Goal: Task Accomplishment & Management: Manage account settings

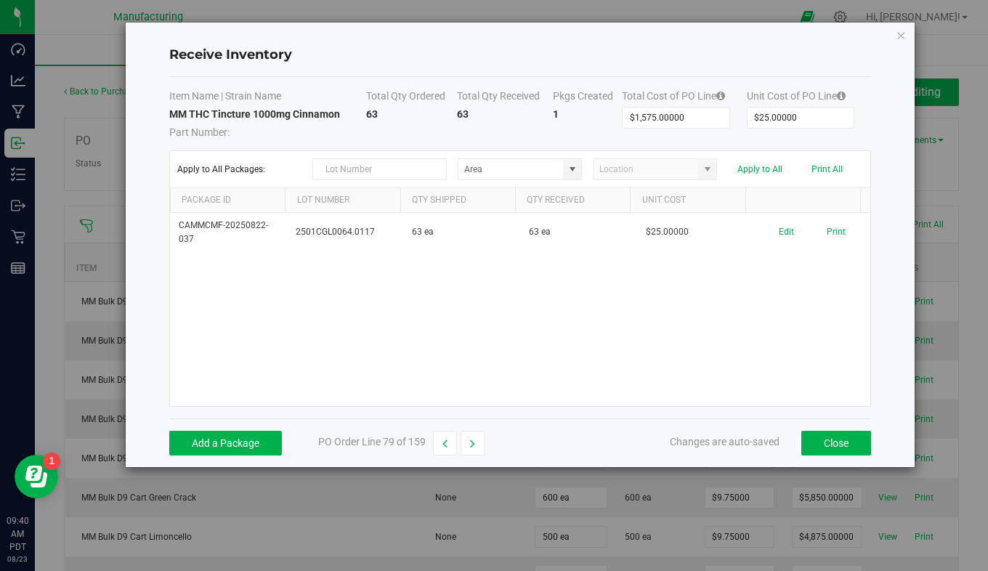
scroll to position [2689, 0]
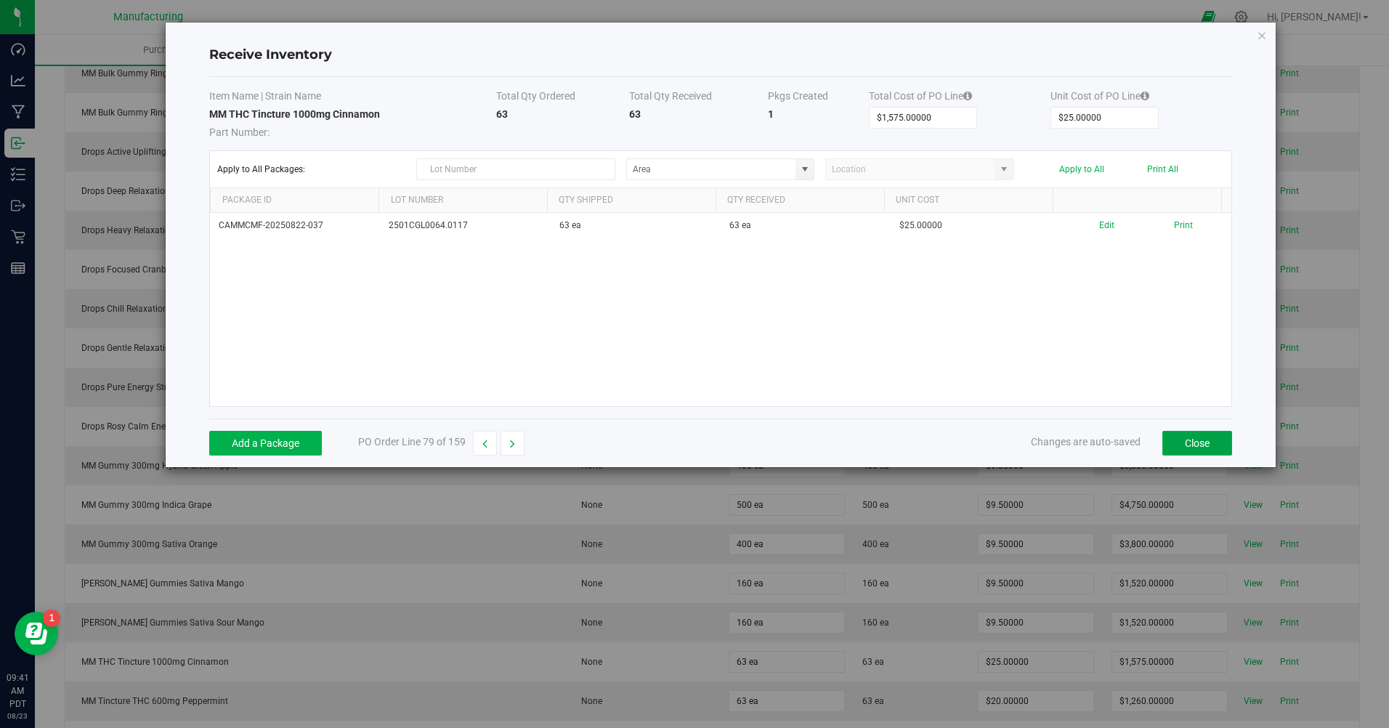
click at [1221, 443] on button "Close" at bounding box center [1198, 443] width 70 height 25
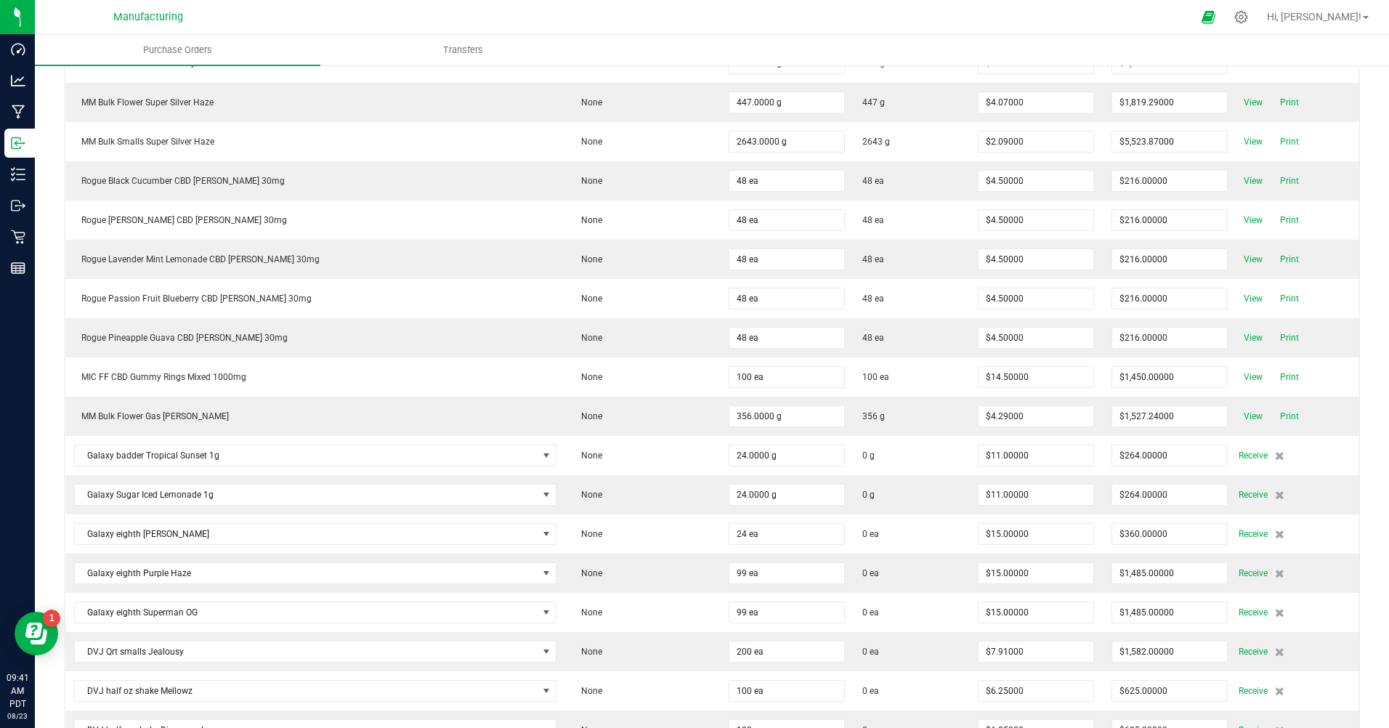
scroll to position [5305, 0]
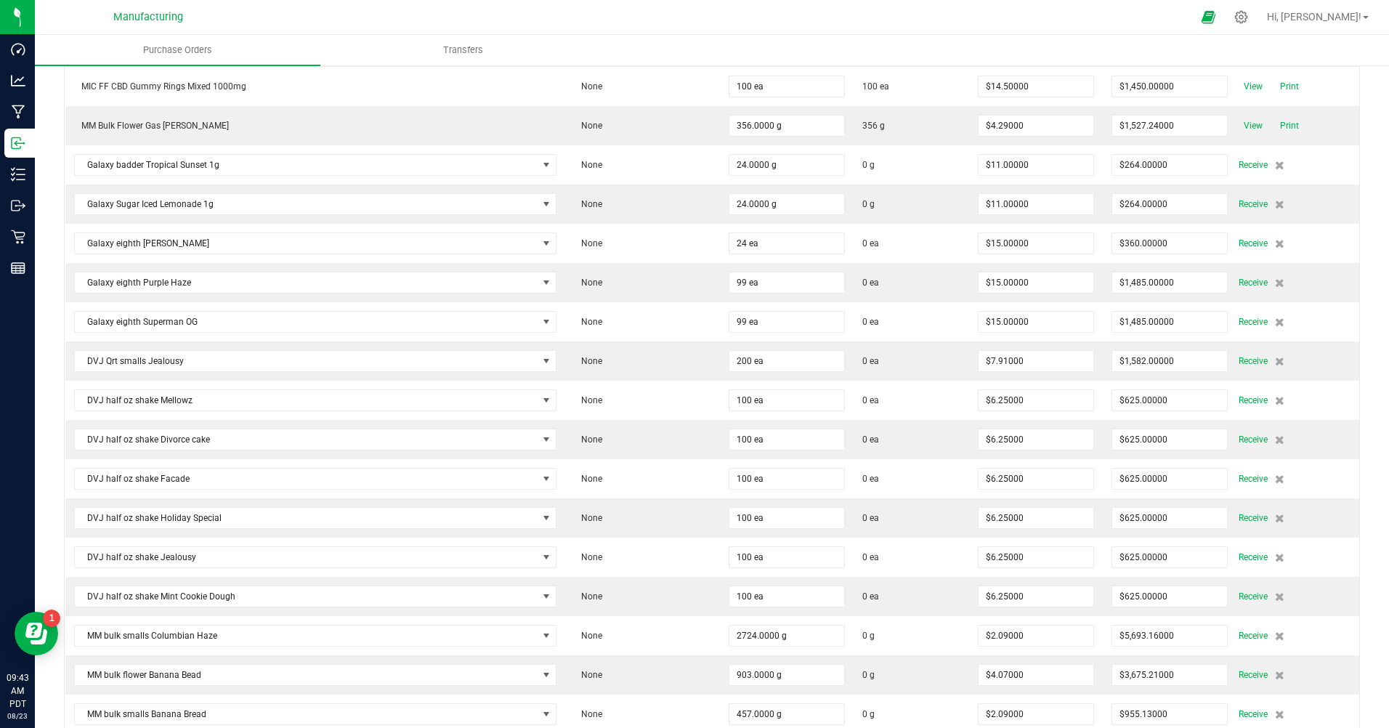
click at [1239, 162] on span "Receive" at bounding box center [1253, 164] width 29 height 17
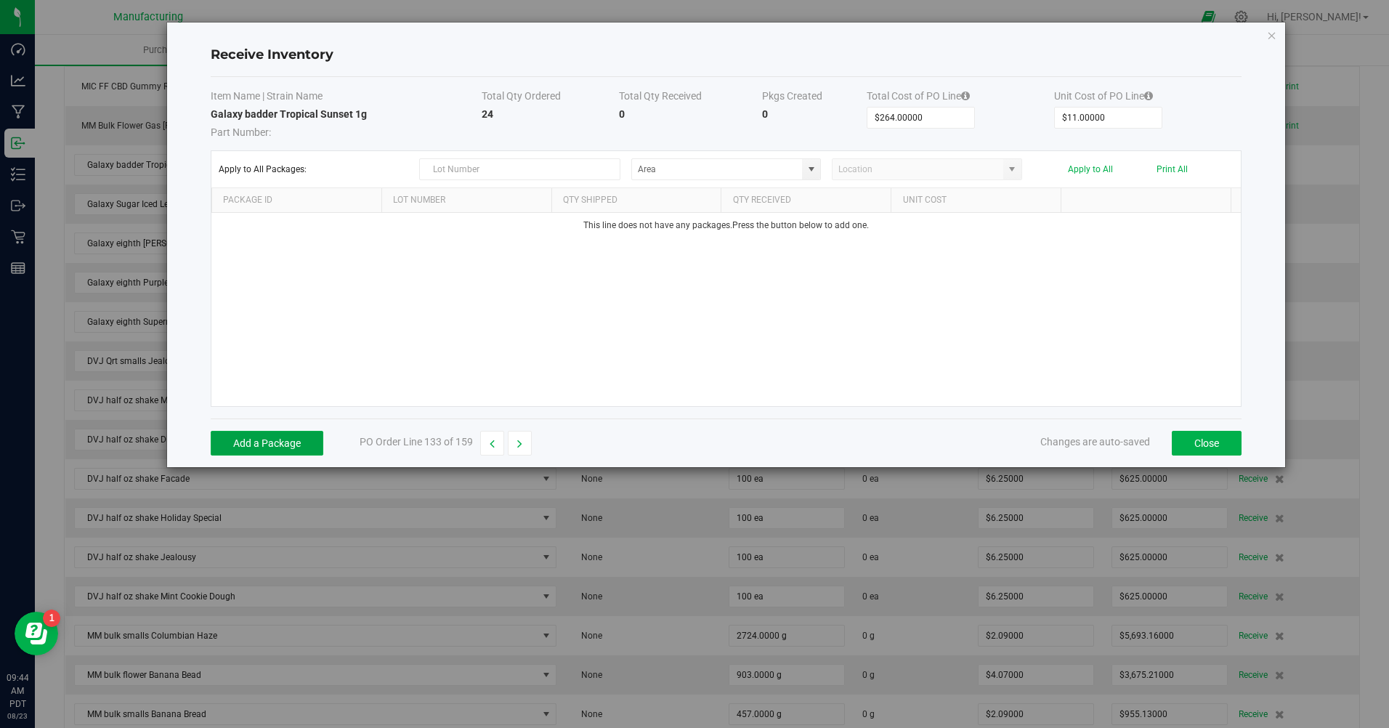
click at [235, 445] on button "Add a Package" at bounding box center [267, 443] width 113 height 25
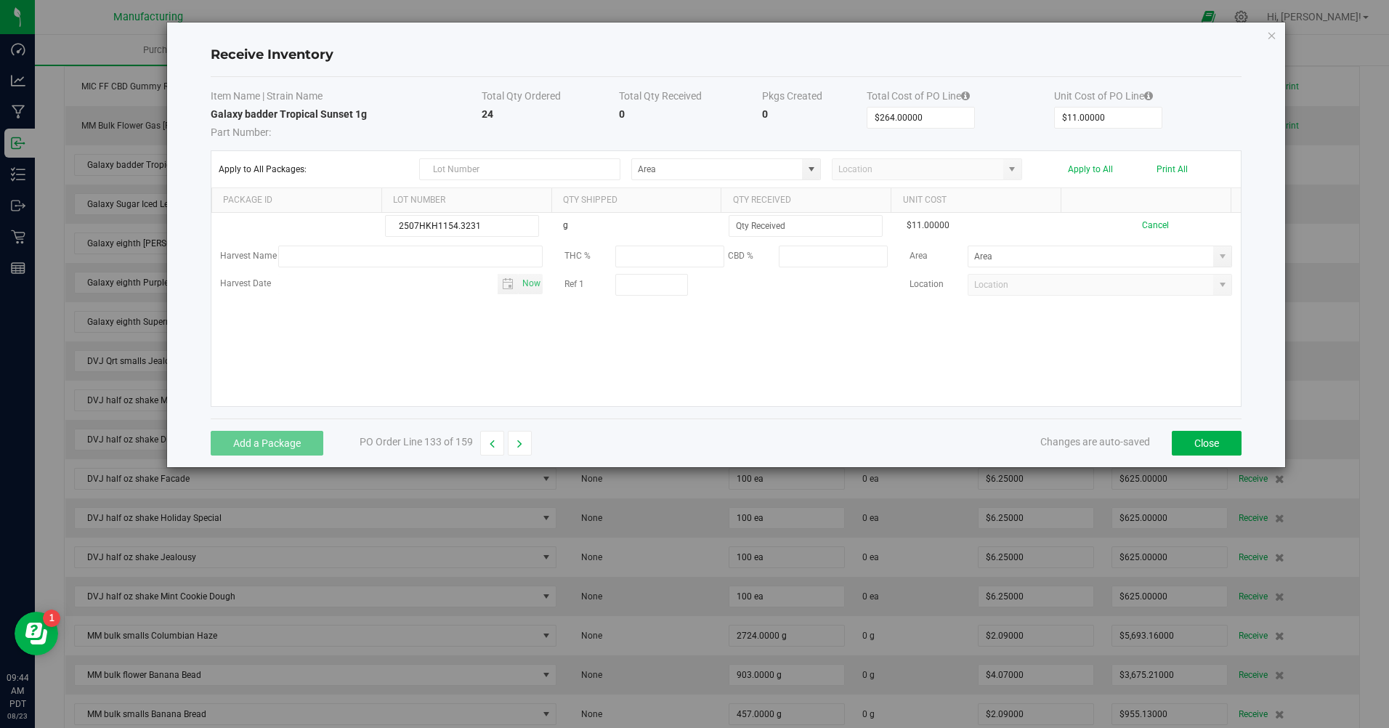
type input "2507HKH1154.3231"
click at [756, 222] on input at bounding box center [806, 226] width 153 height 20
click at [1217, 255] on span at bounding box center [1223, 257] width 12 height 12
type input "24.0000 g"
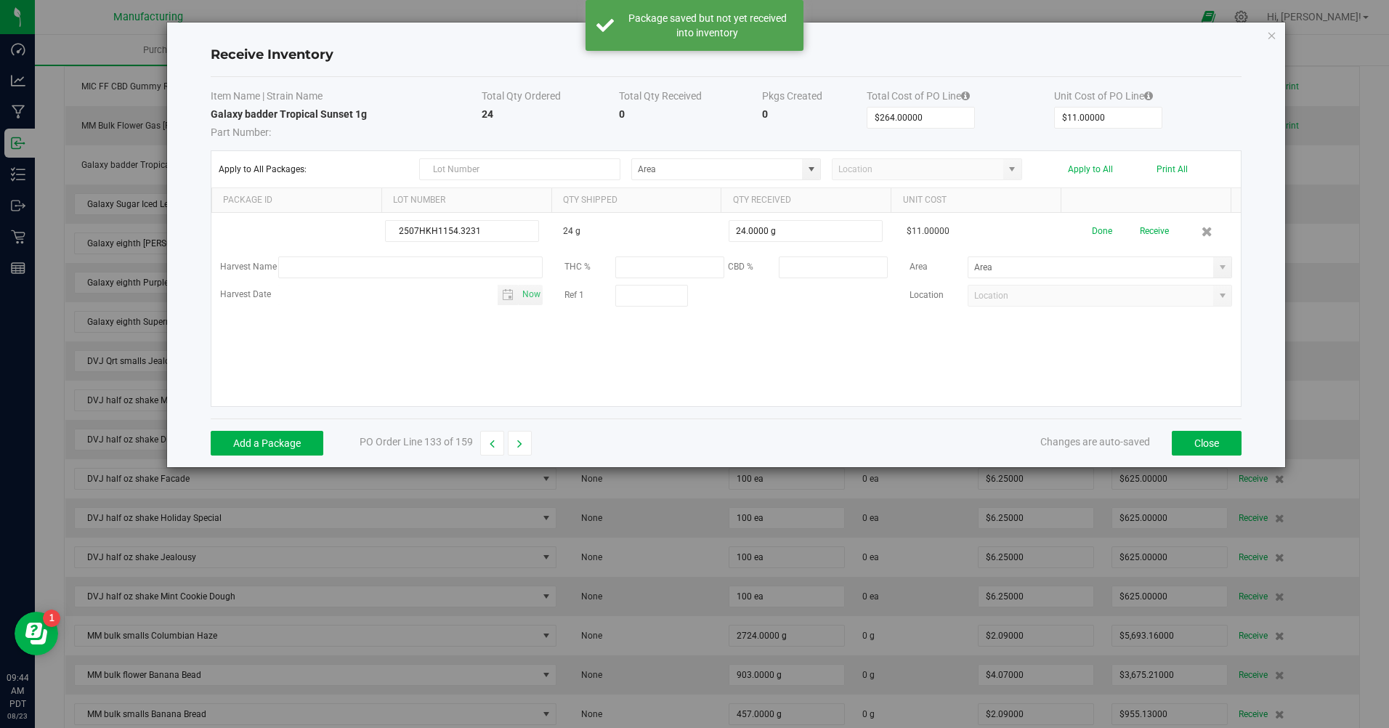
click at [1214, 258] on span at bounding box center [1223, 267] width 18 height 20
click at [1044, 419] on span "Inventory" at bounding box center [1047, 418] width 30 height 22
type input "Inventory Room"
click at [1092, 230] on button "Done" at bounding box center [1102, 231] width 20 height 25
click at [1138, 237] on button "Receive" at bounding box center [1151, 231] width 29 height 25
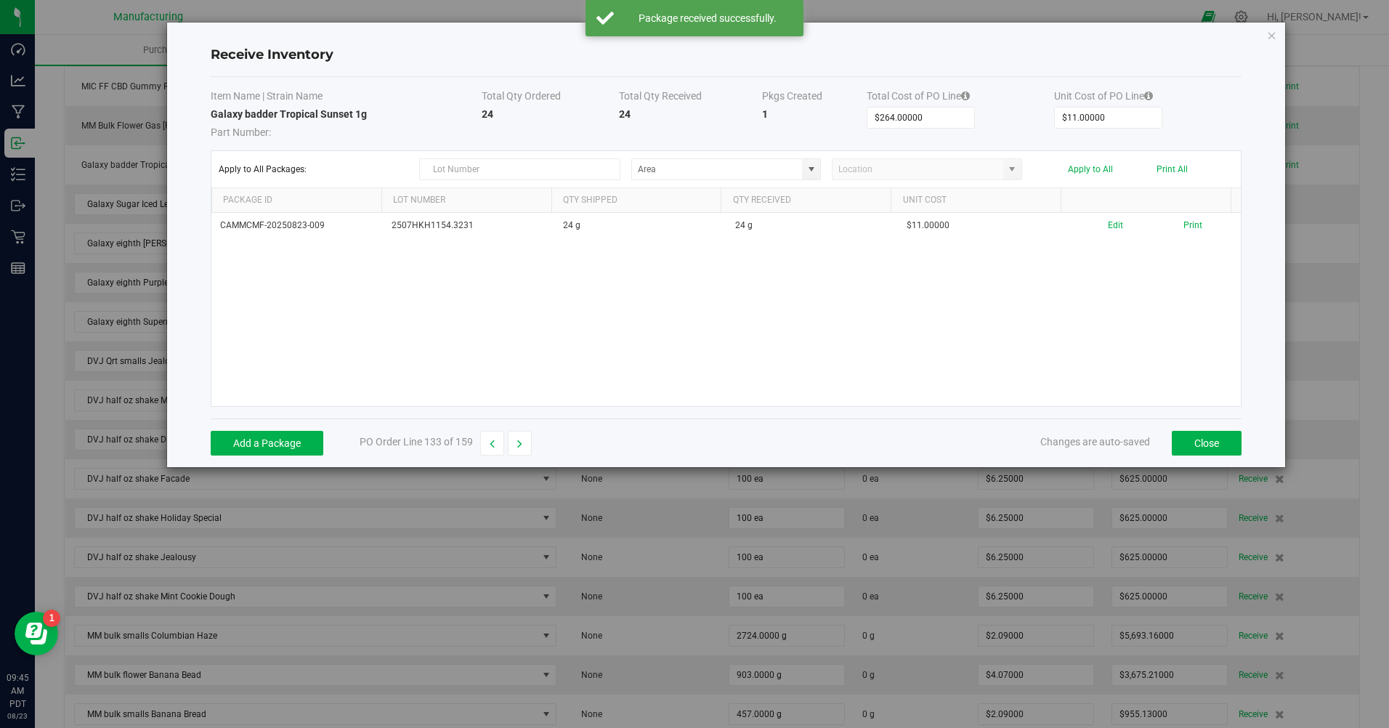
click at [1184, 228] on button "Print" at bounding box center [1193, 226] width 19 height 14
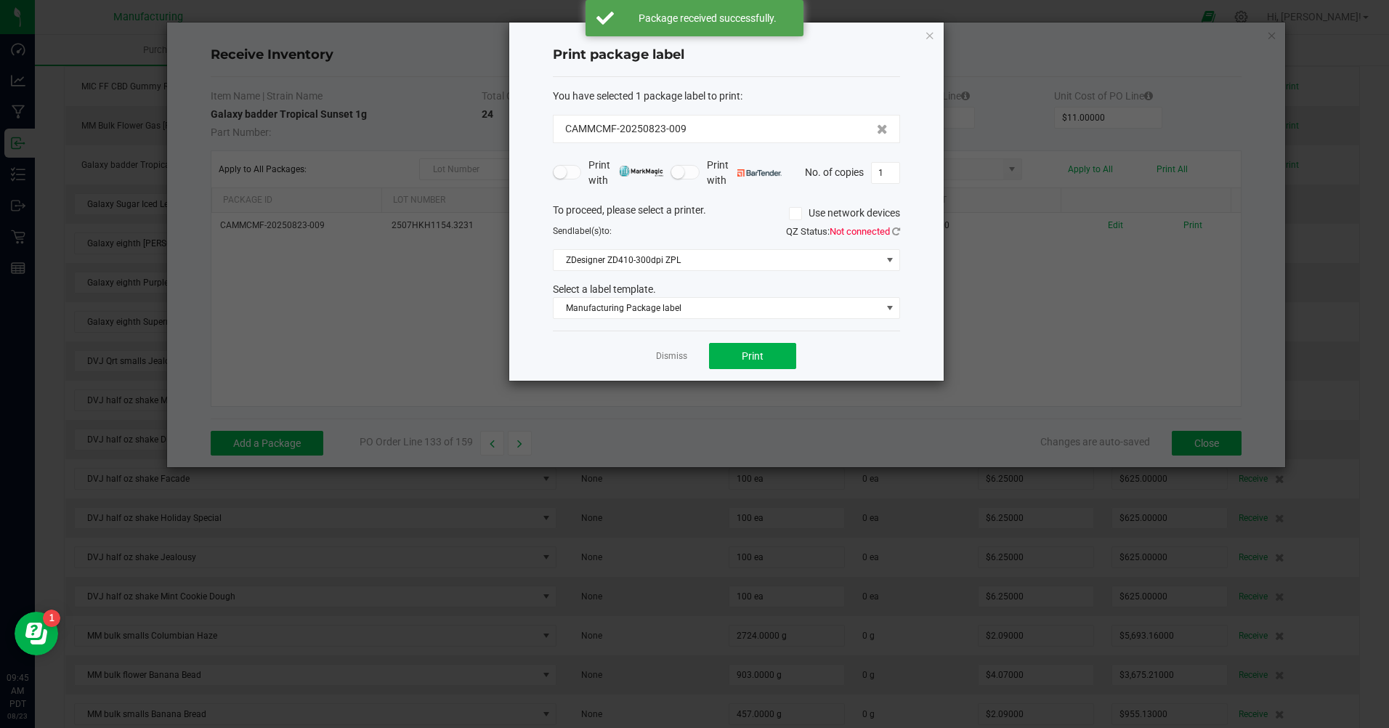
click at [706, 357] on div "Dismiss Print" at bounding box center [726, 356] width 347 height 50
click at [733, 349] on button "Print" at bounding box center [752, 356] width 87 height 26
click at [677, 355] on link "Dismiss" at bounding box center [671, 356] width 31 height 12
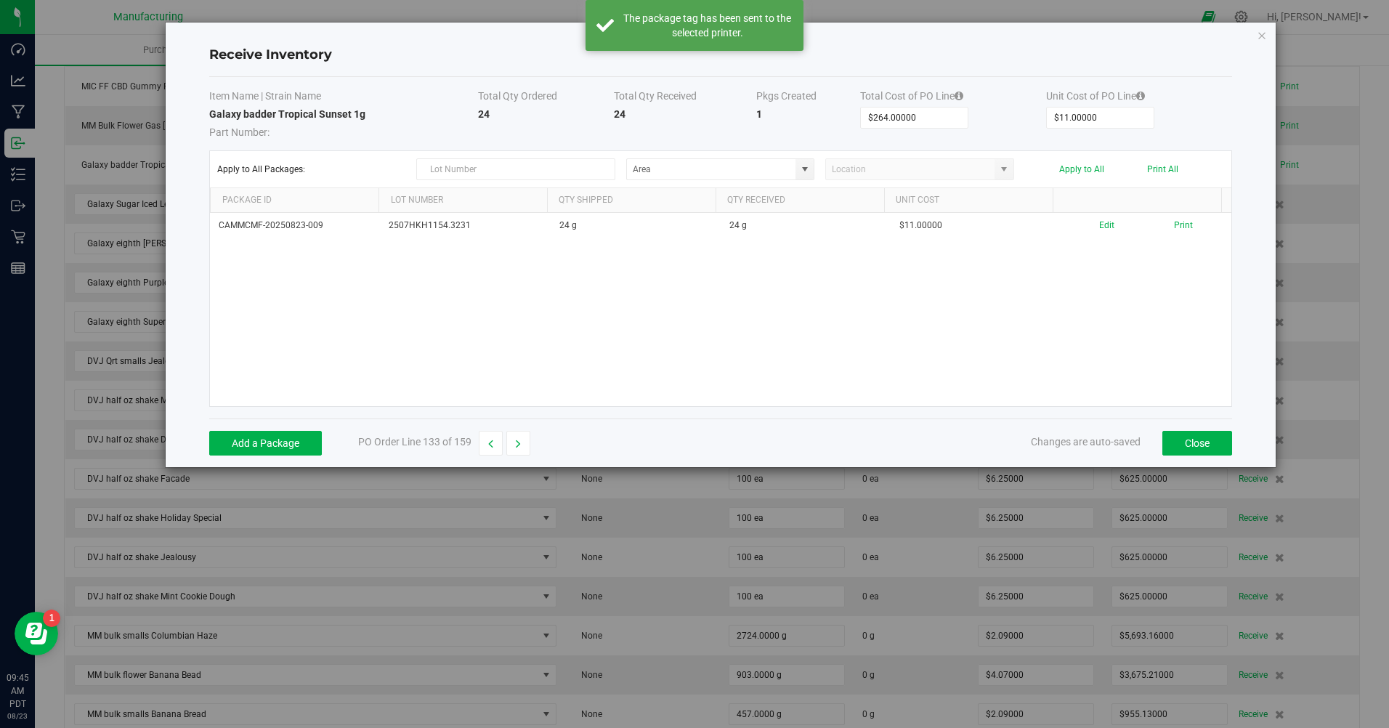
click at [509, 440] on button "button" at bounding box center [519, 443] width 24 height 25
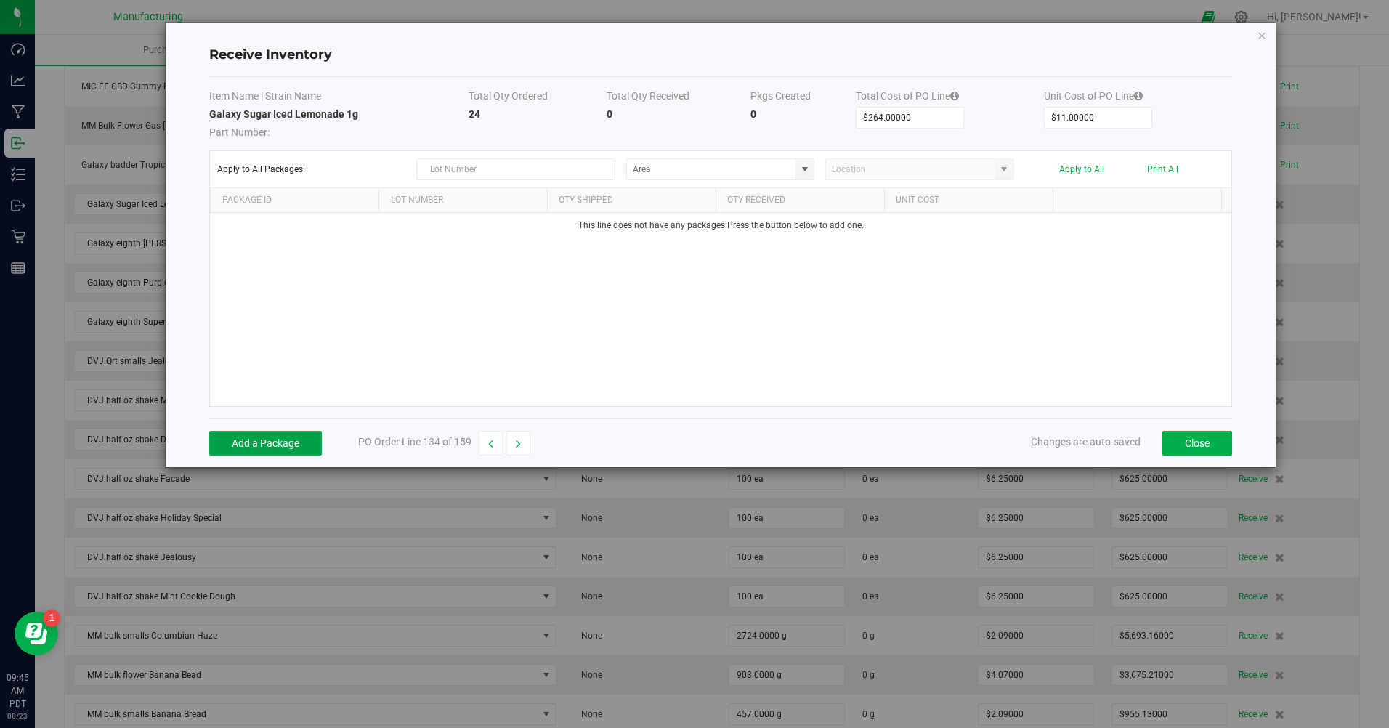
click at [304, 442] on button "Add a Package" at bounding box center [265, 443] width 113 height 25
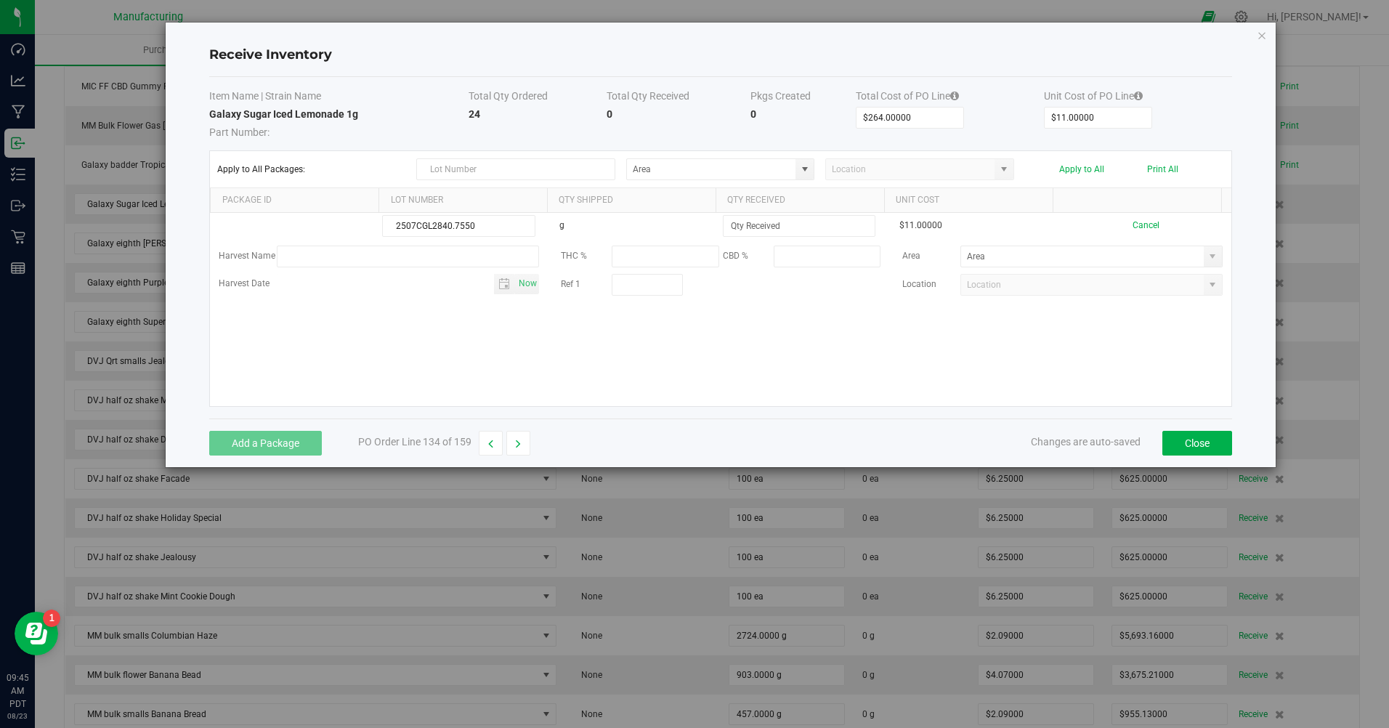
type input "2507CGL2840.7550"
click at [741, 225] on input at bounding box center [799, 226] width 151 height 20
type input "24.0000 g"
click at [582, 336] on kendo-grid-list "2507CGL2840.7550 g 24.0000 g $11.00000 Cancel Harvest Name THC % CBD % Area Har…" at bounding box center [721, 309] width 1022 height 193
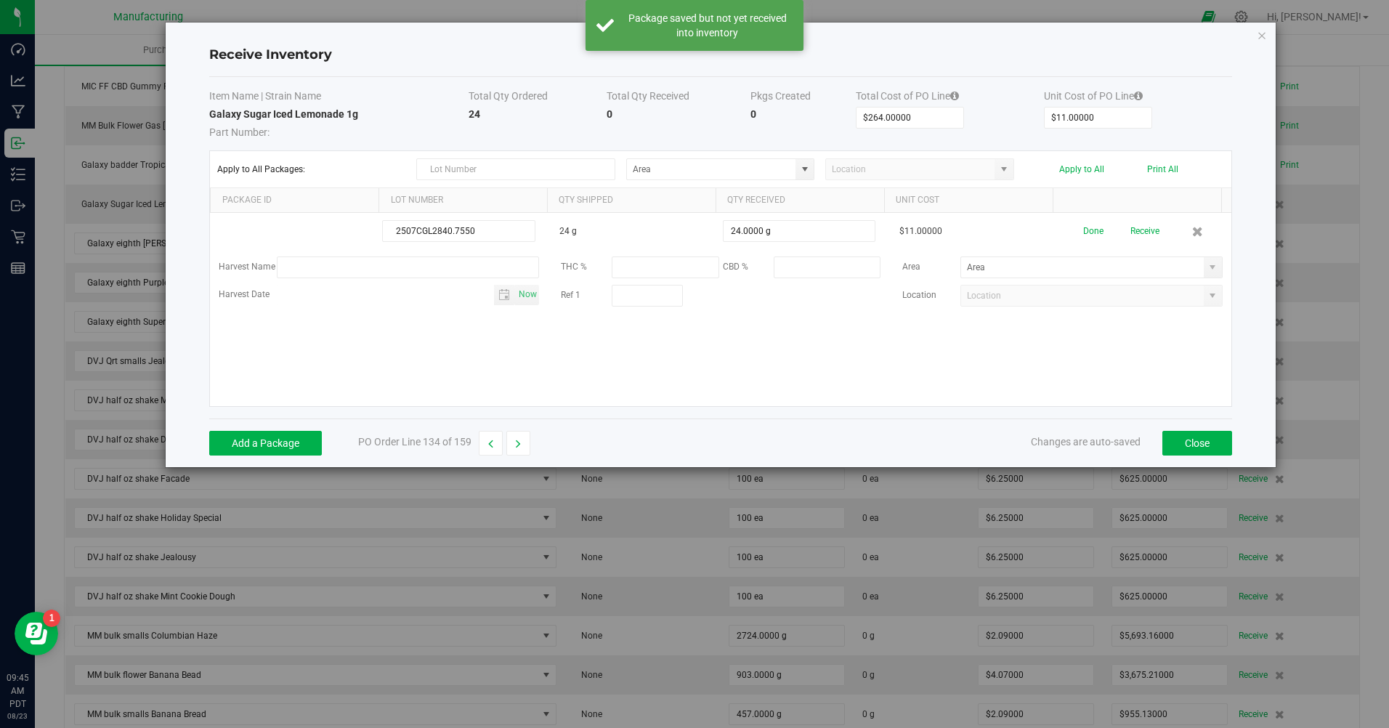
click at [1207, 276] on span at bounding box center [1213, 267] width 18 height 20
click at [985, 420] on span "Inventory Room" at bounding box center [994, 418] width 62 height 22
type input "Inventory Room"
click at [1086, 232] on button "Done" at bounding box center [1094, 231] width 20 height 25
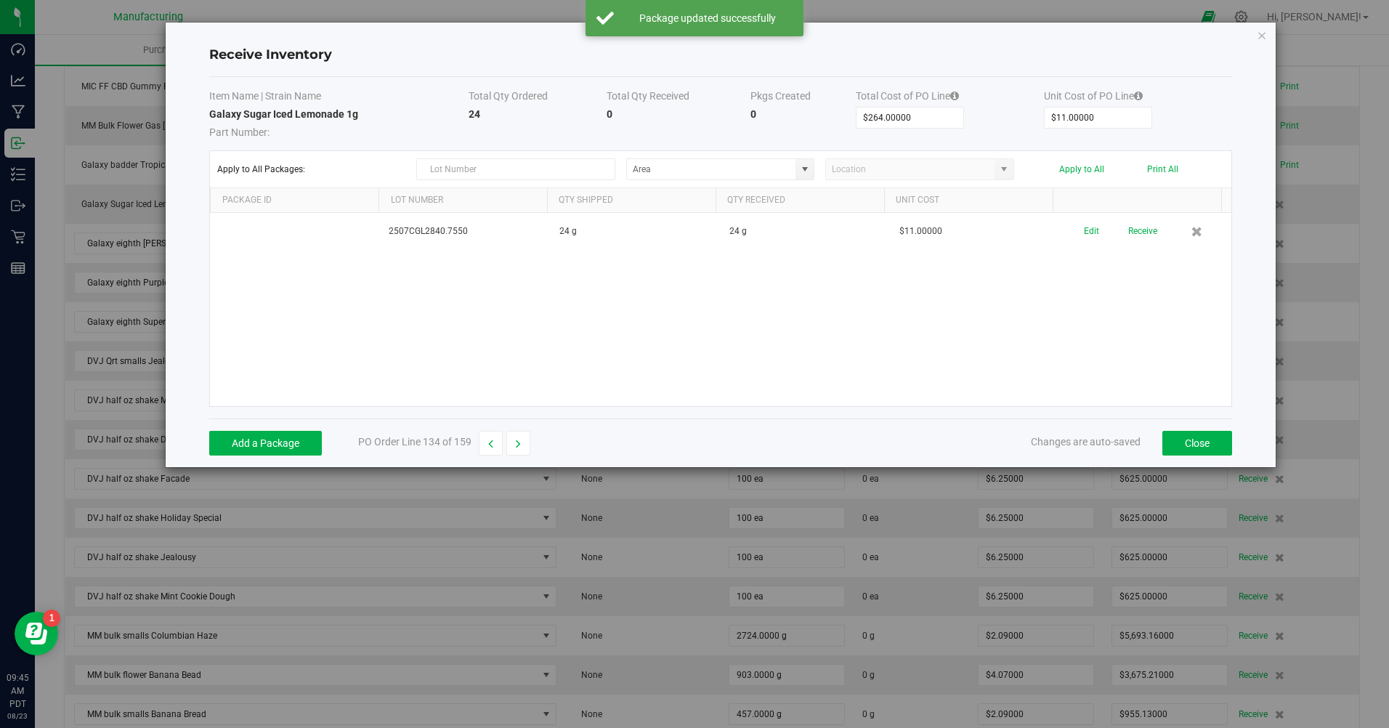
click at [1133, 228] on button "Receive" at bounding box center [1143, 231] width 29 height 25
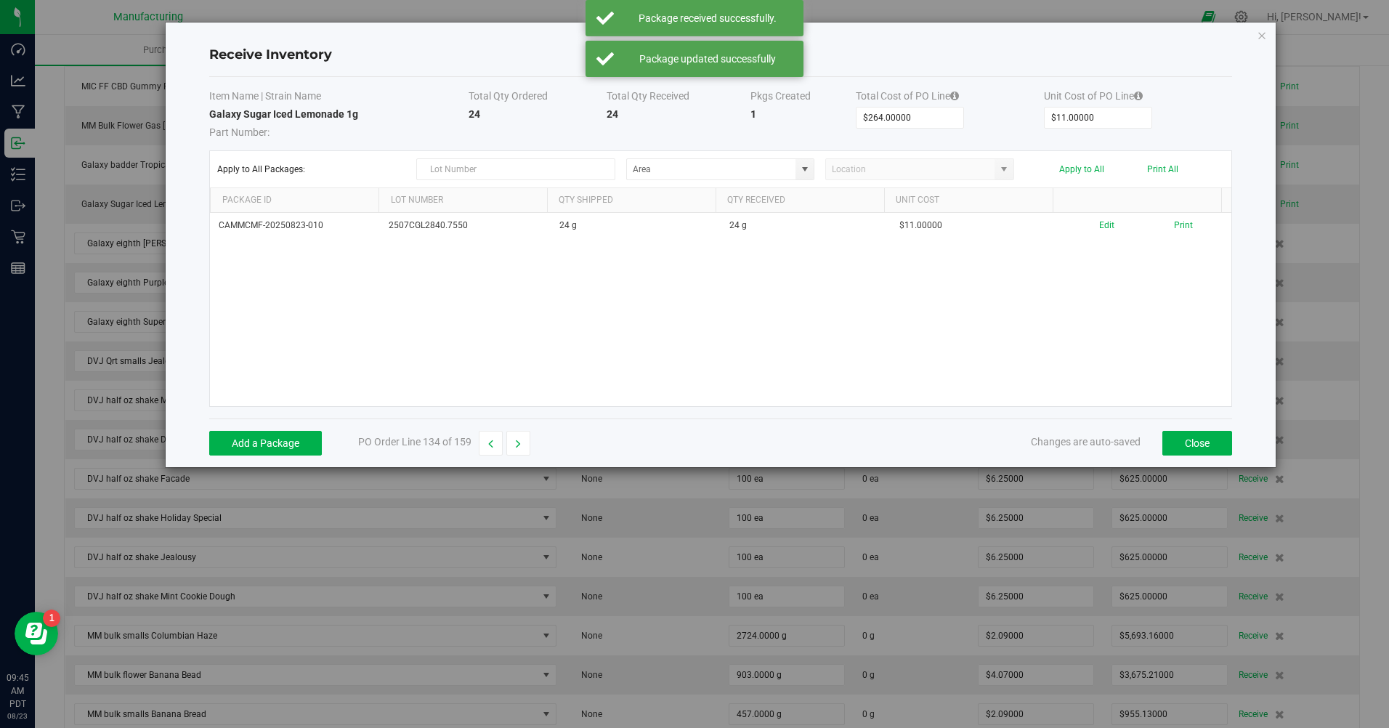
click at [1180, 225] on button "Print" at bounding box center [1183, 226] width 19 height 14
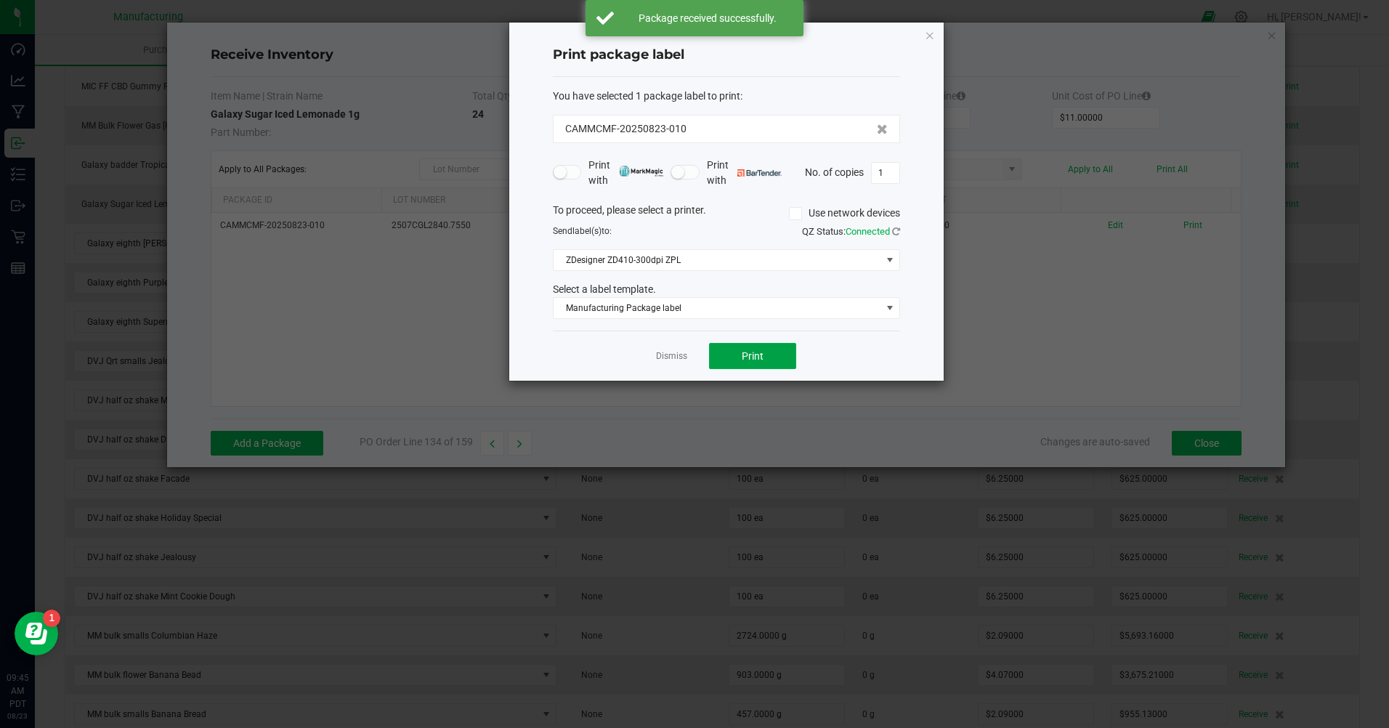
click at [744, 357] on span "Print" at bounding box center [753, 356] width 22 height 12
click at [669, 355] on link "Dismiss" at bounding box center [671, 356] width 31 height 12
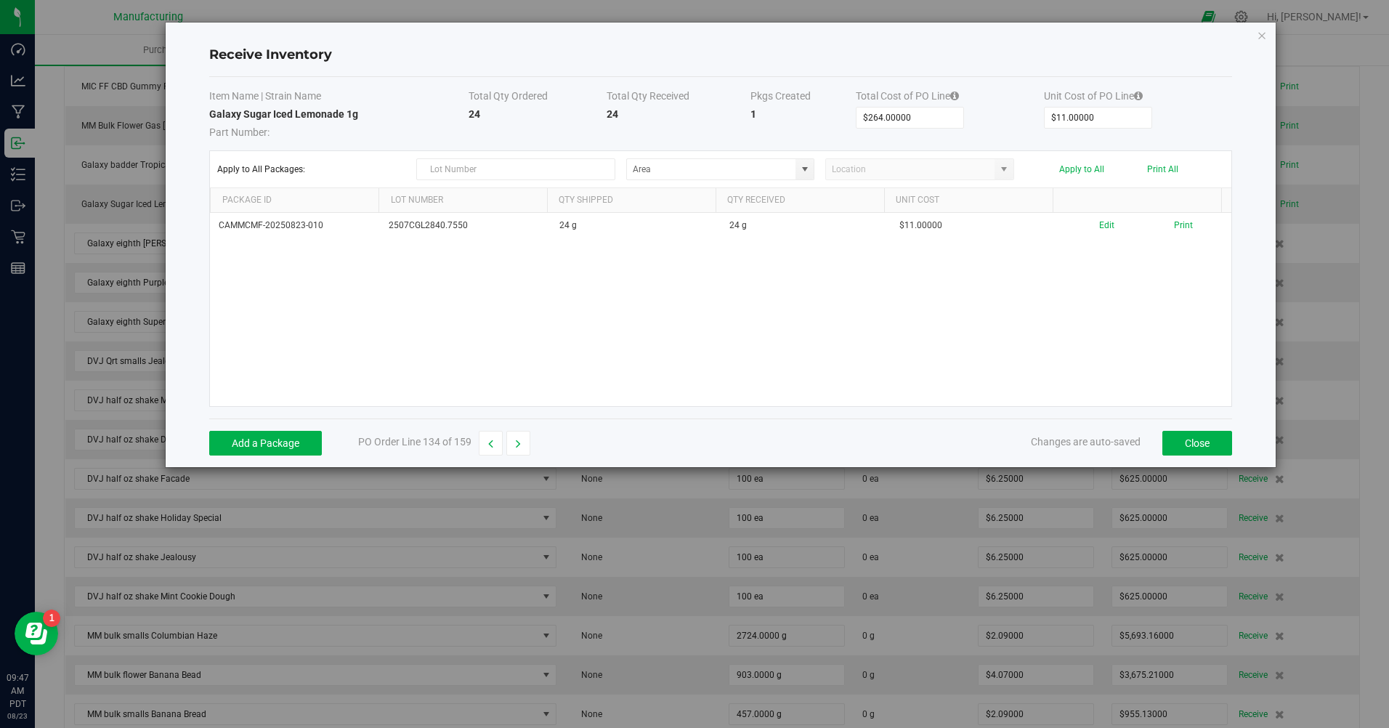
click at [514, 448] on button "button" at bounding box center [519, 443] width 24 height 25
type input "$360.00000"
type input "$15.00000"
click at [278, 444] on button "Add a Package" at bounding box center [265, 443] width 113 height 25
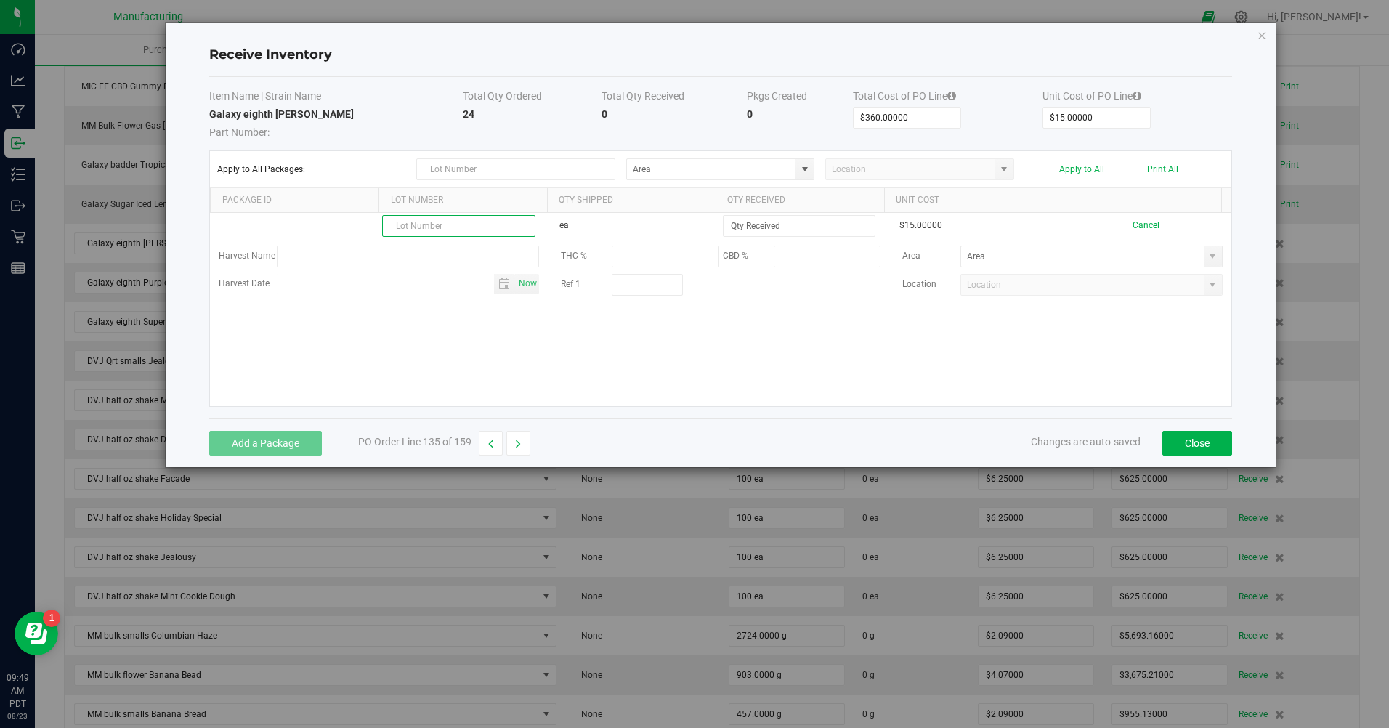
paste input "2506CGL2285.5927"
type input "2506CGL2285.5927"
click at [754, 226] on input at bounding box center [799, 226] width 151 height 20
type input "24 ea"
click at [777, 407] on div "Item Name | Strain Name Total Qty Ordered Total Qty Received Pkgs Created Total…" at bounding box center [720, 248] width 1023 height 342
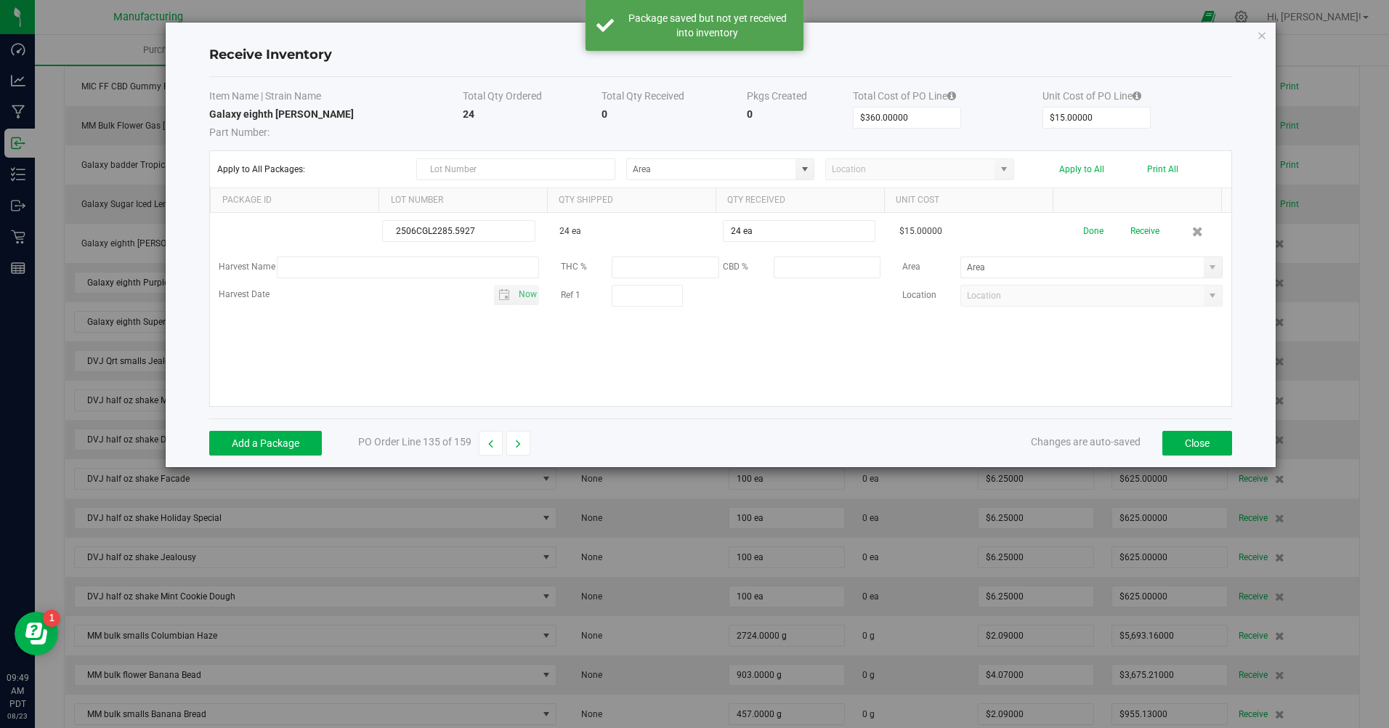
click at [1207, 262] on span at bounding box center [1213, 268] width 12 height 12
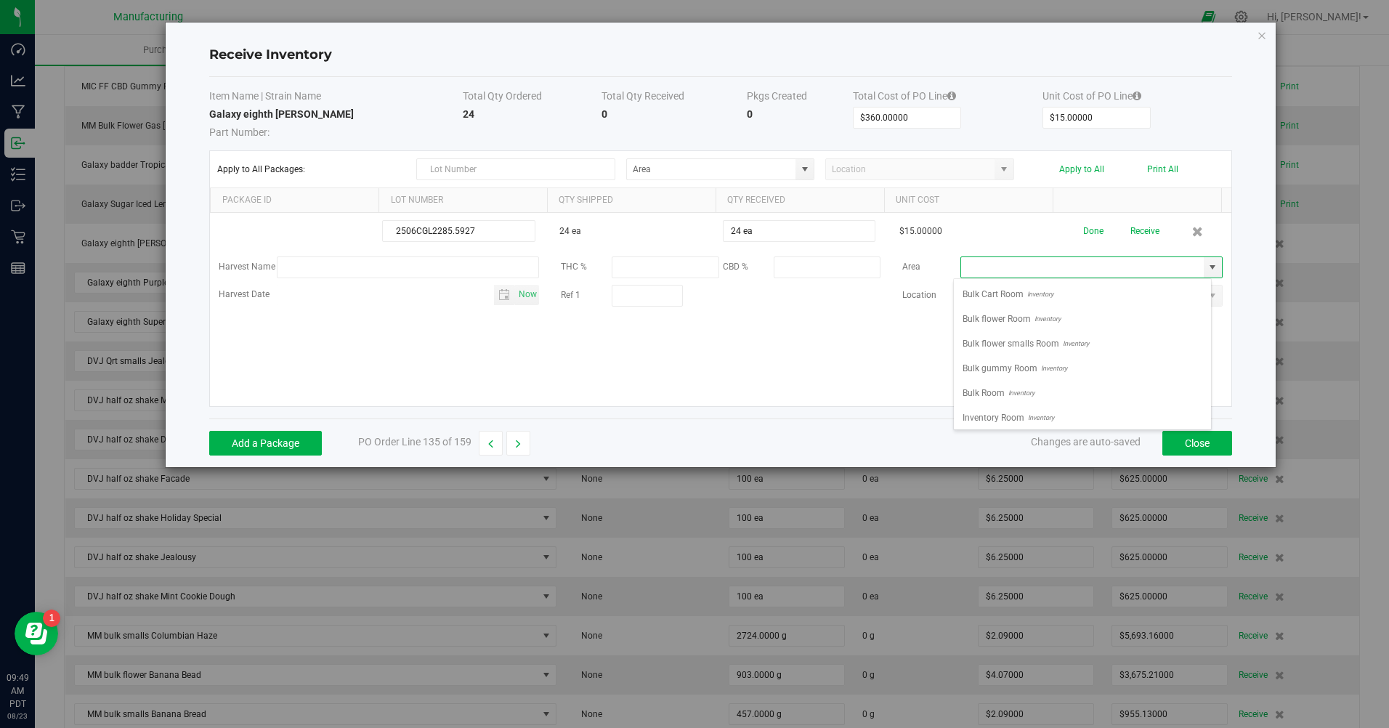
click at [1007, 418] on span "Inventory Room" at bounding box center [994, 418] width 62 height 22
type input "Inventory Room"
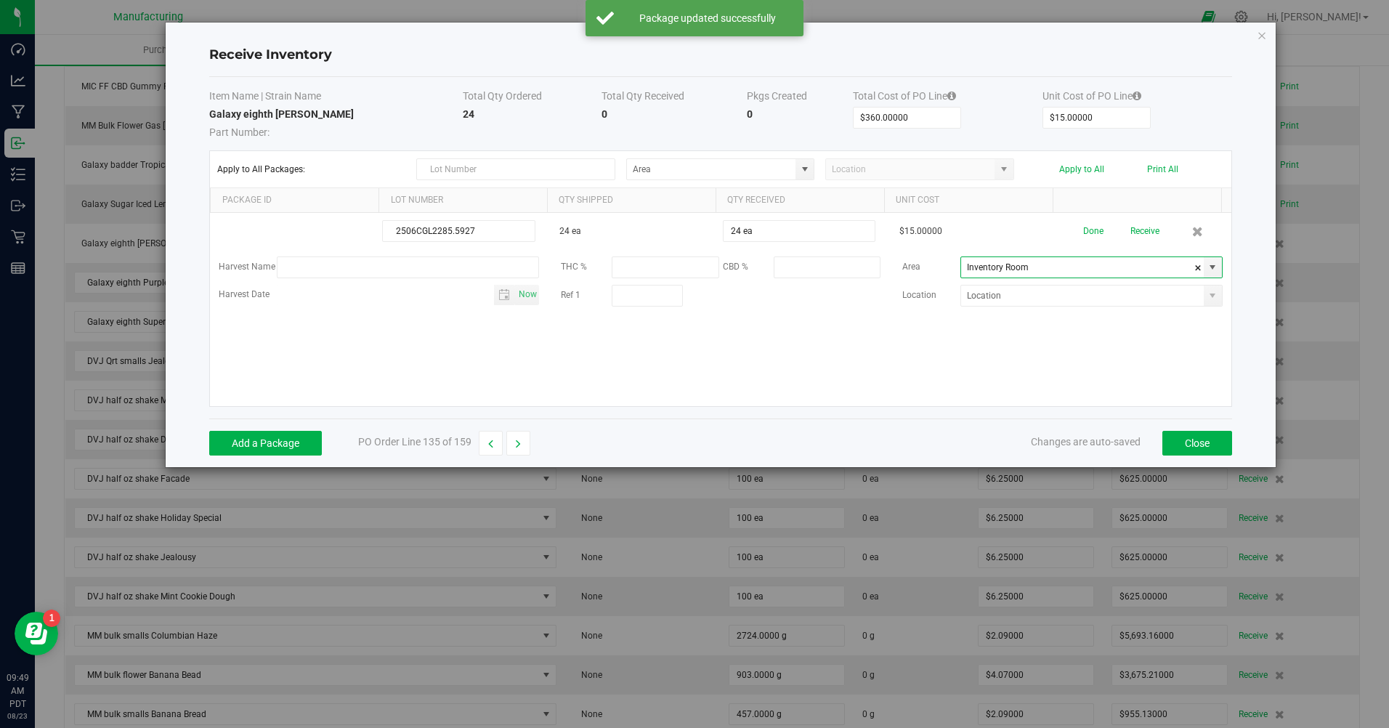
click at [1084, 233] on button "Done" at bounding box center [1094, 231] width 20 height 25
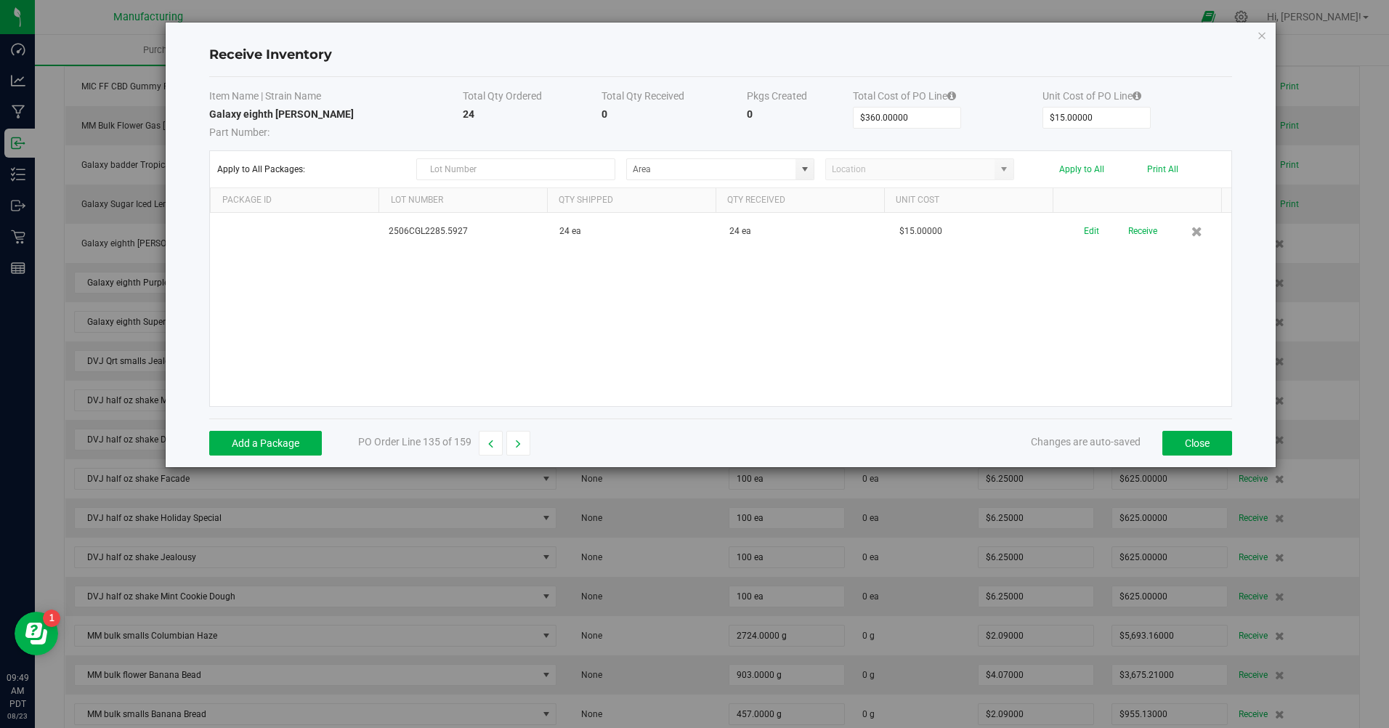
click at [1136, 243] on button "Receive" at bounding box center [1143, 231] width 29 height 25
click at [1179, 227] on button "Print" at bounding box center [1183, 226] width 19 height 14
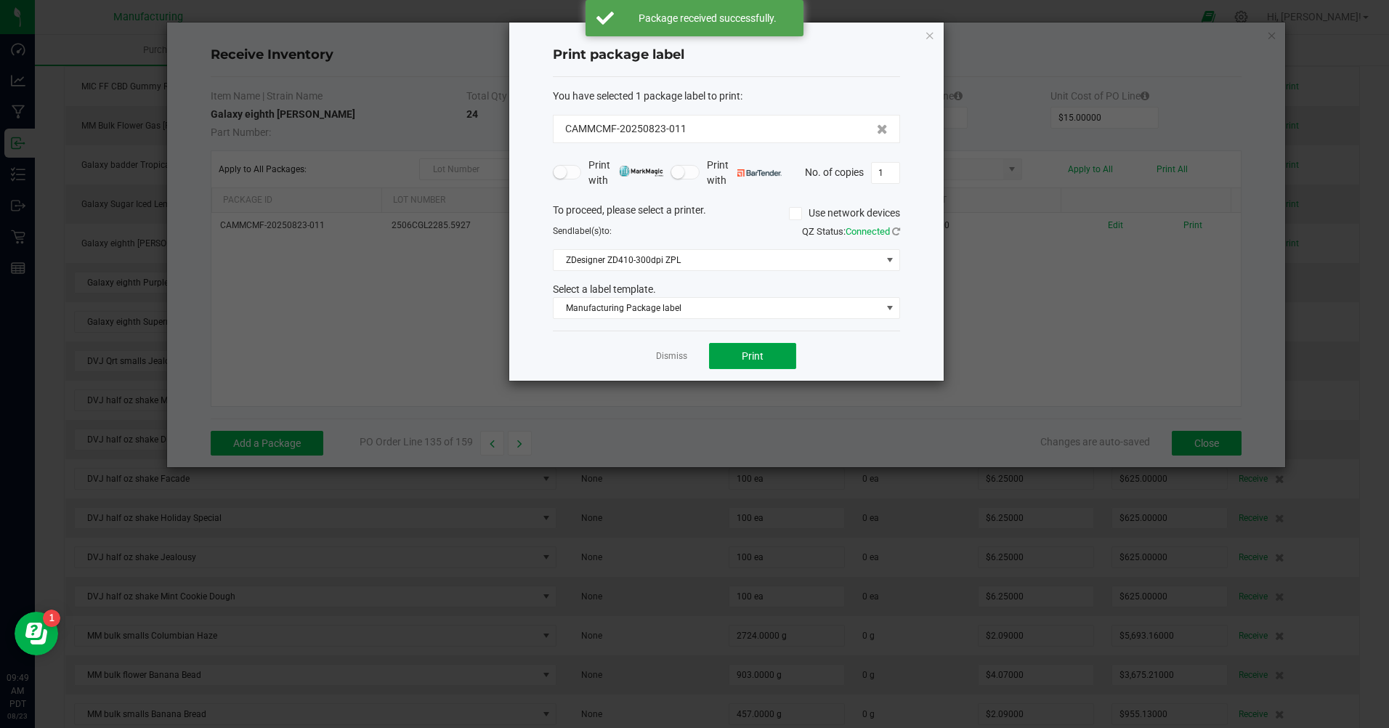
click at [772, 361] on button "Print" at bounding box center [752, 356] width 87 height 26
click at [677, 360] on link "Dismiss" at bounding box center [671, 356] width 31 height 12
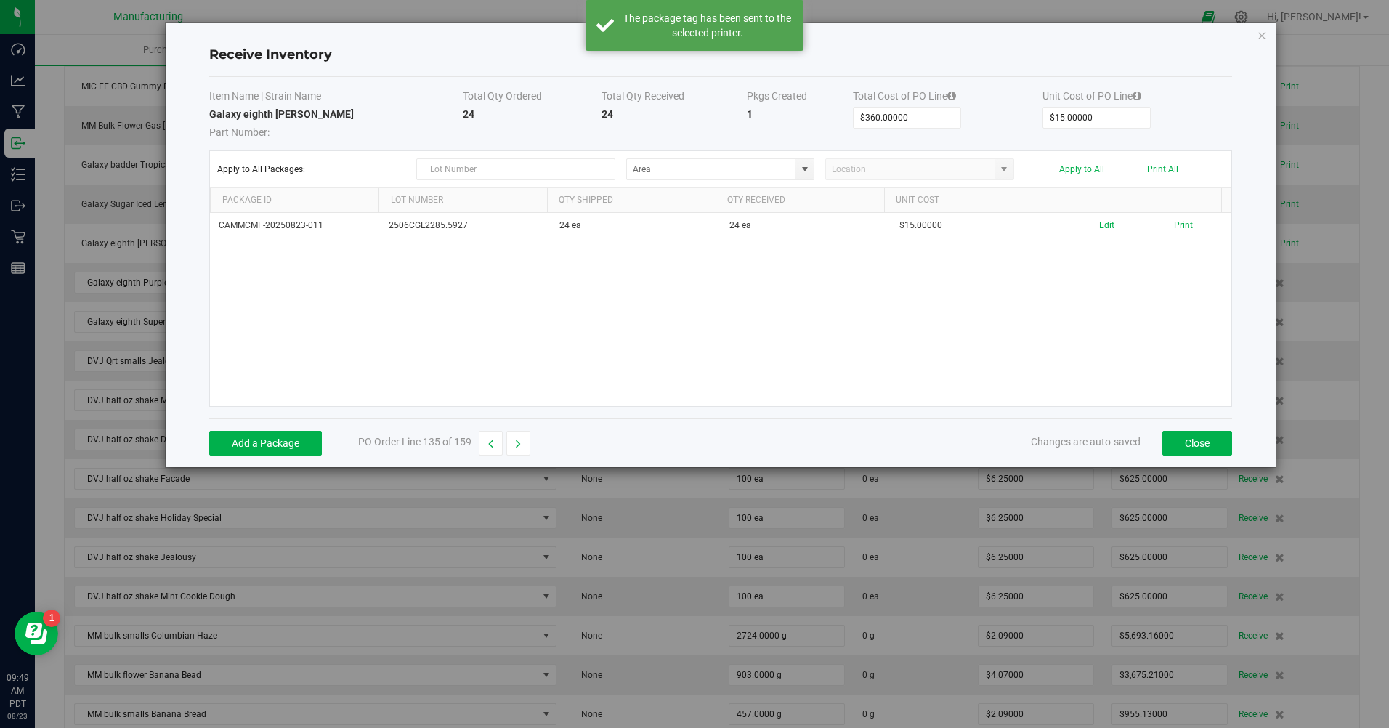
click at [515, 435] on button "button" at bounding box center [519, 443] width 24 height 25
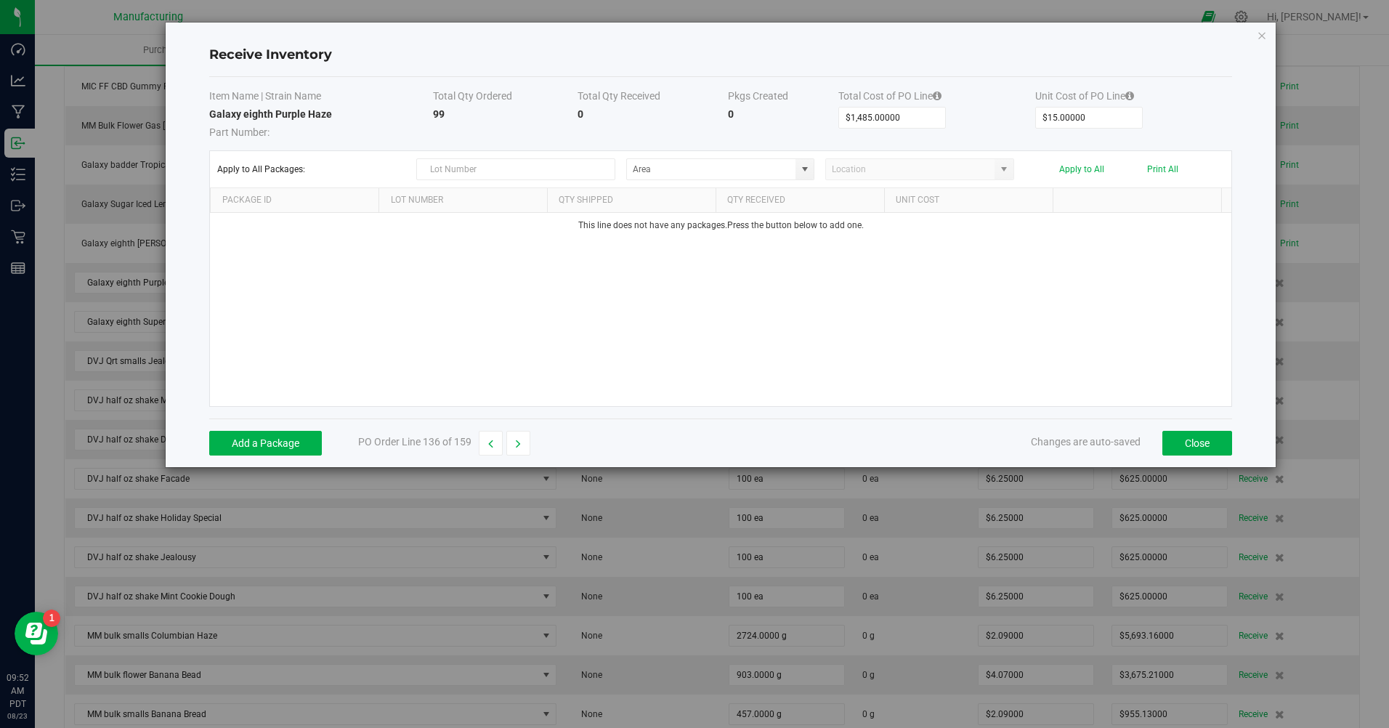
click at [497, 442] on button "button" at bounding box center [491, 443] width 24 height 25
click at [489, 443] on icon "button" at bounding box center [490, 444] width 5 height 10
type input "$264.00000"
type input "$11.00000"
click at [521, 451] on button "button" at bounding box center [519, 443] width 24 height 25
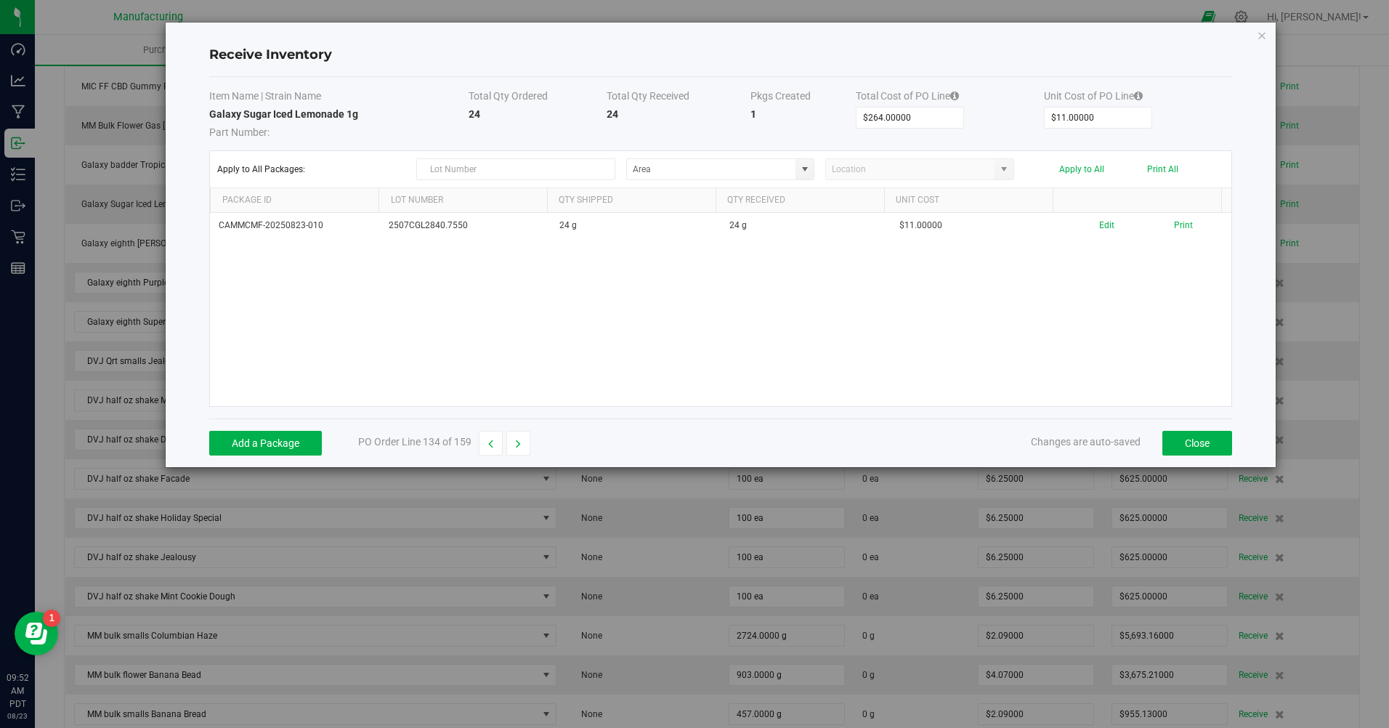
type input "$360.00000"
type input "$15.00000"
click at [521, 451] on button "button" at bounding box center [519, 443] width 24 height 25
type input "$1,485.00000"
click at [1264, 34] on icon "Close modal" at bounding box center [1262, 34] width 10 height 17
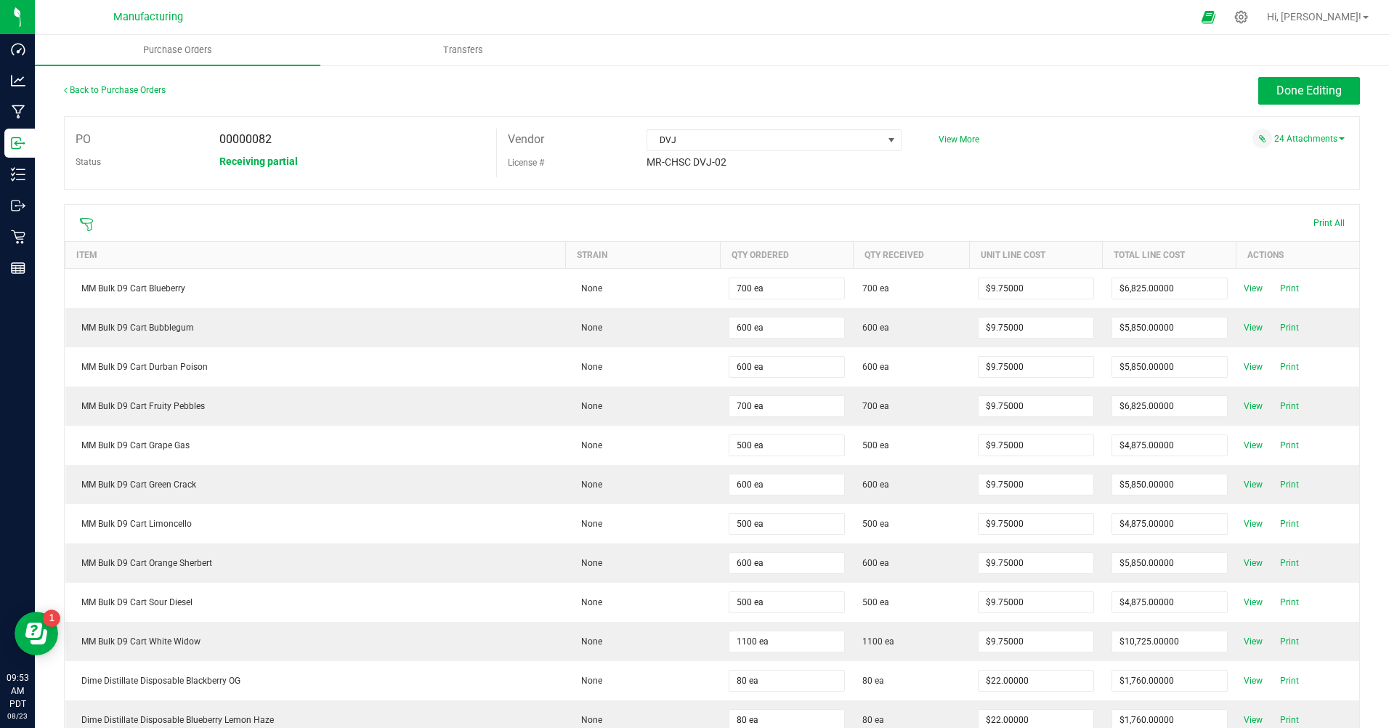
scroll to position [0, 0]
click at [1282, 142] on link "24 Attachments" at bounding box center [1310, 140] width 70 height 10
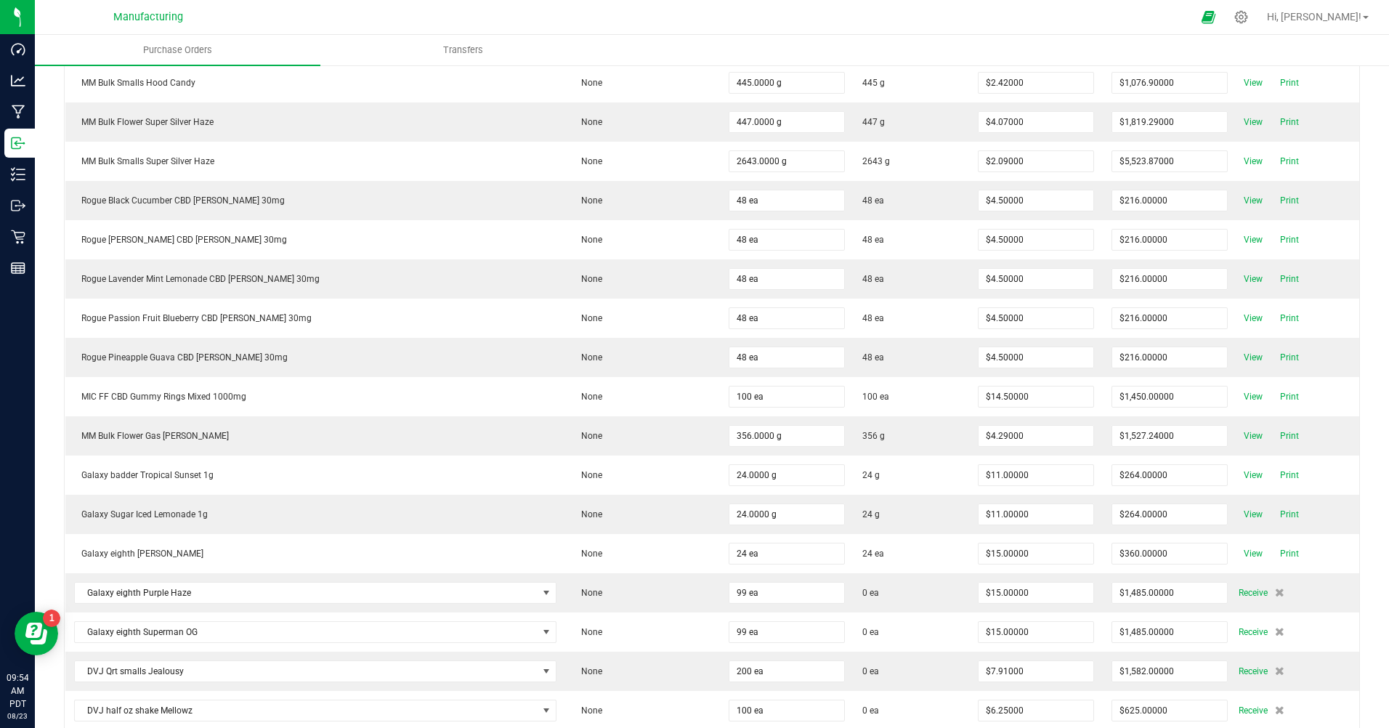
scroll to position [5450, 0]
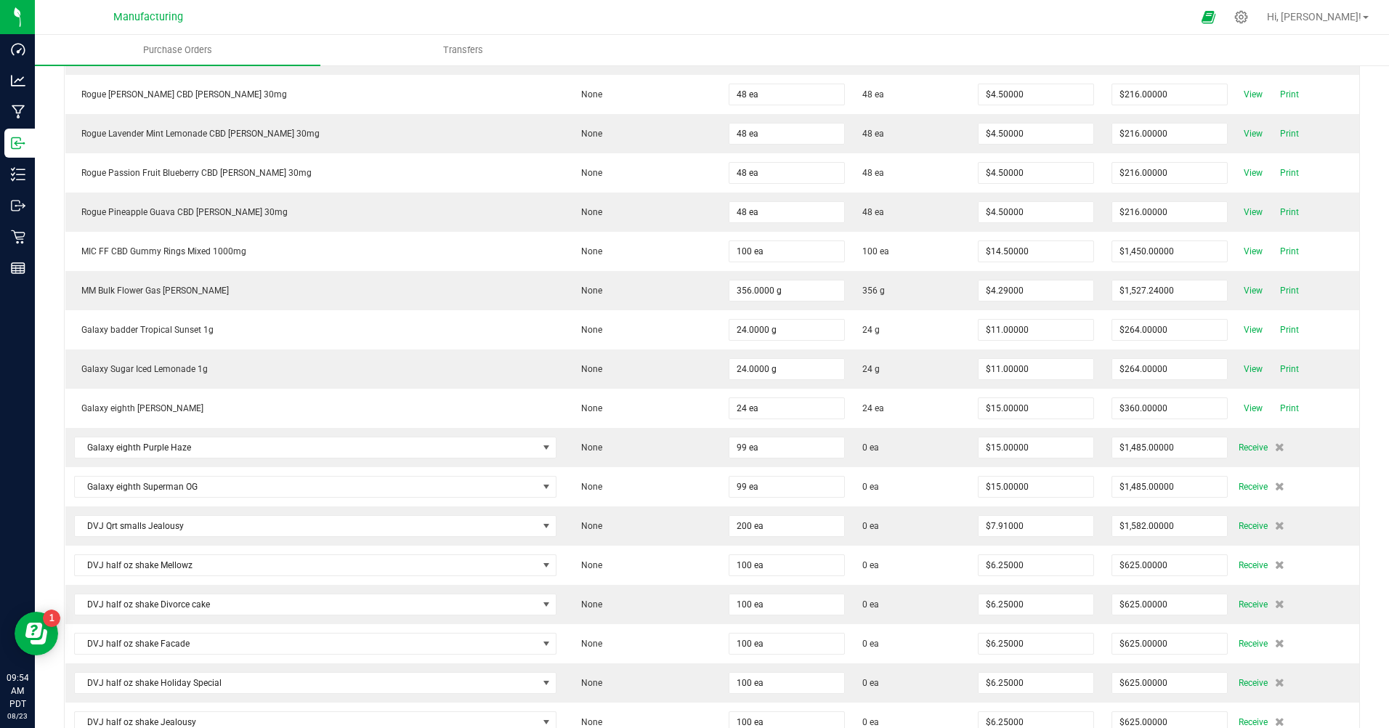
click at [1239, 448] on span "Receive" at bounding box center [1253, 447] width 29 height 17
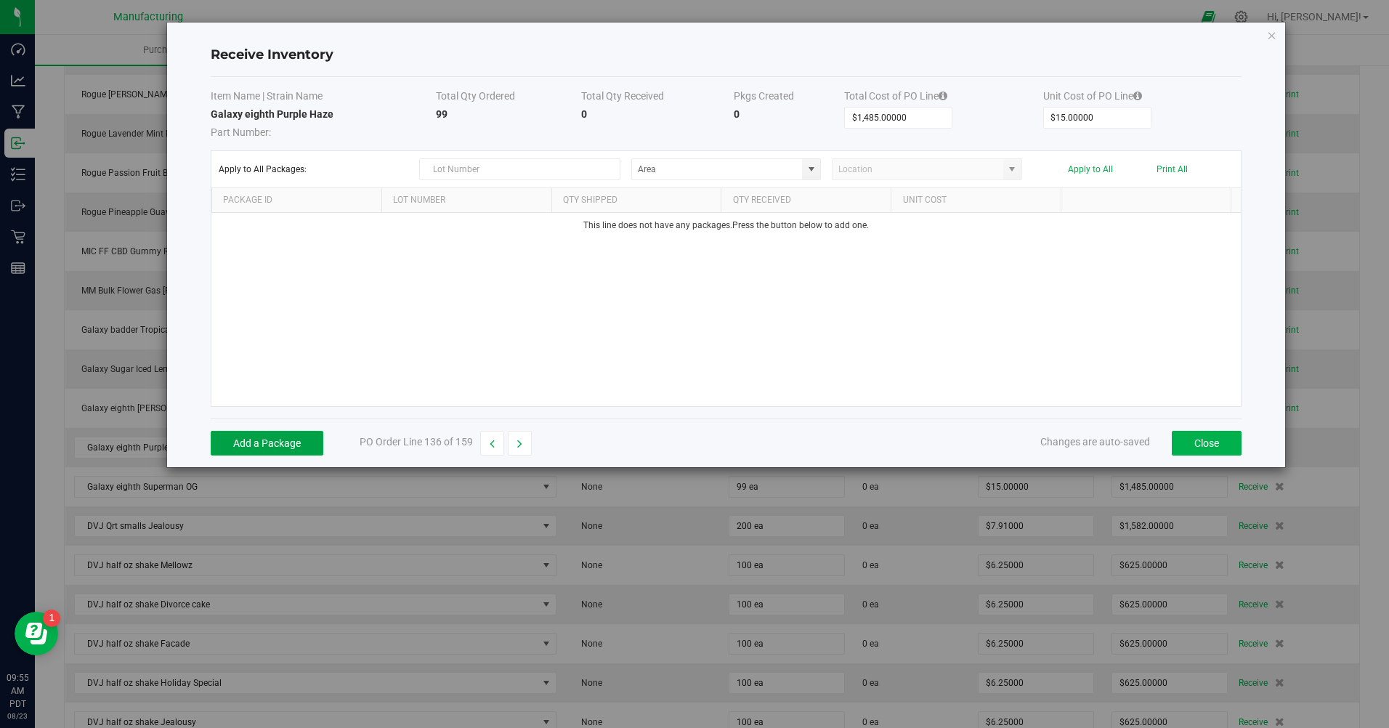
click at [273, 446] on button "Add a Package" at bounding box center [267, 443] width 113 height 25
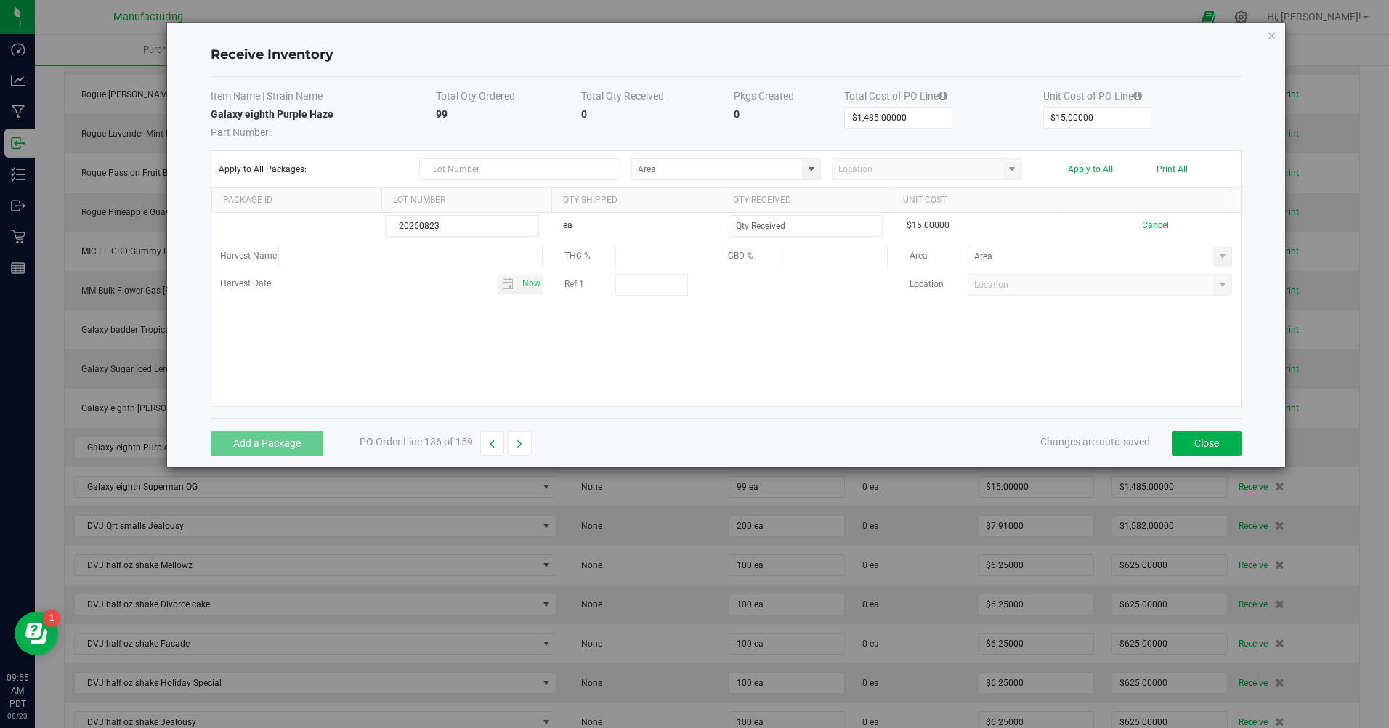
type input "20250823"
click at [760, 221] on input at bounding box center [806, 226] width 153 height 20
type input "24 ea"
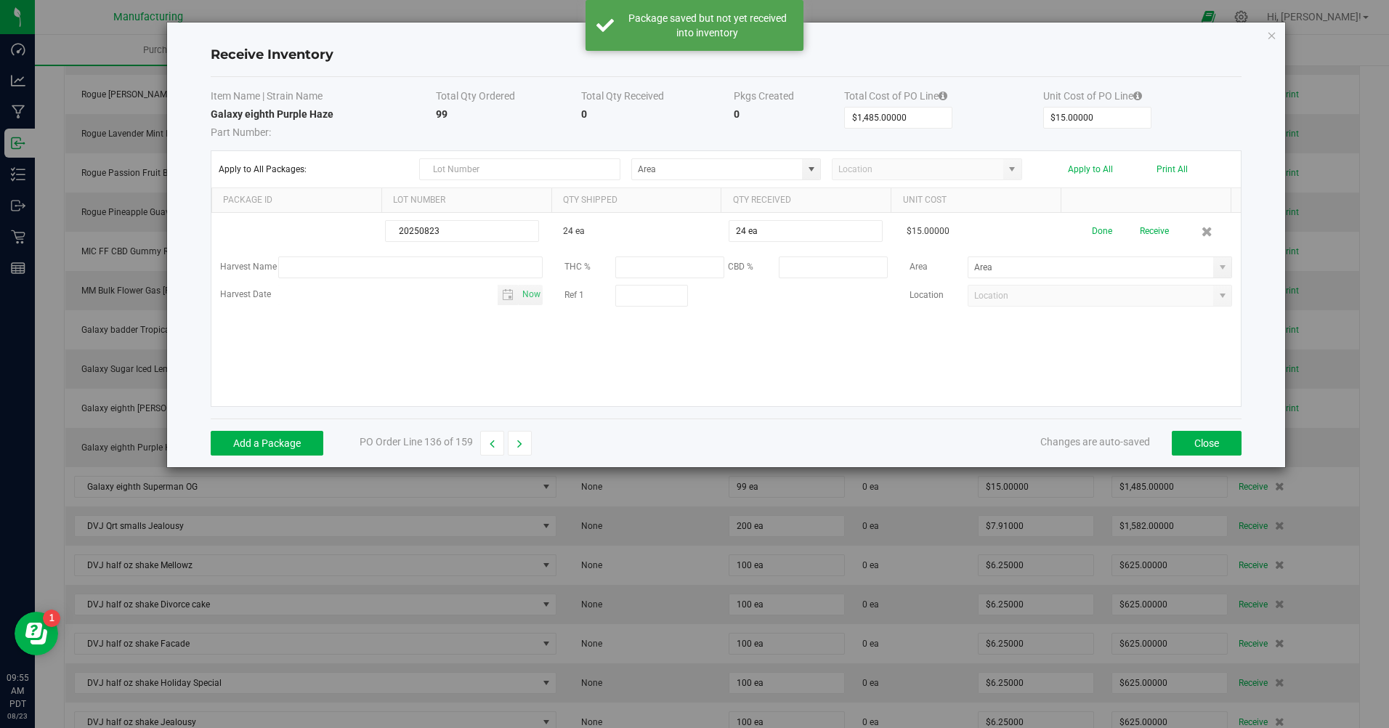
click at [815, 171] on span at bounding box center [812, 170] width 12 height 12
click at [666, 318] on span "Inventory Room" at bounding box center [672, 319] width 62 height 22
type input "Inventory Room"
click at [284, 445] on button "Add a Package" at bounding box center [267, 443] width 113 height 25
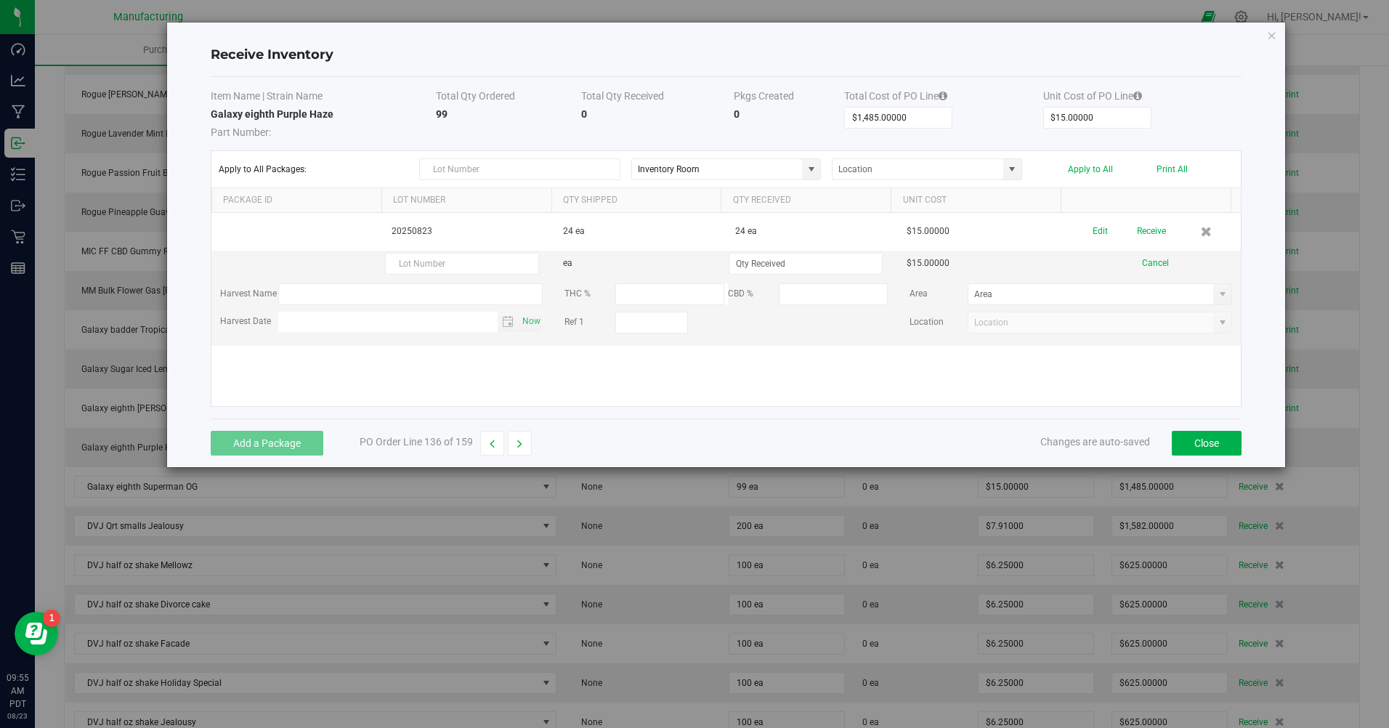
click at [401, 232] on td "20250823" at bounding box center [469, 232] width 172 height 38
copy td "20250823"
click at [436, 266] on input "text" at bounding box center [462, 264] width 154 height 22
paste input "20250823"
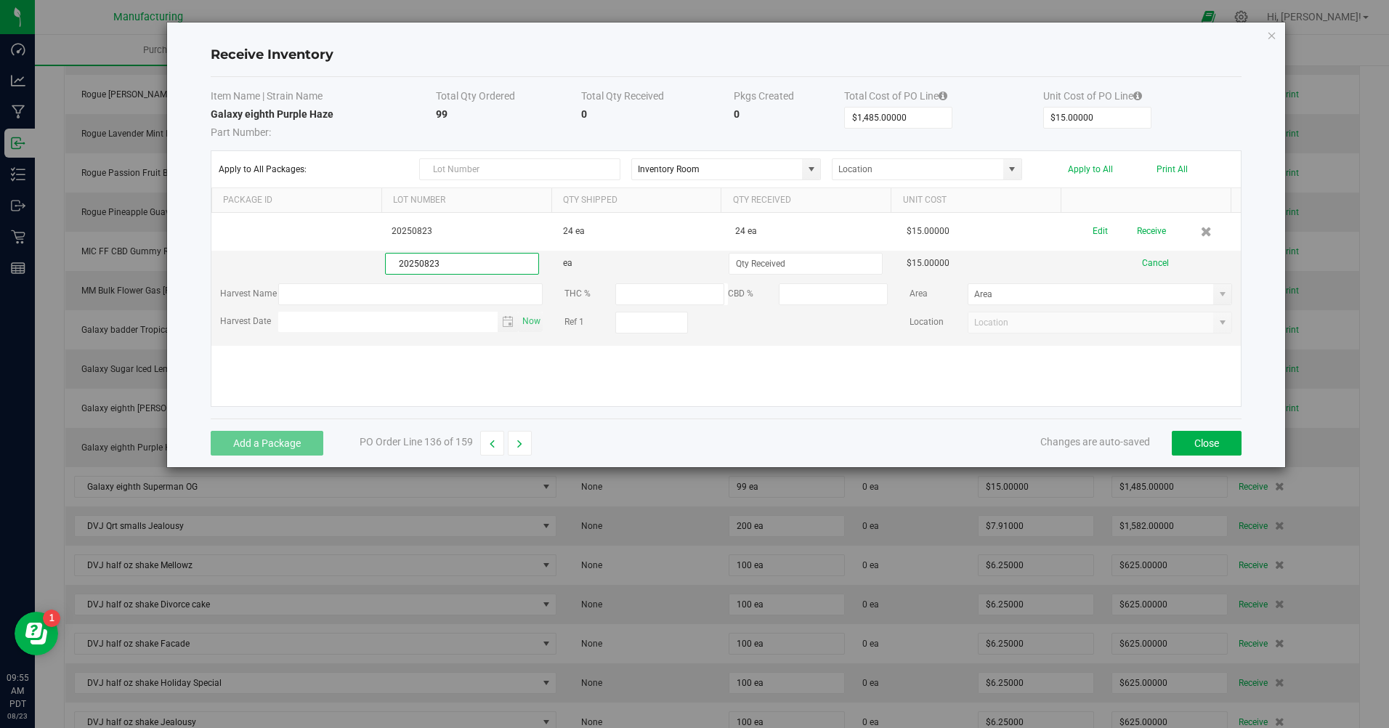
type input "20250823"
click at [745, 259] on input at bounding box center [806, 264] width 153 height 20
type input "25 ea"
click at [579, 370] on kendo-grid-list "20250823 24 ea 24 ea $15.00000 Edit Receive 20250823 ea 25 ea $15.00000 Cancel …" at bounding box center [726, 309] width 1030 height 193
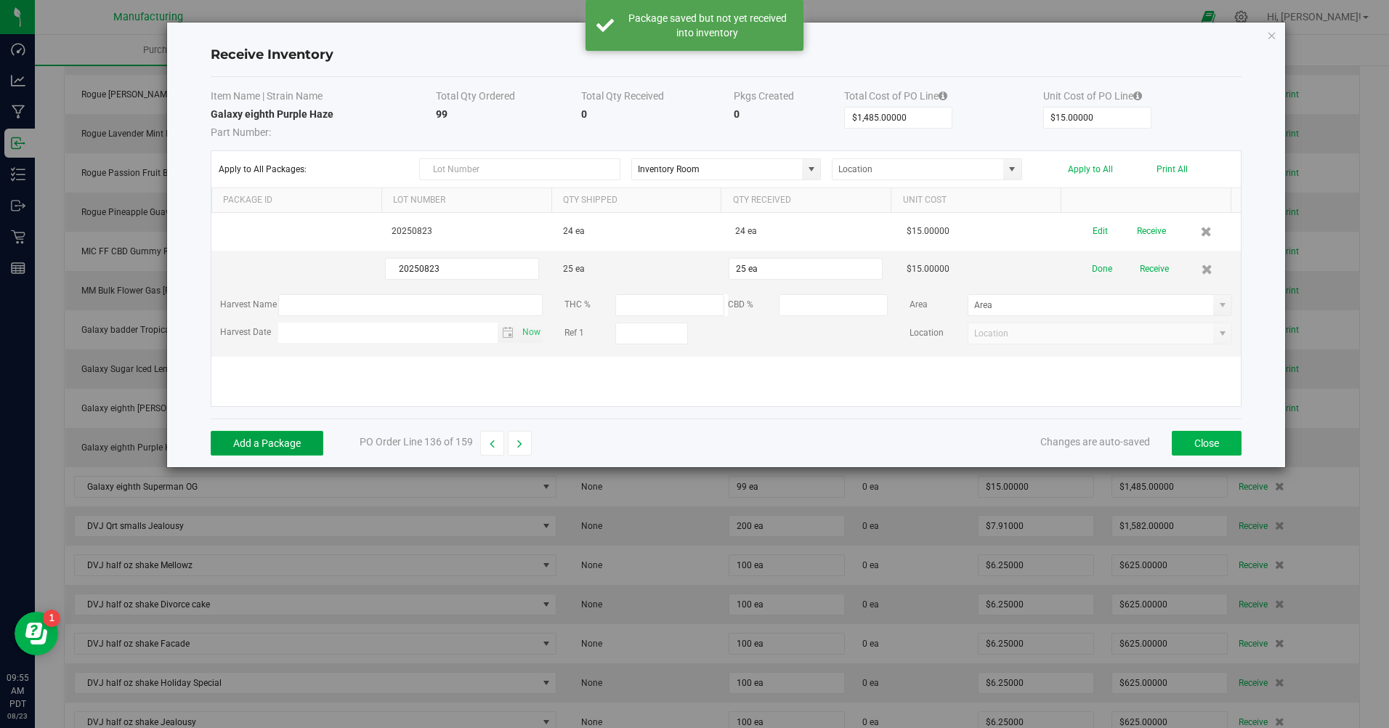
click at [292, 445] on button "Add a Package" at bounding box center [267, 443] width 113 height 25
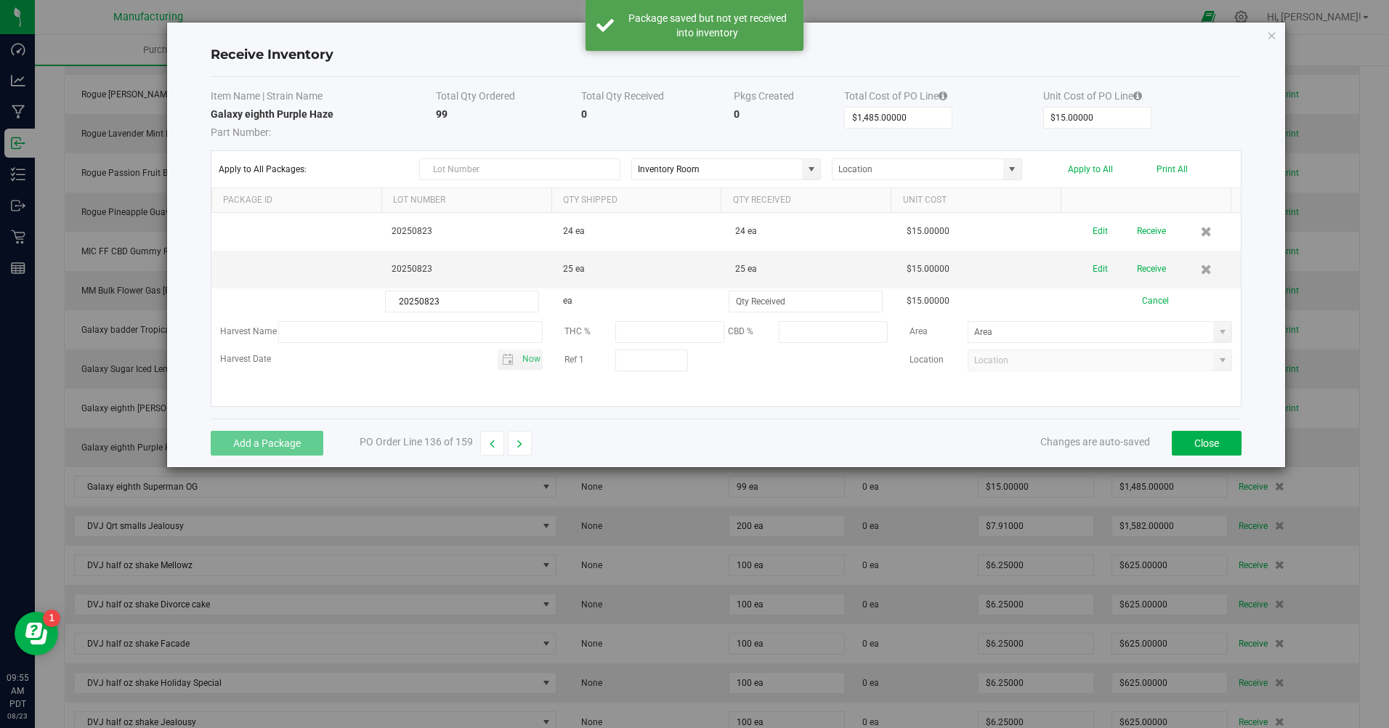
type input "20250823"
click at [746, 305] on input at bounding box center [806, 301] width 153 height 20
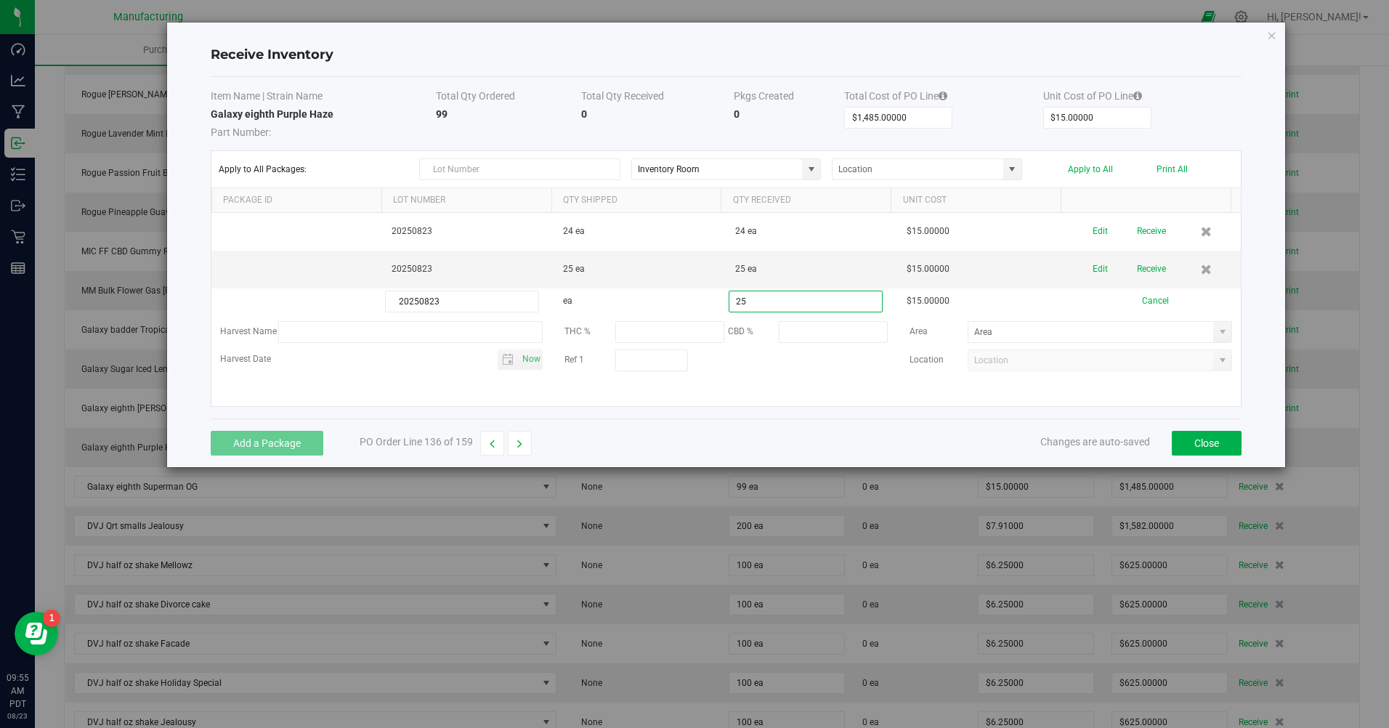
type input "25 ea"
click at [667, 417] on div "Item Name | Strain Name Total Qty Ordered Total Qty Received Pkgs Created Total…" at bounding box center [727, 248] width 1032 height 342
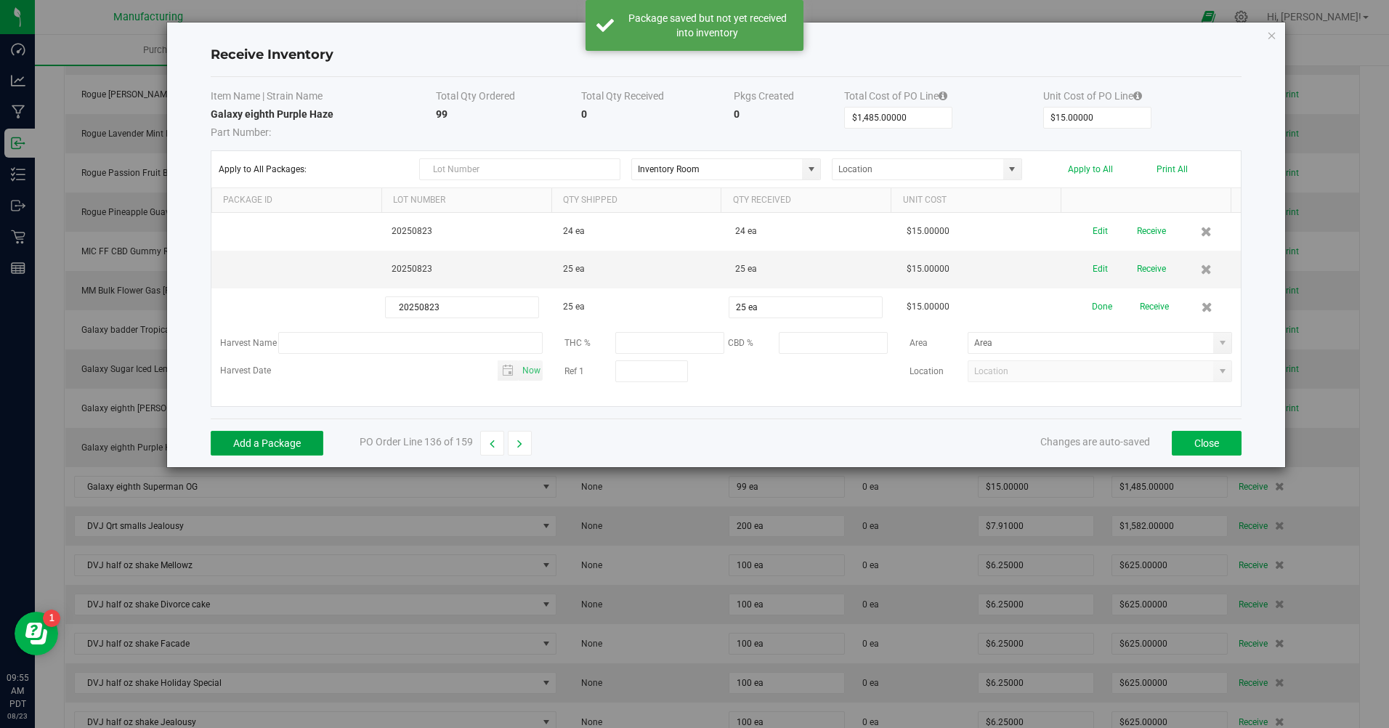
click at [314, 447] on button "Add a Package" at bounding box center [267, 443] width 113 height 25
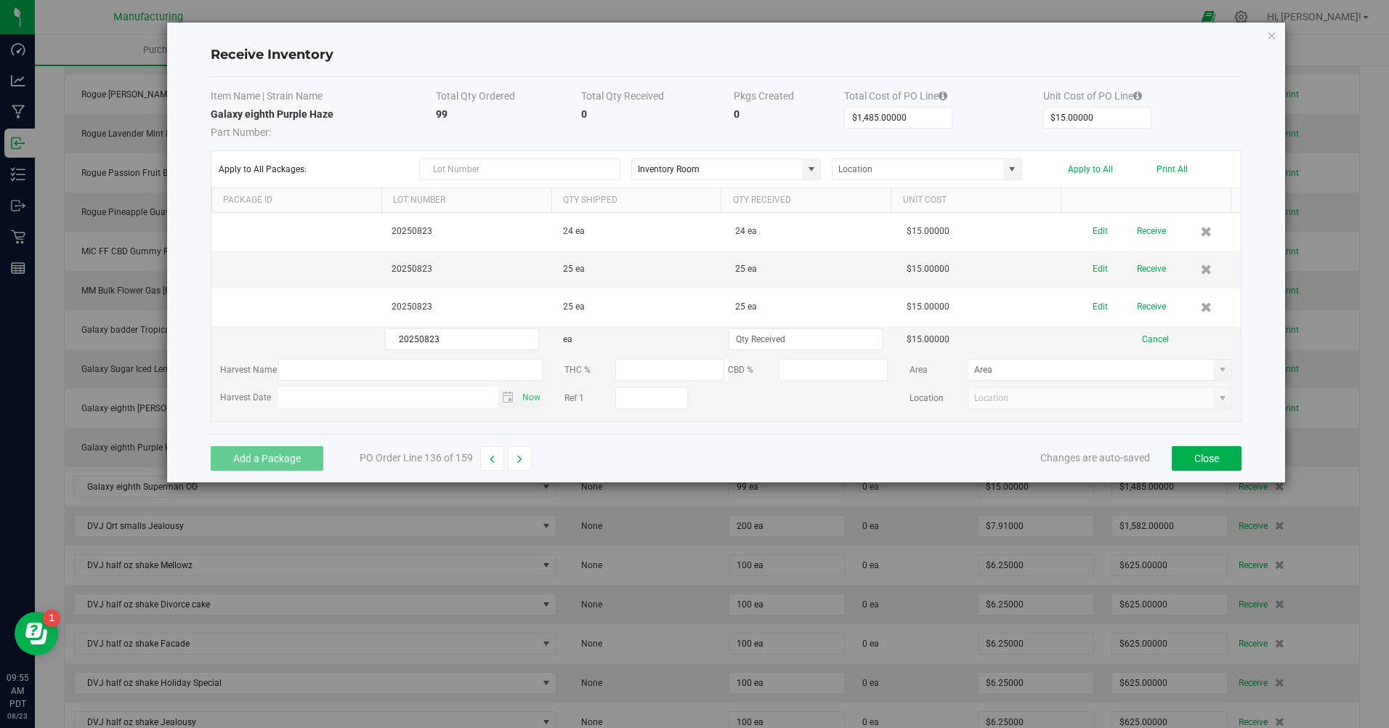
type input "20250823"
click at [762, 338] on input at bounding box center [806, 339] width 153 height 20
type input "25 ea"
click at [640, 450] on div "Add a Package PO Order Line 136 of 159 Changes are auto-saved Close" at bounding box center [727, 458] width 1032 height 49
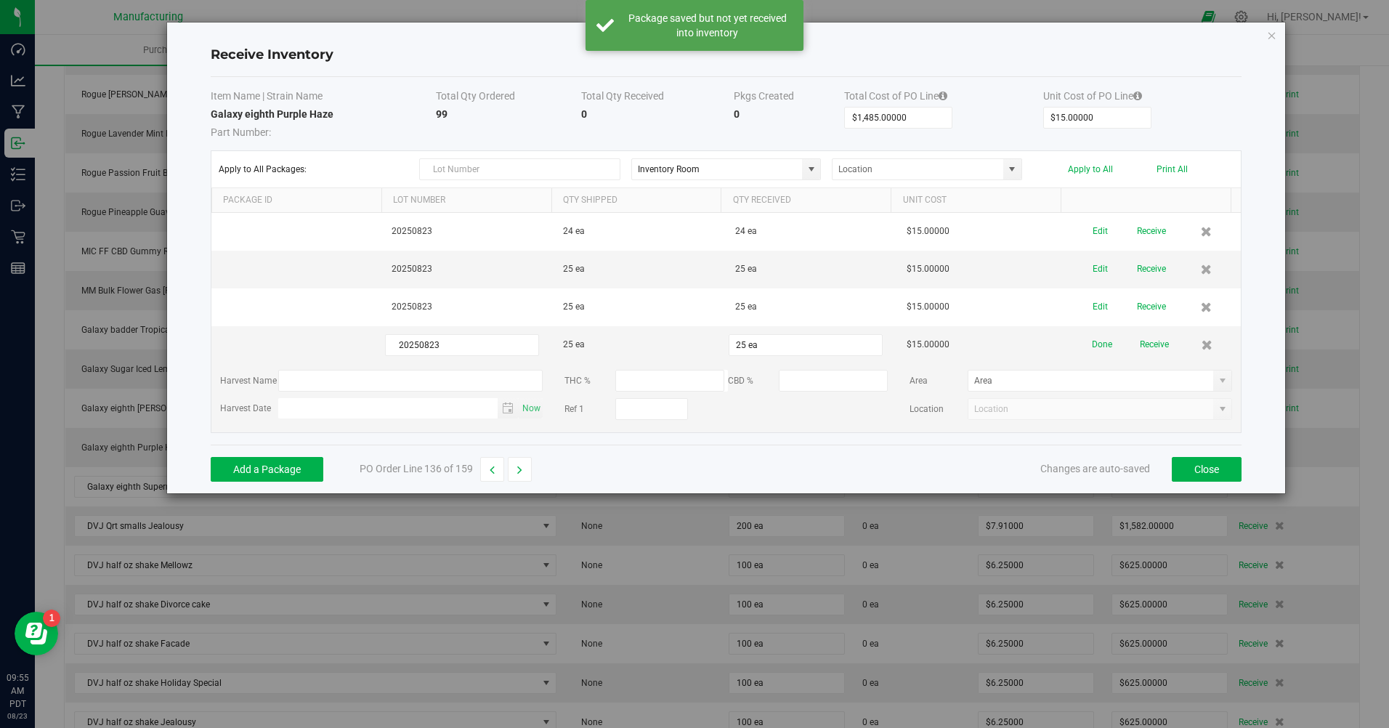
click at [1095, 174] on button "Apply to All" at bounding box center [1090, 169] width 45 height 10
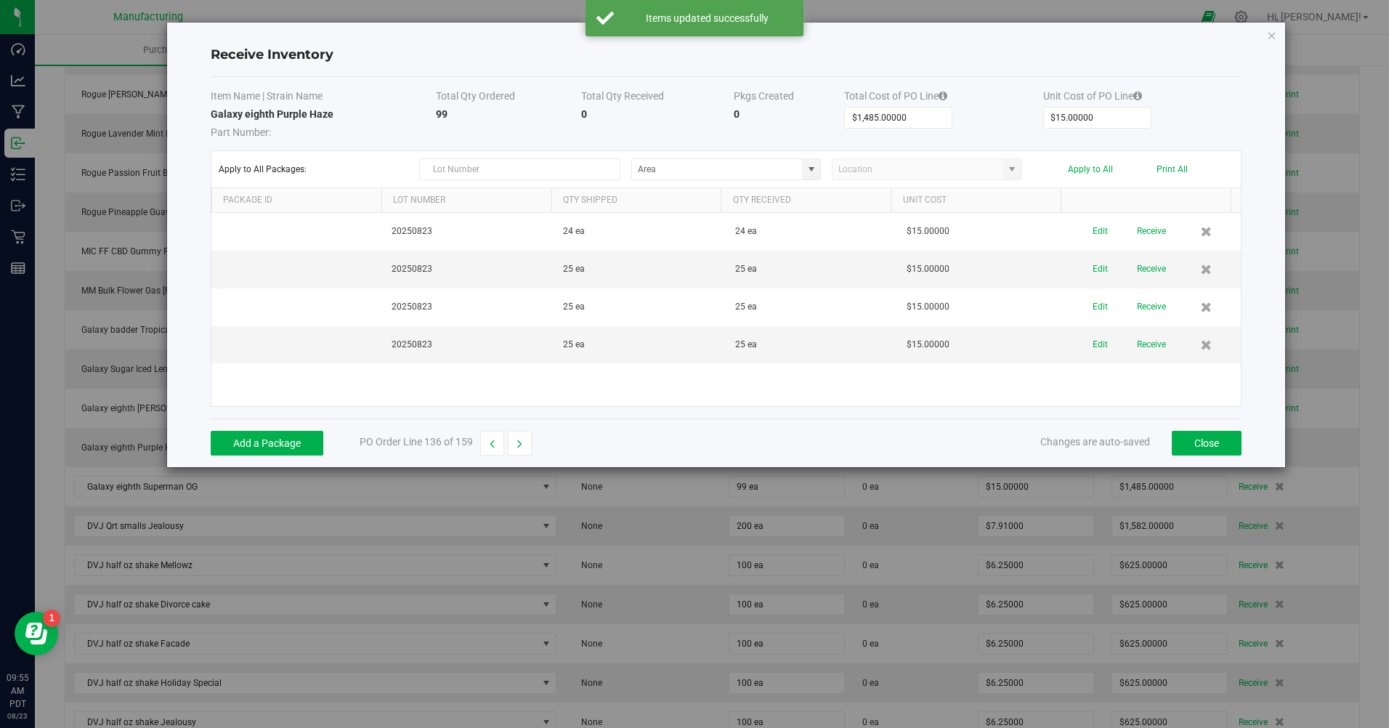
click at [1137, 235] on button "Receive" at bounding box center [1151, 231] width 29 height 25
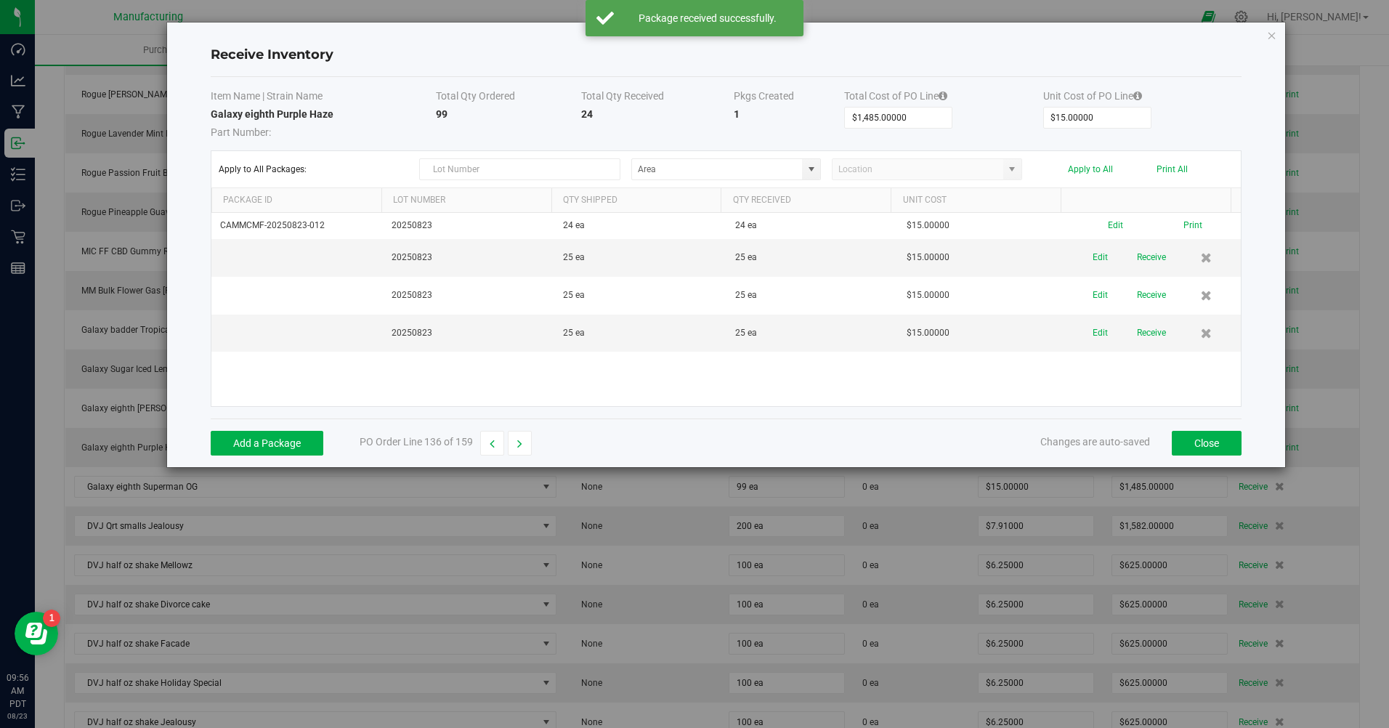
click at [1142, 259] on button "Receive" at bounding box center [1151, 257] width 29 height 25
click at [1142, 282] on button "Receive" at bounding box center [1151, 283] width 29 height 25
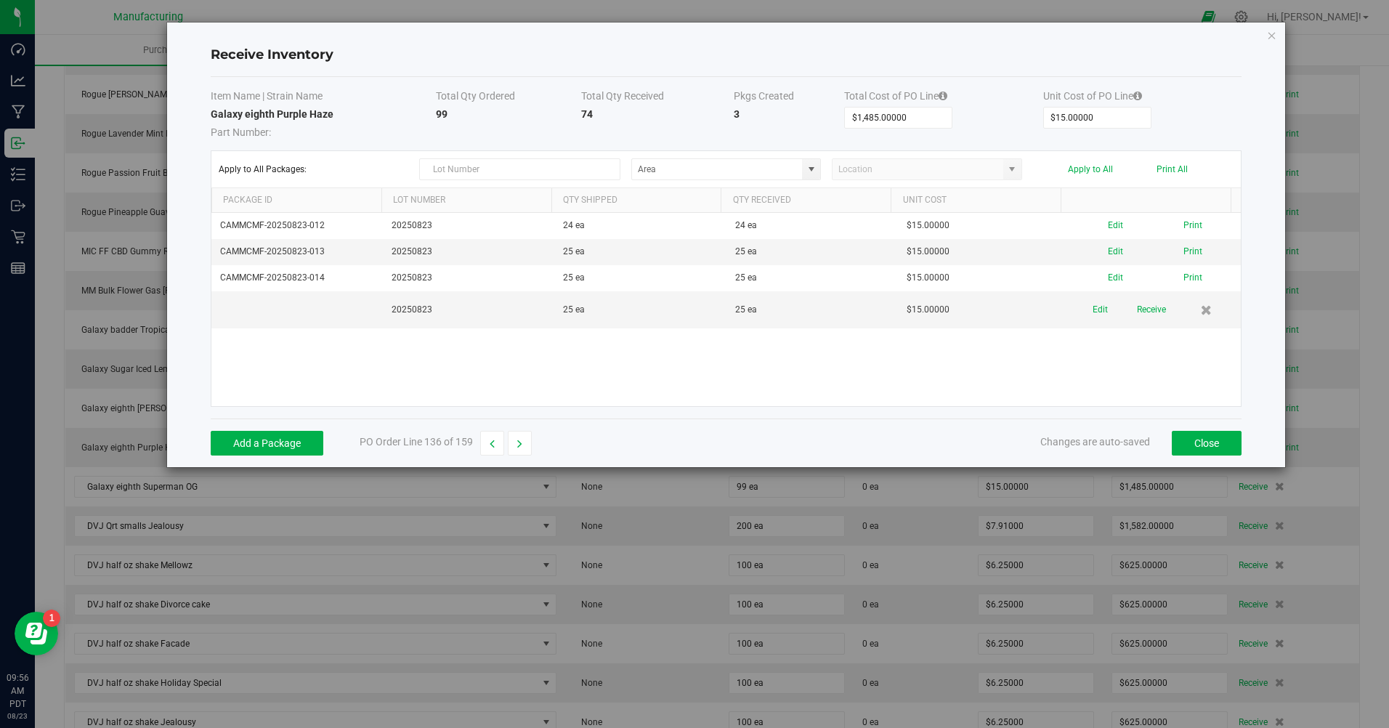
click at [1137, 315] on button "Receive" at bounding box center [1151, 309] width 29 height 25
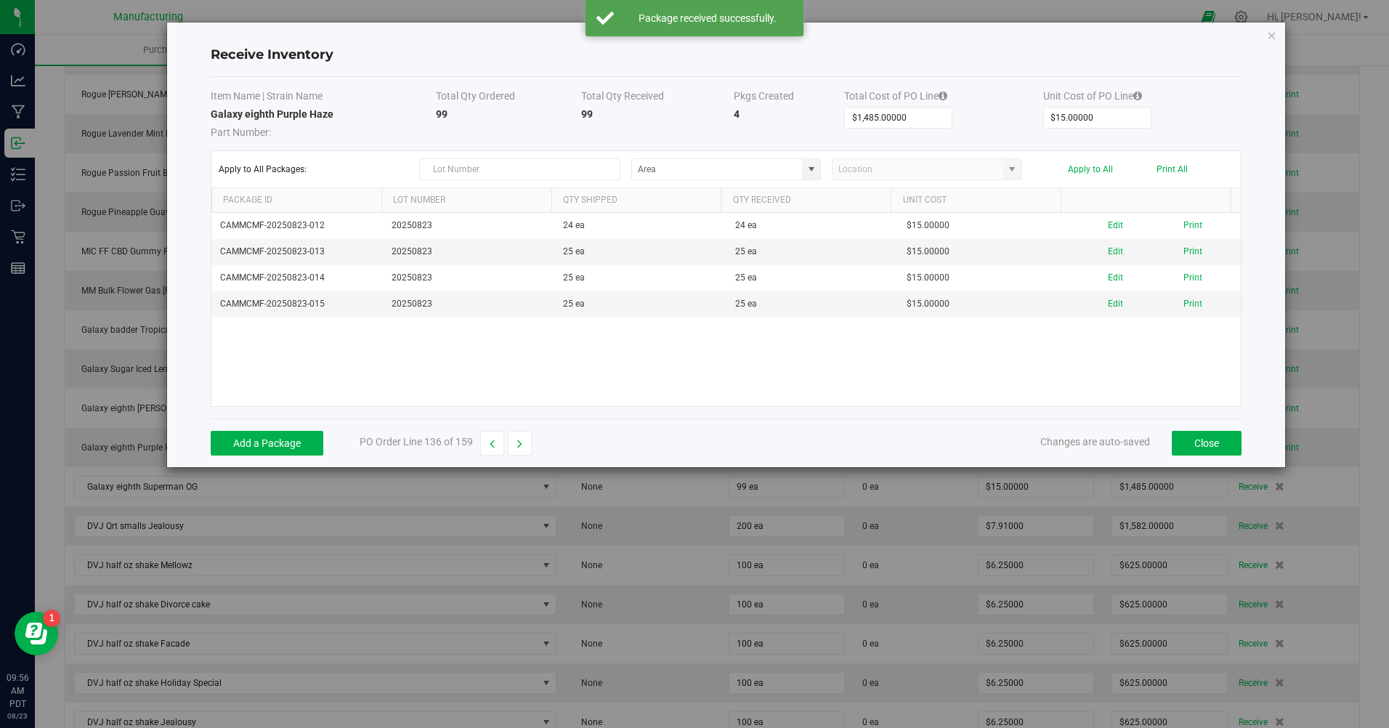
click at [1176, 166] on button "Print All" at bounding box center [1172, 169] width 31 height 10
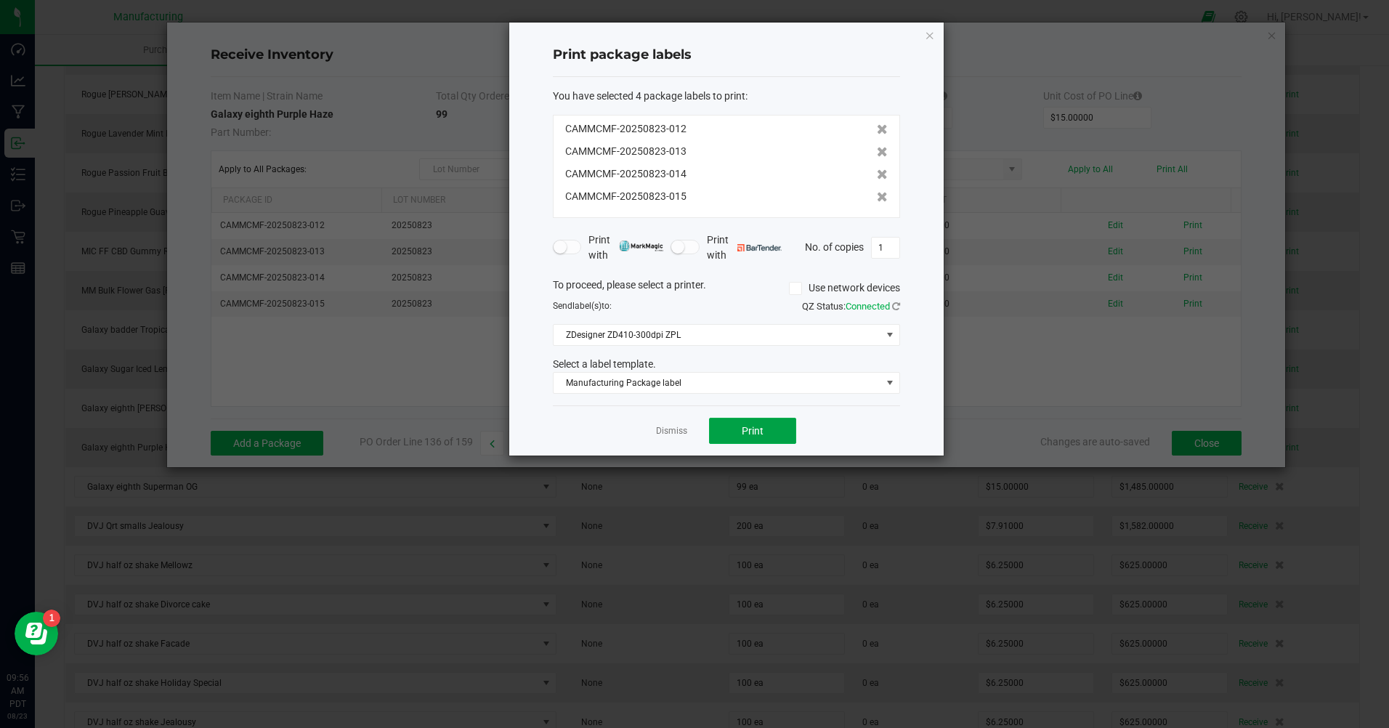
click at [782, 441] on button "Print" at bounding box center [752, 431] width 87 height 26
click at [670, 436] on link "Dismiss" at bounding box center [671, 431] width 31 height 12
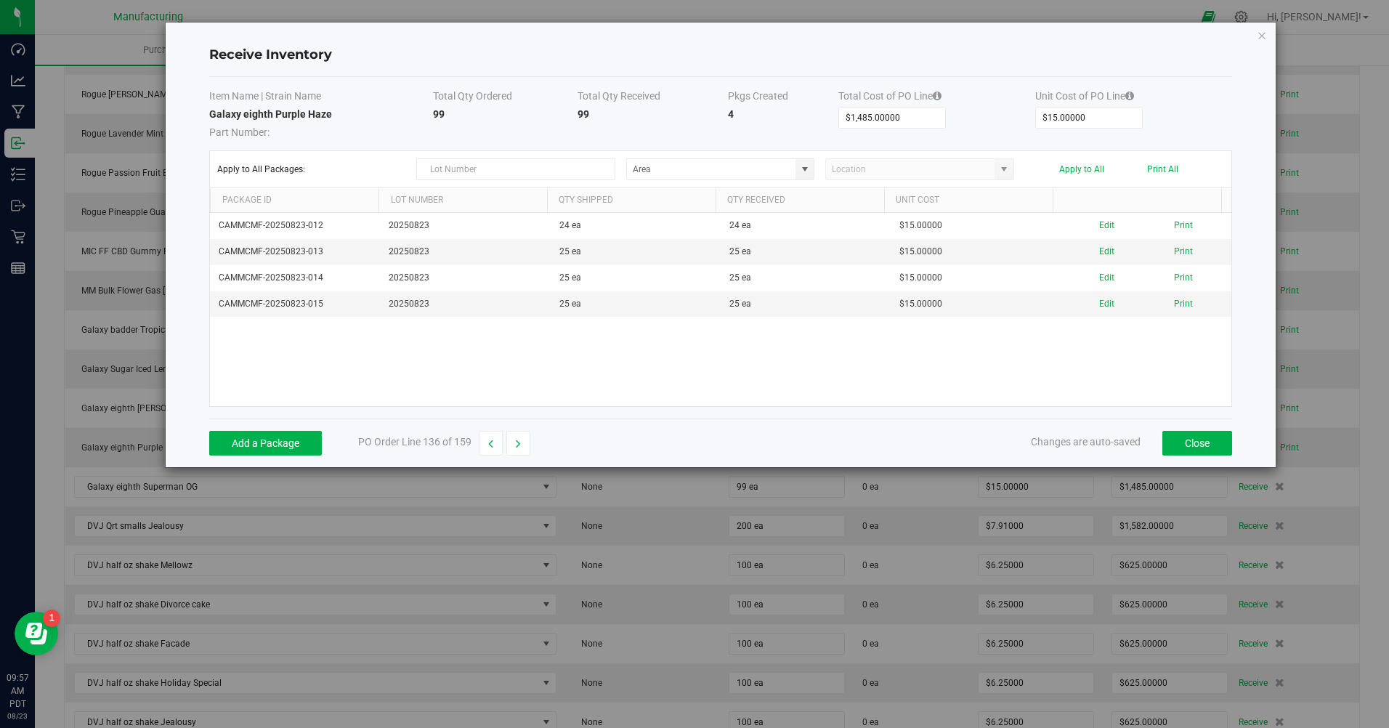
click at [523, 440] on button "button" at bounding box center [519, 443] width 24 height 25
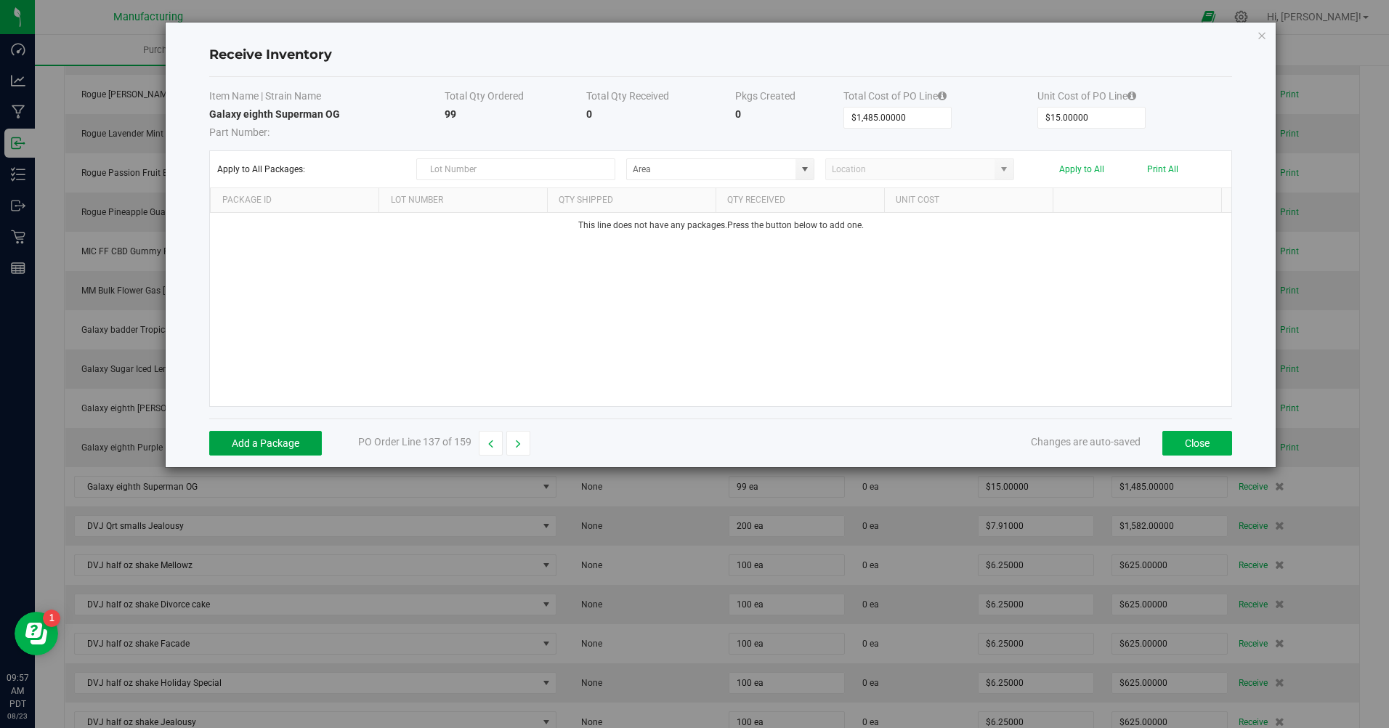
click at [258, 445] on button "Add a Package" at bounding box center [265, 443] width 113 height 25
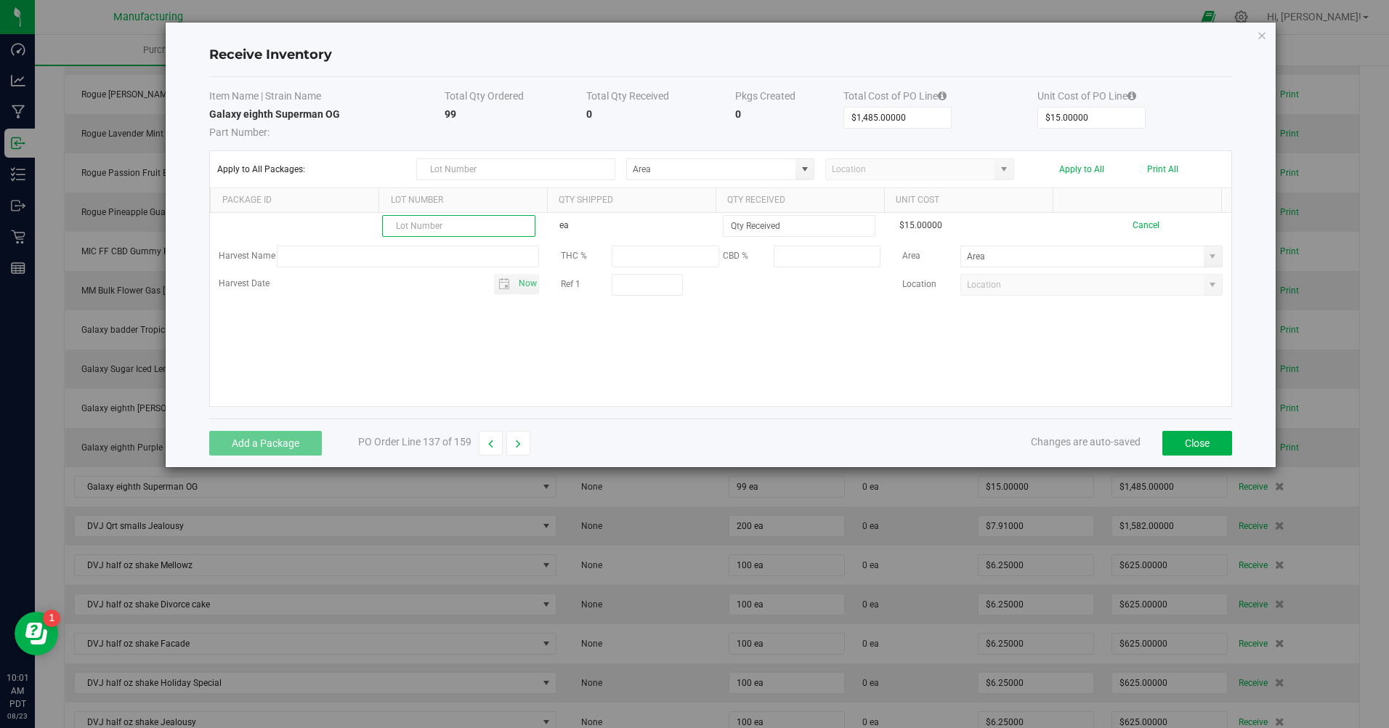
click at [464, 227] on input "text" at bounding box center [458, 226] width 153 height 22
paste input "20250823"
type input "20250823"
click at [775, 220] on input at bounding box center [799, 226] width 151 height 20
type input "24 ea"
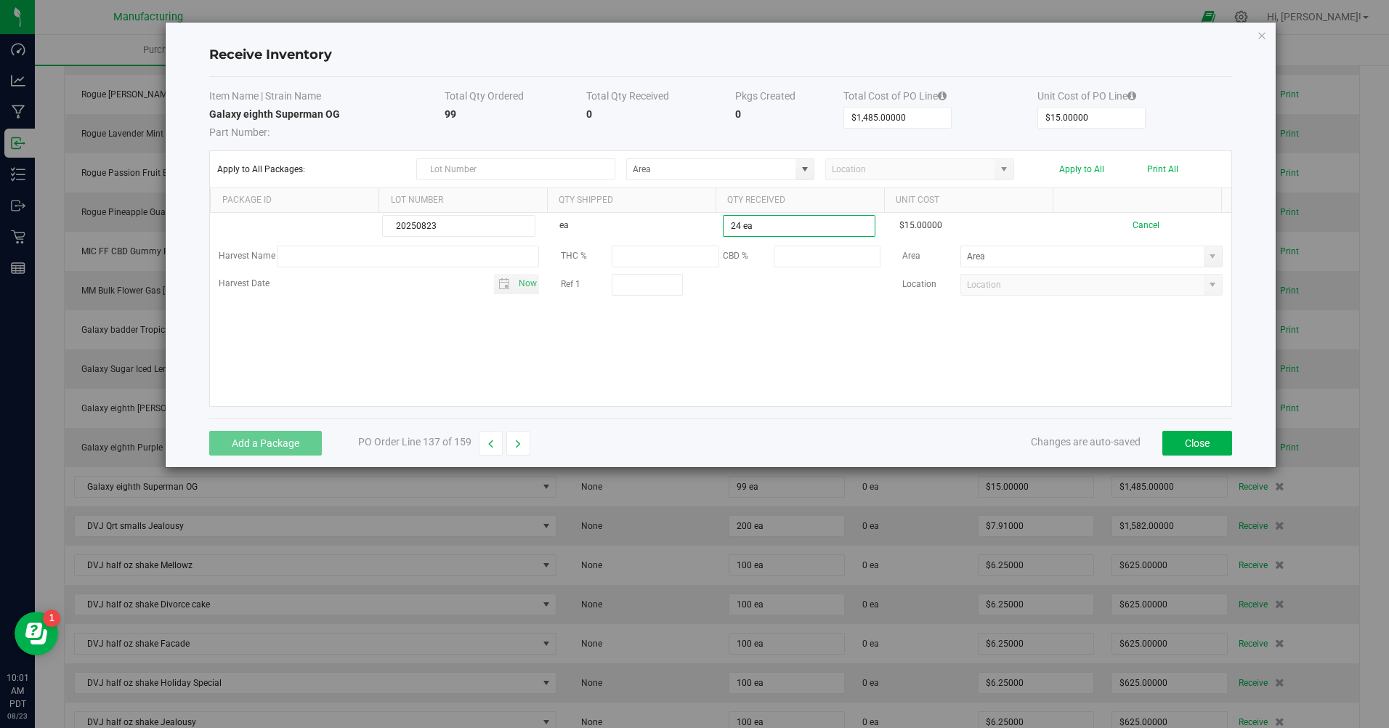
click at [759, 337] on kendo-grid-list "20250823 ea 24 ea $15.00000 Cancel Harvest Name THC % CBD % Area Harvest Date N…" at bounding box center [721, 309] width 1022 height 193
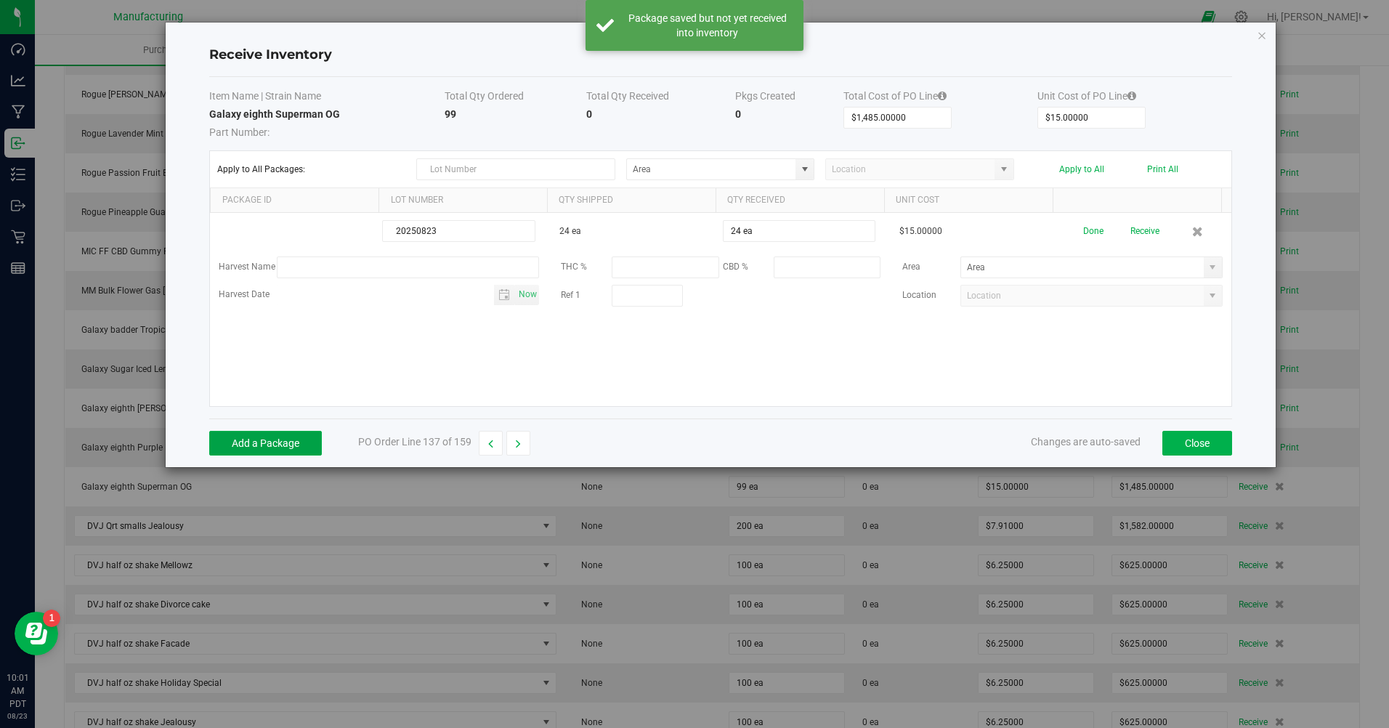
click at [293, 436] on button "Add a Package" at bounding box center [265, 443] width 113 height 25
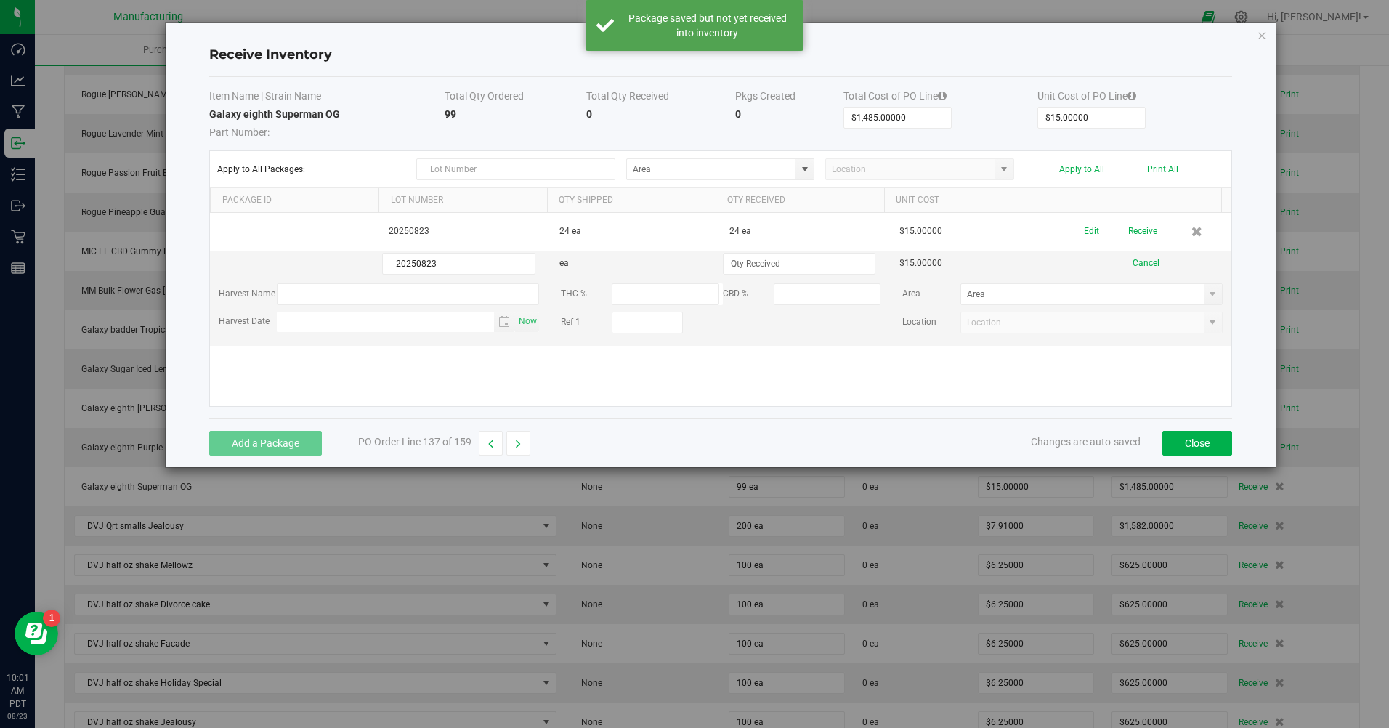
type input "20250823"
click at [767, 263] on input at bounding box center [799, 264] width 151 height 20
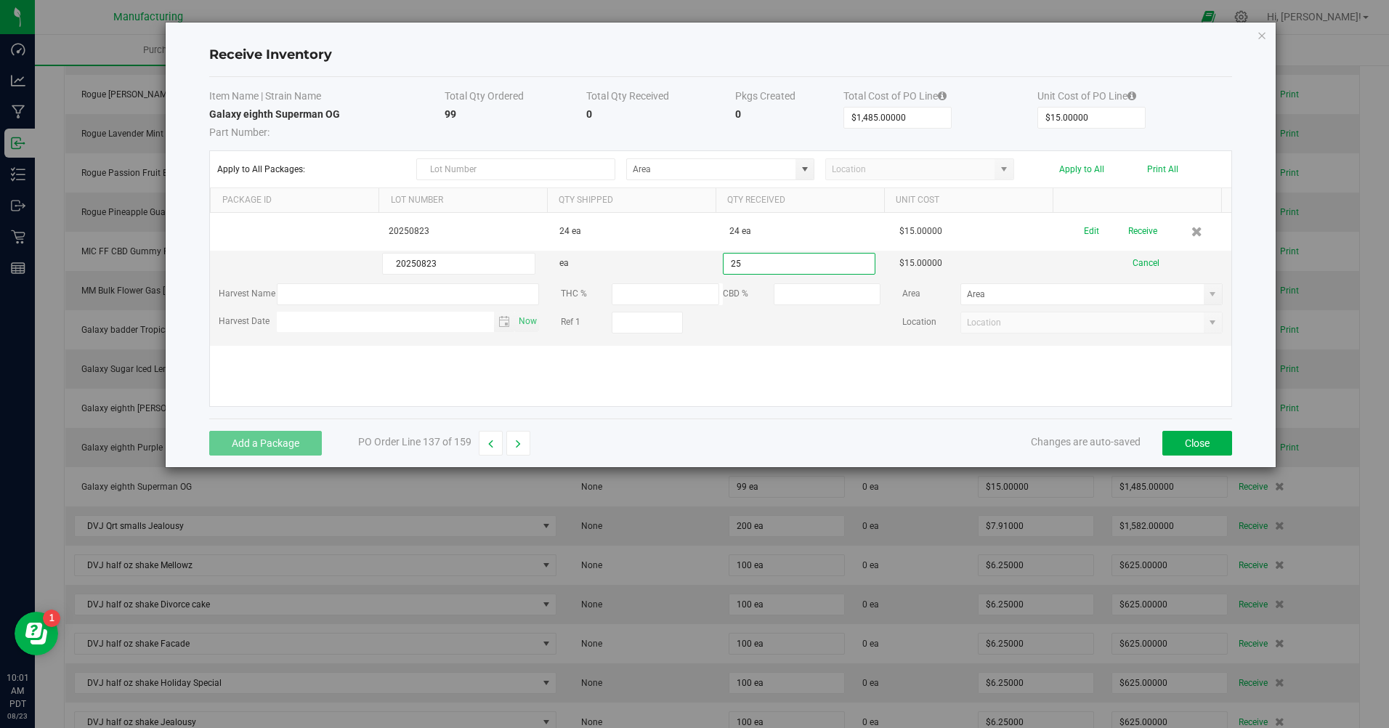
type input "25 ea"
click at [665, 360] on kendo-grid-list "20250823 24 ea 24 ea $15.00000 Edit Receive 20250823 ea 25 ea $15.00000 Cancel …" at bounding box center [721, 309] width 1022 height 193
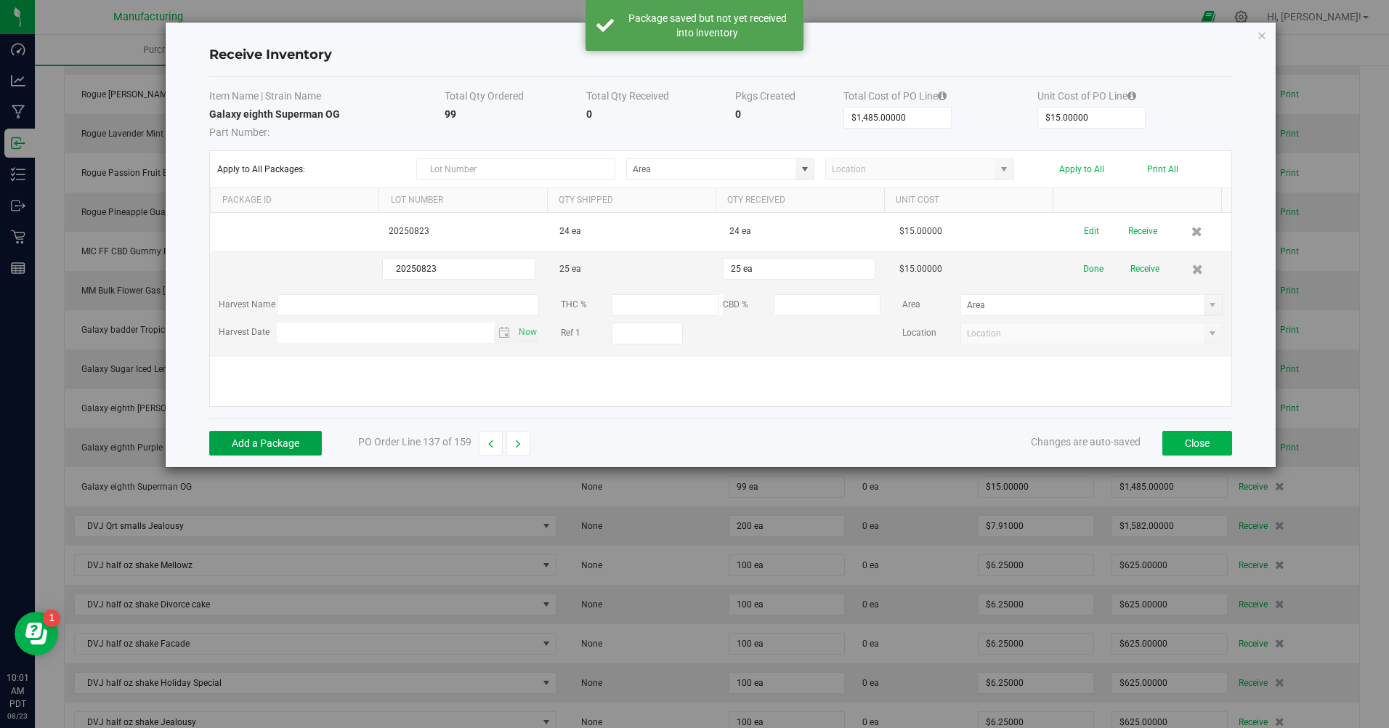
click at [280, 453] on button "Add a Package" at bounding box center [265, 443] width 113 height 25
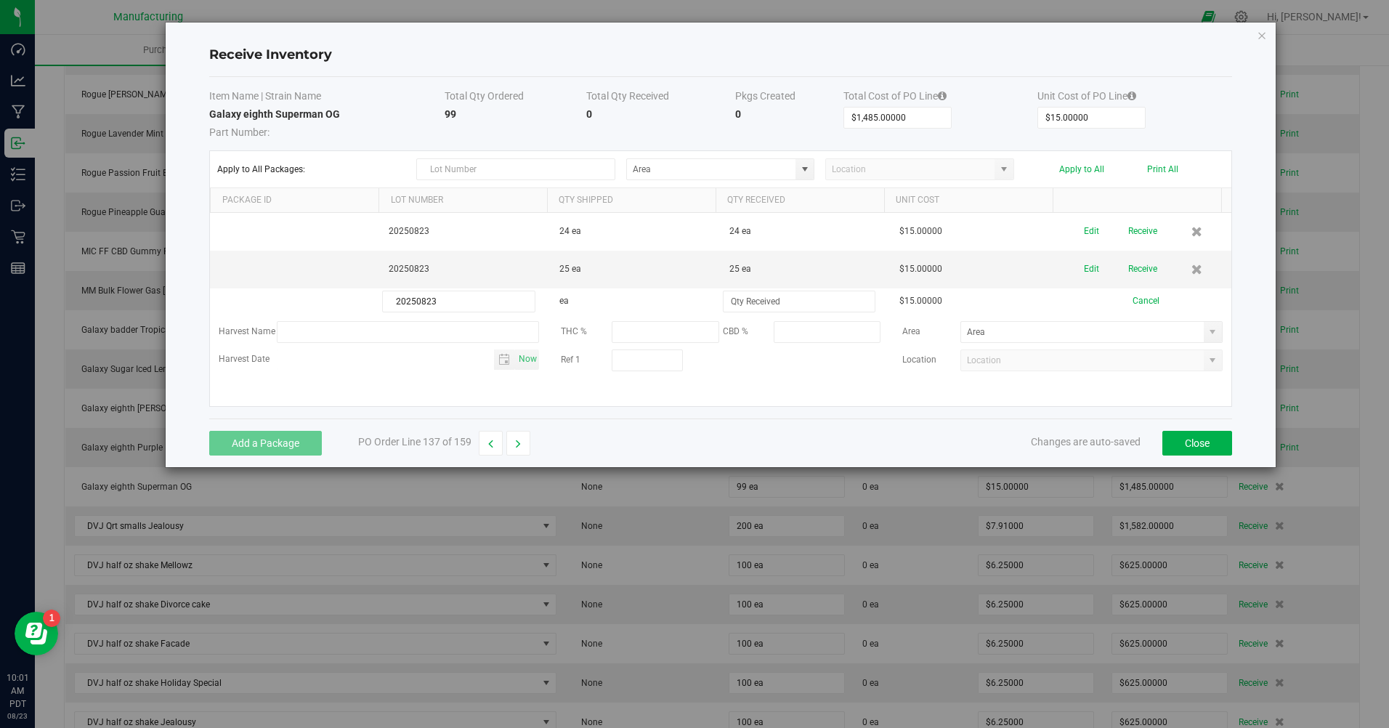
type input "20250823"
click at [749, 297] on input at bounding box center [799, 301] width 151 height 20
type input "25 ea"
click at [678, 433] on div "Add a Package PO Order Line 137 of 159 Changes are auto-saved Close" at bounding box center [720, 443] width 1023 height 49
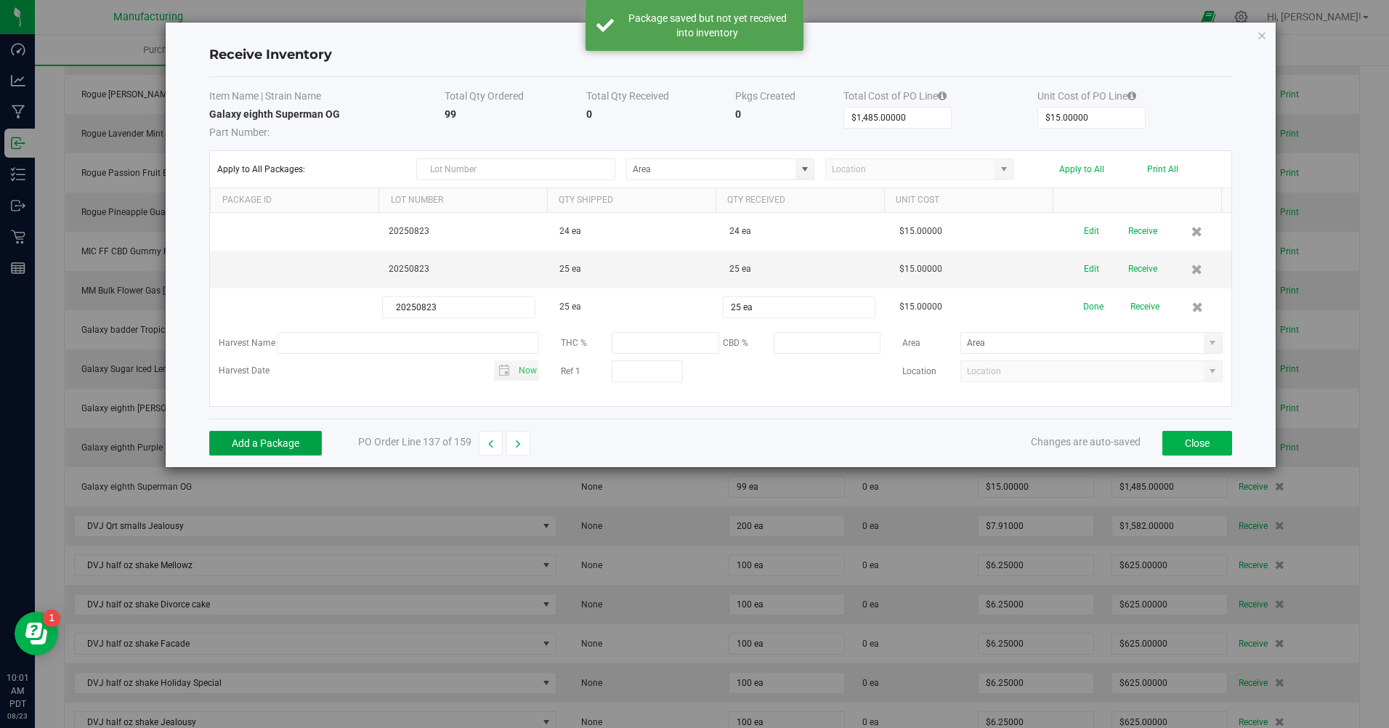
click at [300, 444] on button "Add a Package" at bounding box center [265, 443] width 113 height 25
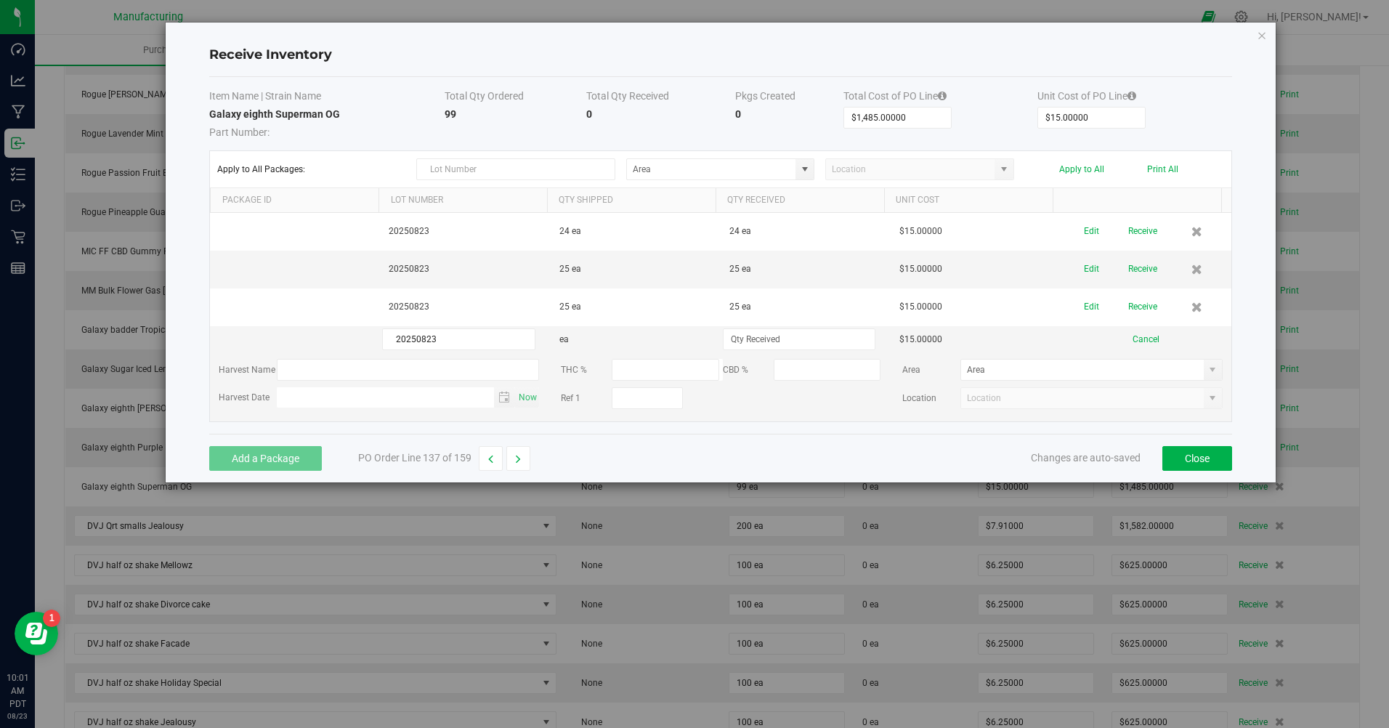
type input "20250823"
click at [725, 342] on input at bounding box center [799, 339] width 151 height 20
type input "25 ea"
click at [736, 461] on div "Add a Package PO Order Line 137 of 159 Changes are auto-saved Close" at bounding box center [720, 458] width 1023 height 49
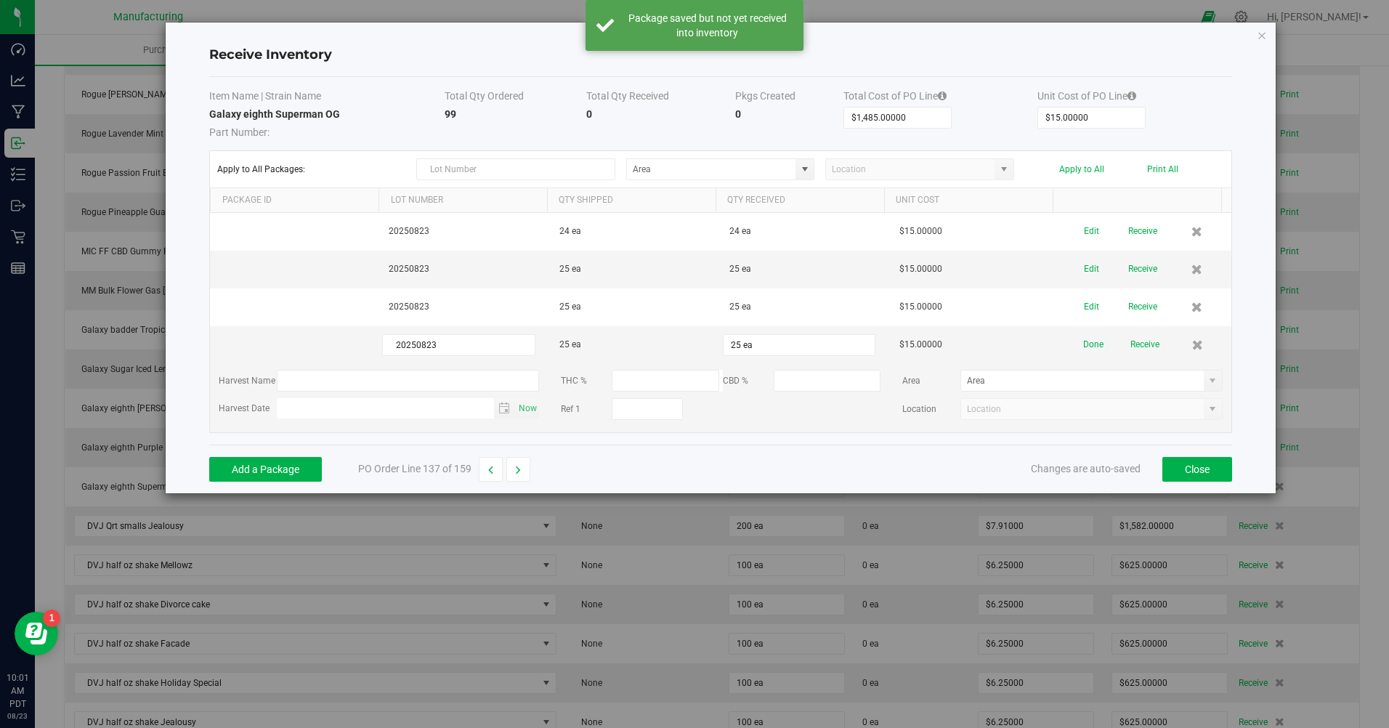
click at [812, 166] on span at bounding box center [805, 169] width 18 height 20
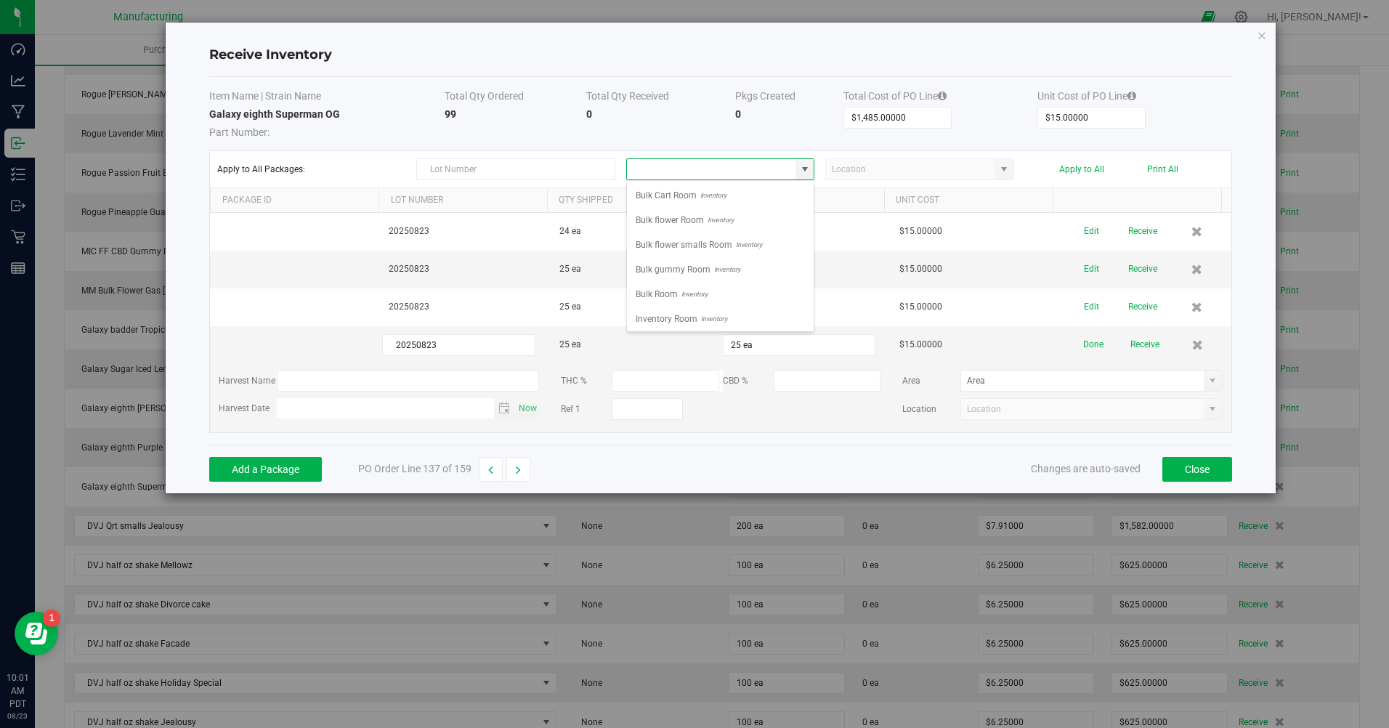
click at [718, 317] on span "Inventory" at bounding box center [713, 319] width 30 height 22
type input "Inventory Room"
drag, startPoint x: 1060, startPoint y: 169, endPoint x: 1060, endPoint y: 177, distance: 8.0
click at [1060, 177] on div "Apply to All Packages: Inventory Room Apply to All Print All" at bounding box center [720, 169] width 1007 height 22
click at [1066, 170] on button "Apply to All" at bounding box center [1082, 169] width 45 height 10
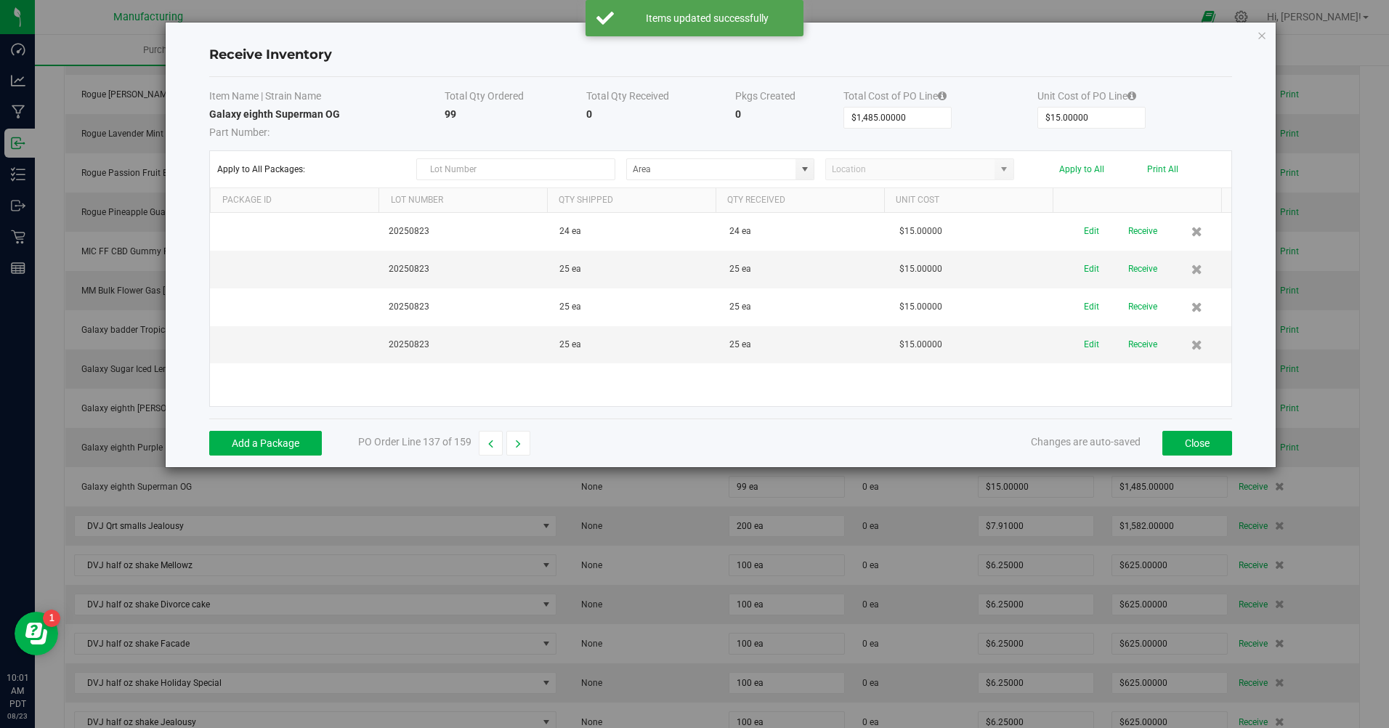
click at [1131, 230] on button "Receive" at bounding box center [1143, 231] width 29 height 25
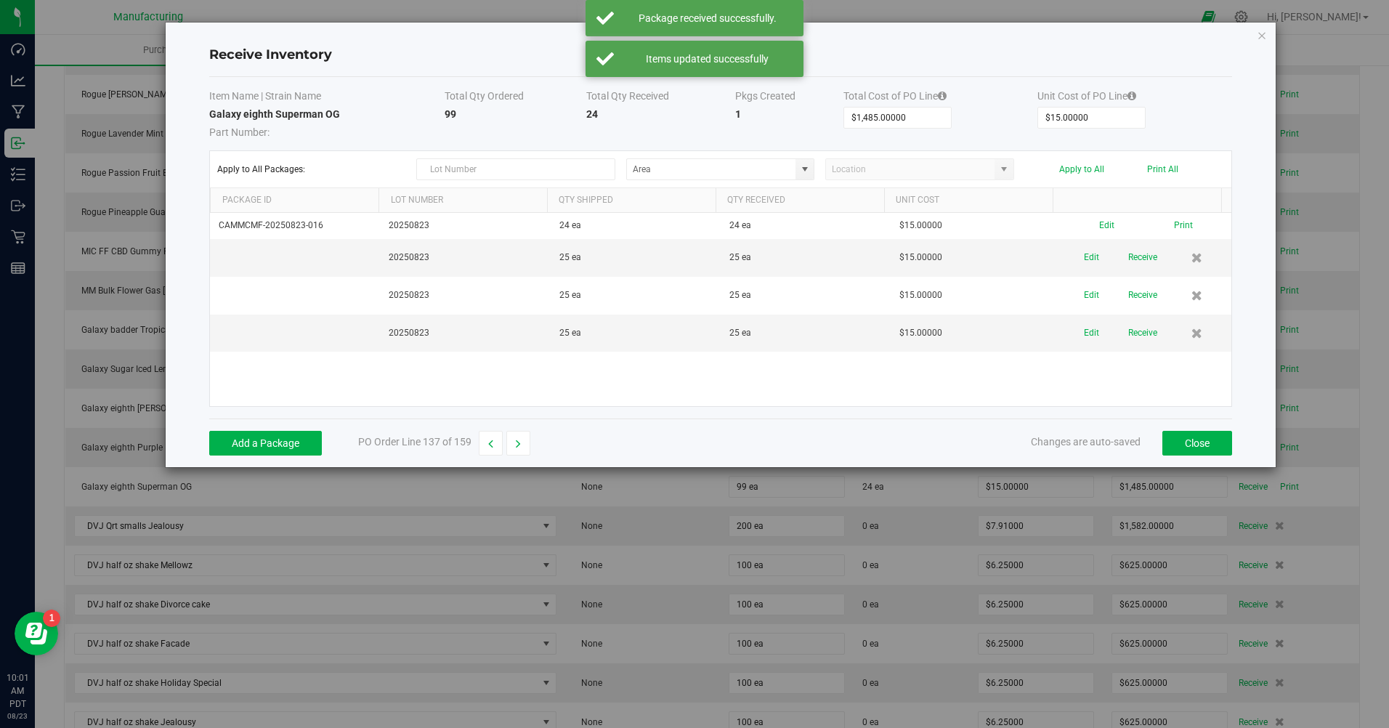
click at [1133, 270] on button "Receive" at bounding box center [1143, 257] width 29 height 25
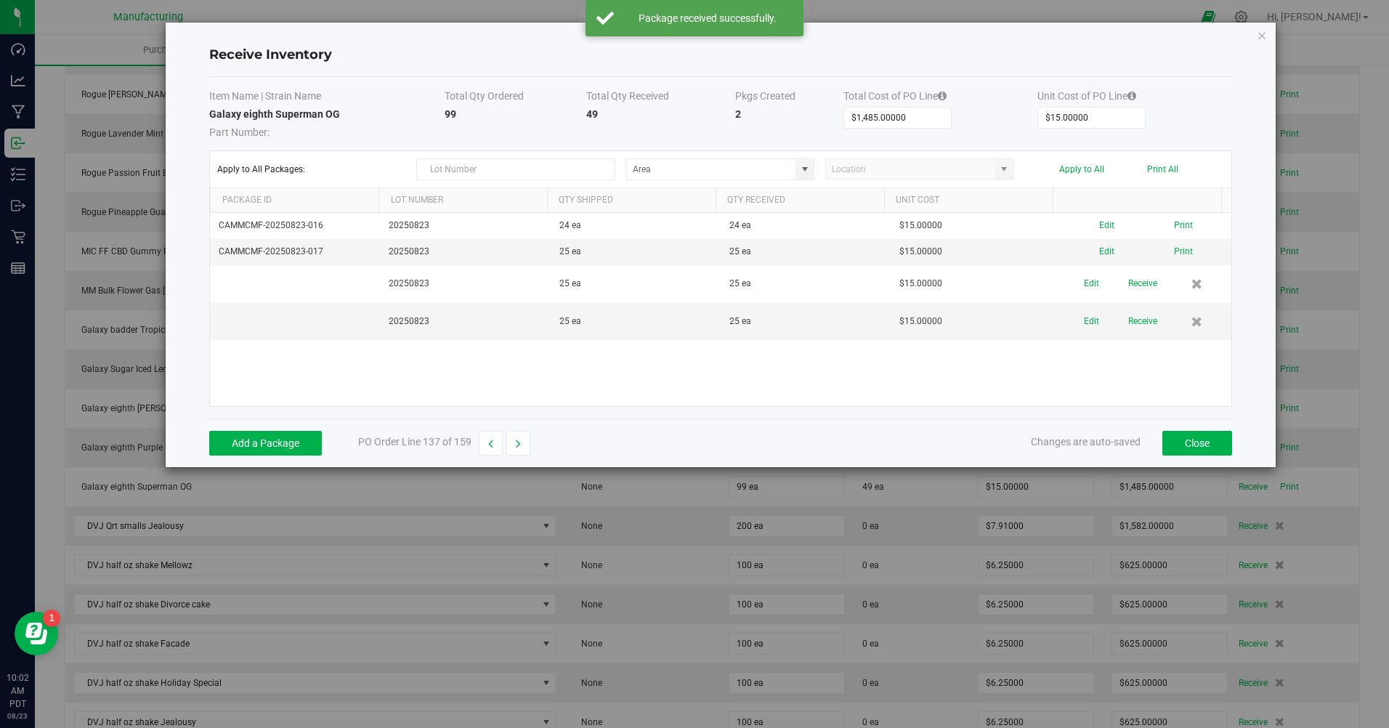
click at [1130, 296] on button "Receive" at bounding box center [1143, 283] width 29 height 25
click at [1130, 321] on button "Receive" at bounding box center [1143, 309] width 29 height 25
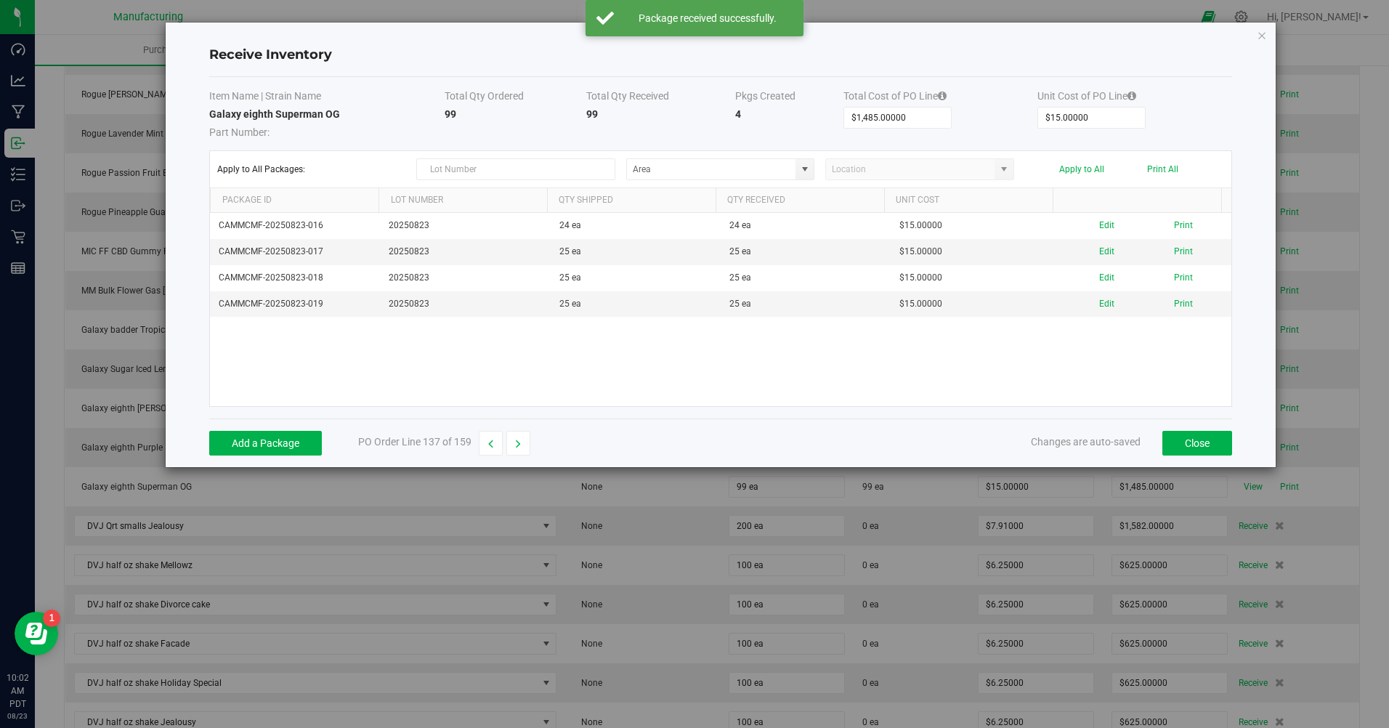
click at [1158, 163] on div "Apply to All Packages: Apply to All Print All" at bounding box center [720, 169] width 1007 height 22
click at [1153, 164] on button "Print All" at bounding box center [1162, 169] width 31 height 10
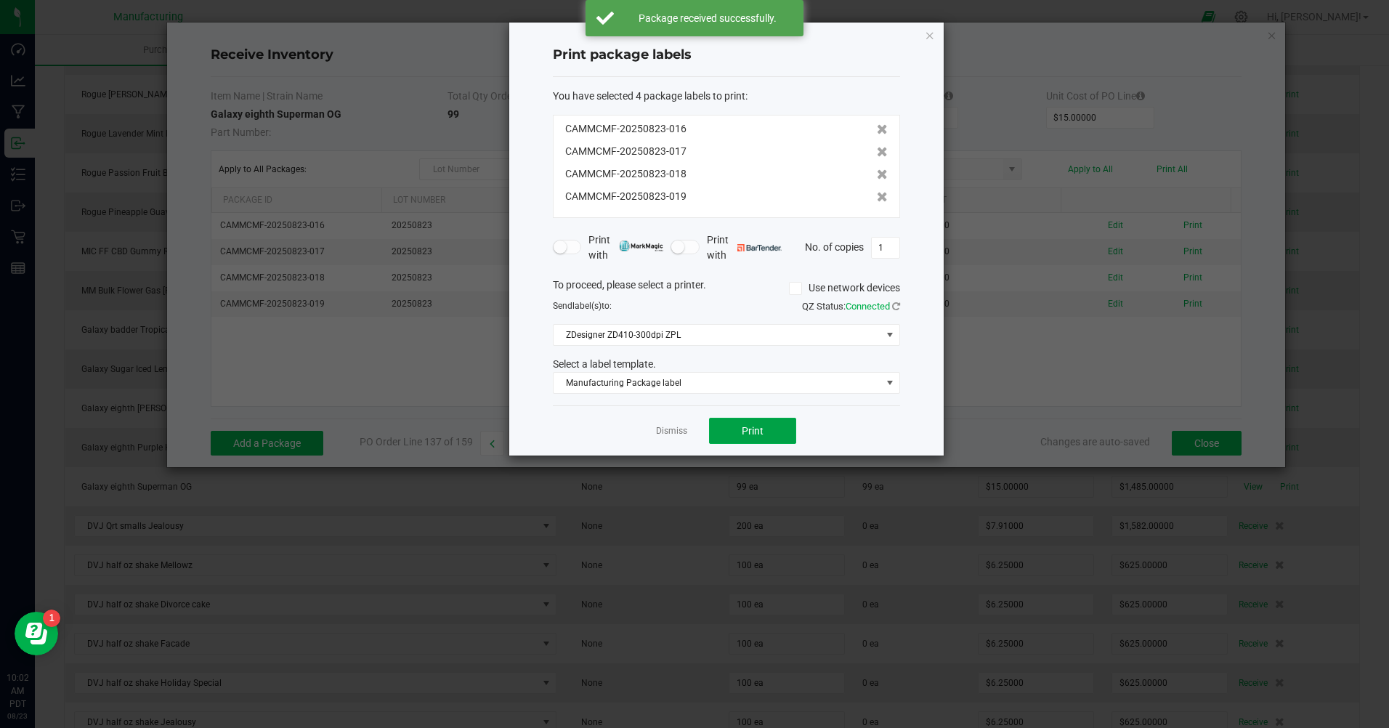
click at [759, 437] on button "Print" at bounding box center [752, 431] width 87 height 26
click at [669, 432] on link "Dismiss" at bounding box center [671, 431] width 31 height 12
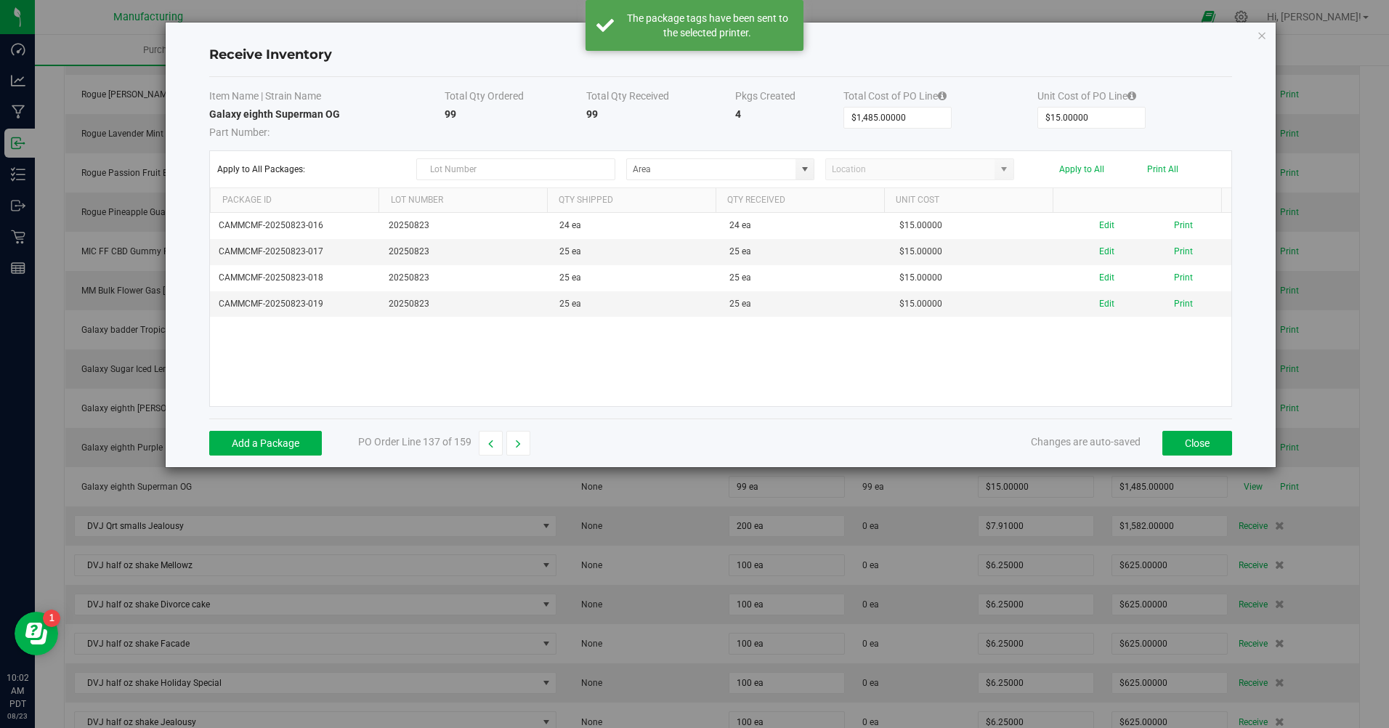
click at [528, 435] on button "button" at bounding box center [519, 443] width 24 height 25
type input "$1,582.00000"
type input "$7.91000"
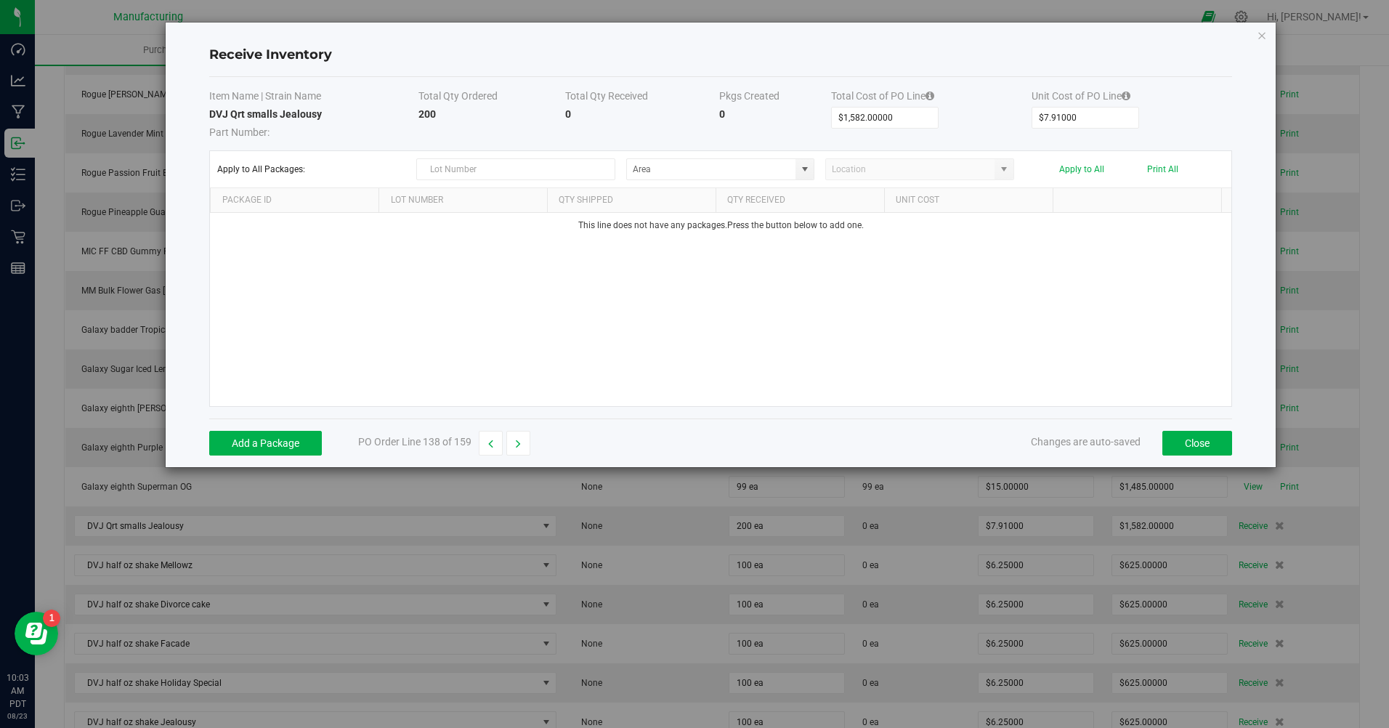
click at [304, 426] on div "Add a Package PO Order Line 138 of 159 Changes are auto-saved Close" at bounding box center [720, 443] width 1023 height 49
click at [300, 445] on button "Add a Package" at bounding box center [265, 443] width 113 height 25
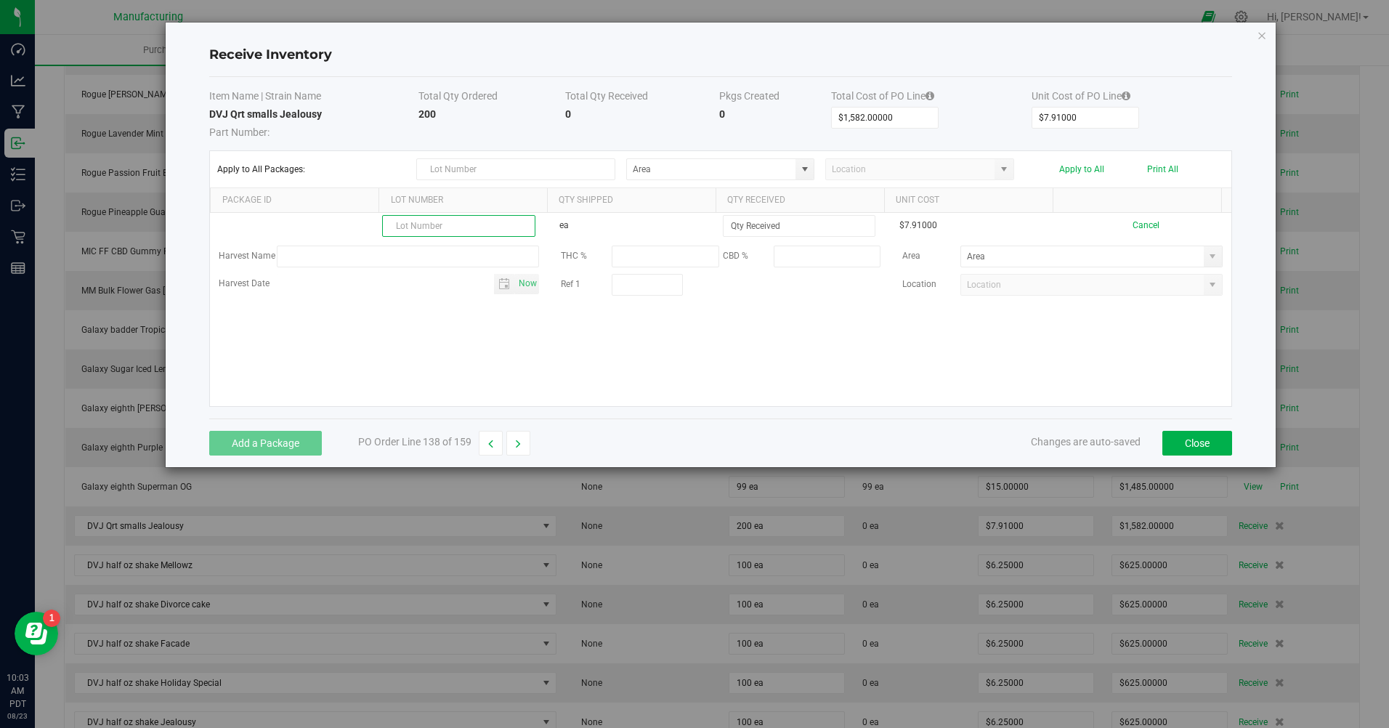
paste input "2504CGL1275.3002"
type input "2504CGL1275.3002"
click at [746, 230] on input at bounding box center [799, 226] width 151 height 20
type input "50 ea"
click at [541, 360] on kendo-grid-list "2504CGL1275.3002 ea 50 ea $7.91000 Cancel Harvest Name THC % CBD % Area Harvest…" at bounding box center [721, 309] width 1022 height 193
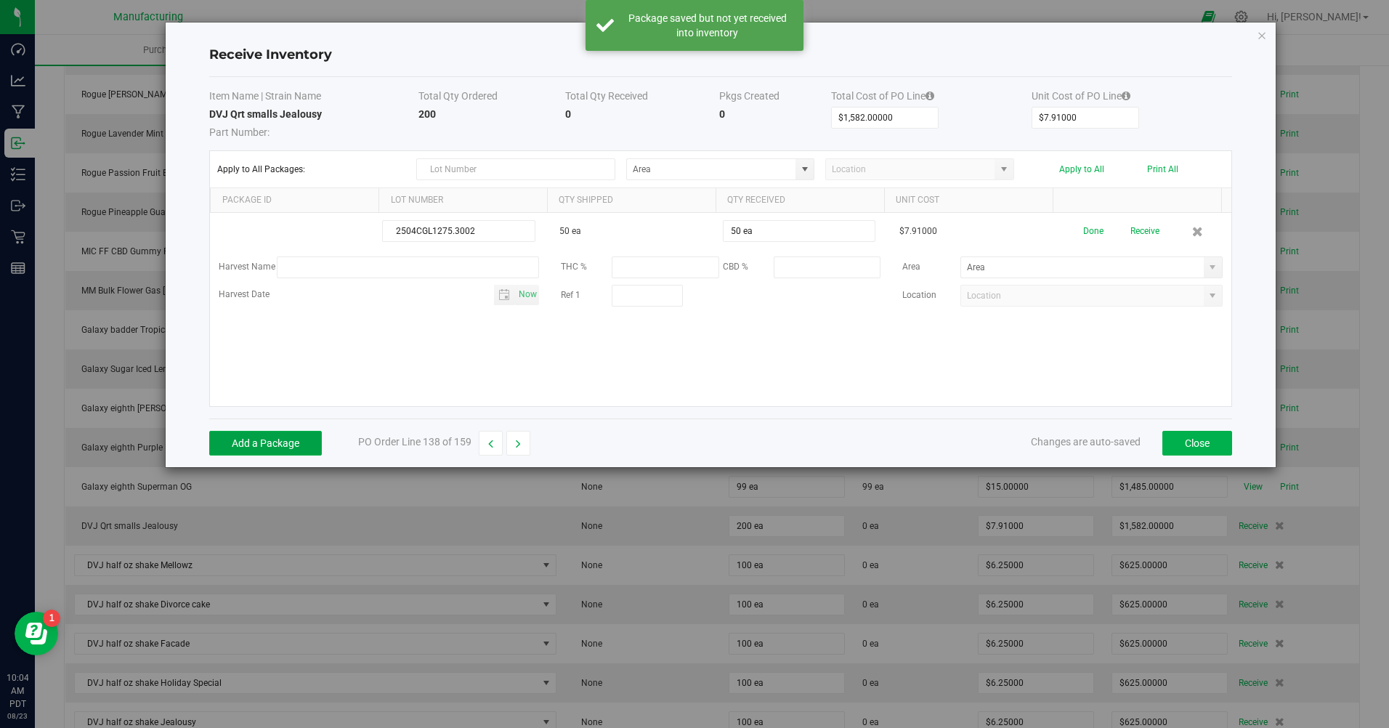
click at [282, 447] on button "Add a Package" at bounding box center [265, 443] width 113 height 25
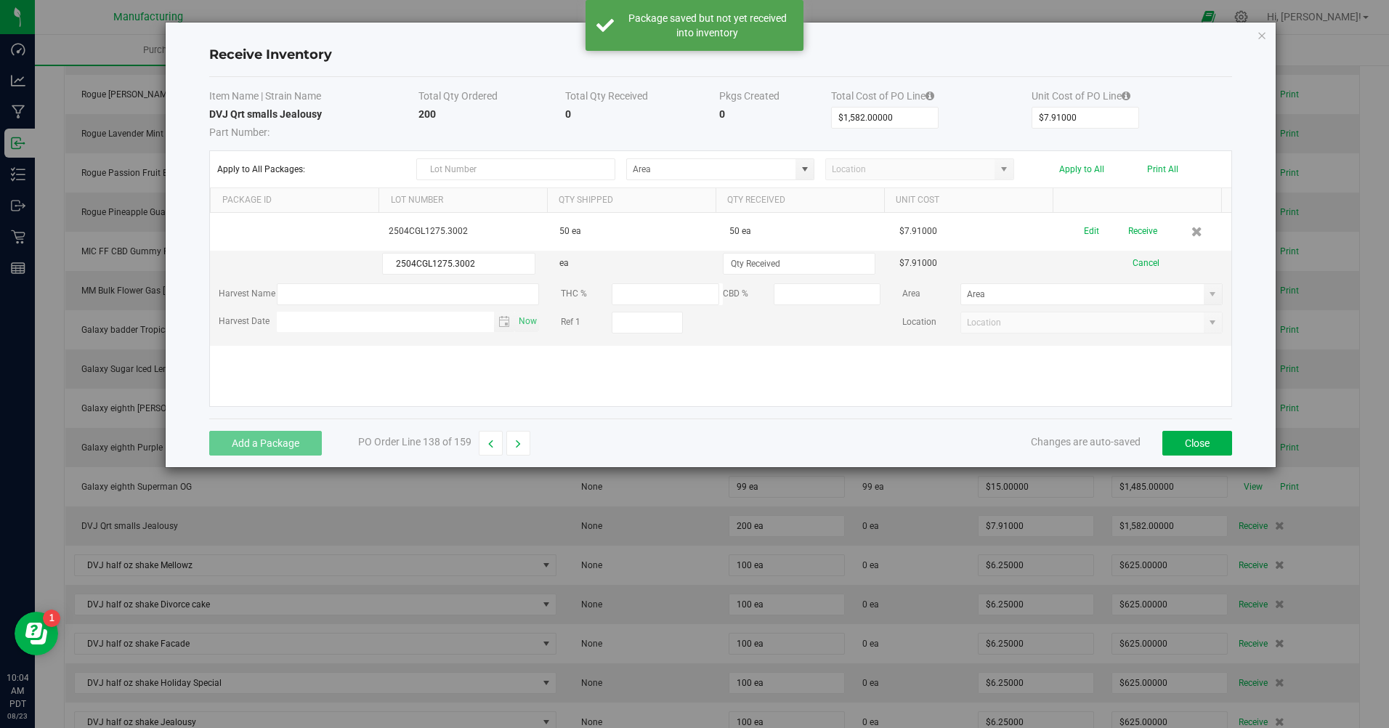
type input "2504CGL1275.3002"
click at [749, 267] on input at bounding box center [799, 264] width 151 height 20
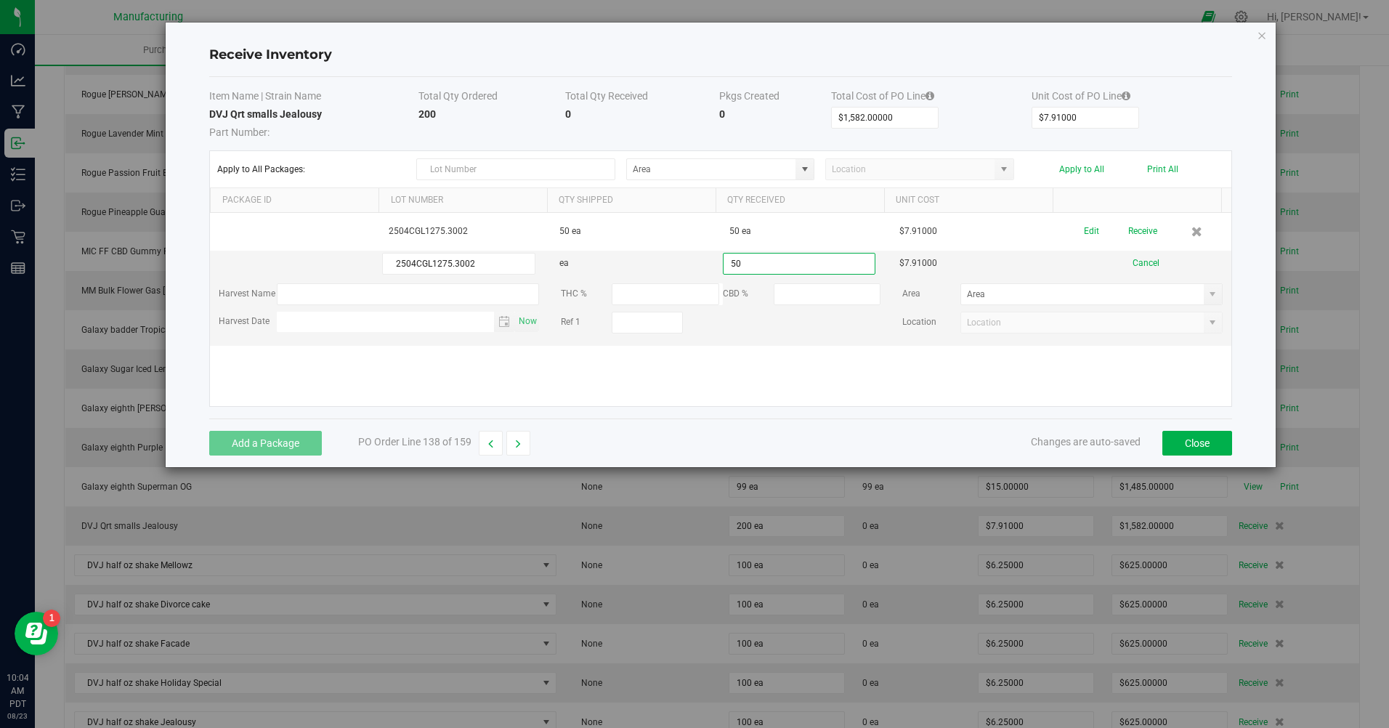
type input "50 ea"
click at [668, 369] on kendo-grid-list "2504CGL1275.3002 50 ea 50 ea $7.91000 Edit Receive 2504CGL1275.3002 ea 50 ea $7…" at bounding box center [721, 309] width 1022 height 193
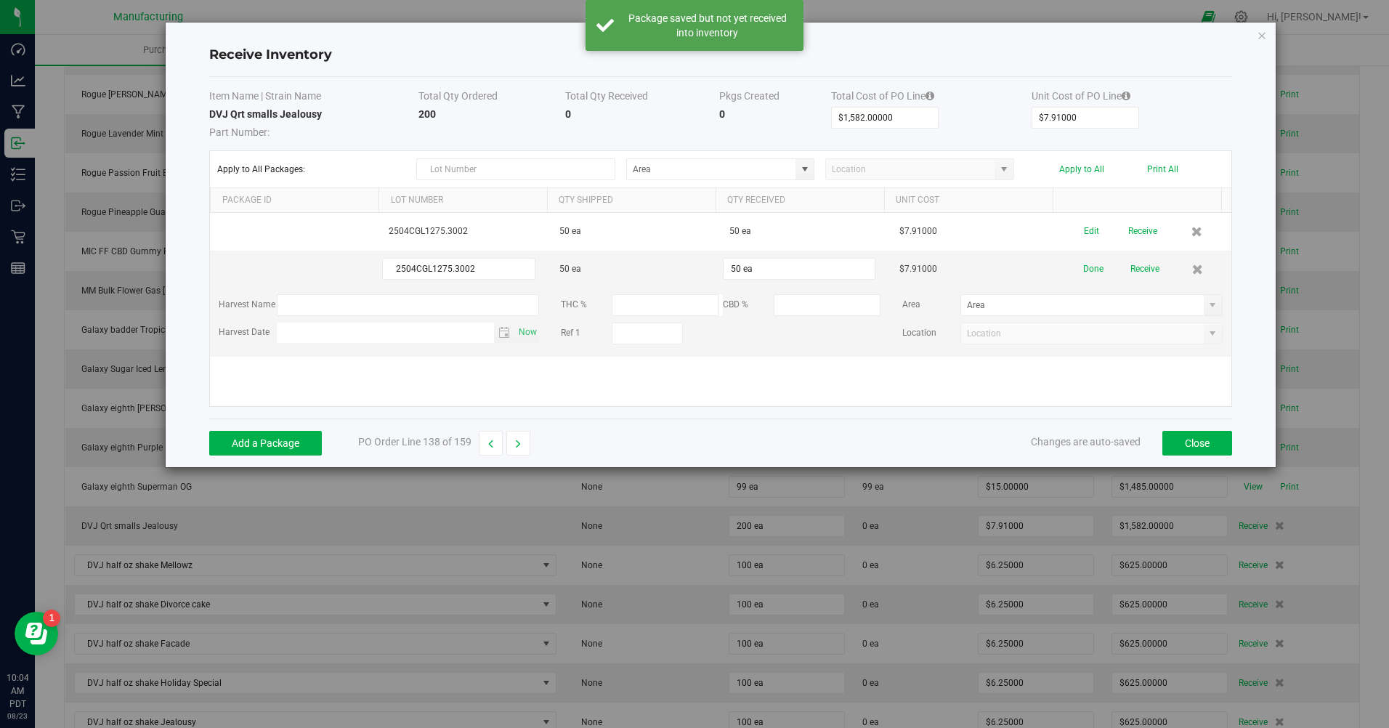
click at [281, 424] on div "Add a Package PO Order Line 138 of 159 Changes are auto-saved Close" at bounding box center [720, 443] width 1023 height 49
click at [287, 438] on button "Add a Package" at bounding box center [265, 443] width 113 height 25
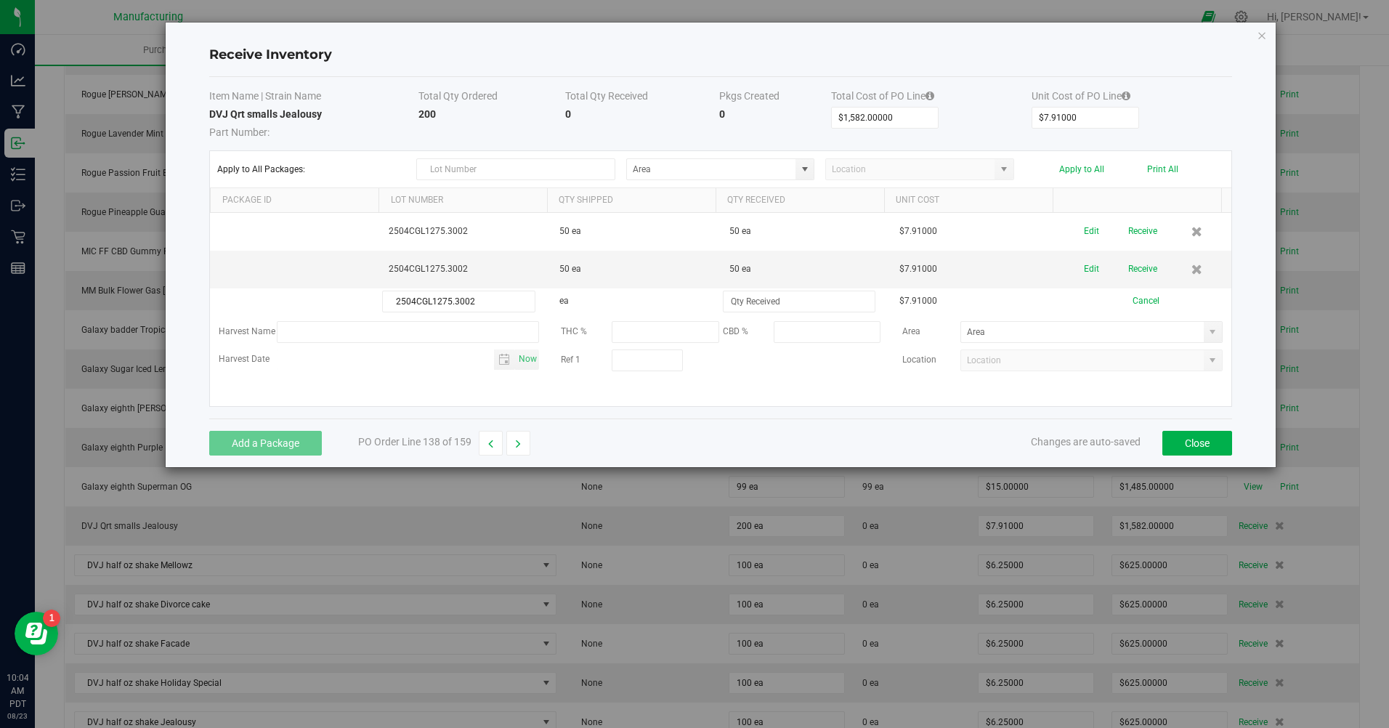
type input "2504CGL1275.3002"
click at [750, 308] on input at bounding box center [799, 301] width 151 height 20
type input "50 ea"
click at [725, 453] on div "Add a Package PO Order Line 138 of 159 Changes are auto-saved Close" at bounding box center [720, 443] width 1023 height 49
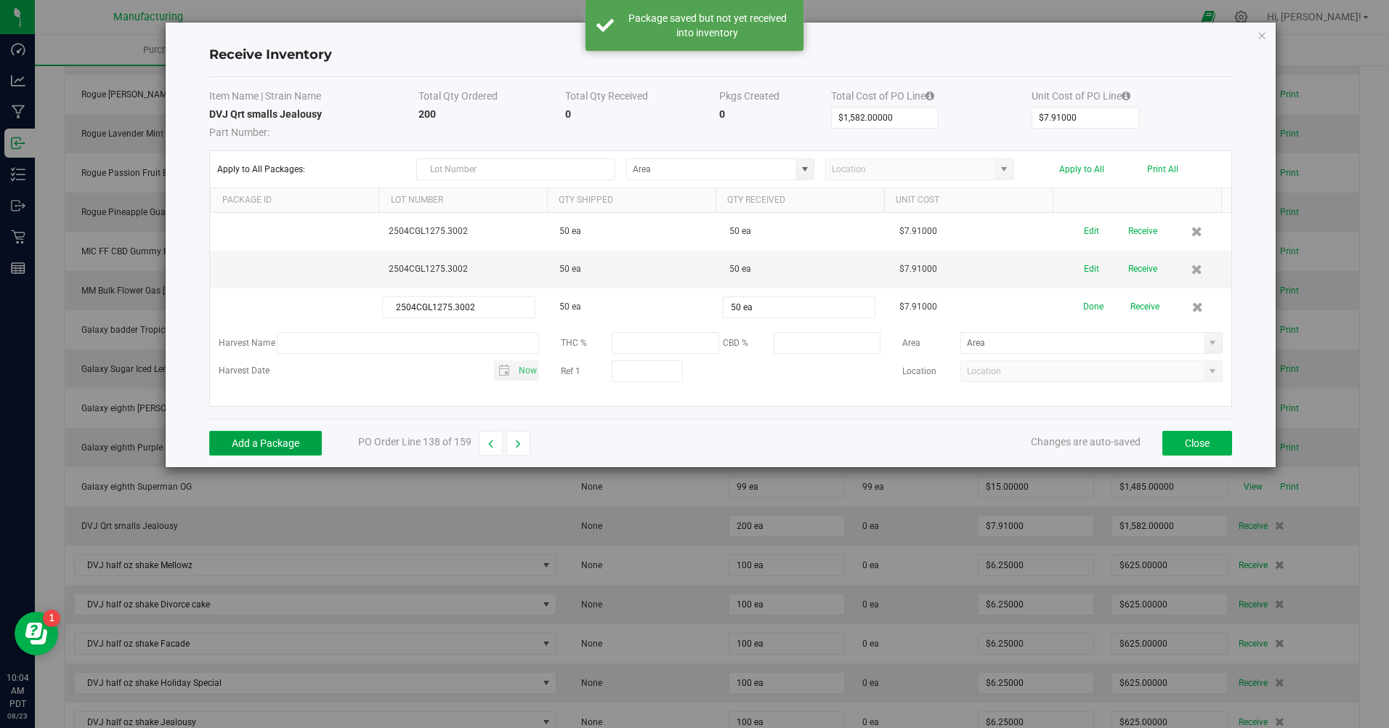
click at [297, 448] on button "Add a Package" at bounding box center [265, 443] width 113 height 25
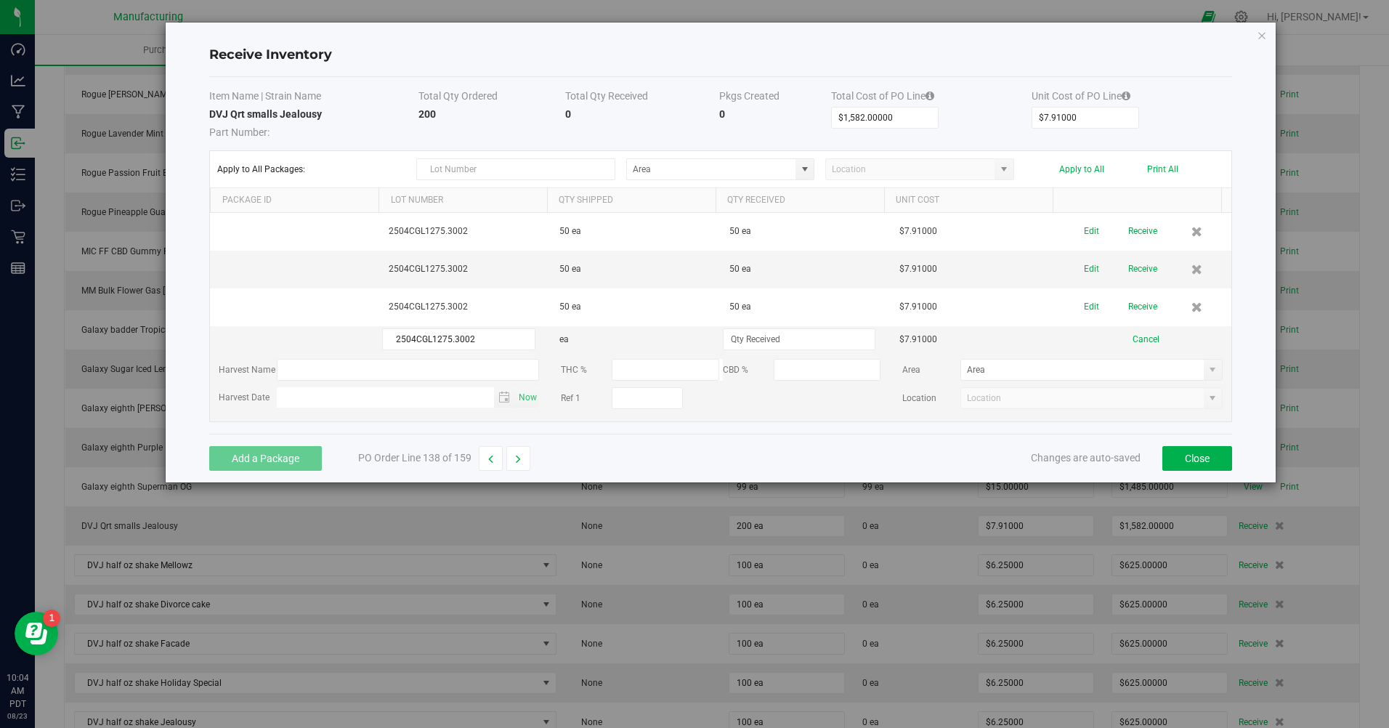
type input "2504CGL1275.3002"
click at [743, 340] on input at bounding box center [799, 339] width 151 height 20
type input "51 ea"
click at [776, 465] on div "Add a Package PO Order Line 138 of 159 Changes are auto-saved Close" at bounding box center [720, 458] width 1023 height 49
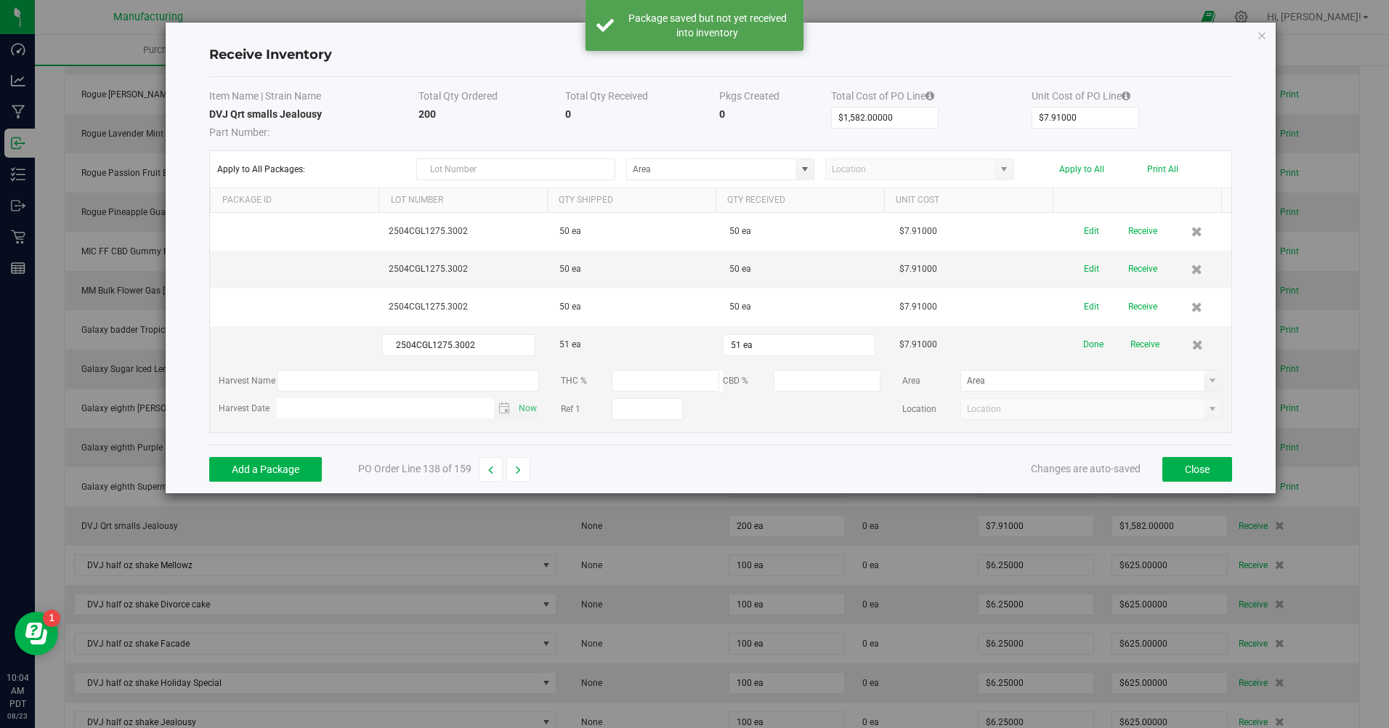
click at [809, 168] on span at bounding box center [805, 170] width 12 height 12
click at [677, 315] on span "Inventory Room" at bounding box center [667, 319] width 62 height 22
type input "Inventory Room"
click at [1078, 171] on button "Apply to All" at bounding box center [1082, 169] width 45 height 10
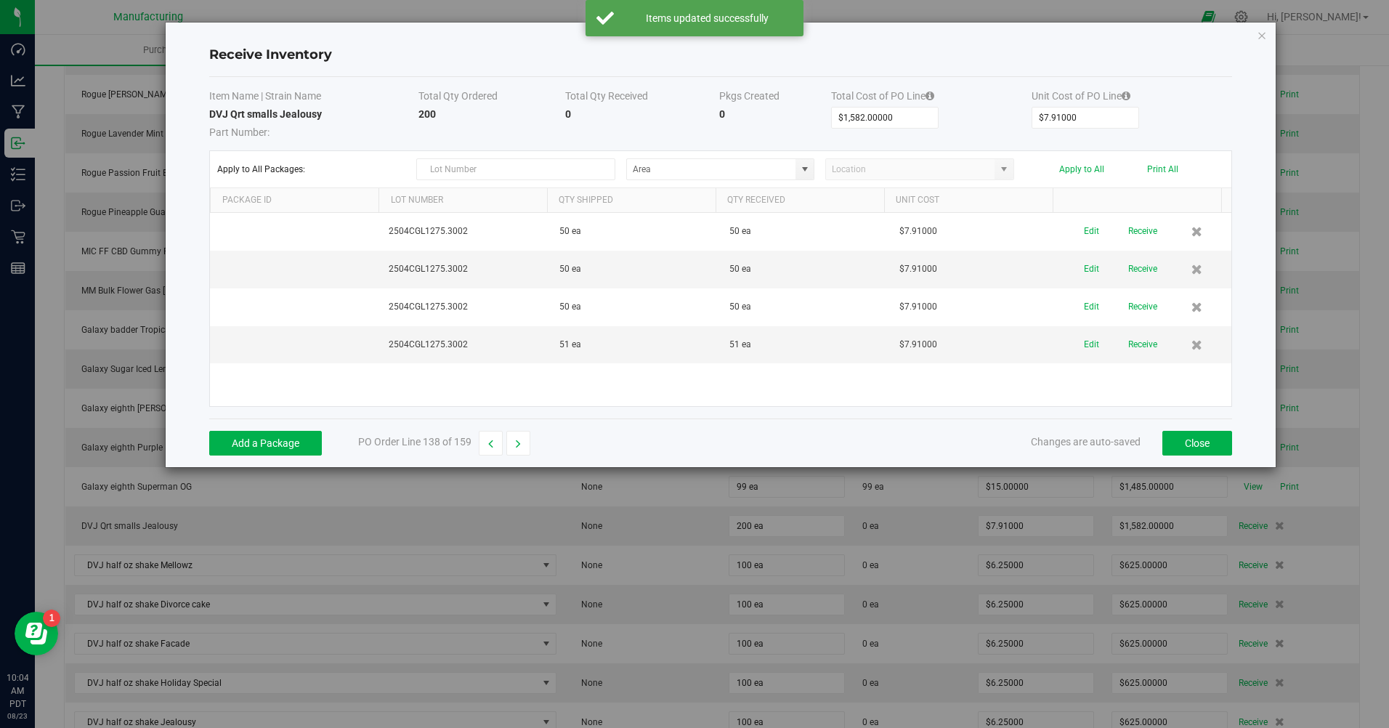
click at [1137, 238] on button "Receive" at bounding box center [1143, 231] width 29 height 25
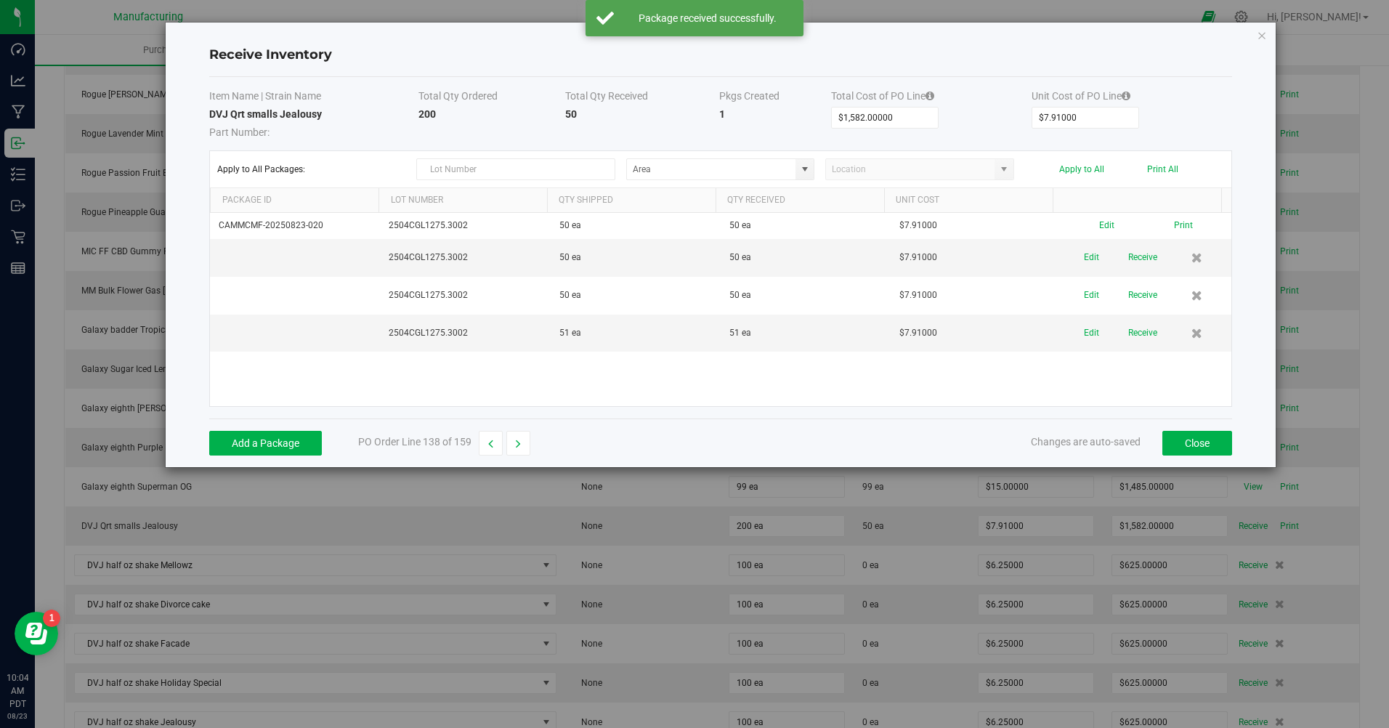
click at [1130, 264] on button "Receive" at bounding box center [1143, 257] width 29 height 25
click at [1131, 291] on button "Receive" at bounding box center [1143, 283] width 29 height 25
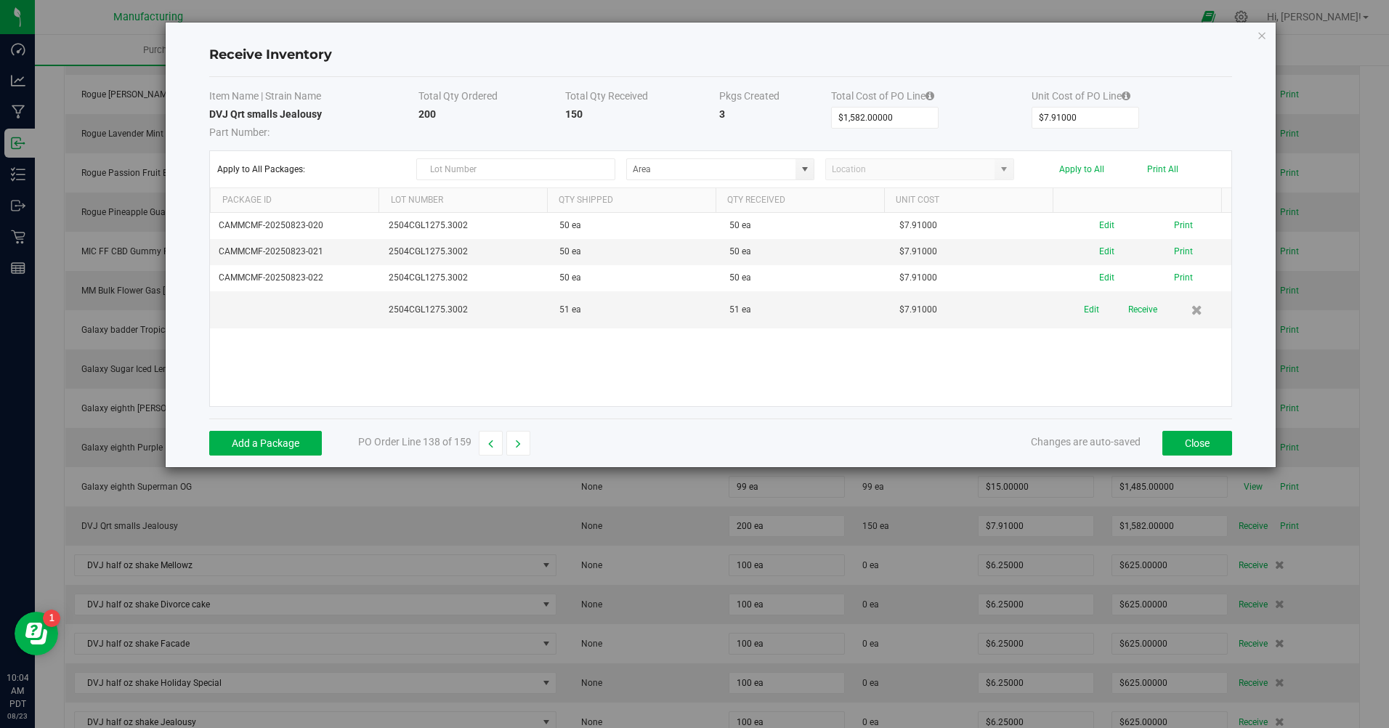
click at [1131, 320] on button "Receive" at bounding box center [1143, 309] width 29 height 25
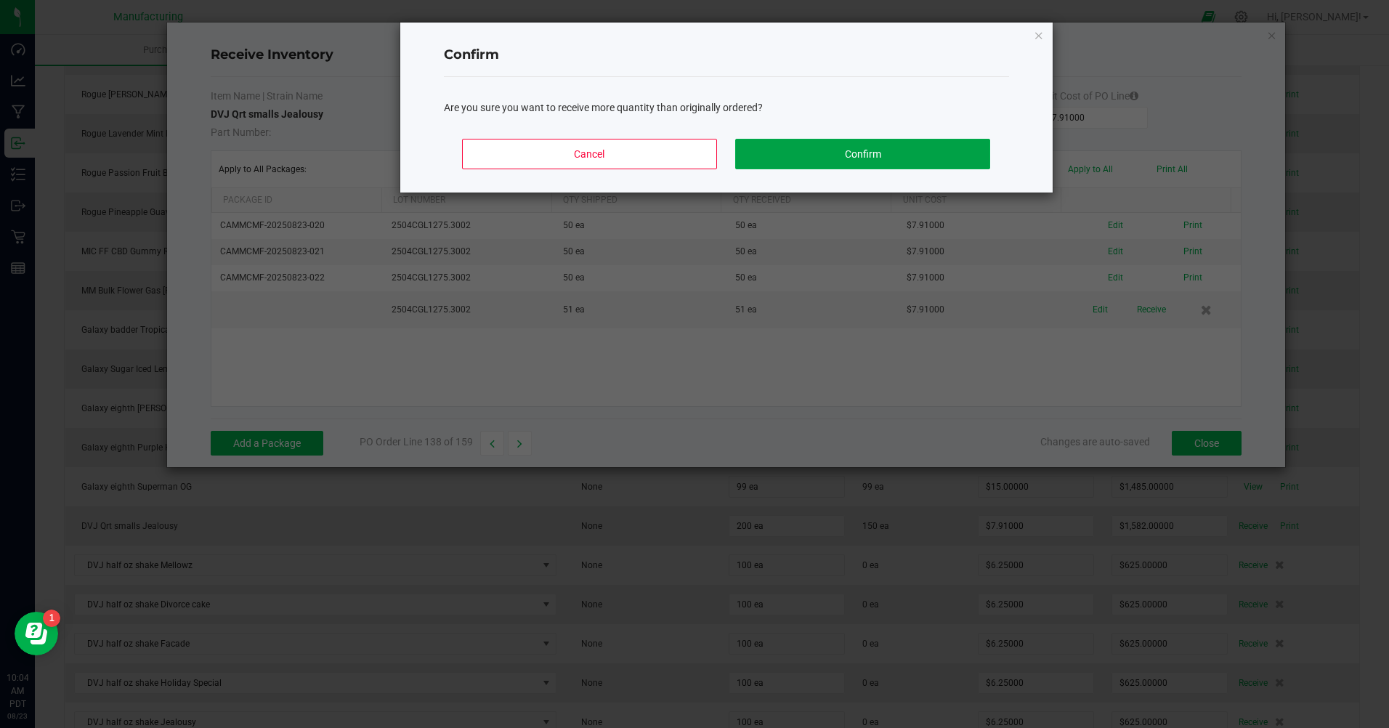
click at [831, 142] on button "Confirm" at bounding box center [862, 154] width 254 height 31
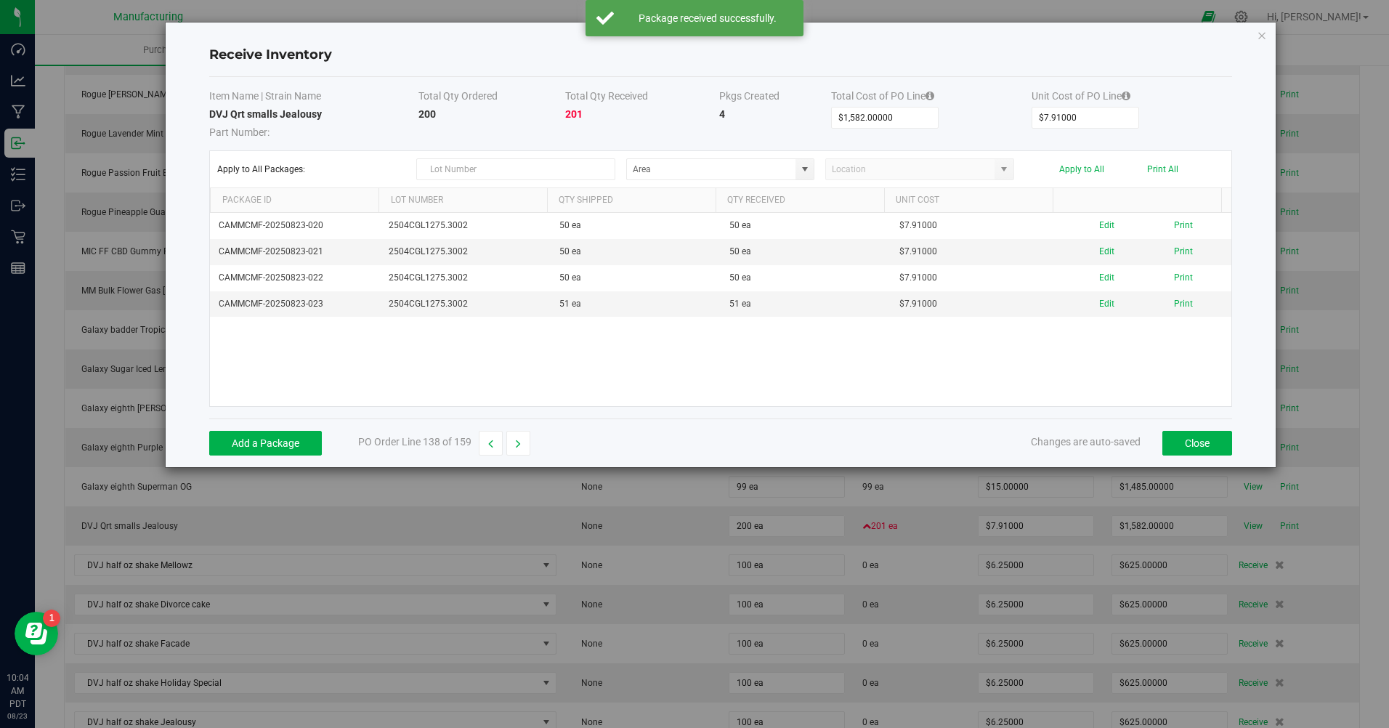
click at [1161, 167] on button "Print All" at bounding box center [1162, 169] width 31 height 10
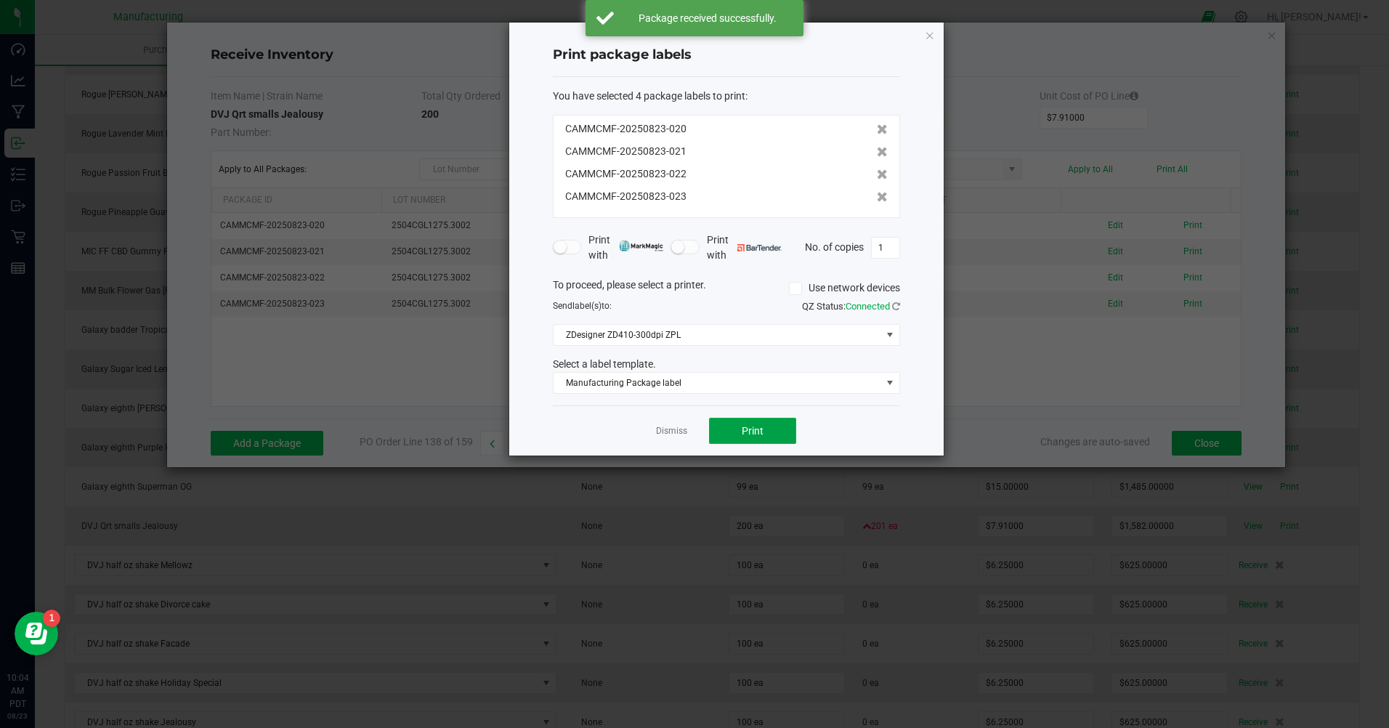
click at [780, 424] on button "Print" at bounding box center [752, 431] width 87 height 26
click at [659, 430] on link "Dismiss" at bounding box center [671, 431] width 31 height 12
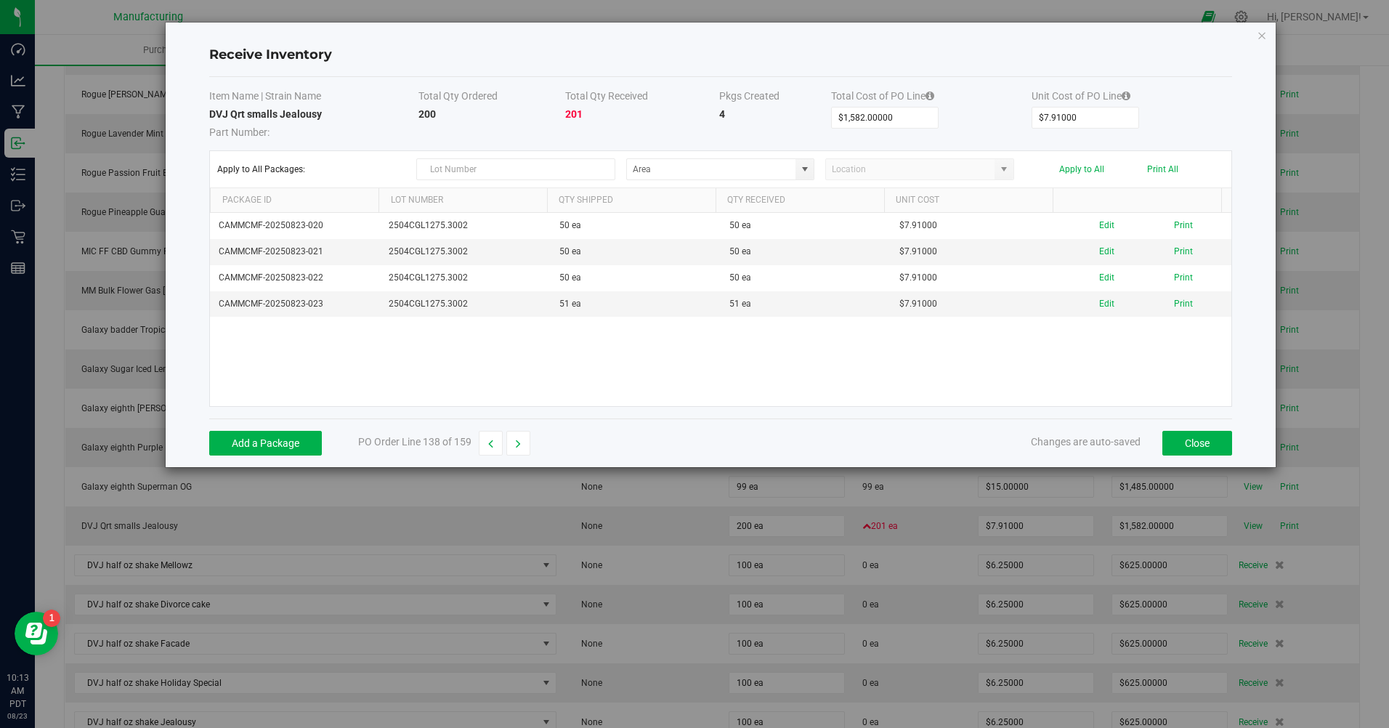
click at [529, 446] on button "button" at bounding box center [519, 443] width 24 height 25
type input "$625.00000"
type input "$6.25000"
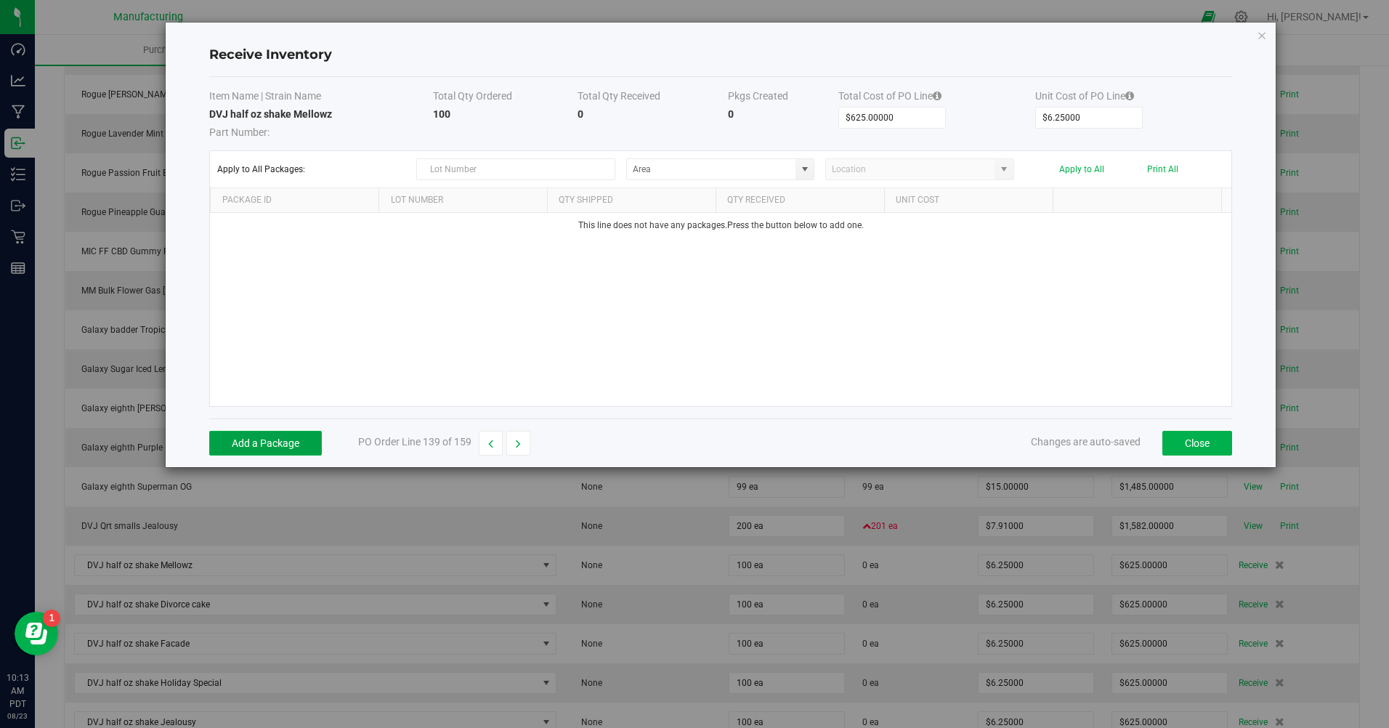
click at [293, 442] on button "Add a Package" at bounding box center [265, 443] width 113 height 25
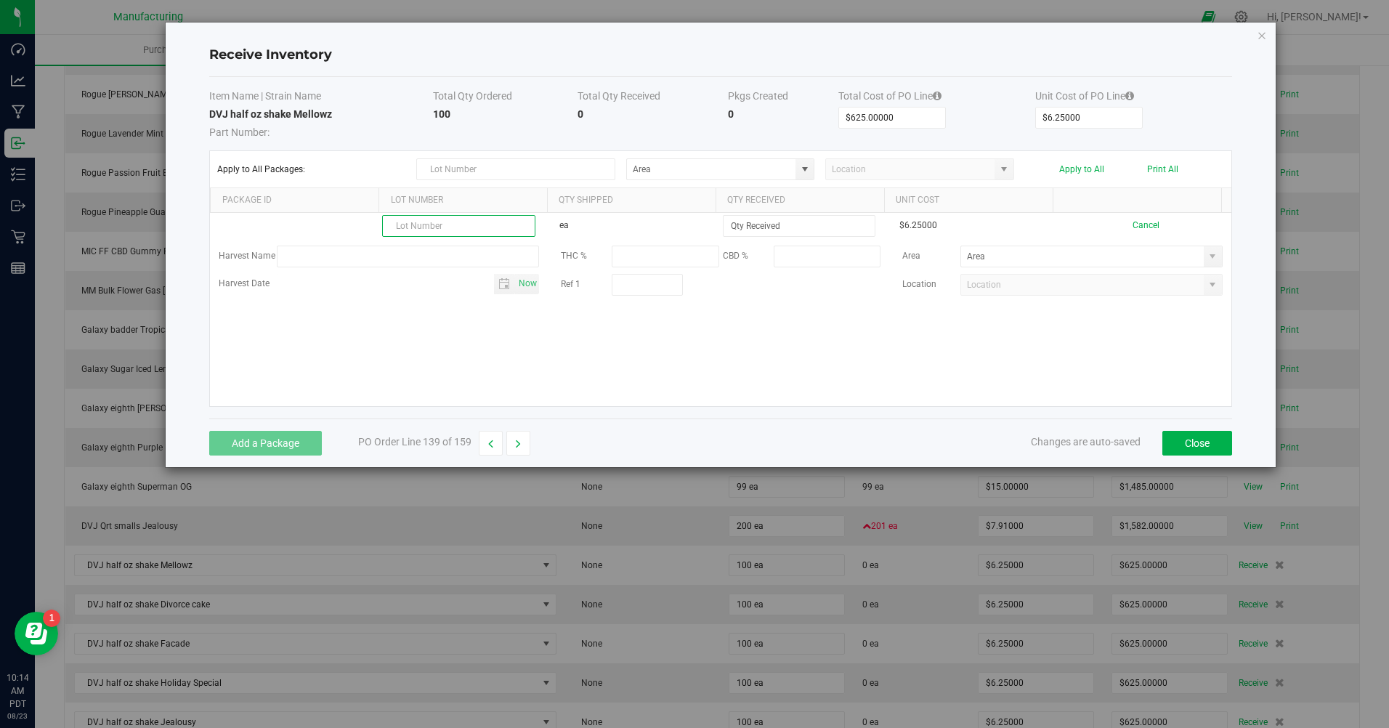
drag, startPoint x: 408, startPoint y: 215, endPoint x: 388, endPoint y: 230, distance: 25.4
click at [388, 230] on input "text" at bounding box center [458, 226] width 153 height 22
paste input "2503CGL0893.2123"
type input "2503CGL0893.2123"
click at [769, 226] on input at bounding box center [799, 226] width 151 height 20
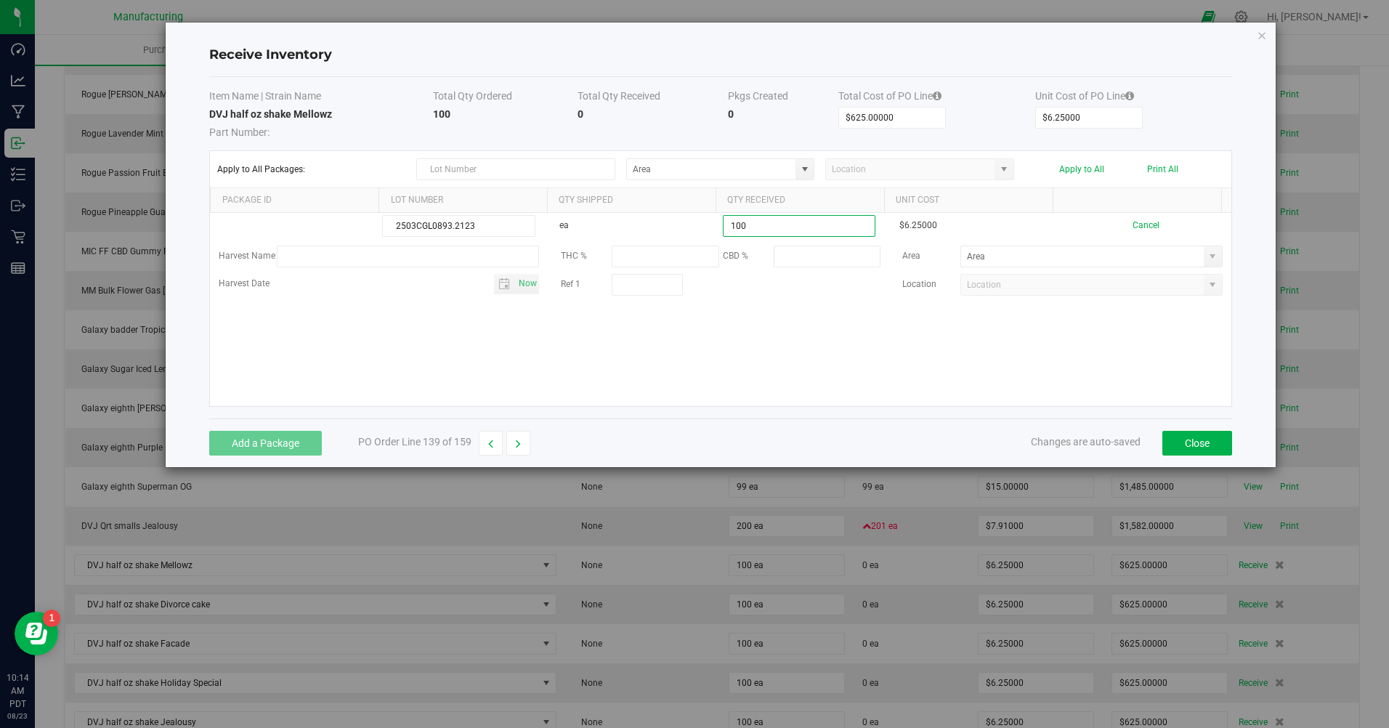
click at [1207, 257] on span at bounding box center [1213, 257] width 12 height 12
type input "100 ea"
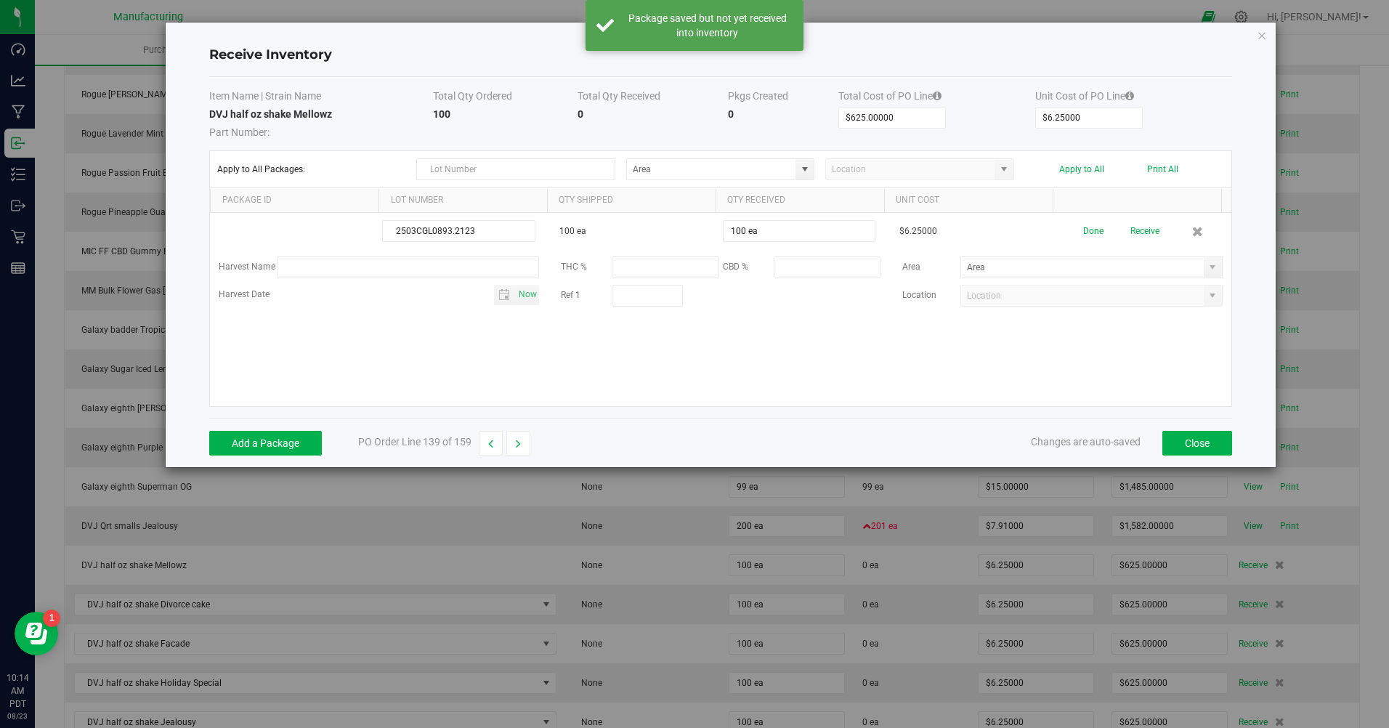
click at [1207, 272] on span at bounding box center [1213, 268] width 12 height 12
click at [1047, 415] on span "Inventory" at bounding box center [1040, 418] width 30 height 22
type input "Inventory Room"
click at [1084, 235] on button "Done" at bounding box center [1094, 231] width 20 height 25
click at [1129, 236] on button "Receive" at bounding box center [1143, 231] width 29 height 25
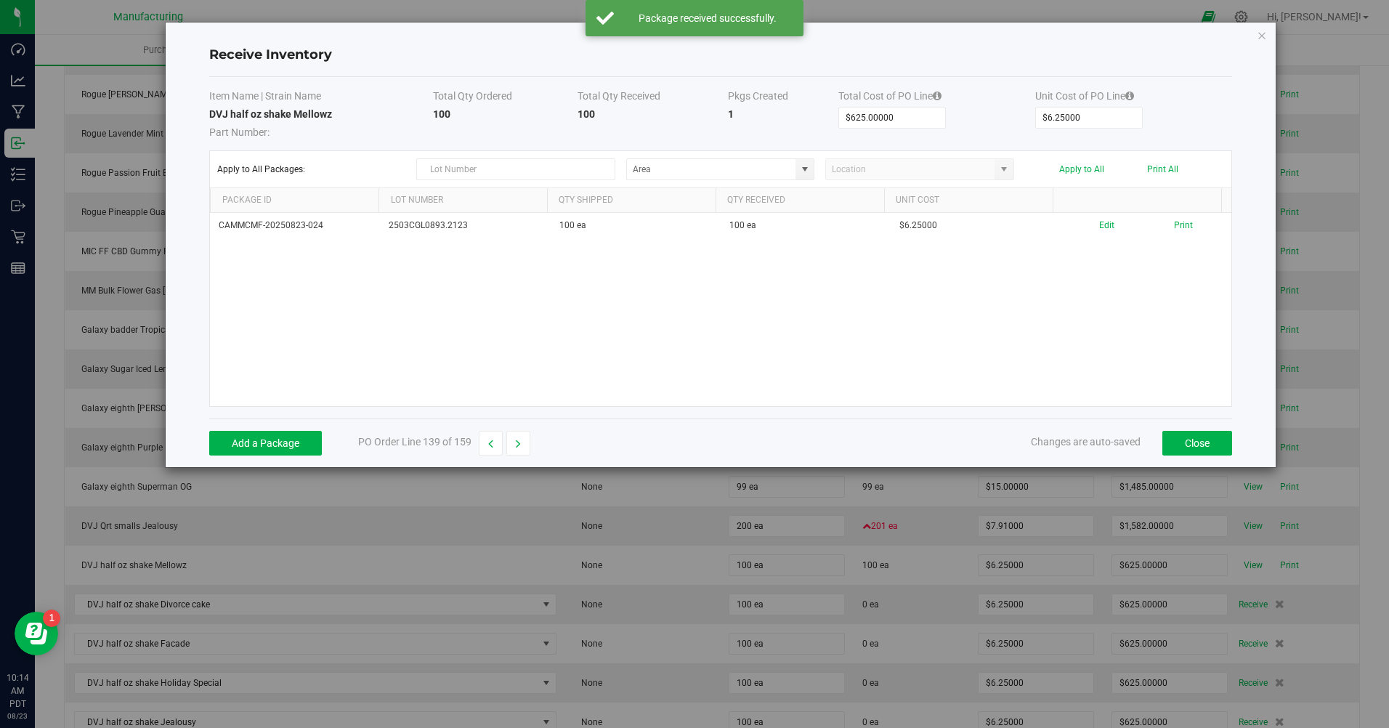
click at [1174, 227] on button "Print" at bounding box center [1183, 226] width 19 height 14
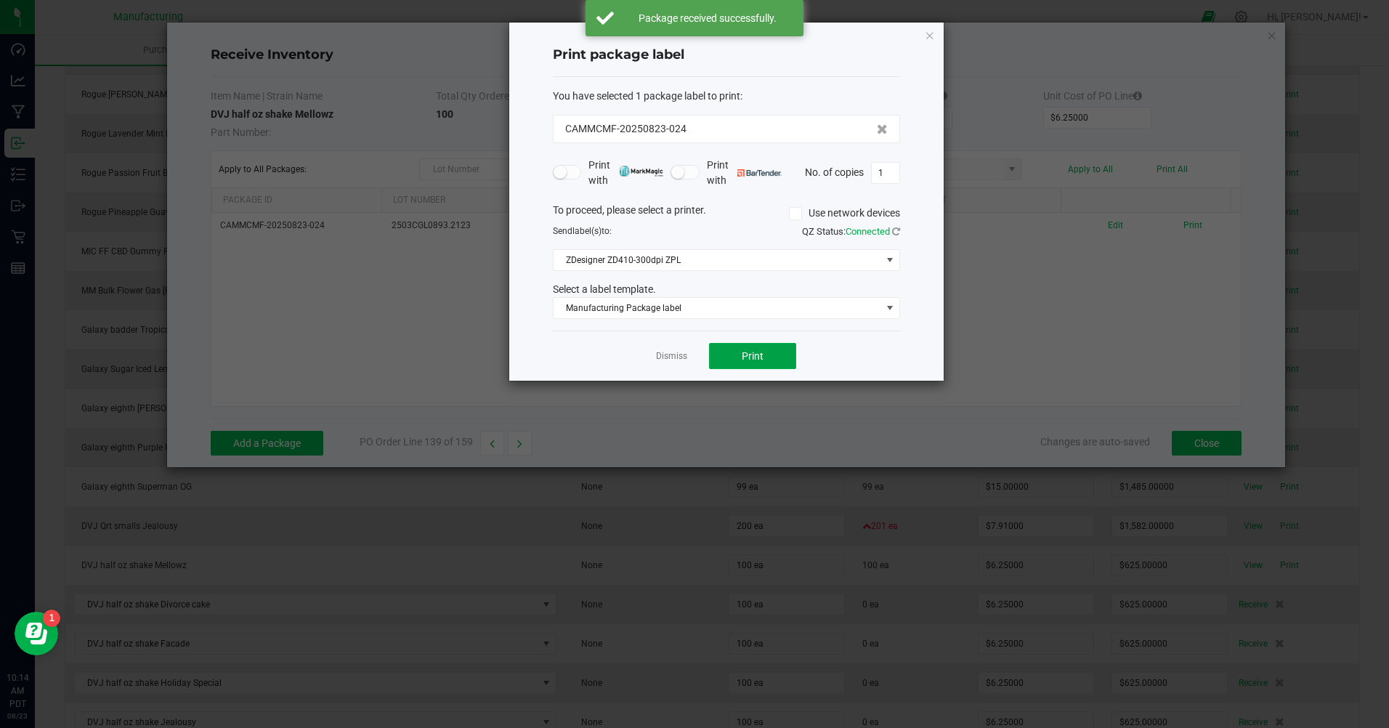
click at [751, 354] on span "Print" at bounding box center [753, 356] width 22 height 12
click at [682, 359] on link "Dismiss" at bounding box center [671, 356] width 31 height 12
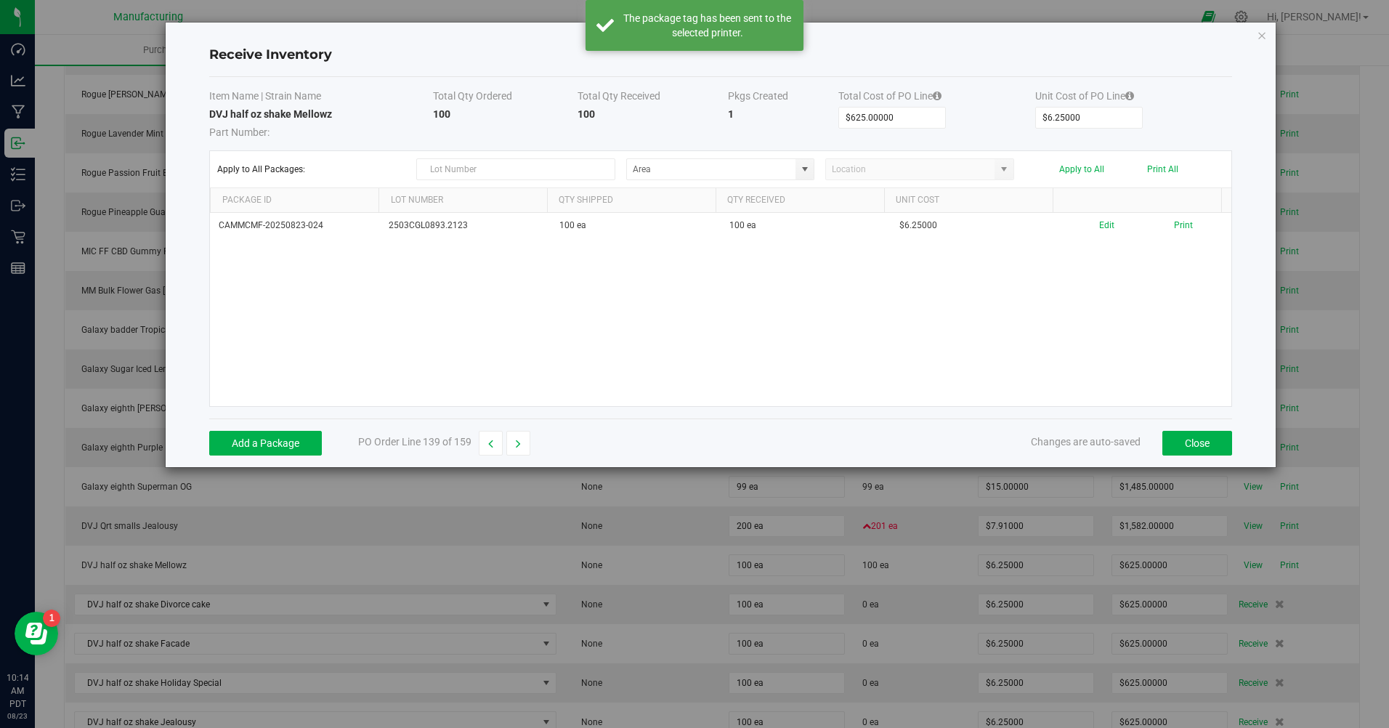
click at [524, 444] on button "button" at bounding box center [519, 443] width 24 height 25
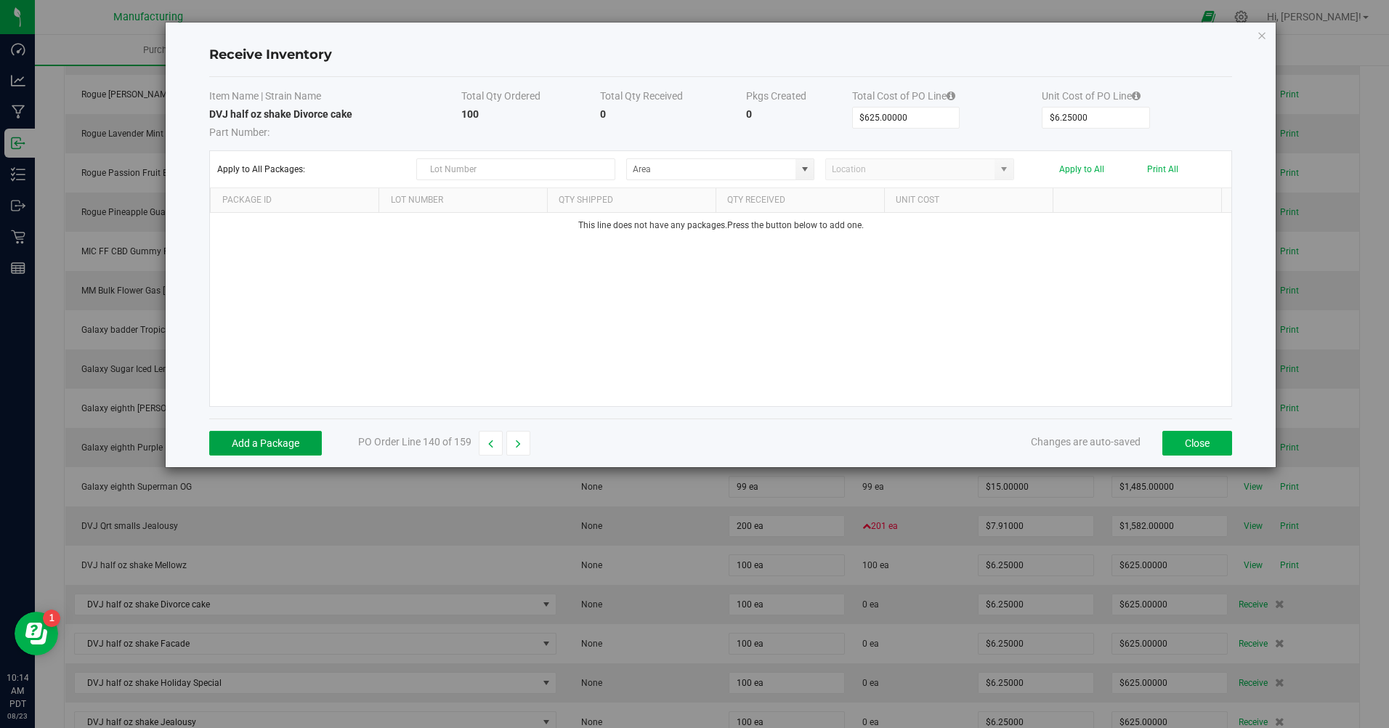
click at [265, 435] on button "Add a Package" at bounding box center [265, 443] width 113 height 25
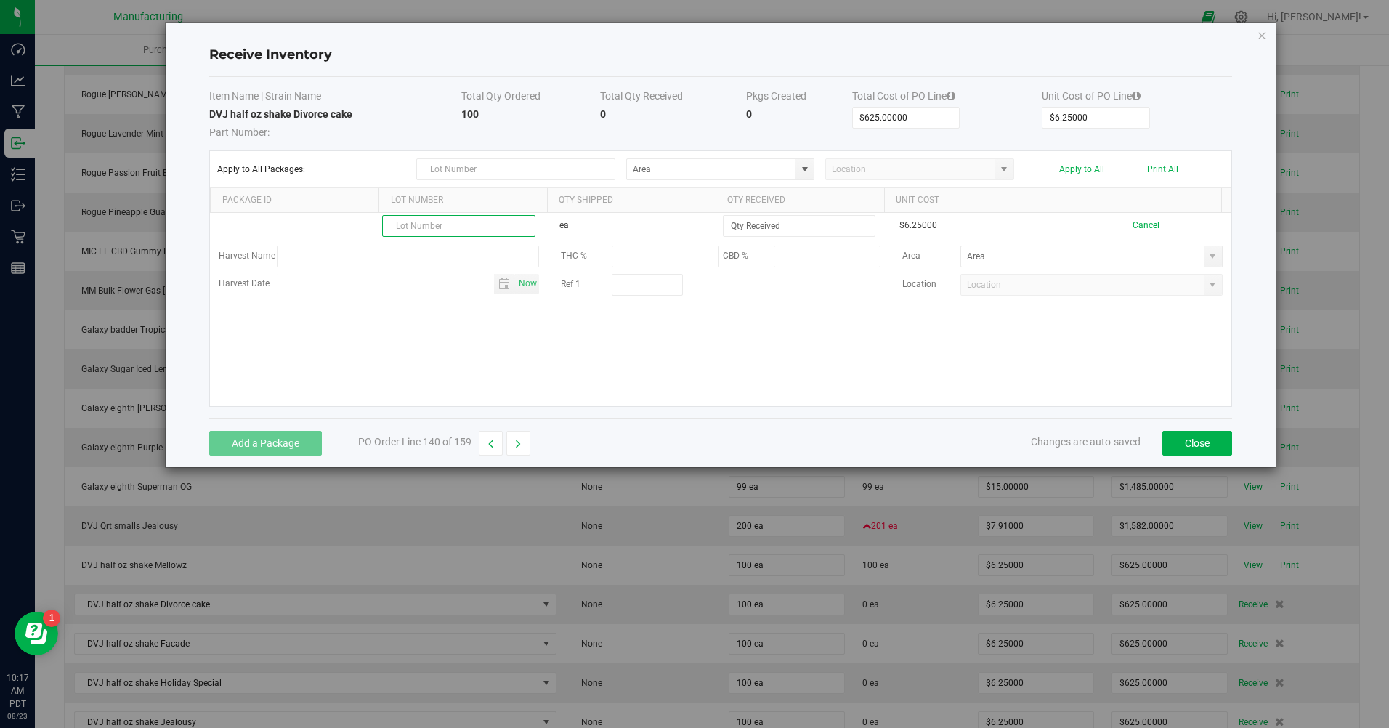
paste input "2505CGL1886.4673"
type input "2505CGL1886.4673"
click at [807, 231] on input at bounding box center [799, 226] width 151 height 20
type input "100 ea"
click at [899, 339] on kendo-grid-list "2505CGL1886.4673 ea 100 ea $6.25000 Cancel Harvest Name THC % CBD % Area Harves…" at bounding box center [721, 309] width 1022 height 193
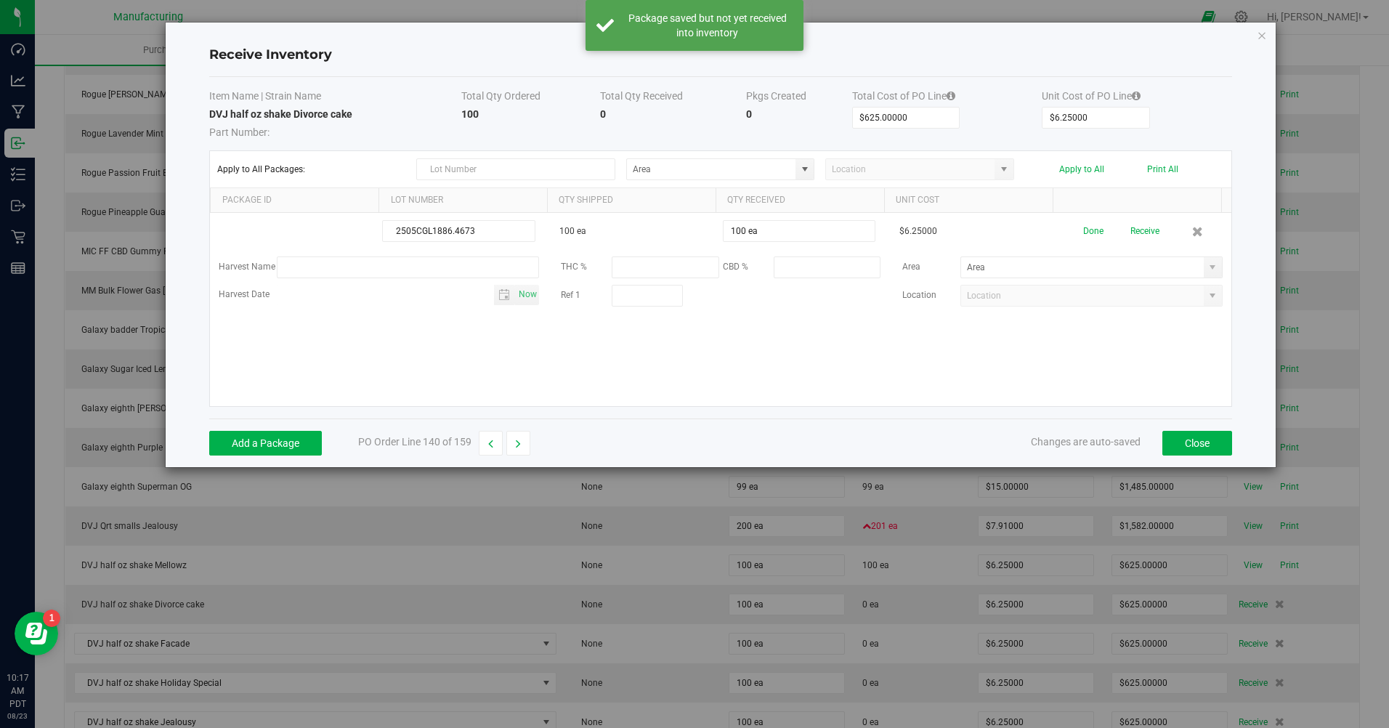
click at [1207, 261] on span at bounding box center [1213, 267] width 18 height 20
click at [1041, 419] on span "Inventory" at bounding box center [1040, 418] width 30 height 22
type input "Inventory Room"
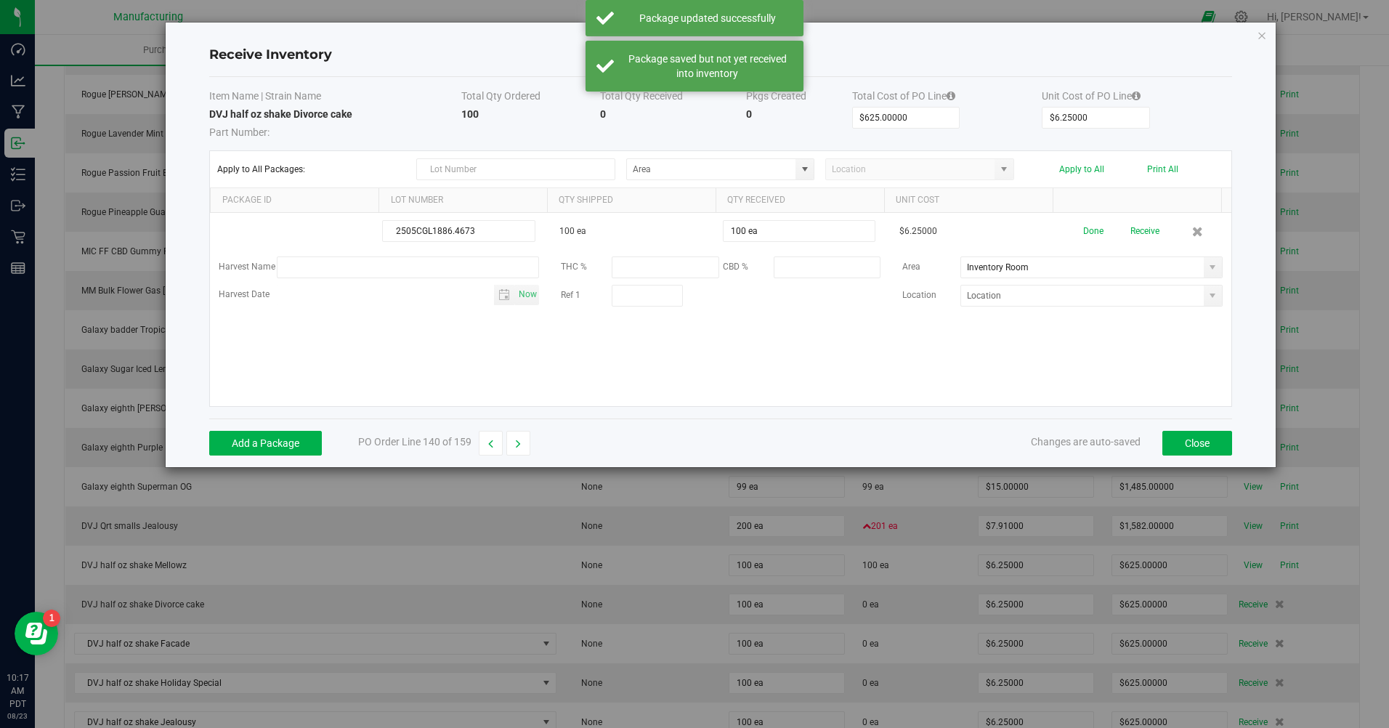
click at [1084, 222] on button "Done" at bounding box center [1094, 231] width 20 height 25
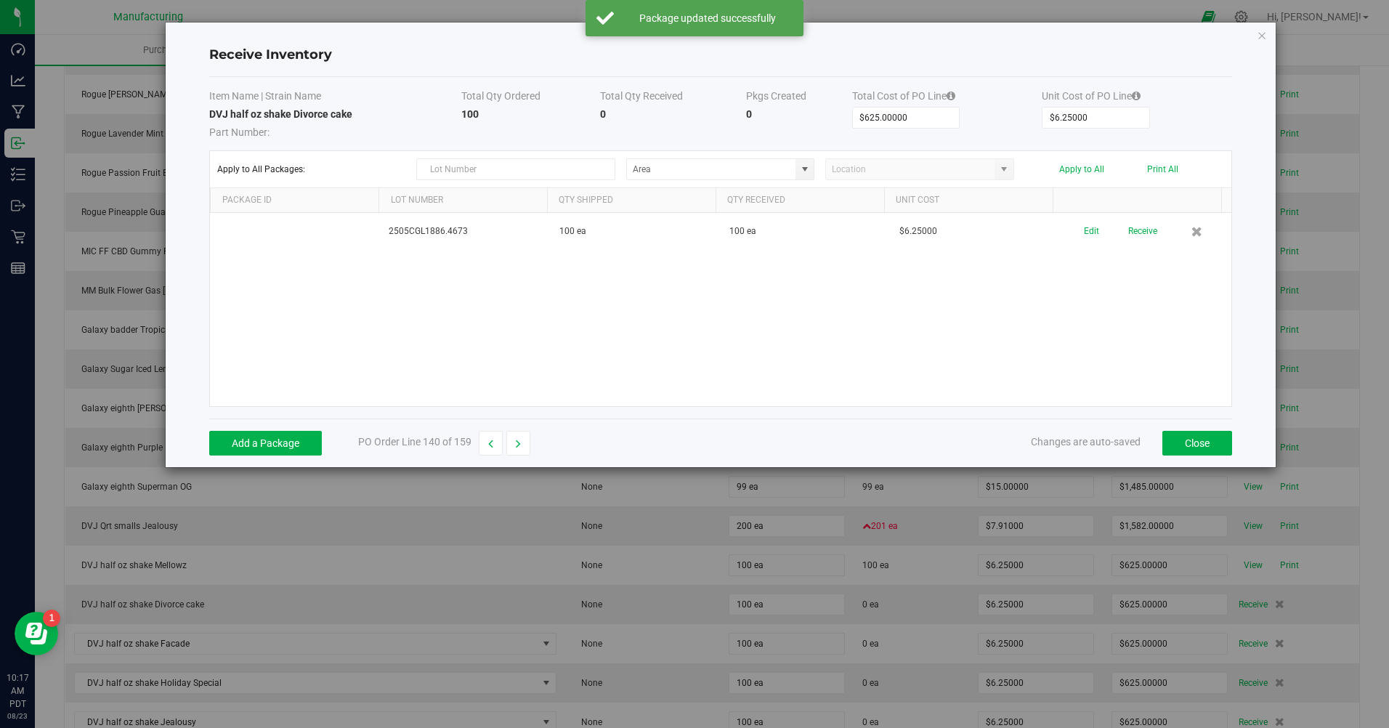
click at [1129, 235] on button "Receive" at bounding box center [1143, 231] width 29 height 25
click at [1174, 233] on button "Print" at bounding box center [1183, 226] width 19 height 14
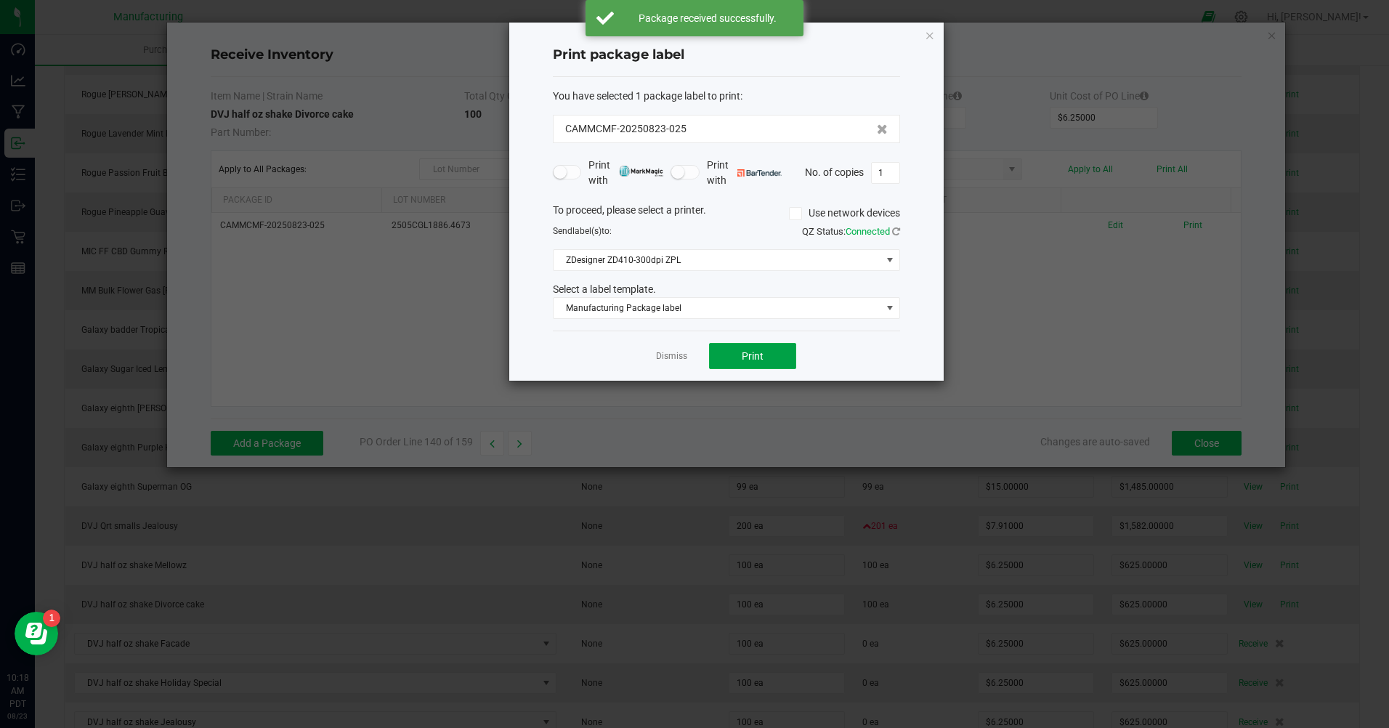
click at [794, 357] on button "Print" at bounding box center [752, 356] width 87 height 26
click at [683, 355] on link "Dismiss" at bounding box center [671, 356] width 31 height 12
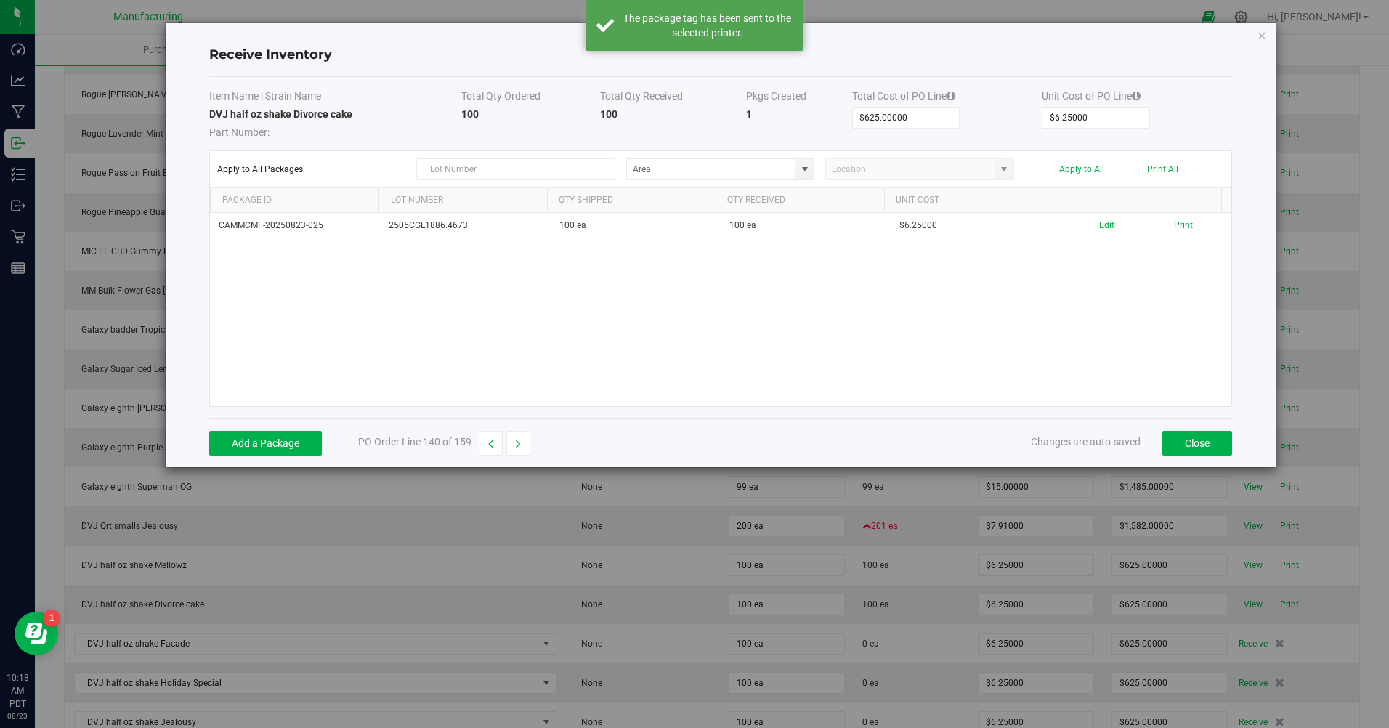
click at [515, 437] on button "button" at bounding box center [519, 443] width 24 height 25
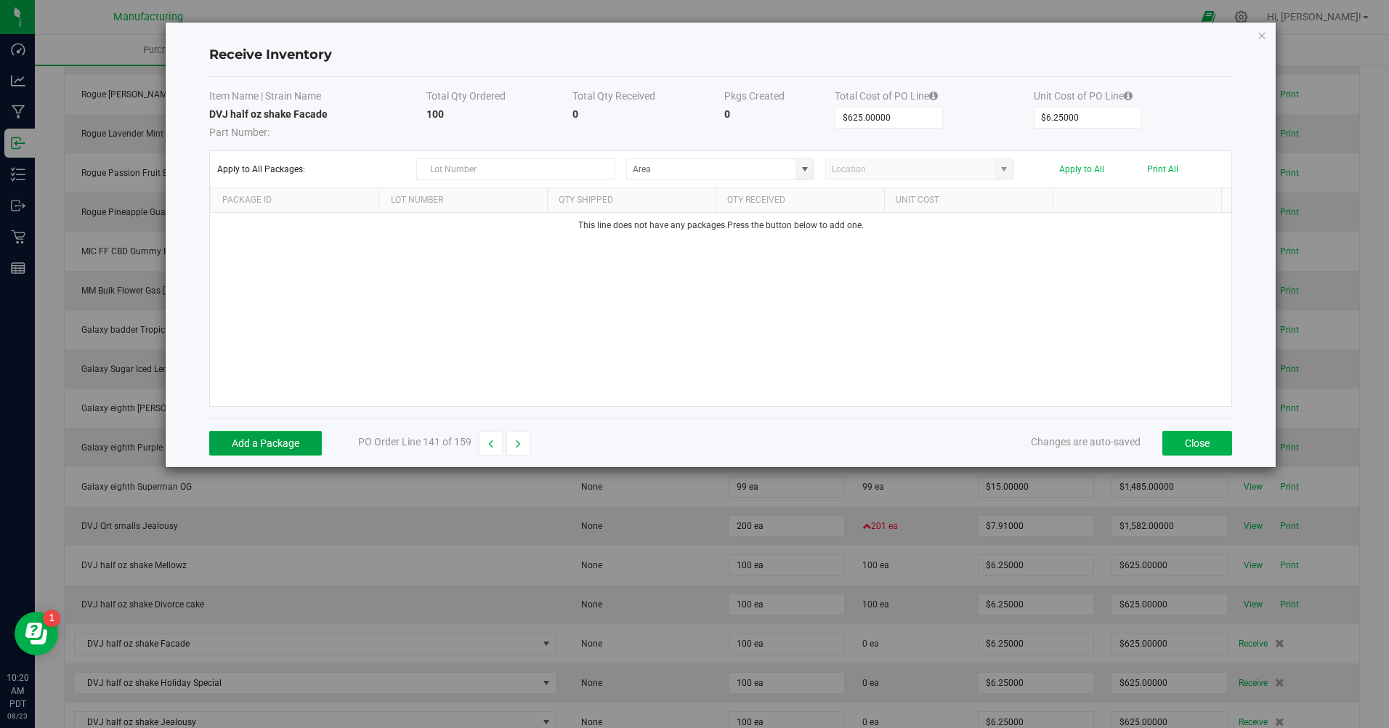
click at [273, 445] on button "Add a Package" at bounding box center [265, 443] width 113 height 25
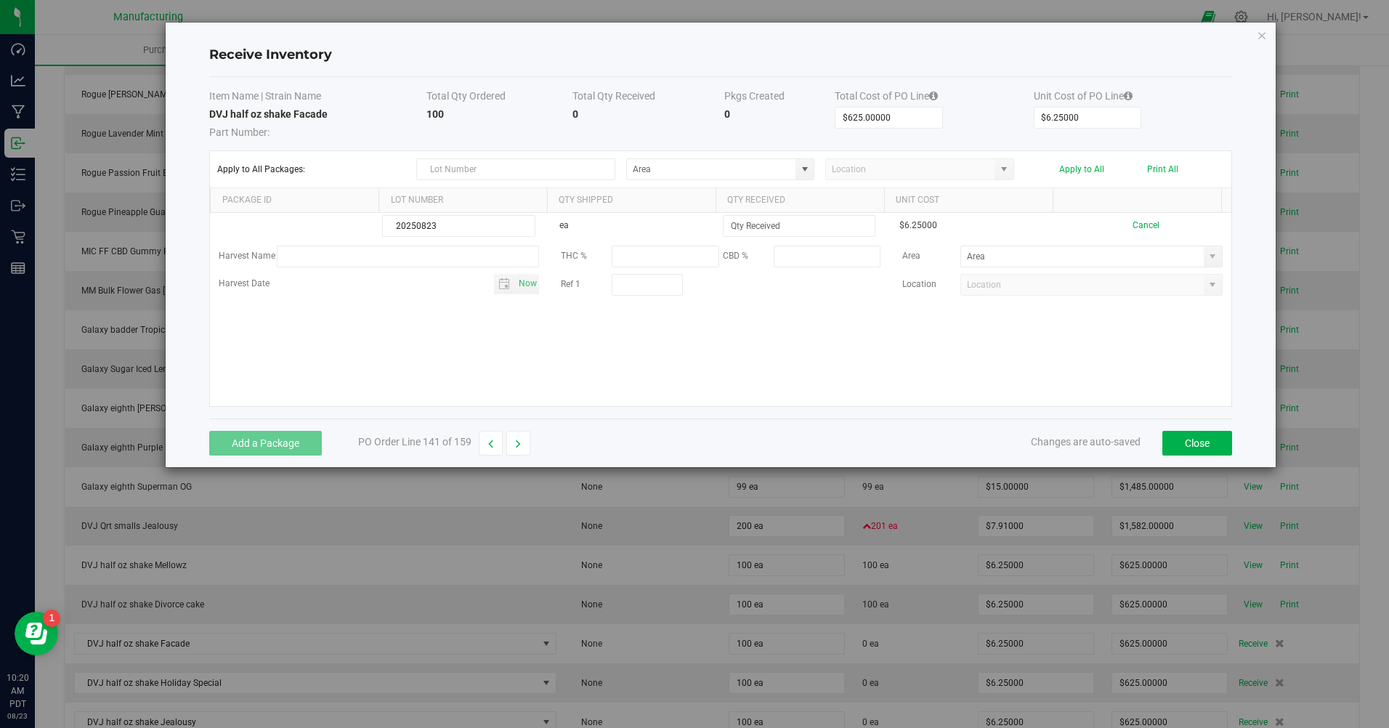
type input "20250823"
click at [769, 229] on input at bounding box center [799, 226] width 151 height 20
type input "99 ea"
click at [669, 334] on kendo-grid-list "20250823 ea 99 ea $6.25000 Cancel Harvest Name THC % CBD % Area Harvest Date No…" at bounding box center [721, 309] width 1022 height 193
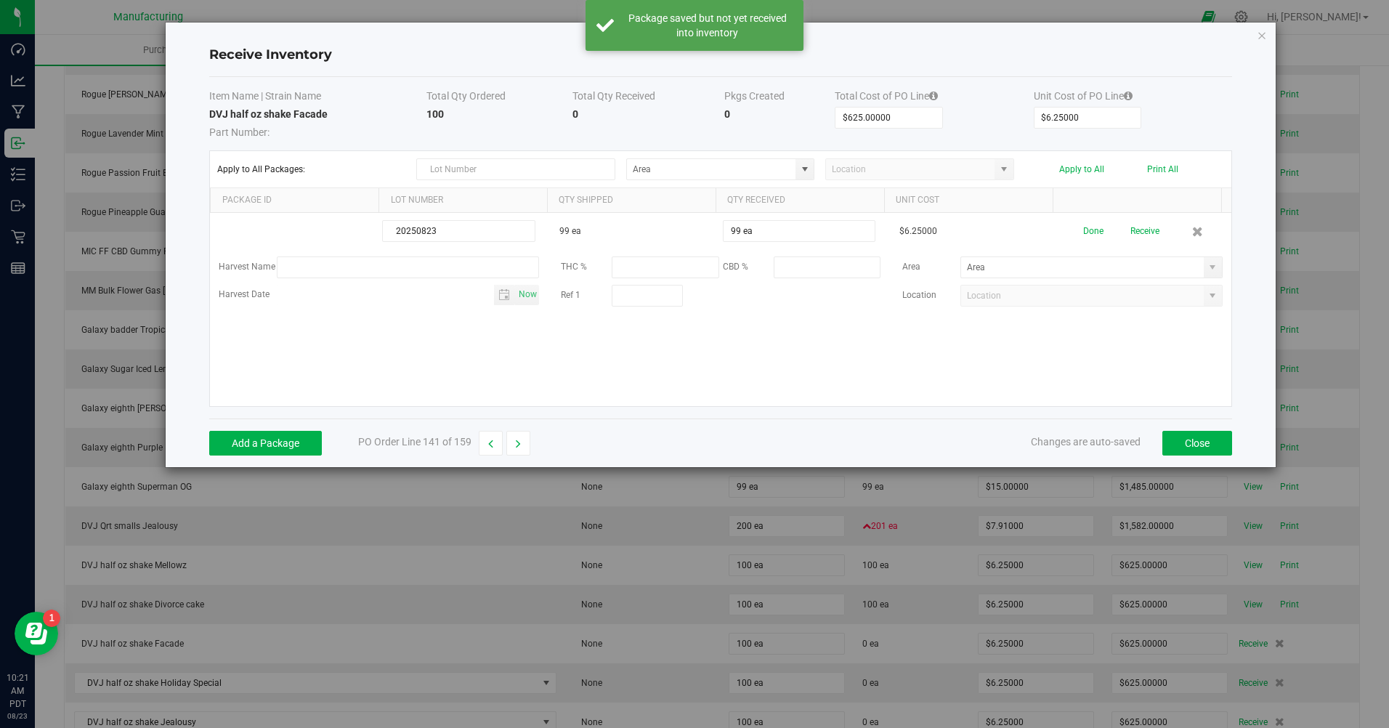
click at [1207, 265] on span at bounding box center [1213, 268] width 12 height 12
click at [964, 413] on span "Inventory Room" at bounding box center [994, 418] width 62 height 22
type input "Inventory Room"
click at [1084, 230] on button "Done" at bounding box center [1094, 231] width 20 height 25
click at [1145, 226] on button "Receive" at bounding box center [1143, 231] width 29 height 25
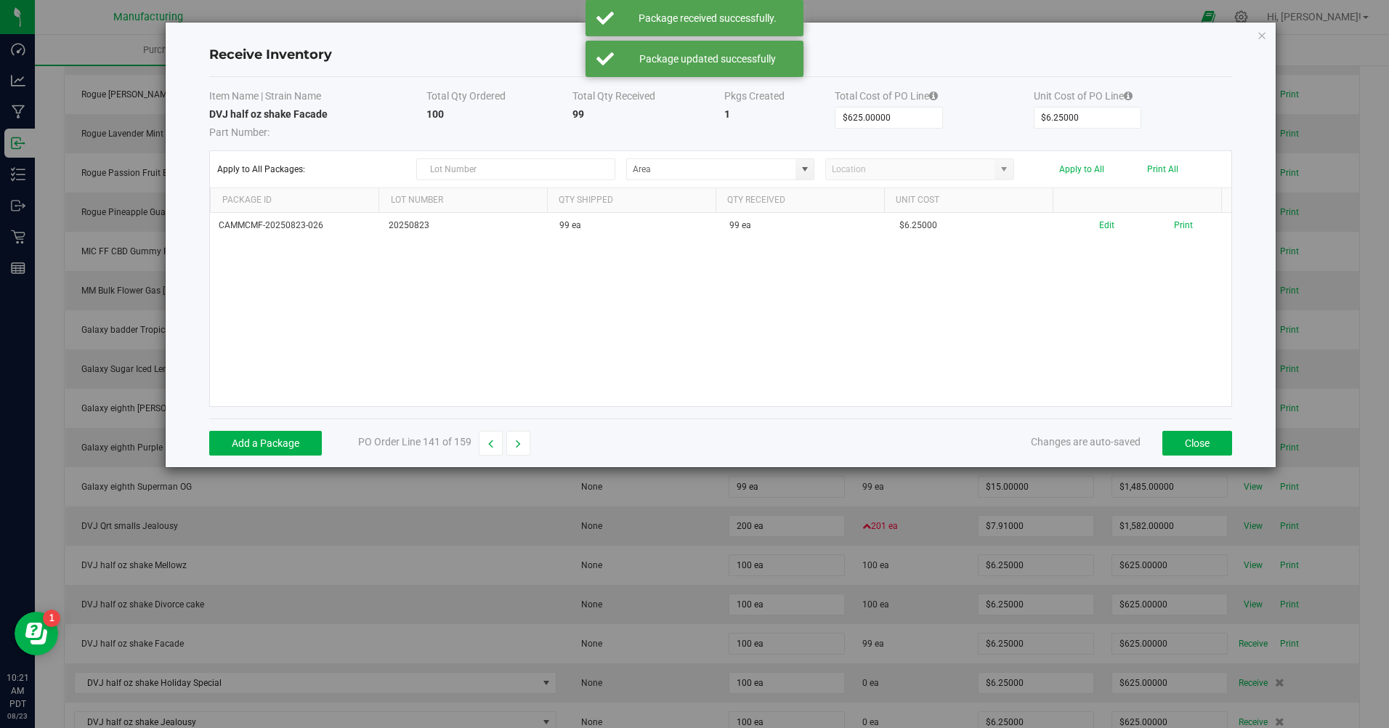
click at [1174, 230] on button "Print" at bounding box center [1183, 226] width 19 height 14
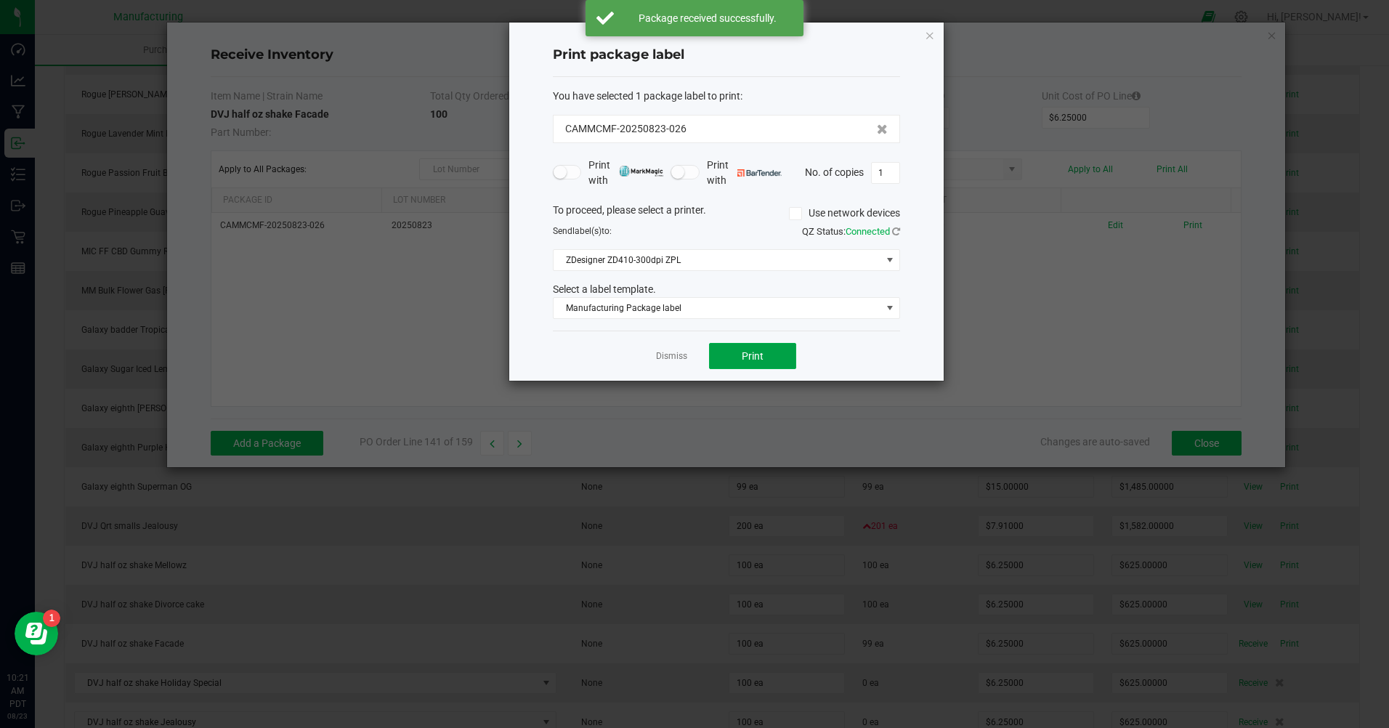
click at [777, 361] on button "Print" at bounding box center [752, 356] width 87 height 26
click at [932, 36] on icon "button" at bounding box center [930, 34] width 10 height 17
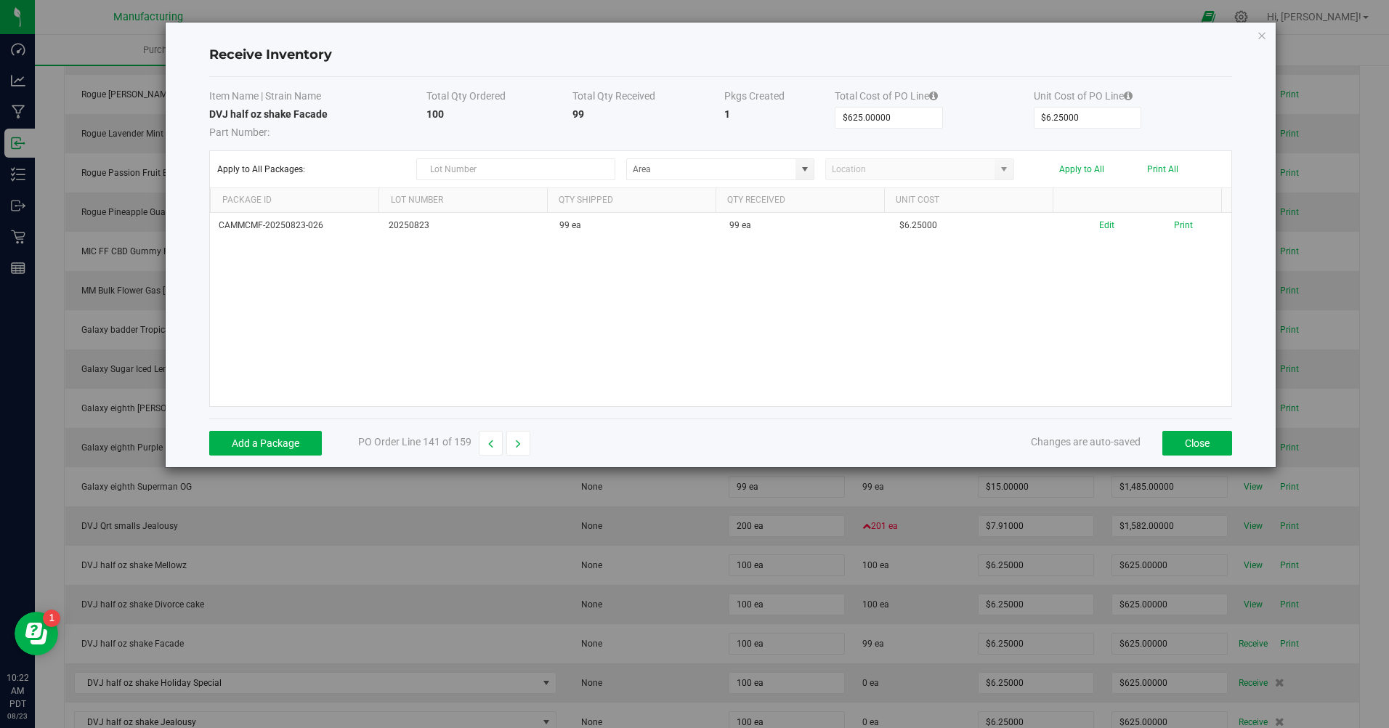
click at [1258, 36] on icon "Close modal" at bounding box center [1262, 34] width 10 height 17
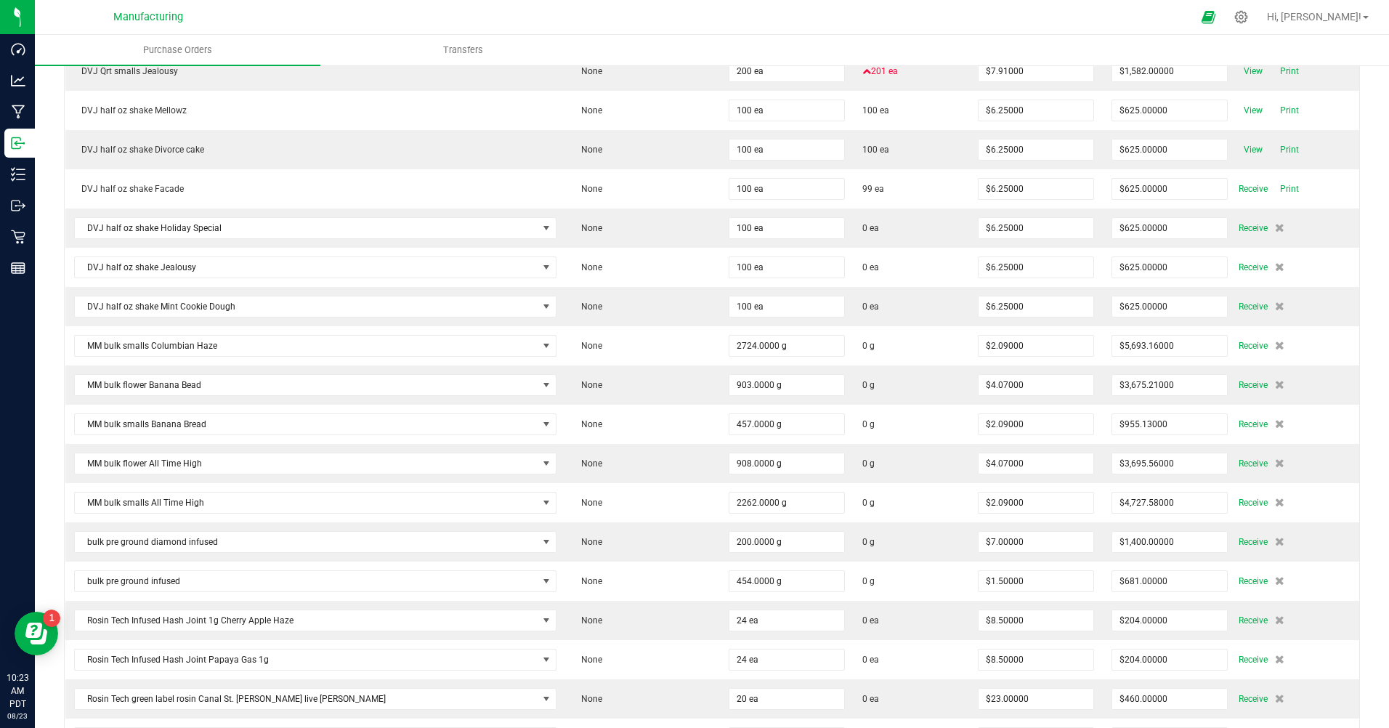
scroll to position [5814, 0]
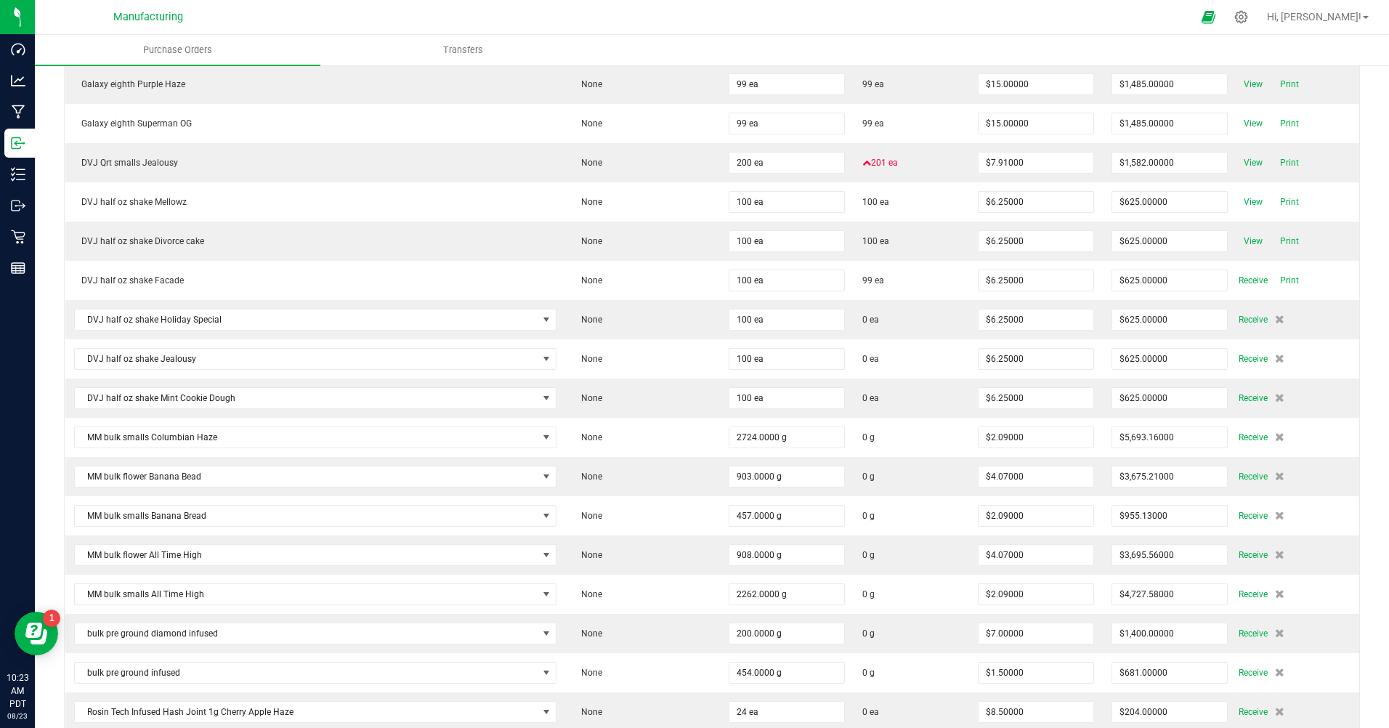
click at [1239, 317] on span "Receive" at bounding box center [1253, 319] width 29 height 17
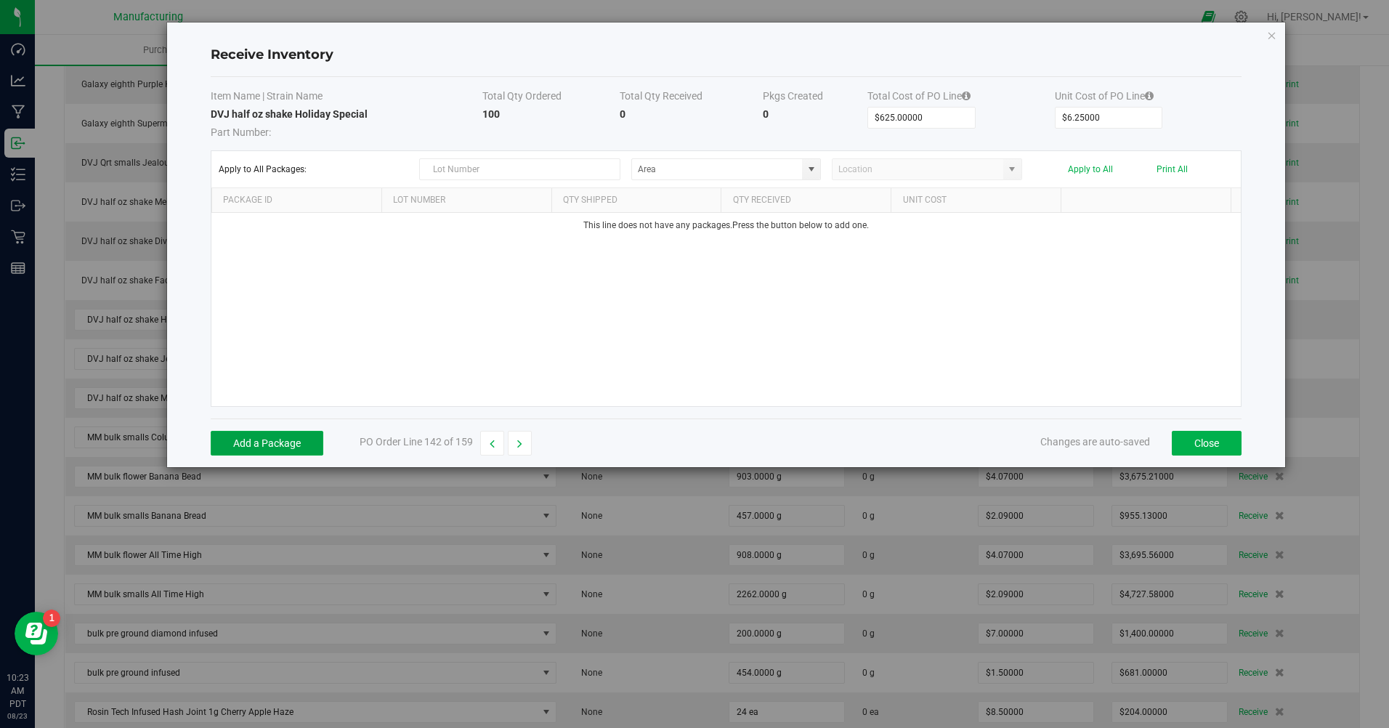
click at [265, 442] on button "Add a Package" at bounding box center [267, 443] width 113 height 25
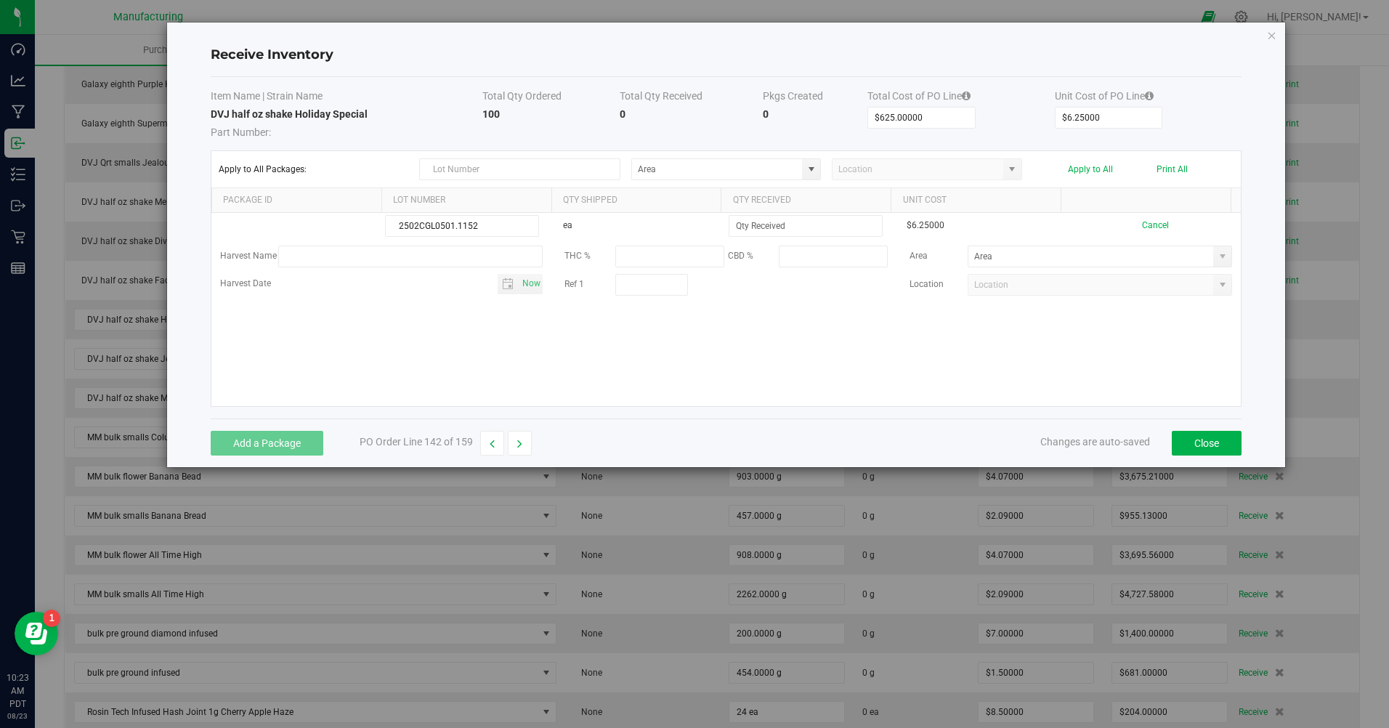
type input "2502CGL0501.1152"
click at [807, 221] on input at bounding box center [806, 226] width 153 height 20
type input "100 ea"
click at [810, 372] on kendo-grid-list "2502CGL0501.1152 ea 100 ea $6.25000 Cancel Harvest Name THC % CBD % Area Harves…" at bounding box center [726, 309] width 1030 height 193
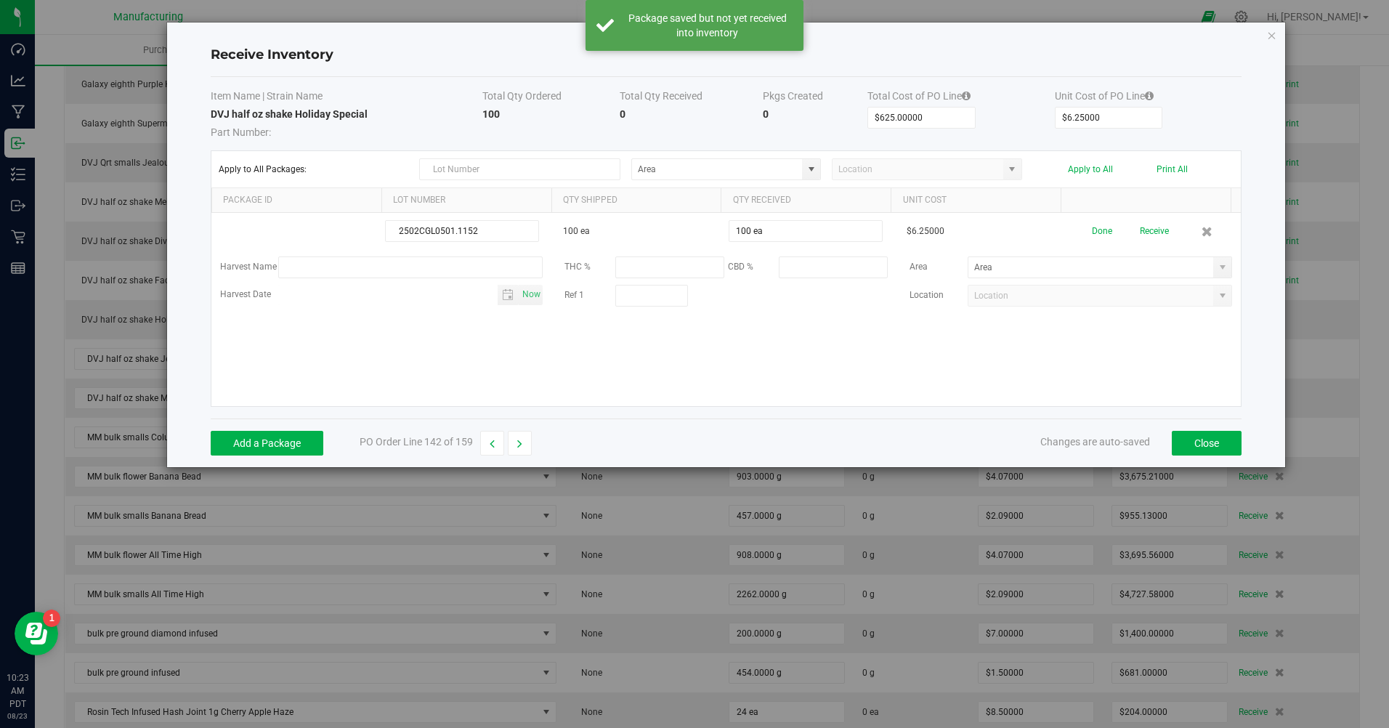
click at [1217, 267] on span at bounding box center [1223, 268] width 12 height 12
click at [1006, 423] on span "Inventory Room" at bounding box center [1001, 418] width 62 height 22
type input "Inventory Room"
click at [1092, 236] on button "Done" at bounding box center [1102, 231] width 20 height 25
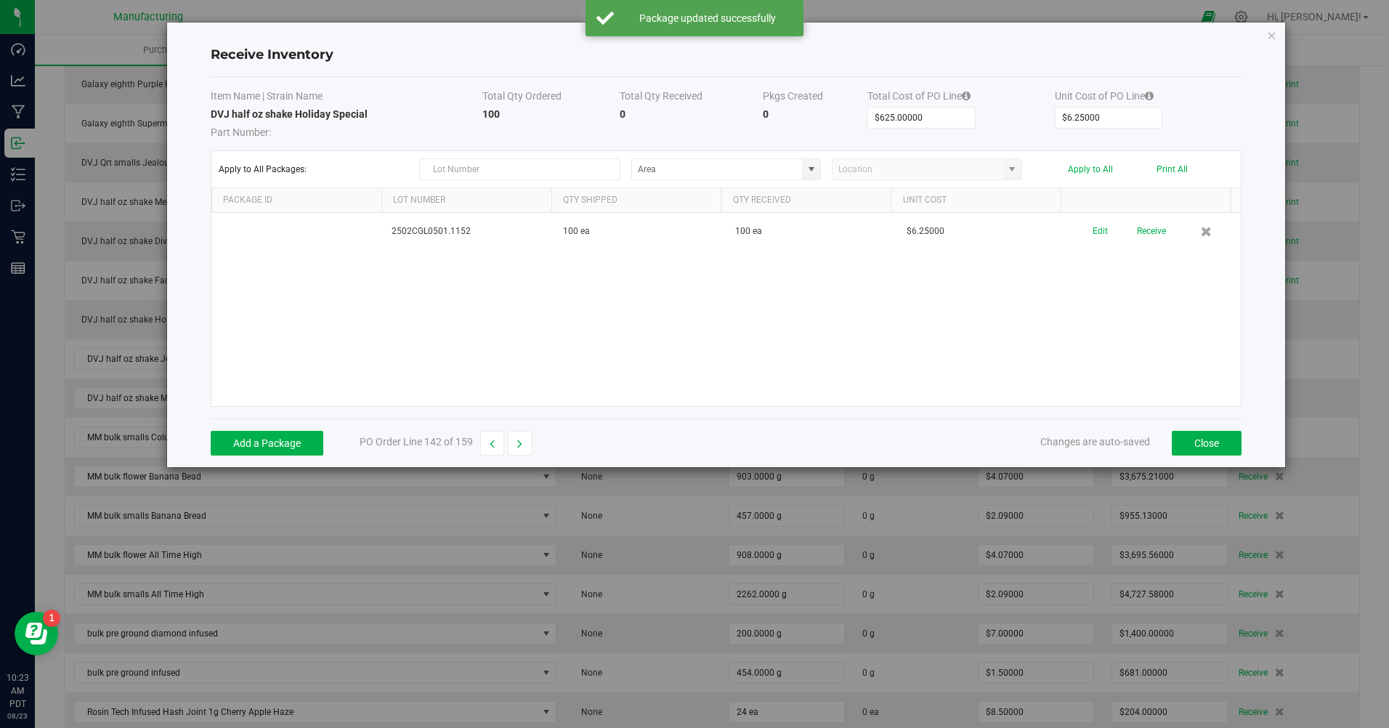
click at [1145, 230] on button "Receive" at bounding box center [1151, 231] width 29 height 25
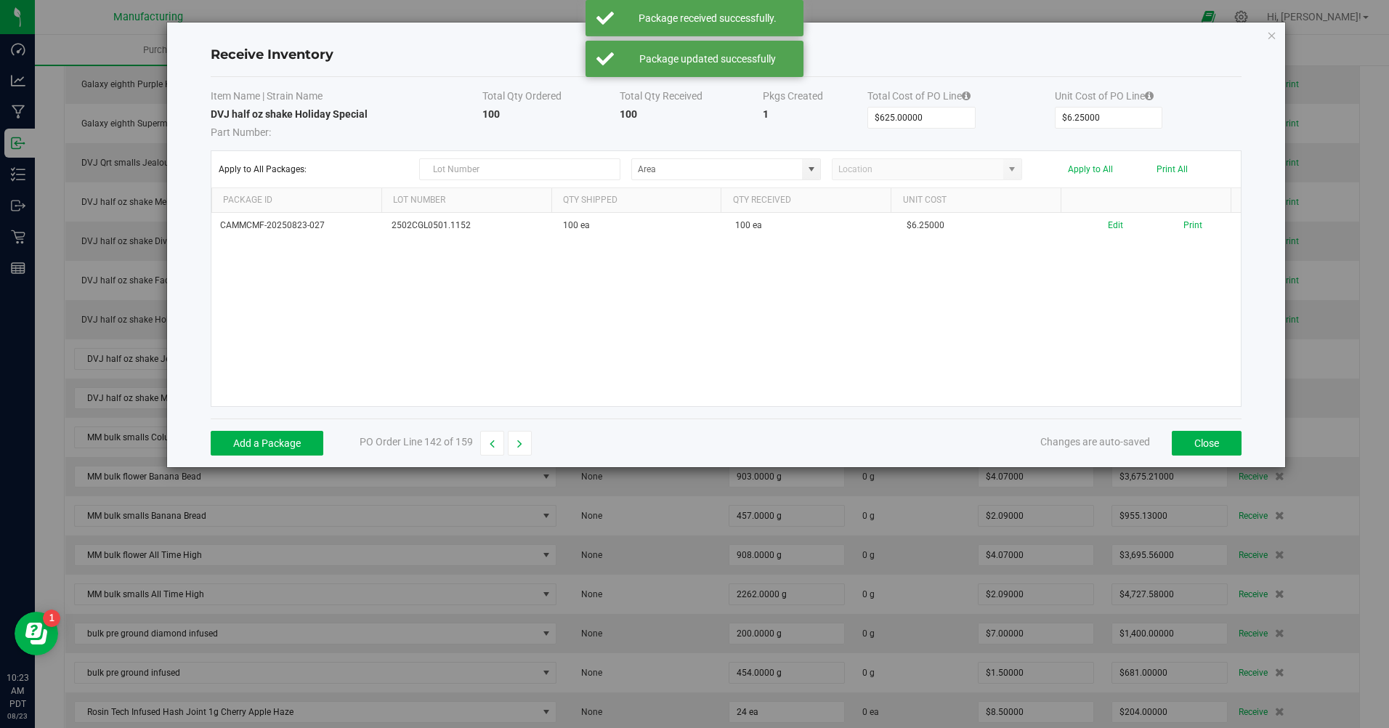
click at [1187, 230] on button "Print" at bounding box center [1193, 226] width 19 height 14
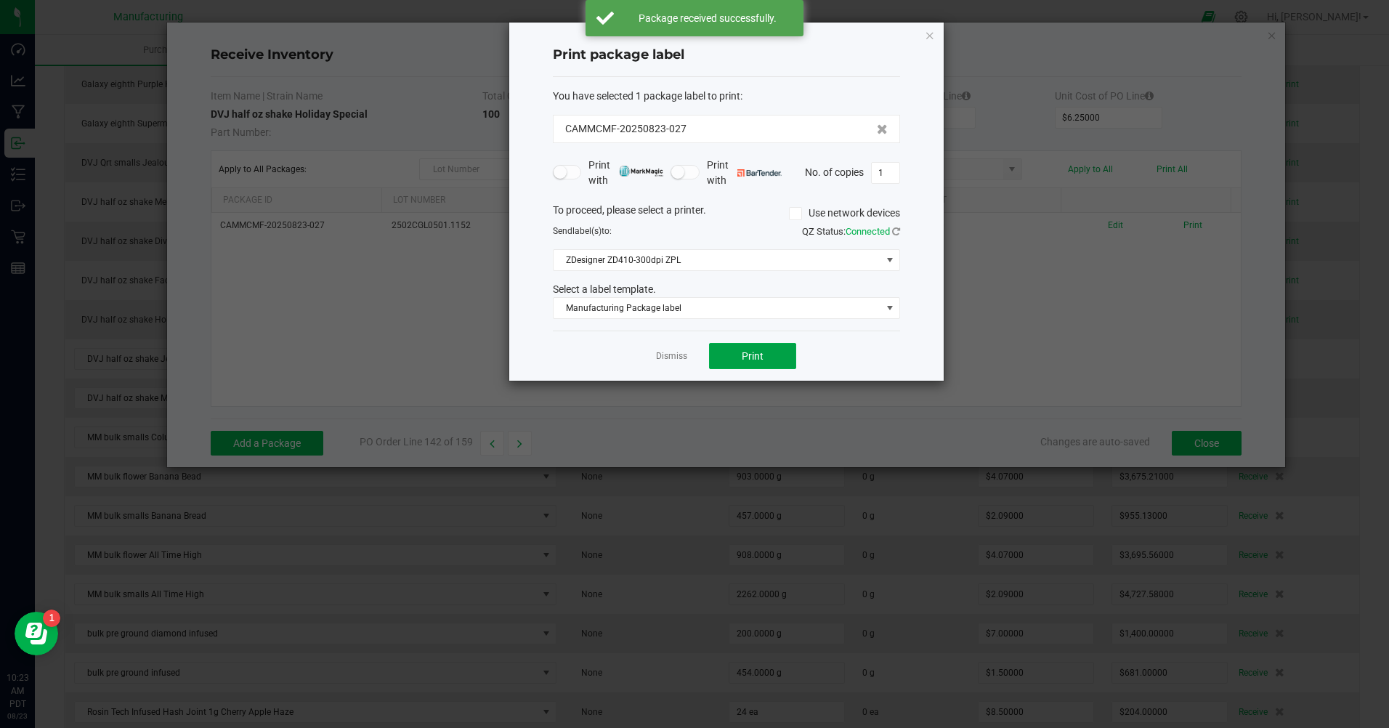
click at [750, 361] on span "Print" at bounding box center [753, 356] width 22 height 12
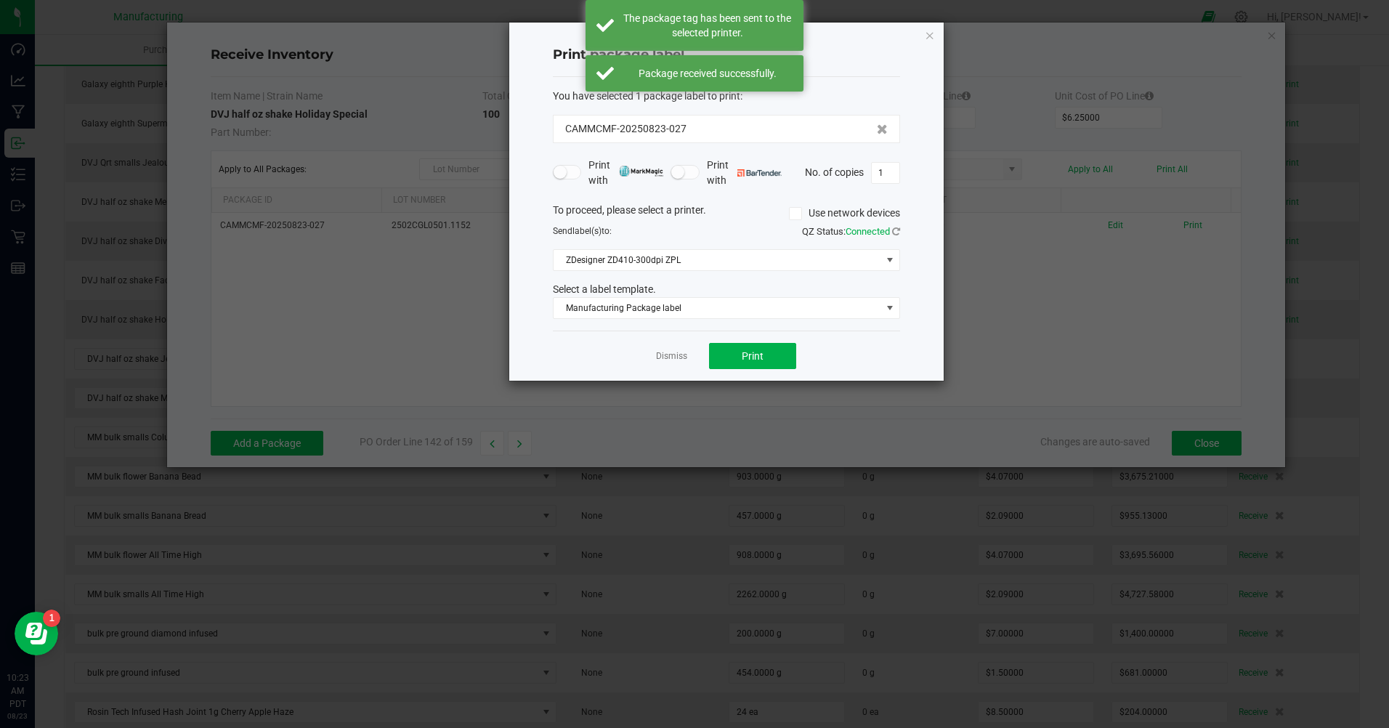
click at [666, 357] on link "Dismiss" at bounding box center [671, 356] width 31 height 12
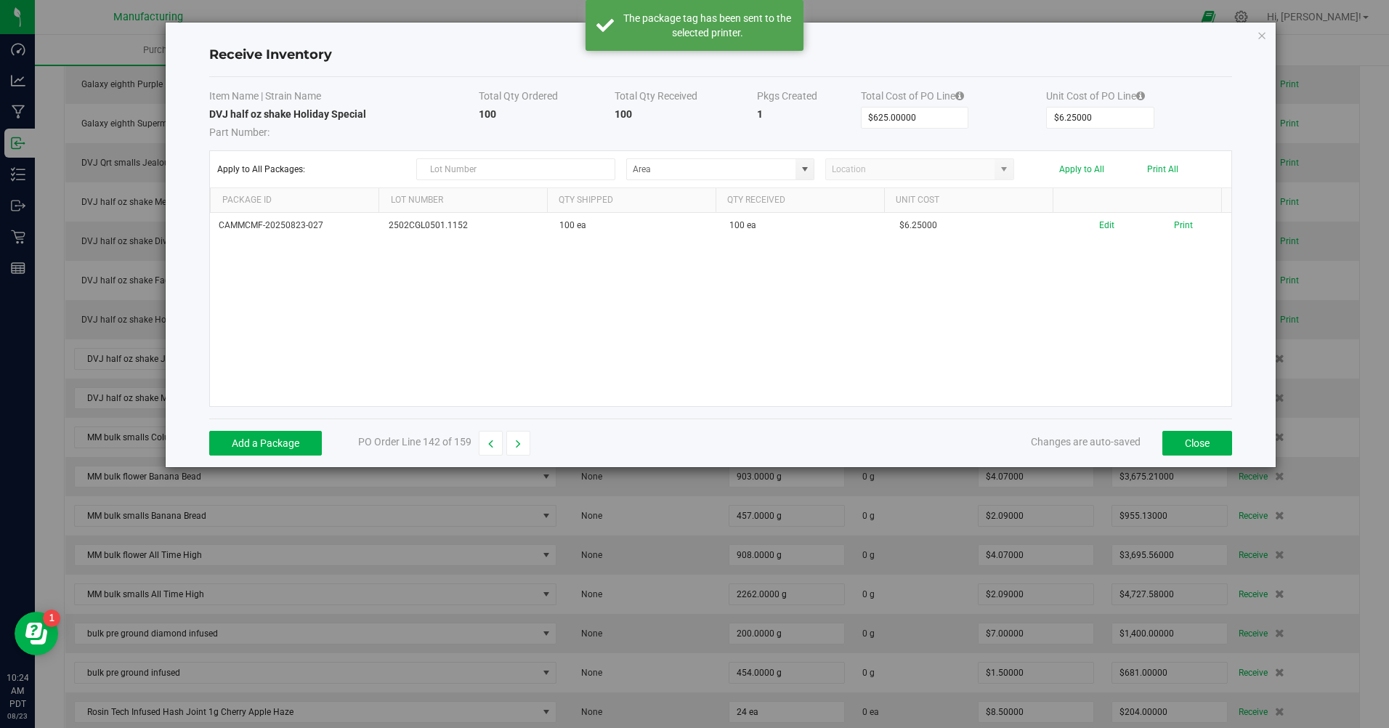
click at [519, 444] on icon "button" at bounding box center [518, 444] width 5 height 10
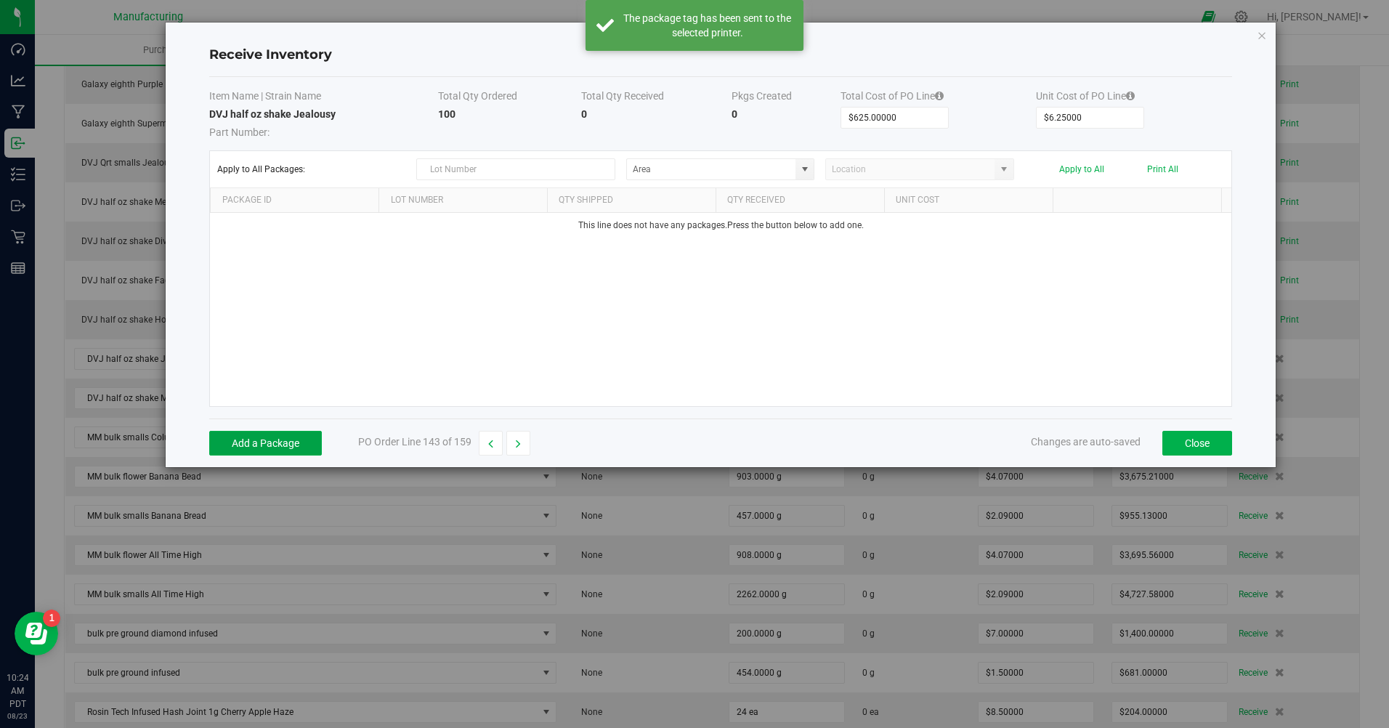
click at [282, 437] on button "Add a Package" at bounding box center [265, 443] width 113 height 25
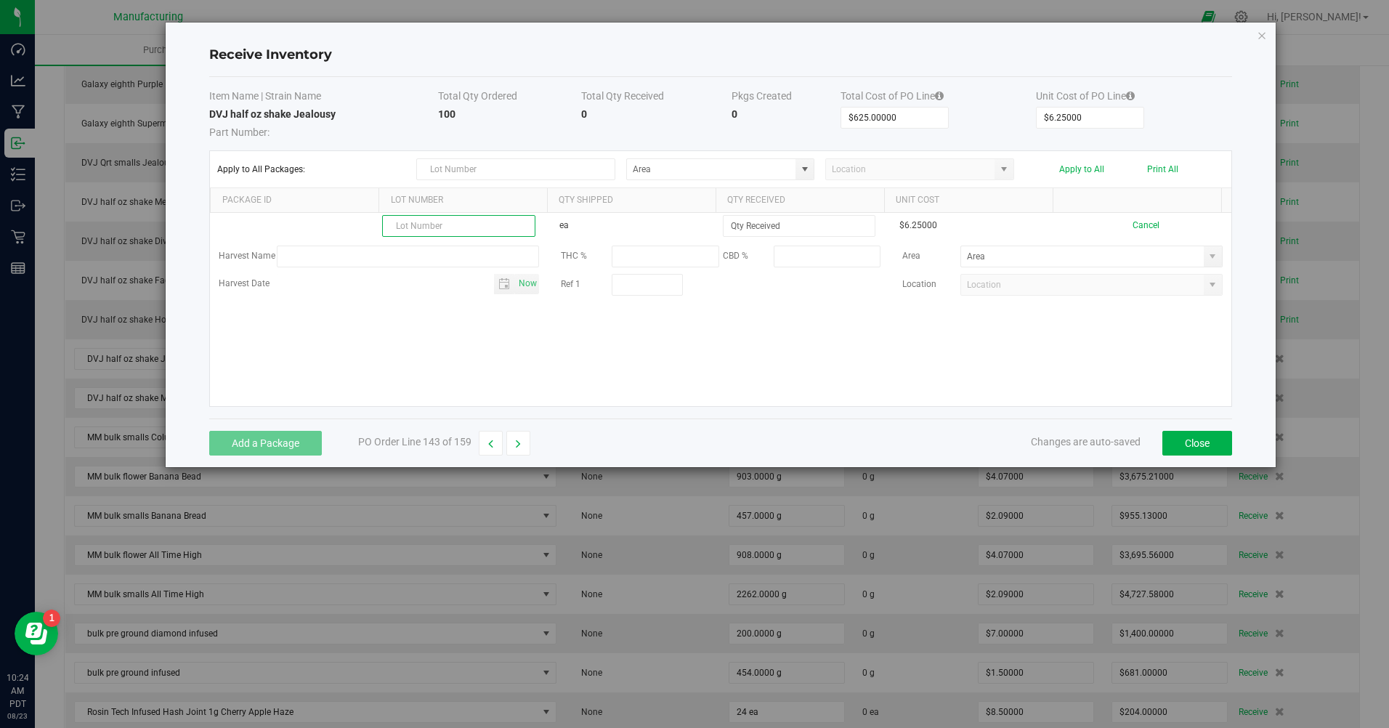
paste input "2504CGL1275.3002"
type input "2504CGL1275.3002"
click at [767, 226] on input at bounding box center [799, 226] width 151 height 20
type input "100 ea"
click at [764, 332] on kendo-grid-list "2504CGL1275.3002 ea 100 ea $6.25000 Cancel Harvest Name THC % CBD % Area Harves…" at bounding box center [721, 309] width 1022 height 193
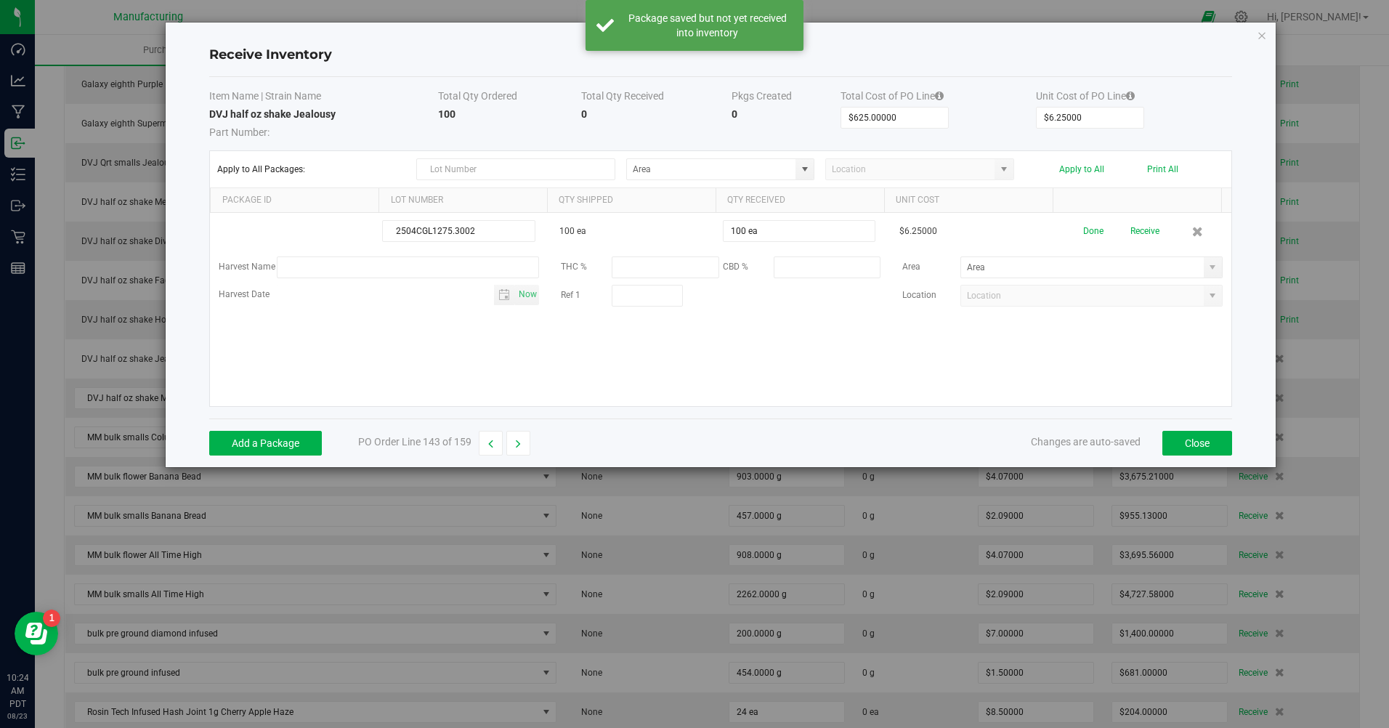
click at [1204, 270] on span at bounding box center [1213, 267] width 18 height 20
click at [965, 411] on span "Inventory Room" at bounding box center [994, 418] width 62 height 22
type input "Inventory Room"
click at [1086, 225] on button "Done" at bounding box center [1094, 231] width 20 height 25
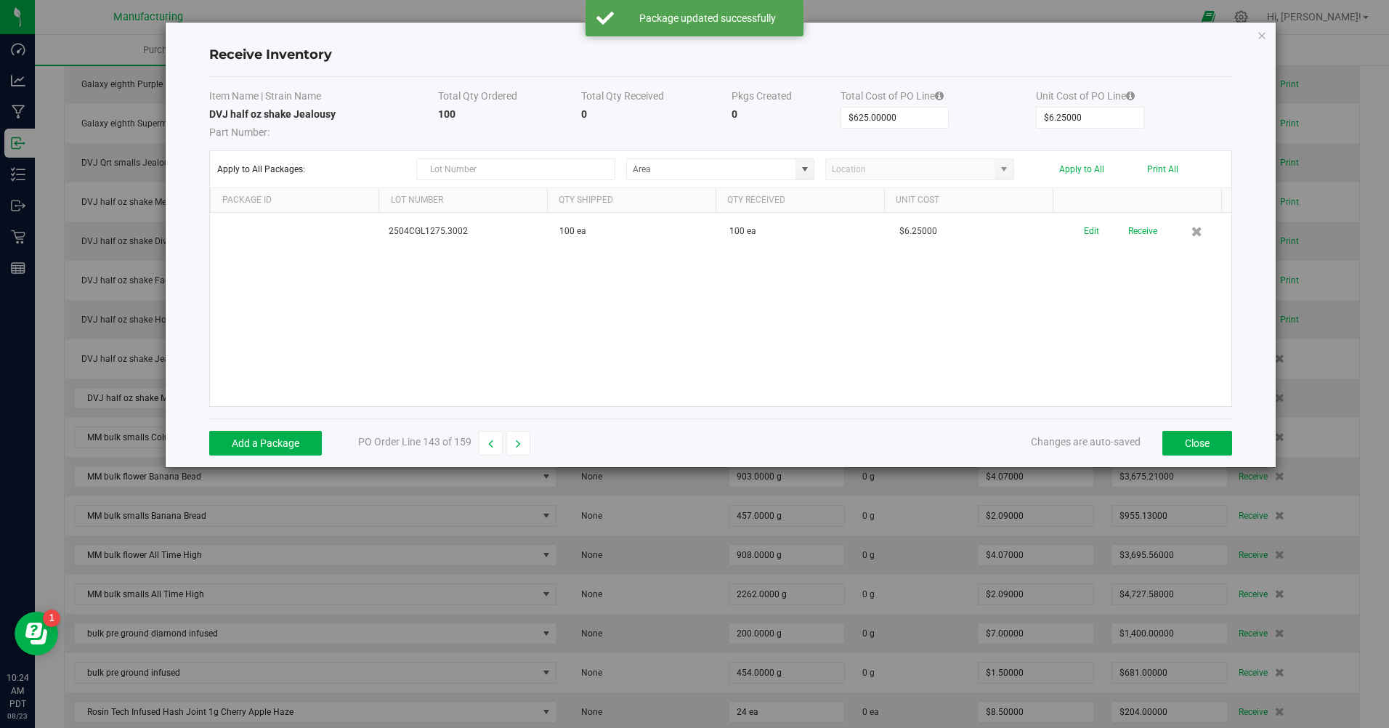
click at [1139, 239] on button "Receive" at bounding box center [1143, 231] width 29 height 25
click at [1174, 227] on button "Print" at bounding box center [1183, 226] width 19 height 14
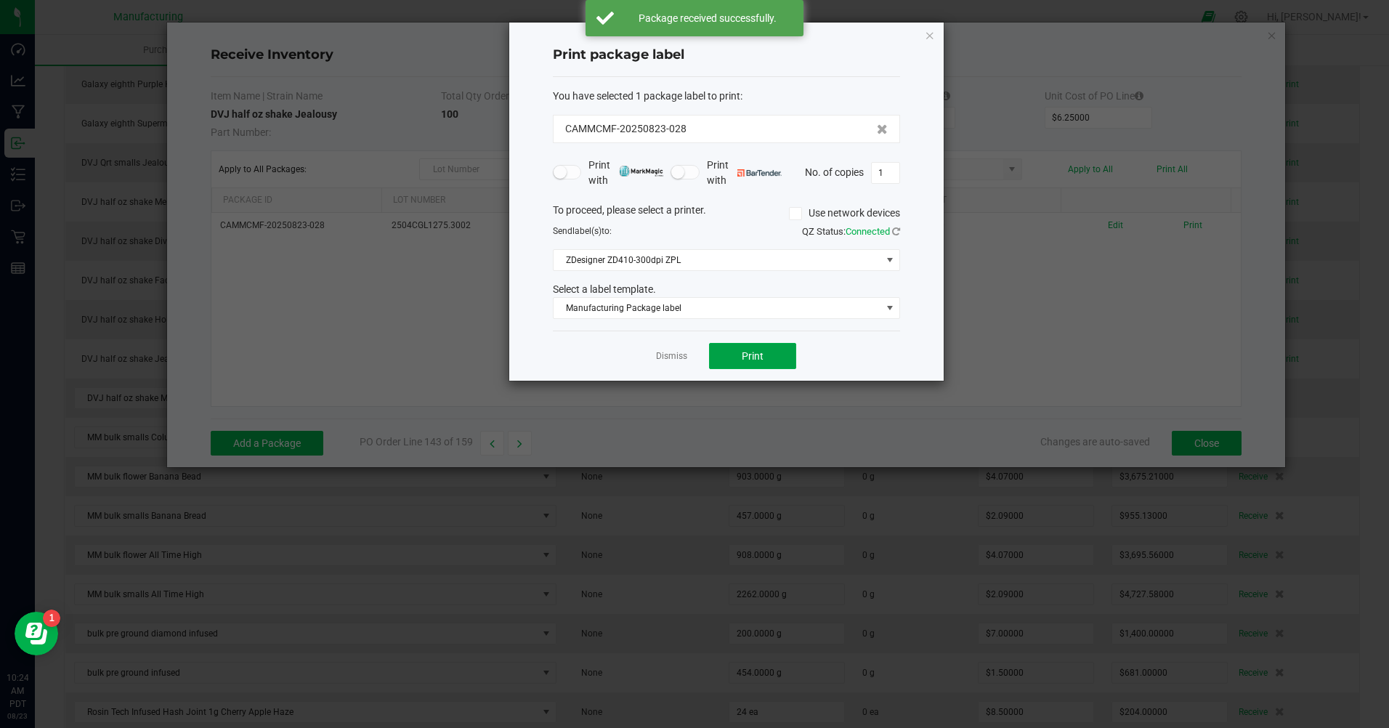
click at [748, 351] on span "Print" at bounding box center [753, 356] width 22 height 12
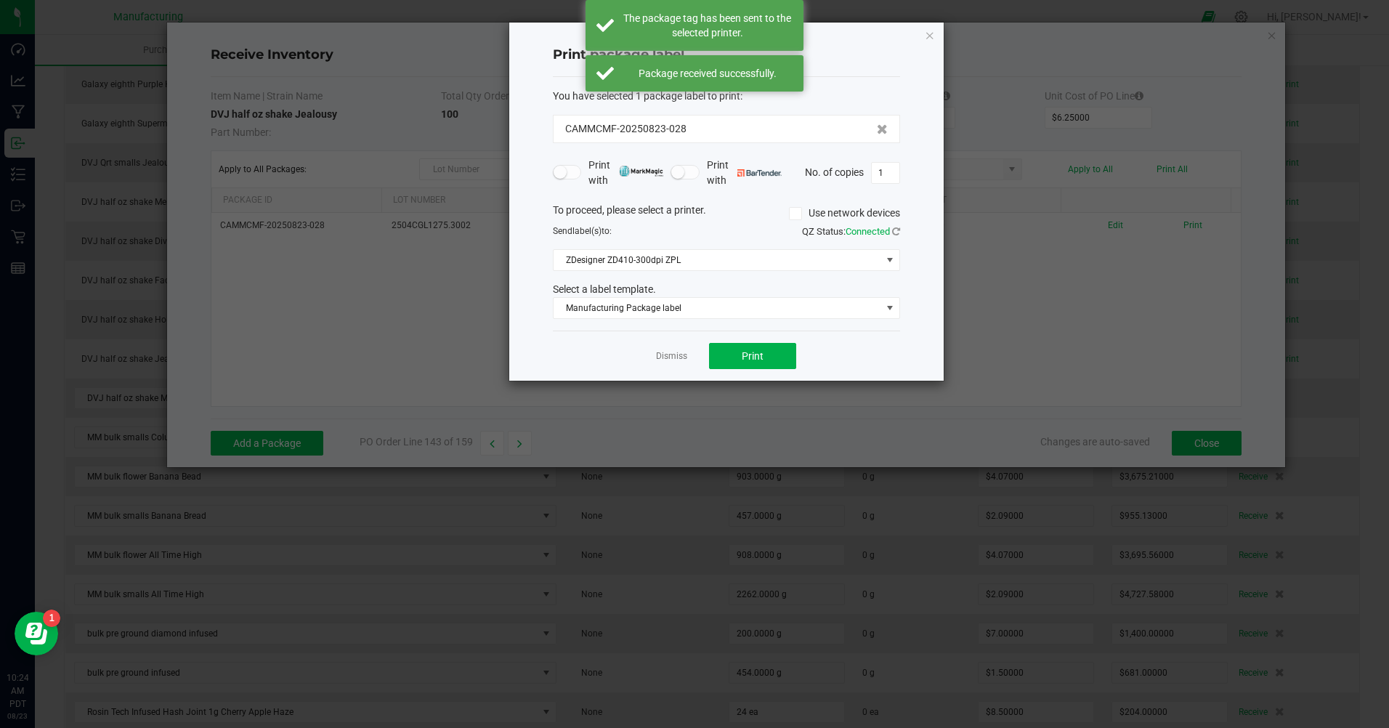
click at [666, 360] on link "Dismiss" at bounding box center [671, 356] width 31 height 12
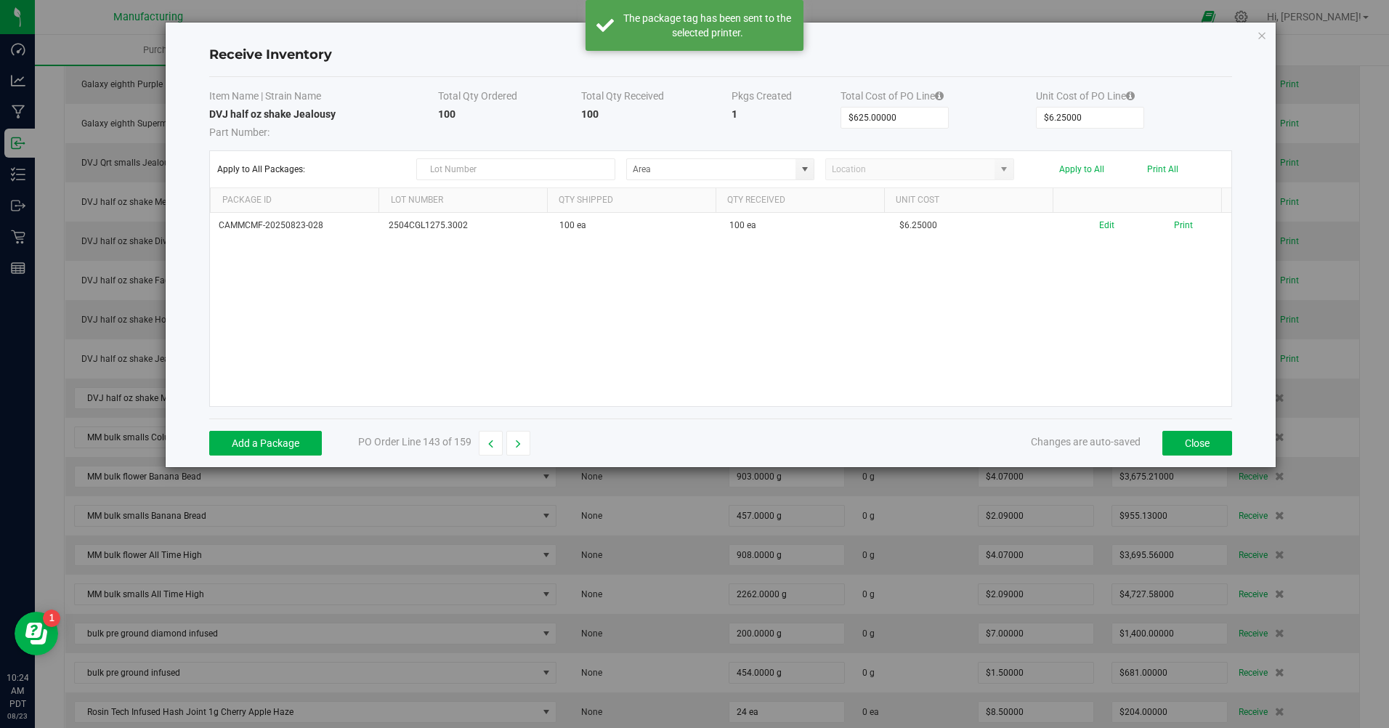
click at [523, 444] on button "button" at bounding box center [519, 443] width 24 height 25
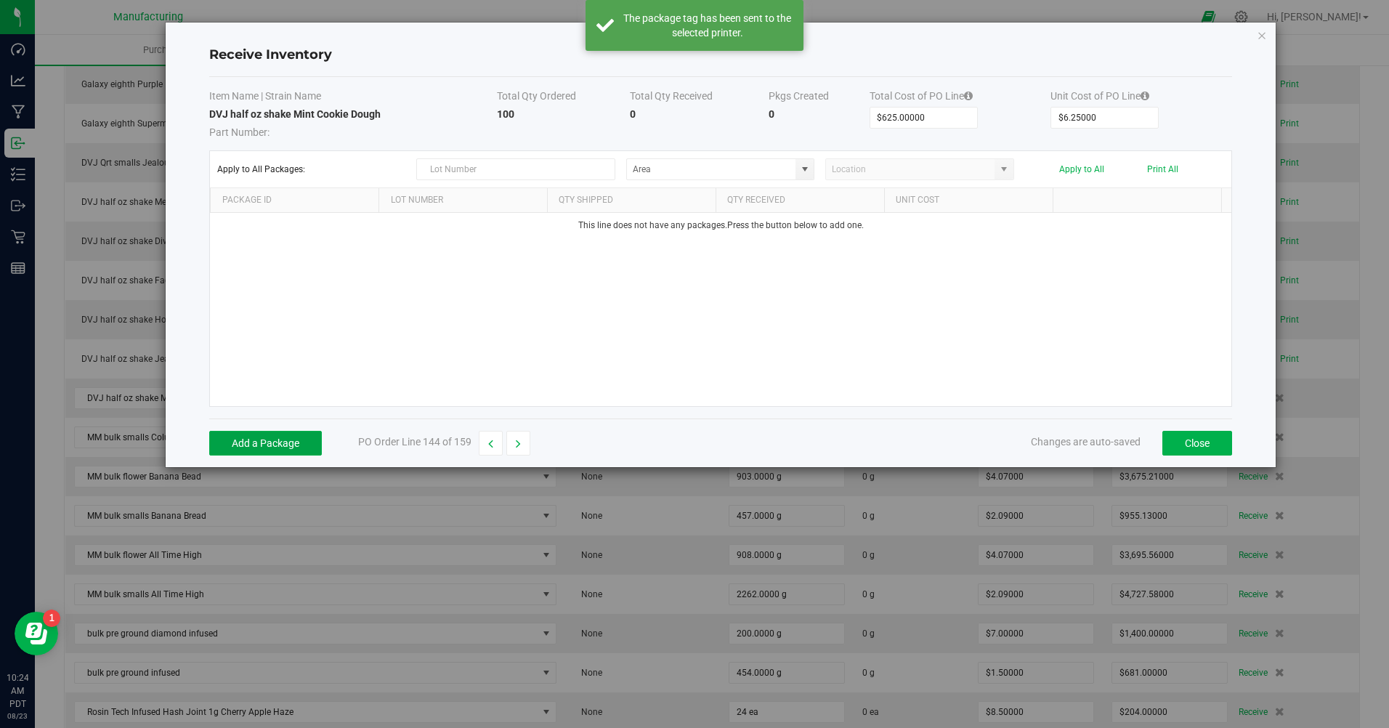
click at [278, 442] on button "Add a Package" at bounding box center [265, 443] width 113 height 25
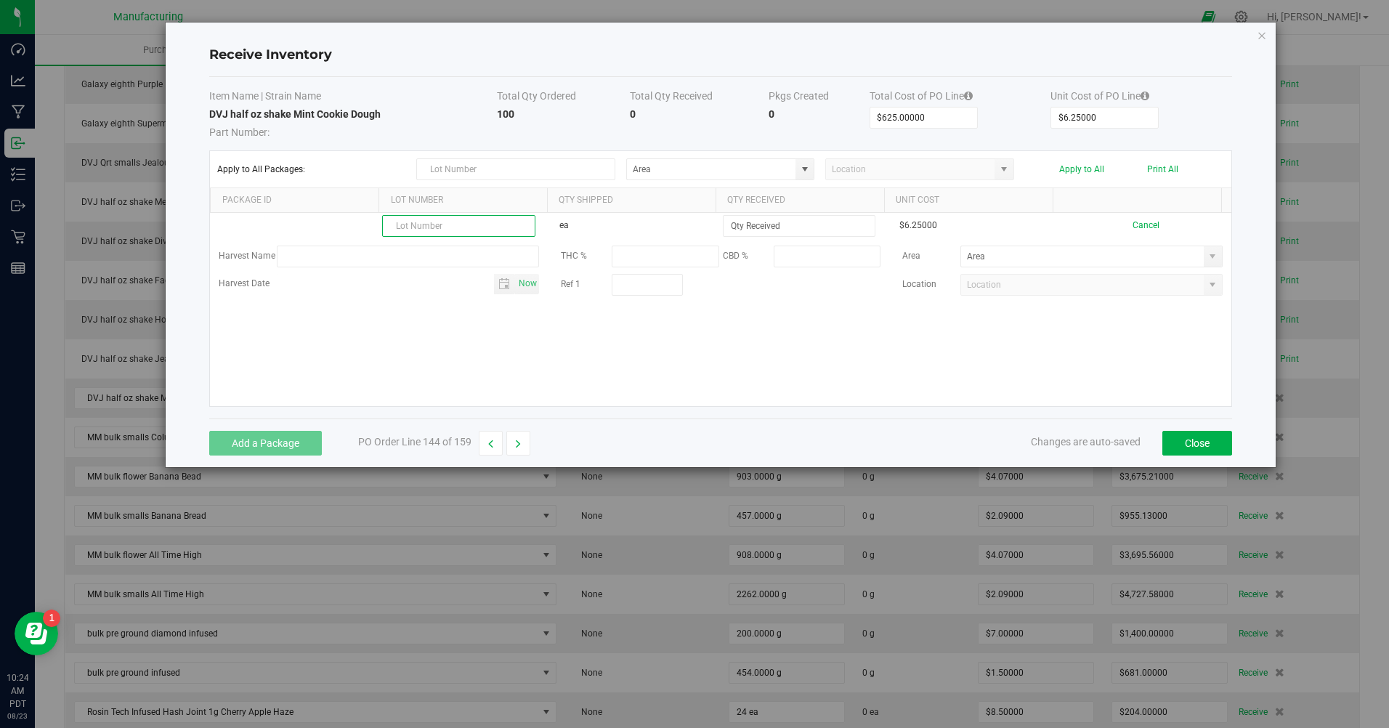
drag, startPoint x: 432, startPoint y: 211, endPoint x: 406, endPoint y: 233, distance: 33.0
click at [406, 233] on input "text" at bounding box center [458, 226] width 153 height 22
paste input "2503CGL0893.2122"
type input "2503CGL0893.2122"
click at [786, 233] on input at bounding box center [799, 226] width 151 height 20
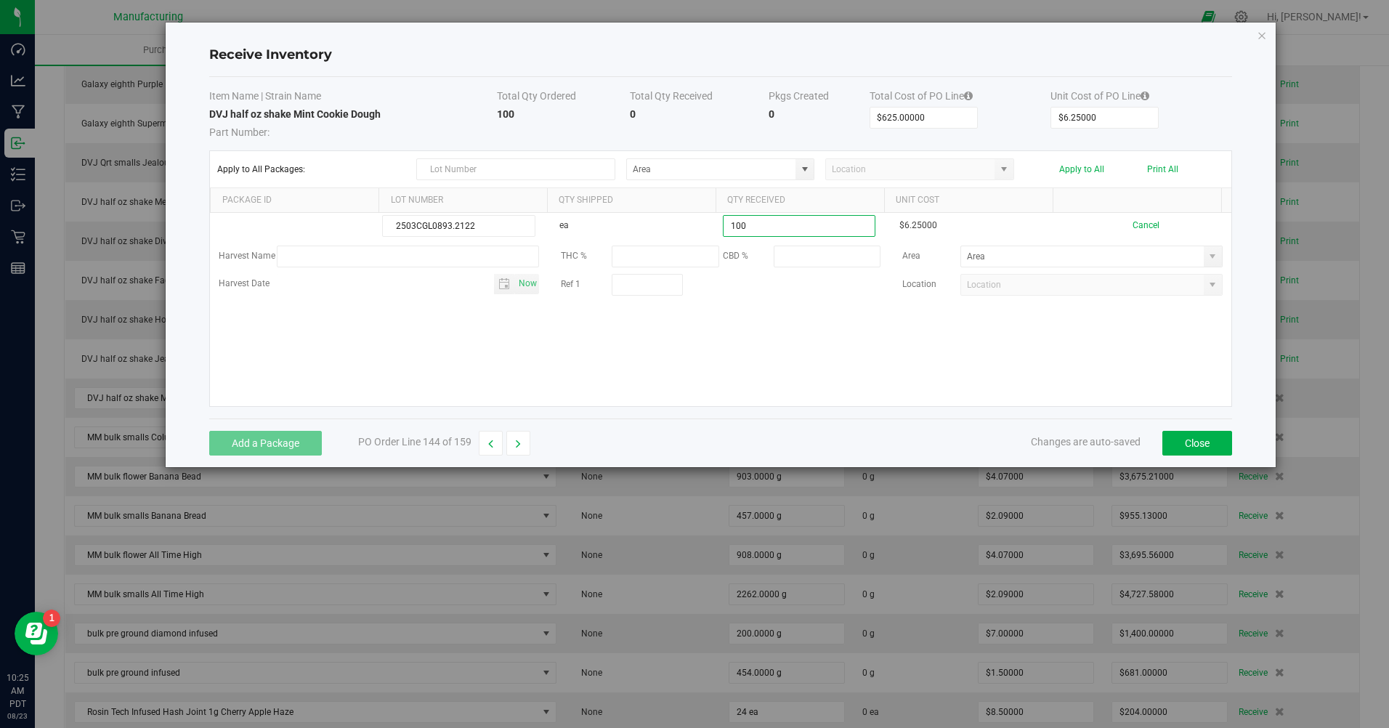
type input "100 ea"
click at [706, 385] on kendo-grid-list "2503CGL0893.2122 ea 100 ea $6.25000 Cancel Harvest Name THC % CBD % Area Harves…" at bounding box center [721, 309] width 1022 height 193
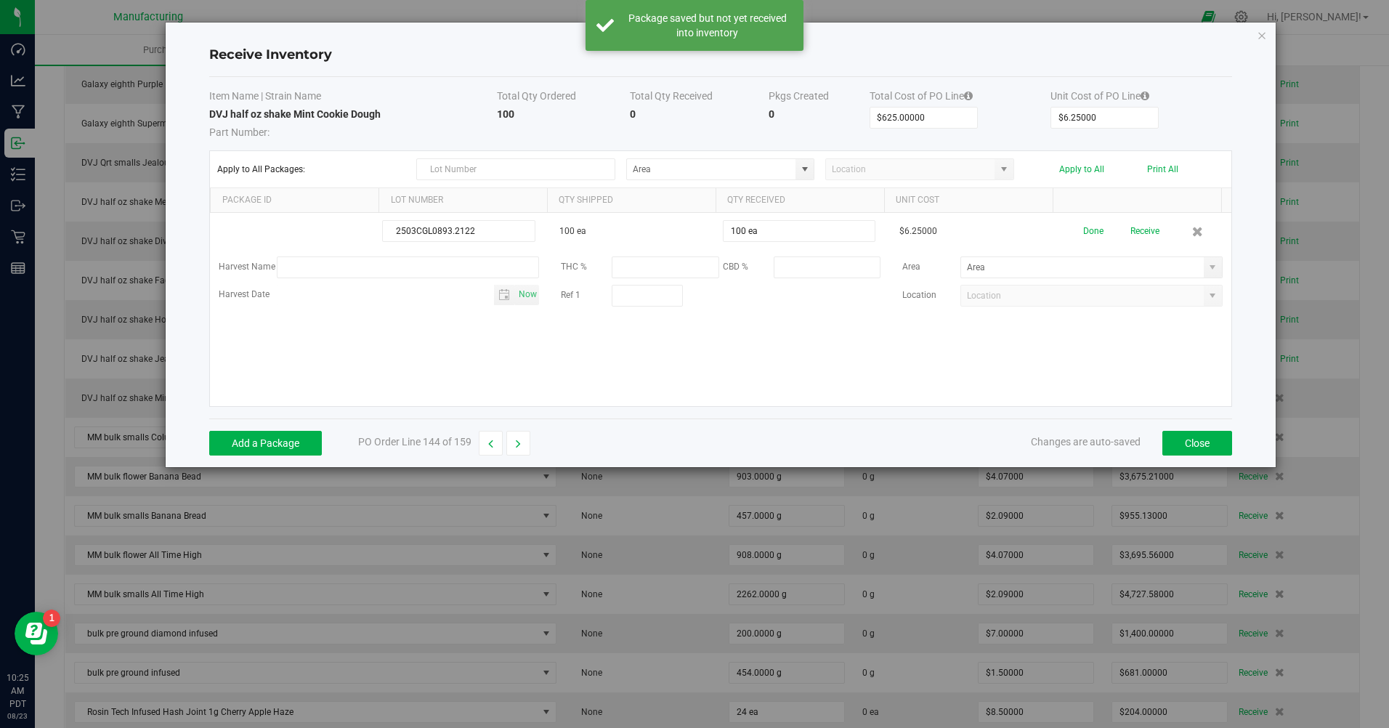
click at [1207, 265] on span at bounding box center [1213, 268] width 12 height 12
click at [989, 413] on span "Inventory Room" at bounding box center [994, 418] width 62 height 22
type input "Inventory Room"
click at [1087, 232] on button "Done" at bounding box center [1094, 231] width 20 height 25
click at [1133, 230] on button "Receive" at bounding box center [1143, 231] width 29 height 25
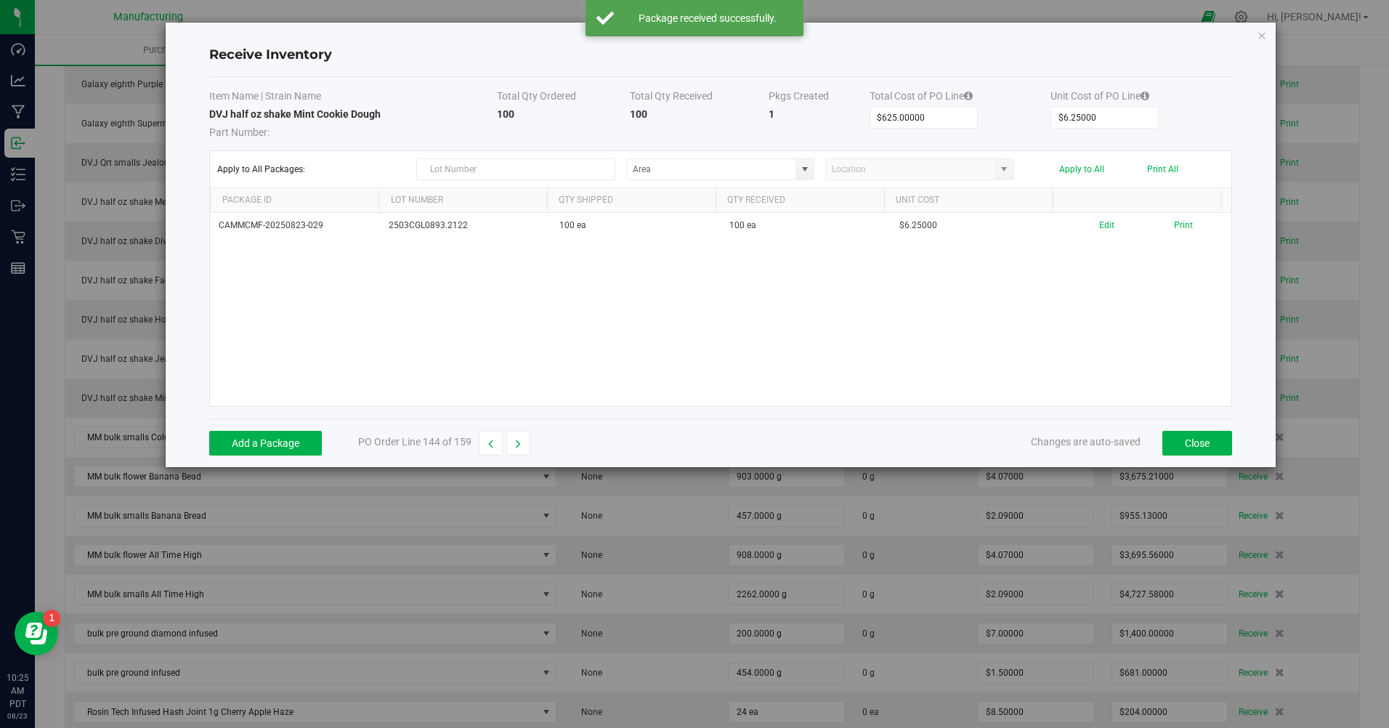
click at [1174, 223] on button "Print" at bounding box center [1183, 226] width 19 height 14
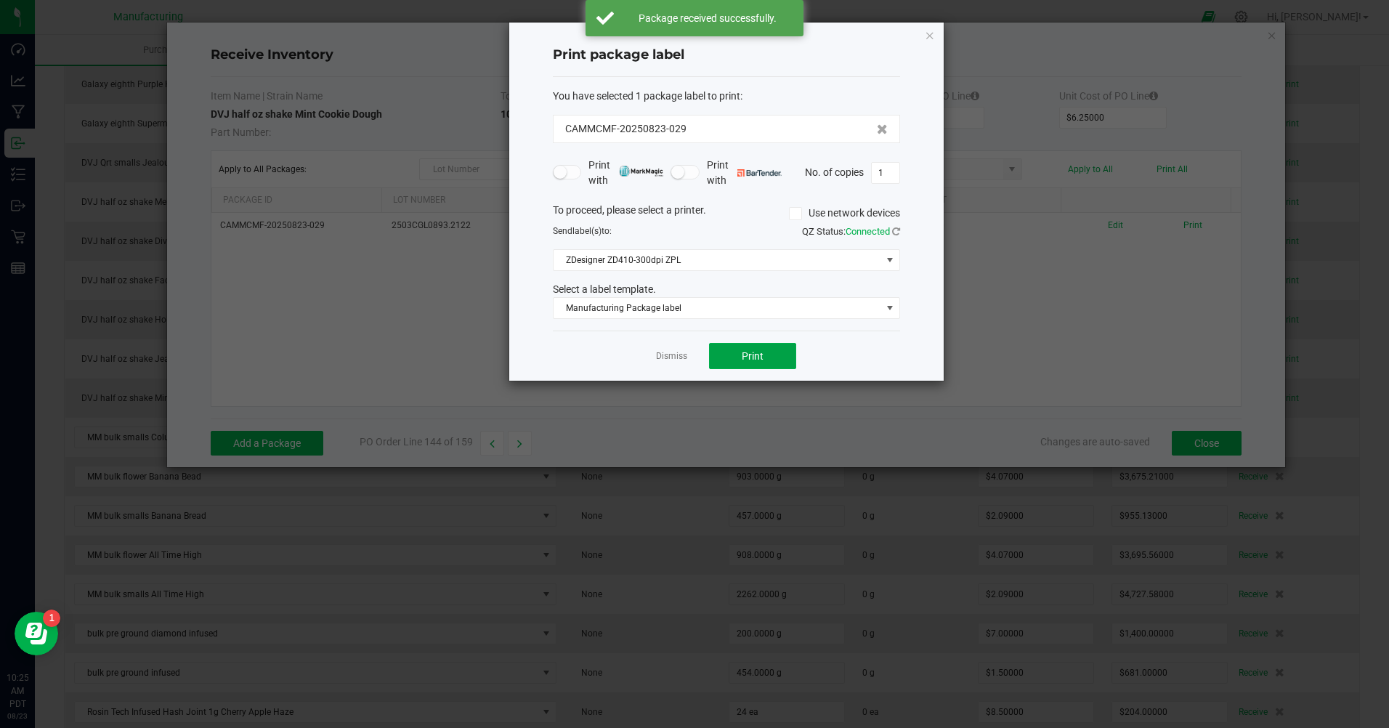
click at [748, 350] on span "Print" at bounding box center [753, 356] width 22 height 12
click at [674, 355] on link "Dismiss" at bounding box center [671, 356] width 31 height 12
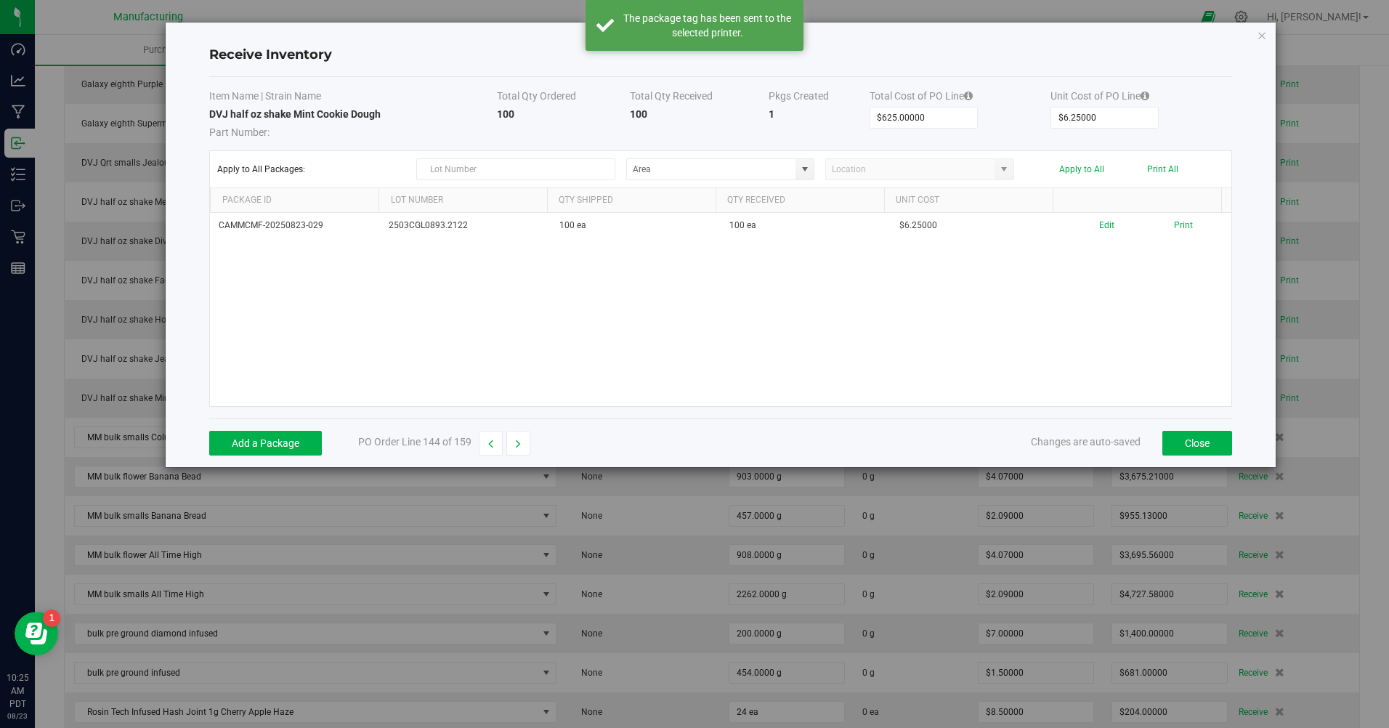
click at [519, 440] on icon "button" at bounding box center [518, 444] width 5 height 10
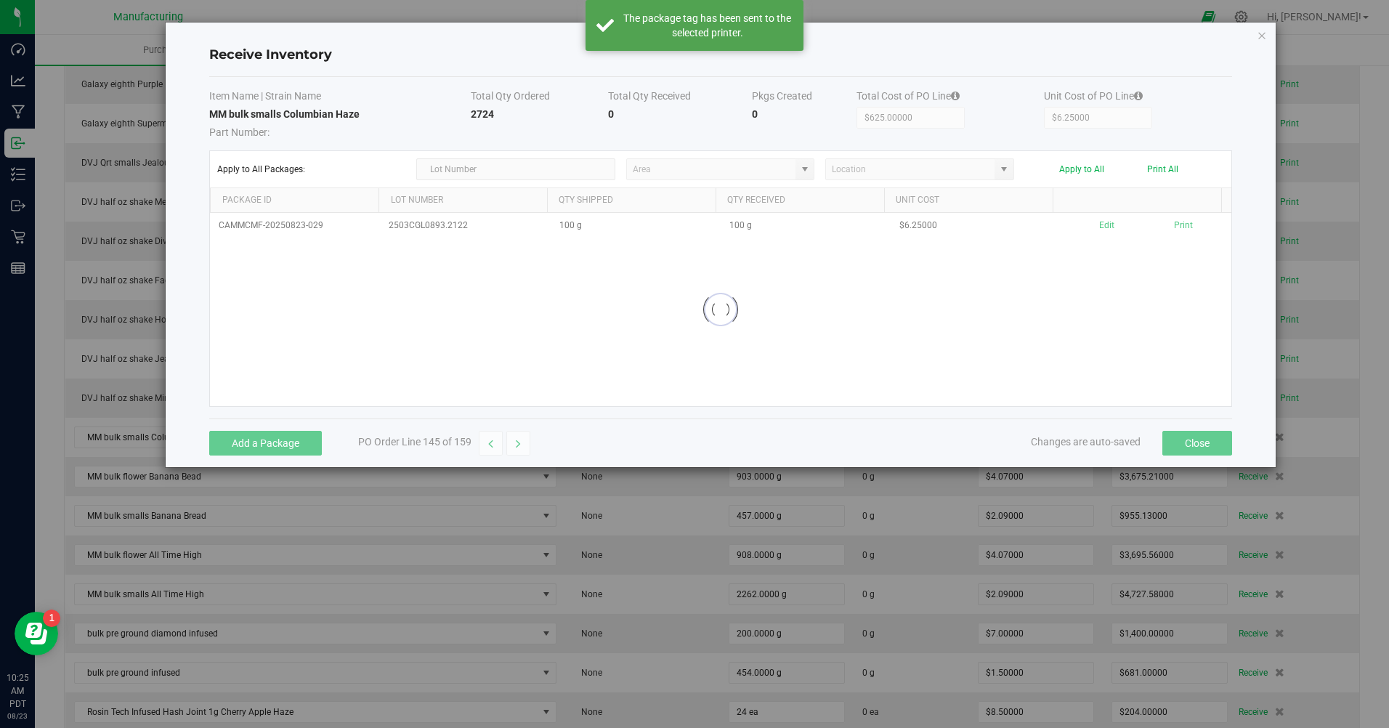
type input "$5,693.16000"
type input "$2.09000"
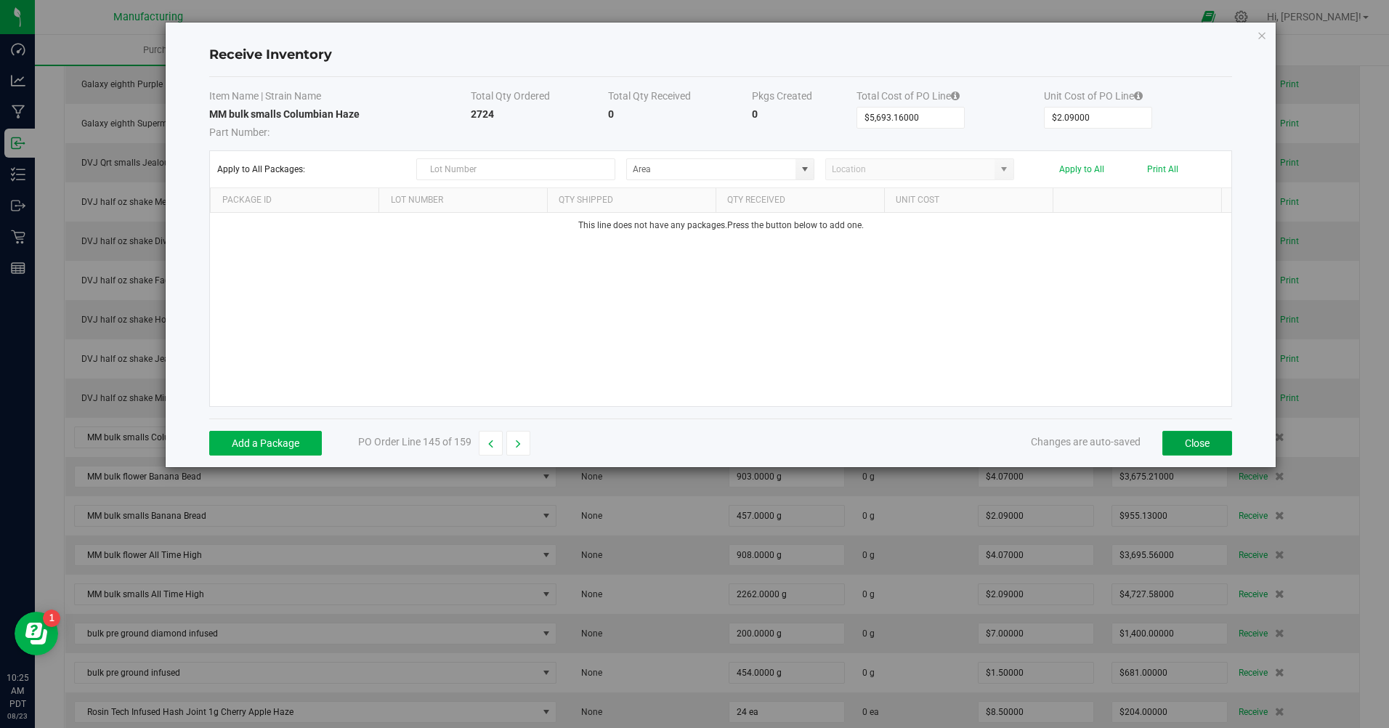
click at [1217, 445] on button "Close" at bounding box center [1198, 443] width 70 height 25
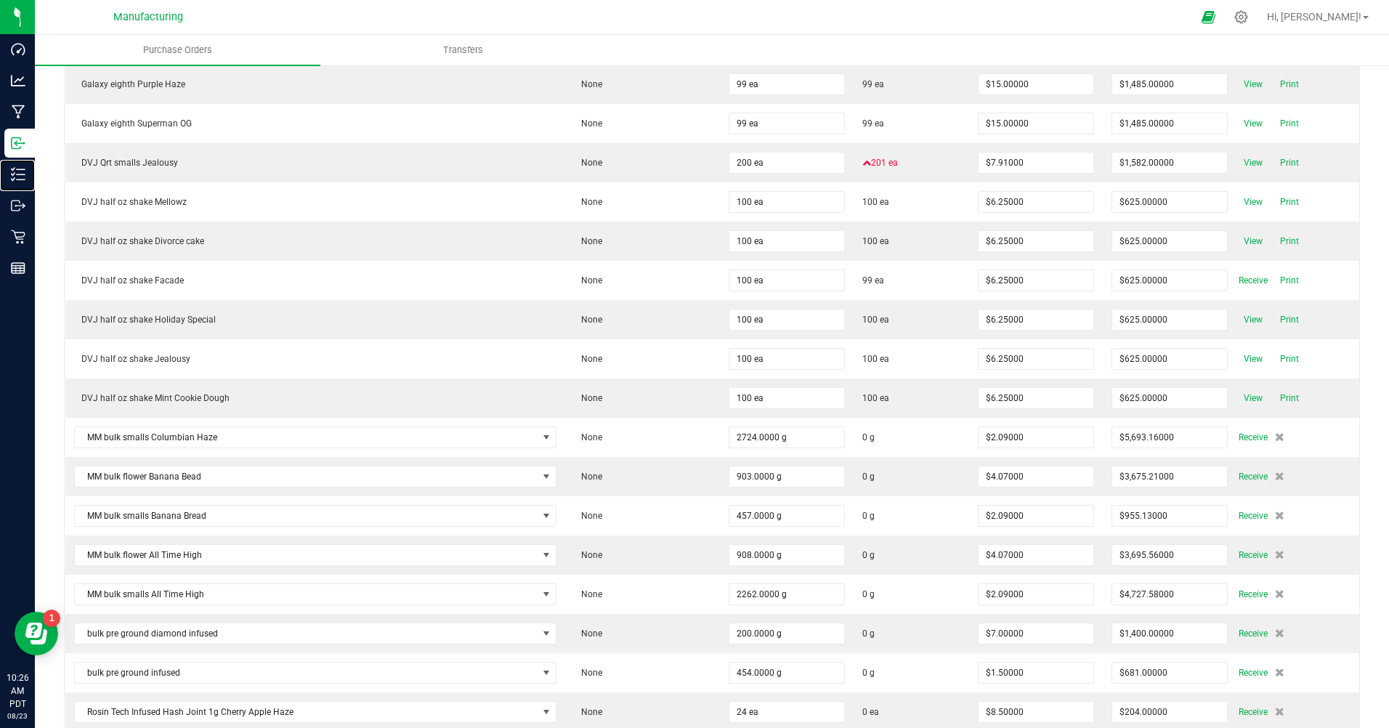
click at [0, 0] on p "Inventory" at bounding box center [0, 0] width 0 height 0
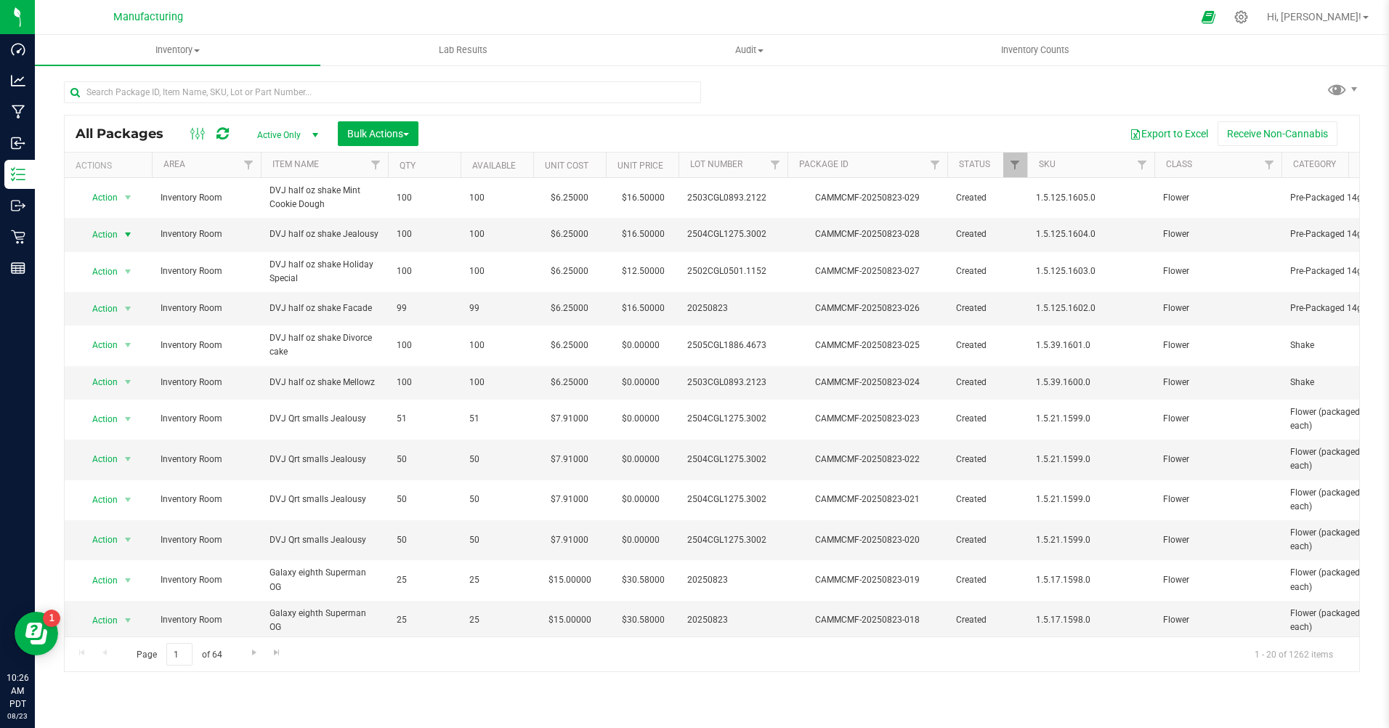
click at [116, 232] on span "Action" at bounding box center [98, 235] width 39 height 20
click at [112, 250] on li "Adjust qty" at bounding box center [126, 259] width 93 height 22
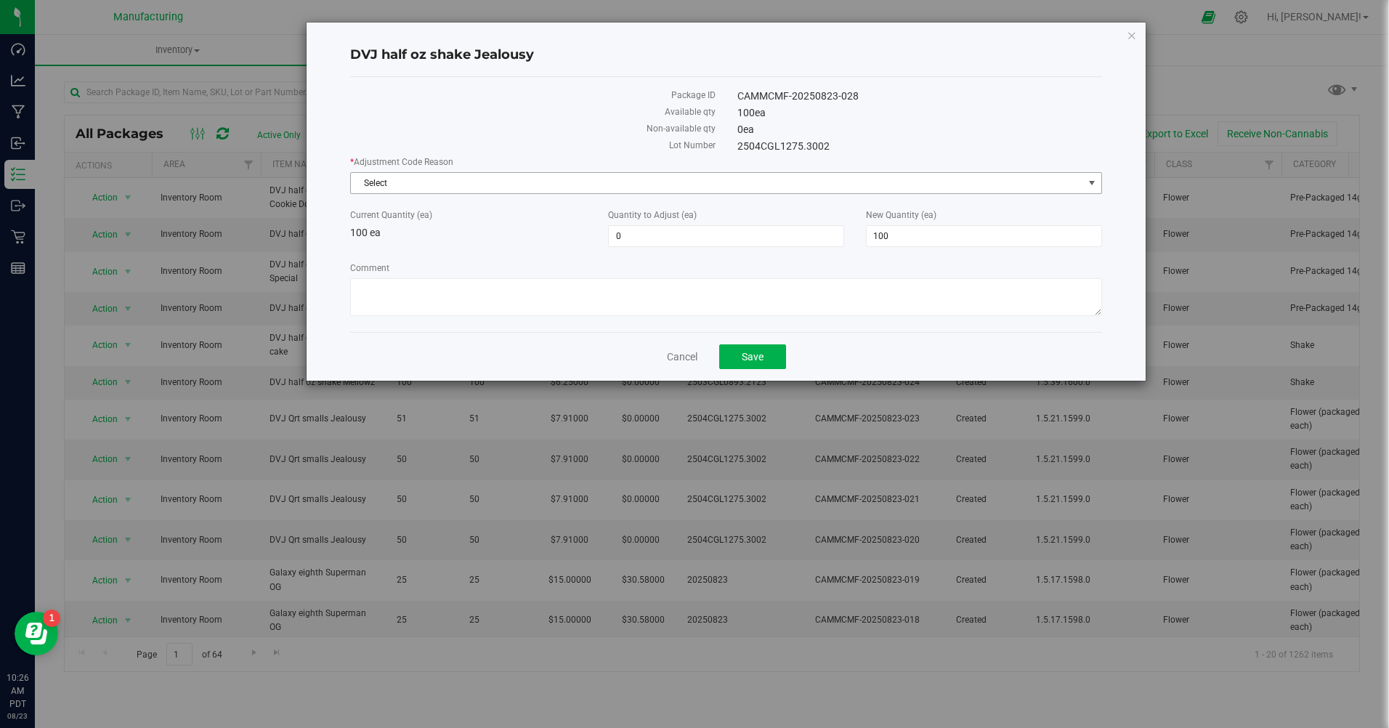
click at [453, 185] on span "Select" at bounding box center [717, 183] width 732 height 20
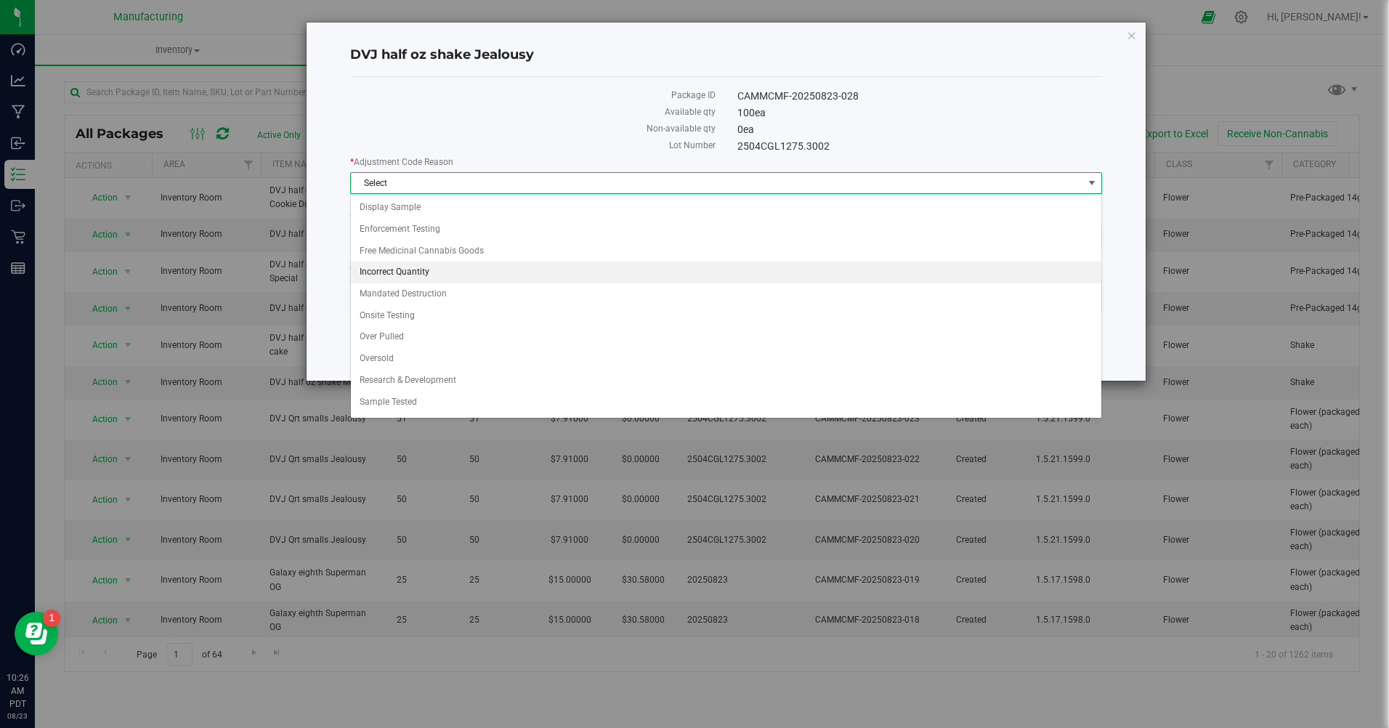
click at [422, 271] on li "Incorrect Quantity" at bounding box center [726, 273] width 750 height 22
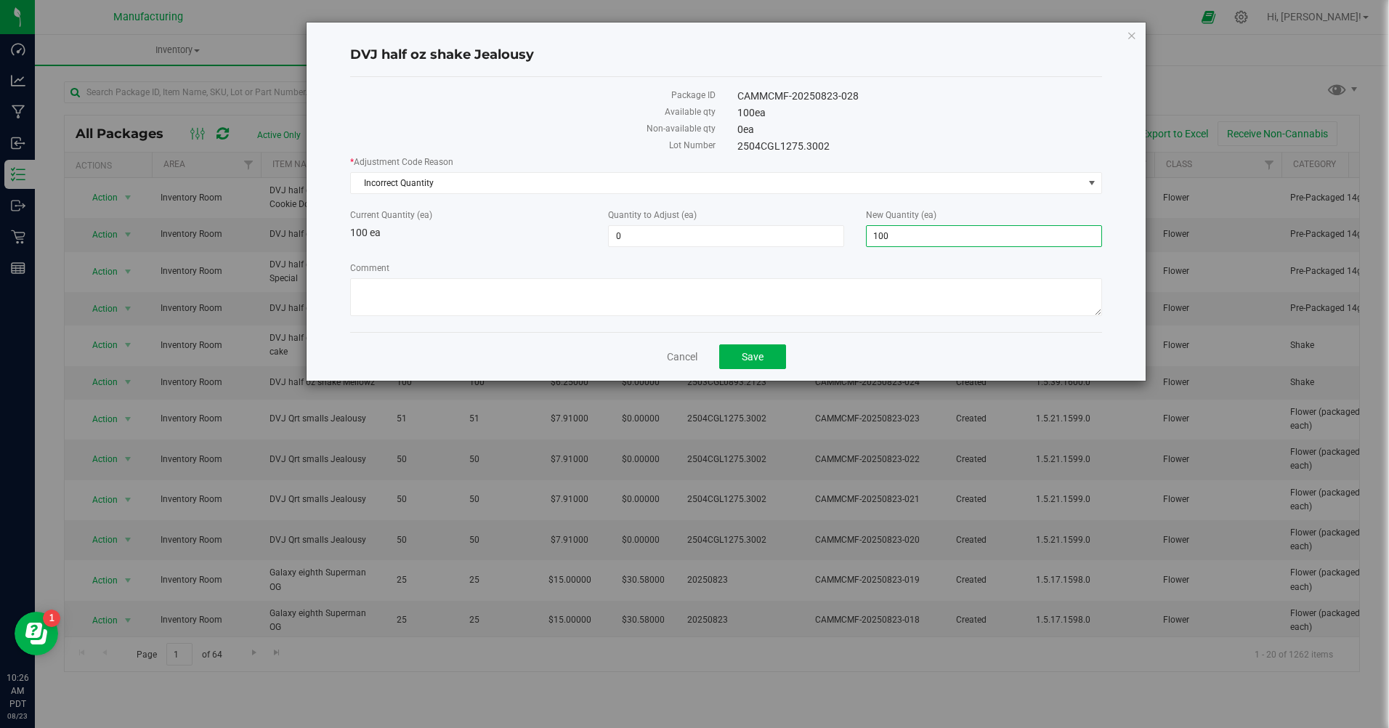
click at [927, 230] on span "100 100" at bounding box center [984, 236] width 236 height 22
type input "1"
type input "98"
type input "-2"
type input "98"
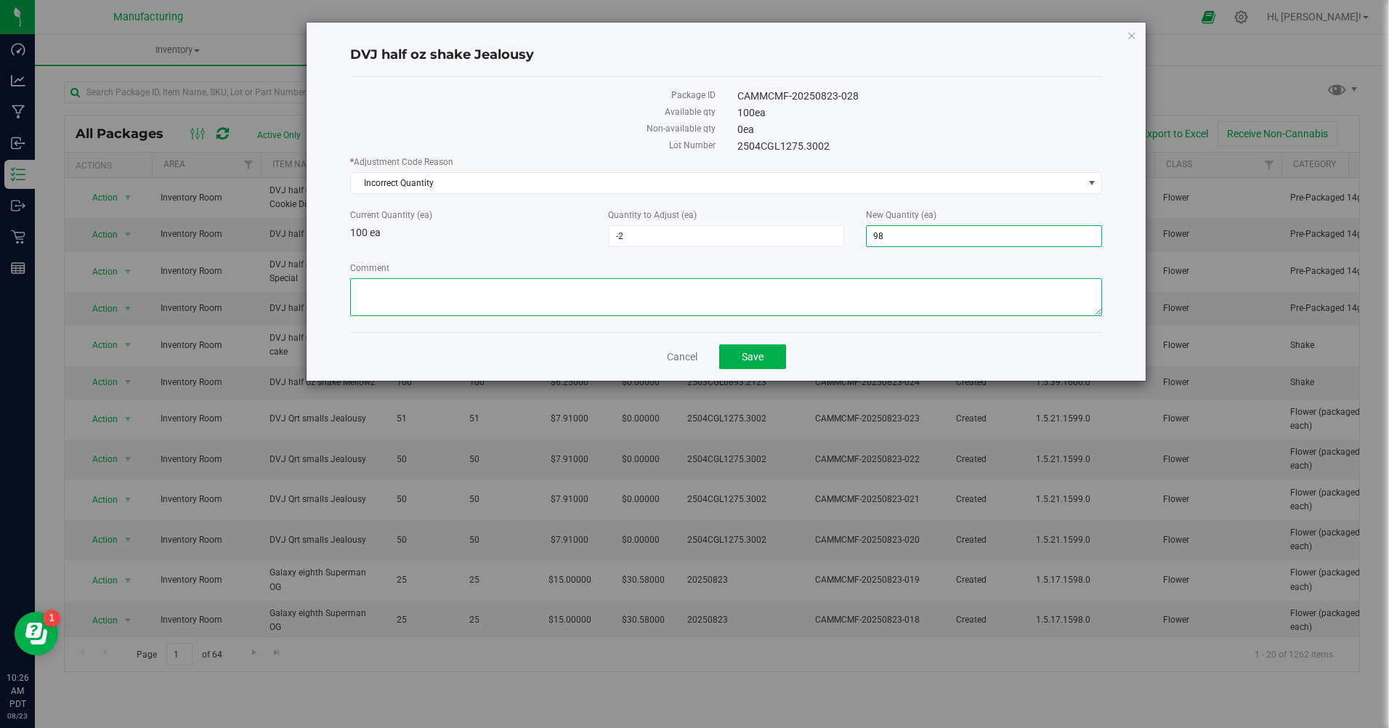
click at [811, 297] on textarea "Comment" at bounding box center [725, 297] width 751 height 38
type textarea "miss counted"
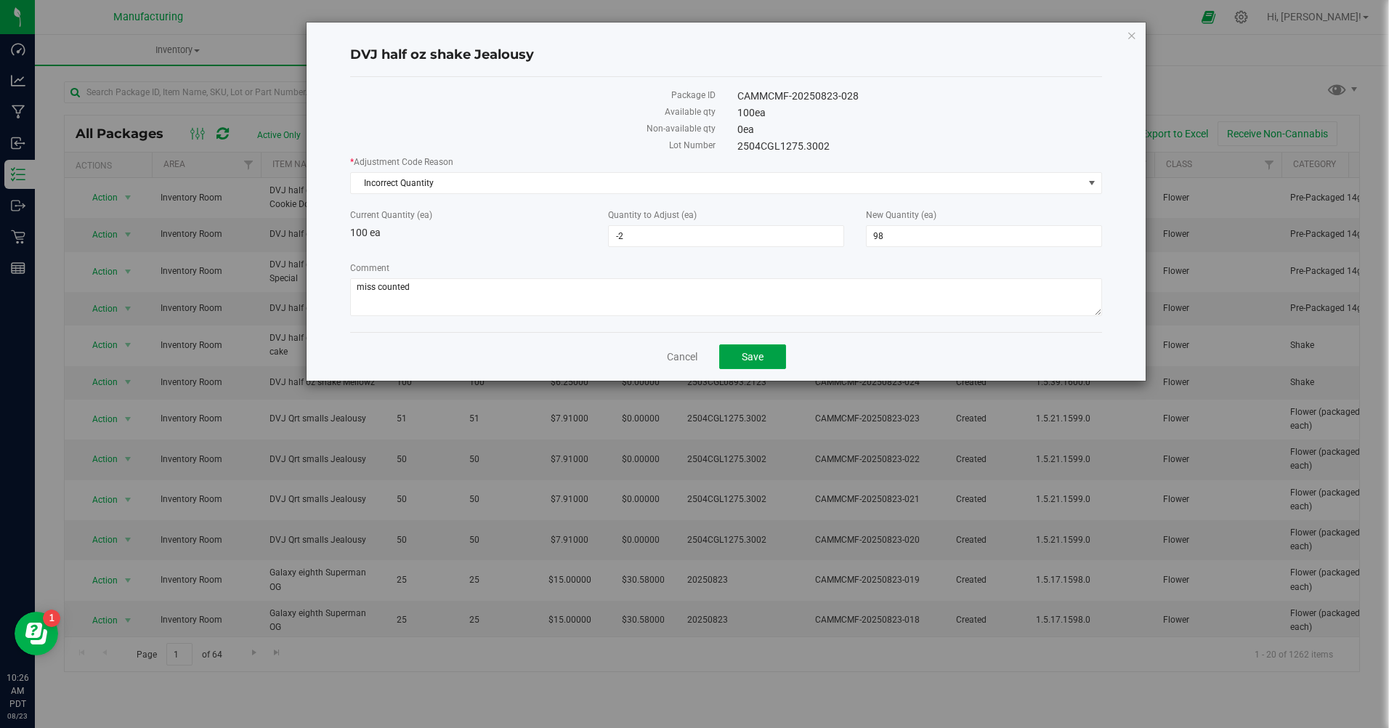
click at [746, 364] on button "Save" at bounding box center [752, 356] width 67 height 25
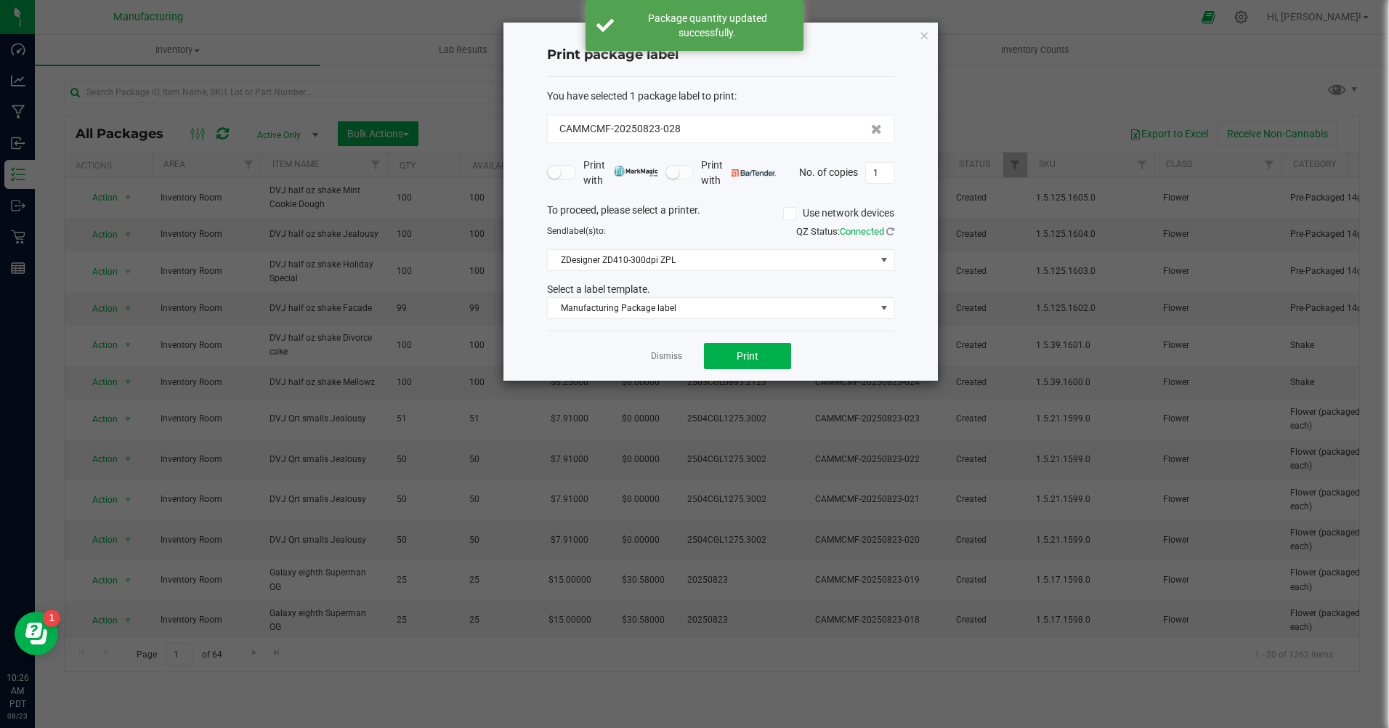
click at [669, 363] on link "Dismiss" at bounding box center [666, 356] width 31 height 12
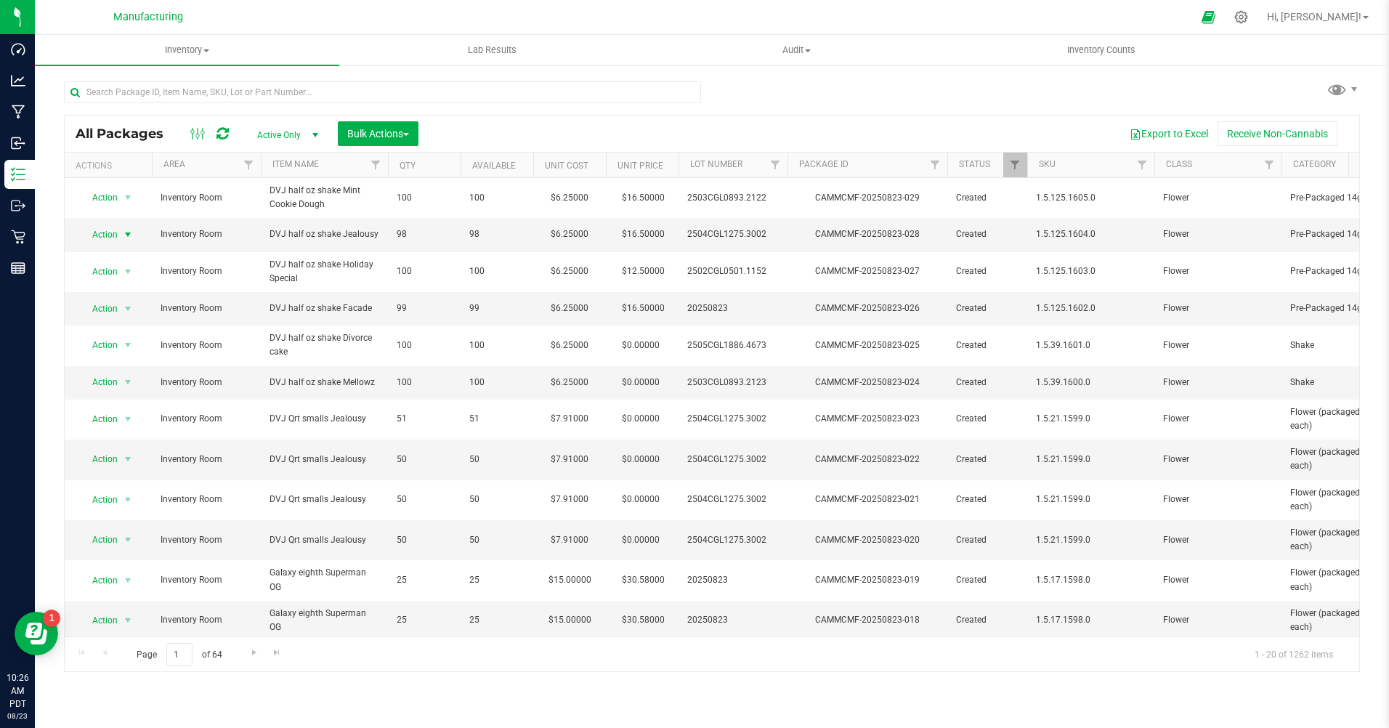
click at [121, 228] on span "select" at bounding box center [128, 235] width 18 height 20
click at [136, 392] on li "Print package label" at bounding box center [126, 389] width 93 height 22
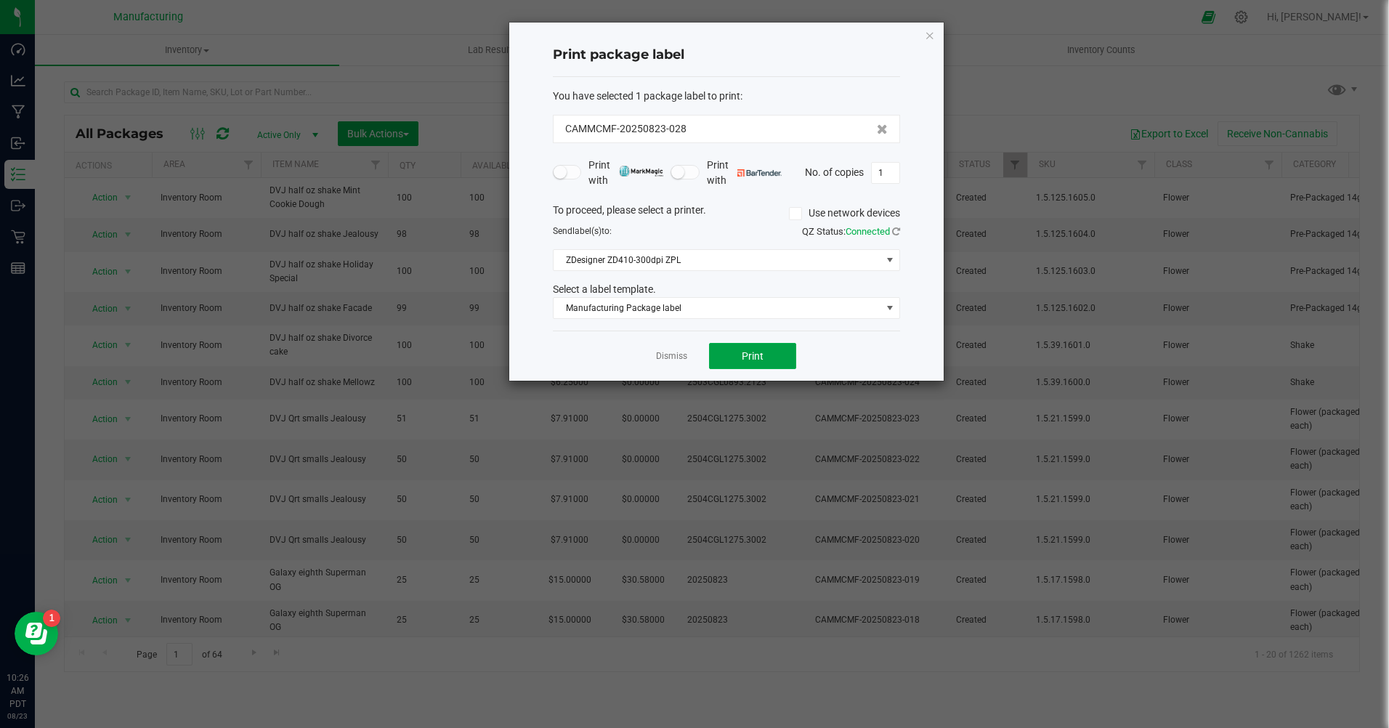
click at [774, 356] on button "Print" at bounding box center [752, 356] width 87 height 26
click at [674, 351] on link "Dismiss" at bounding box center [671, 356] width 31 height 12
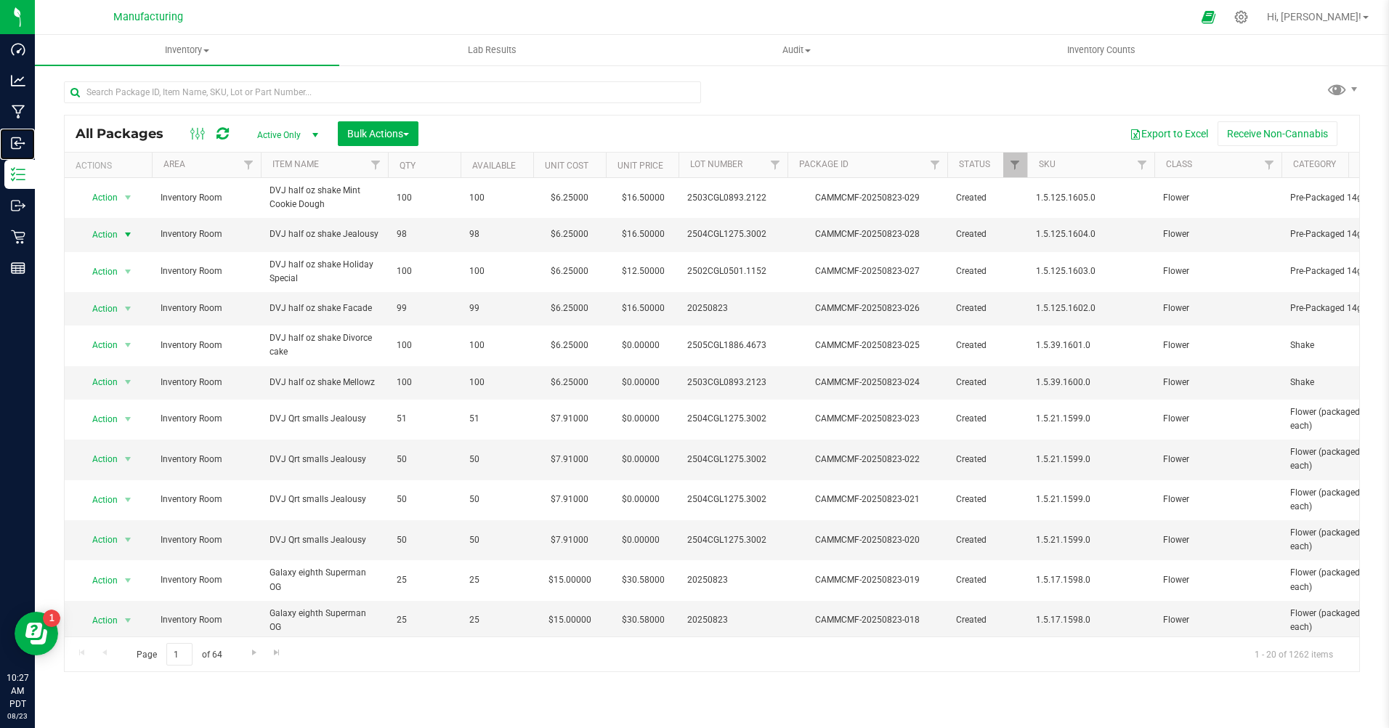
click at [24, 140] on icon at bounding box center [18, 143] width 15 height 15
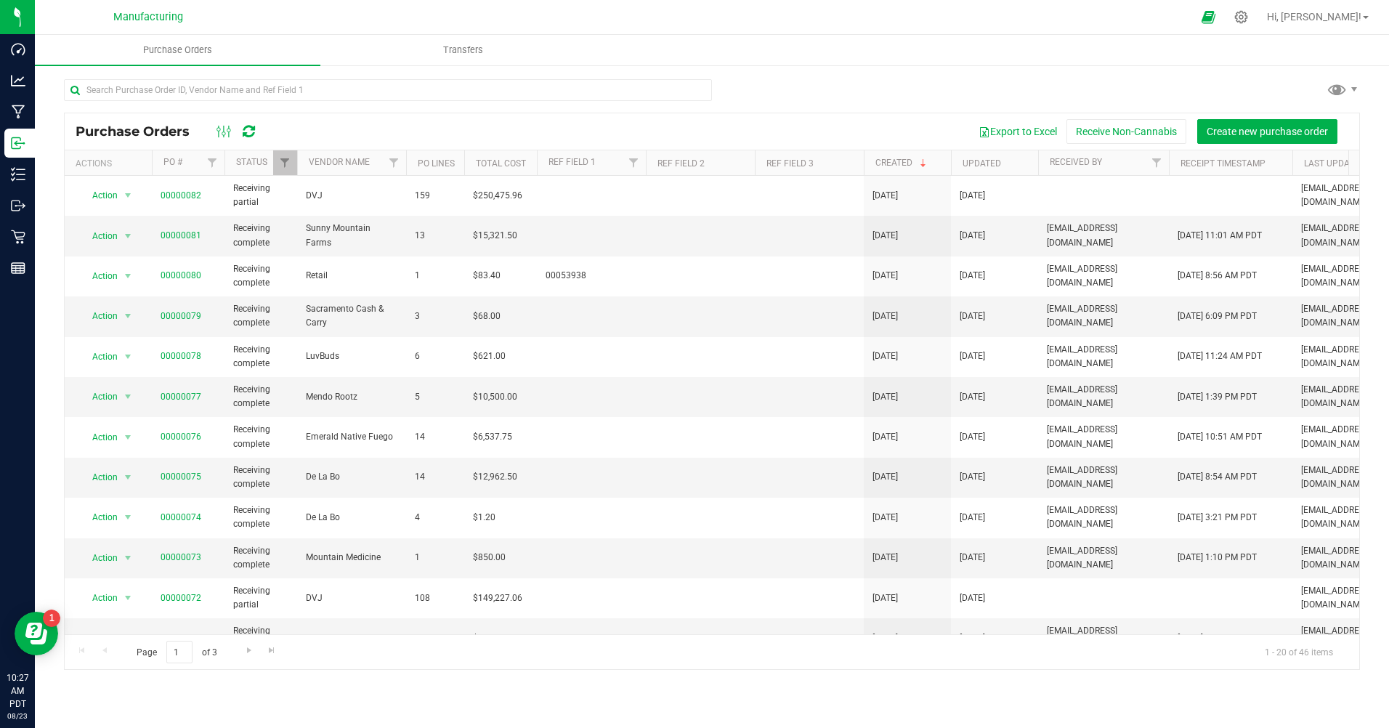
click at [179, 202] on span "00000082" at bounding box center [181, 196] width 41 height 14
click at [186, 197] on link "00000082" at bounding box center [181, 195] width 41 height 10
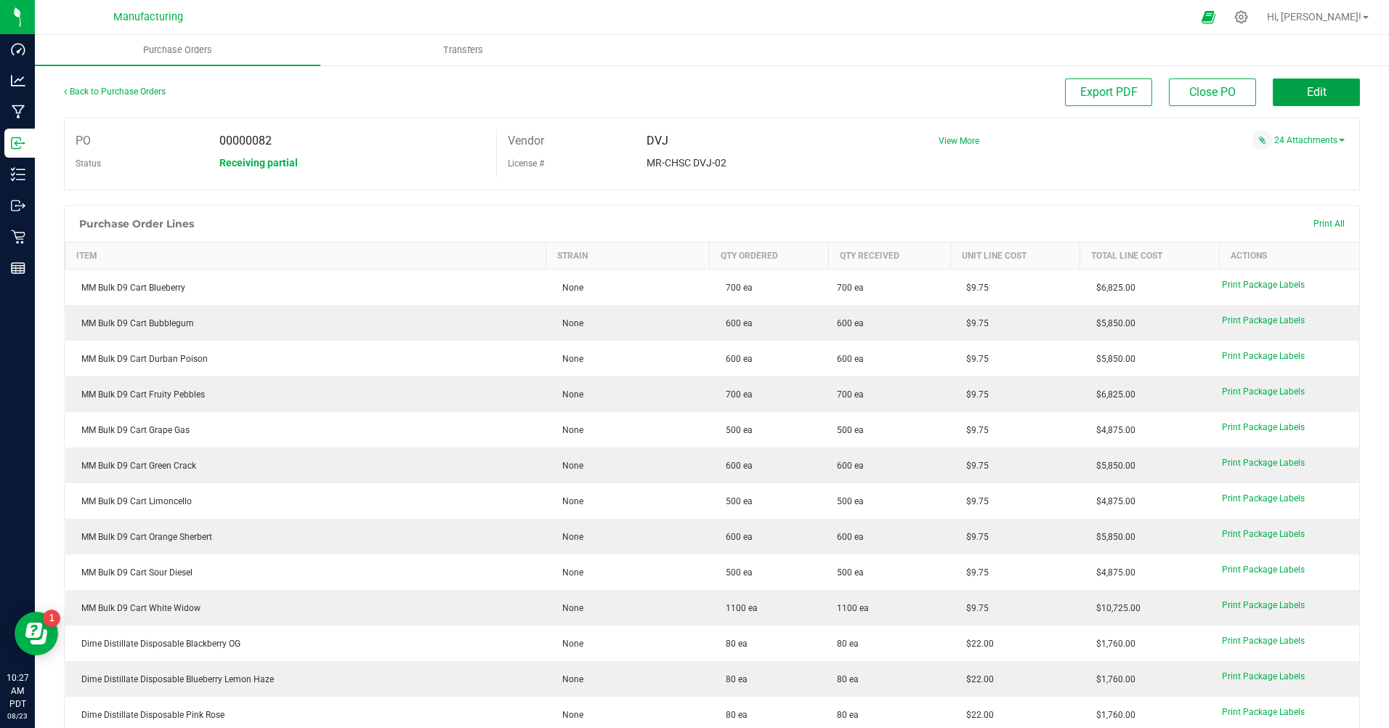
click at [1307, 98] on span "Edit" at bounding box center [1317, 92] width 20 height 14
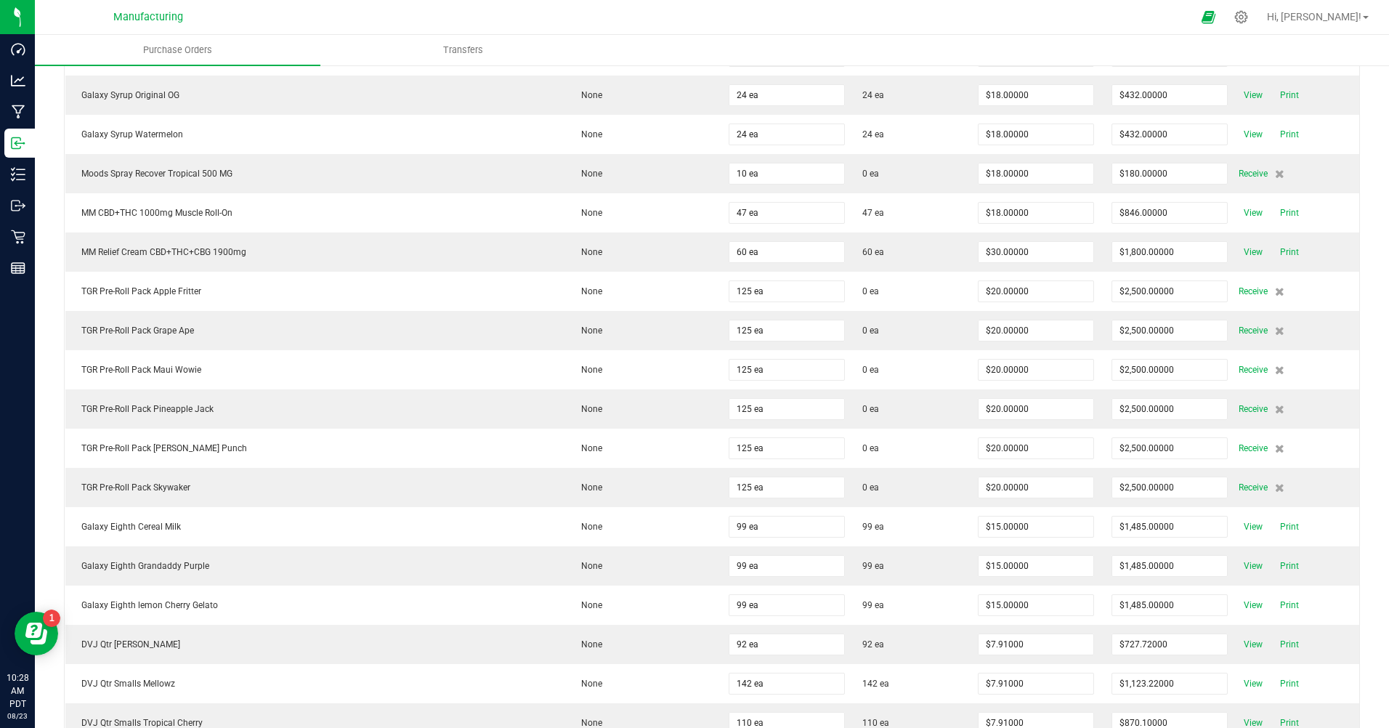
scroll to position [3561, 0]
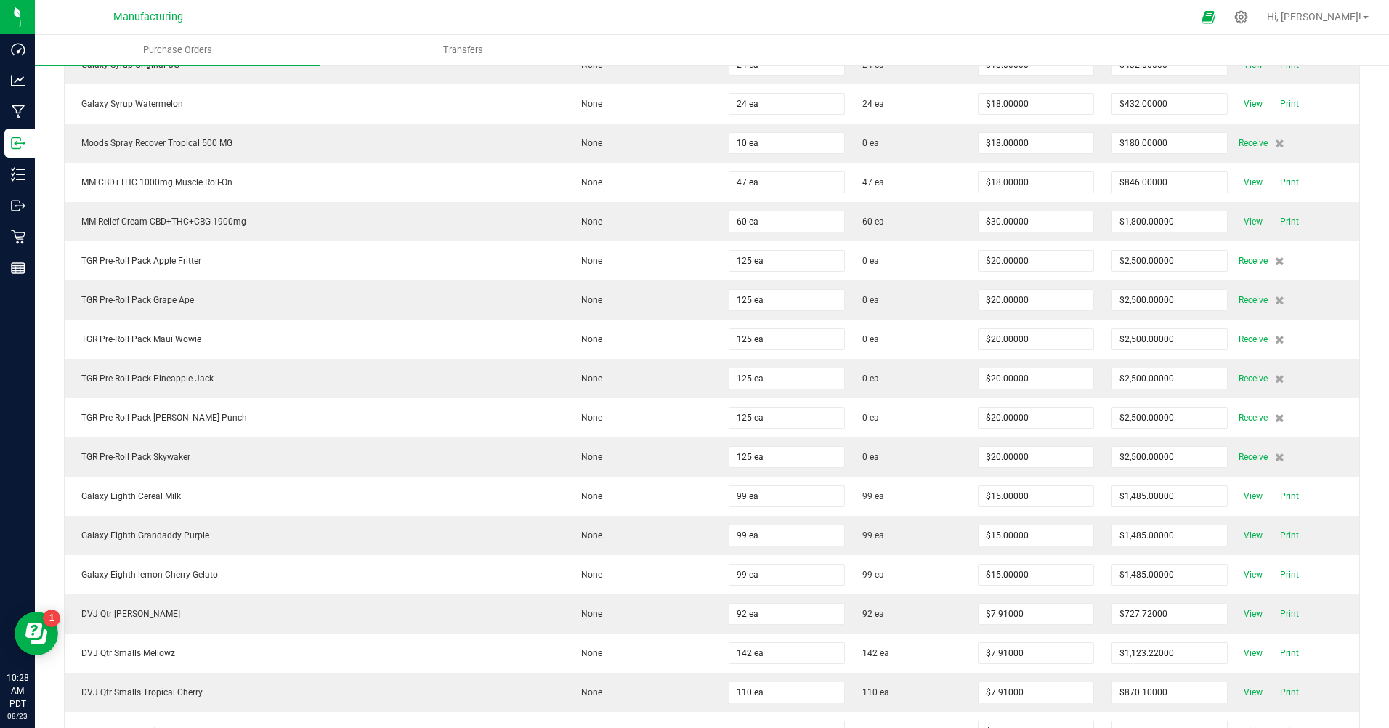
click at [1239, 262] on span "Receive" at bounding box center [1253, 260] width 29 height 17
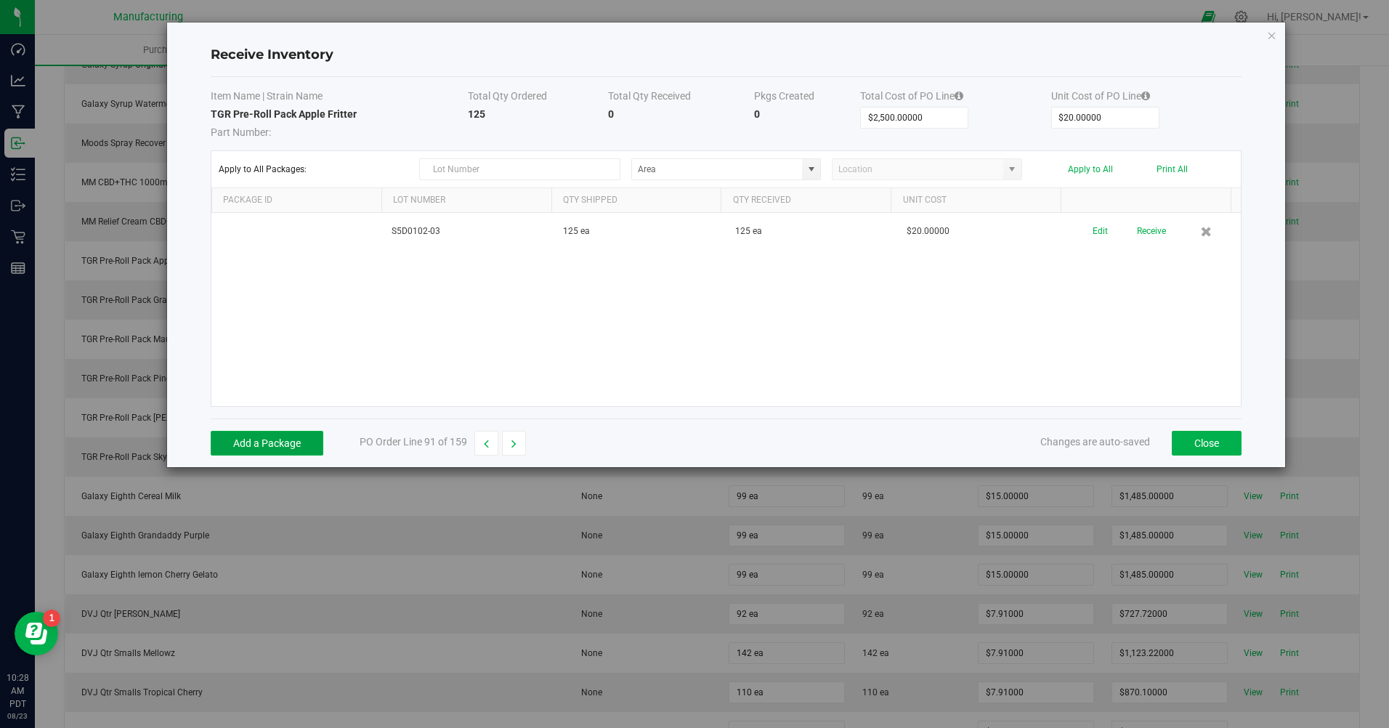
click at [291, 447] on button "Add a Package" at bounding box center [267, 443] width 113 height 25
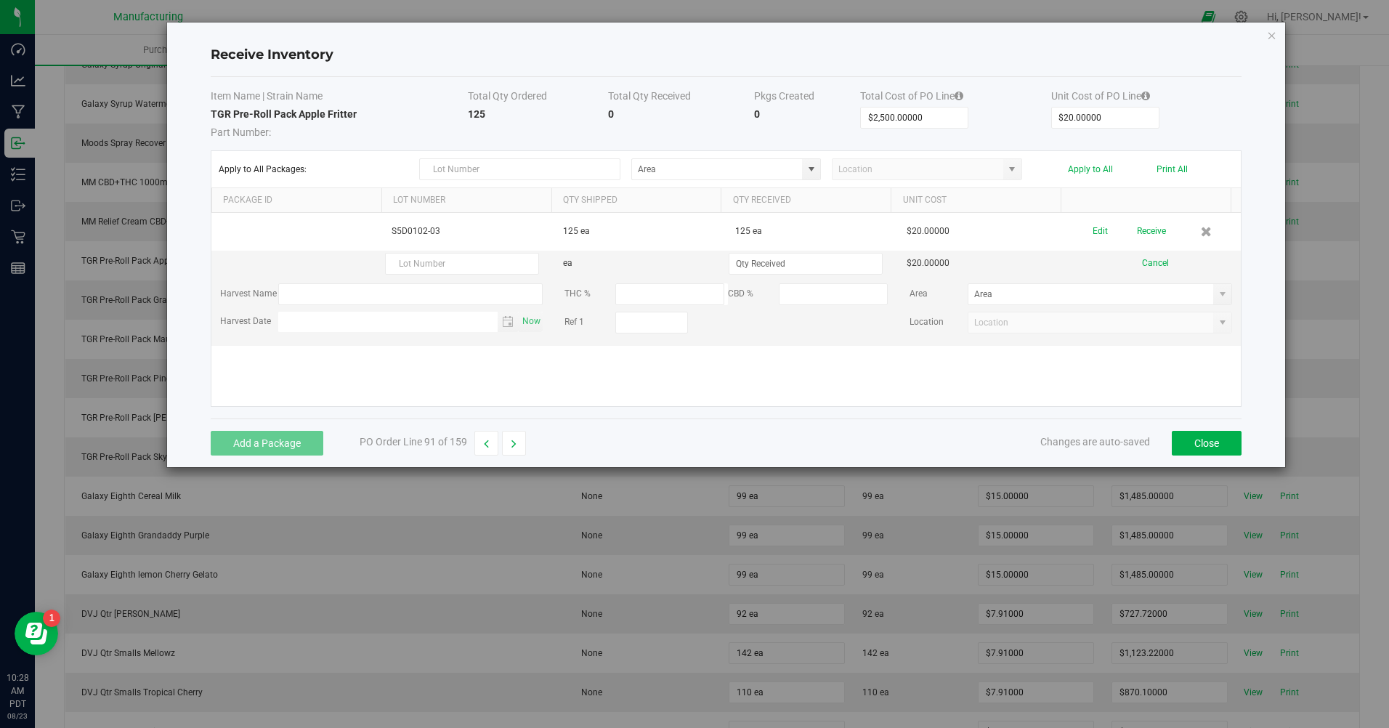
click at [1081, 235] on div "Edit Receive" at bounding box center [1155, 231] width 154 height 25
click at [1093, 233] on button "Edit" at bounding box center [1100, 231] width 15 height 25
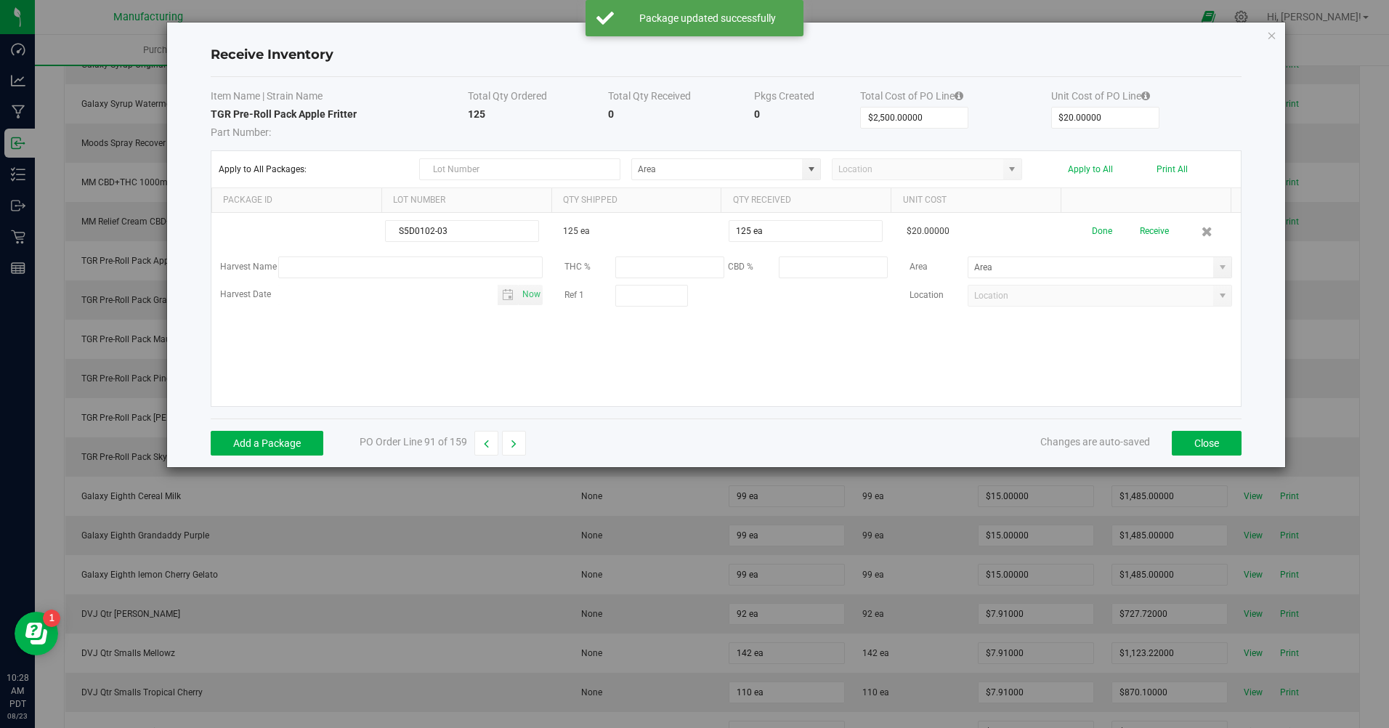
type input "125"
click at [775, 233] on input "125" at bounding box center [806, 231] width 153 height 20
click at [1217, 267] on span at bounding box center [1223, 268] width 12 height 12
type input "125 ea"
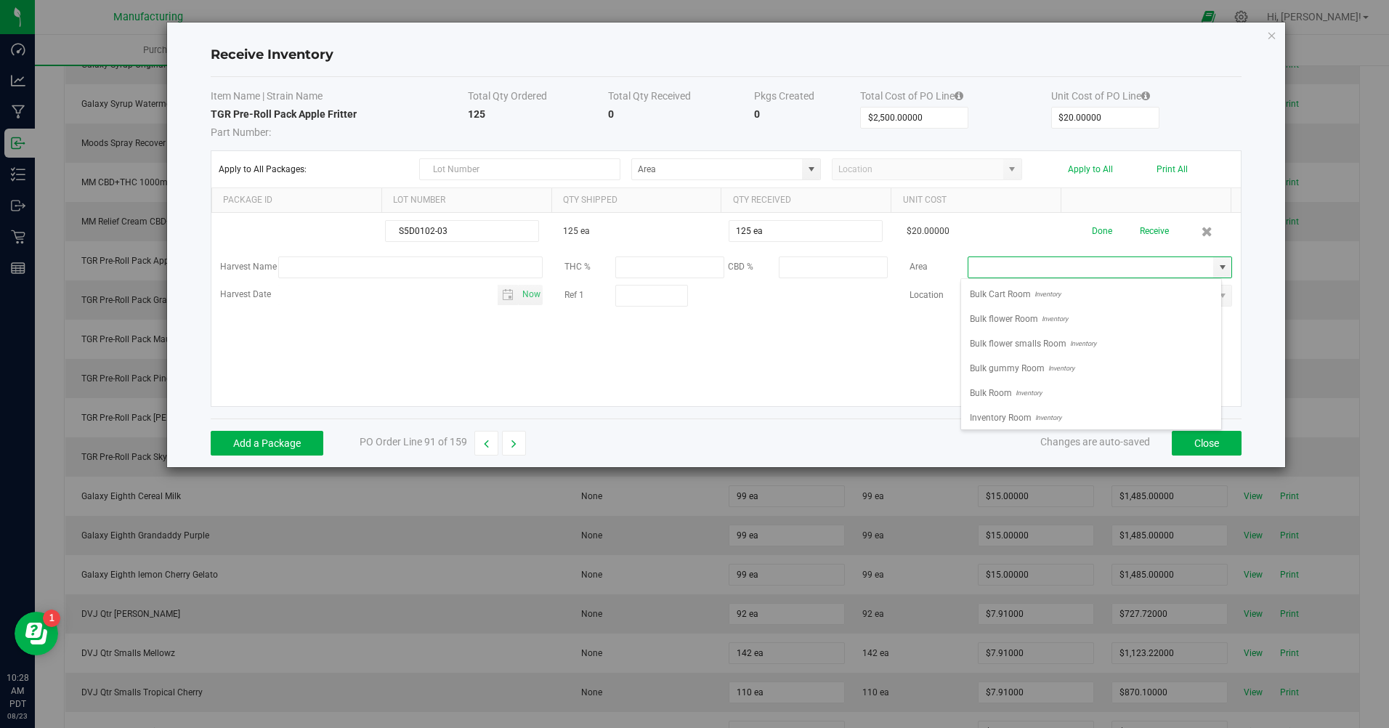
scroll to position [22, 261]
click at [1044, 414] on span "Inventory" at bounding box center [1047, 418] width 30 height 22
type input "Inventory Room"
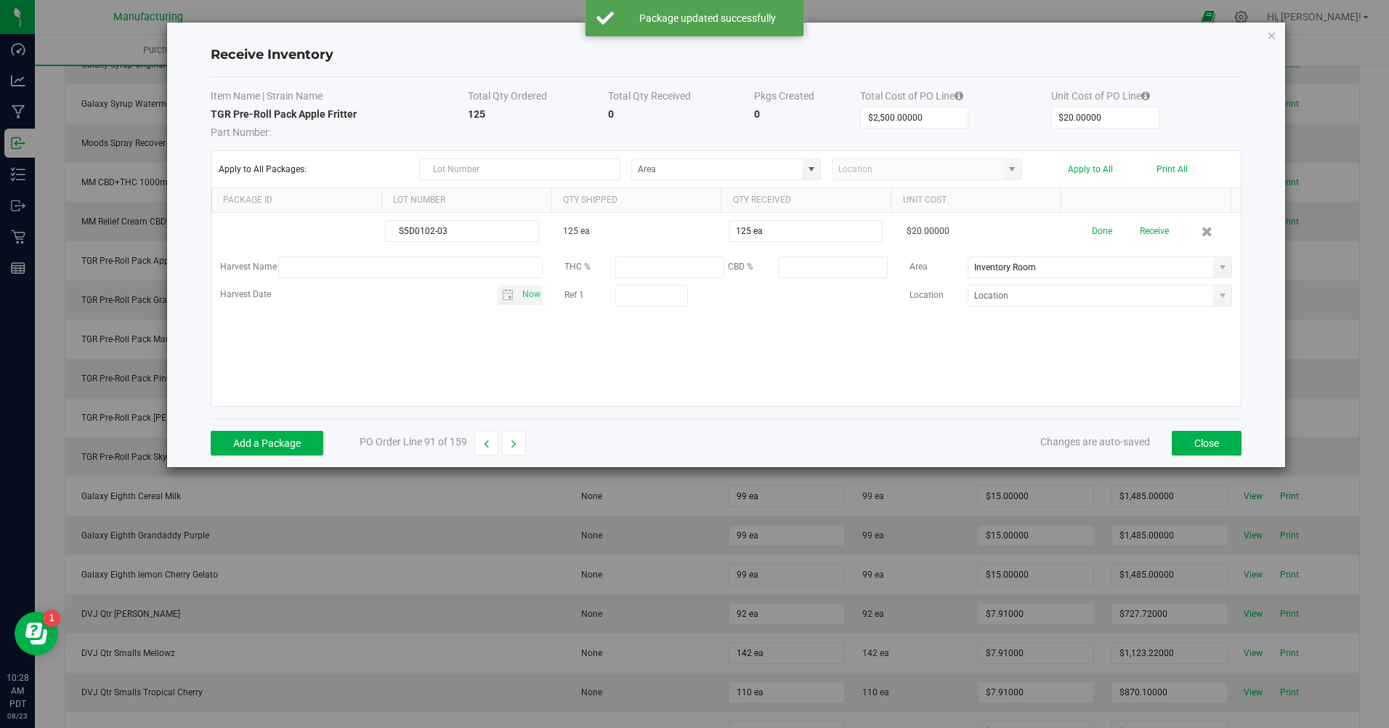
click at [1092, 226] on button "Done" at bounding box center [1102, 231] width 20 height 25
click at [1141, 234] on button "Receive" at bounding box center [1151, 231] width 29 height 25
click at [1185, 232] on button "Print" at bounding box center [1193, 226] width 19 height 14
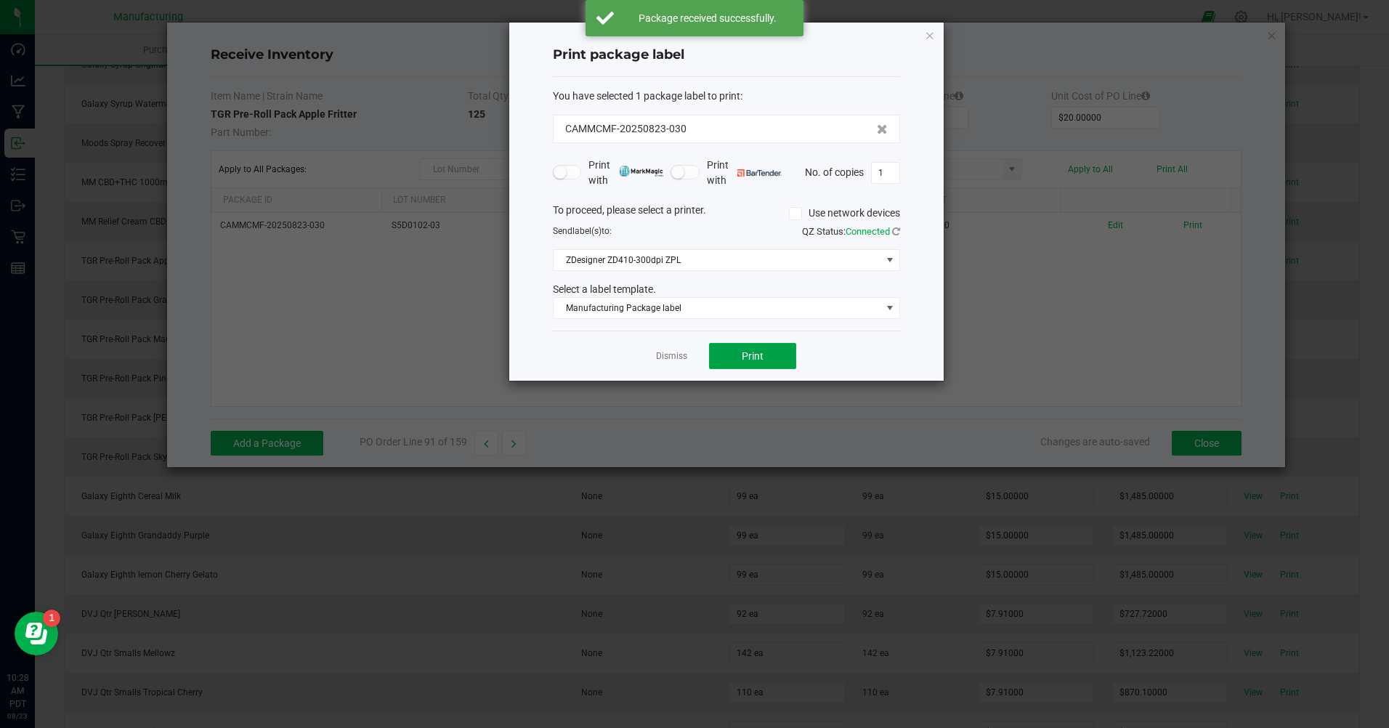
click at [783, 348] on button "Print" at bounding box center [752, 356] width 87 height 26
click at [670, 352] on link "Dismiss" at bounding box center [671, 356] width 31 height 12
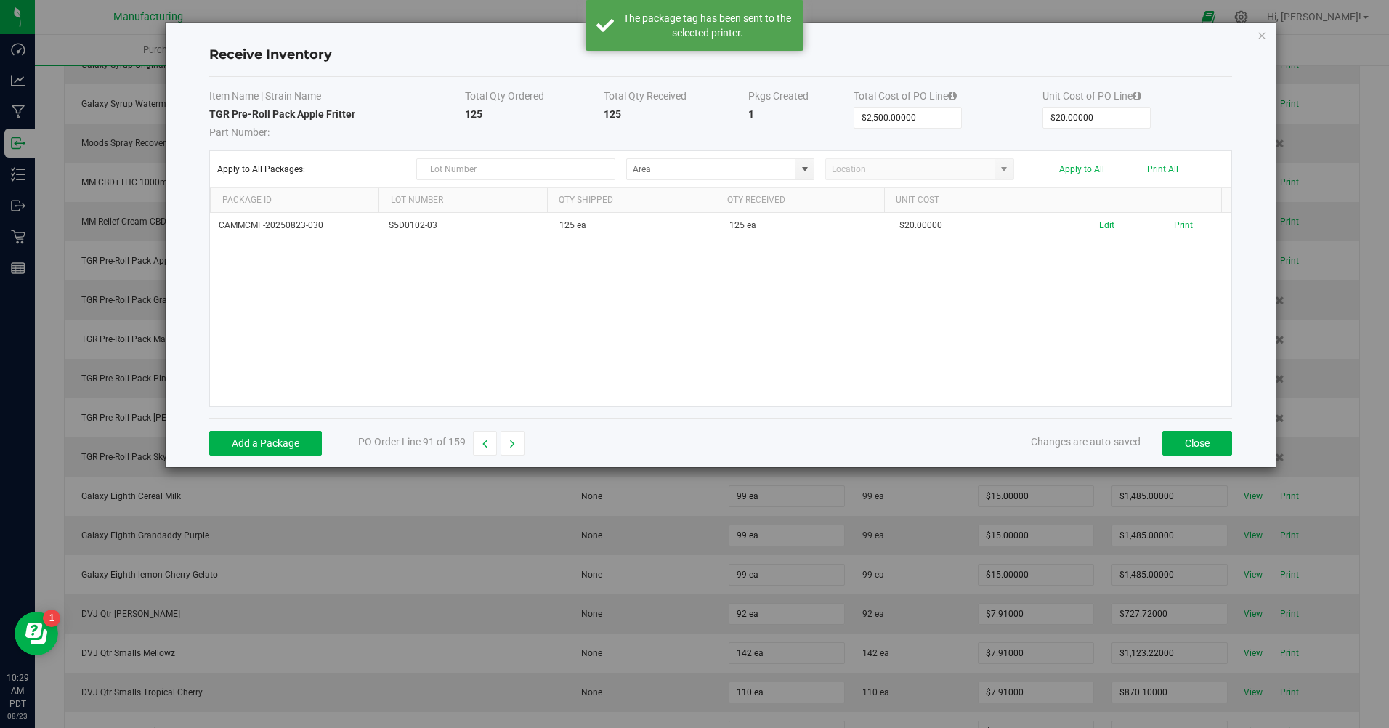
click at [512, 448] on icon "button" at bounding box center [512, 444] width 5 height 10
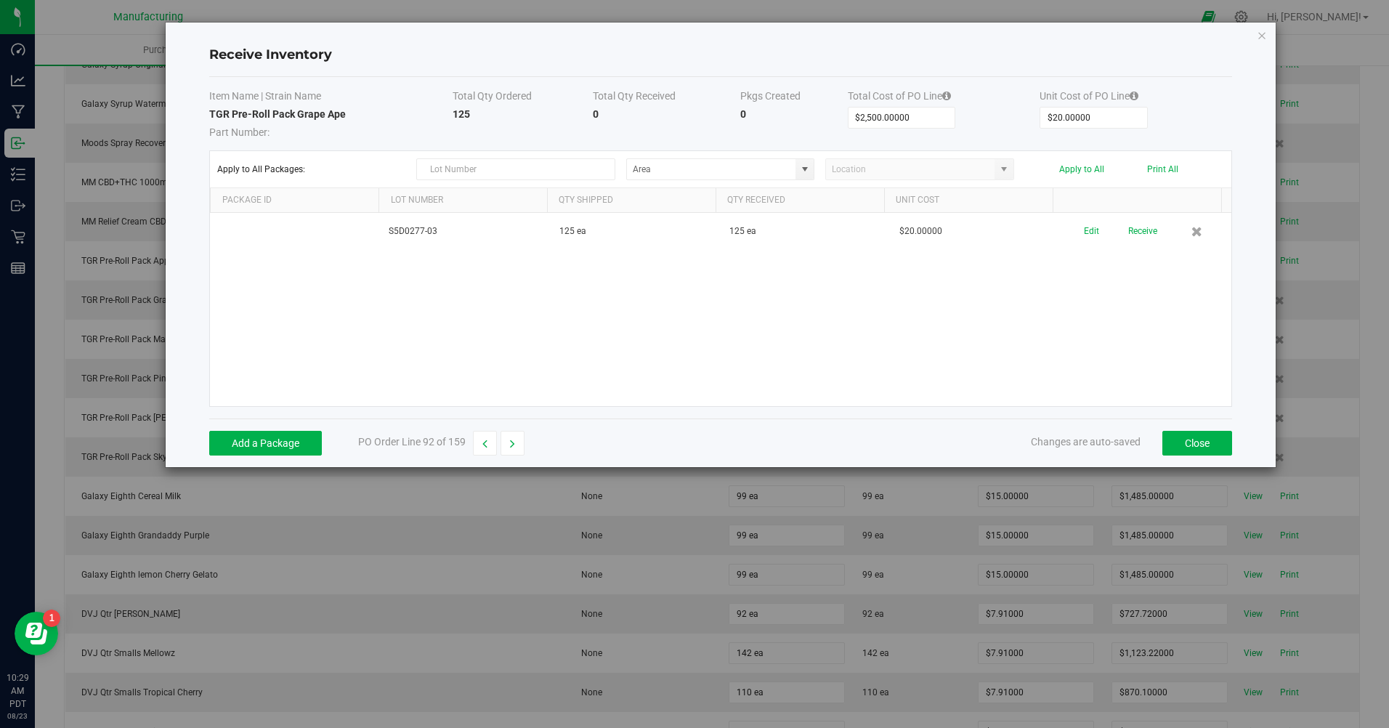
click at [1084, 237] on button "Edit" at bounding box center [1091, 231] width 15 height 25
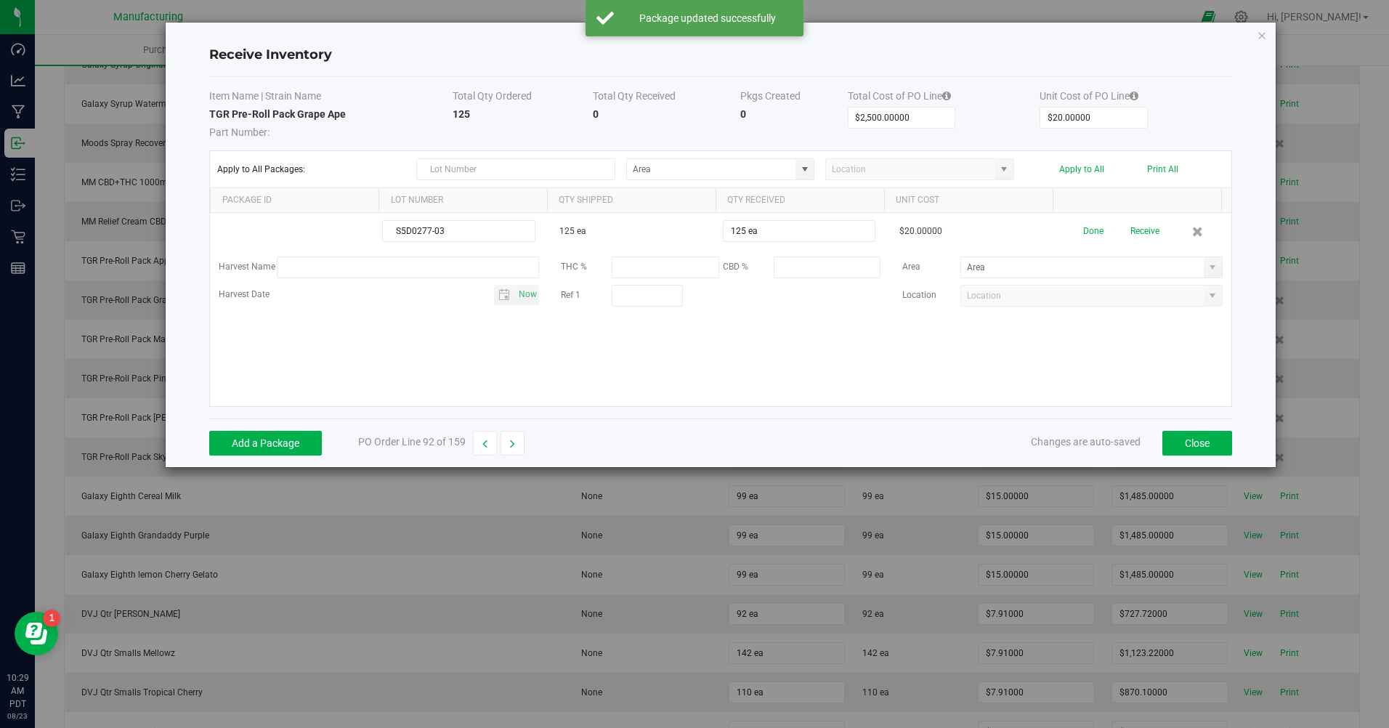
click at [1207, 267] on span at bounding box center [1213, 268] width 12 height 12
click at [994, 421] on span "Inventory Room" at bounding box center [994, 418] width 62 height 22
type input "Inventory Room"
click at [1084, 233] on button "Done" at bounding box center [1094, 231] width 20 height 25
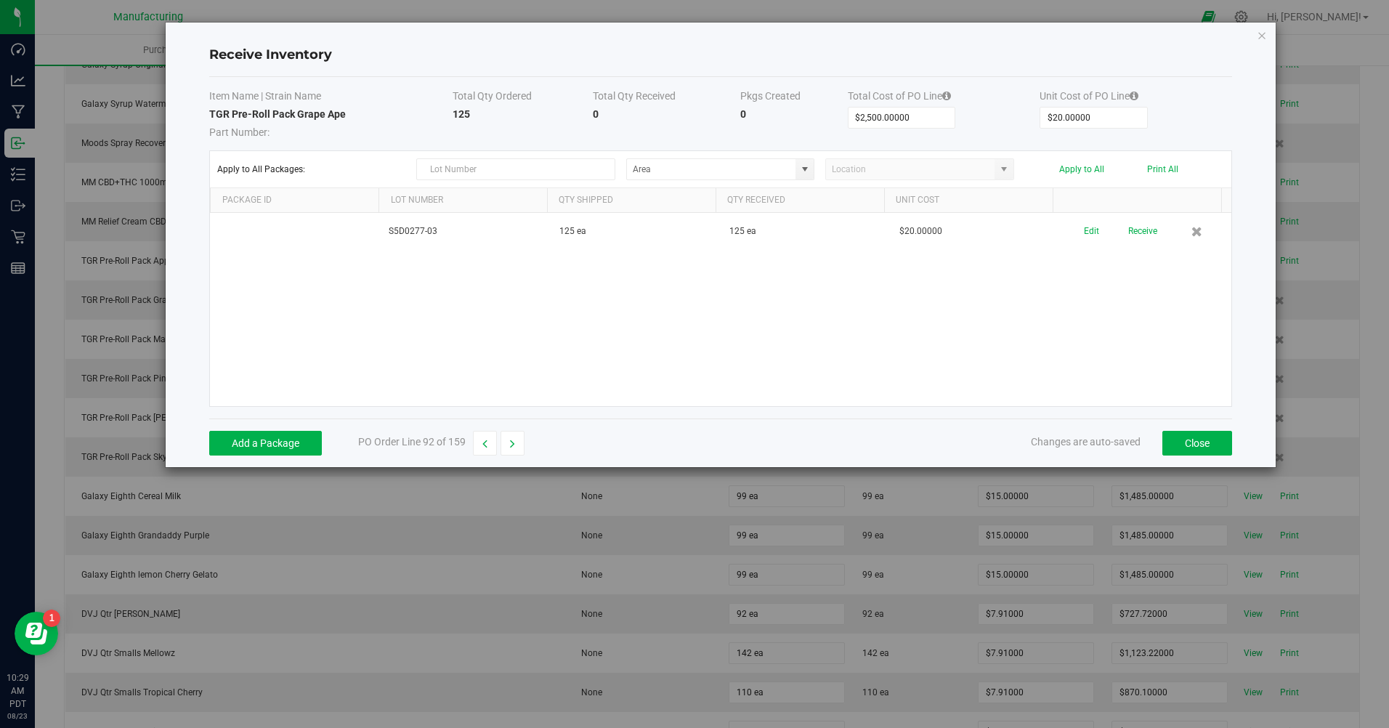
click at [1129, 228] on button "Receive" at bounding box center [1143, 231] width 29 height 25
click at [1174, 225] on button "Print" at bounding box center [1183, 226] width 19 height 14
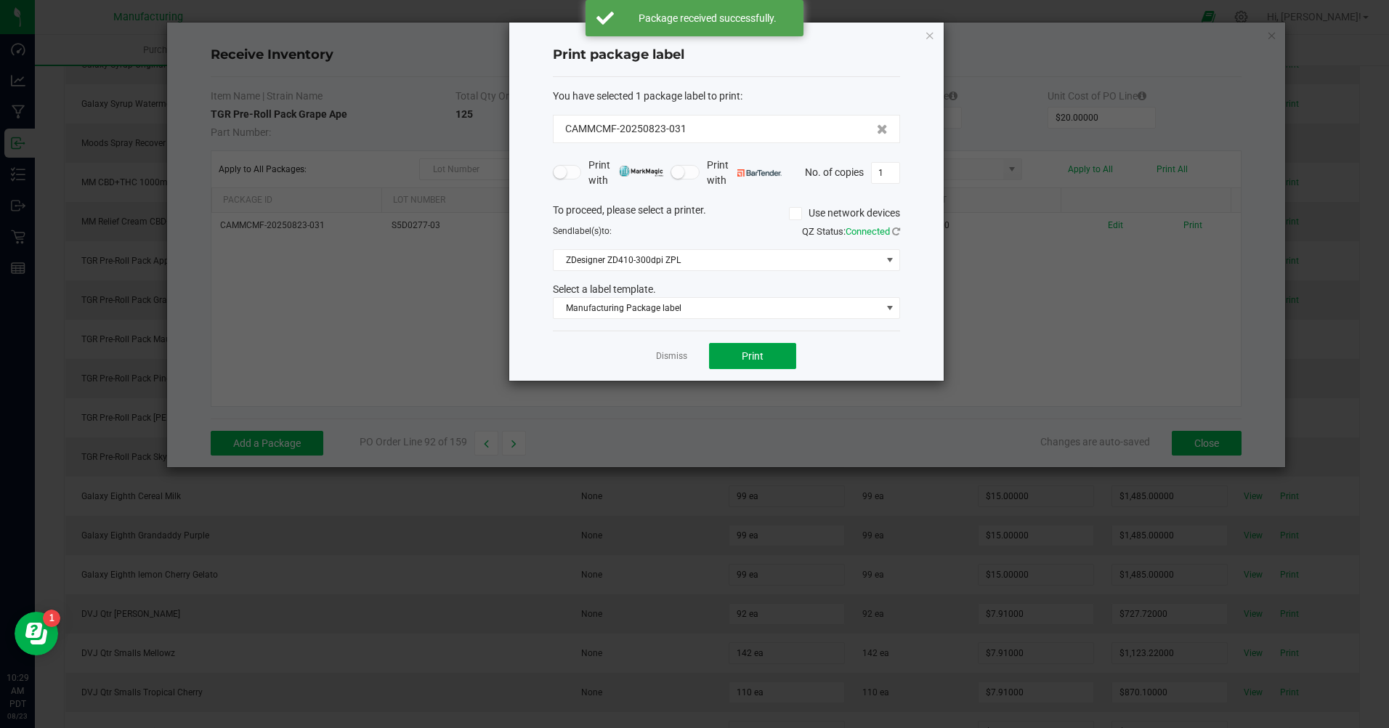
click at [792, 360] on button "Print" at bounding box center [752, 356] width 87 height 26
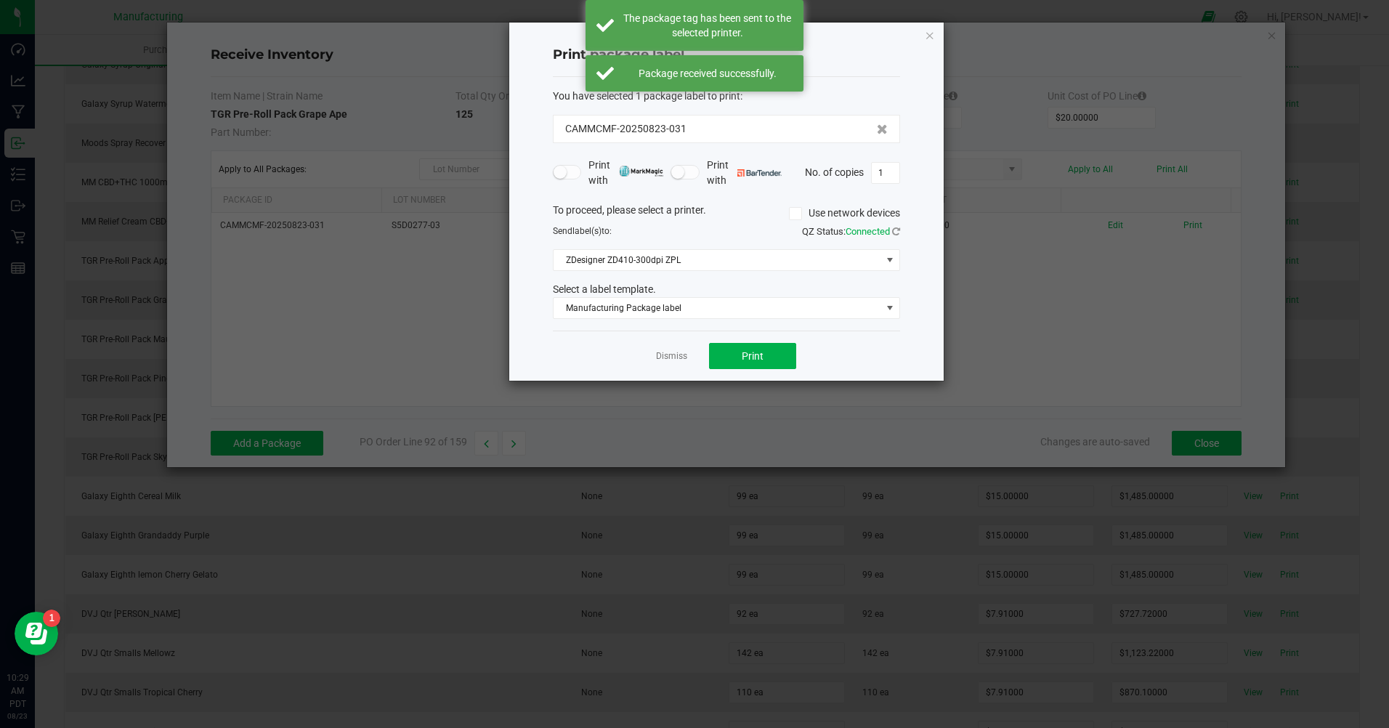
click at [667, 363] on link "Dismiss" at bounding box center [671, 356] width 31 height 12
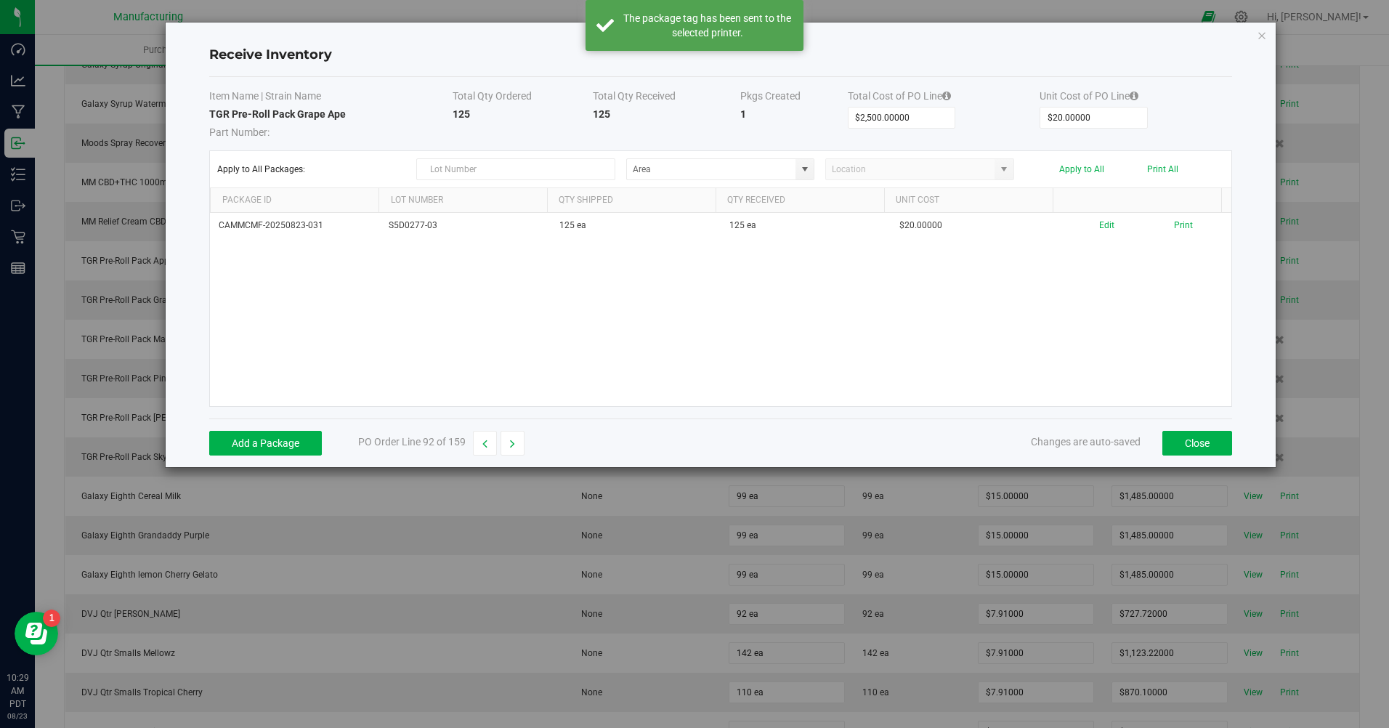
click at [520, 443] on button "button" at bounding box center [513, 443] width 24 height 25
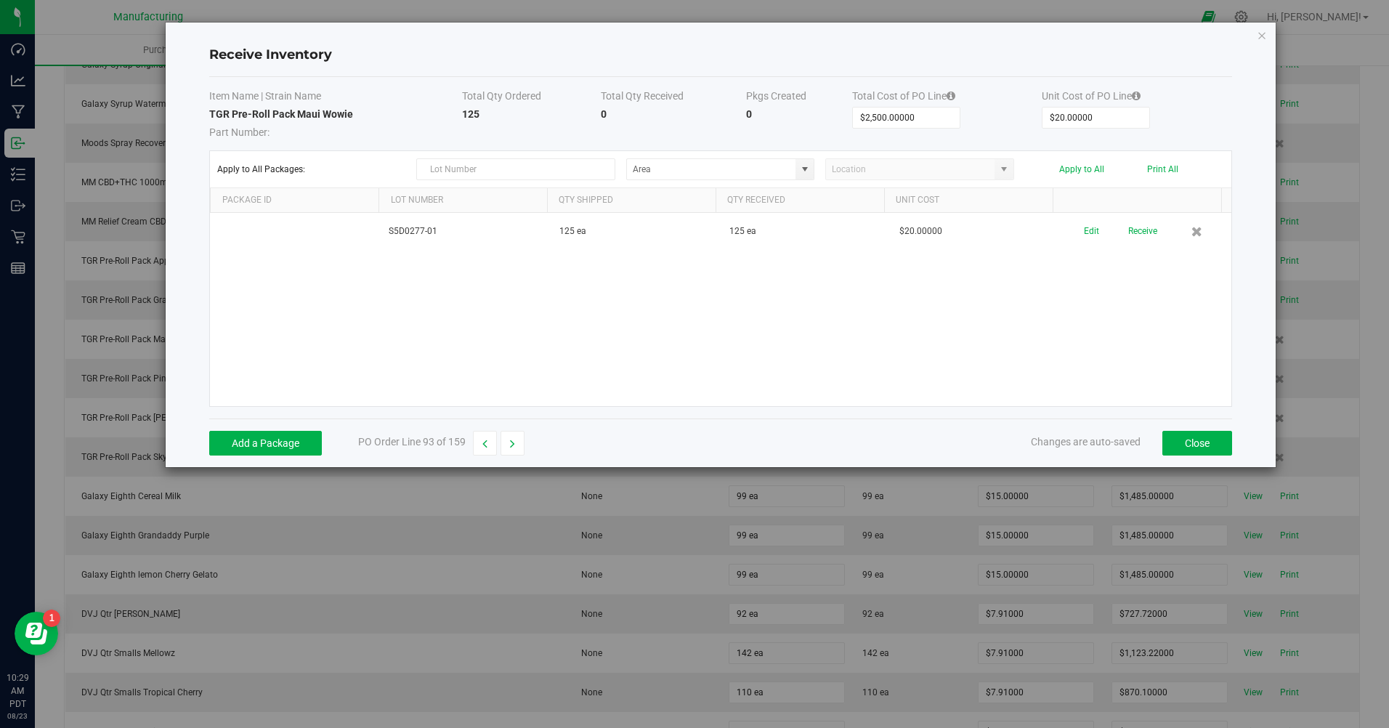
click at [1086, 227] on button "Edit" at bounding box center [1091, 231] width 15 height 25
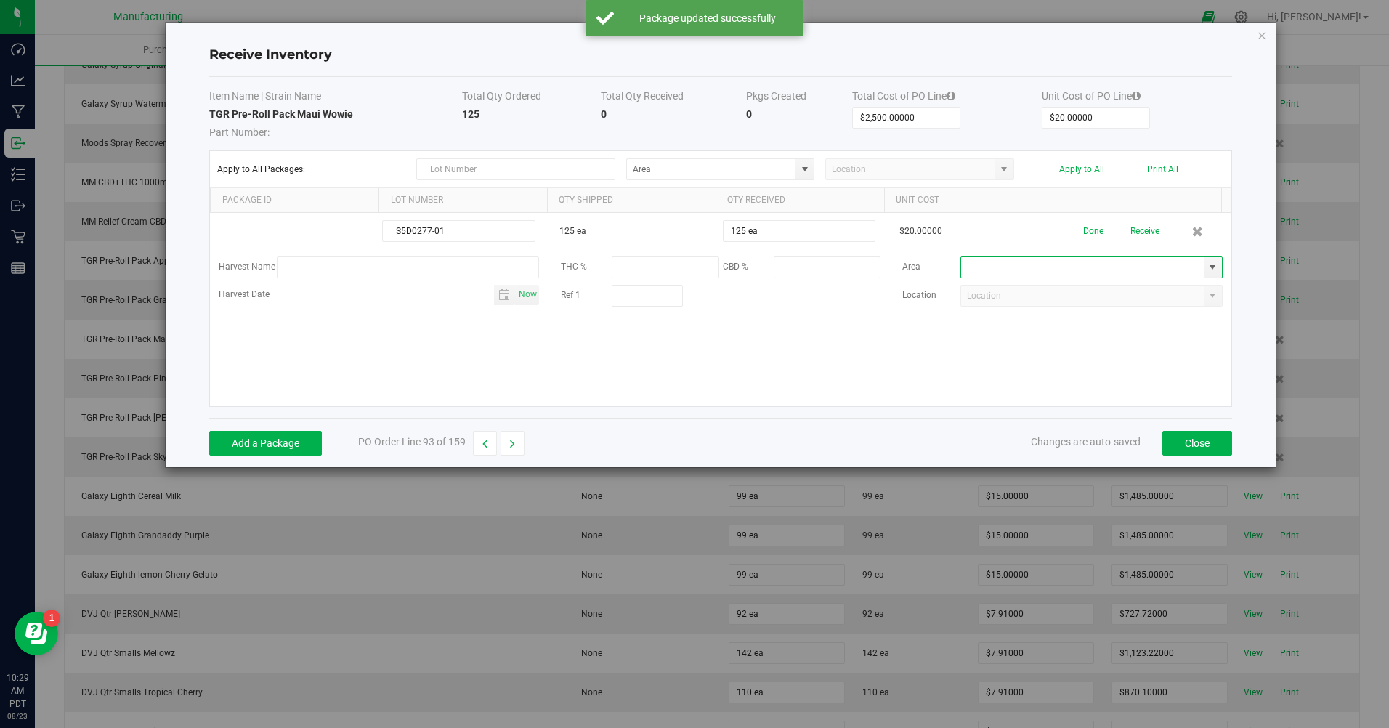
click at [1097, 274] on input at bounding box center [1082, 267] width 243 height 20
click at [1207, 265] on span at bounding box center [1213, 268] width 12 height 12
click at [977, 422] on span "Inventory Room" at bounding box center [994, 418] width 62 height 22
type input "Inventory Room"
click at [1084, 234] on button "Done" at bounding box center [1094, 231] width 20 height 25
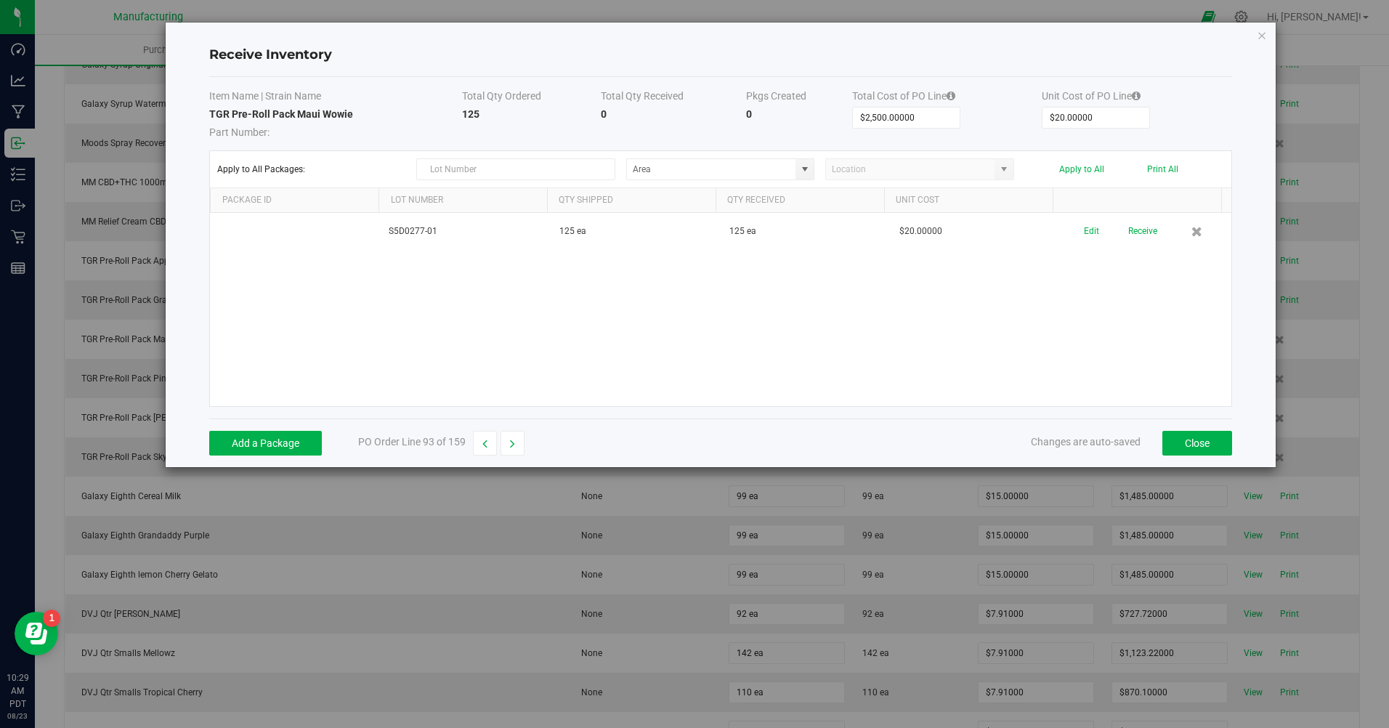
click at [1131, 234] on button "Receive" at bounding box center [1143, 231] width 29 height 25
click at [1174, 230] on button "Print" at bounding box center [1183, 226] width 19 height 14
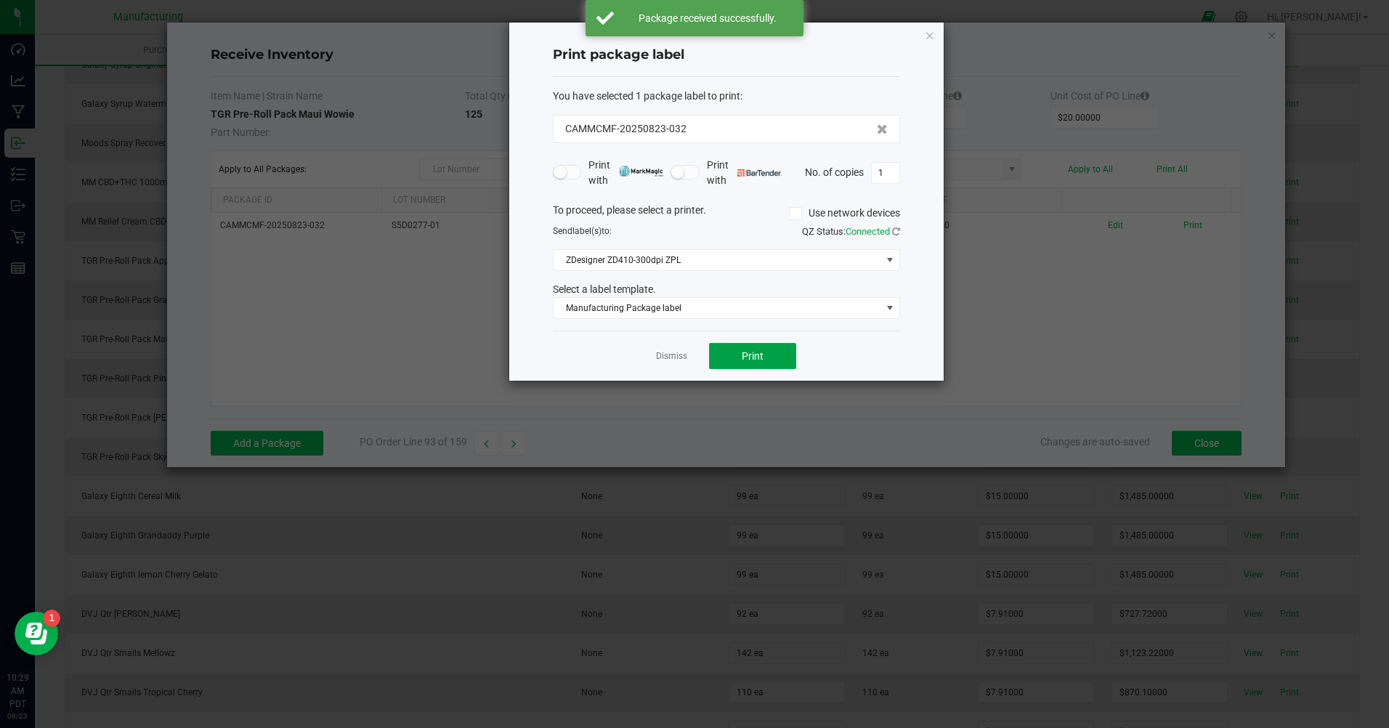
click at [762, 363] on button "Print" at bounding box center [752, 356] width 87 height 26
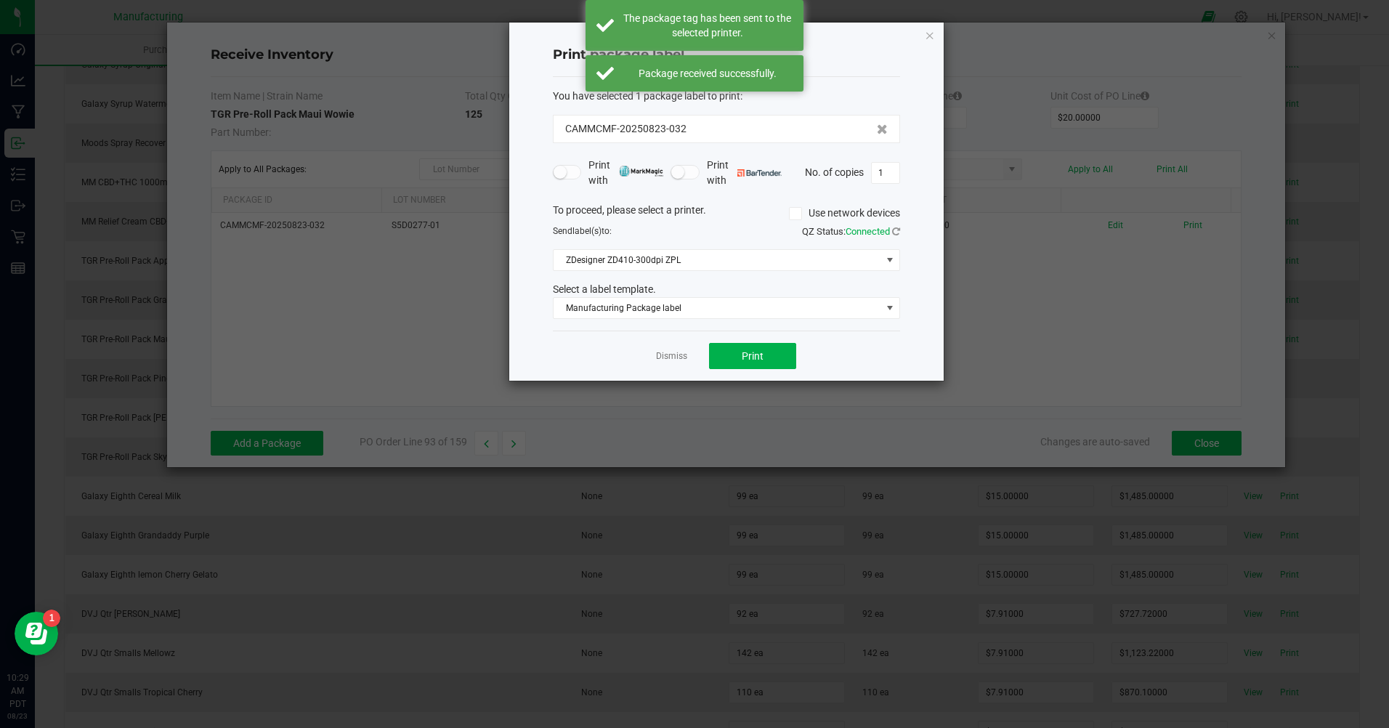
click at [674, 357] on link "Dismiss" at bounding box center [671, 356] width 31 height 12
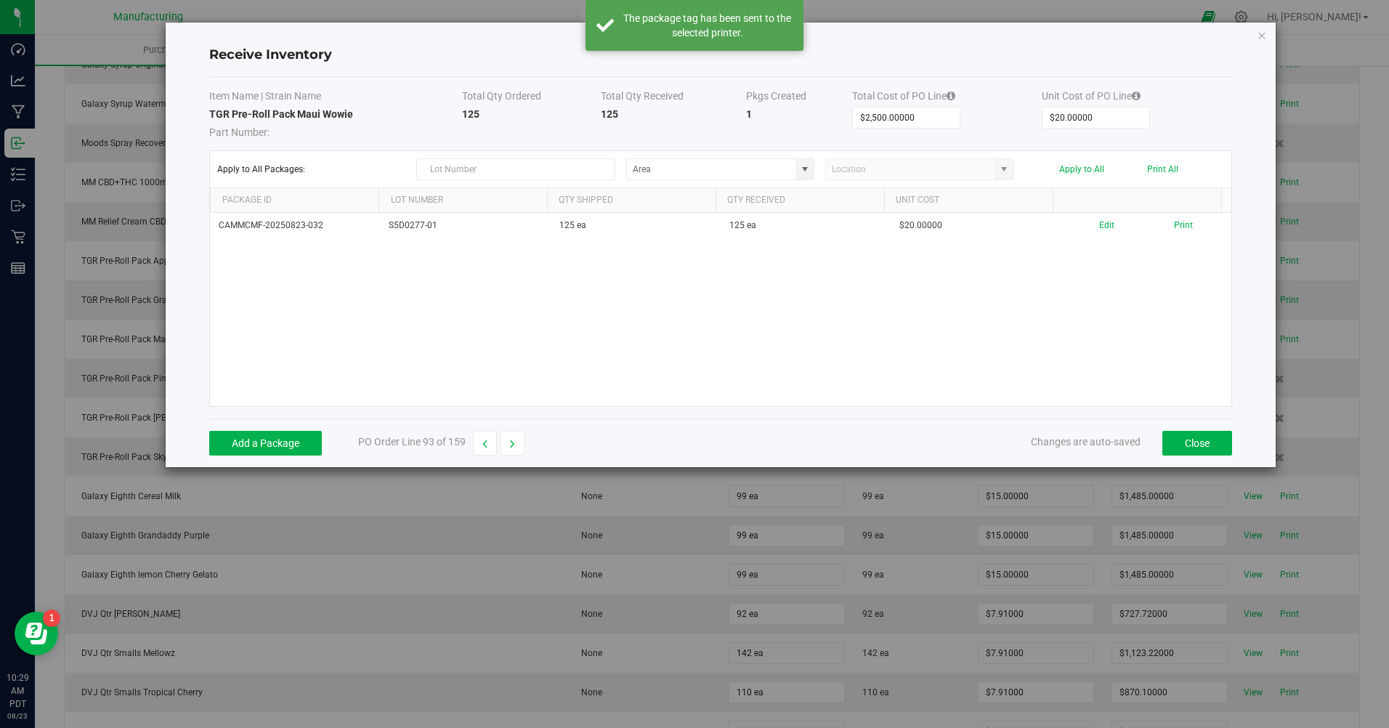
click at [514, 445] on icon "button" at bounding box center [512, 444] width 5 height 10
click at [289, 442] on button "Add a Package" at bounding box center [265, 443] width 113 height 25
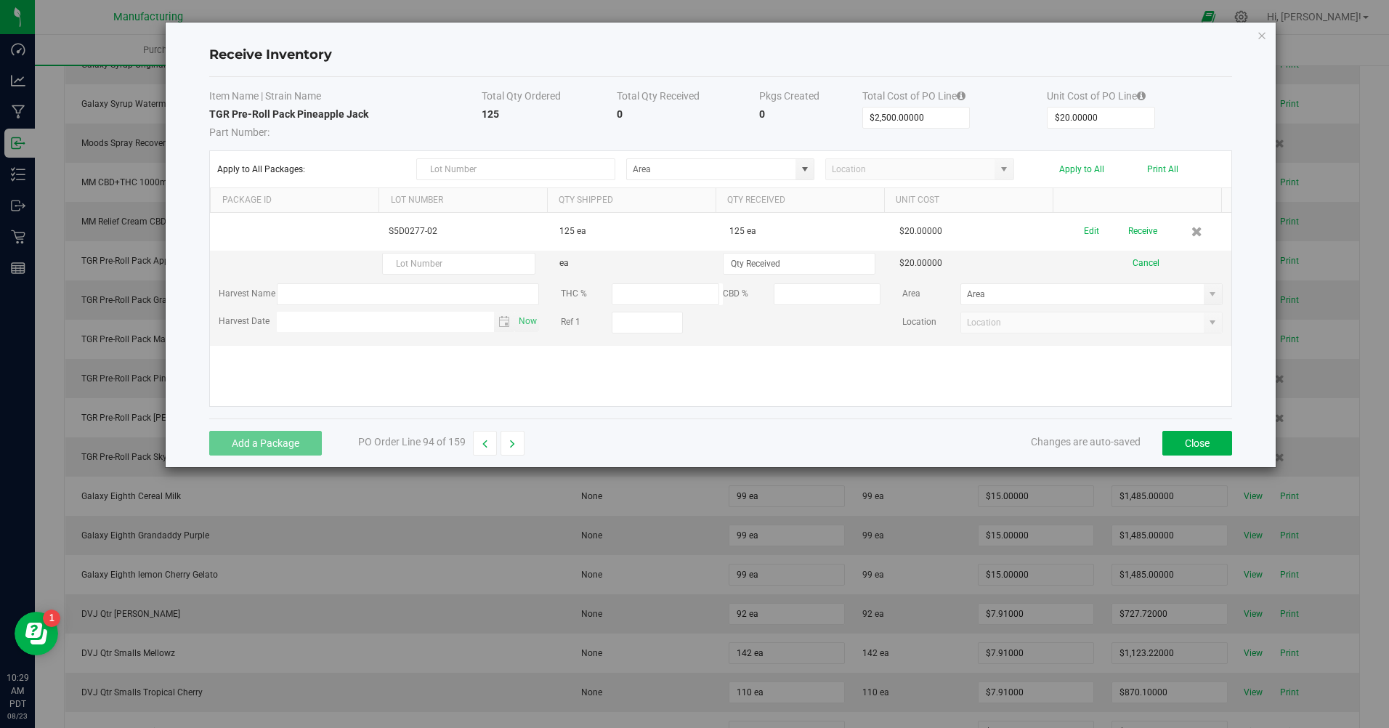
click at [1134, 267] on button "Cancel" at bounding box center [1146, 264] width 27 height 14
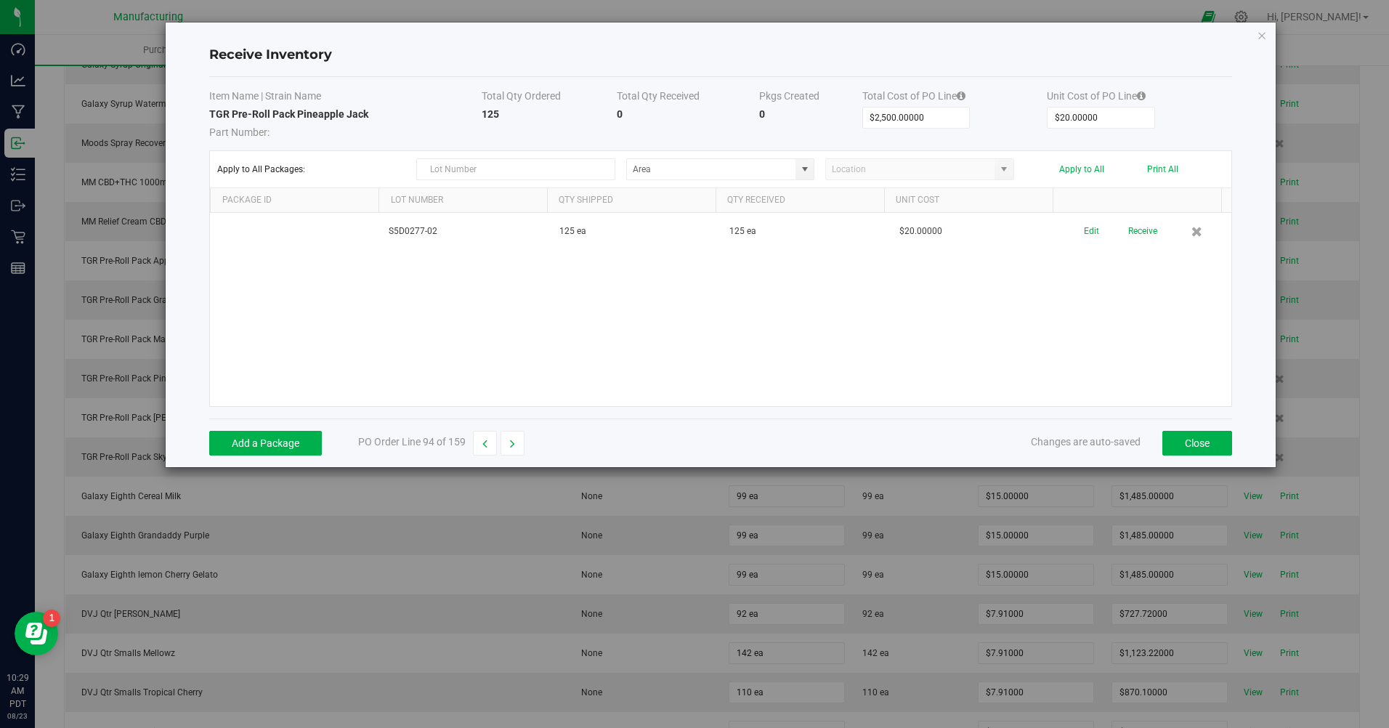
click at [1084, 233] on button "Edit" at bounding box center [1091, 231] width 15 height 25
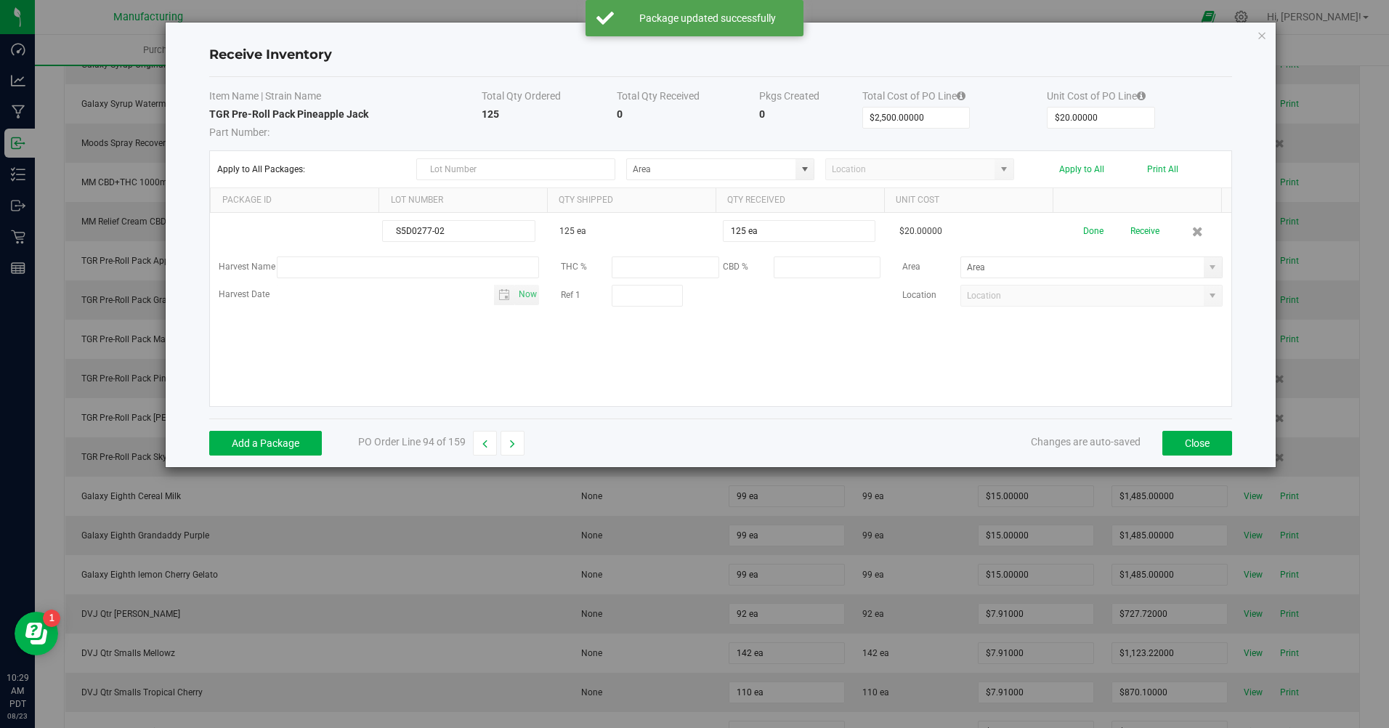
click at [1207, 262] on span at bounding box center [1213, 268] width 12 height 12
click at [964, 421] on span "Inventory Room" at bounding box center [994, 418] width 62 height 22
type input "Inventory Room"
click at [1084, 230] on button "Done" at bounding box center [1094, 231] width 20 height 25
click at [1129, 228] on button "Receive" at bounding box center [1143, 231] width 29 height 25
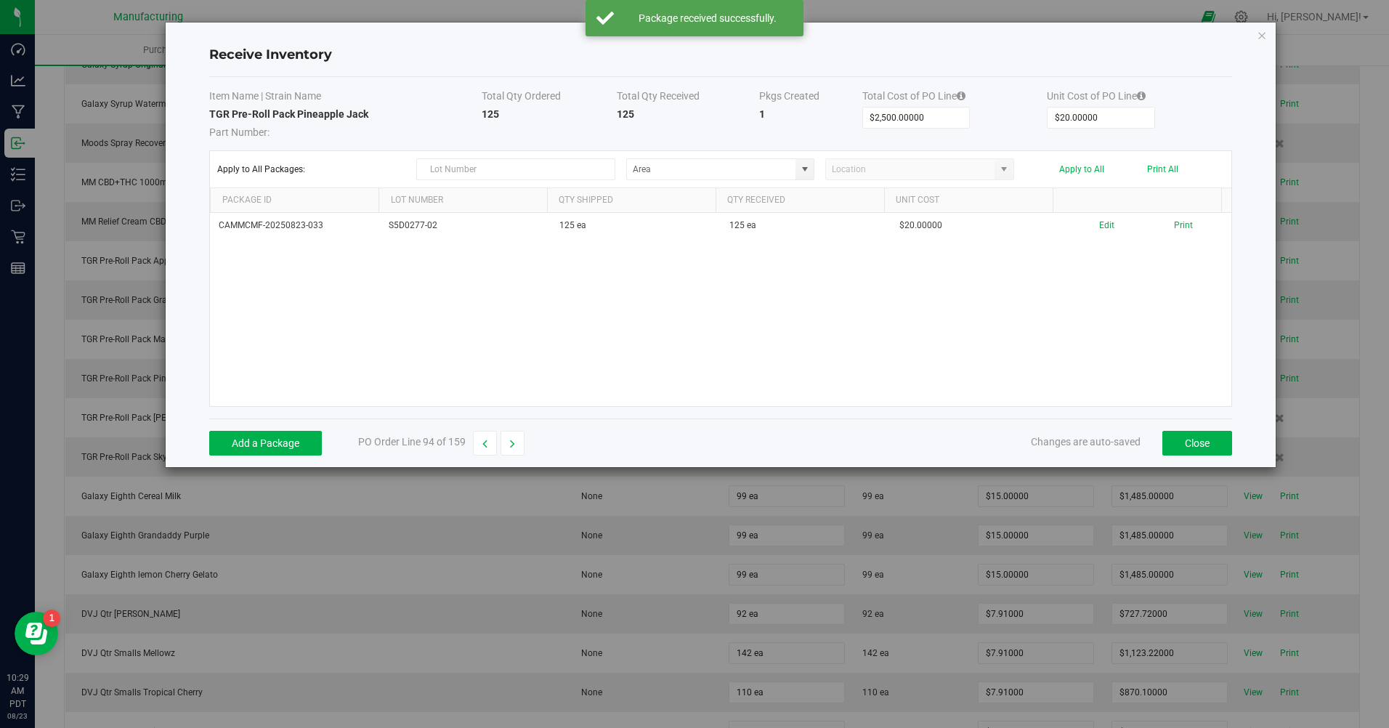
click at [1177, 227] on button "Print" at bounding box center [1183, 226] width 19 height 14
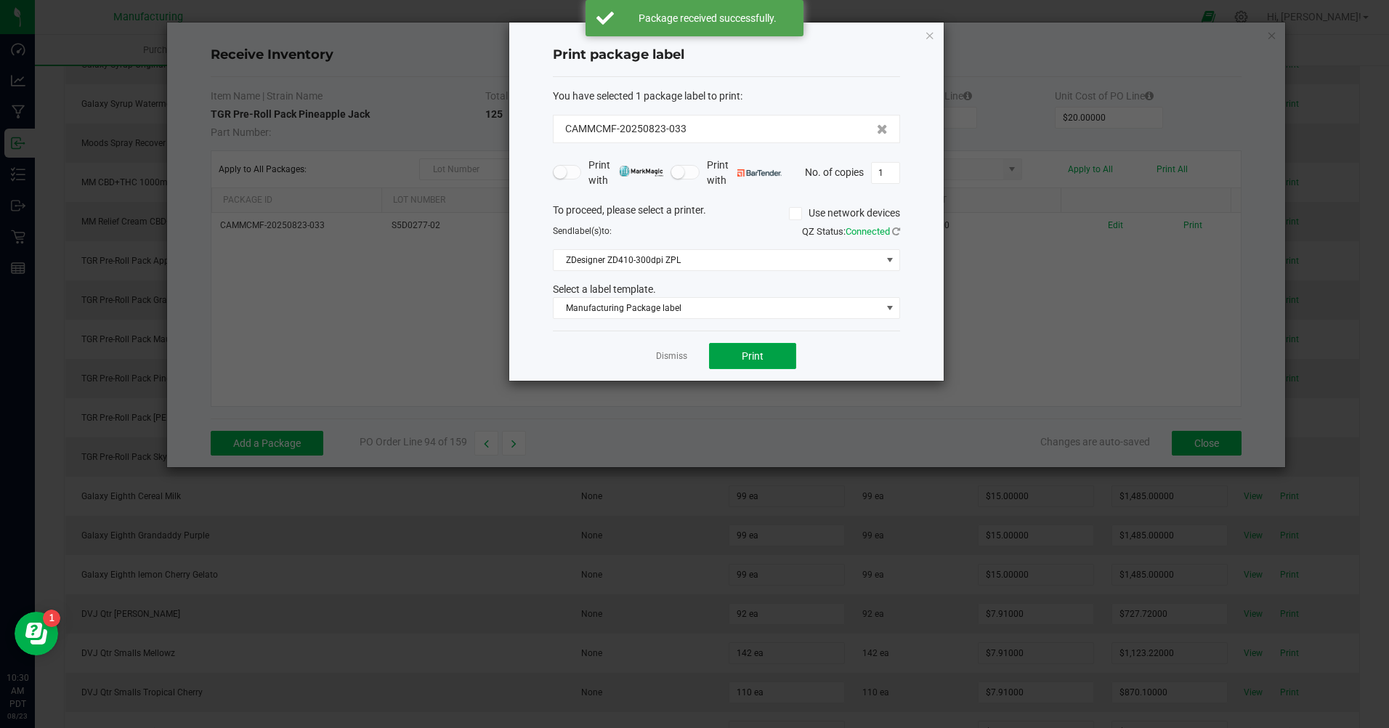
click at [779, 350] on button "Print" at bounding box center [752, 356] width 87 height 26
click at [669, 360] on link "Dismiss" at bounding box center [671, 356] width 31 height 12
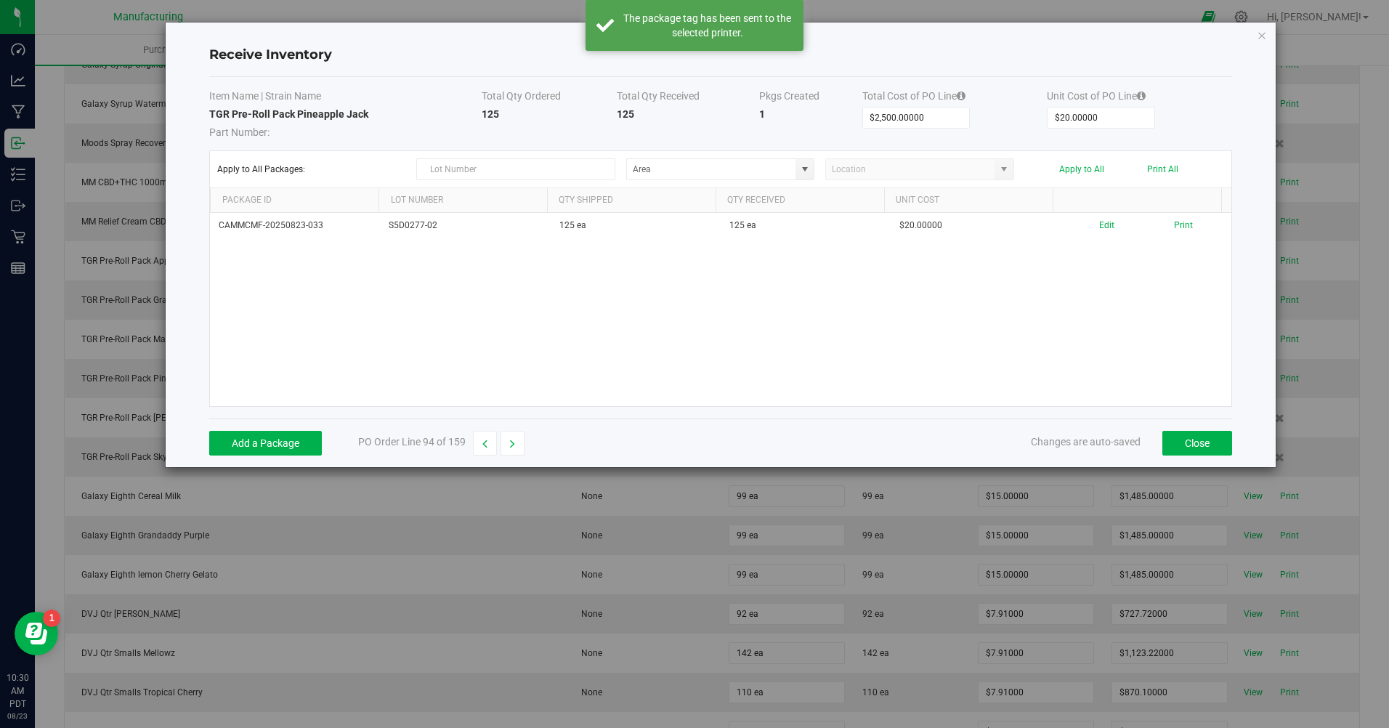
click at [516, 443] on button "button" at bounding box center [513, 443] width 24 height 25
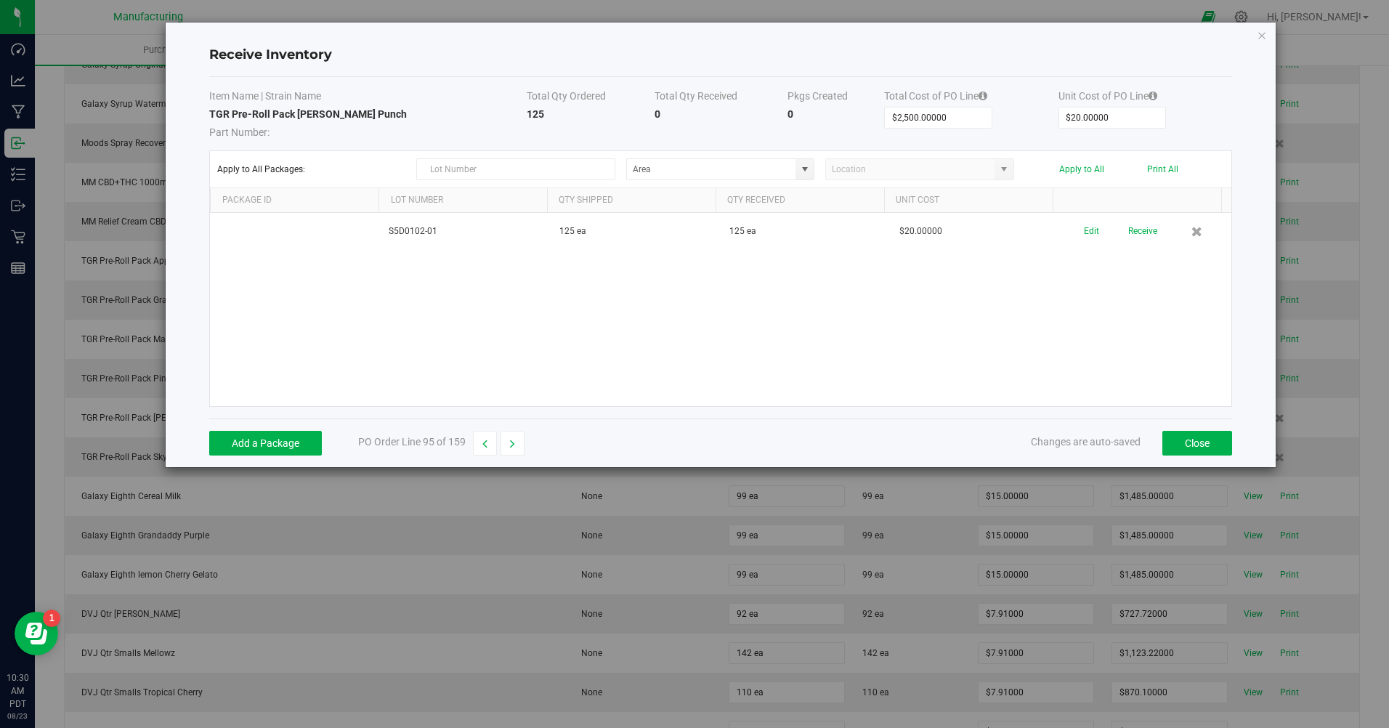
click at [1084, 232] on button "Edit" at bounding box center [1091, 231] width 15 height 25
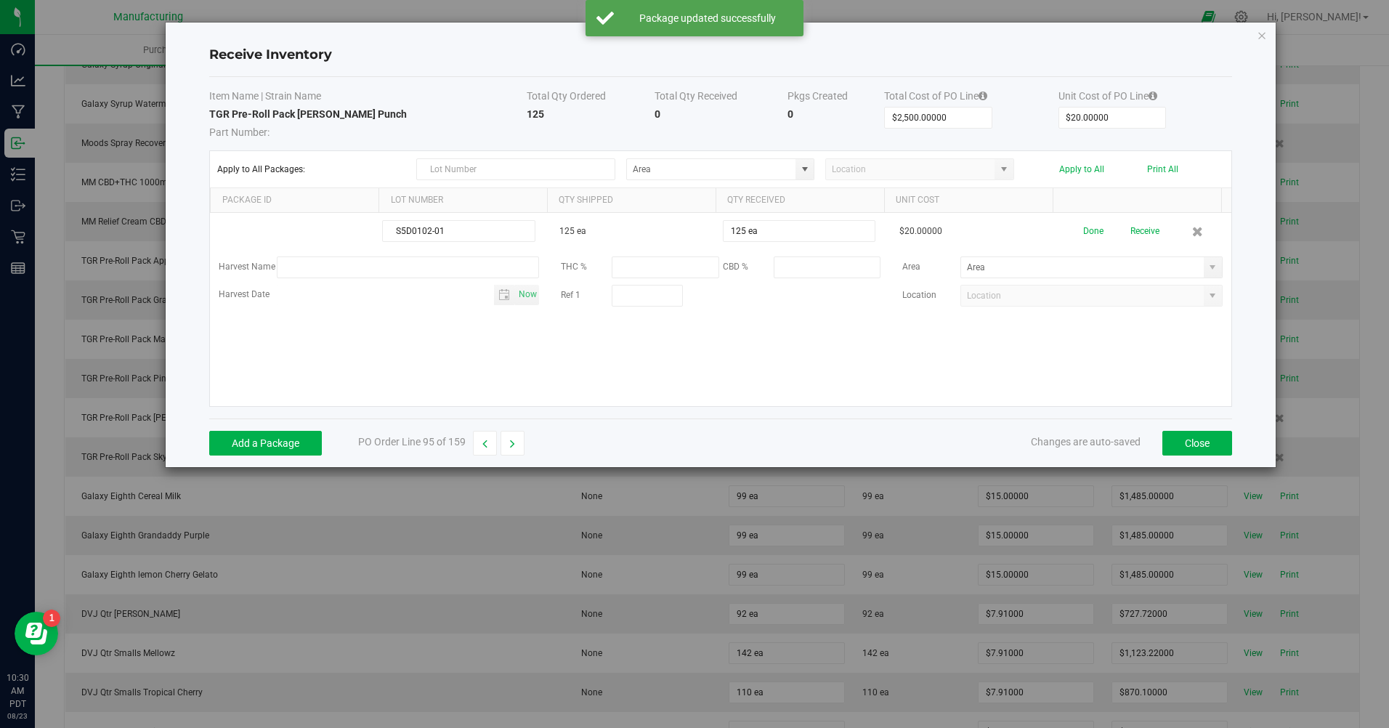
click at [1207, 266] on span at bounding box center [1213, 268] width 12 height 12
click at [980, 418] on span "Inventory Room" at bounding box center [994, 418] width 62 height 22
type input "Inventory Room"
click at [1092, 230] on button "Done" at bounding box center [1094, 231] width 20 height 25
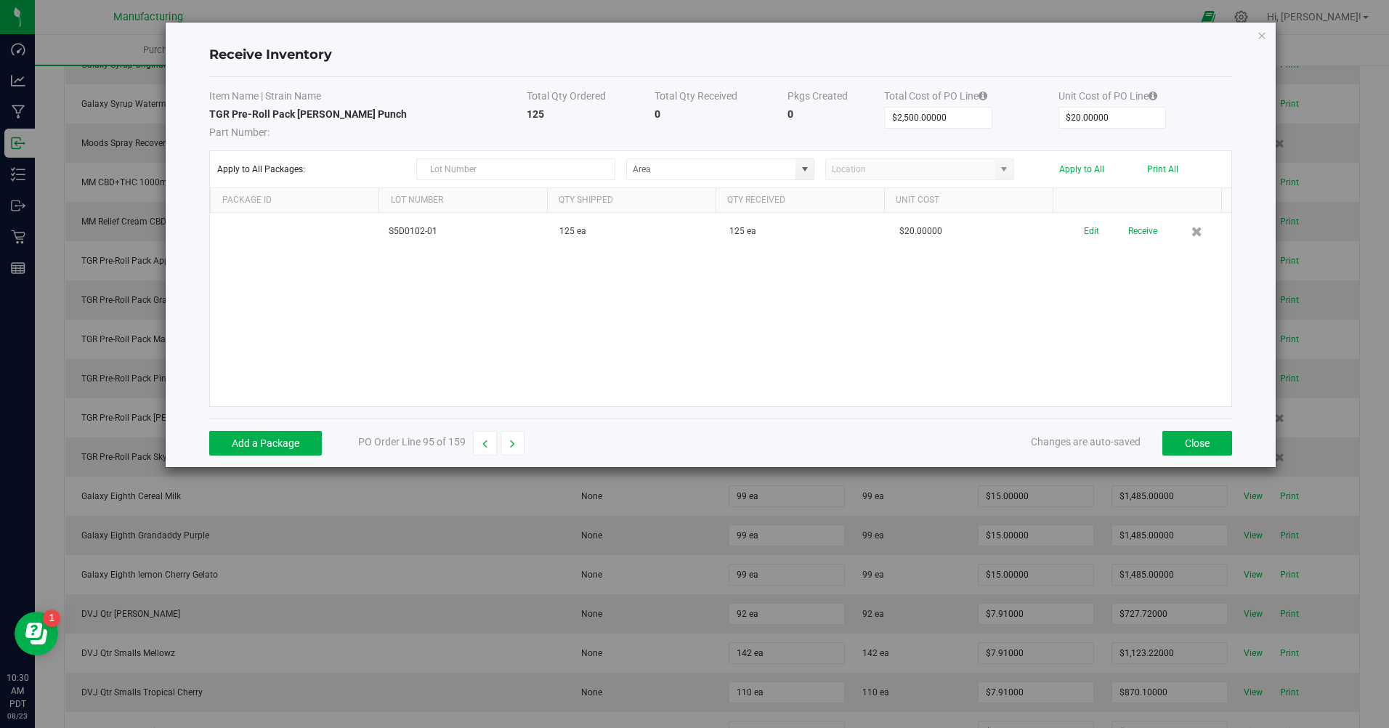
click at [1134, 230] on button "Receive" at bounding box center [1143, 231] width 29 height 25
click at [1174, 227] on button "Print" at bounding box center [1183, 226] width 19 height 14
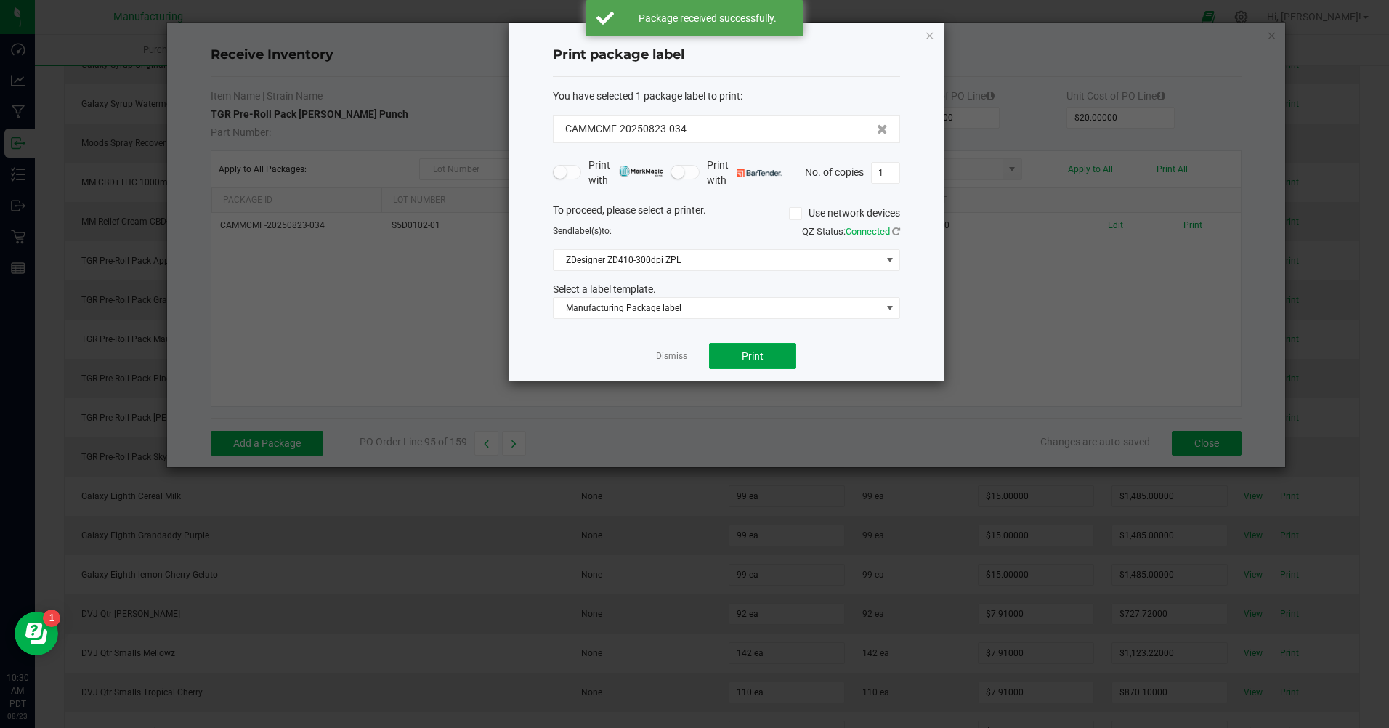
click at [767, 356] on button "Print" at bounding box center [752, 356] width 87 height 26
click at [669, 352] on link "Dismiss" at bounding box center [671, 356] width 31 height 12
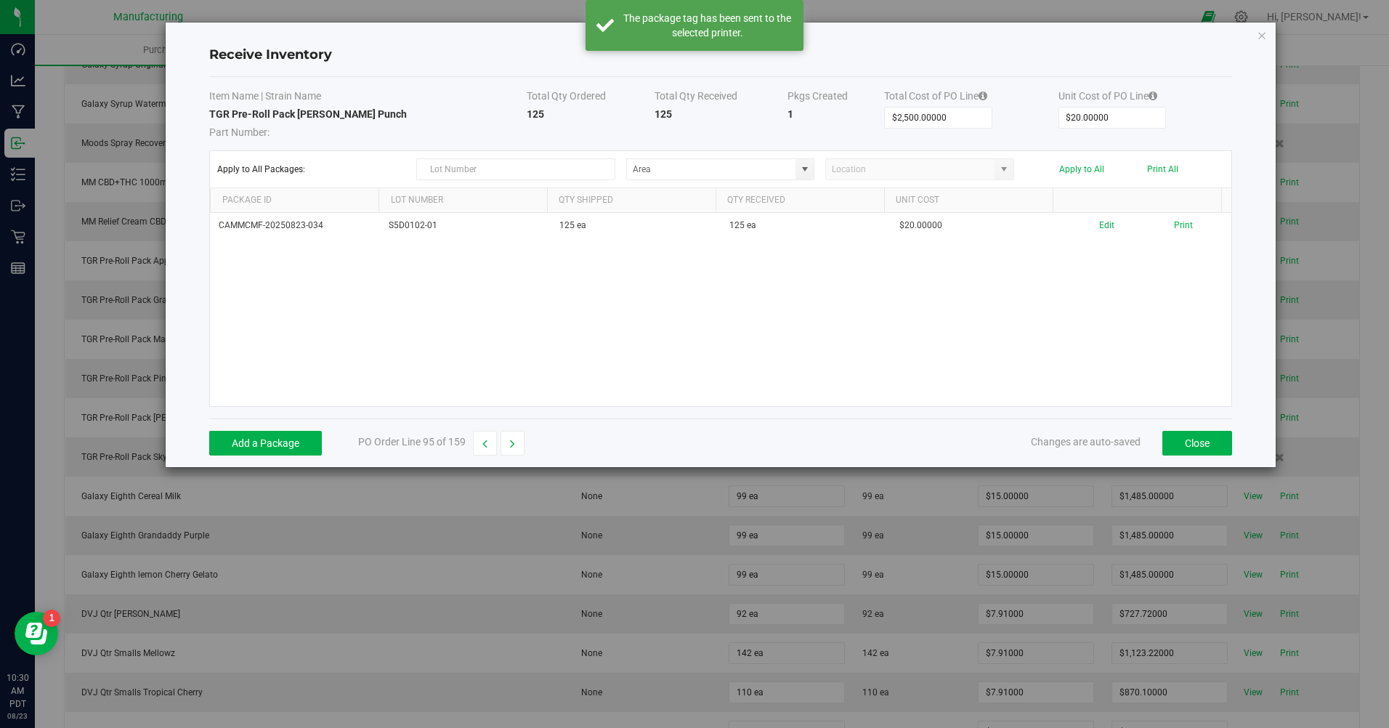
click at [518, 442] on button "button" at bounding box center [513, 443] width 24 height 25
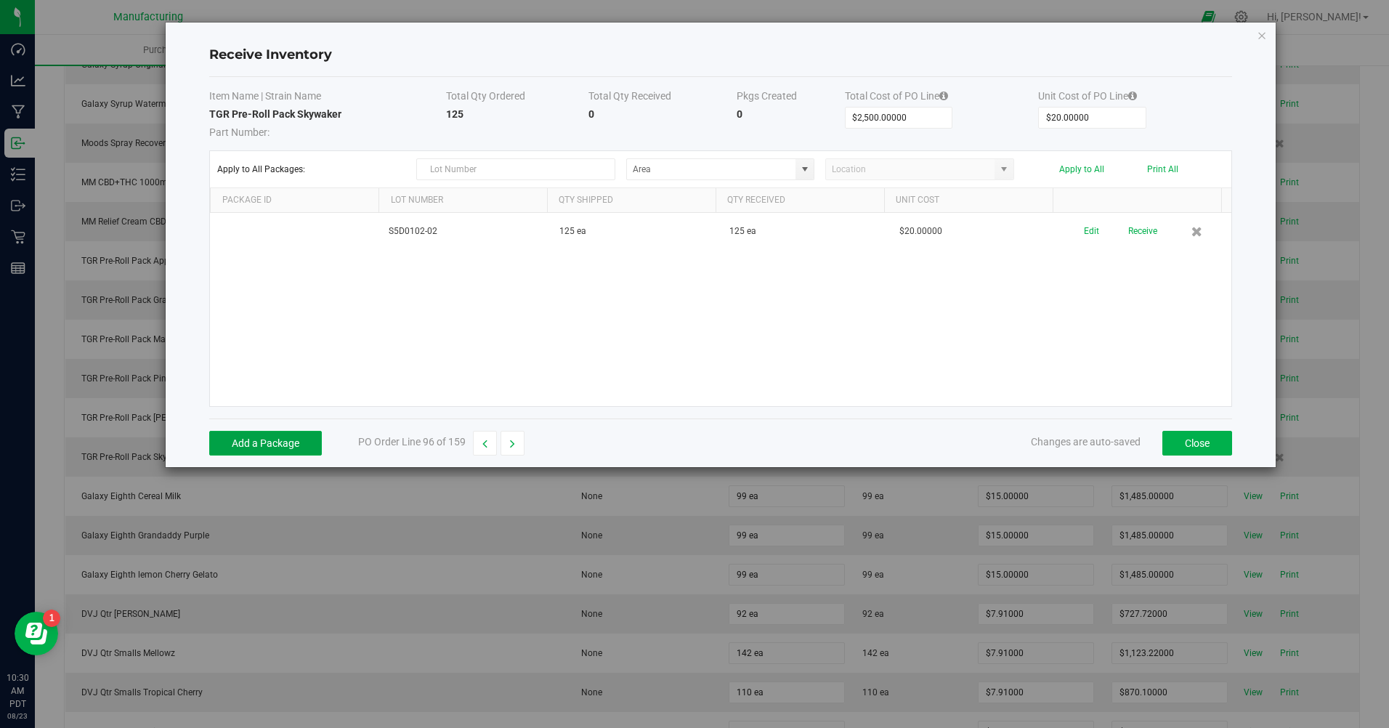
click at [307, 453] on button "Add a Package" at bounding box center [265, 443] width 113 height 25
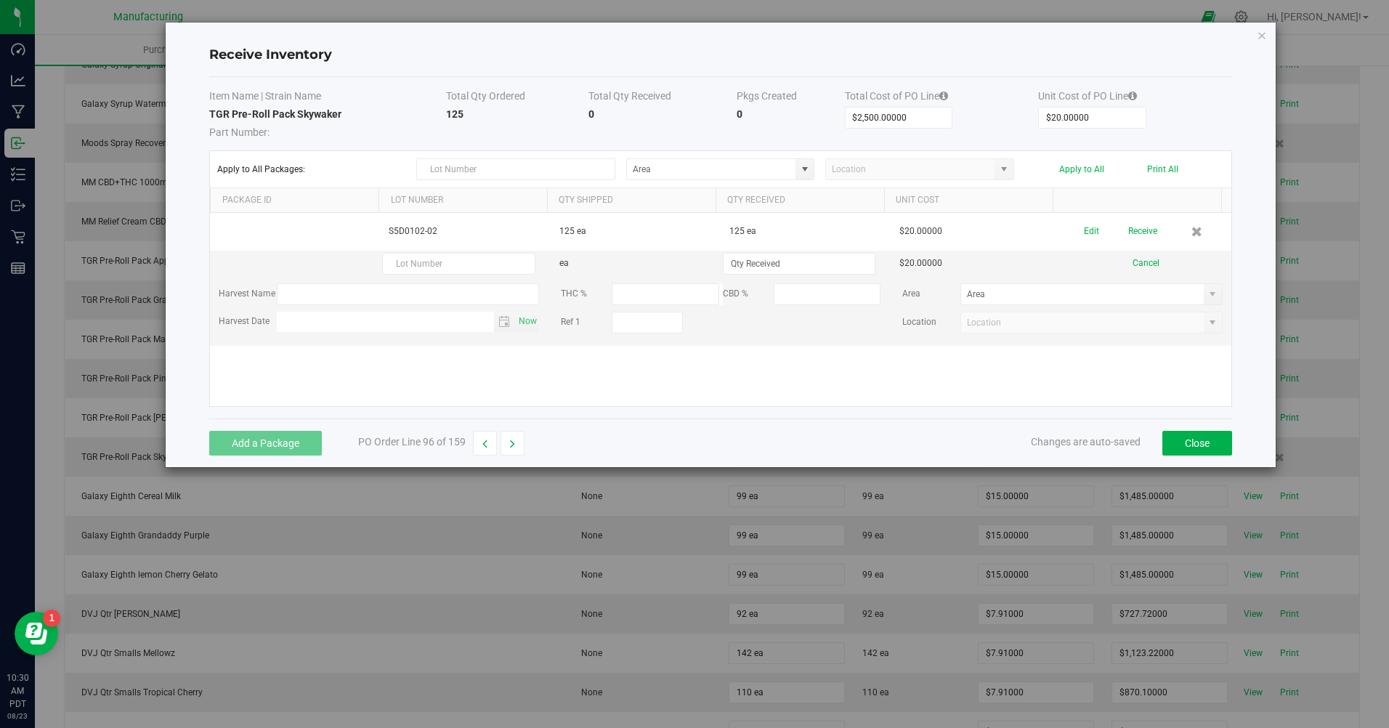
click at [1134, 259] on button "Cancel" at bounding box center [1146, 264] width 27 height 14
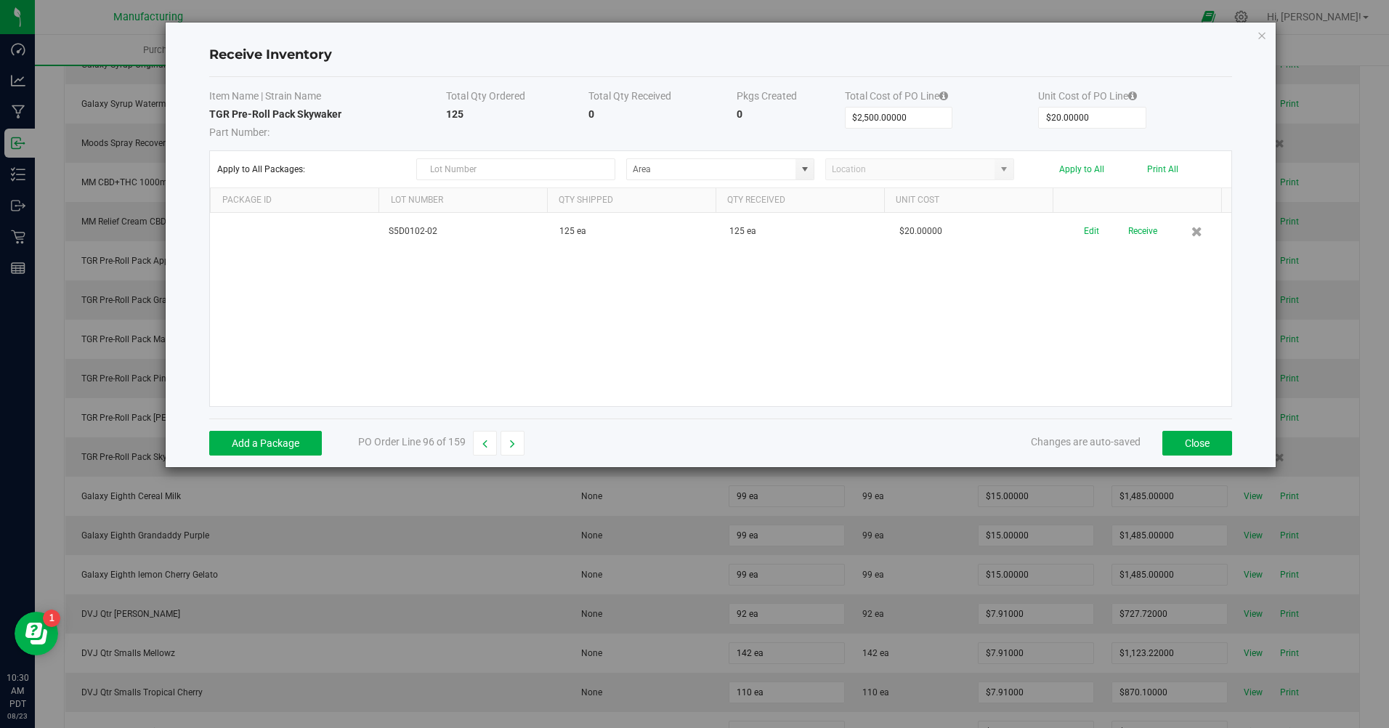
click at [1084, 232] on button "Edit" at bounding box center [1091, 231] width 15 height 25
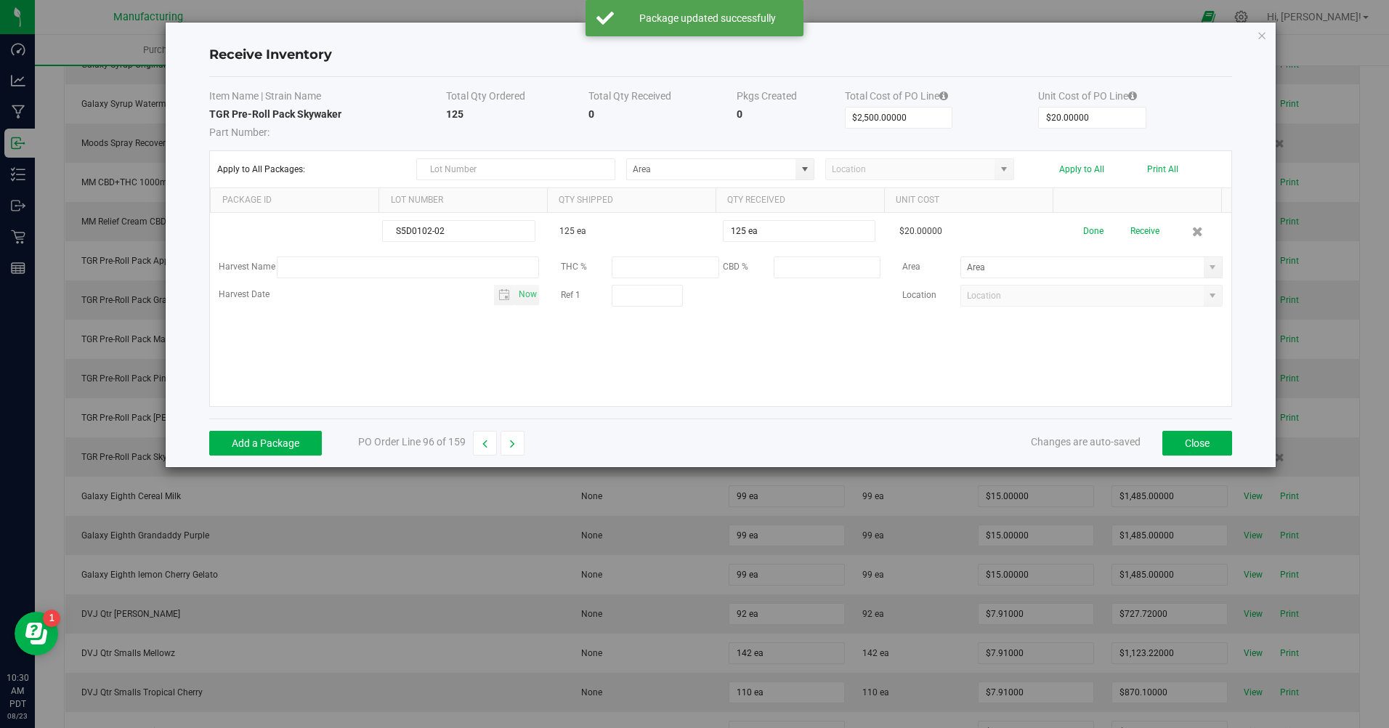
click at [1207, 265] on span at bounding box center [1213, 268] width 12 height 12
click at [1021, 423] on span "Inventory Room" at bounding box center [994, 418] width 62 height 22
type input "Inventory Room"
click at [1084, 236] on button "Done" at bounding box center [1094, 231] width 20 height 25
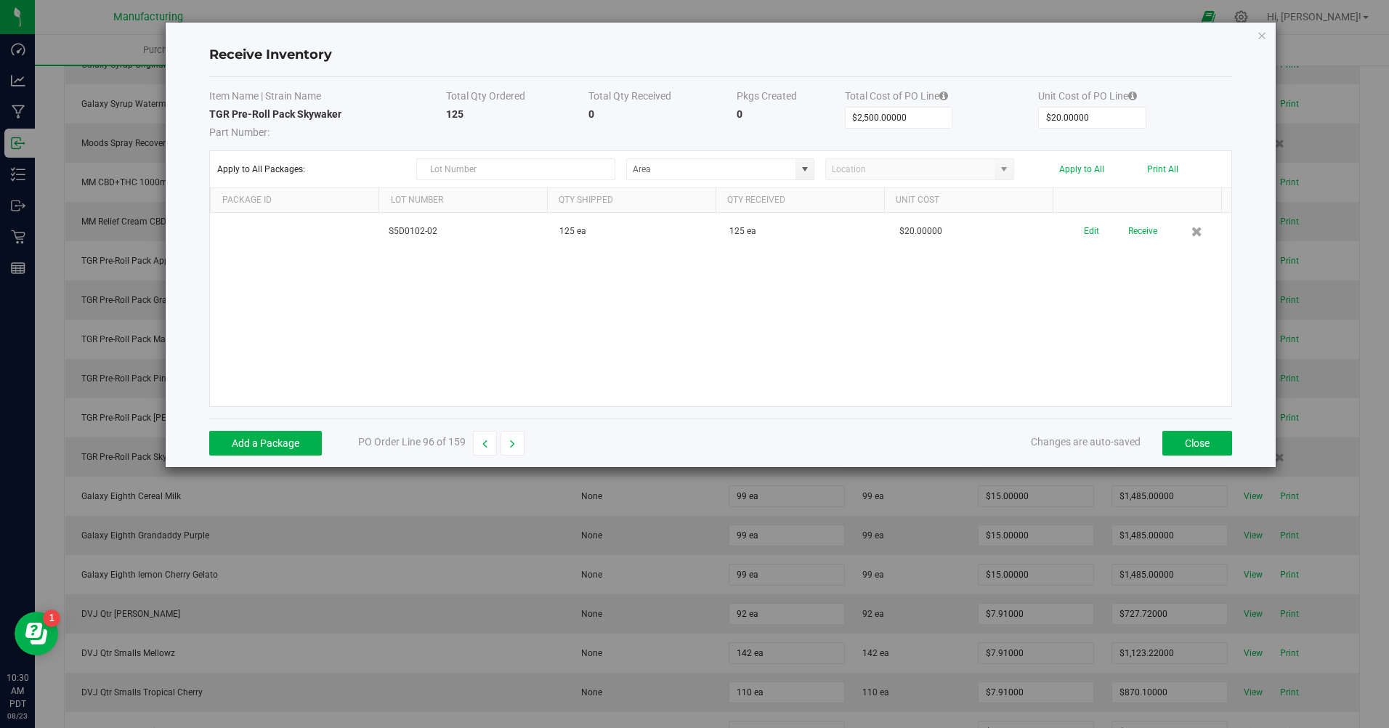
click at [1143, 238] on button "Receive" at bounding box center [1143, 231] width 29 height 25
click at [1174, 226] on button "Print" at bounding box center [1183, 226] width 19 height 14
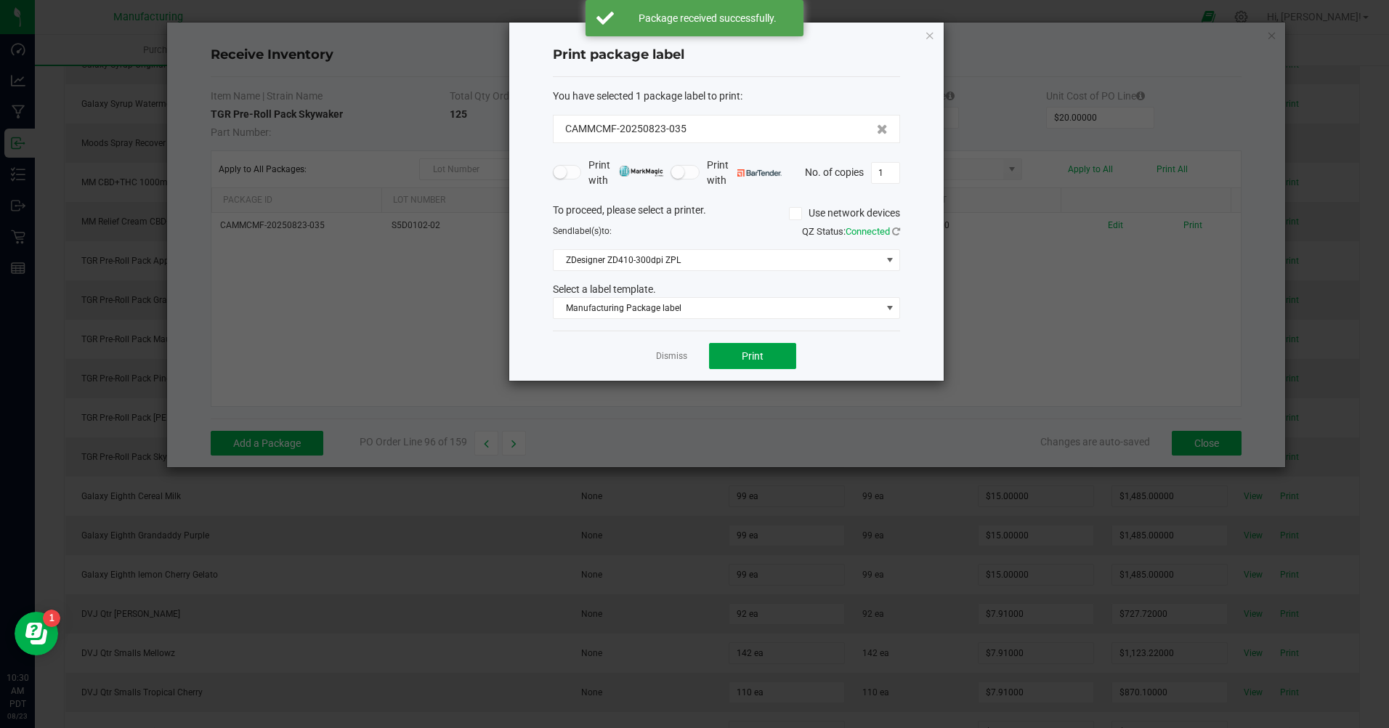
click at [778, 352] on button "Print" at bounding box center [752, 356] width 87 height 26
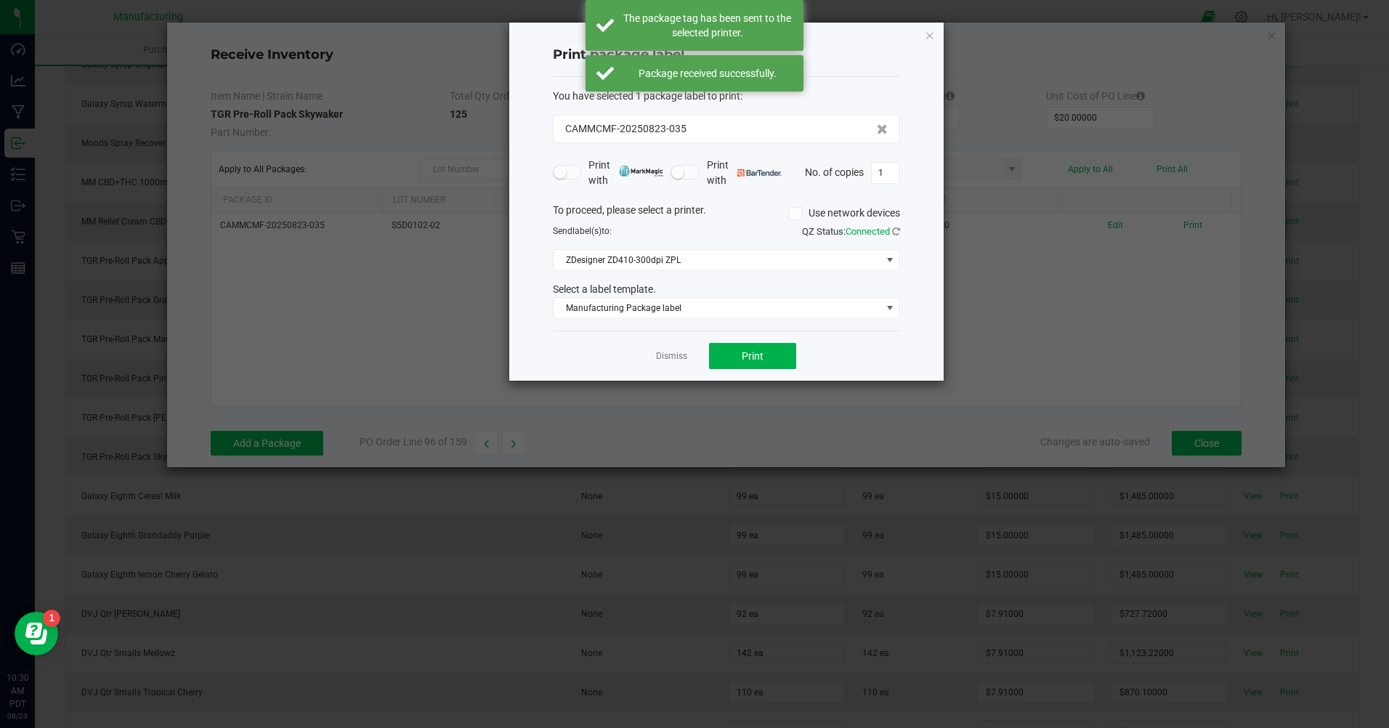
click at [663, 358] on link "Dismiss" at bounding box center [671, 356] width 31 height 12
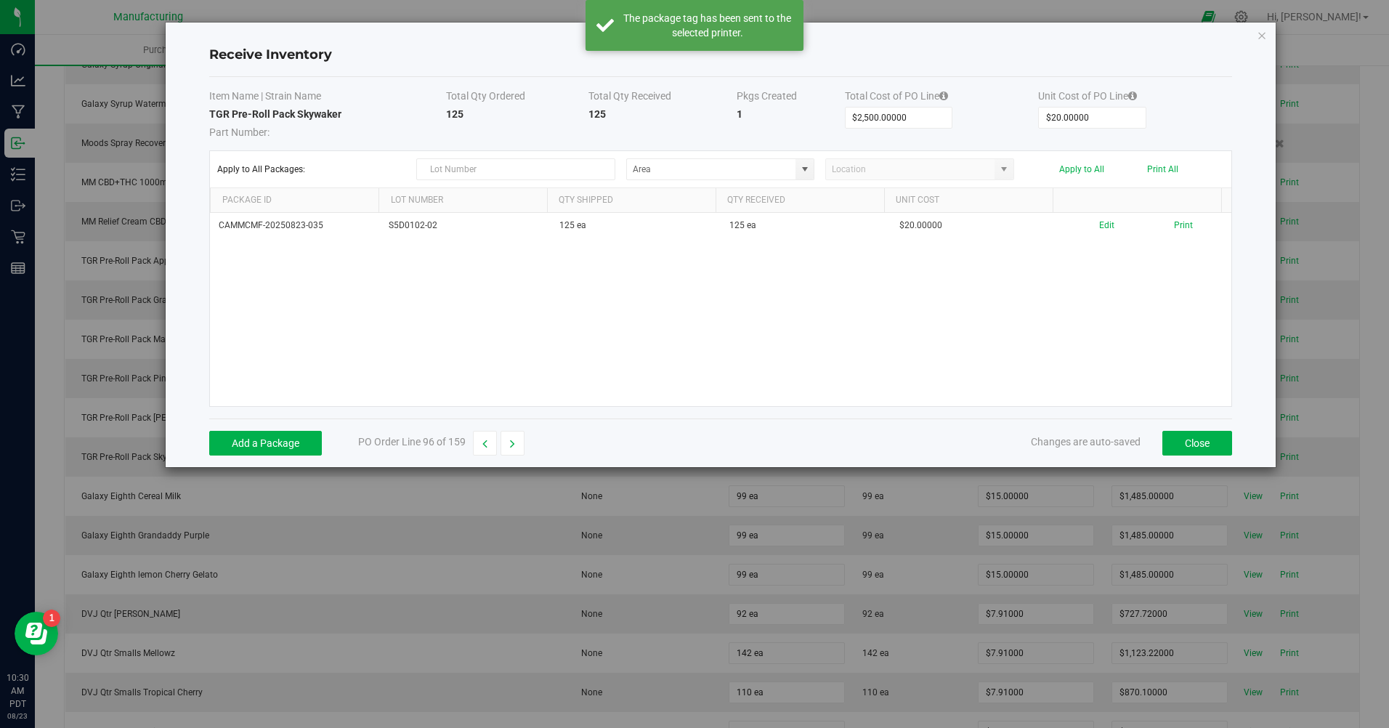
click at [520, 453] on button "button" at bounding box center [513, 443] width 24 height 25
type input "$1,485.00000"
type input "$15.00000"
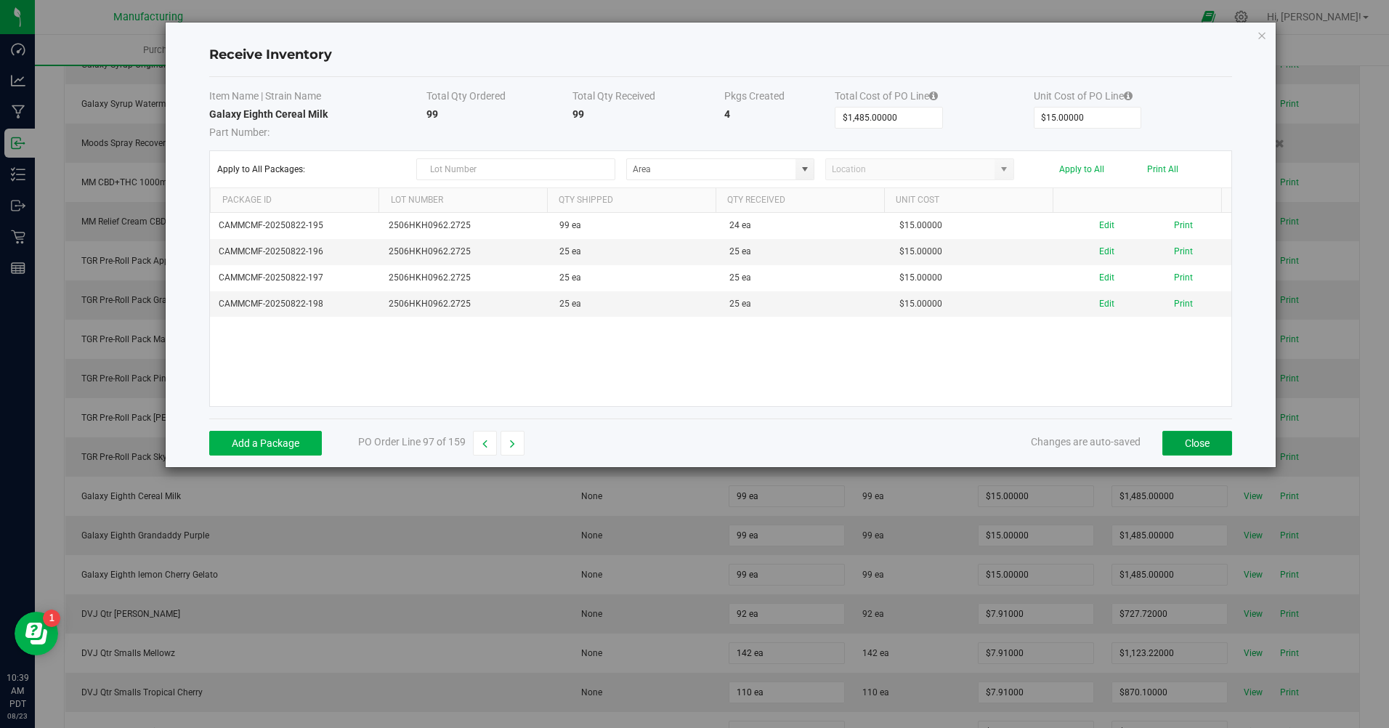
click at [1214, 445] on button "Close" at bounding box center [1198, 443] width 70 height 25
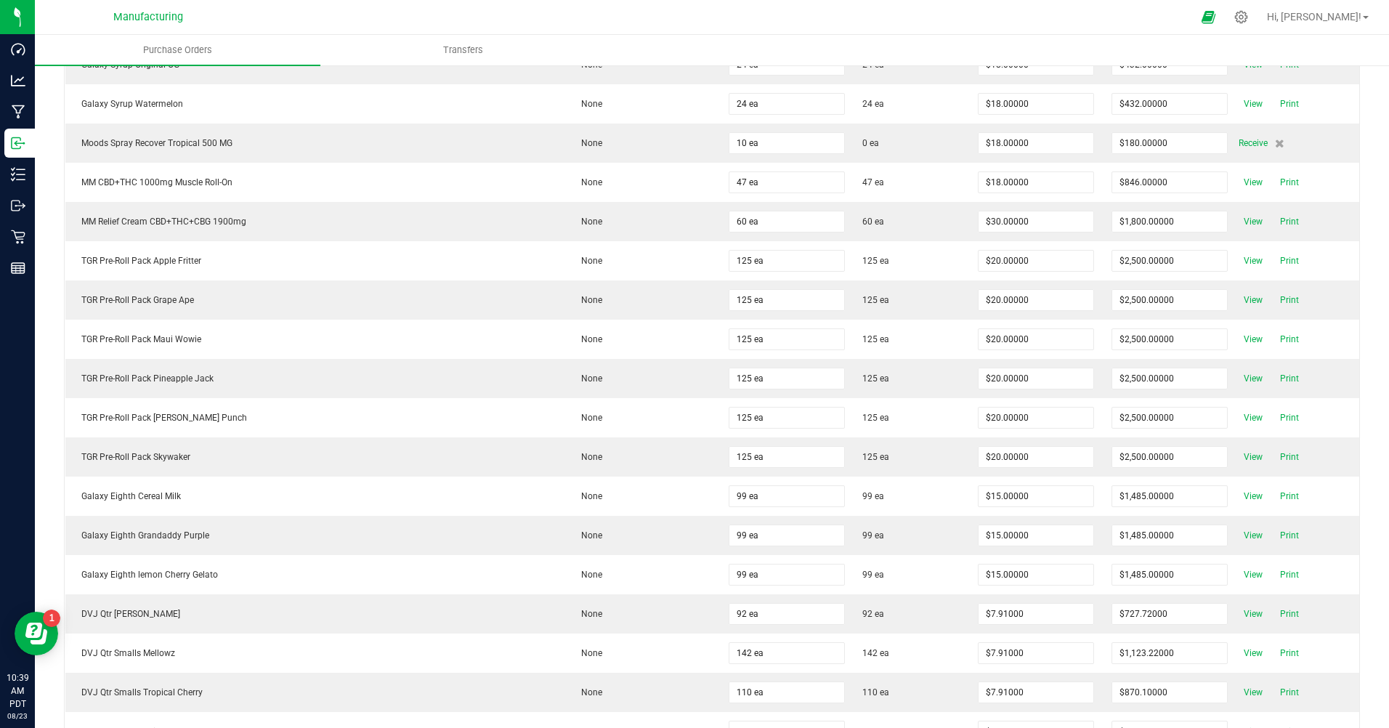
click at [1239, 259] on span "View" at bounding box center [1253, 260] width 29 height 17
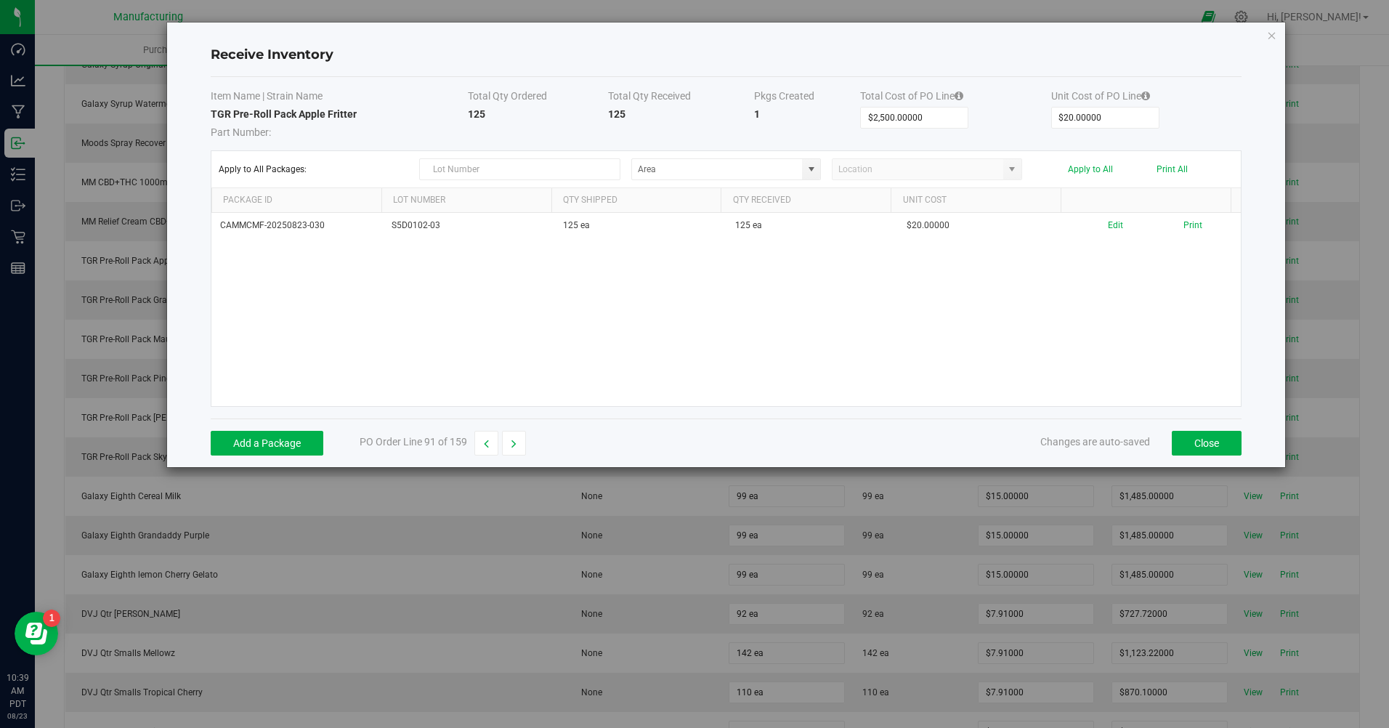
click at [1184, 221] on button "Print" at bounding box center [1193, 226] width 19 height 14
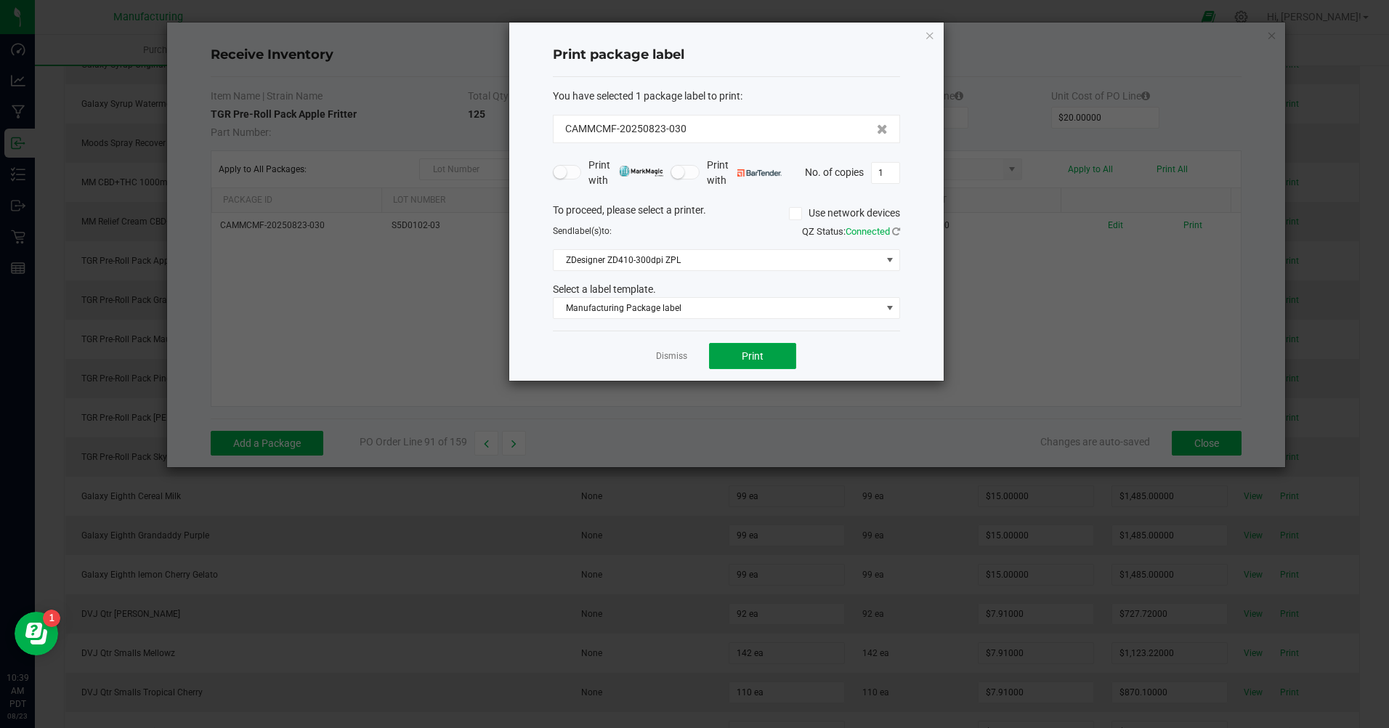
click at [772, 346] on button "Print" at bounding box center [752, 356] width 87 height 26
click at [667, 362] on link "Dismiss" at bounding box center [671, 356] width 31 height 12
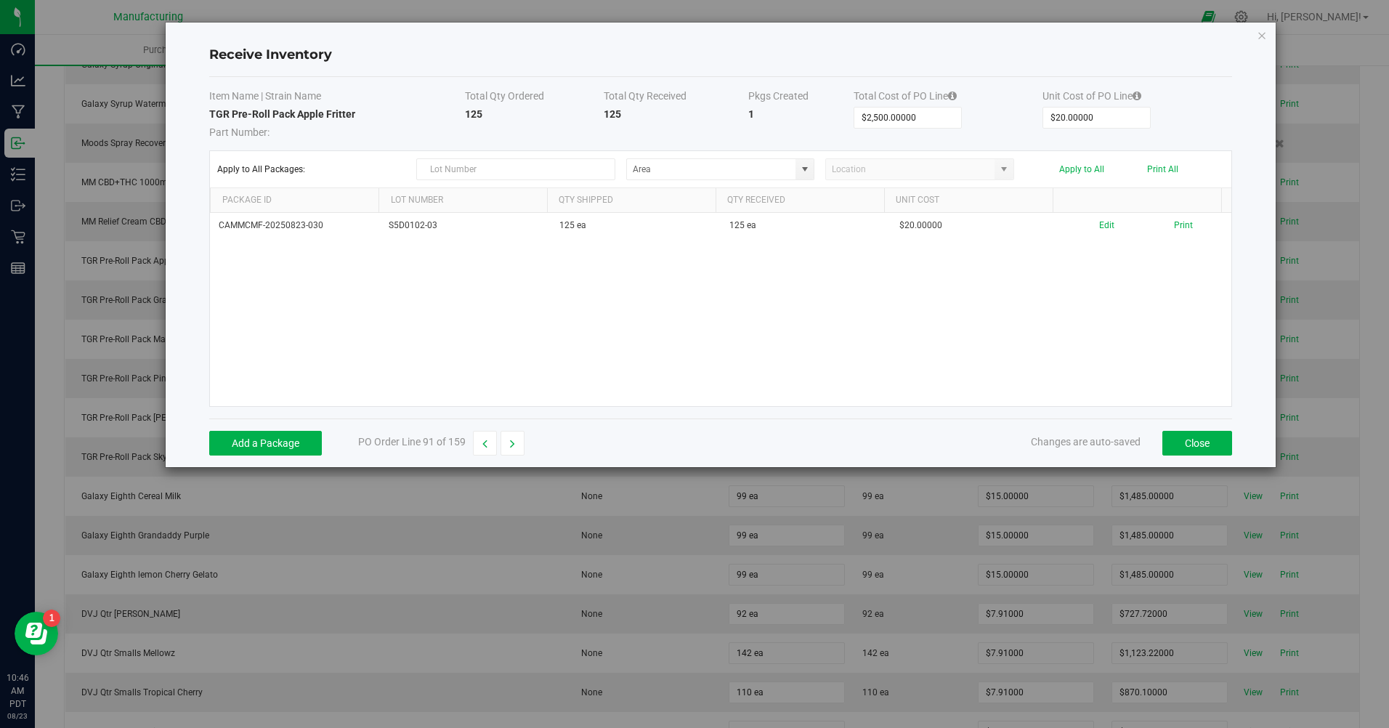
click at [518, 440] on button "button" at bounding box center [513, 443] width 24 height 25
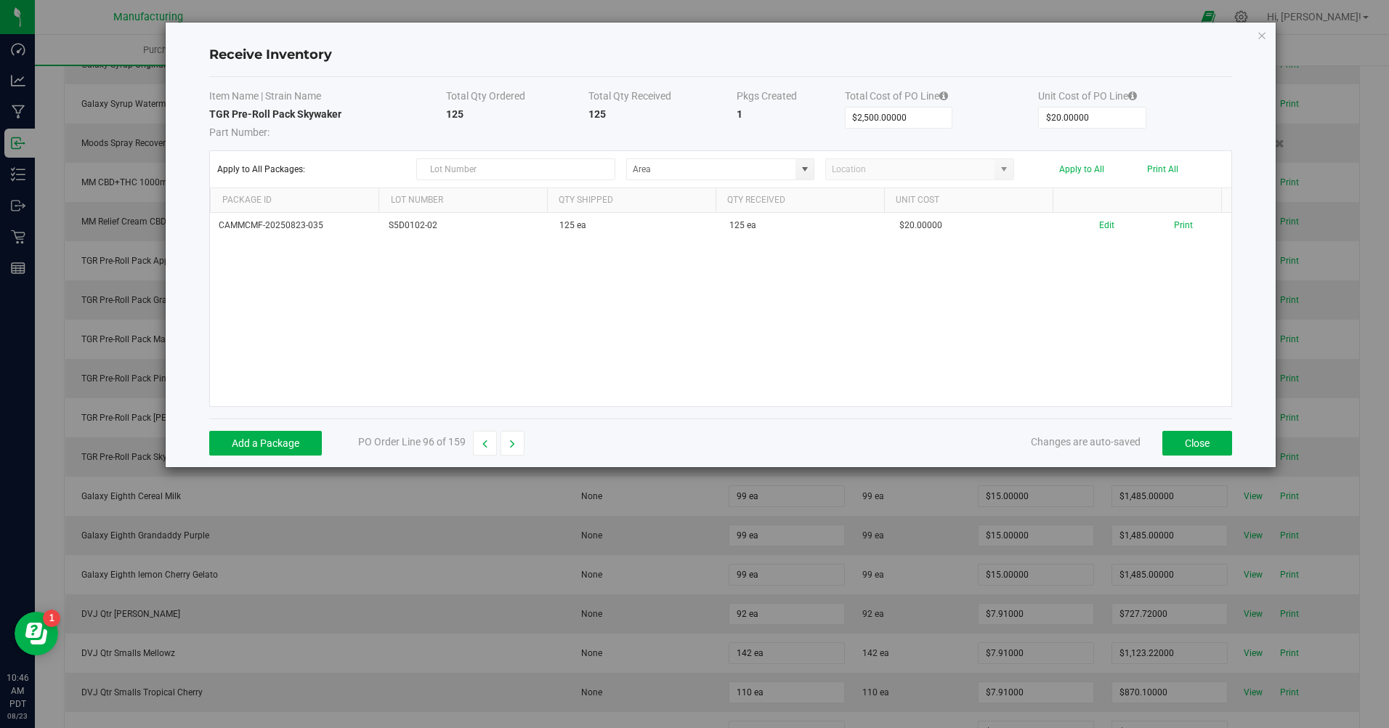
click at [518, 440] on button "button" at bounding box center [513, 443] width 24 height 25
type input "$1,485.00000"
type input "$15.00000"
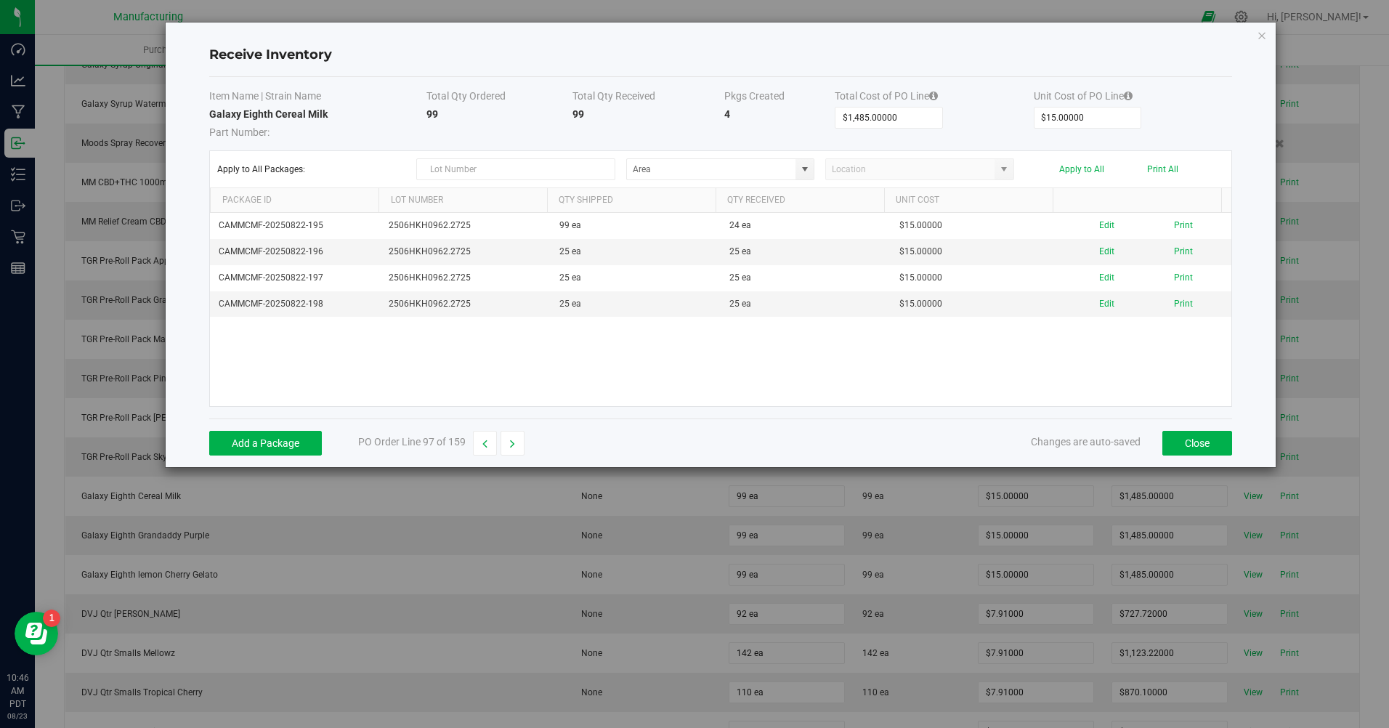
click at [518, 440] on button "button" at bounding box center [513, 443] width 24 height 25
type input "$727.72000"
type input "$7.91000"
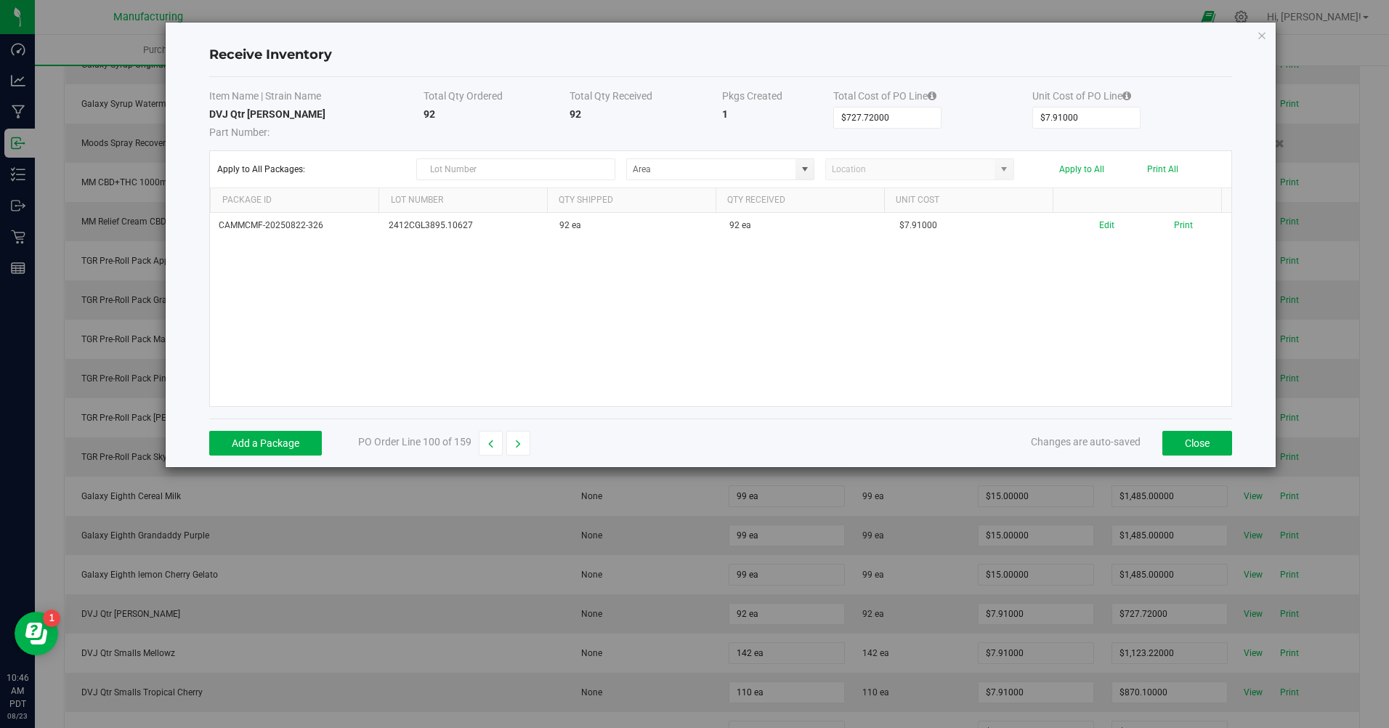
click at [517, 442] on icon "button" at bounding box center [518, 444] width 5 height 10
type input "$1,123.22000"
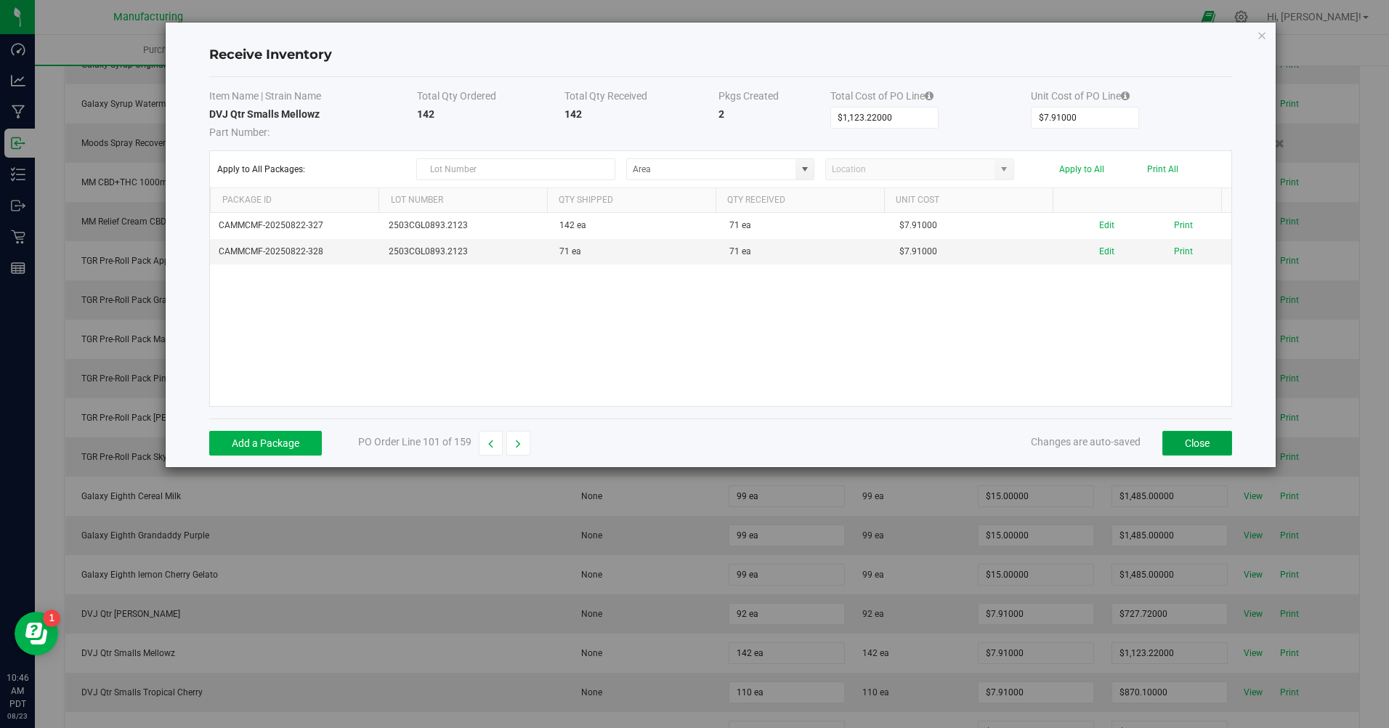
click at [1203, 451] on button "Close" at bounding box center [1198, 443] width 70 height 25
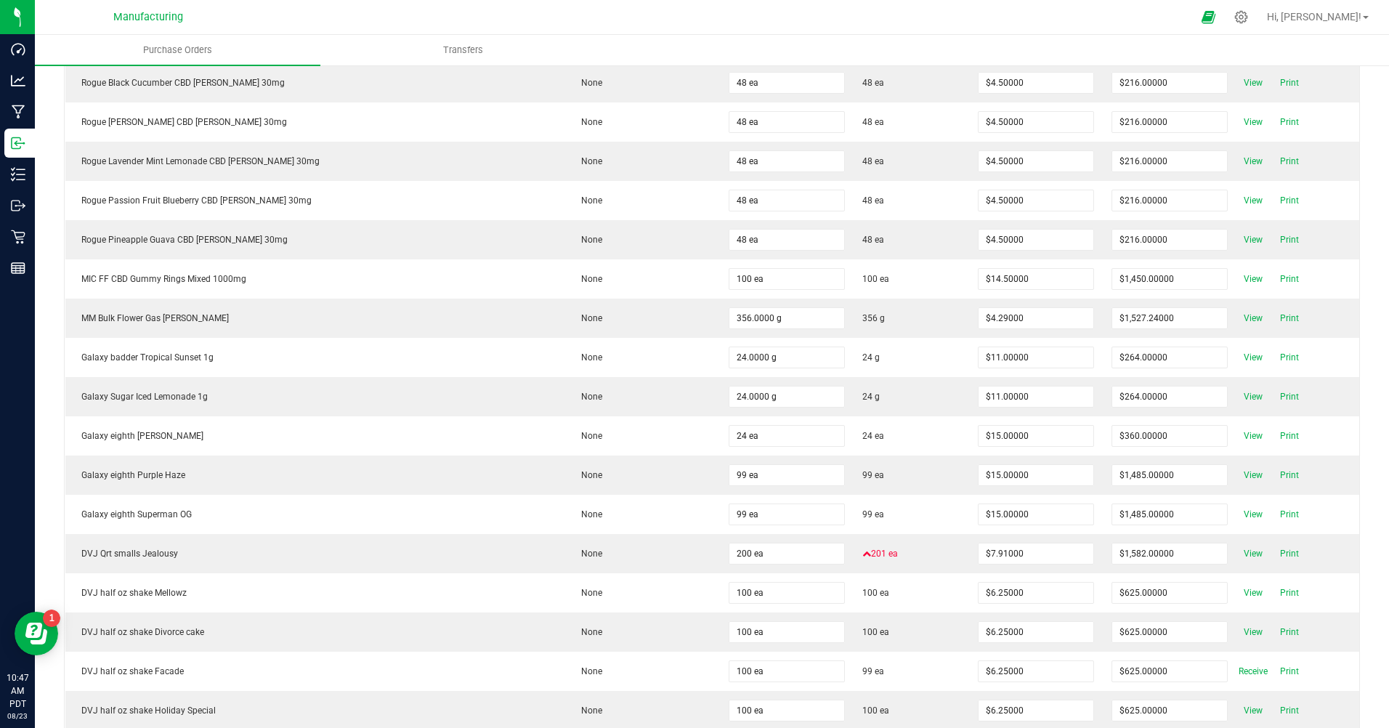
scroll to position [5450, 0]
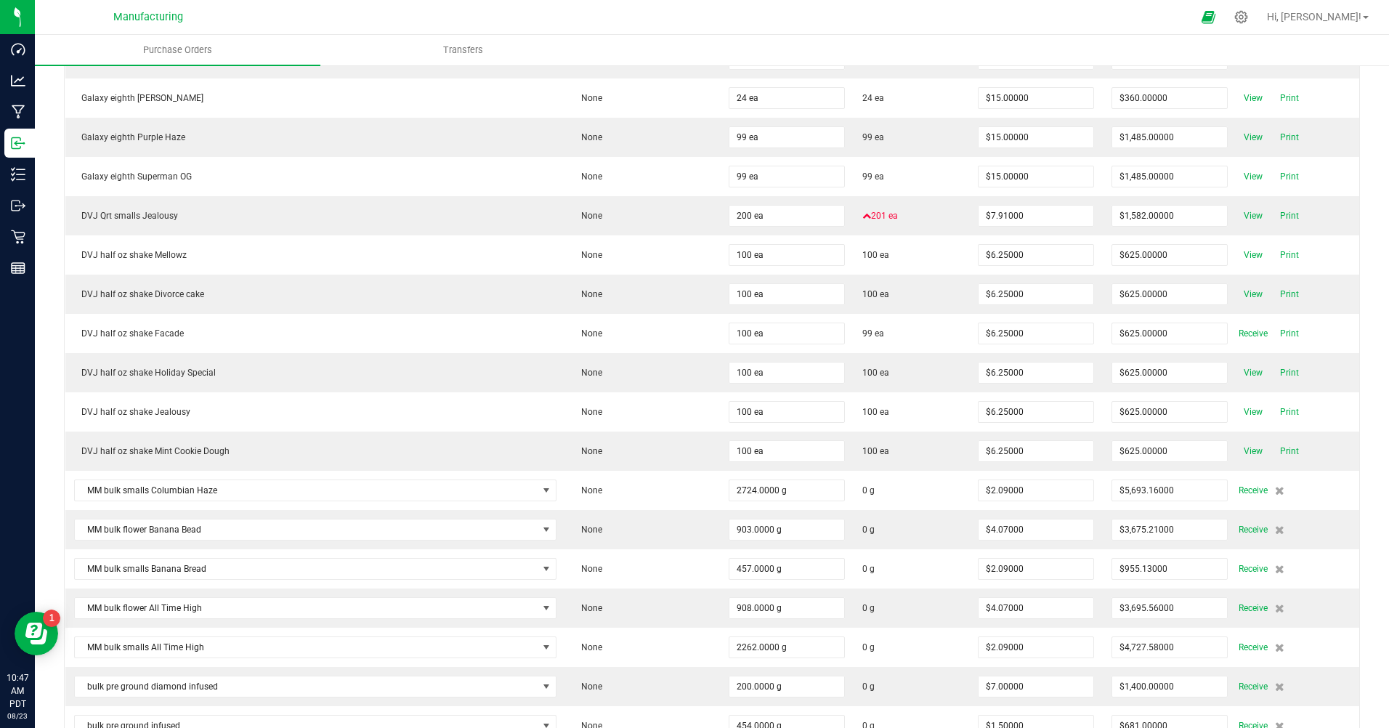
click at [1239, 485] on span "Receive" at bounding box center [1253, 490] width 29 height 17
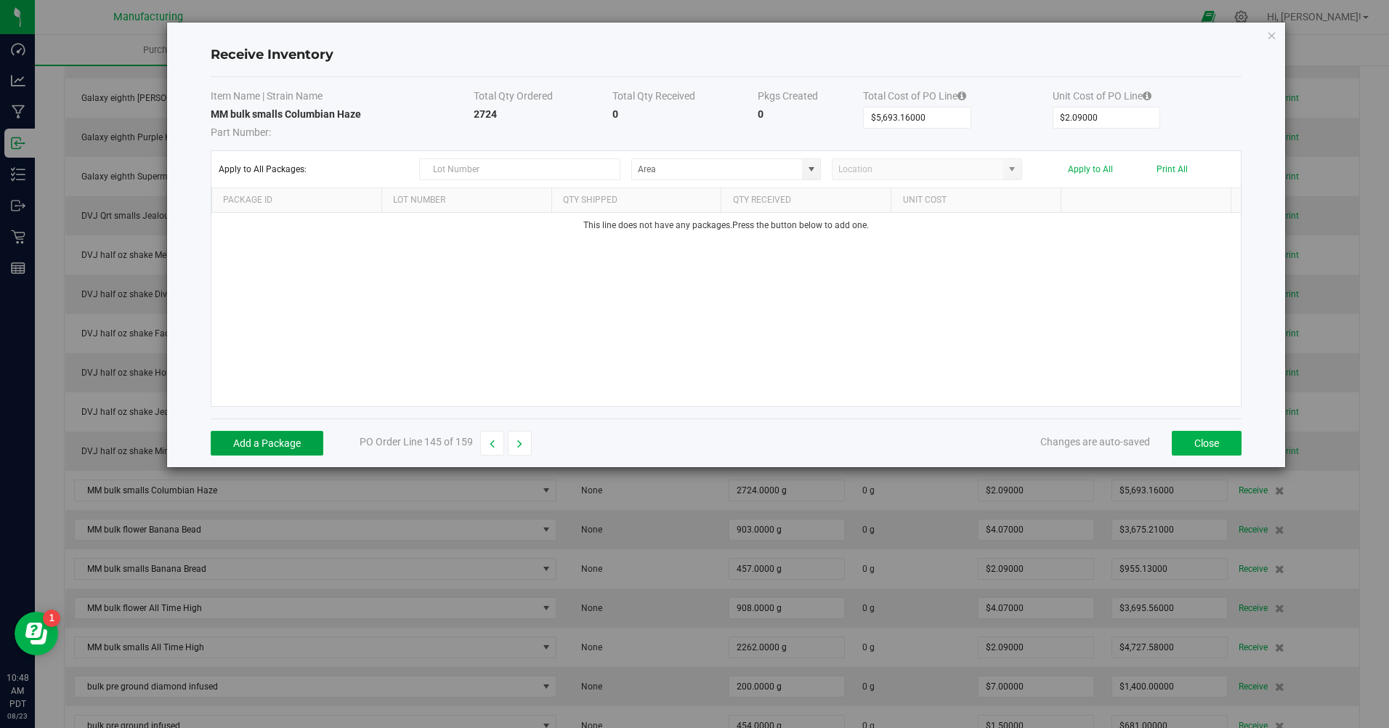
click at [291, 451] on button "Add a Package" at bounding box center [267, 443] width 113 height 25
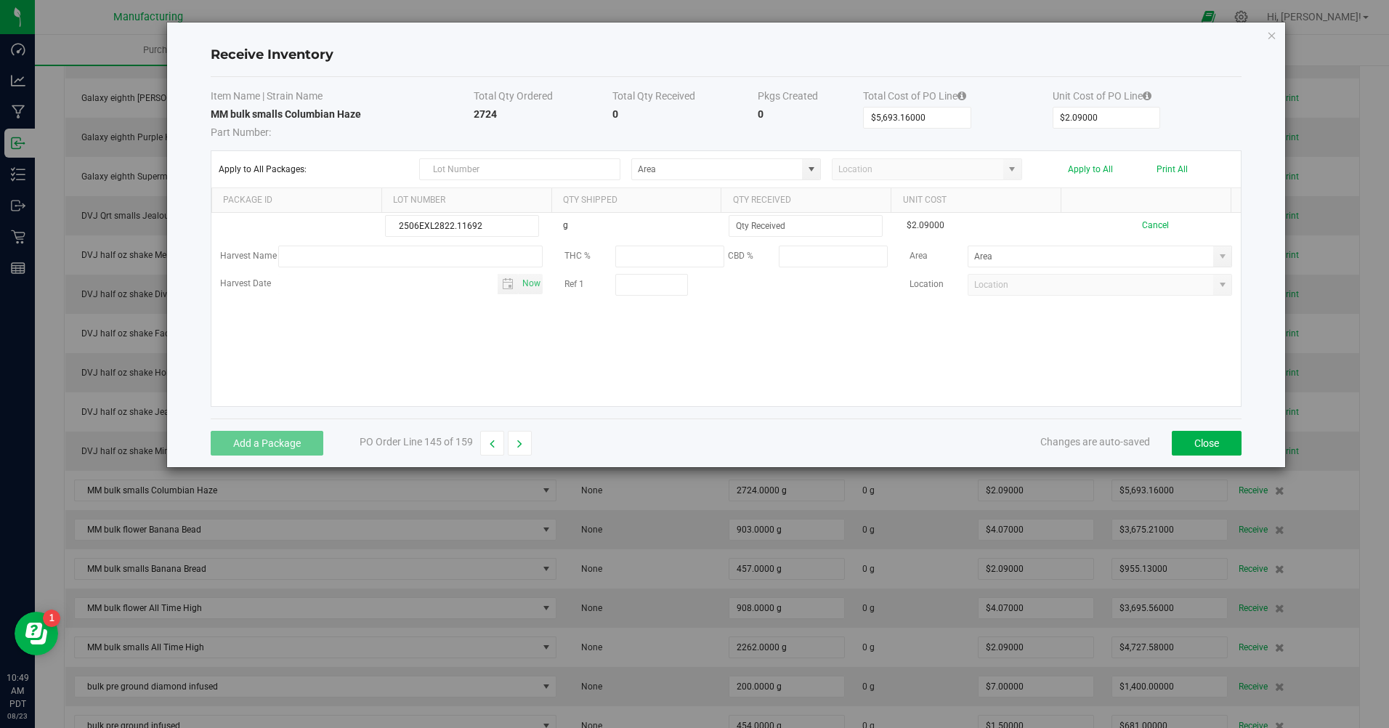
type input "2506EXL2822.11692"
click at [791, 226] on input at bounding box center [806, 226] width 153 height 20
type input "454.0000 g"
click at [780, 318] on kendo-grid-list "2506EXL2822.11692 g 454.0000 g $2.09000 Cancel Harvest Name THC % CBD % Area Ha…" at bounding box center [726, 309] width 1030 height 193
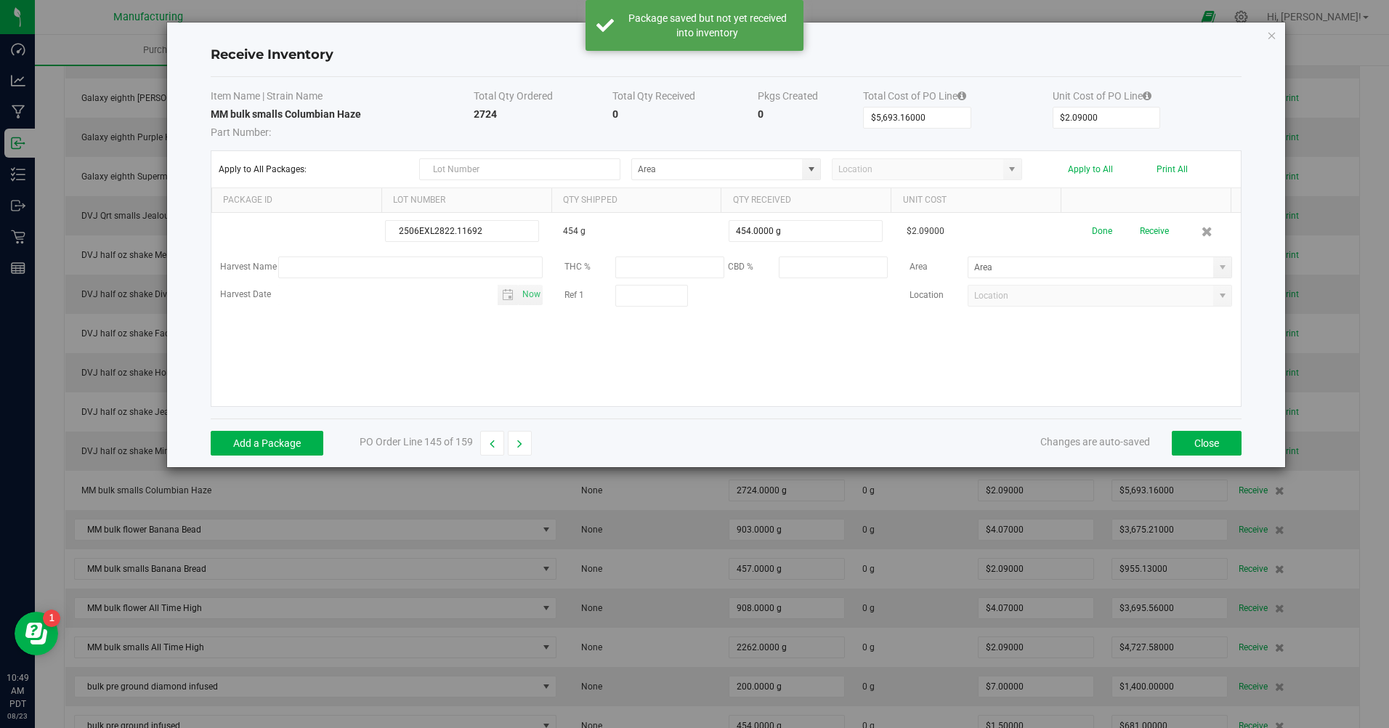
click at [818, 171] on span at bounding box center [811, 169] width 18 height 20
click at [717, 245] on span "Bulk flower smalls Room" at bounding box center [689, 245] width 97 height 22
type input "Bulk flower smalls Room"
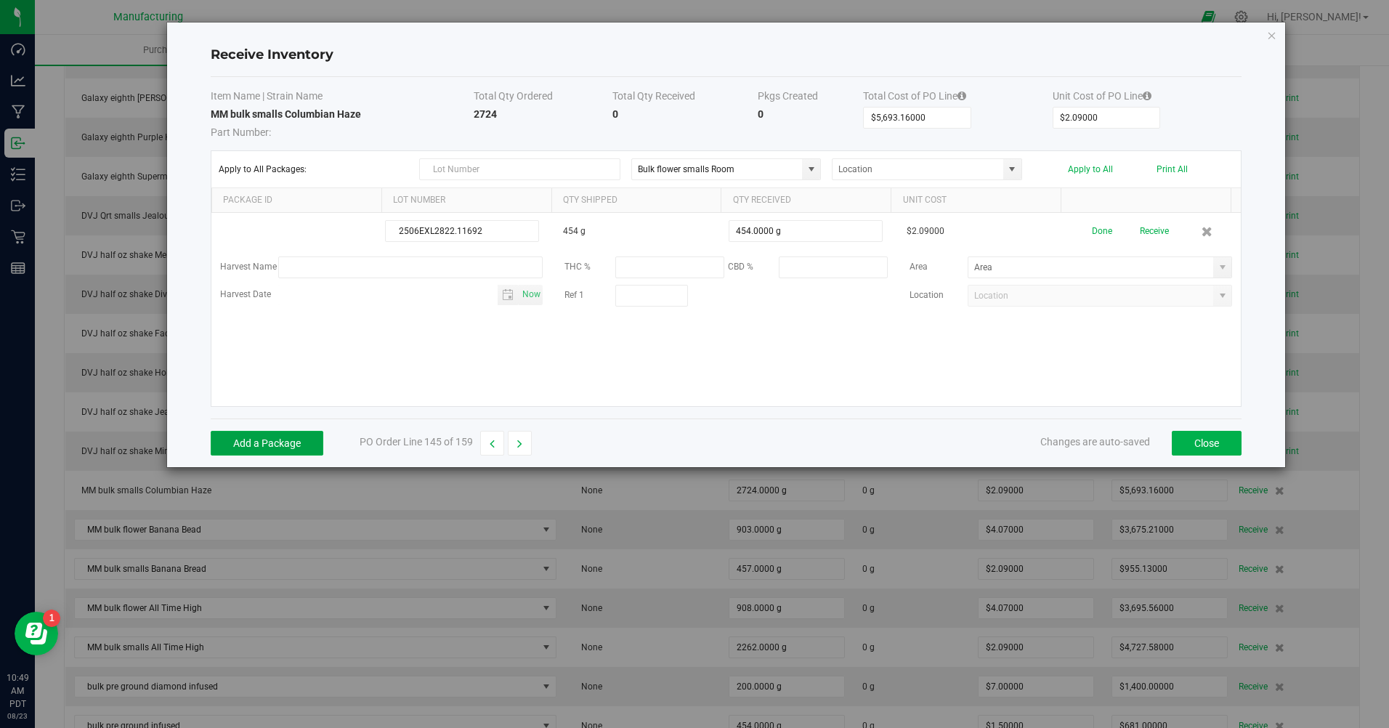
click at [312, 443] on button "Add a Package" at bounding box center [267, 443] width 113 height 25
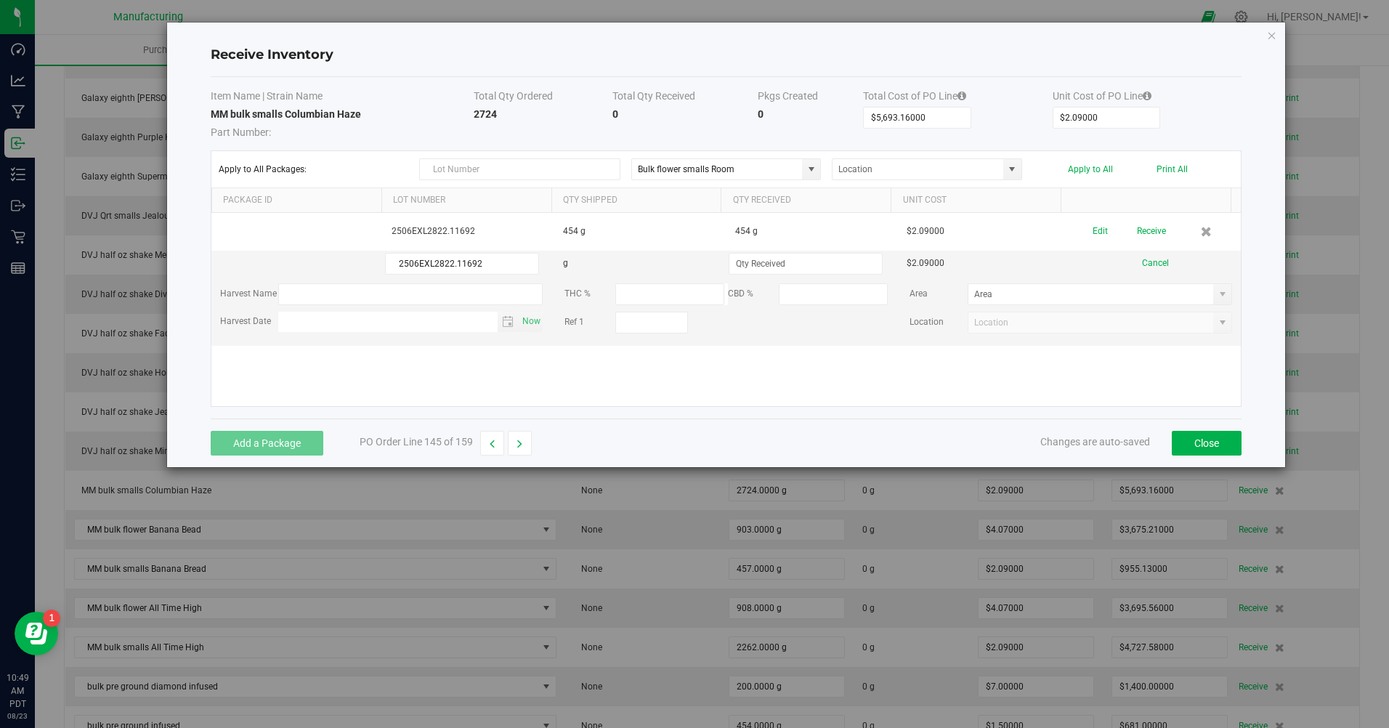
type input "2506EXL2822.11692"
click at [774, 261] on input at bounding box center [806, 264] width 153 height 20
type input "454.0000 g"
click at [693, 457] on div "Add a Package PO Order Line 145 of 159 Changes are auto-saved Close" at bounding box center [727, 443] width 1032 height 49
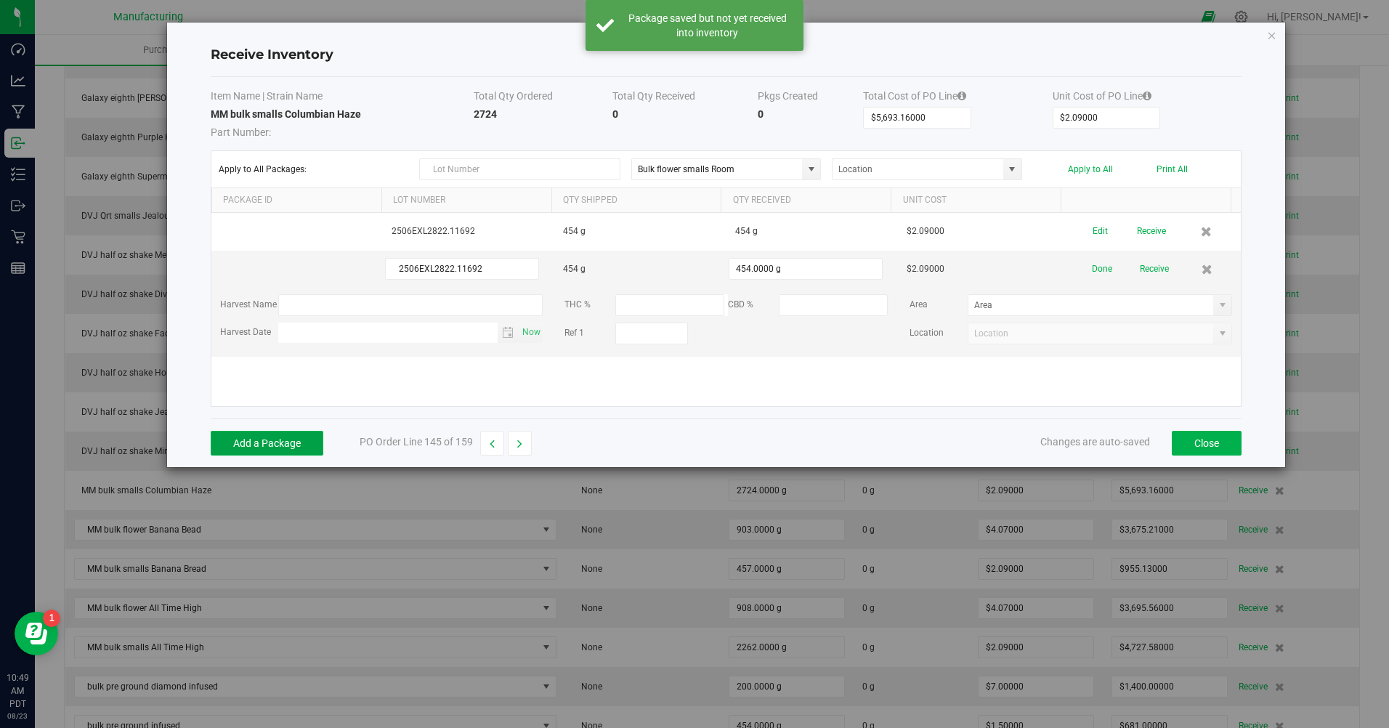
click at [307, 451] on button "Add a Package" at bounding box center [267, 443] width 113 height 25
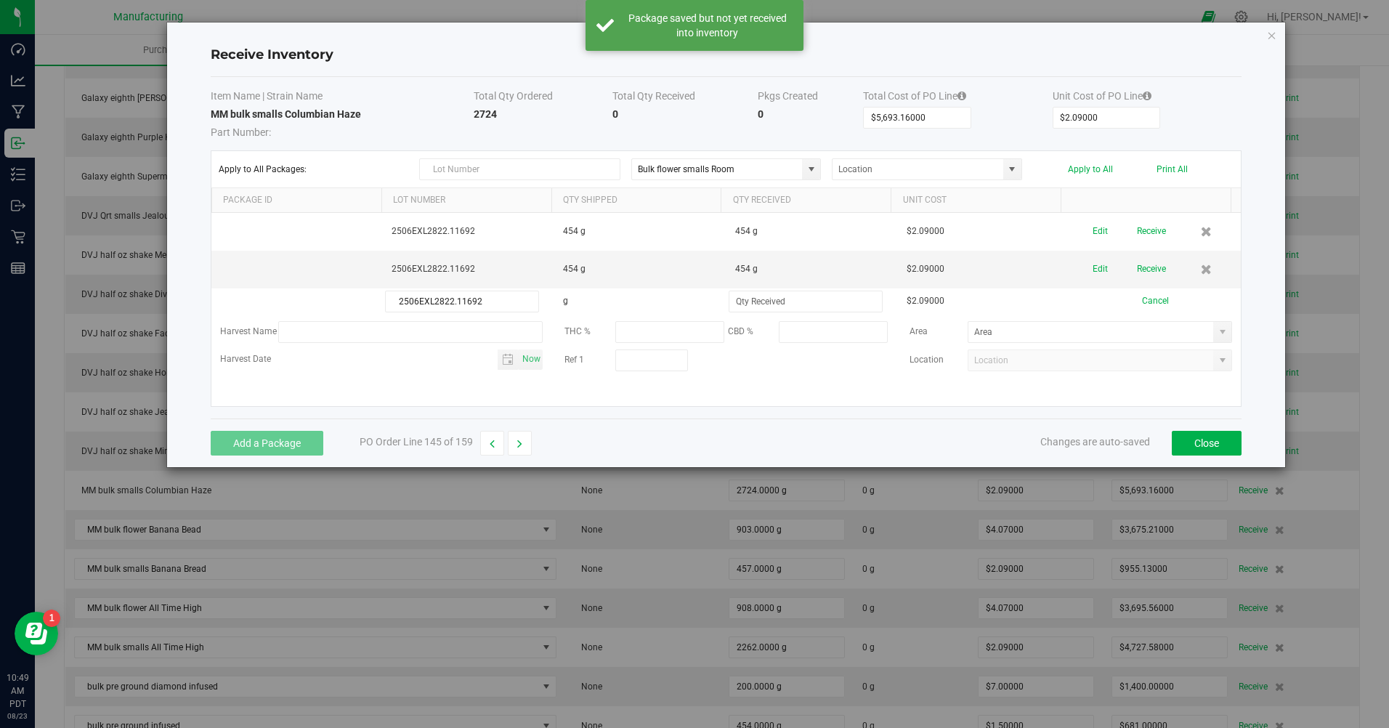
type input "2506EXL2822.11692"
click at [803, 304] on input at bounding box center [806, 301] width 153 height 20
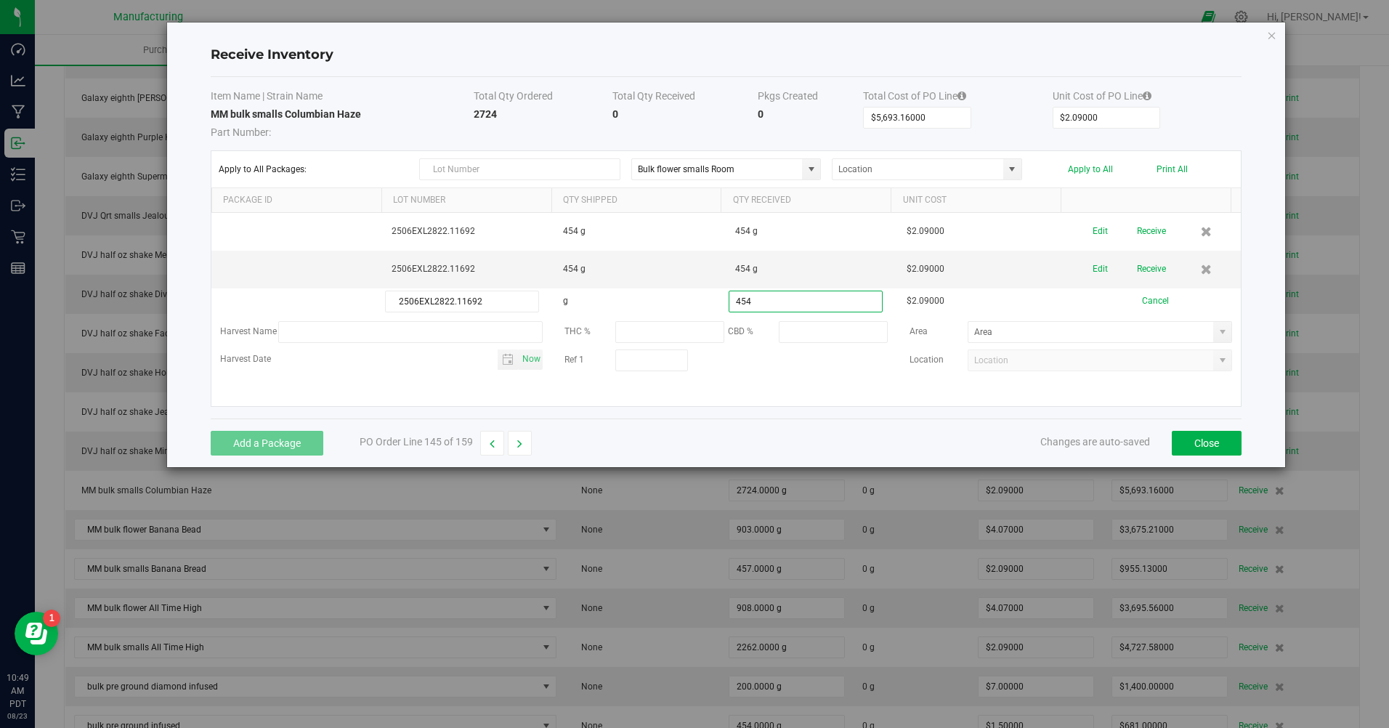
type input "454.0000 g"
click at [675, 421] on div "Add a Package PO Order Line 145 of 159 Changes are auto-saved Close" at bounding box center [727, 443] width 1032 height 49
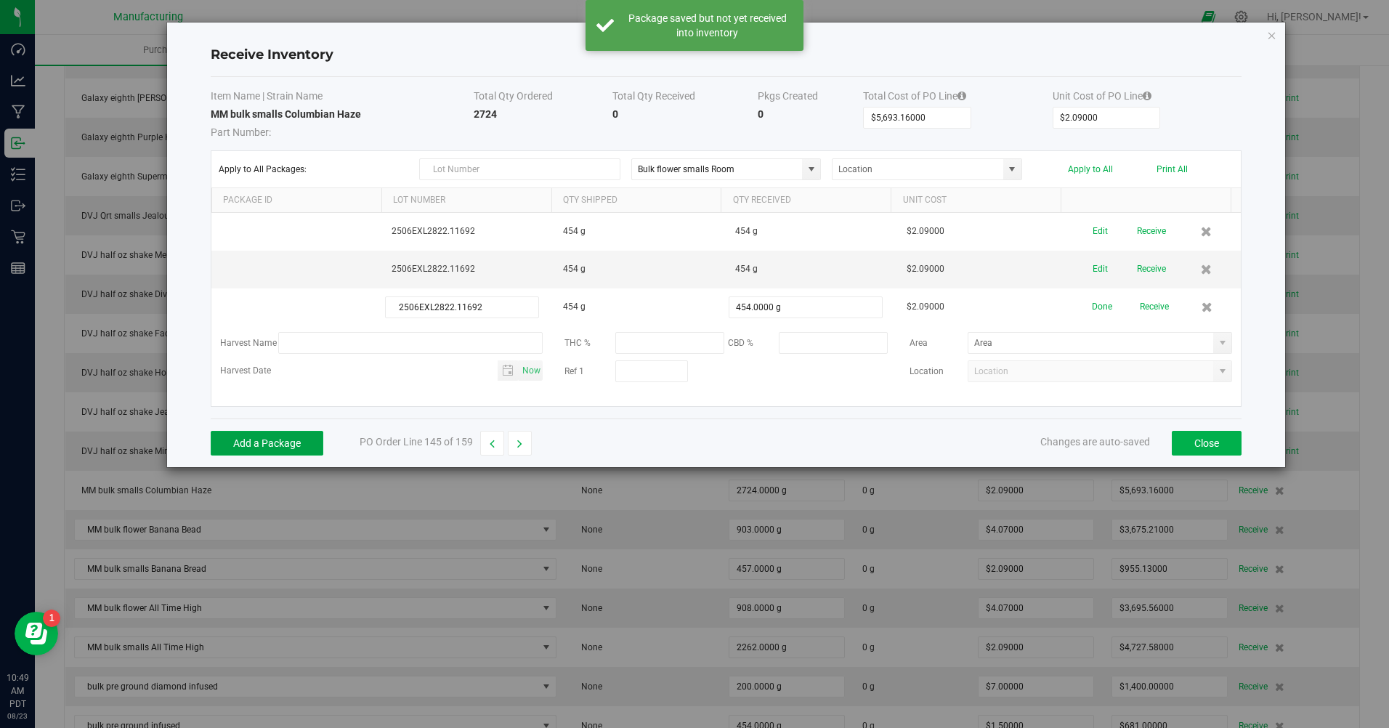
click at [315, 445] on button "Add a Package" at bounding box center [267, 443] width 113 height 25
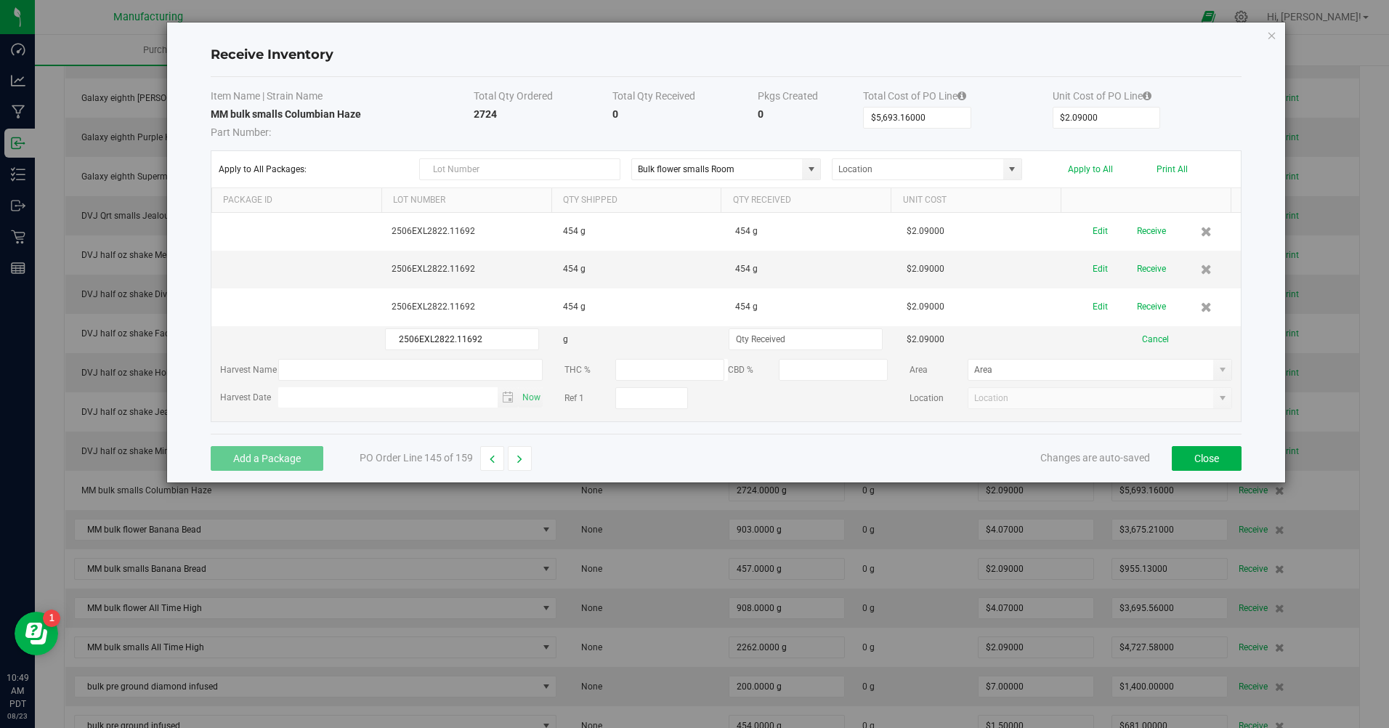
type input "2506EXL2822.11692"
click at [743, 334] on input at bounding box center [806, 339] width 153 height 20
type input "454.0000 g"
drag, startPoint x: 690, startPoint y: 456, endPoint x: 681, endPoint y: 461, distance: 10.1
click at [689, 456] on div "Add a Package PO Order Line 145 of 159 Changes are auto-saved Close" at bounding box center [727, 458] width 1032 height 49
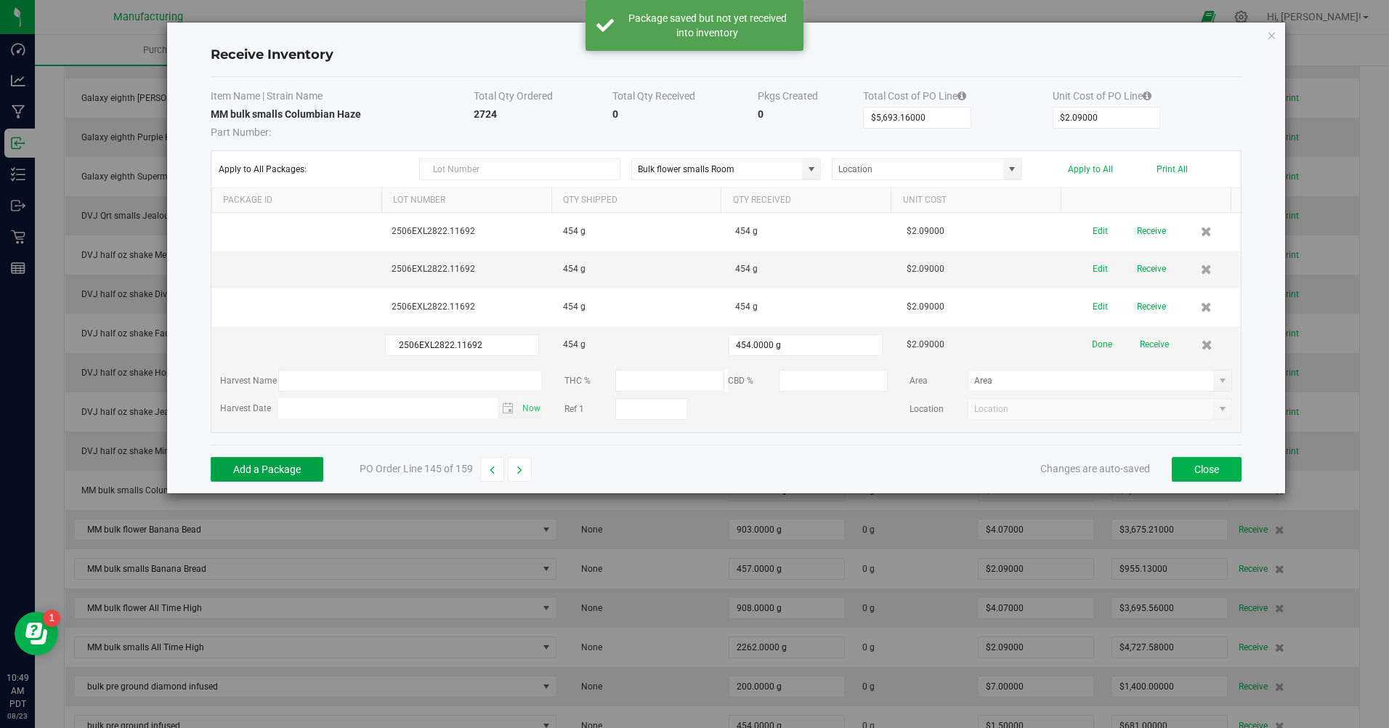
click at [271, 482] on button "Add a Package" at bounding box center [267, 469] width 113 height 25
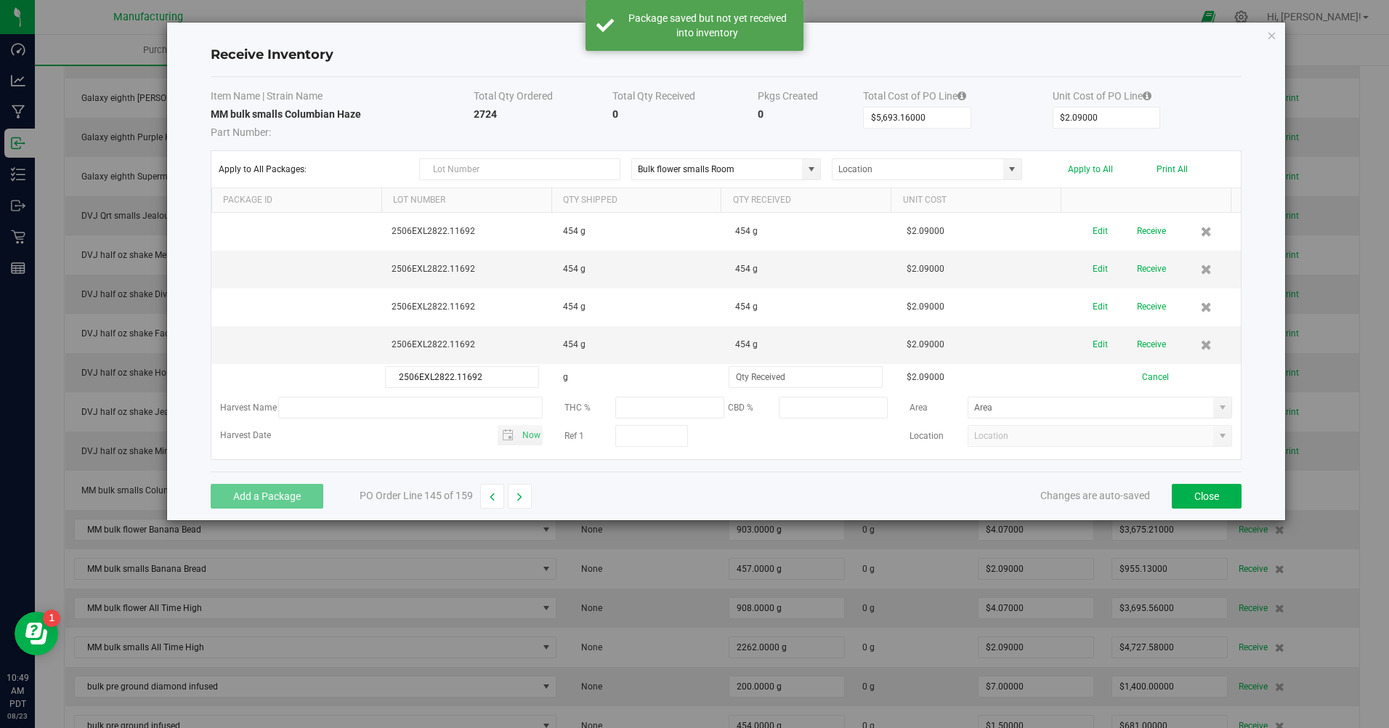
type input "2506EXL2822.11692"
click at [759, 390] on td at bounding box center [813, 377] width 172 height 27
click at [767, 382] on input at bounding box center [806, 377] width 153 height 20
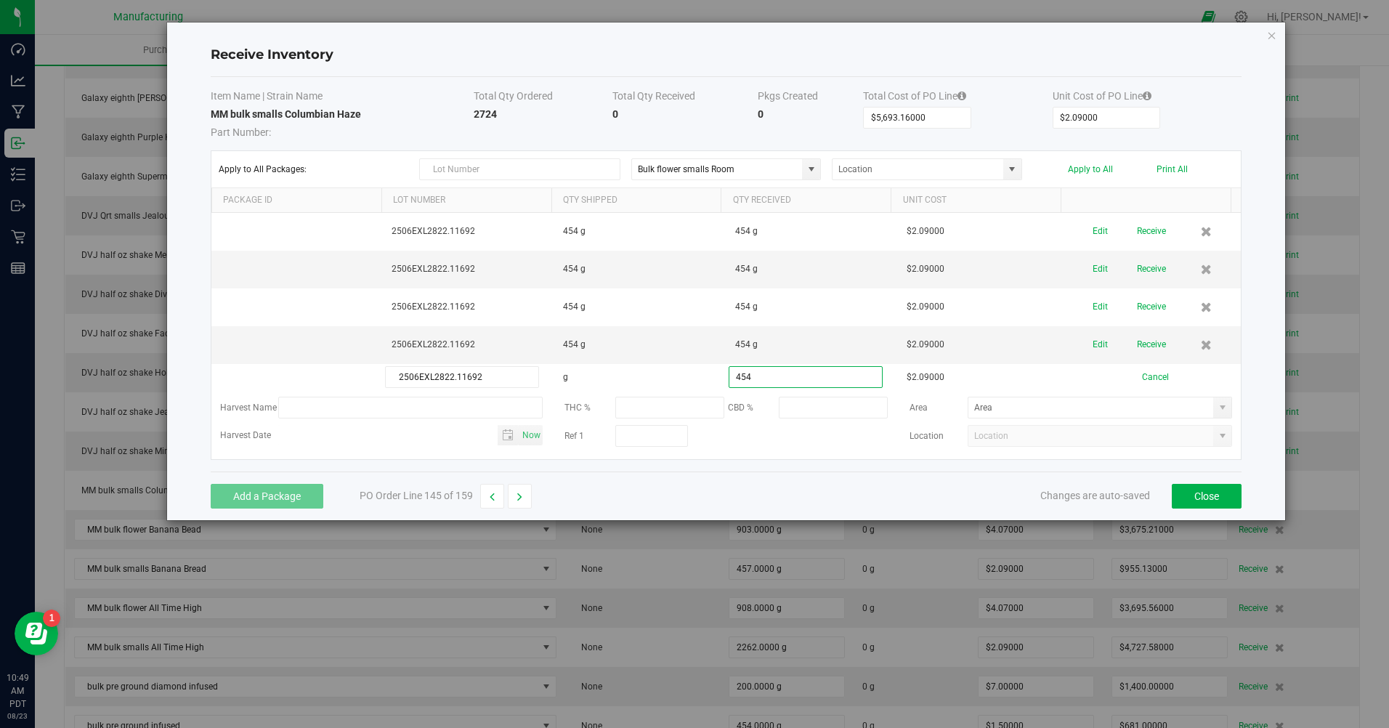
type input "454.0000 g"
click at [732, 472] on div "Item Name | Strain Name Total Qty Ordered Total Qty Received Pkgs Created Total…" at bounding box center [727, 274] width 1032 height 395
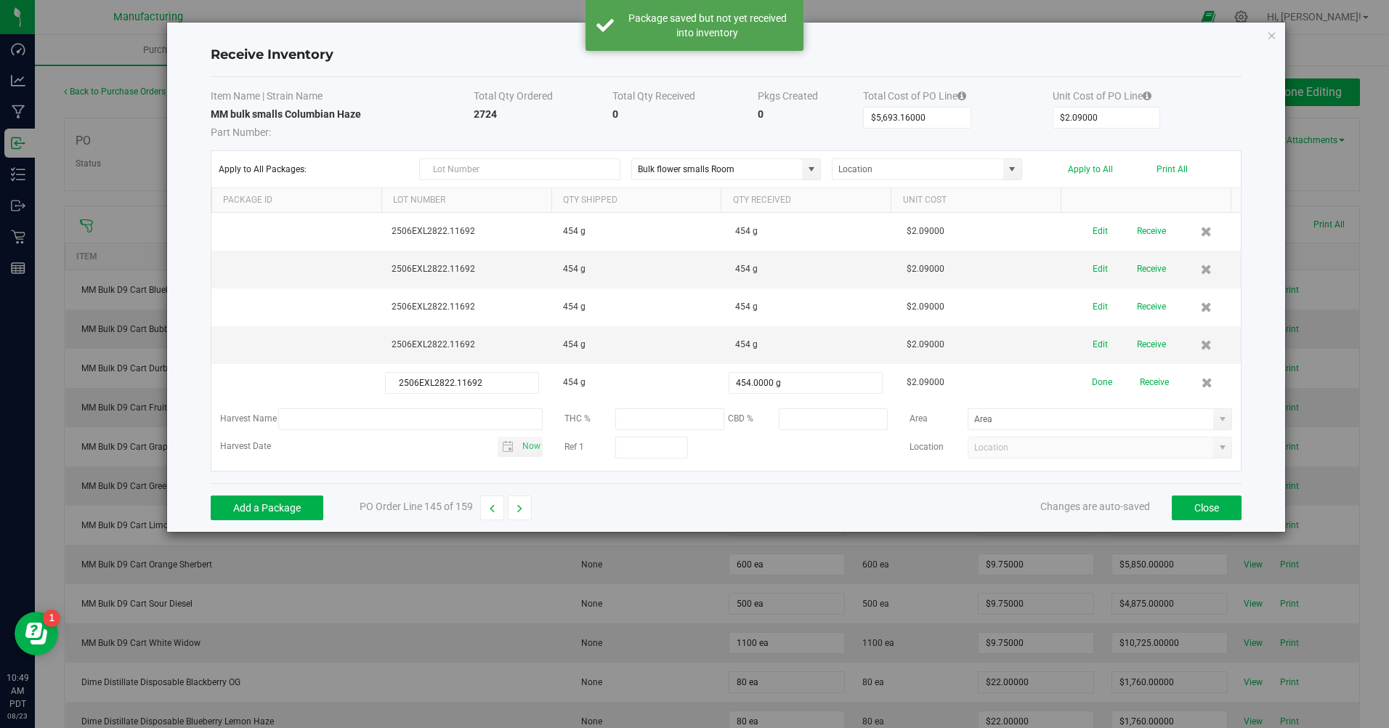
scroll to position [5450, 0]
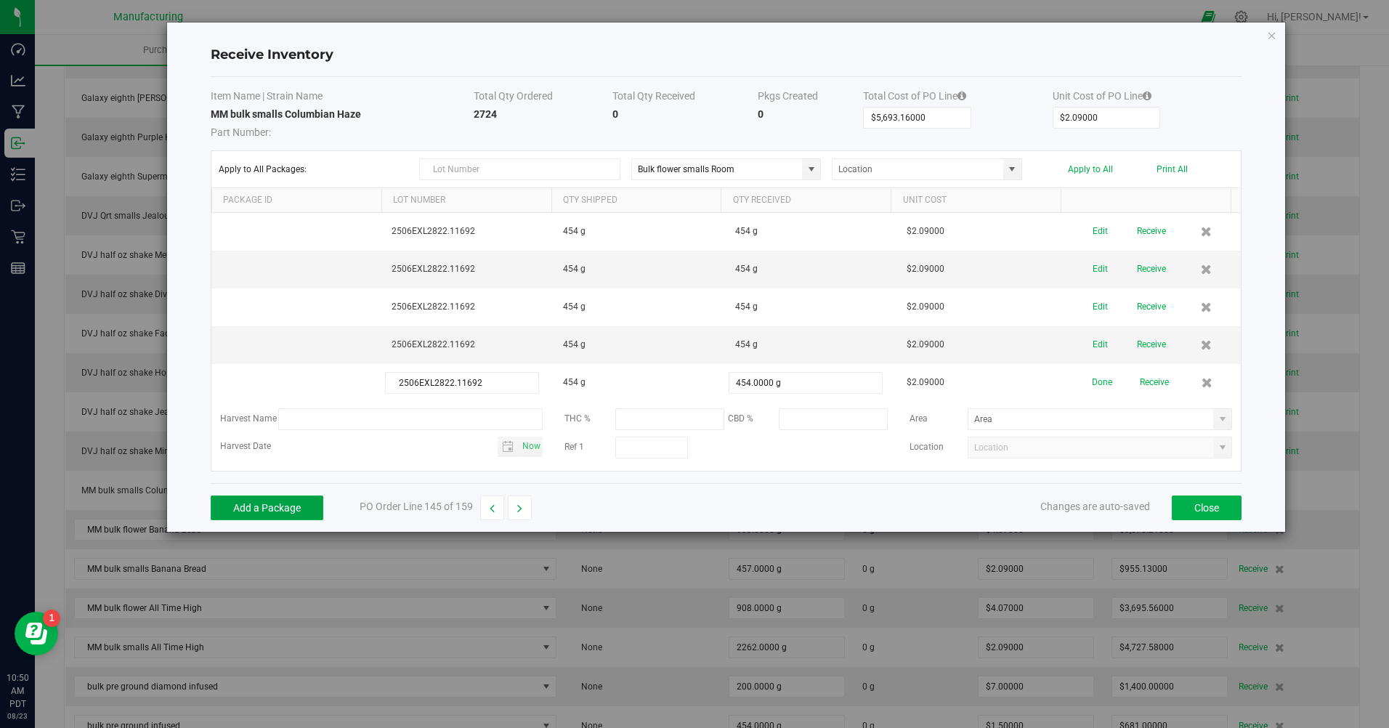
click at [243, 520] on button "Add a Package" at bounding box center [267, 508] width 113 height 25
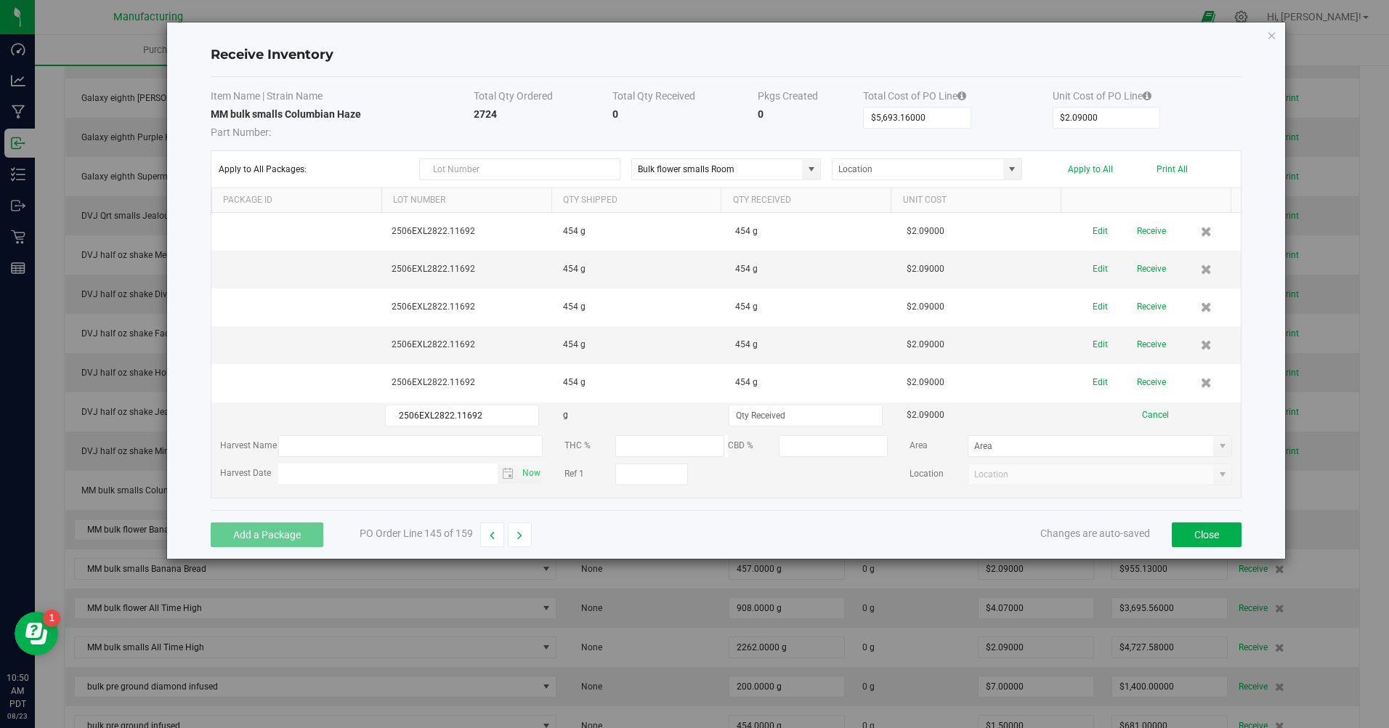
type input "2506EXL2822.11692"
click at [791, 416] on input at bounding box center [806, 416] width 153 height 20
type input "454.0000 g"
click at [753, 531] on div "Add a Package PO Order Line 145 of 159 Changes are auto-saved Close" at bounding box center [727, 534] width 1032 height 49
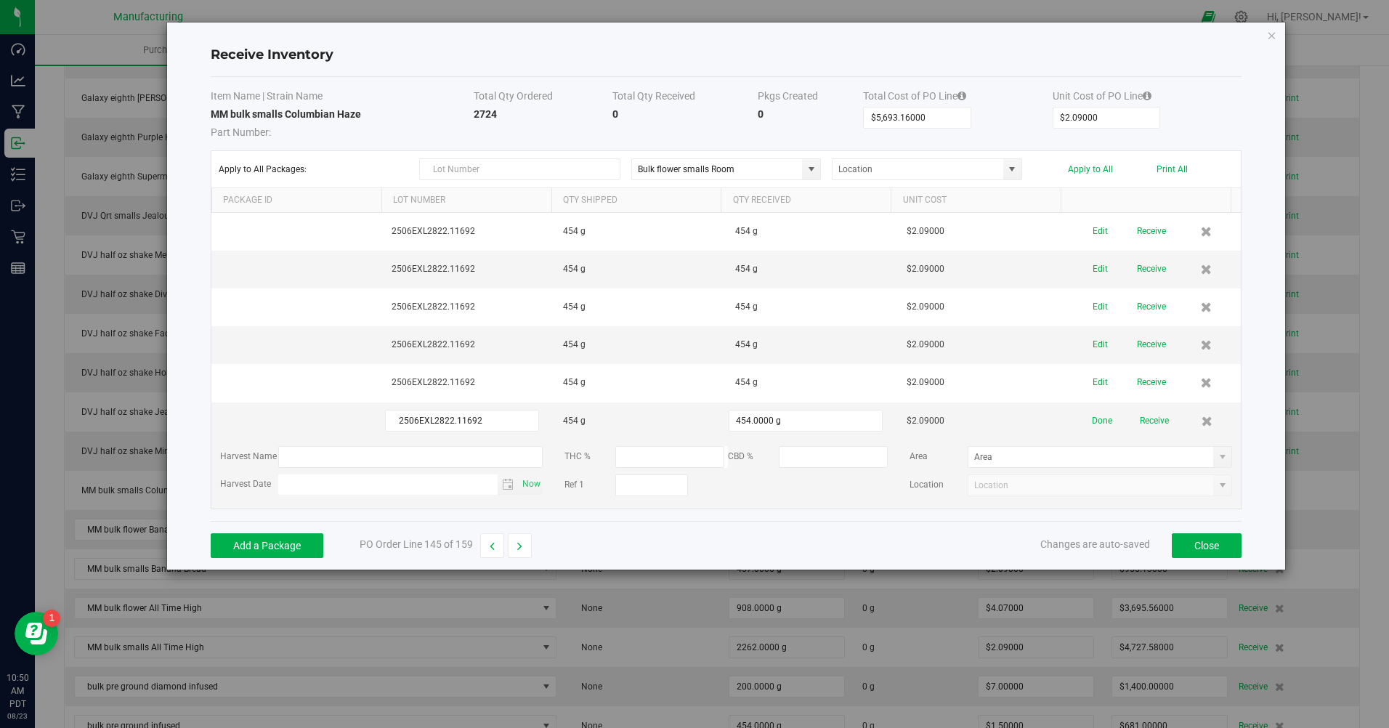
click at [1092, 172] on button "Apply to All" at bounding box center [1090, 169] width 45 height 10
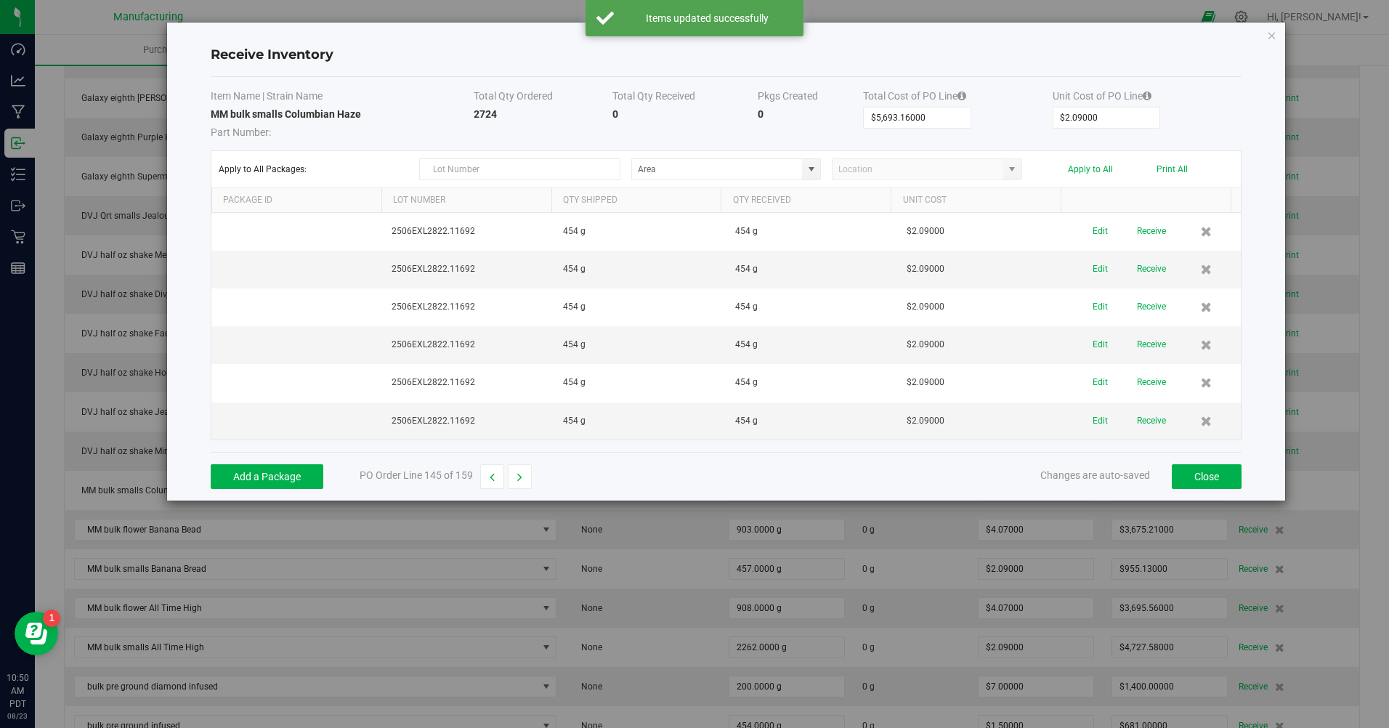
click at [1137, 239] on button "Receive" at bounding box center [1151, 231] width 29 height 25
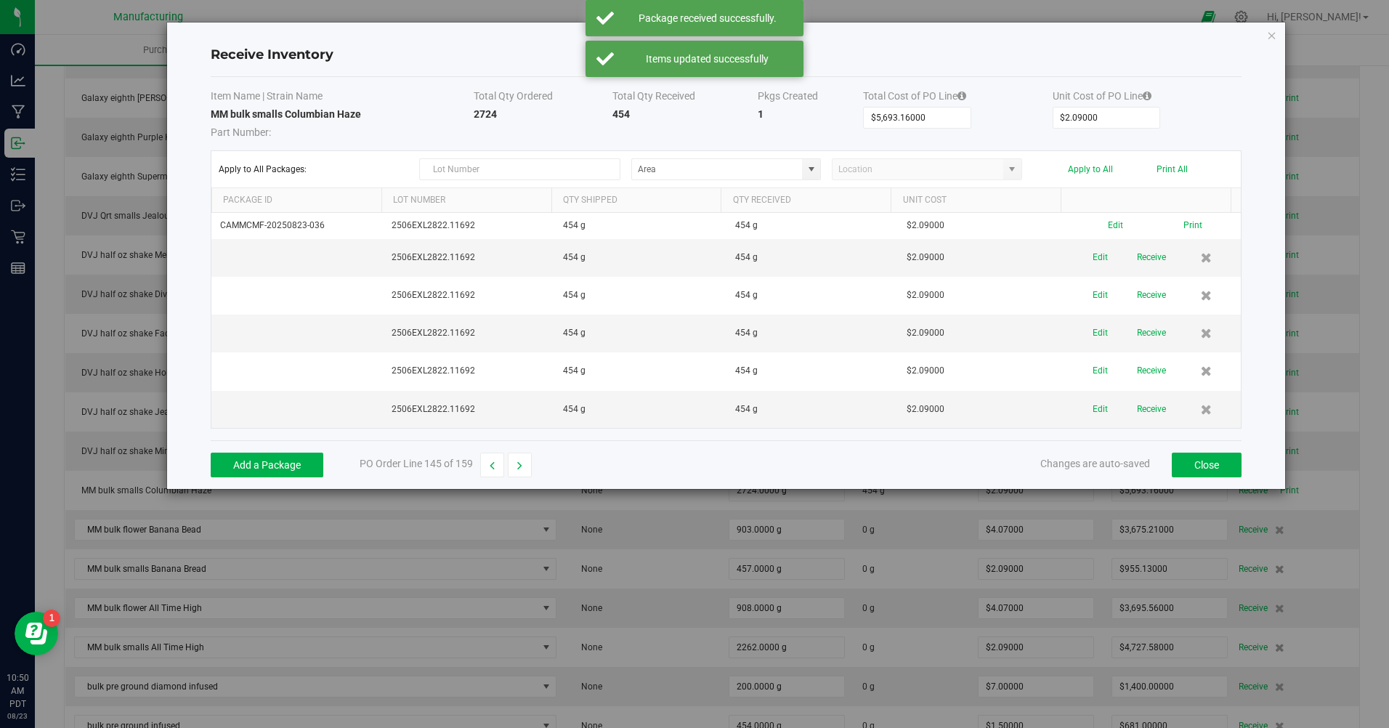
click at [1137, 258] on button "Receive" at bounding box center [1151, 257] width 29 height 25
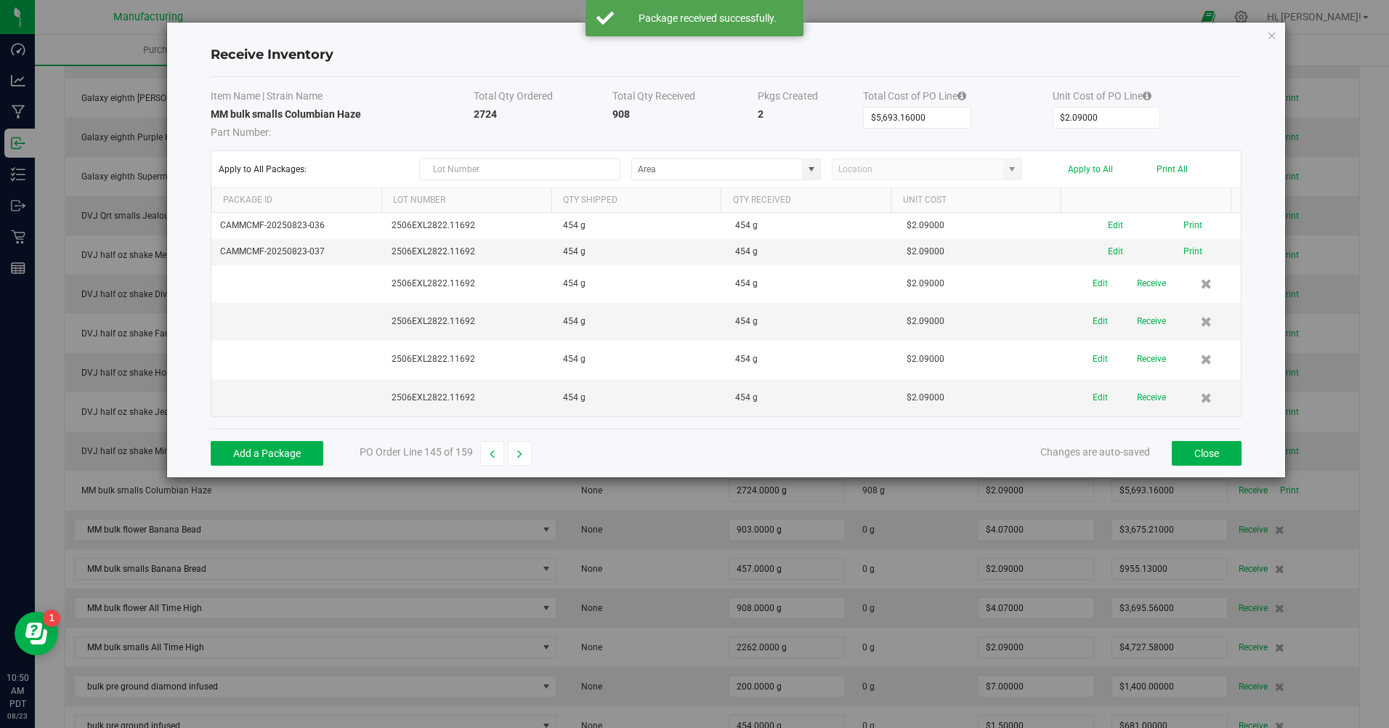
click at [1139, 298] on td "Edit Receive" at bounding box center [1156, 284] width 172 height 38
click at [1143, 290] on button "Receive" at bounding box center [1151, 283] width 29 height 25
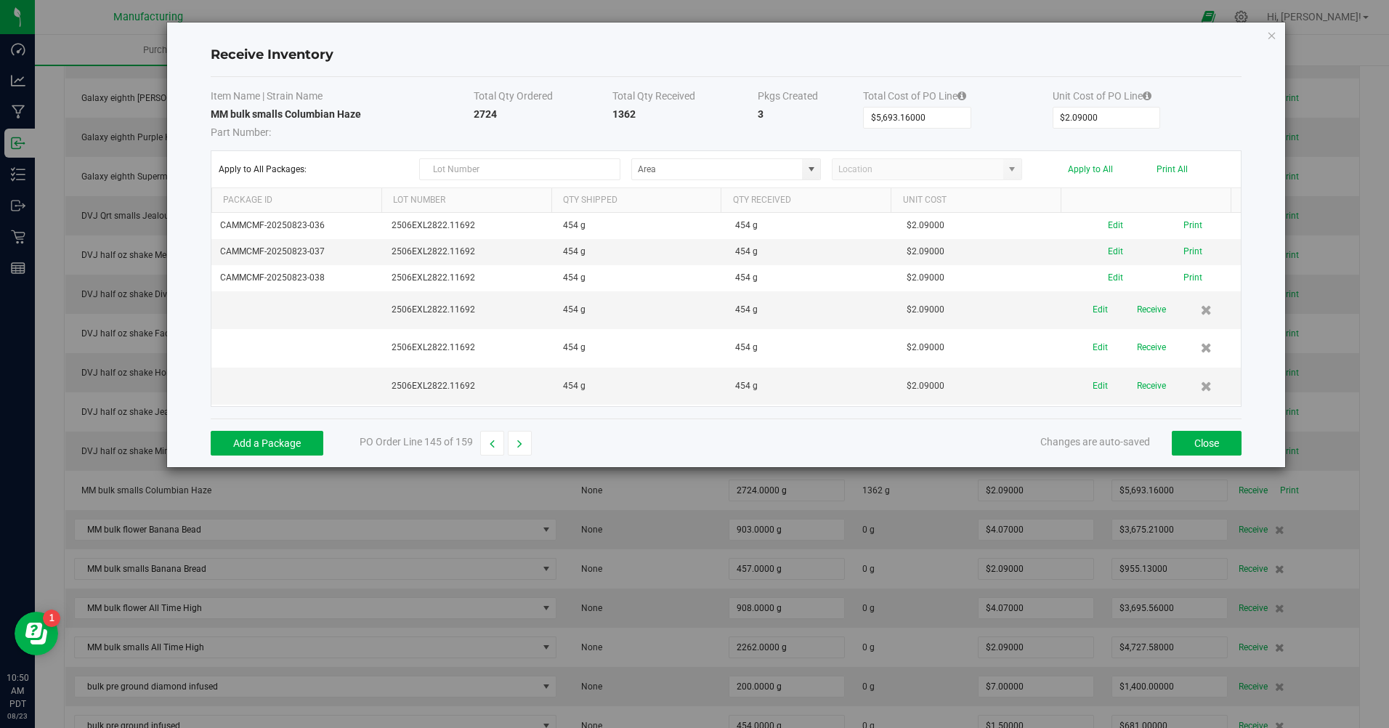
click at [1148, 319] on button "Receive" at bounding box center [1151, 309] width 29 height 25
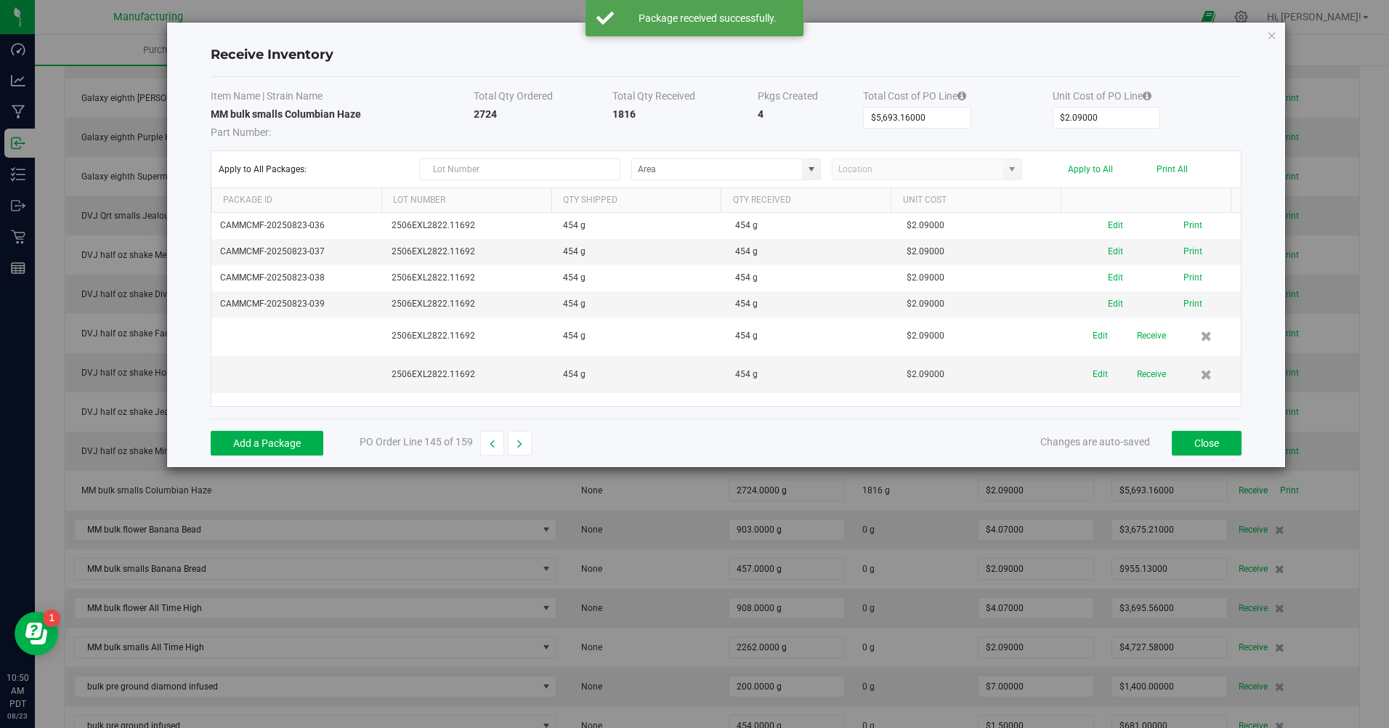
click at [1149, 336] on button "Receive" at bounding box center [1151, 335] width 29 height 25
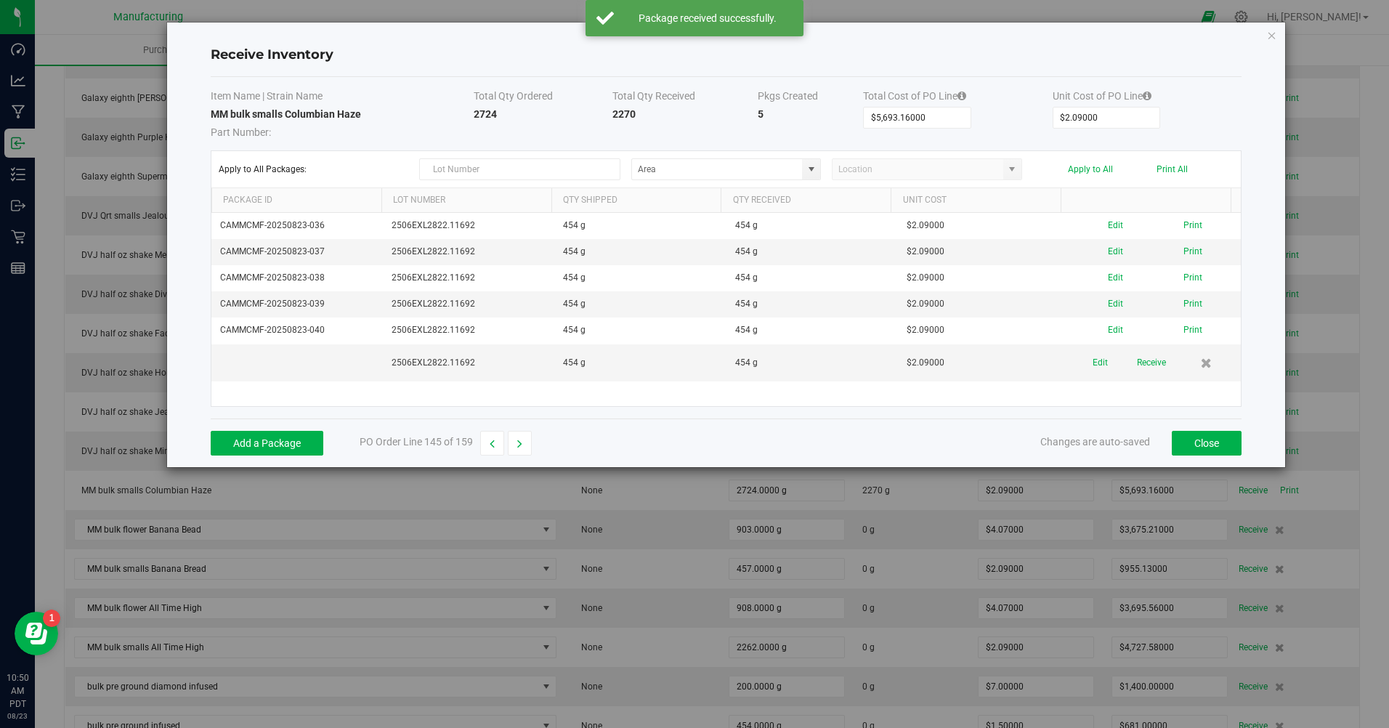
click at [1140, 363] on button "Receive" at bounding box center [1151, 362] width 29 height 25
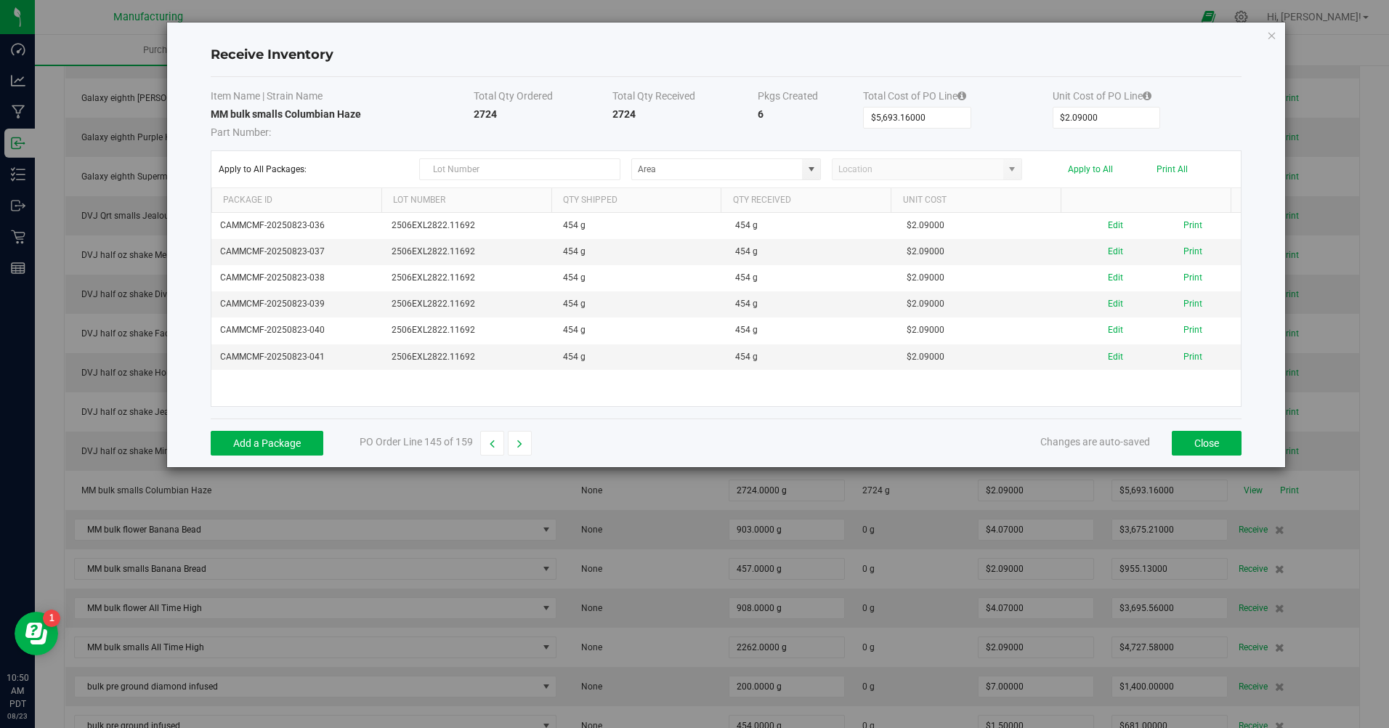
click at [1182, 169] on button "Print All" at bounding box center [1172, 169] width 31 height 10
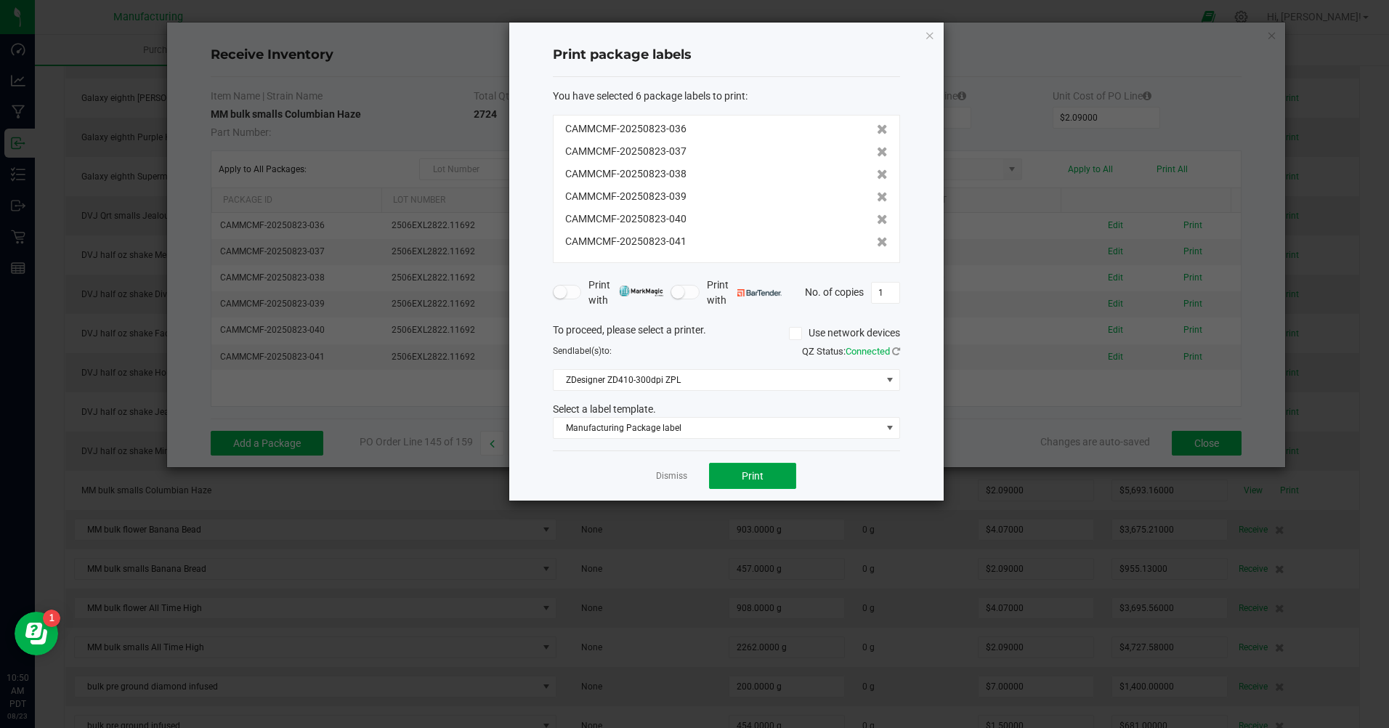
click at [733, 474] on button "Print" at bounding box center [752, 476] width 87 height 26
click at [669, 483] on link "Dismiss" at bounding box center [671, 476] width 31 height 12
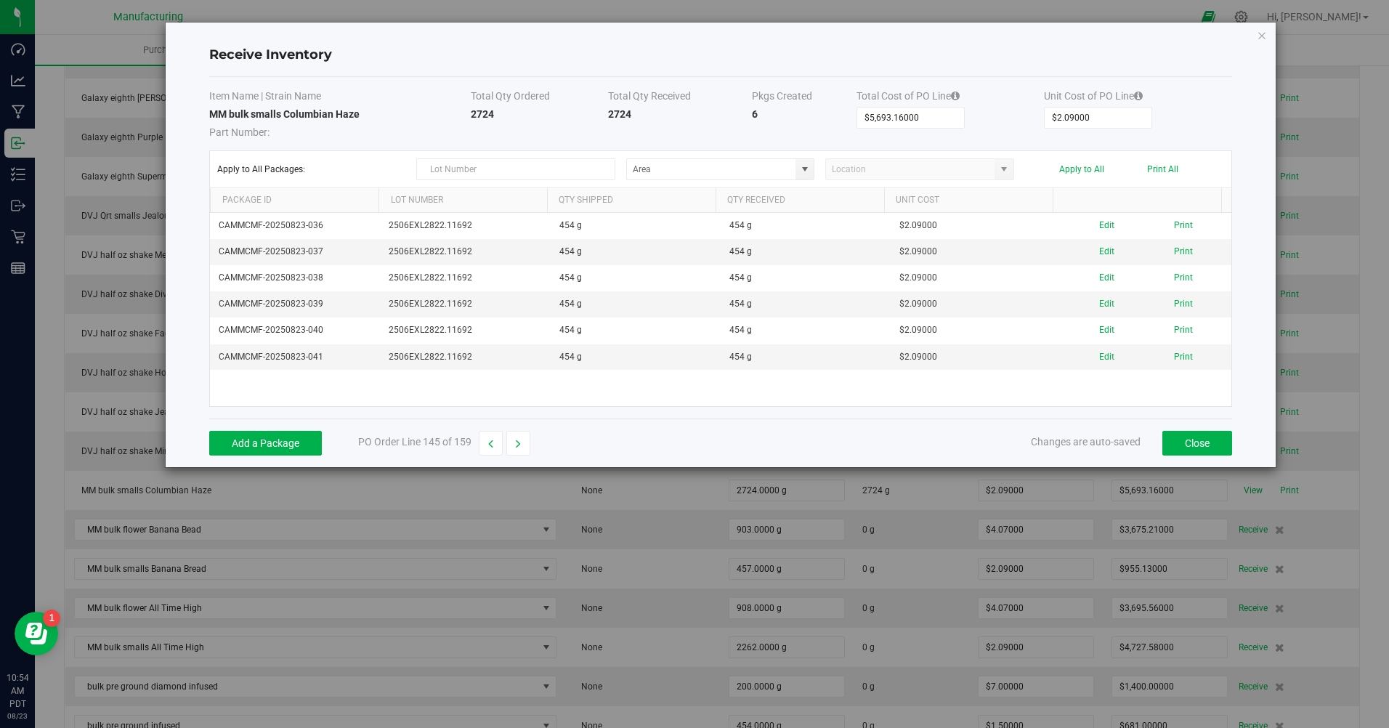
click at [527, 455] on button "button" at bounding box center [519, 443] width 24 height 25
type input "$3,675.21000"
type input "$4.07000"
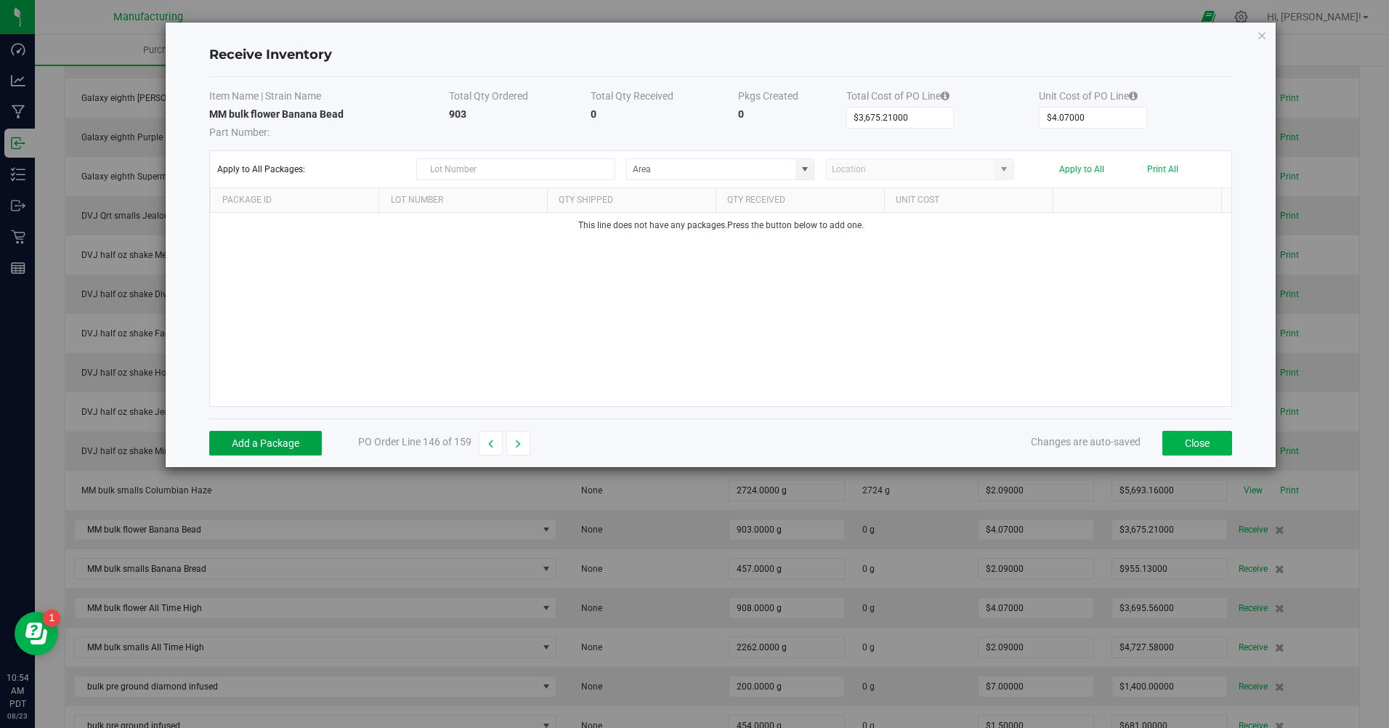
click at [294, 445] on button "Add a Package" at bounding box center [265, 443] width 113 height 25
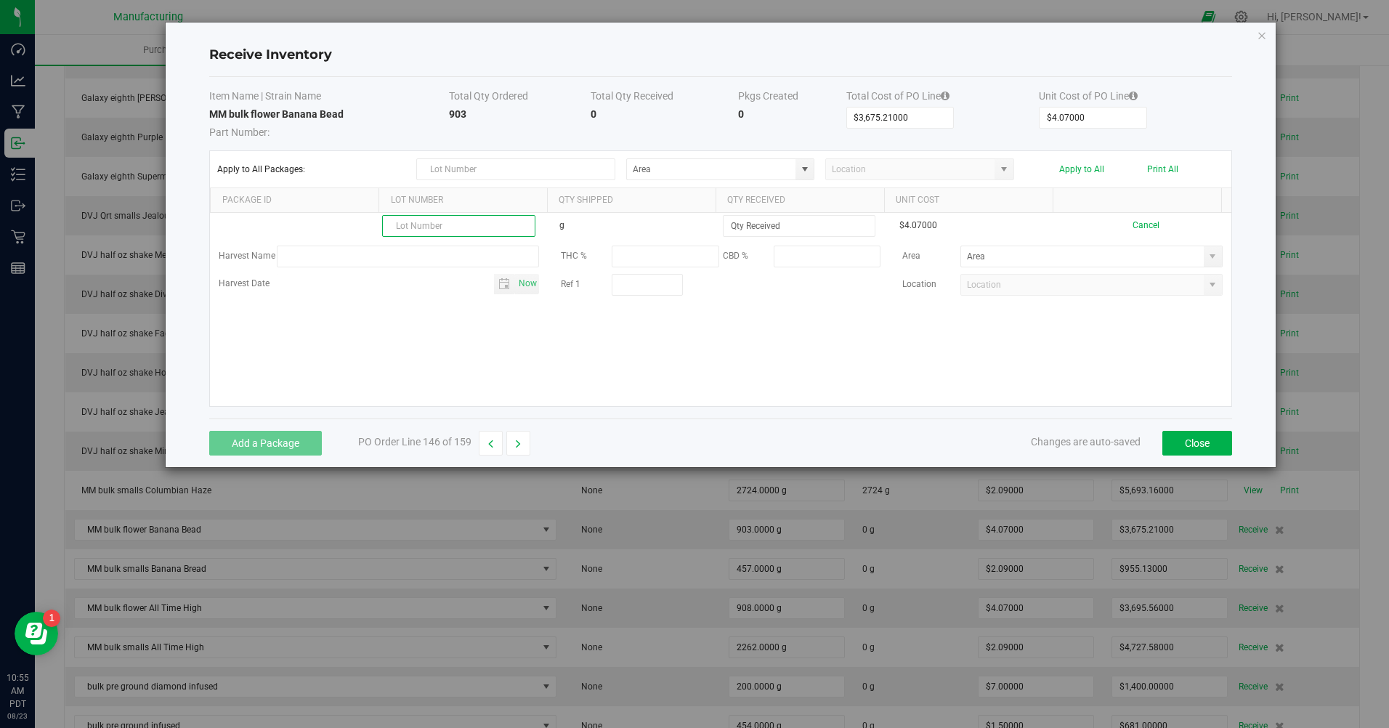
paste input "2506EXL3004.12563"
type input "2506EXL3004.12563"
click at [727, 226] on input at bounding box center [799, 226] width 151 height 20
type input "449.0000 g"
click at [372, 325] on kendo-grid-list "2506EXL3004.12563 g 449.0000 g $4.07000 Cancel Harvest Name THC % CBD % Area Ha…" at bounding box center [721, 309] width 1022 height 193
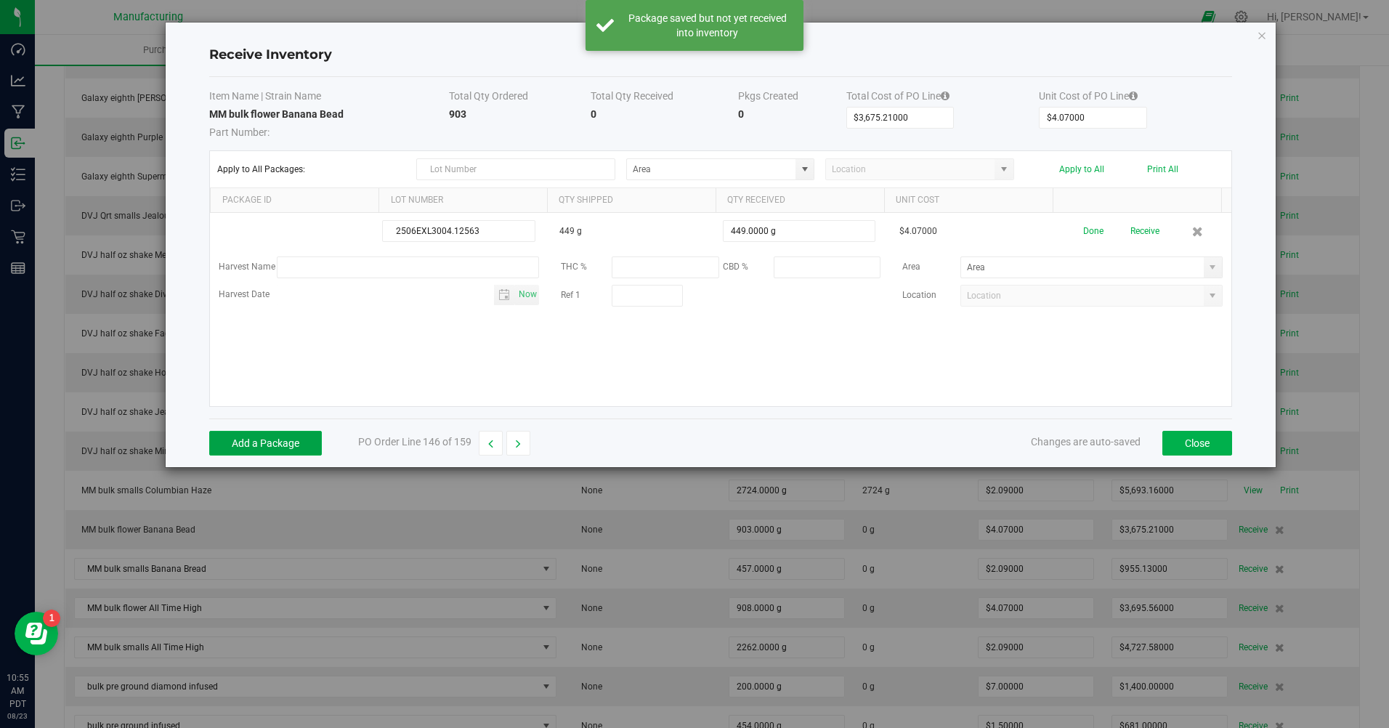
click at [291, 446] on button "Add a Package" at bounding box center [265, 443] width 113 height 25
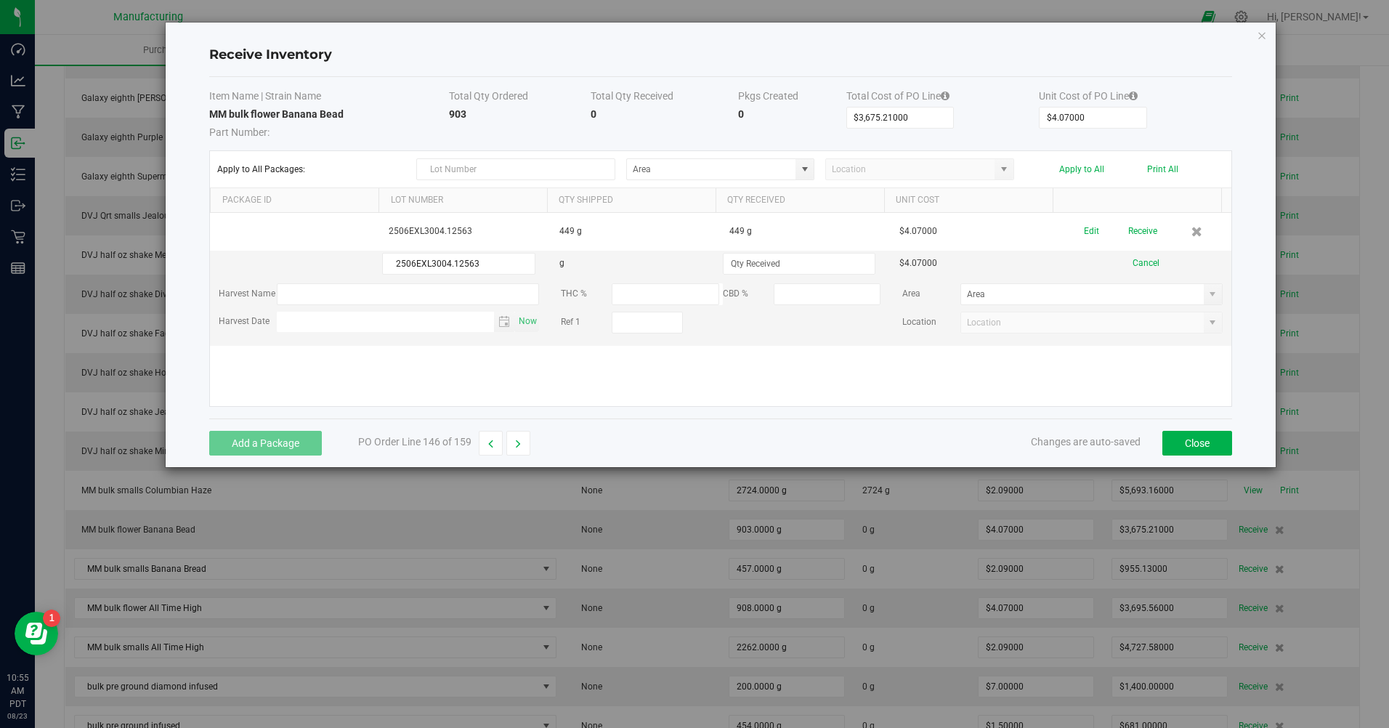
type input "2506EXL3004.12563"
click at [775, 265] on input at bounding box center [799, 264] width 151 height 20
type input "454.0000 g"
click at [777, 134] on td "0" at bounding box center [792, 123] width 108 height 33
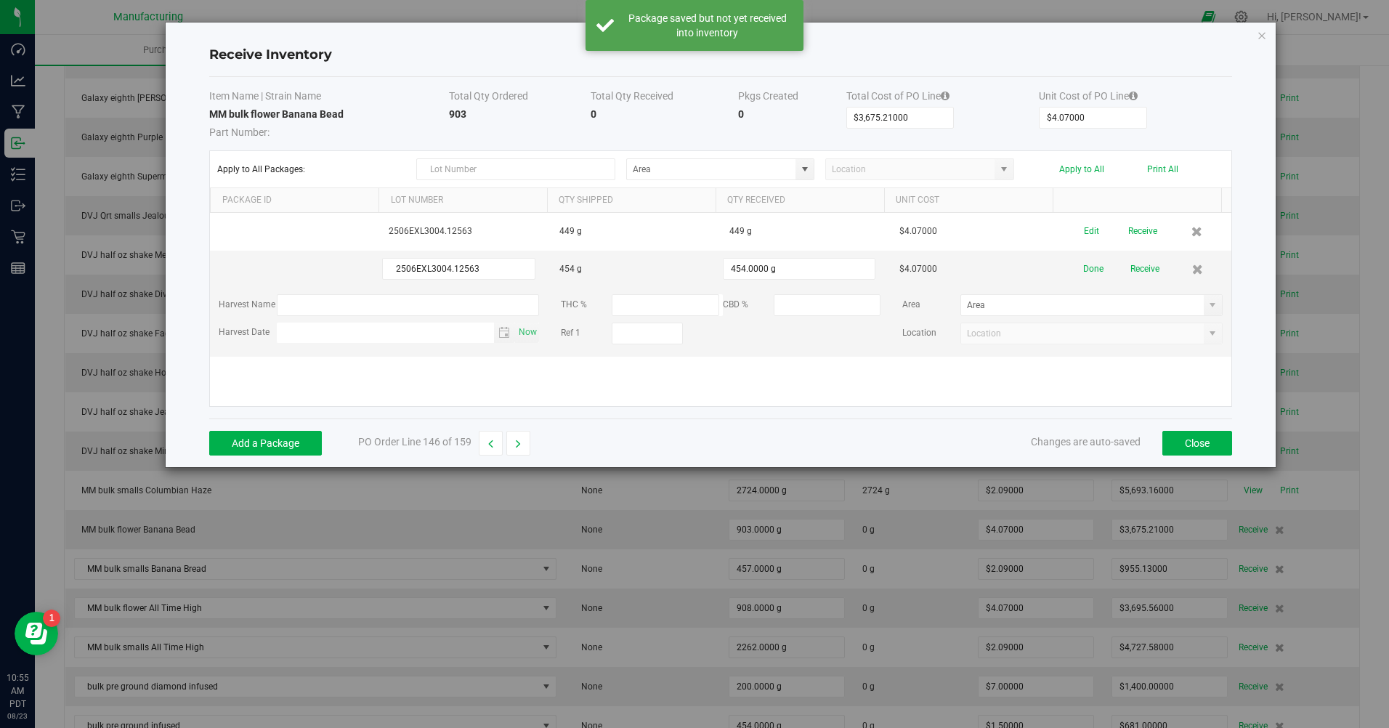
click at [809, 170] on span at bounding box center [805, 170] width 12 height 12
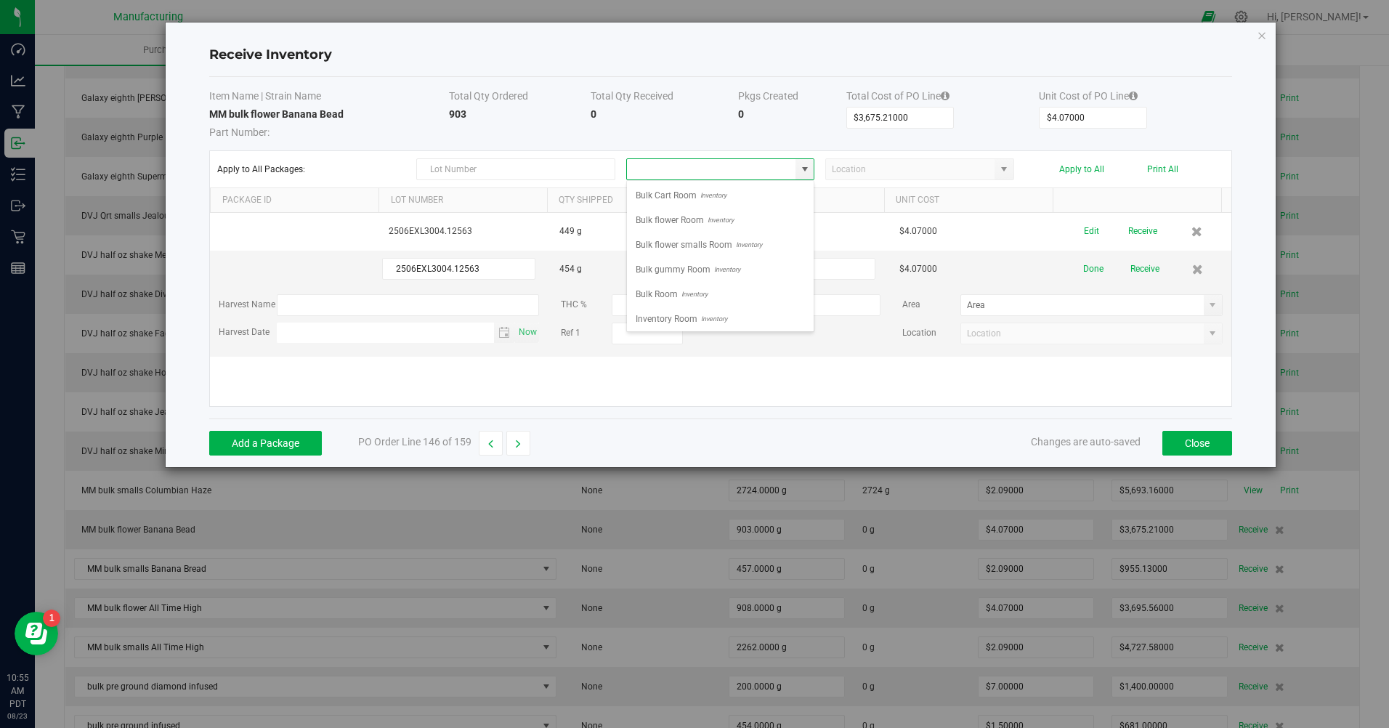
click at [695, 225] on span "Bulk flower Room" at bounding box center [670, 220] width 68 height 22
type input "Bulk flower Room"
click at [1098, 167] on button "Apply to All" at bounding box center [1082, 169] width 45 height 10
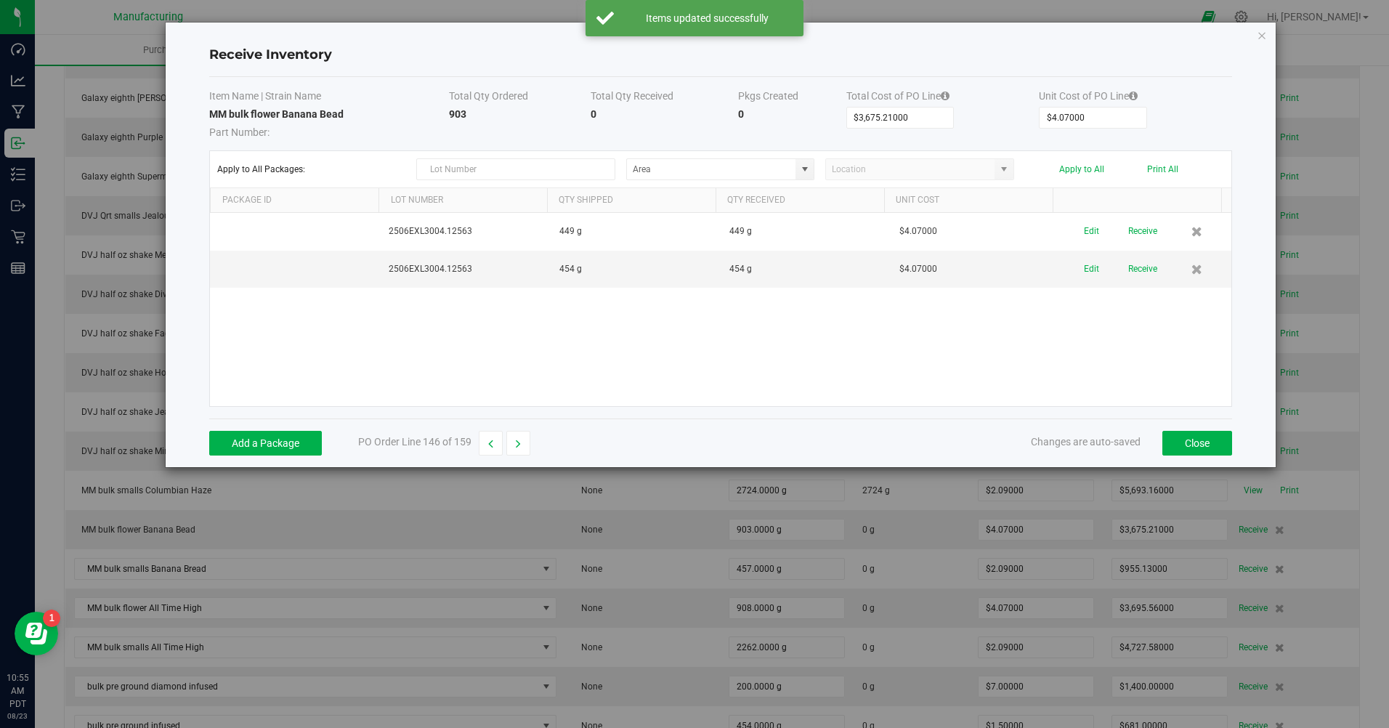
click at [1131, 238] on button "Receive" at bounding box center [1143, 231] width 29 height 25
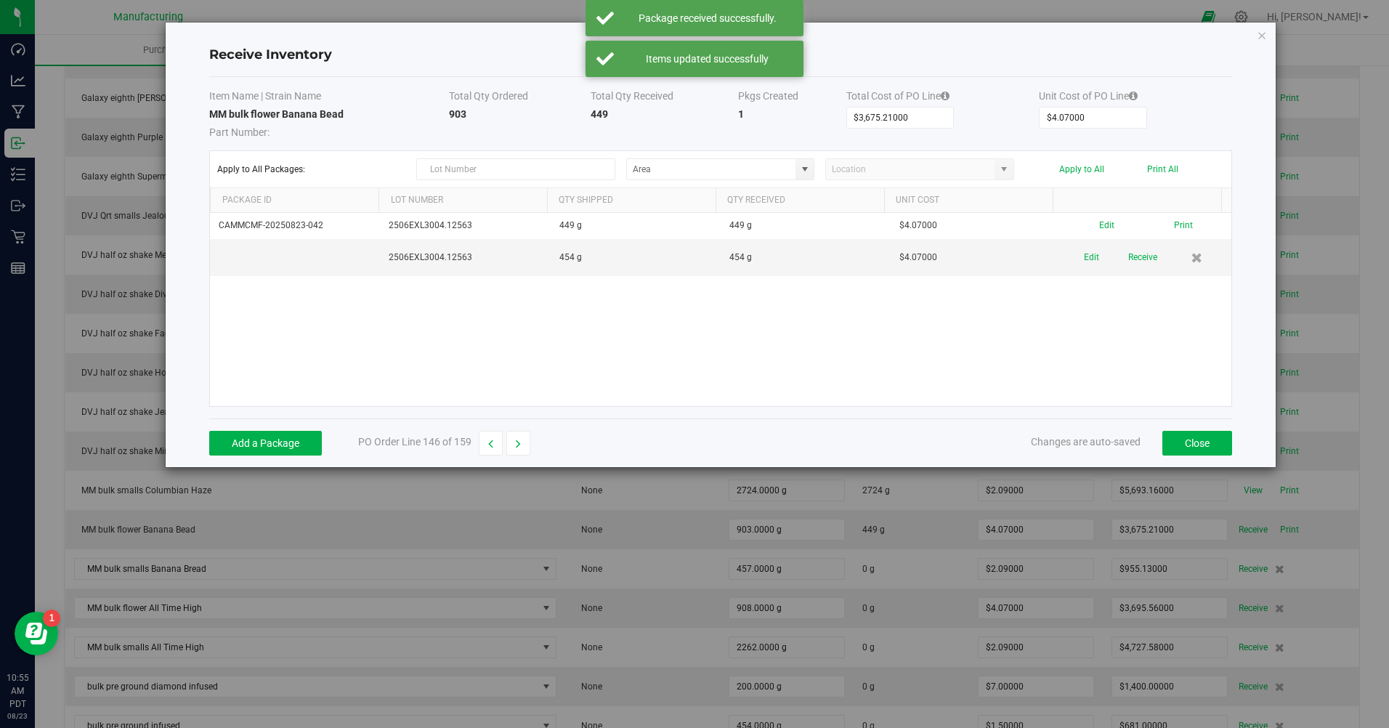
click at [1142, 270] on button "Receive" at bounding box center [1143, 257] width 29 height 25
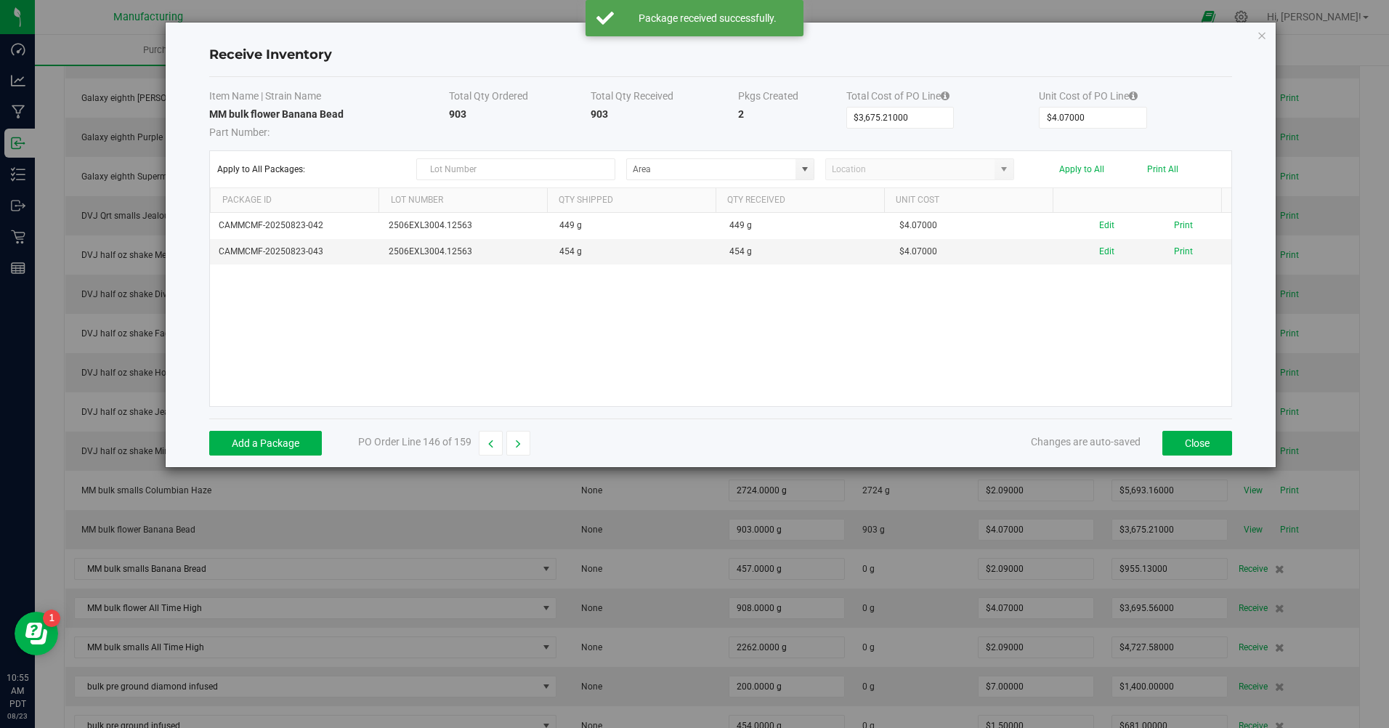
click at [1161, 166] on button "Print All" at bounding box center [1162, 169] width 31 height 10
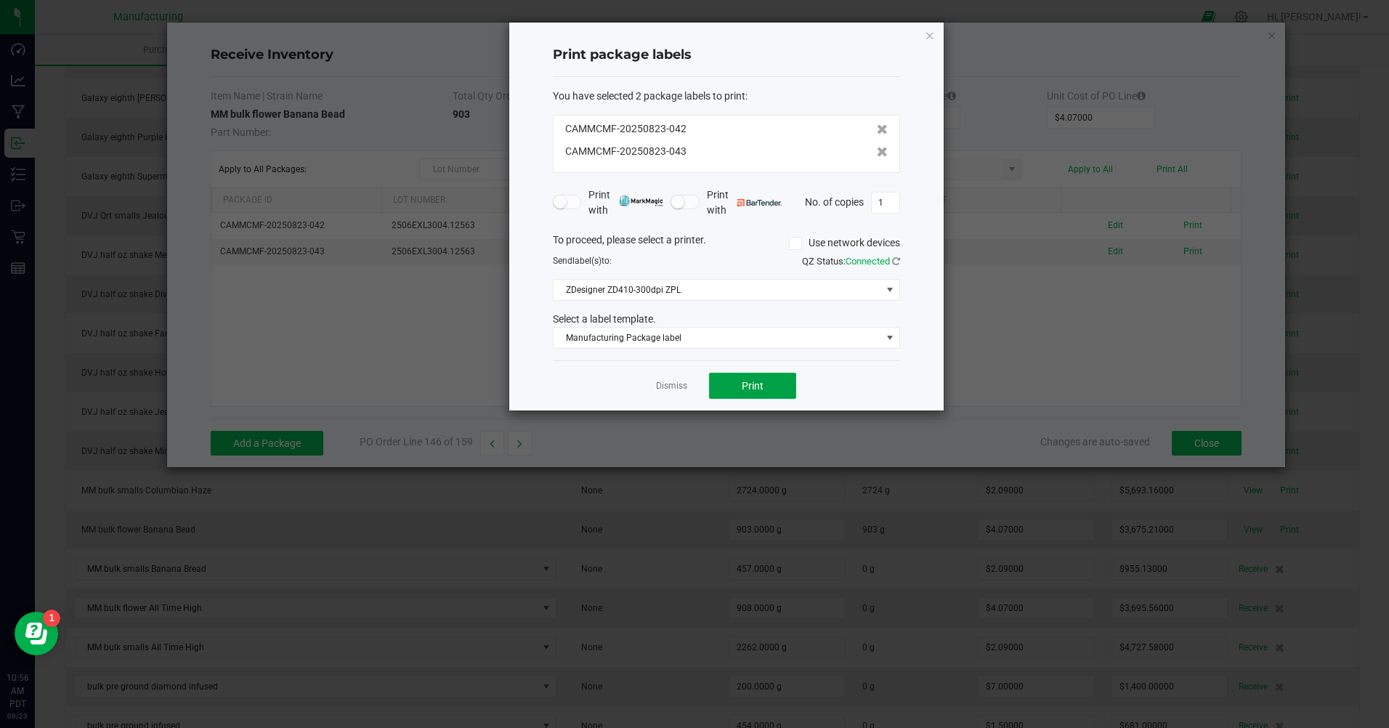
drag, startPoint x: 764, startPoint y: 386, endPoint x: 759, endPoint y: 379, distance: 8.9
click at [759, 379] on button "Print" at bounding box center [752, 386] width 87 height 26
click at [678, 392] on link "Dismiss" at bounding box center [671, 386] width 31 height 12
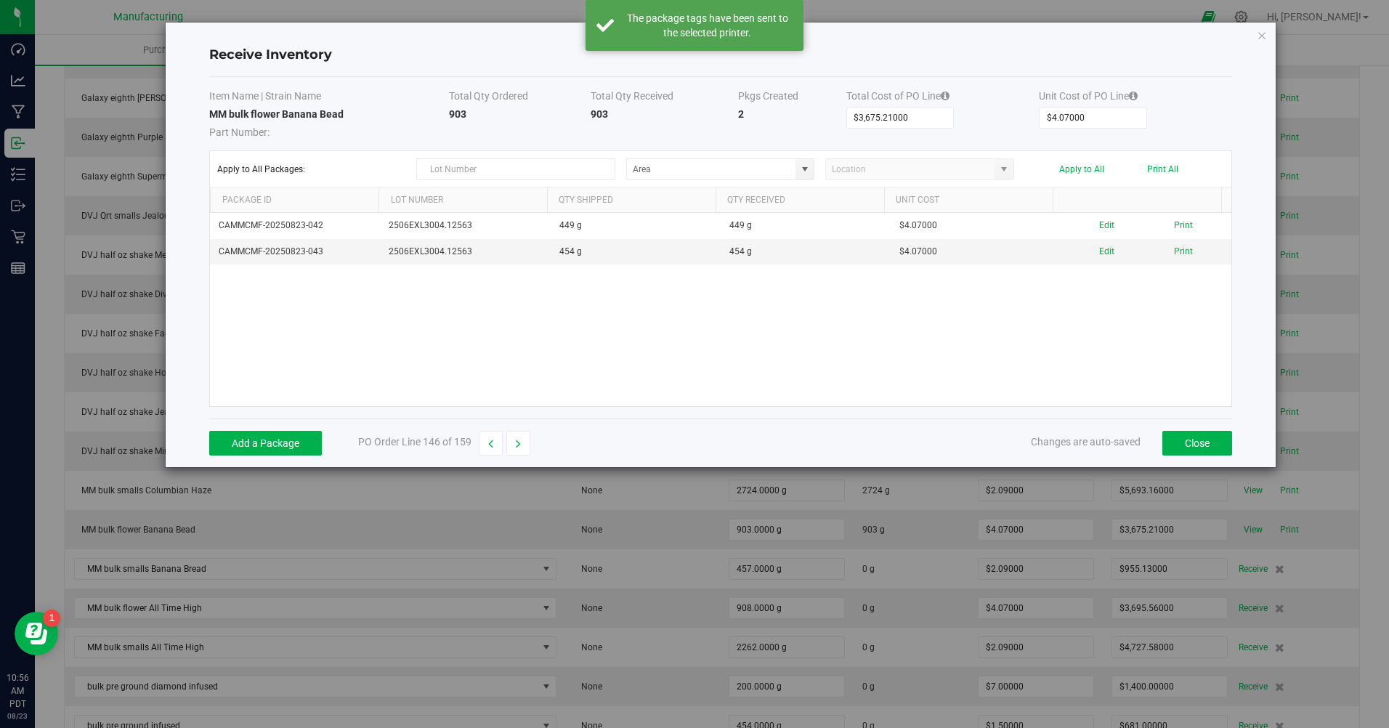
click at [514, 446] on button "button" at bounding box center [519, 443] width 24 height 25
type input "$955.13000"
type input "$2.09000"
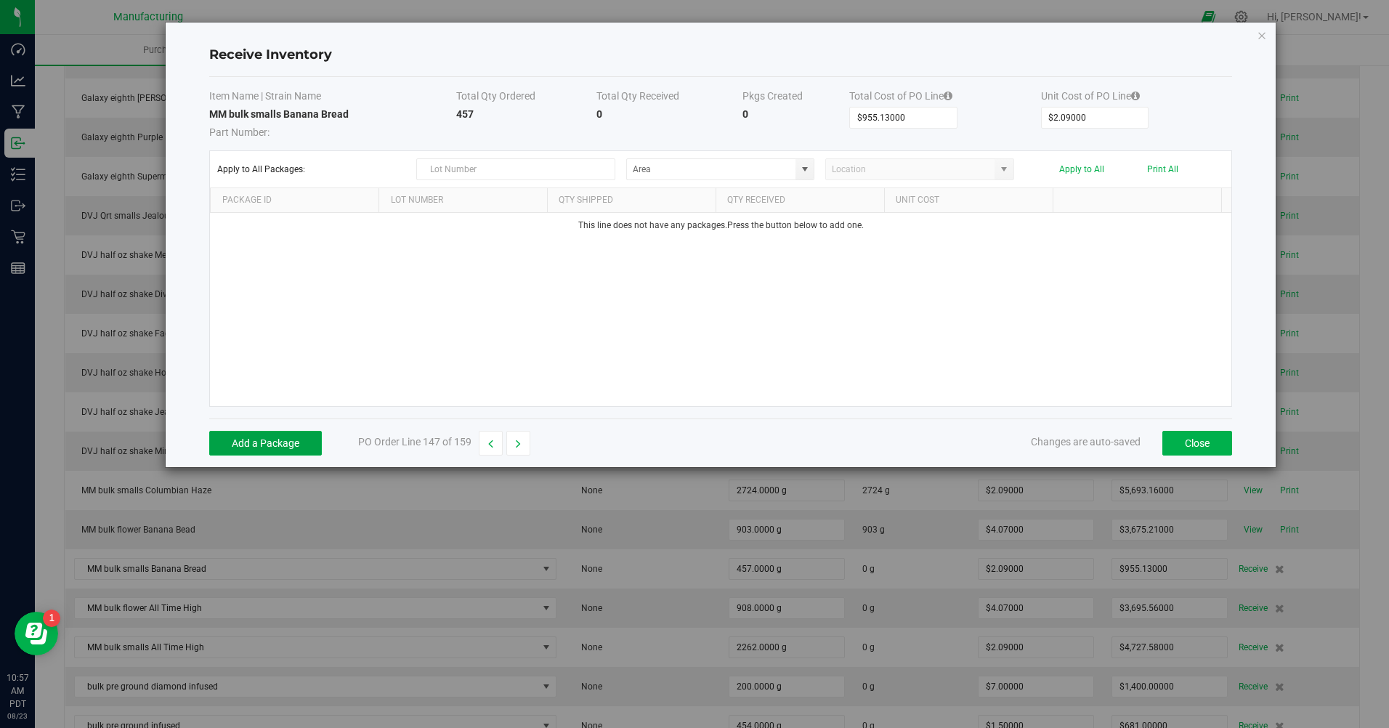
click at [307, 450] on button "Add a Package" at bounding box center [265, 443] width 113 height 25
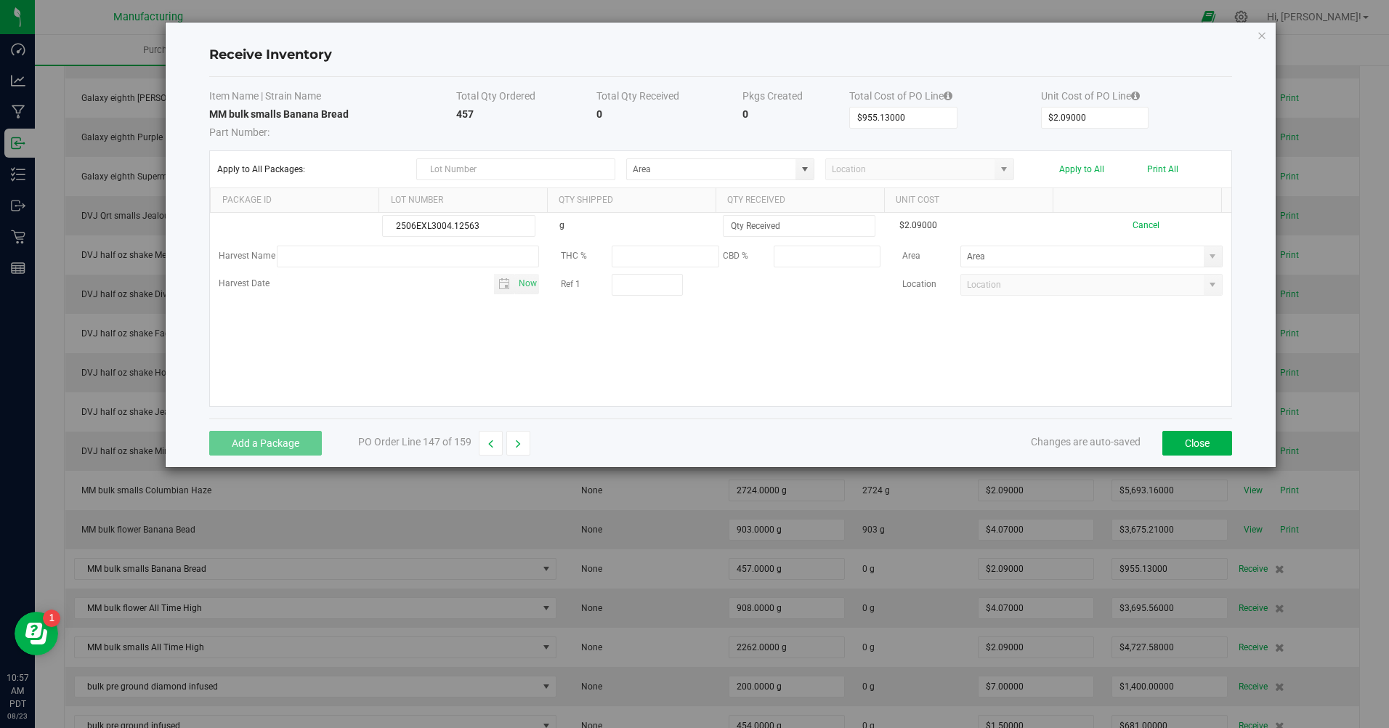
type input "2506EXL3004.12563"
click at [734, 227] on input at bounding box center [799, 226] width 151 height 20
type input "457.0000 g"
drag, startPoint x: 710, startPoint y: 359, endPoint x: 698, endPoint y: 351, distance: 14.1
click at [709, 360] on kendo-grid-list "2506EXL3004.12563 g 457.0000 g $2.09000 Cancel Harvest Name THC % CBD % Area Ha…" at bounding box center [721, 309] width 1022 height 193
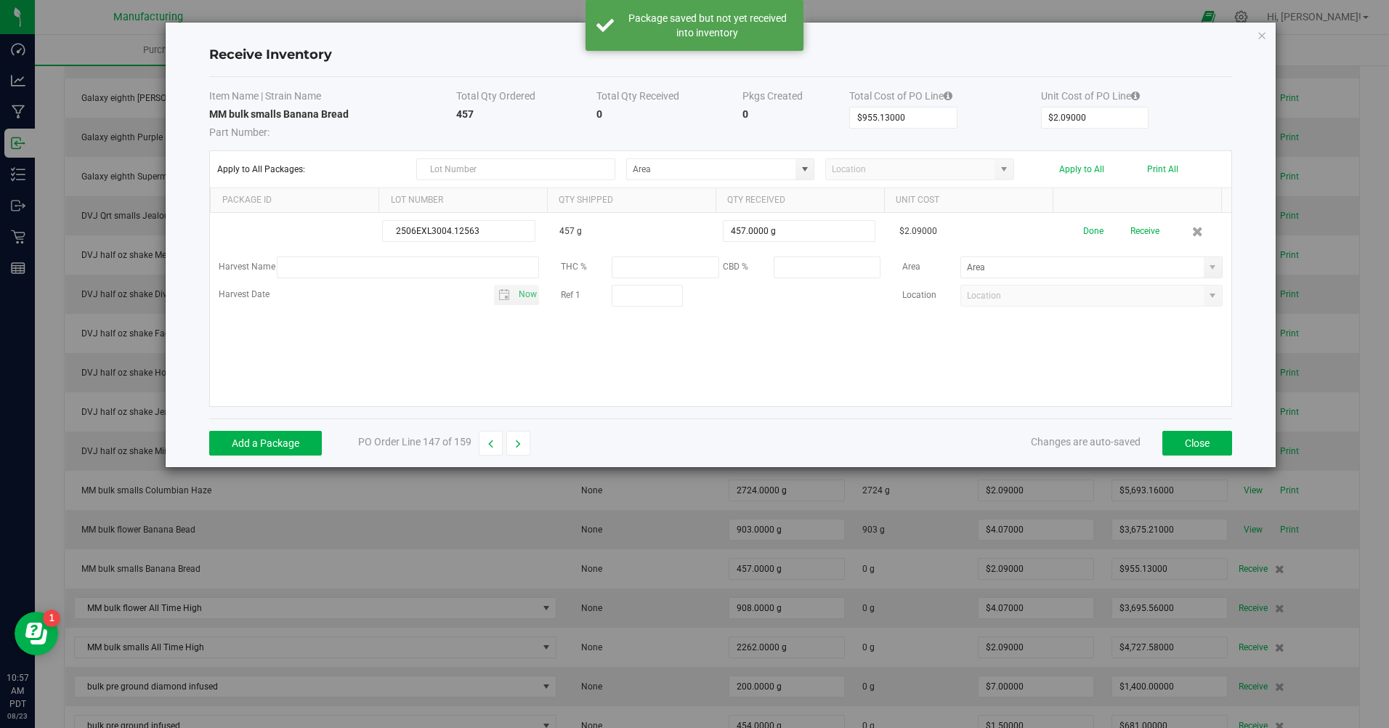
click at [1204, 275] on span at bounding box center [1213, 267] width 18 height 20
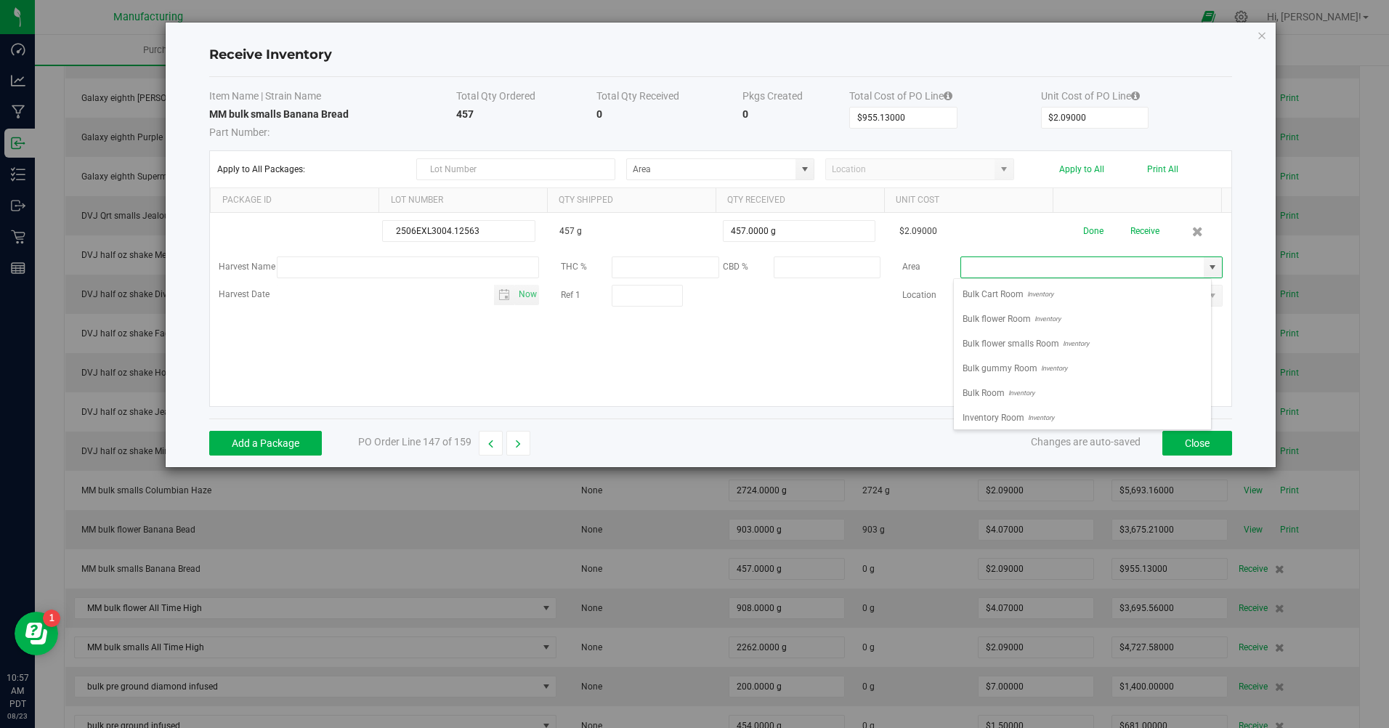
click at [977, 344] on span "Bulk flower smalls Room" at bounding box center [1011, 344] width 97 height 22
type input "Bulk flower smalls Room"
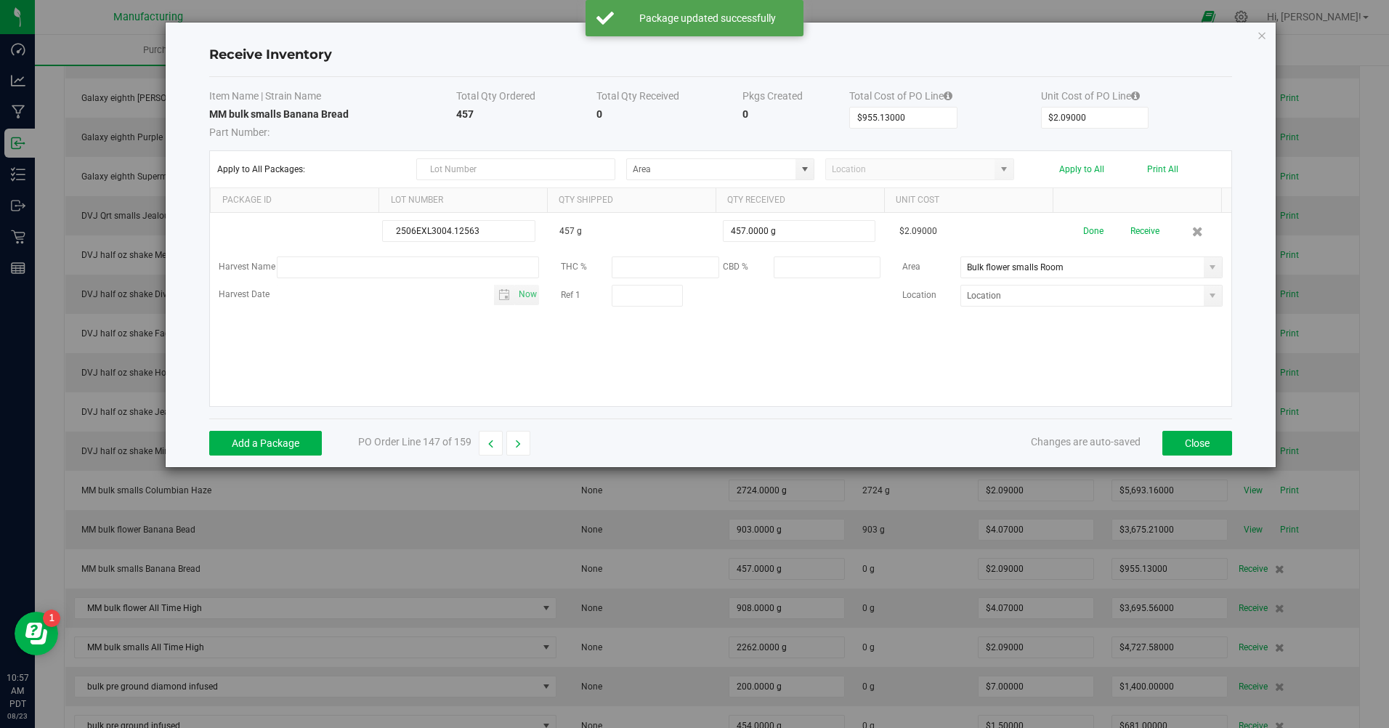
click at [1086, 232] on button "Done" at bounding box center [1094, 231] width 20 height 25
click at [1137, 231] on button "Receive" at bounding box center [1143, 231] width 29 height 25
click at [1163, 227] on div "Edit Print" at bounding box center [1146, 226] width 153 height 14
click at [1174, 227] on button "Print" at bounding box center [1183, 226] width 19 height 14
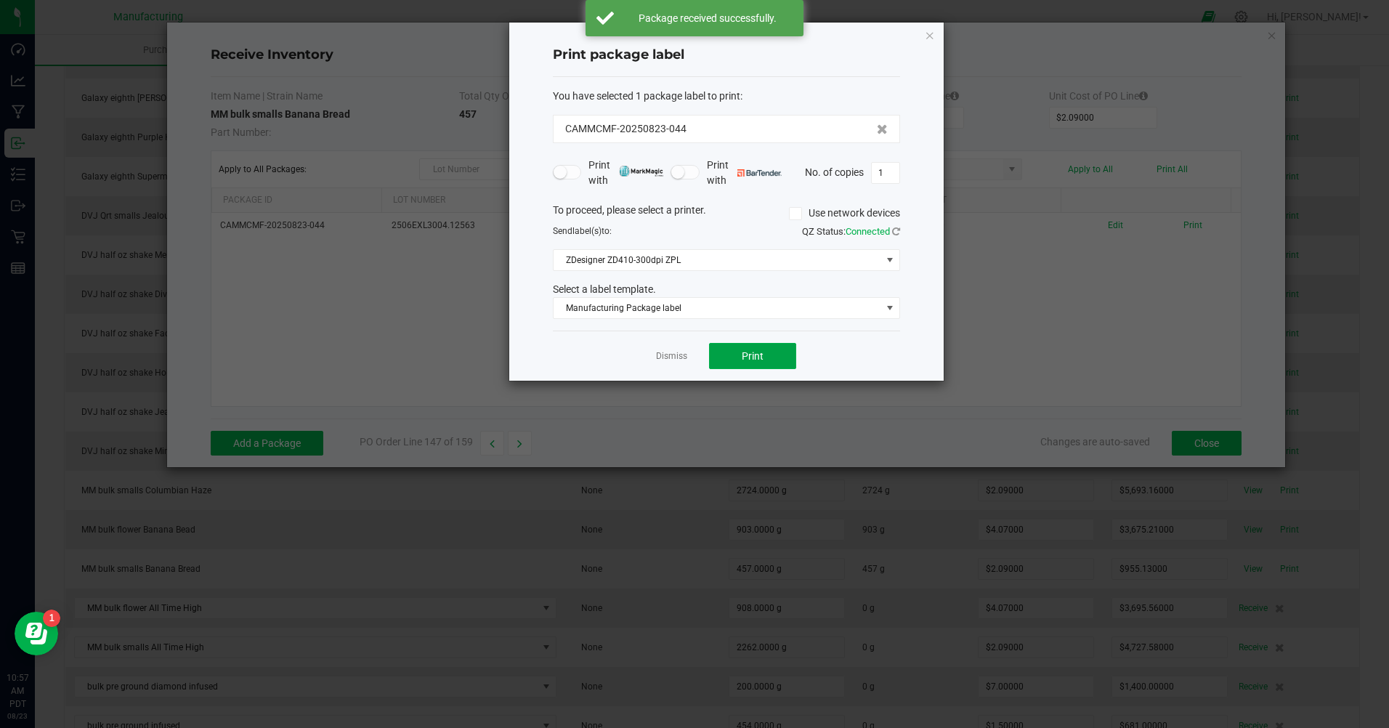
click at [730, 360] on button "Print" at bounding box center [752, 356] width 87 height 26
click at [657, 355] on link "Dismiss" at bounding box center [671, 356] width 31 height 12
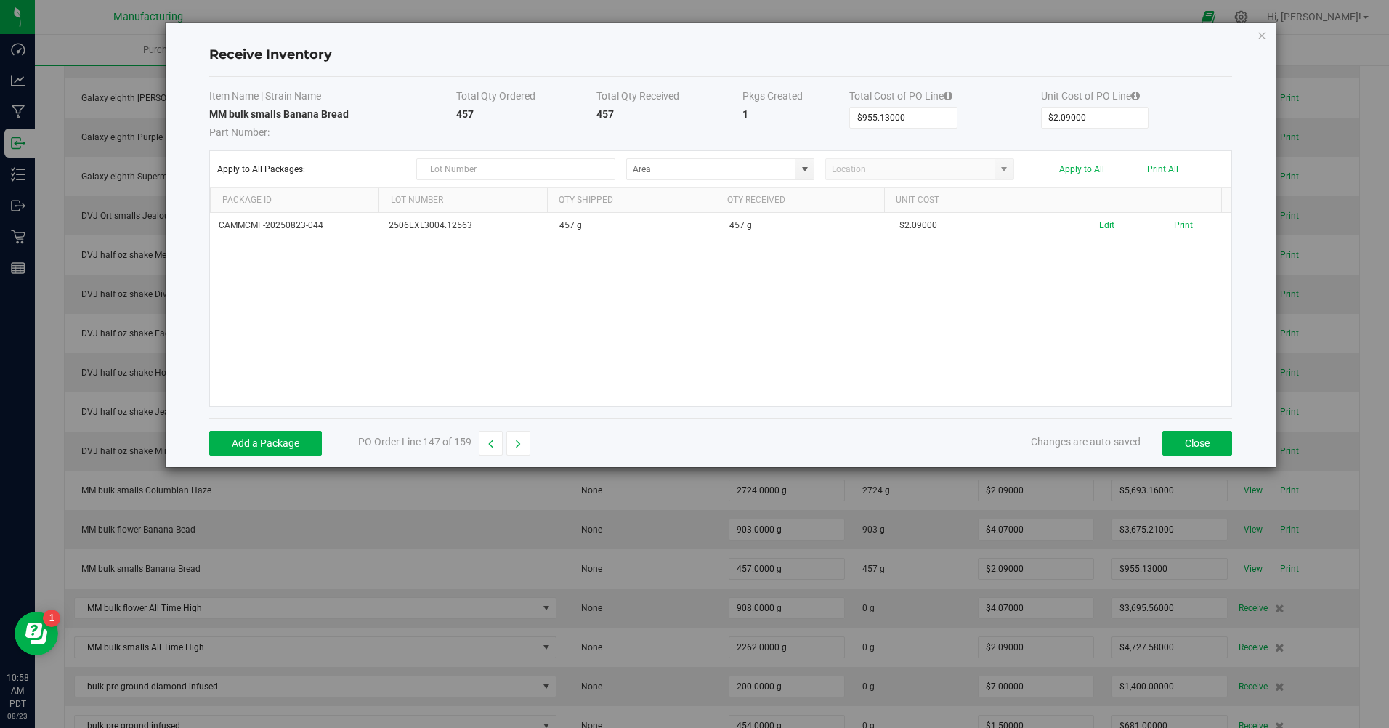
click at [521, 439] on icon "button" at bounding box center [518, 444] width 5 height 10
type input "$3,695.56000"
type input "$4.07000"
click at [299, 452] on button "Add a Package" at bounding box center [265, 443] width 113 height 25
type input "2507EXL3199.13441"
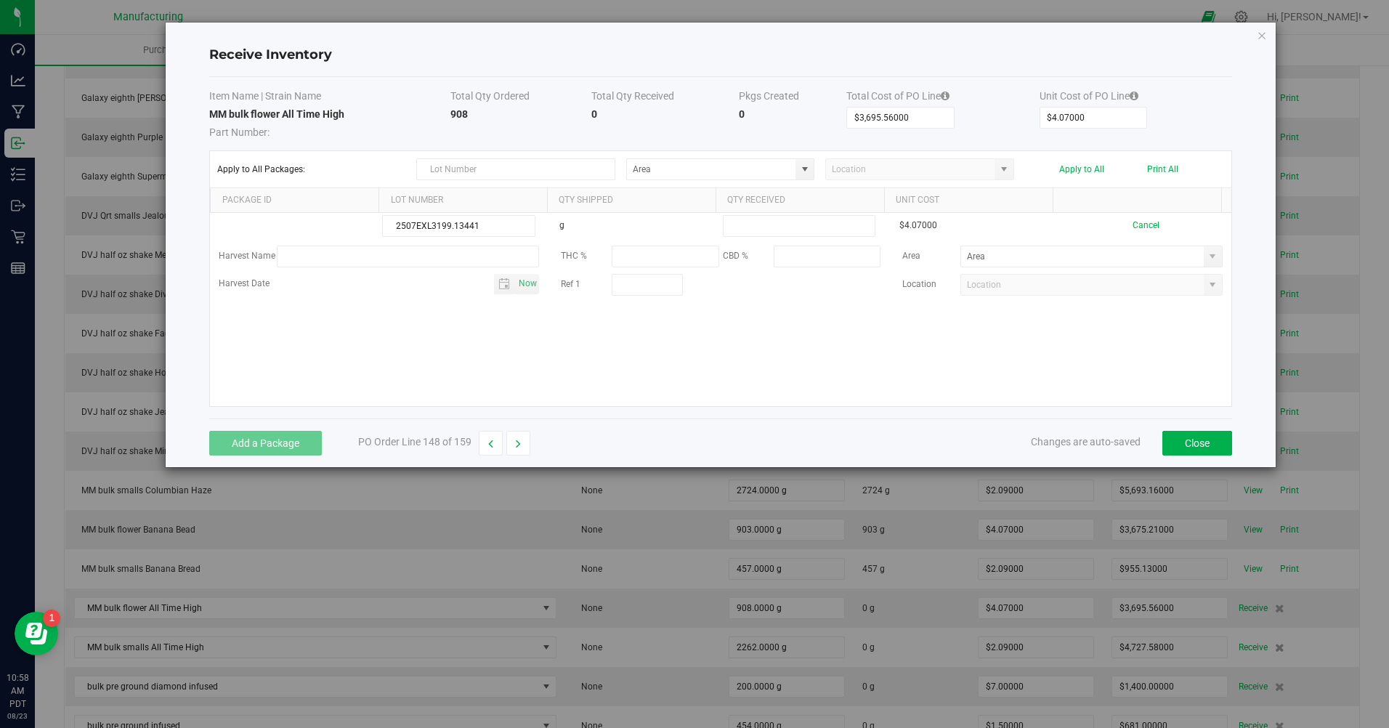
click at [772, 229] on input at bounding box center [799, 226] width 151 height 20
type input "454.0000 g"
click at [529, 315] on kendo-grid-list "2507EXL3199.13441 g 454.0000 g $4.07000 Cancel Harvest Name THC % CBD % Area Ha…" at bounding box center [721, 309] width 1022 height 193
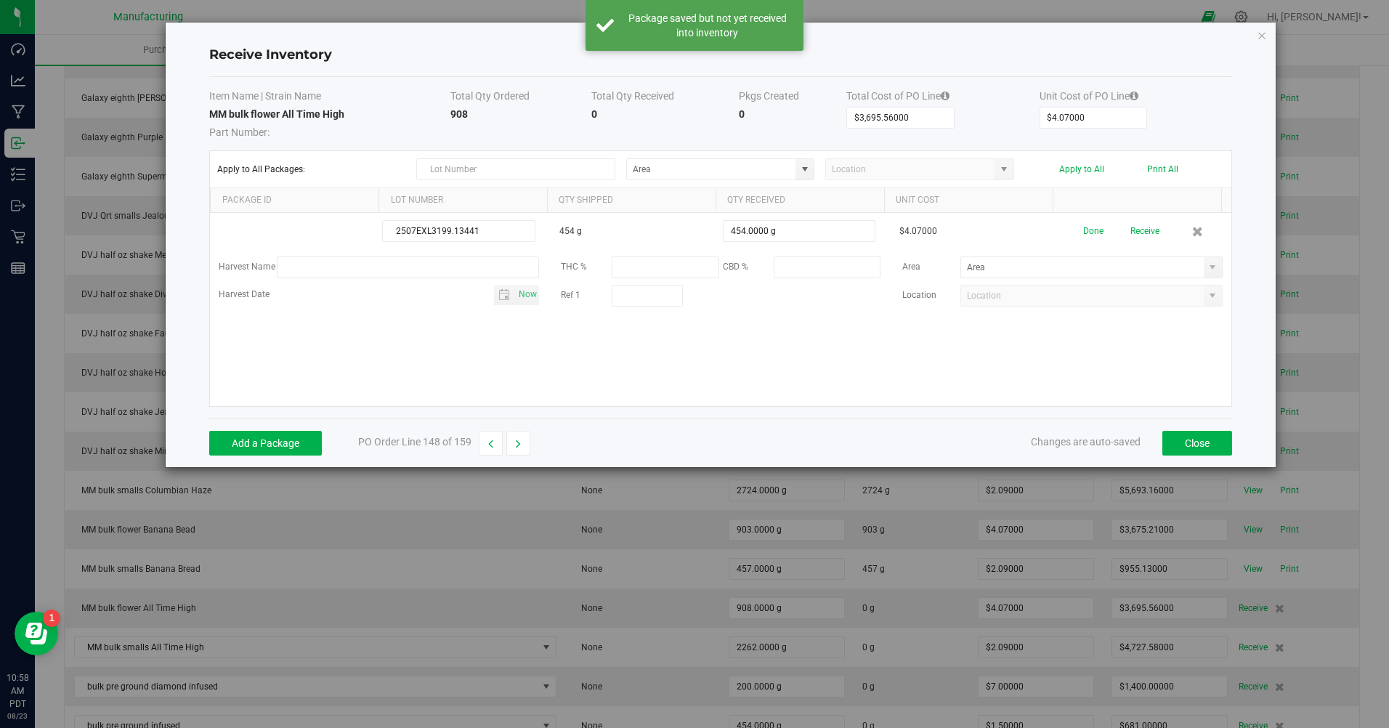
click at [1205, 274] on span at bounding box center [1213, 267] width 18 height 20
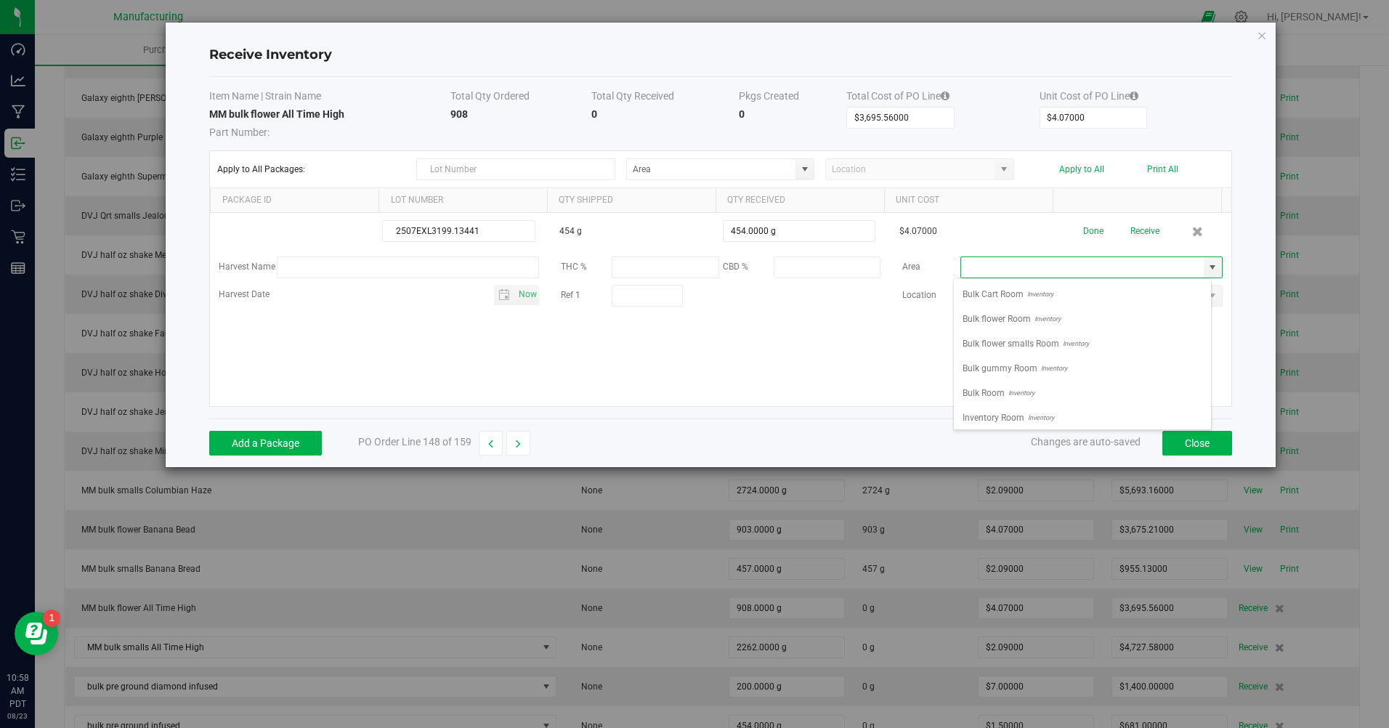
click at [1021, 321] on span "Bulk flower Room" at bounding box center [997, 319] width 68 height 22
type input "Bulk flower Room"
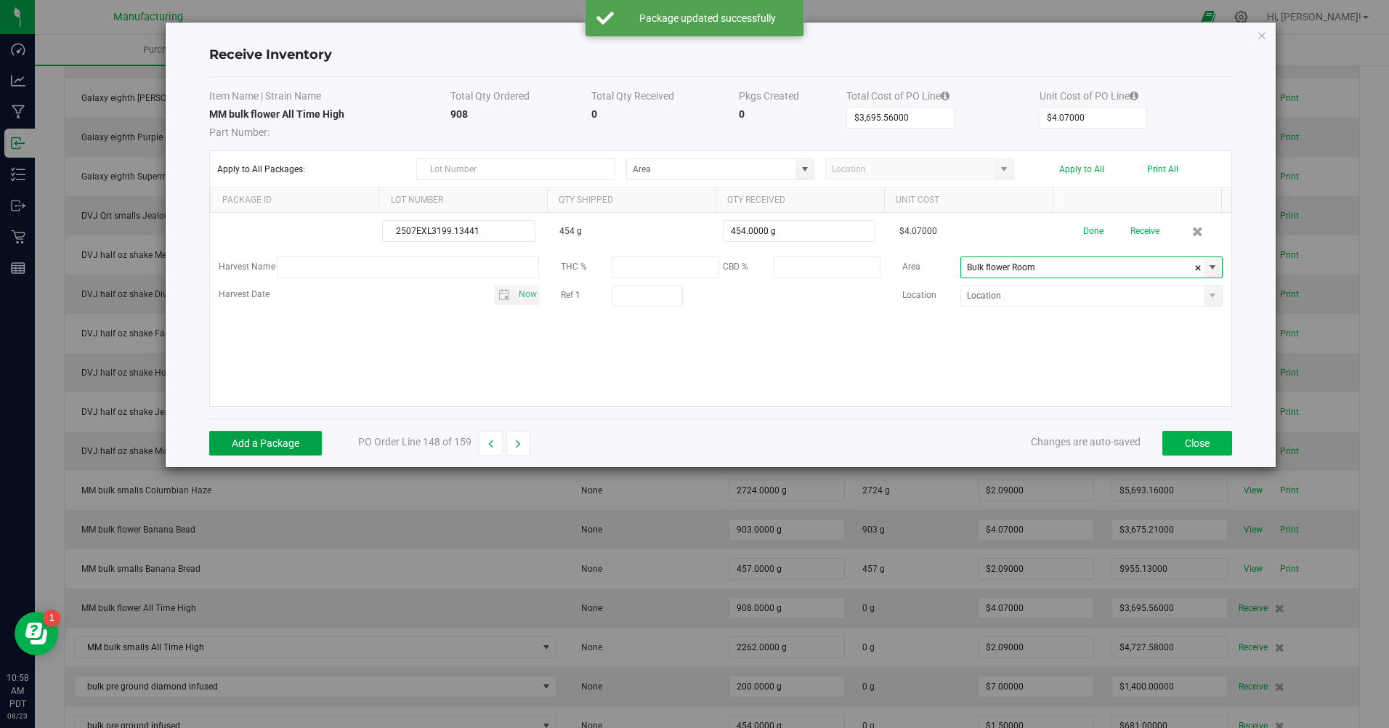
click at [260, 451] on button "Add a Package" at bounding box center [265, 443] width 113 height 25
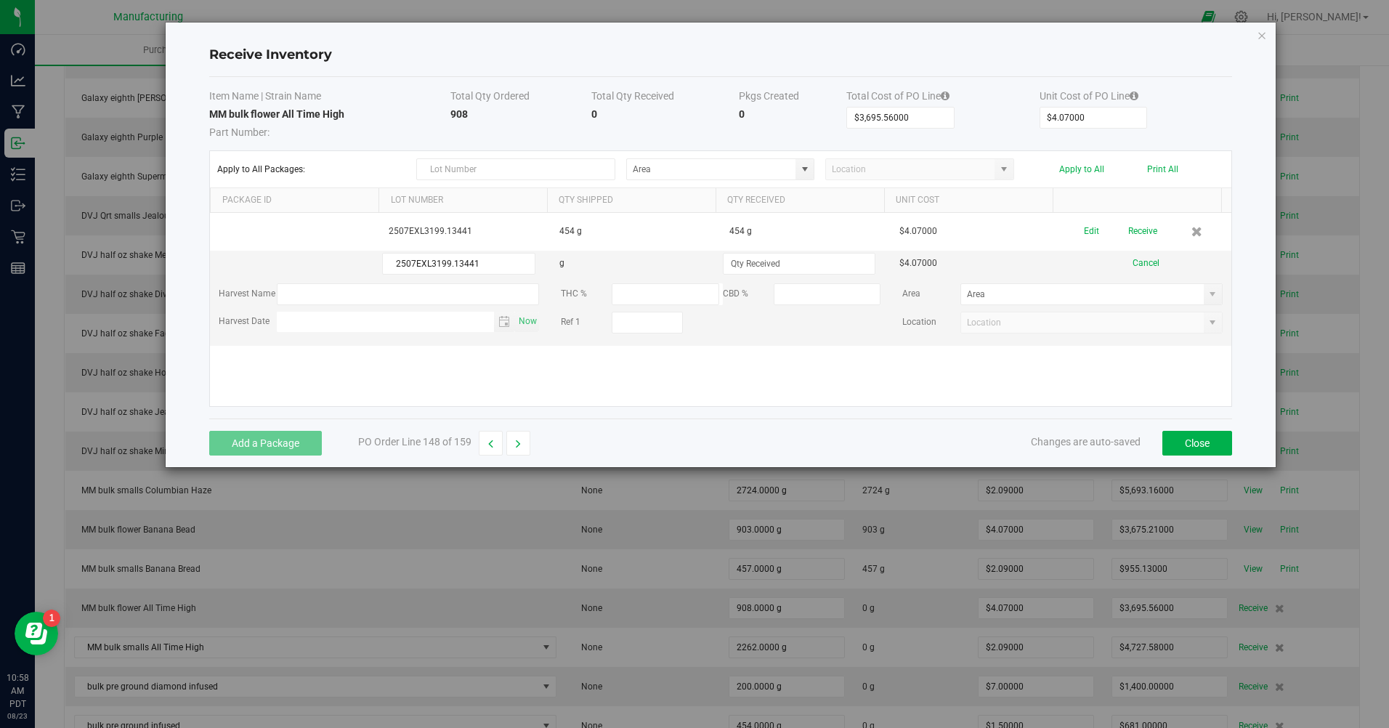
type input "2507EXL3199.13441"
click at [751, 269] on input at bounding box center [799, 264] width 151 height 20
type input "454.0000 g"
click at [640, 378] on kendo-grid-list "2507EXL3199.13441 454 g 454 g $4.07000 Edit Receive 2507EXL3199.13441 g 454.000…" at bounding box center [721, 309] width 1022 height 193
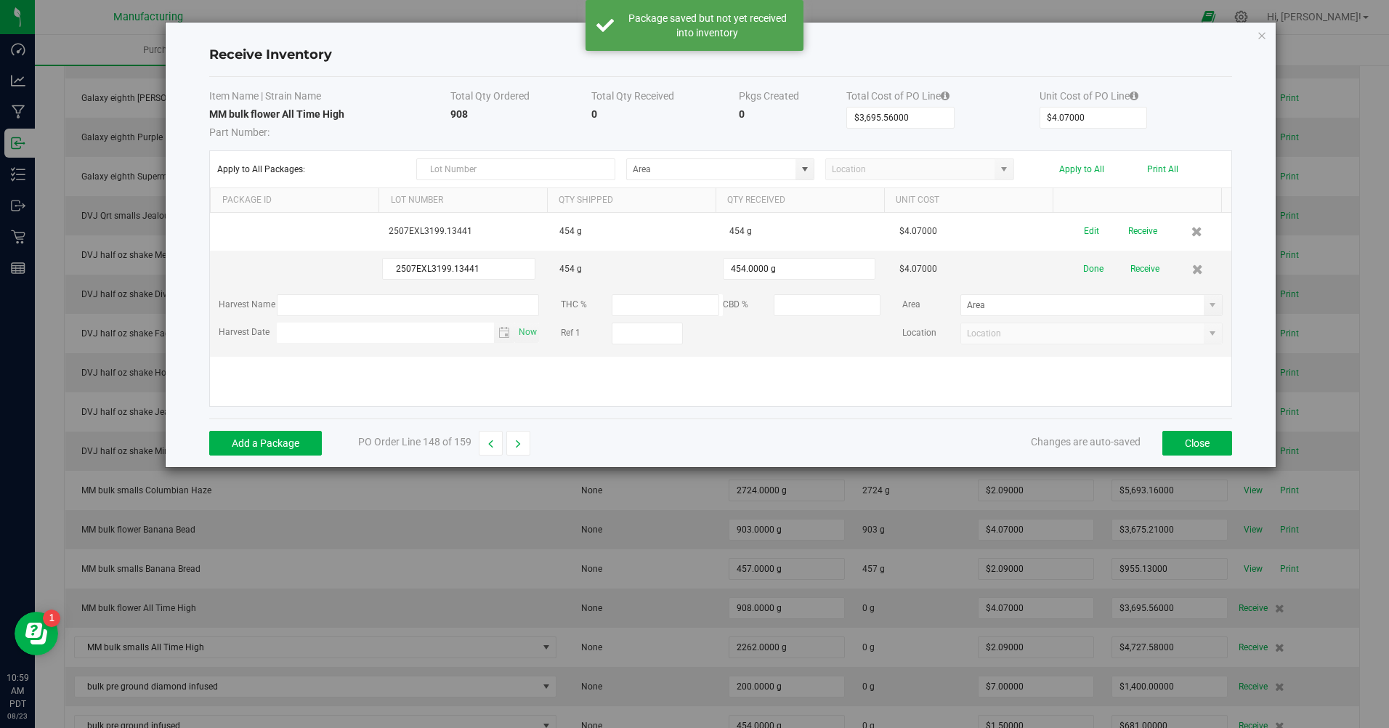
click at [1070, 170] on button "Apply to All" at bounding box center [1082, 169] width 45 height 10
click at [1204, 296] on span at bounding box center [1213, 305] width 18 height 20
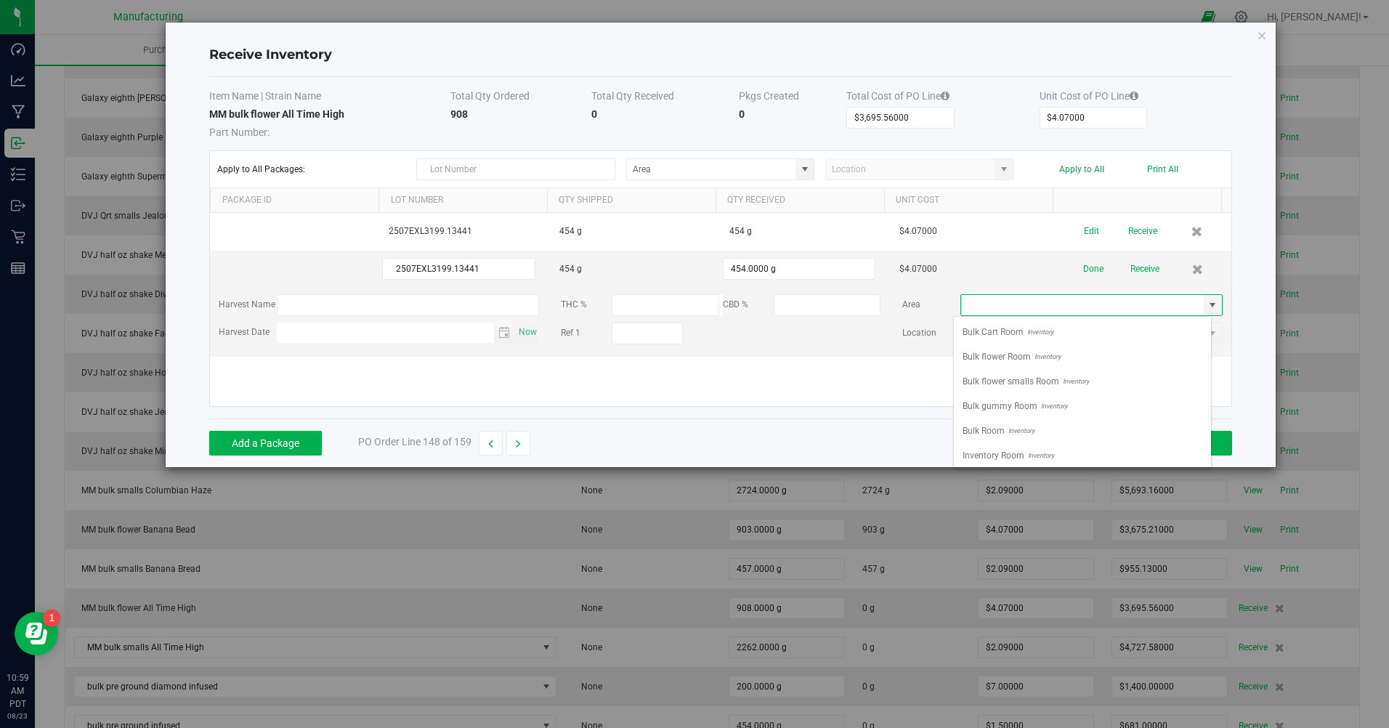
click at [1052, 354] on span "Inventory" at bounding box center [1046, 357] width 30 height 22
type input "Bulk flower Room"
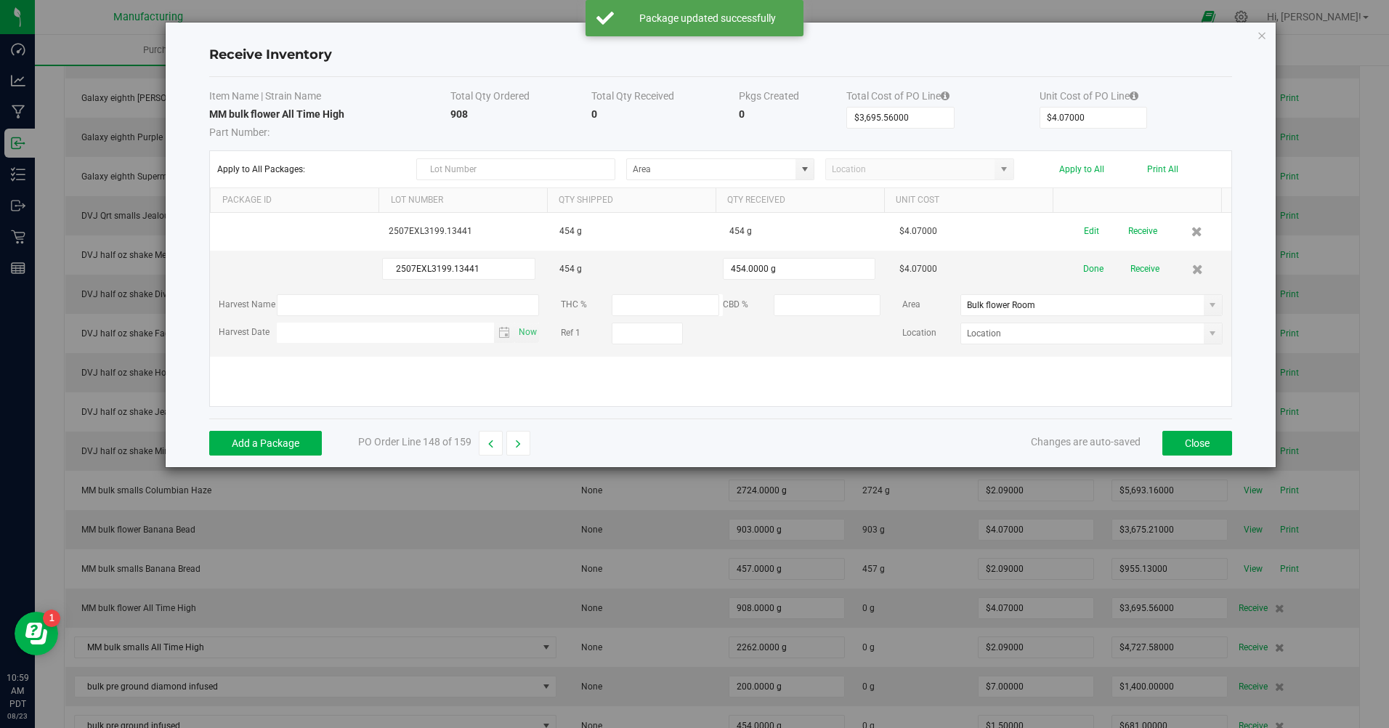
click at [1084, 269] on button "Done" at bounding box center [1094, 269] width 20 height 25
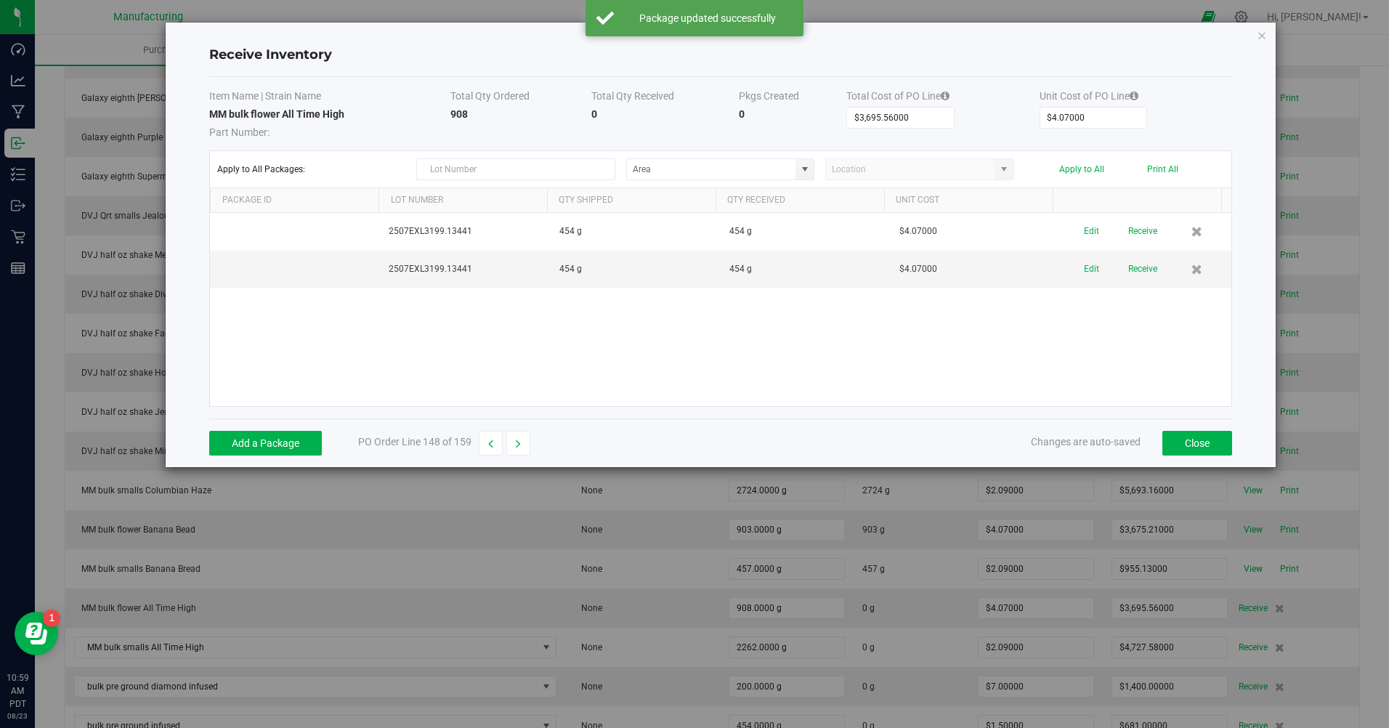
click at [1145, 237] on button "Receive" at bounding box center [1143, 231] width 29 height 25
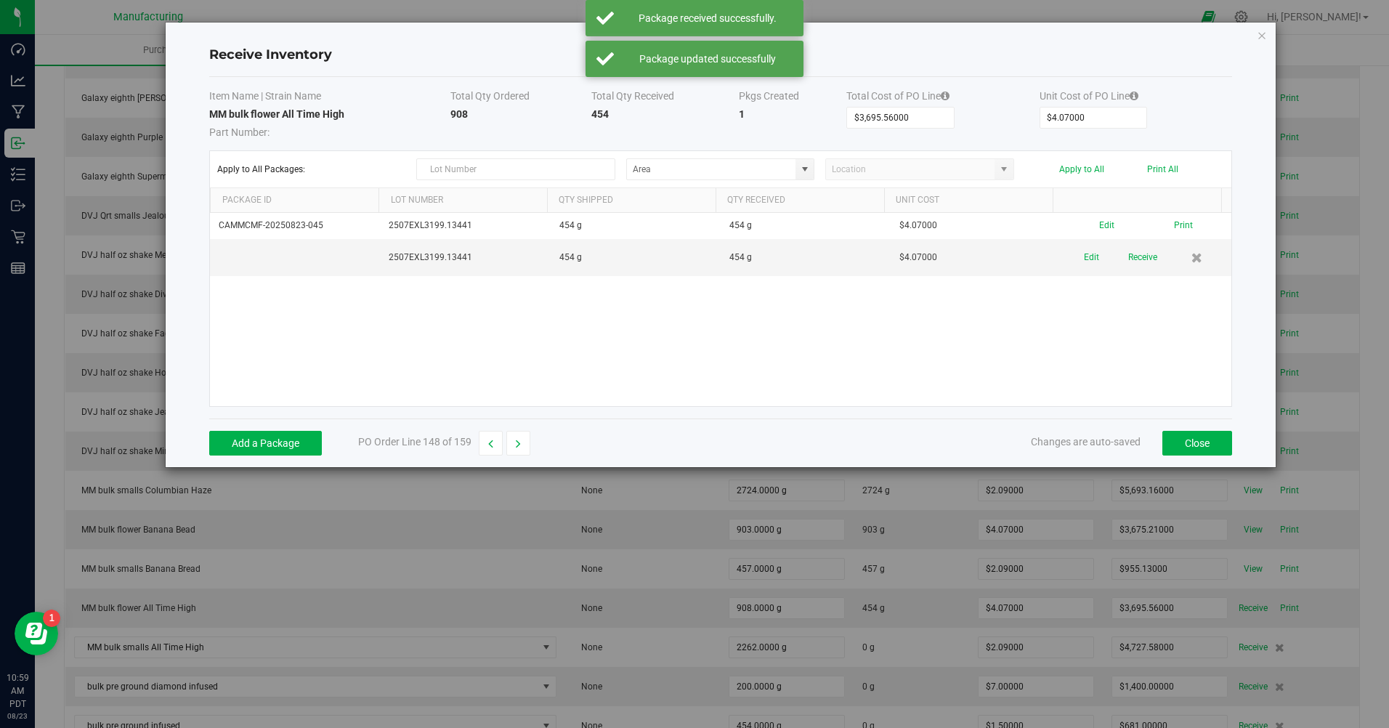
click at [1129, 262] on button "Receive" at bounding box center [1143, 257] width 29 height 25
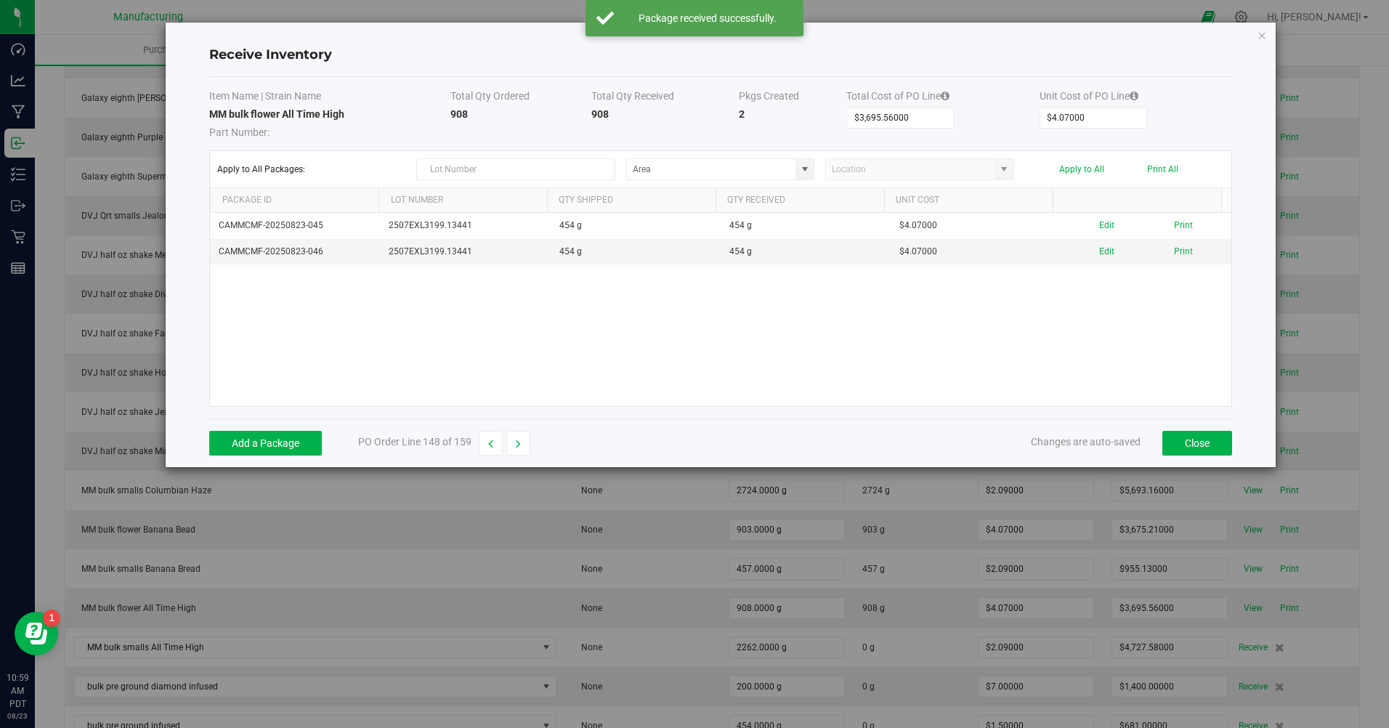
click at [1160, 172] on button "Print All" at bounding box center [1162, 169] width 31 height 10
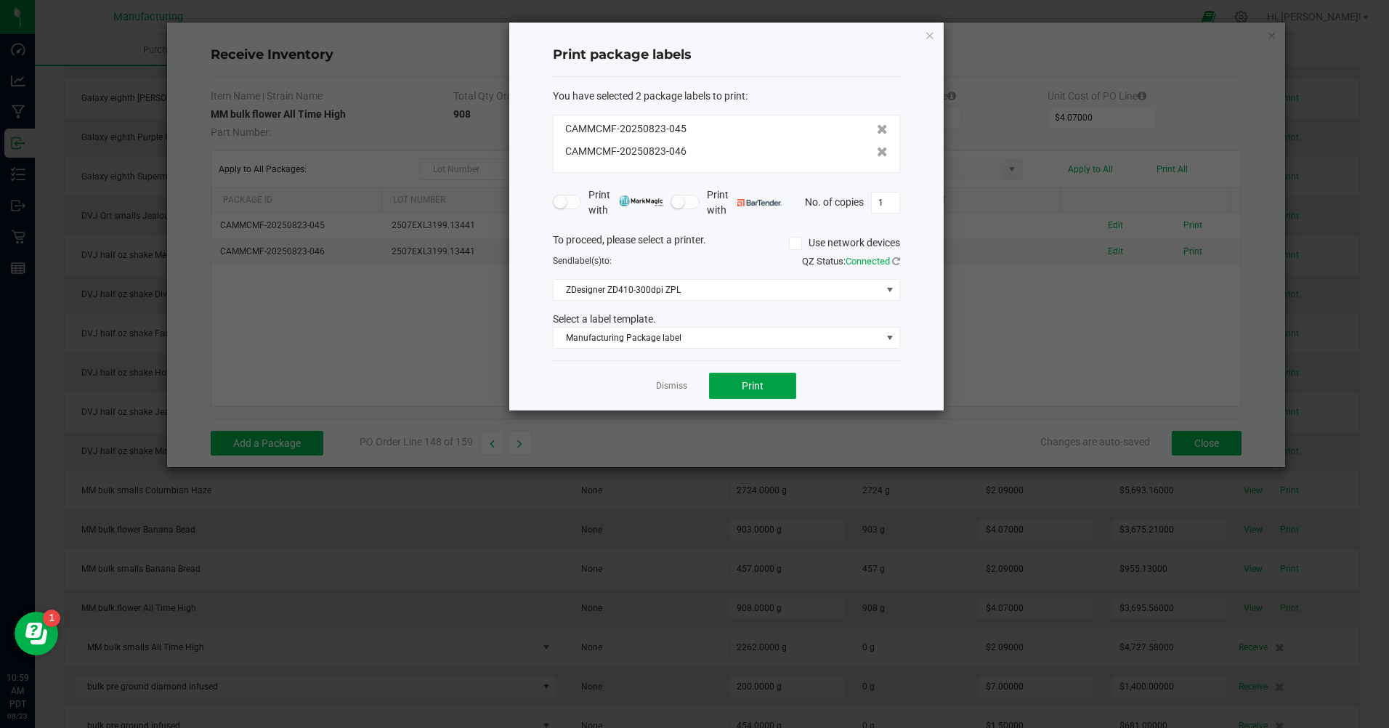
click at [759, 389] on span "Print" at bounding box center [753, 386] width 22 height 12
click at [672, 383] on link "Dismiss" at bounding box center [671, 386] width 31 height 12
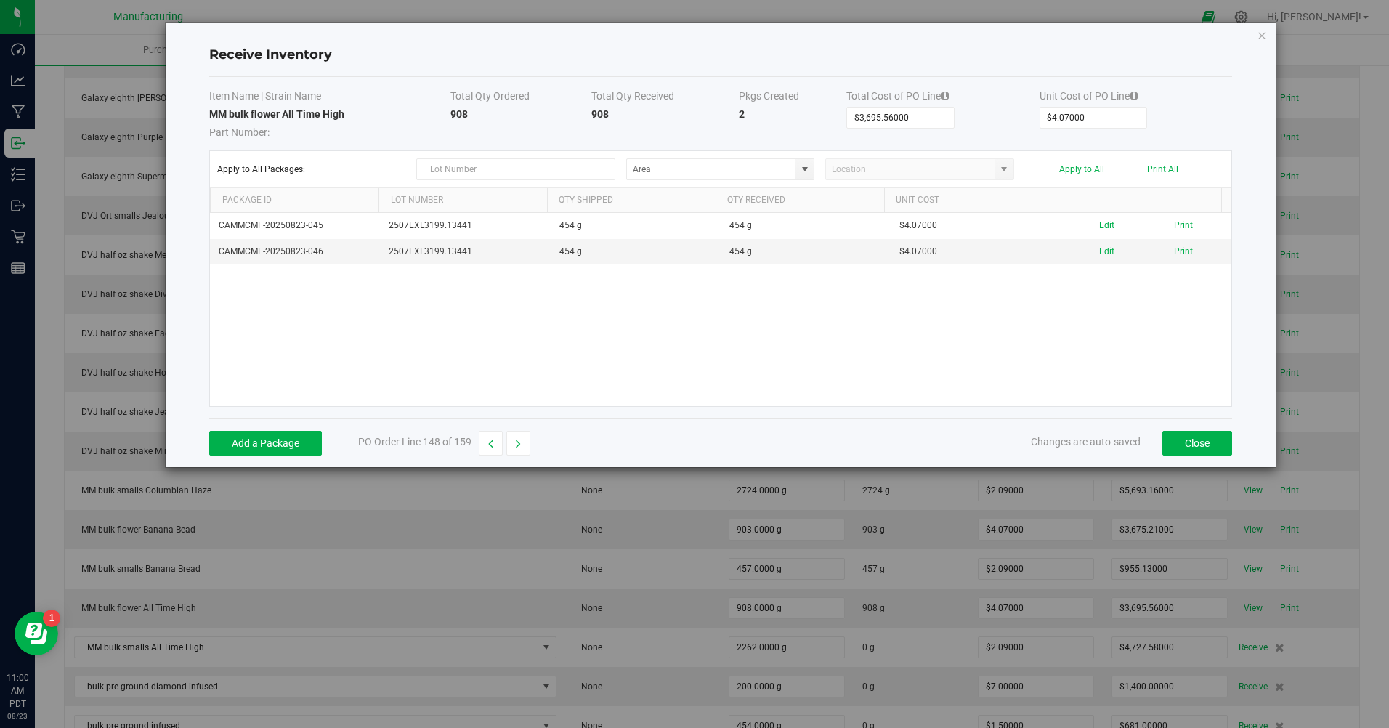
click at [519, 439] on icon "button" at bounding box center [518, 444] width 5 height 10
type input "$4,727.58000"
type input "$2.09000"
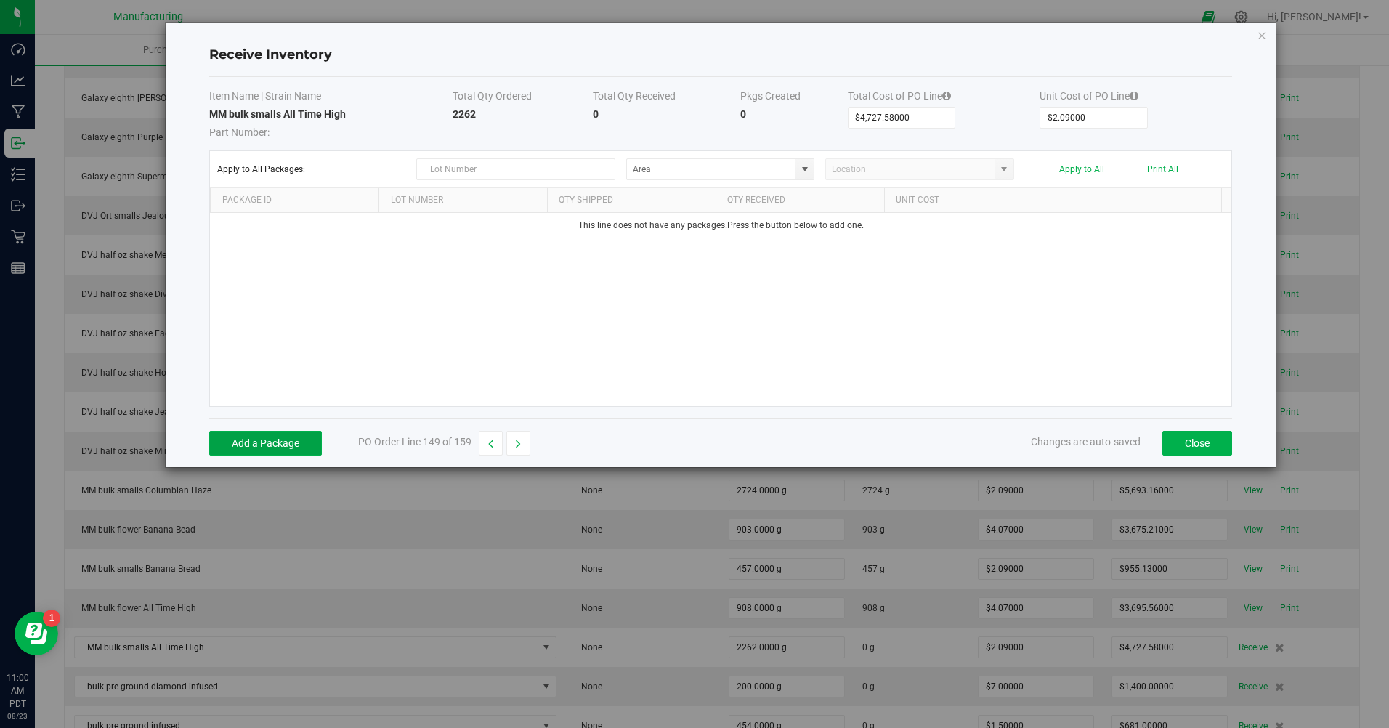
click at [277, 451] on button "Add a Package" at bounding box center [265, 443] width 113 height 25
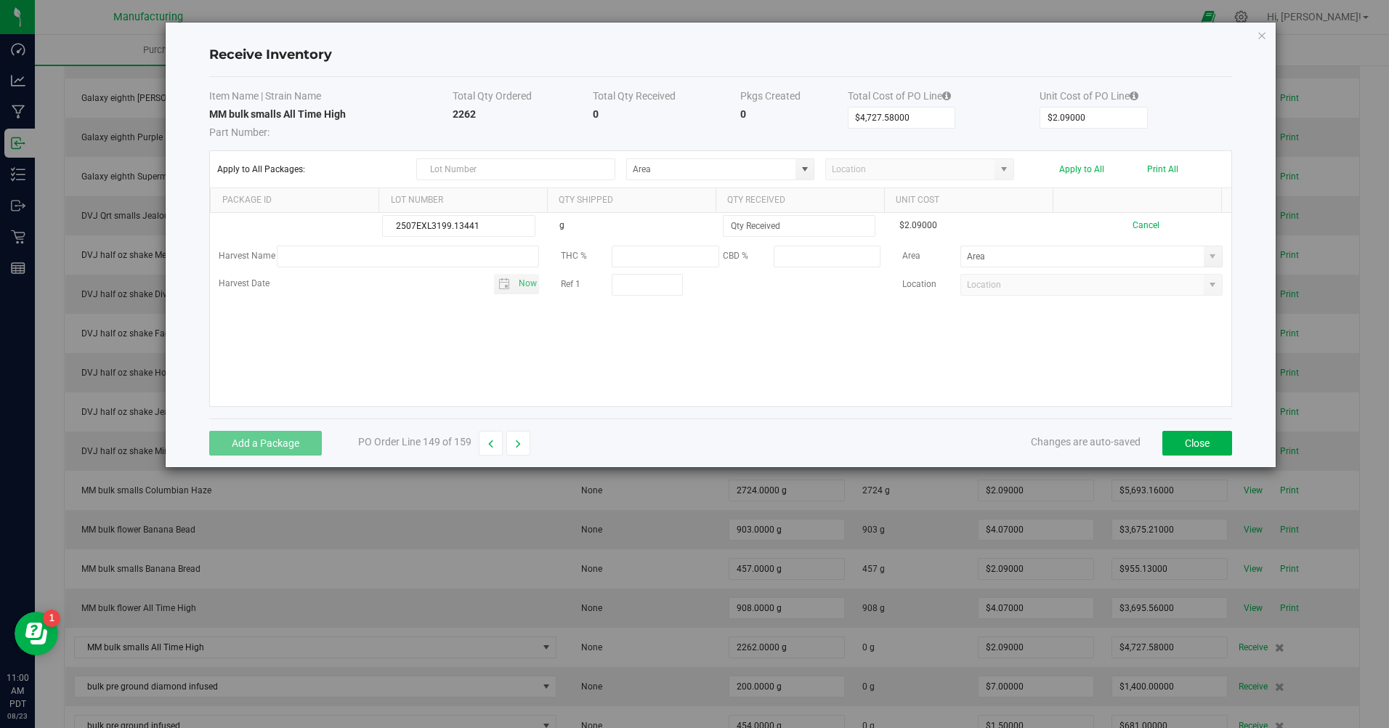
type input "2507EXL3199.13441"
click at [757, 232] on input at bounding box center [799, 226] width 151 height 20
type input "454.0000 g"
click at [422, 368] on kendo-grid-list "2507EXL3199.13441 g 454.0000 g $2.09000 Cancel Harvest Name THC % CBD % Area Ha…" at bounding box center [721, 309] width 1022 height 193
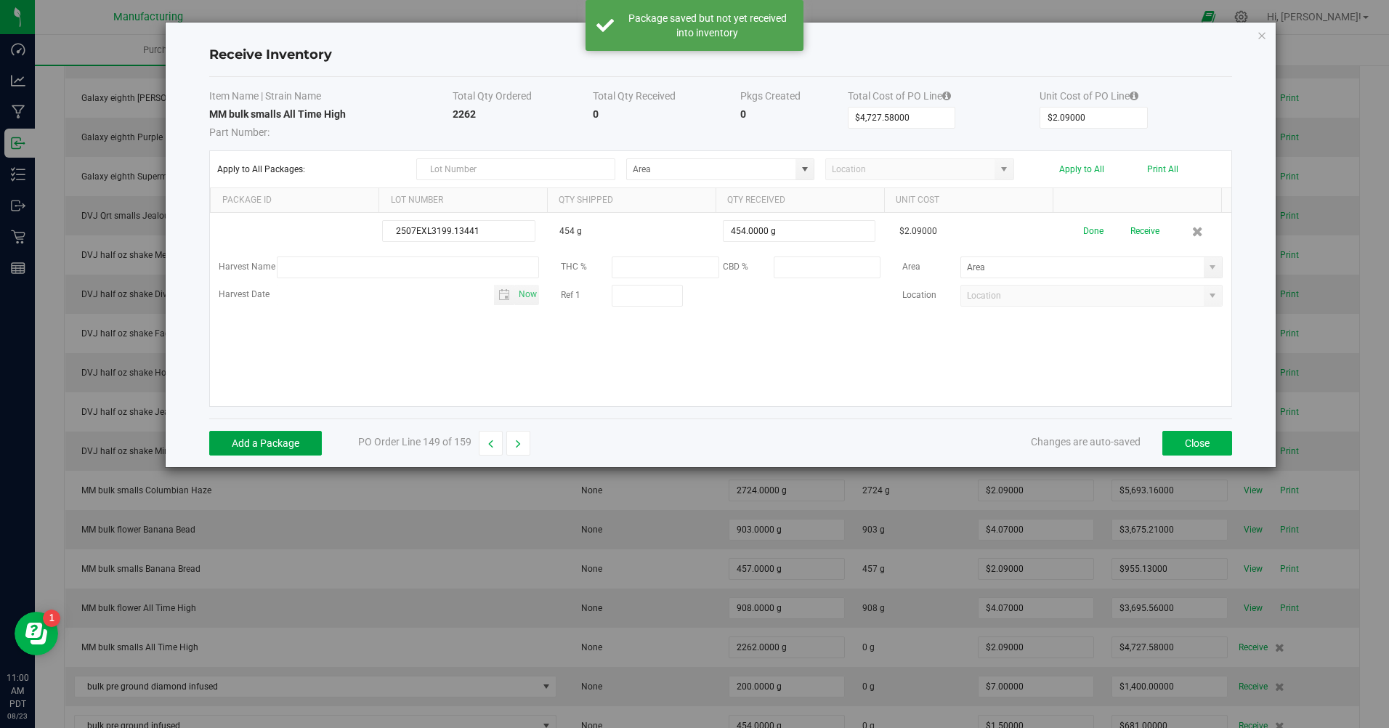
click at [319, 443] on button "Add a Package" at bounding box center [265, 443] width 113 height 25
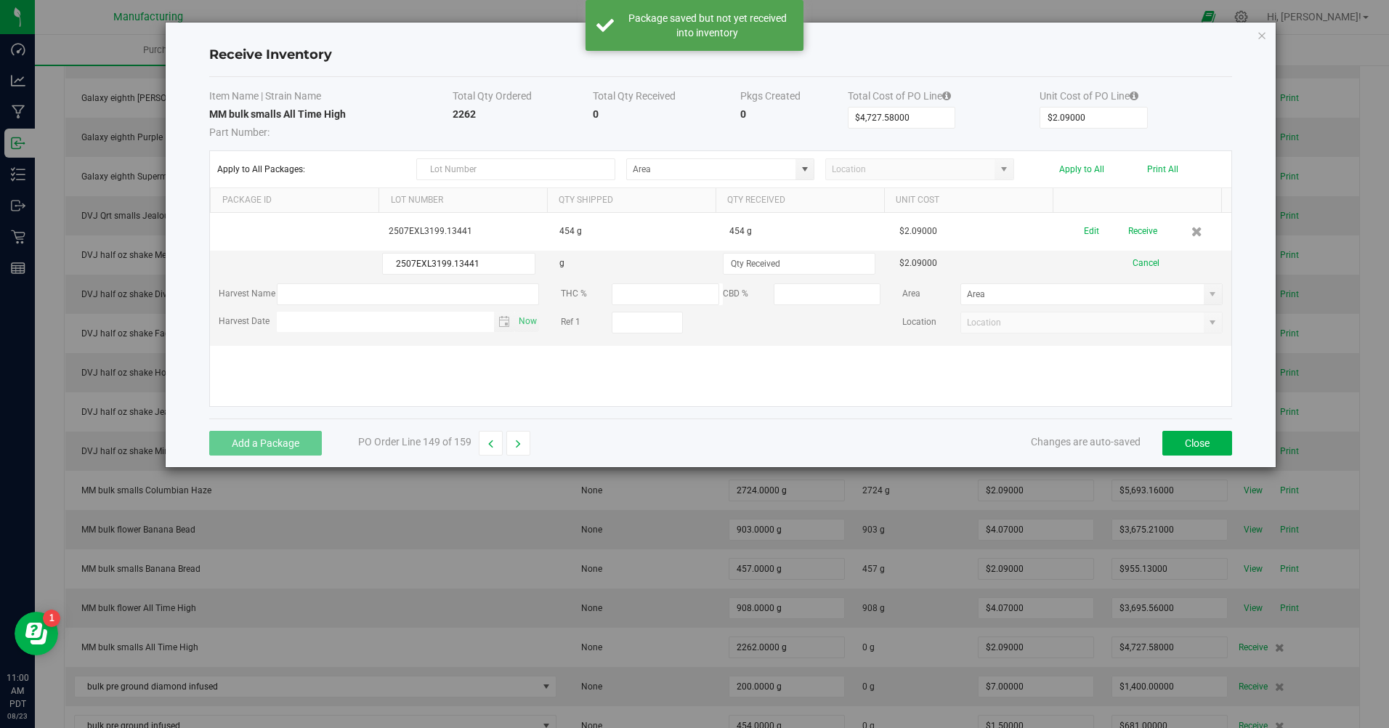
type input "2507EXL3199.13441"
click at [739, 257] on input at bounding box center [799, 264] width 151 height 20
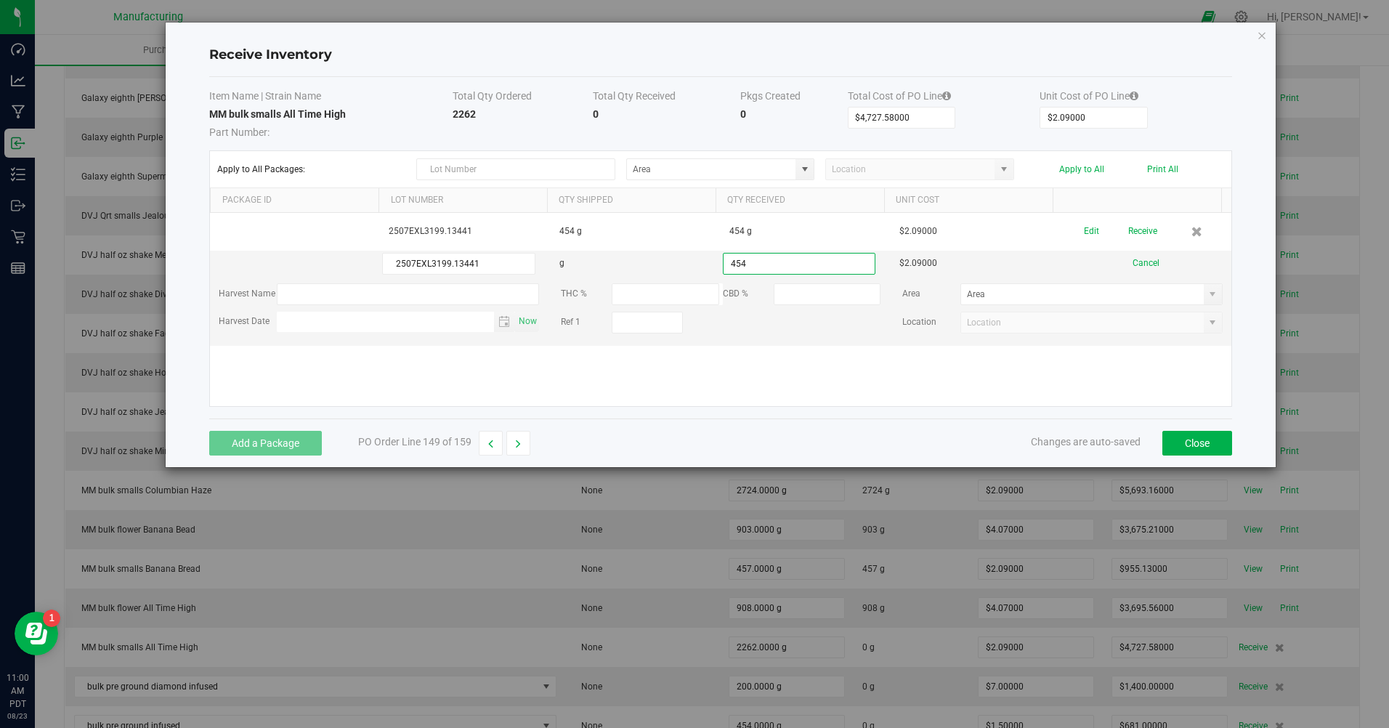
type input "454.0000 g"
click at [412, 374] on kendo-grid-list "2507EXL3199.13441 454 g 454 g $2.09000 Edit Receive 2507EXL3199.13441 g 454.000…" at bounding box center [721, 309] width 1022 height 193
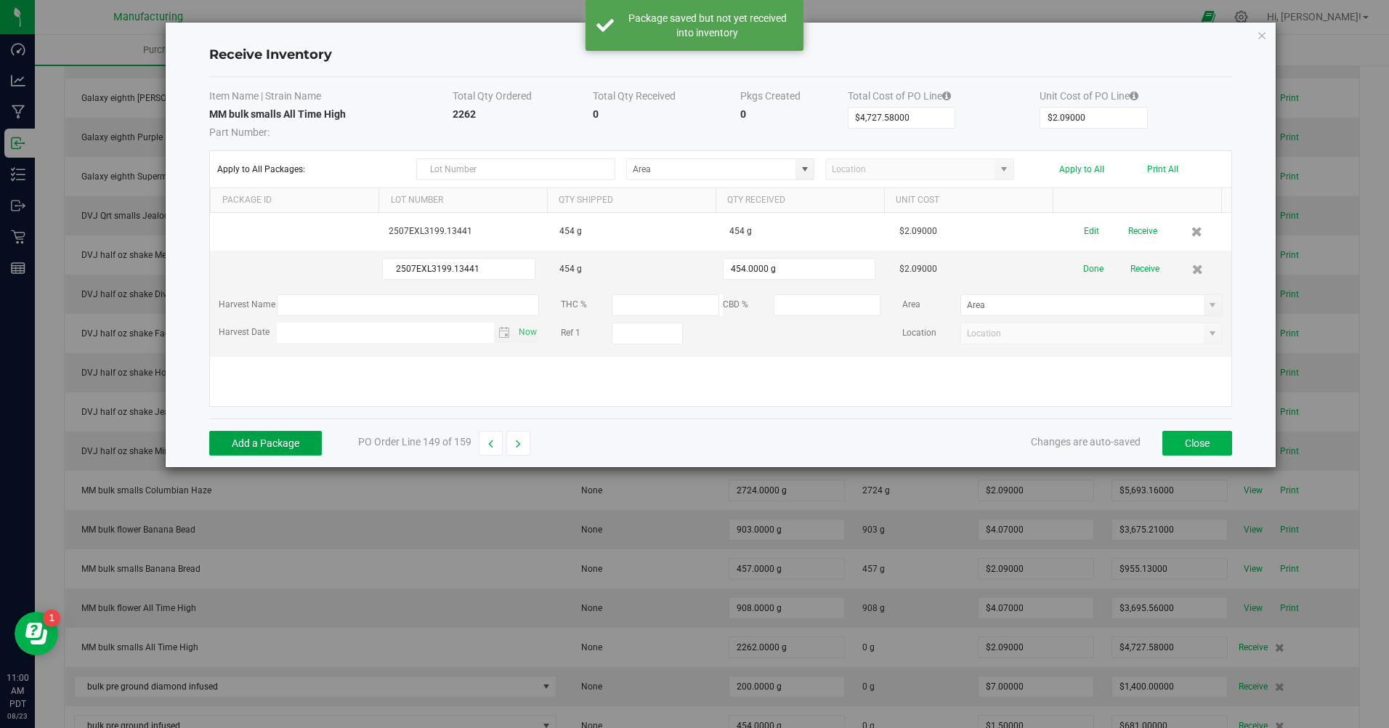
click at [302, 453] on button "Add a Package" at bounding box center [265, 443] width 113 height 25
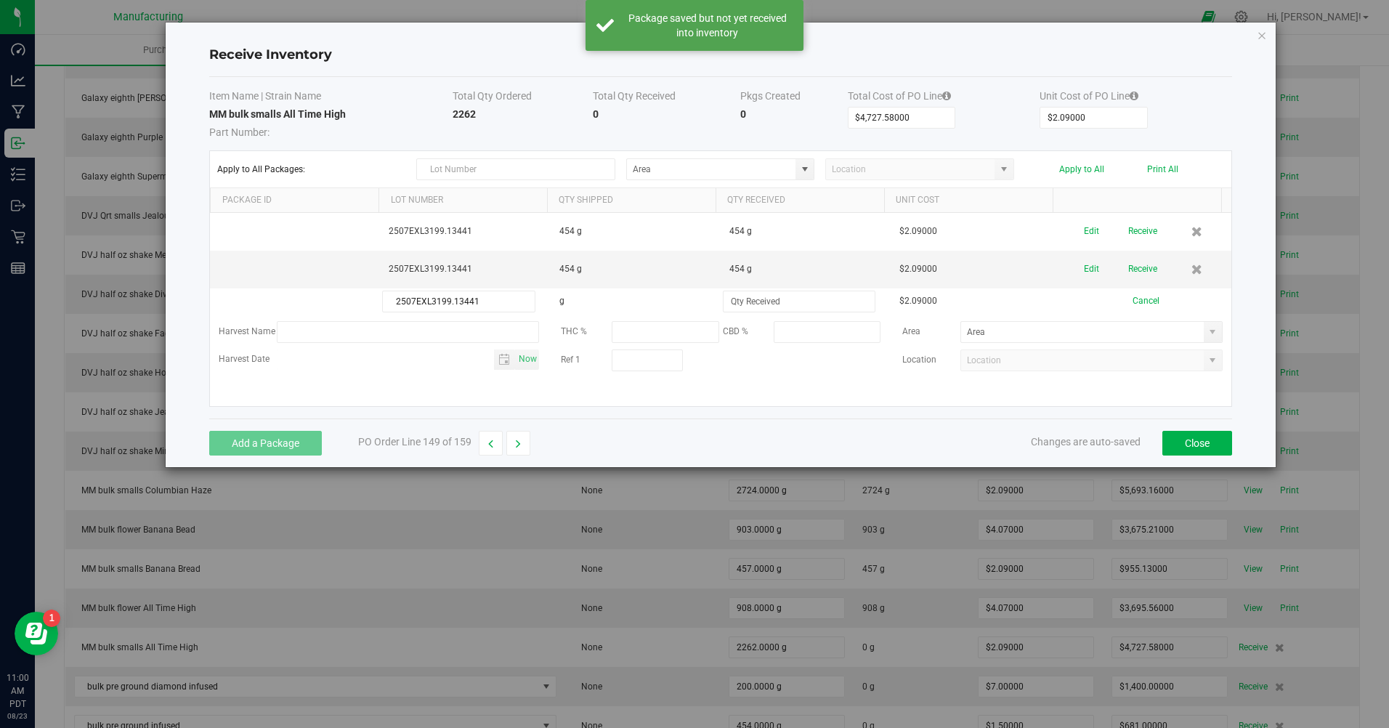
type input "2507EXL3199.13441"
click at [762, 310] on input at bounding box center [799, 301] width 151 height 20
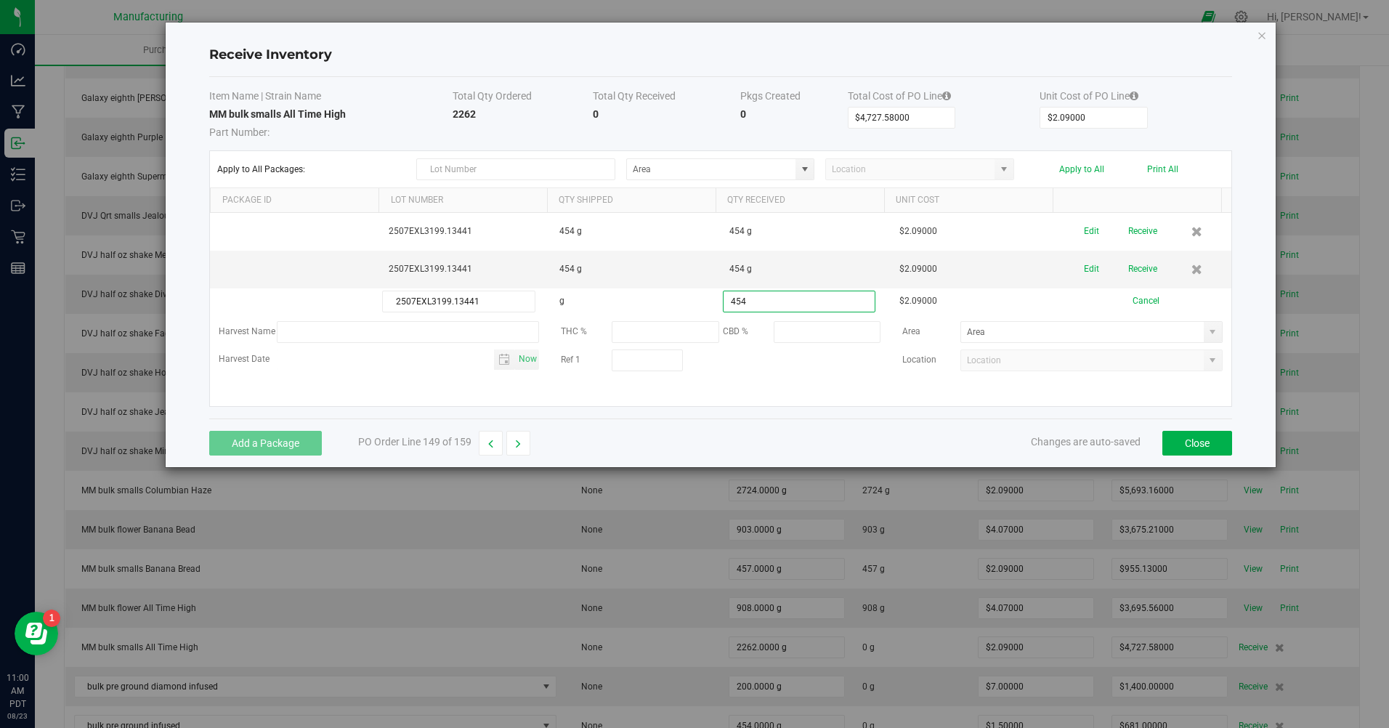
type input "454.0000 g"
click at [605, 458] on div "Add a Package PO Order Line 149 of 159 Changes are auto-saved Close" at bounding box center [720, 443] width 1023 height 49
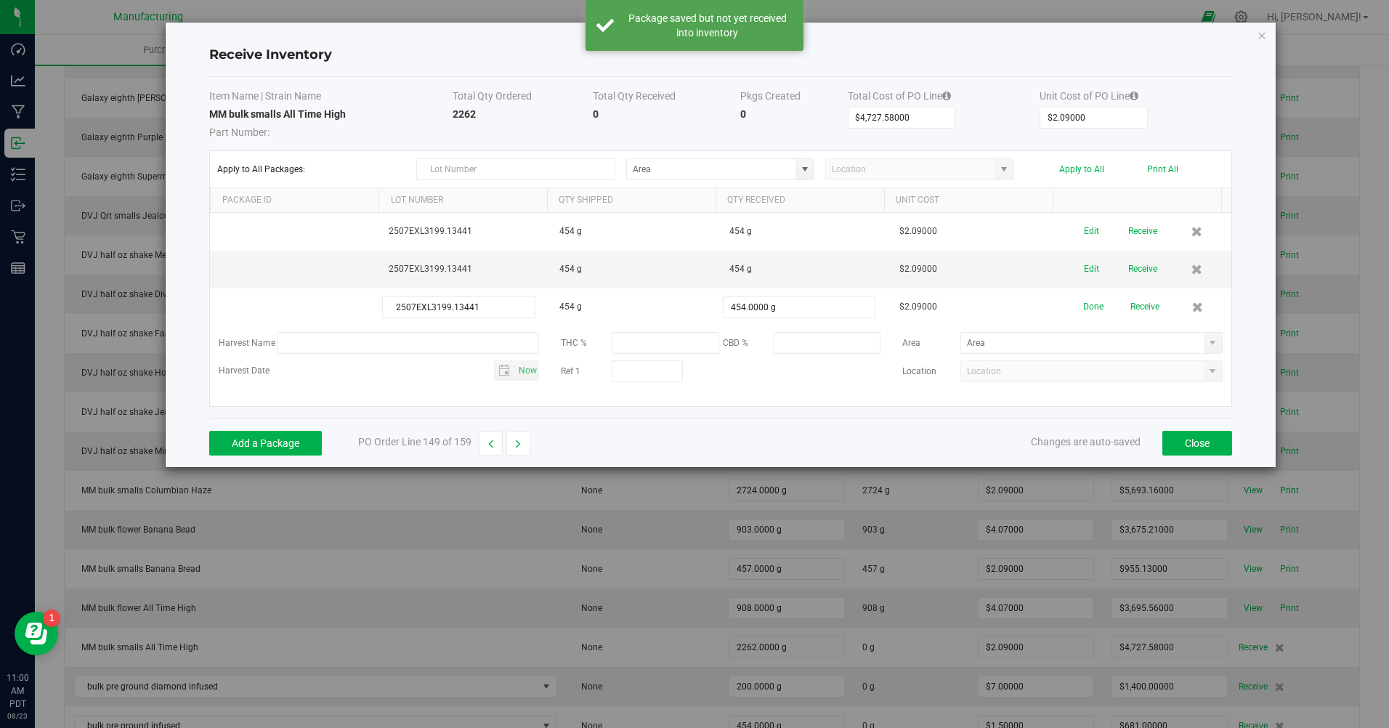
click at [310, 423] on div "Add a Package PO Order Line 149 of 159 Changes are auto-saved Close" at bounding box center [720, 443] width 1023 height 49
click at [304, 444] on button "Add a Package" at bounding box center [265, 443] width 113 height 25
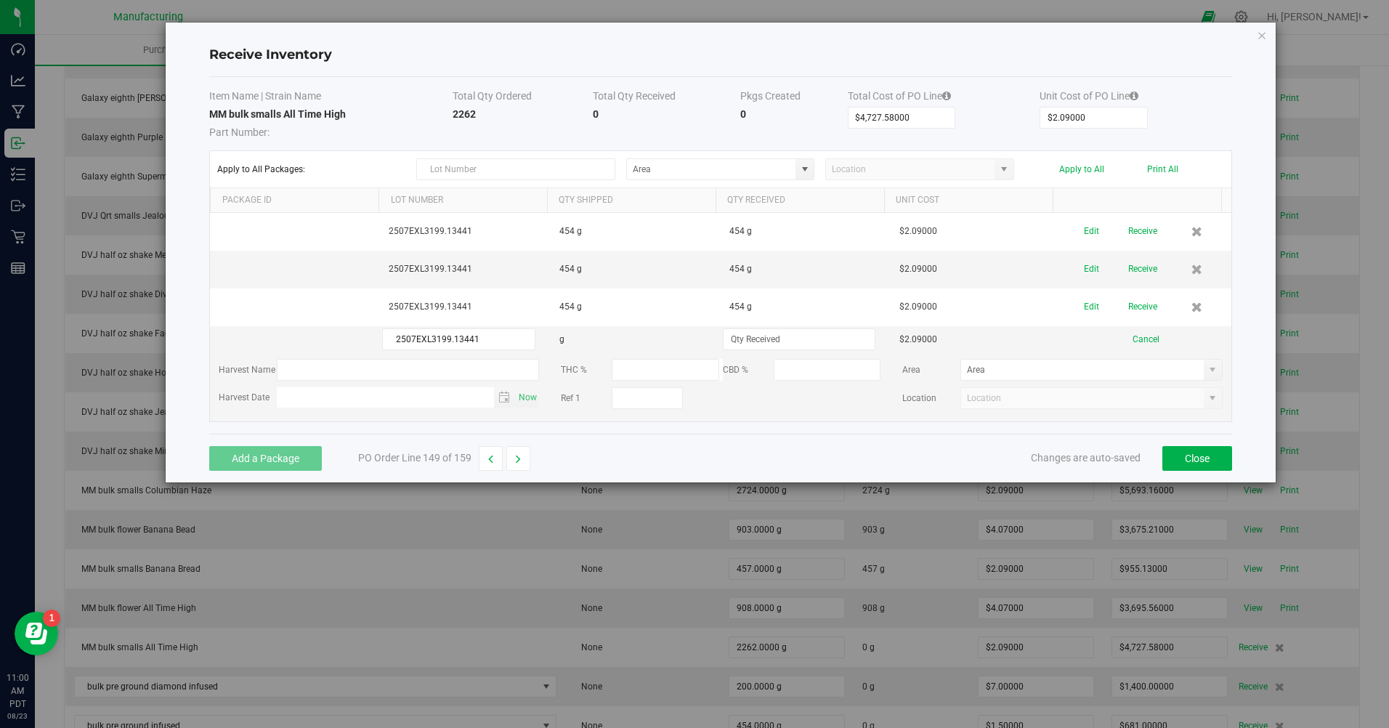
type input "2507EXL3199.13441"
click at [769, 328] on td at bounding box center [806, 339] width 170 height 27
click at [766, 338] on input at bounding box center [799, 339] width 151 height 20
type input "454.0000 g"
click at [700, 434] on div "Item Name | Strain Name Total Qty Ordered Total Qty Received Pkgs Created Total…" at bounding box center [720, 255] width 1023 height 357
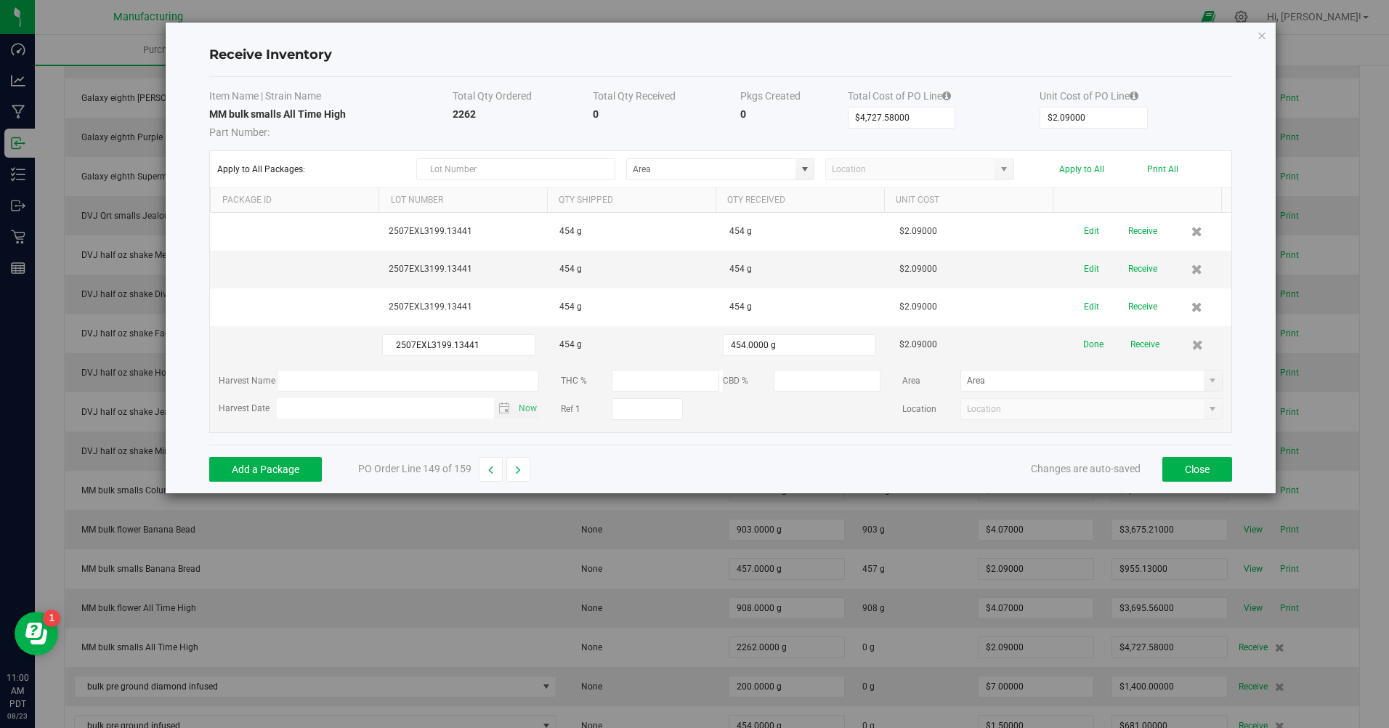
click at [809, 172] on span at bounding box center [805, 170] width 12 height 12
click at [681, 246] on span "Bulk flower smalls Room" at bounding box center [684, 245] width 97 height 22
type input "Bulk flower smalls Room"
click at [1087, 166] on button "Apply to All" at bounding box center [1082, 169] width 45 height 10
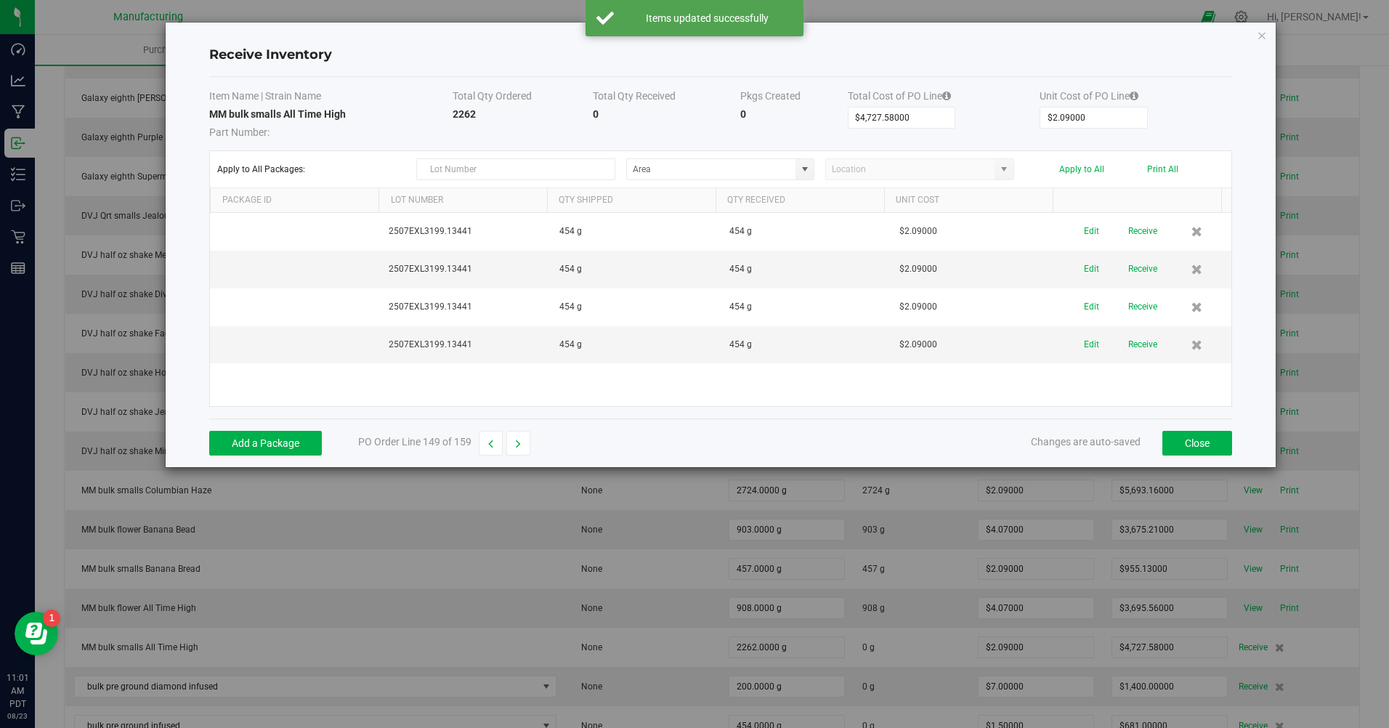
click at [1130, 231] on button "Receive" at bounding box center [1143, 231] width 29 height 25
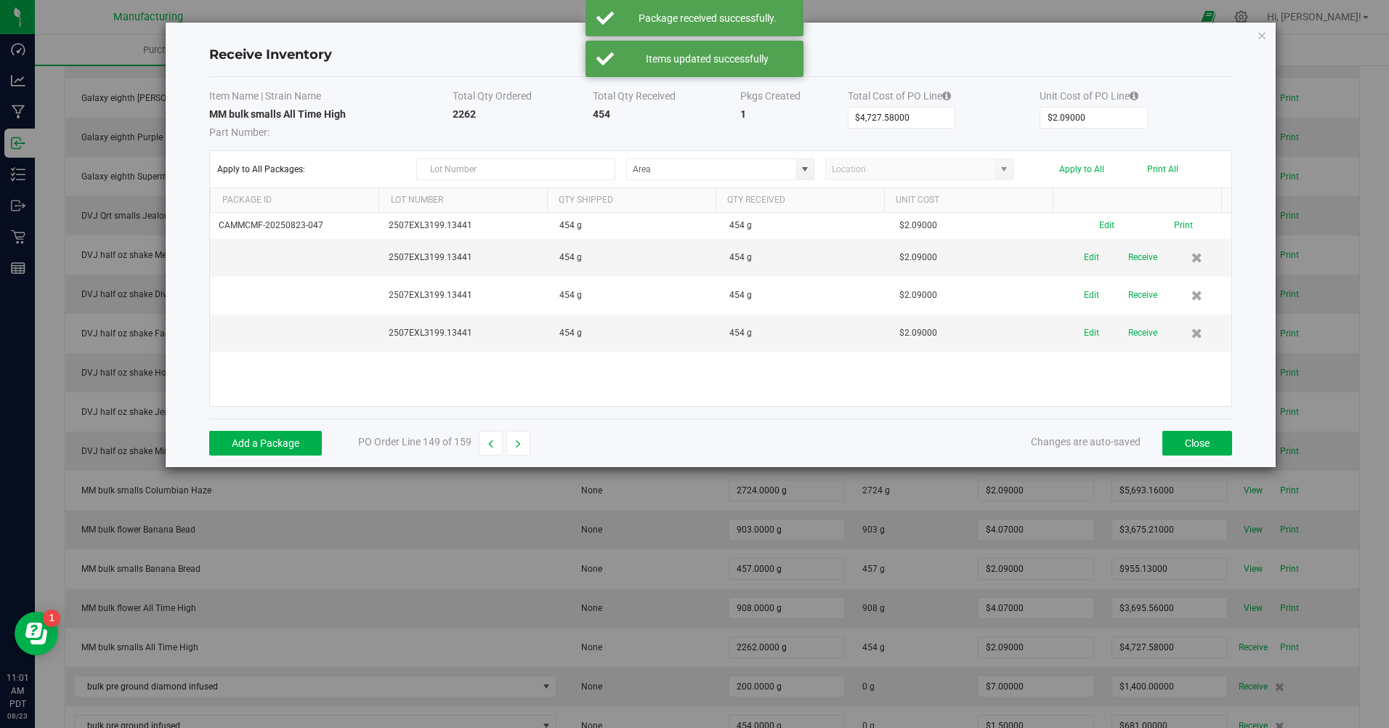
click at [1131, 274] on td "Edit Receive" at bounding box center [1147, 258] width 170 height 38
click at [1129, 266] on button "Receive" at bounding box center [1143, 257] width 29 height 25
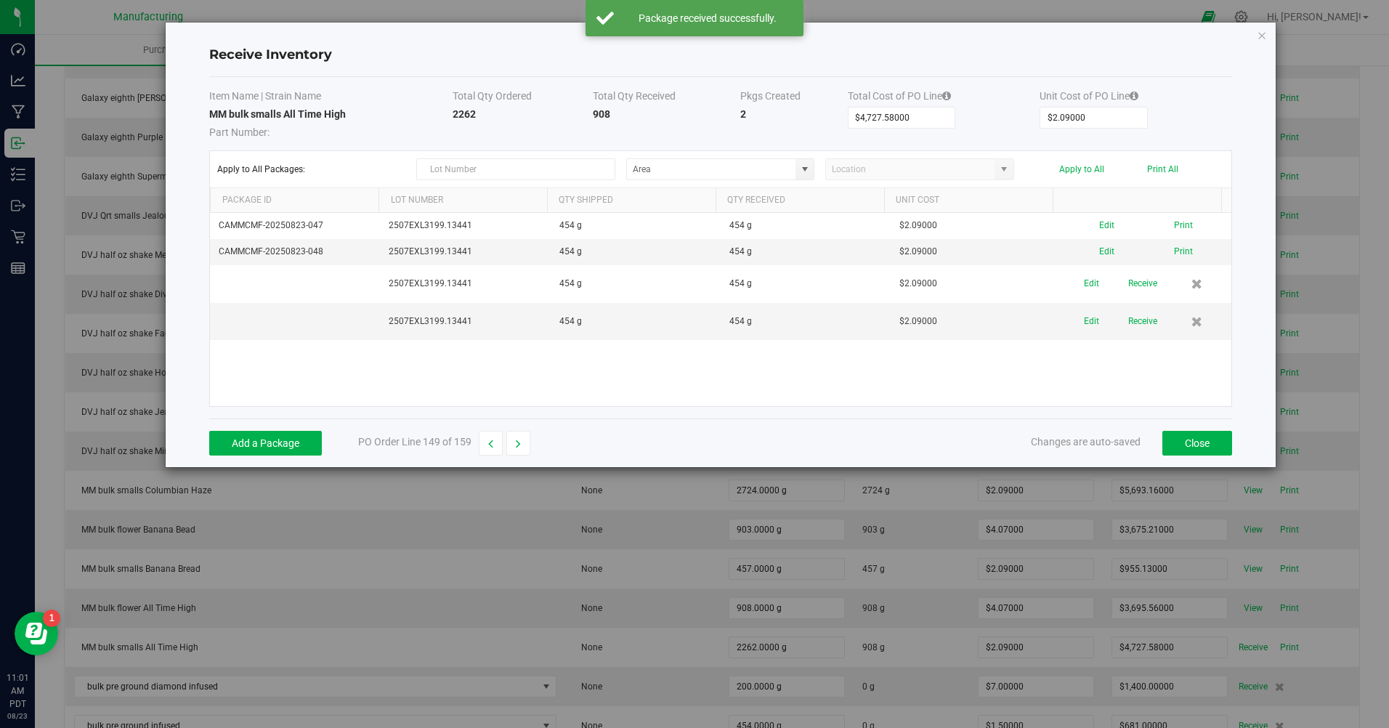
click at [1139, 285] on button "Receive" at bounding box center [1143, 283] width 29 height 25
click at [1134, 314] on button "Receive" at bounding box center [1143, 309] width 29 height 25
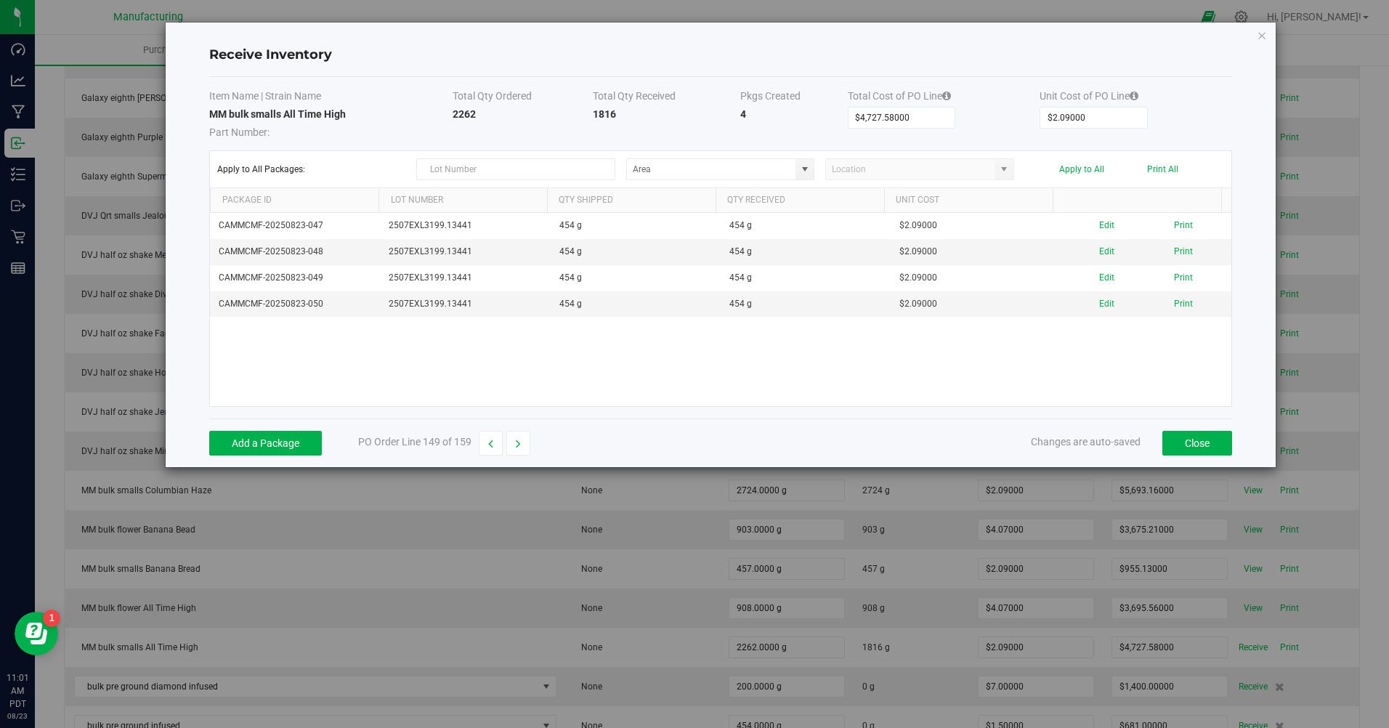
click at [1169, 169] on button "Print All" at bounding box center [1162, 169] width 31 height 10
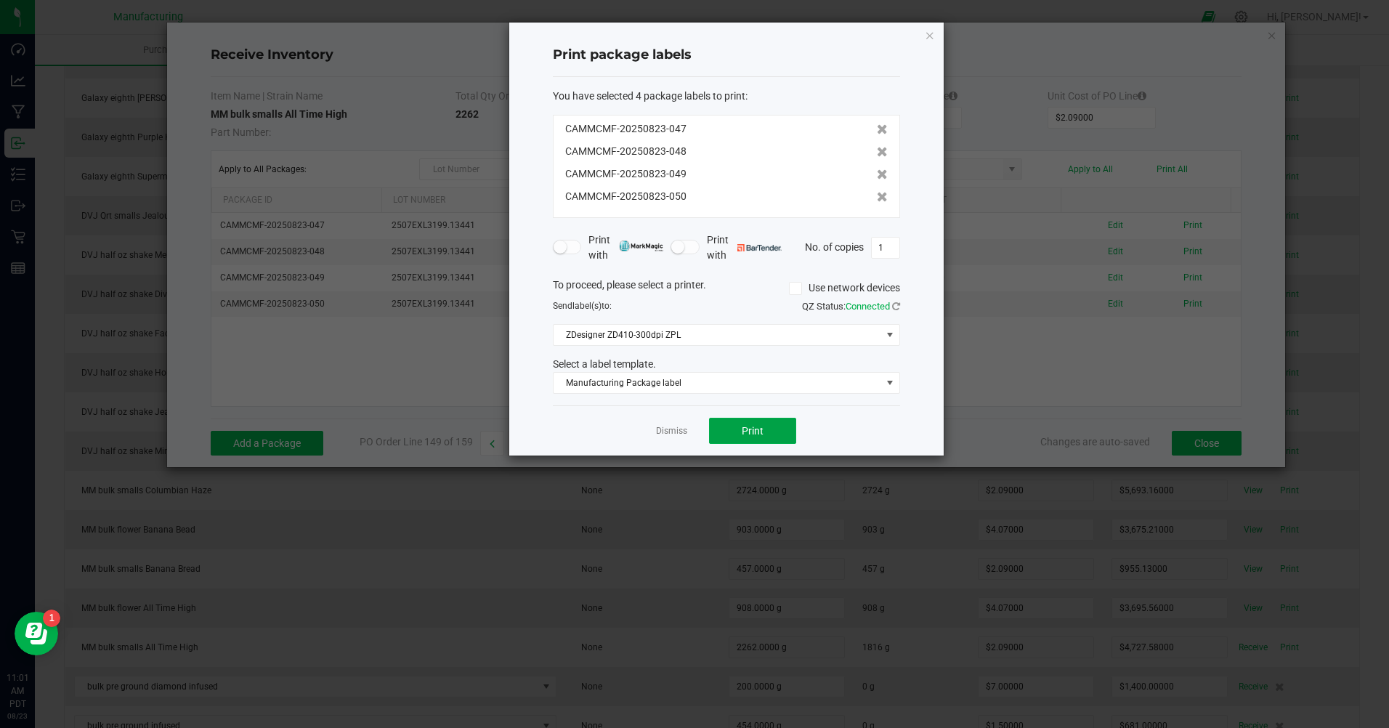
click at [754, 437] on button "Print" at bounding box center [752, 431] width 87 height 26
click at [669, 437] on link "Dismiss" at bounding box center [671, 431] width 31 height 12
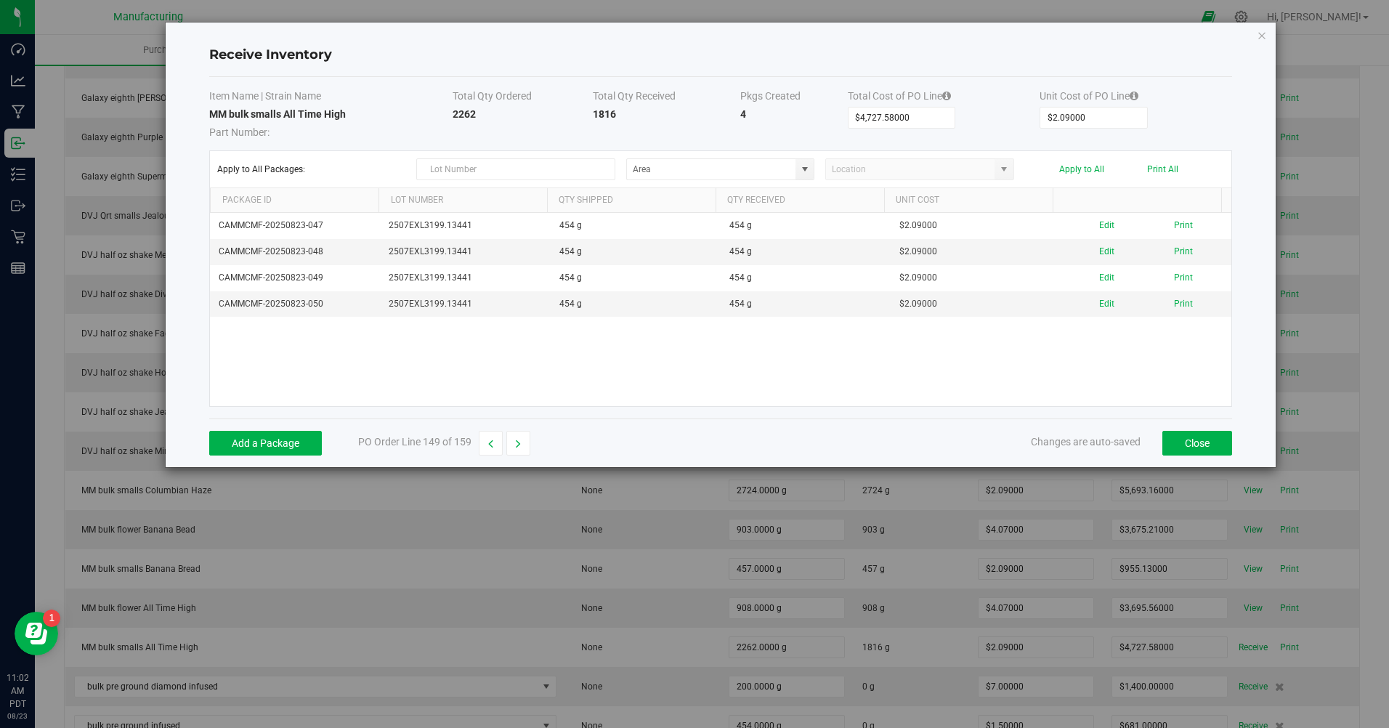
click at [530, 442] on button "button" at bounding box center [519, 443] width 24 height 25
type input "$1,400.00000"
type input "$7.00000"
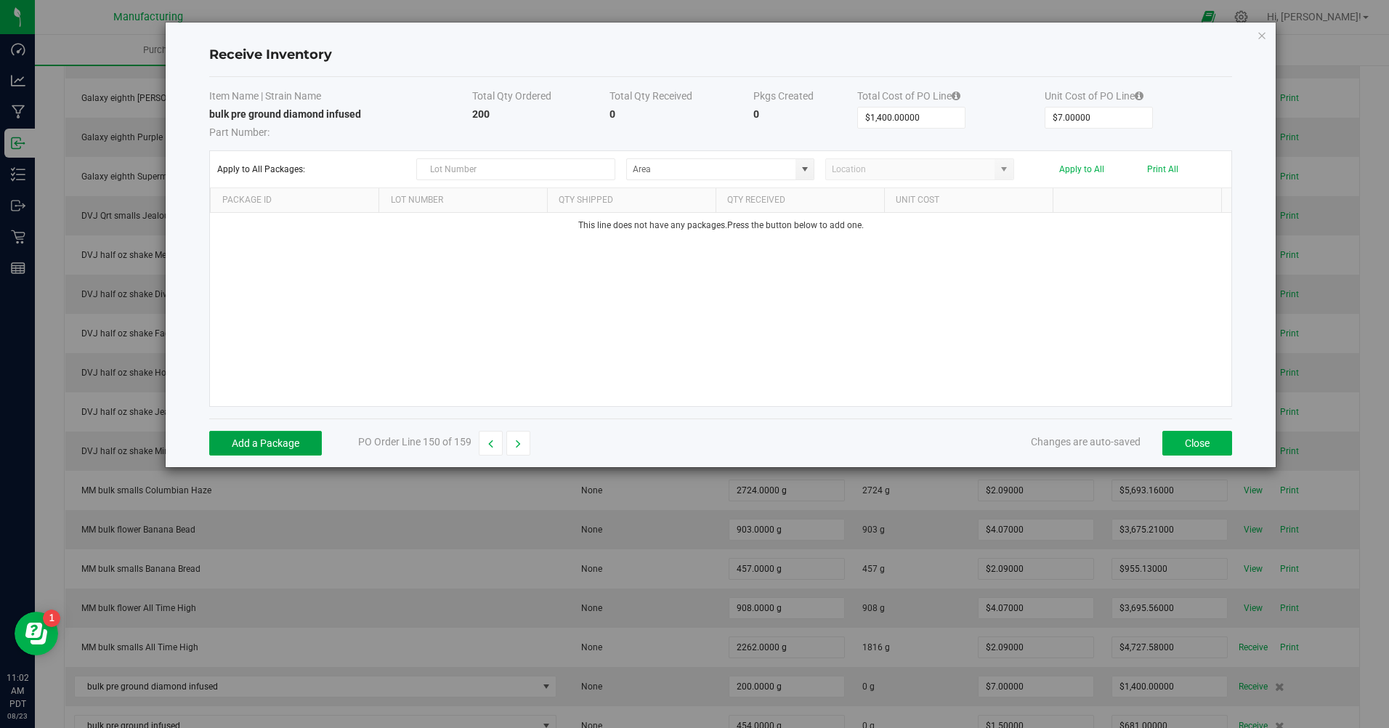
click at [296, 436] on button "Add a Package" at bounding box center [265, 443] width 113 height 25
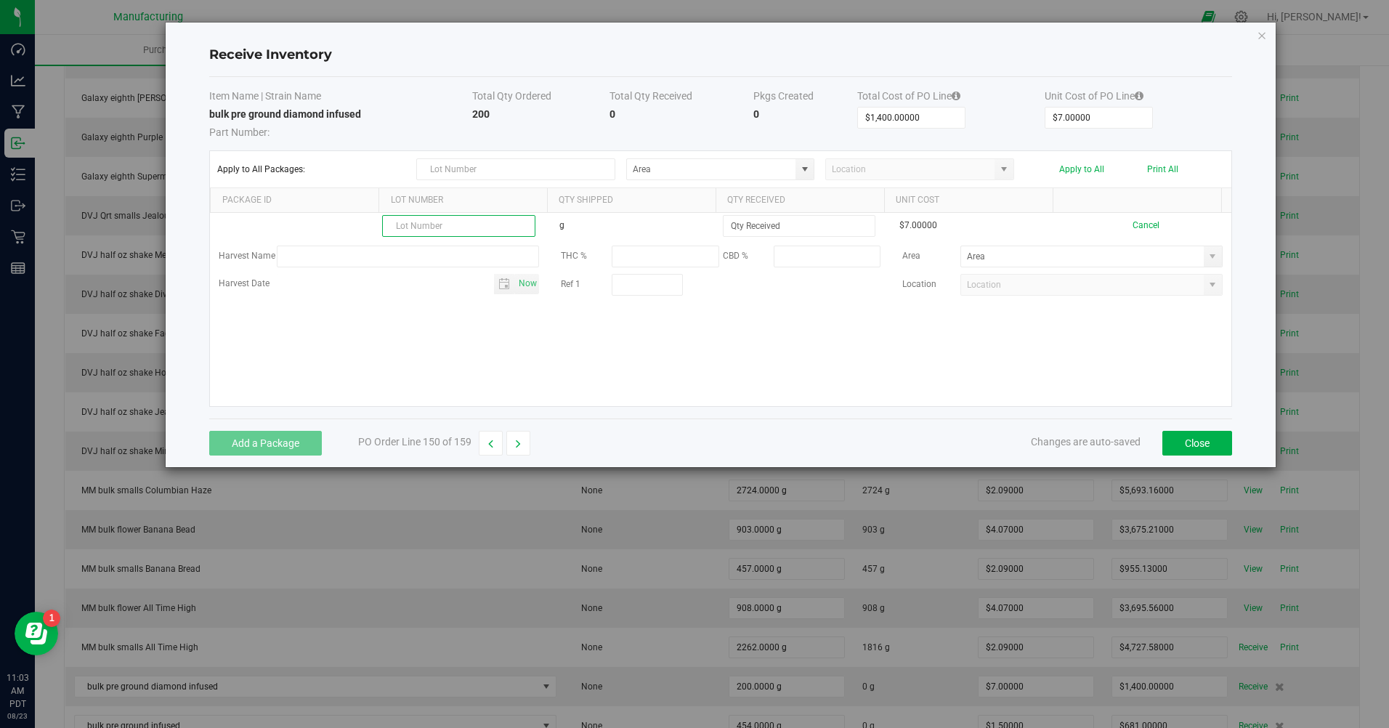
paste input "VAL-240216-022"
type input "VAL-240216-022"
click at [780, 231] on input at bounding box center [799, 226] width 151 height 20
click at [1204, 254] on span at bounding box center [1213, 256] width 18 height 20
type input "200.0000 g"
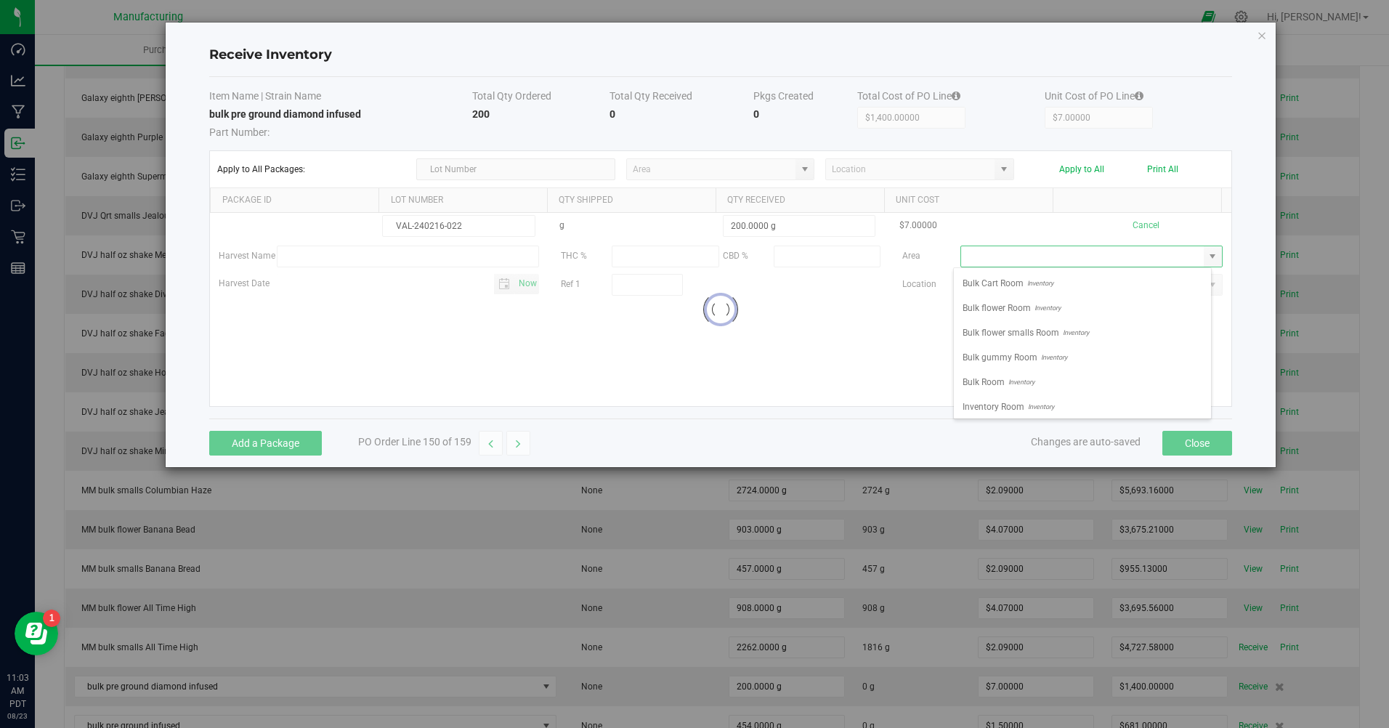
scroll to position [22, 258]
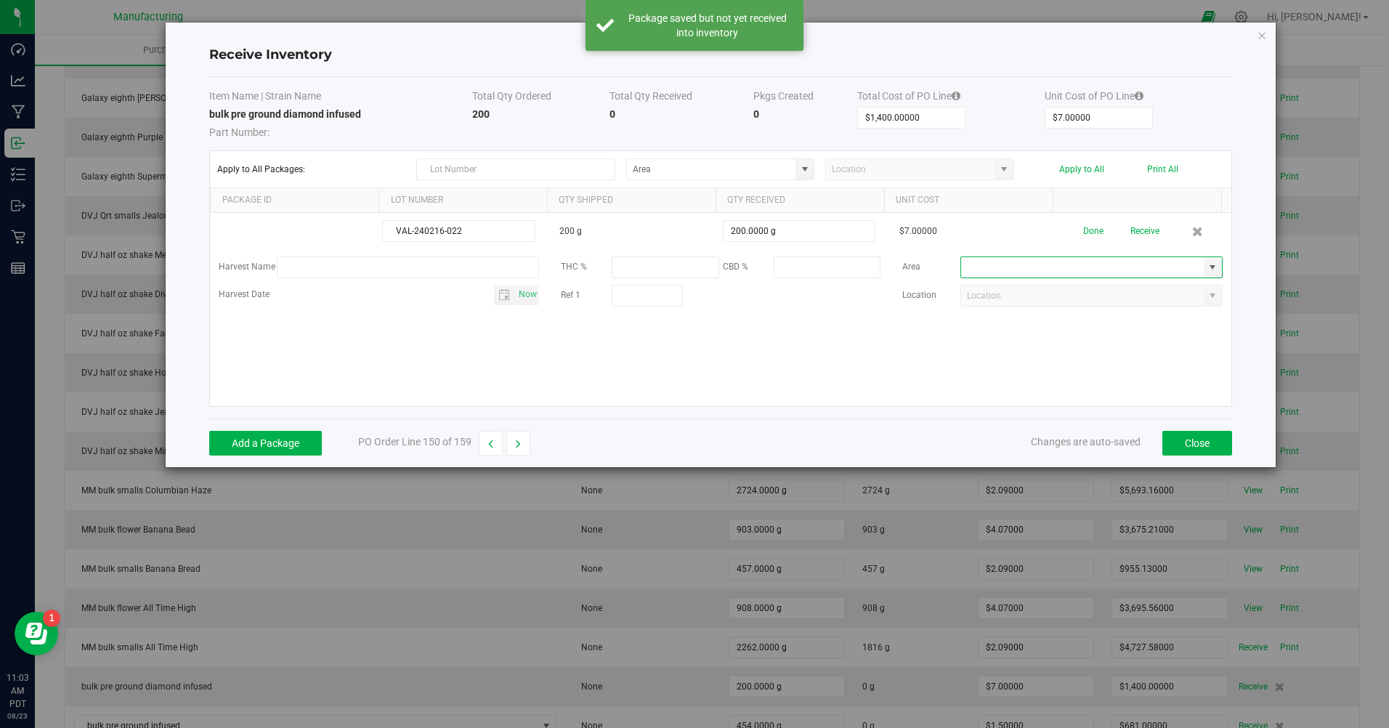
click at [1053, 262] on input at bounding box center [1082, 267] width 243 height 20
click at [1206, 260] on span at bounding box center [1213, 267] width 18 height 20
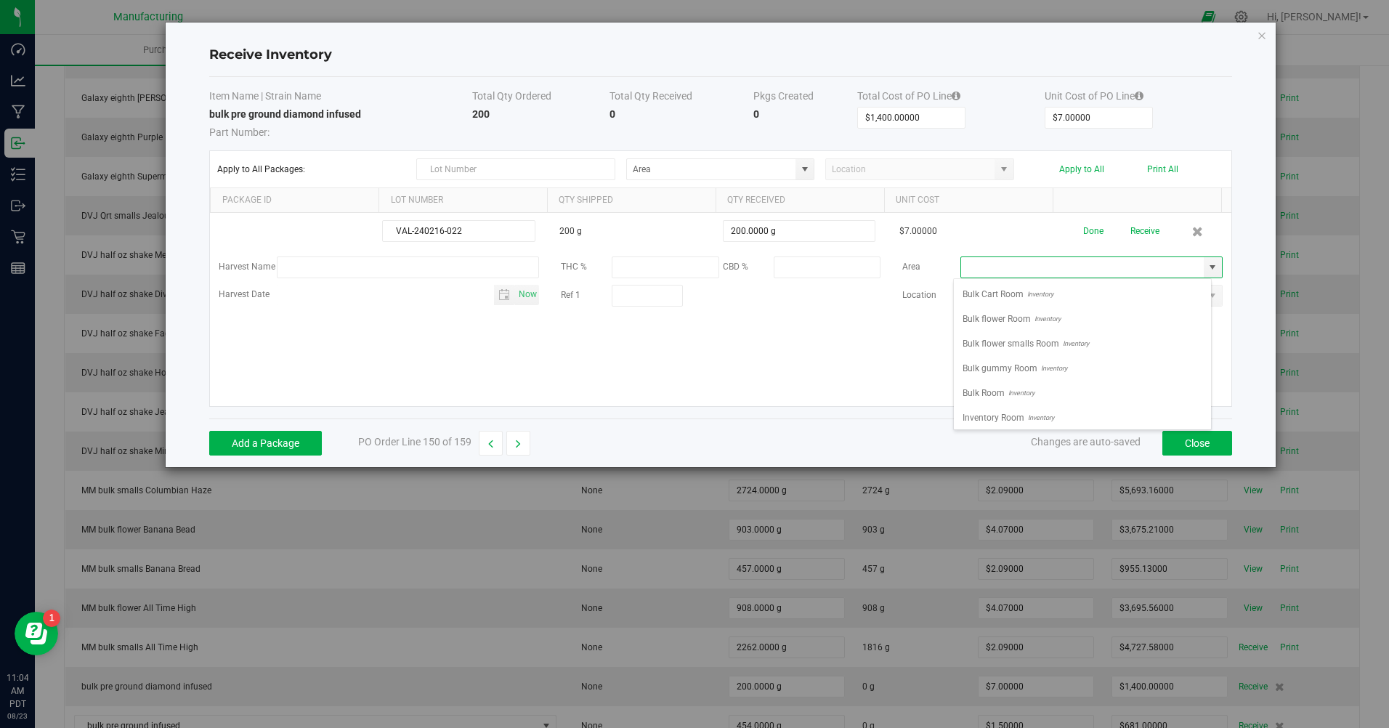
click at [1062, 320] on li "Bulk flower Room Inventory" at bounding box center [1082, 319] width 257 height 25
type input "Bulk flower Room"
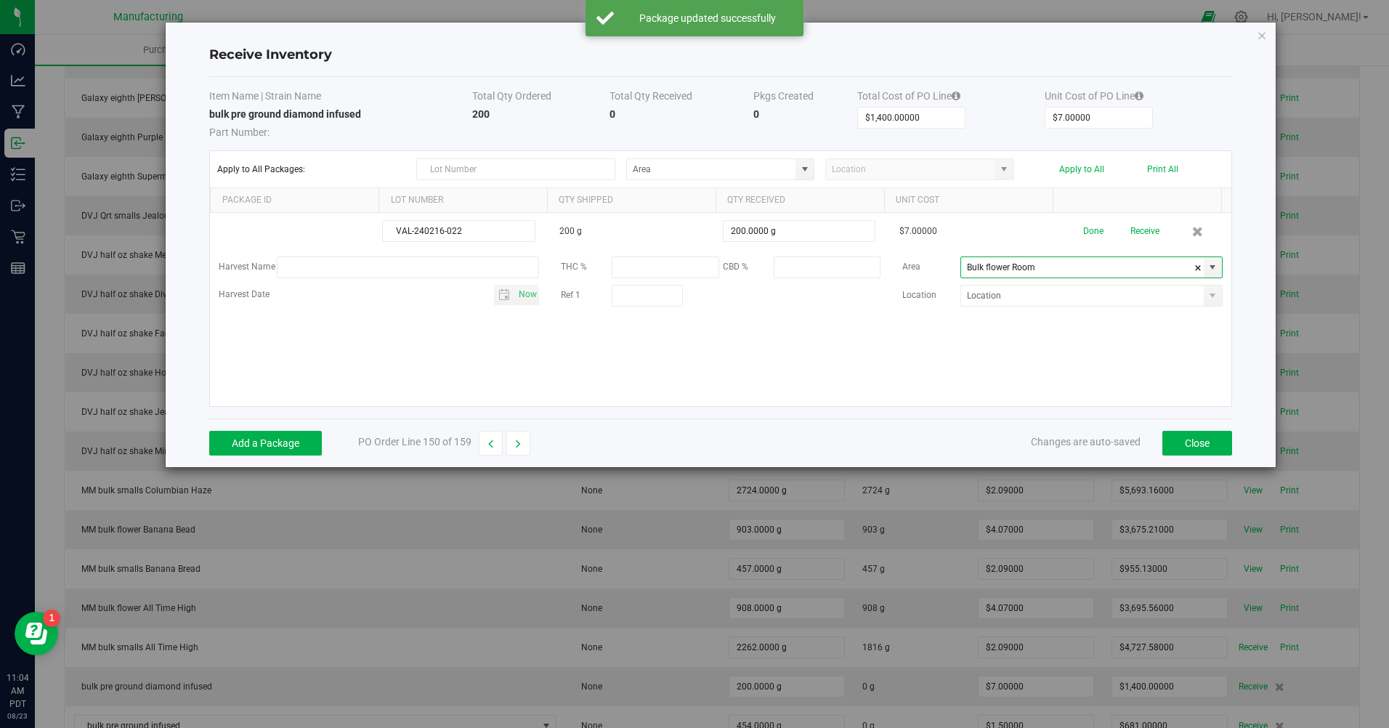
click at [1084, 229] on button "Done" at bounding box center [1094, 231] width 20 height 25
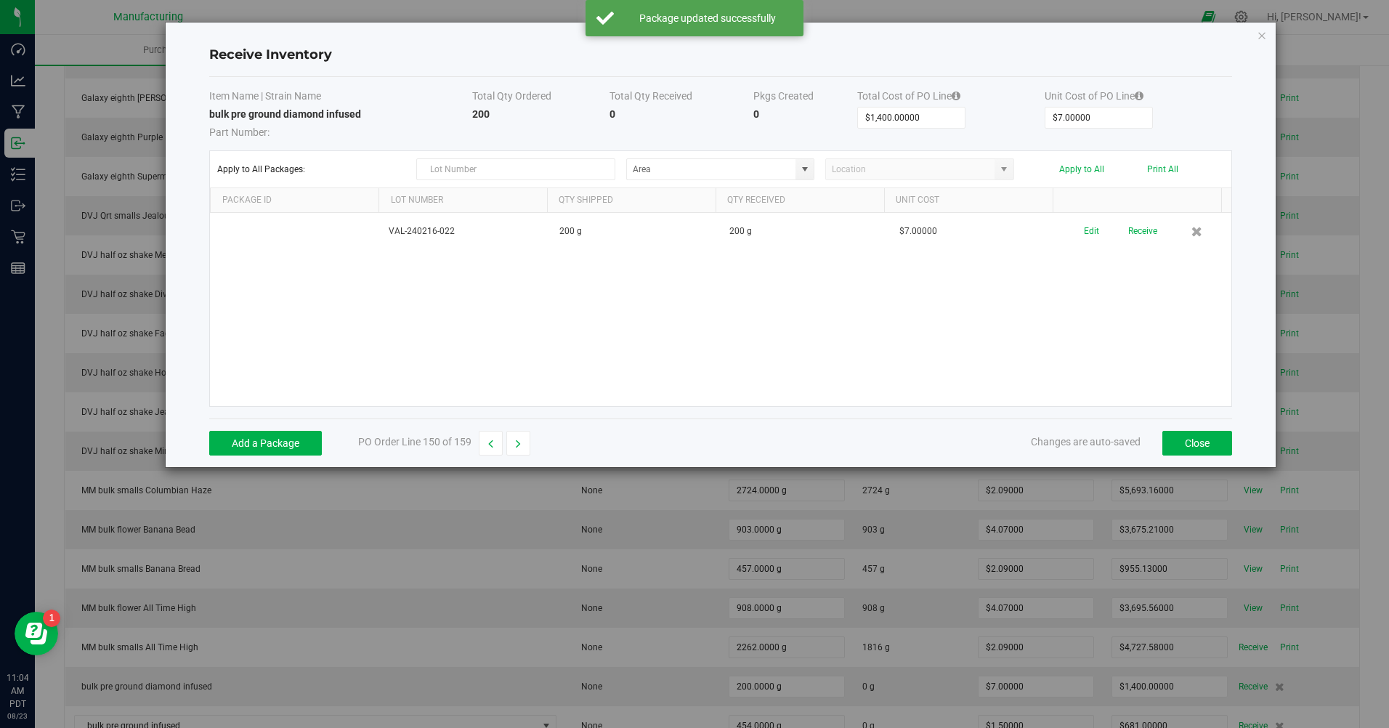
click at [1142, 229] on button "Receive" at bounding box center [1143, 231] width 29 height 25
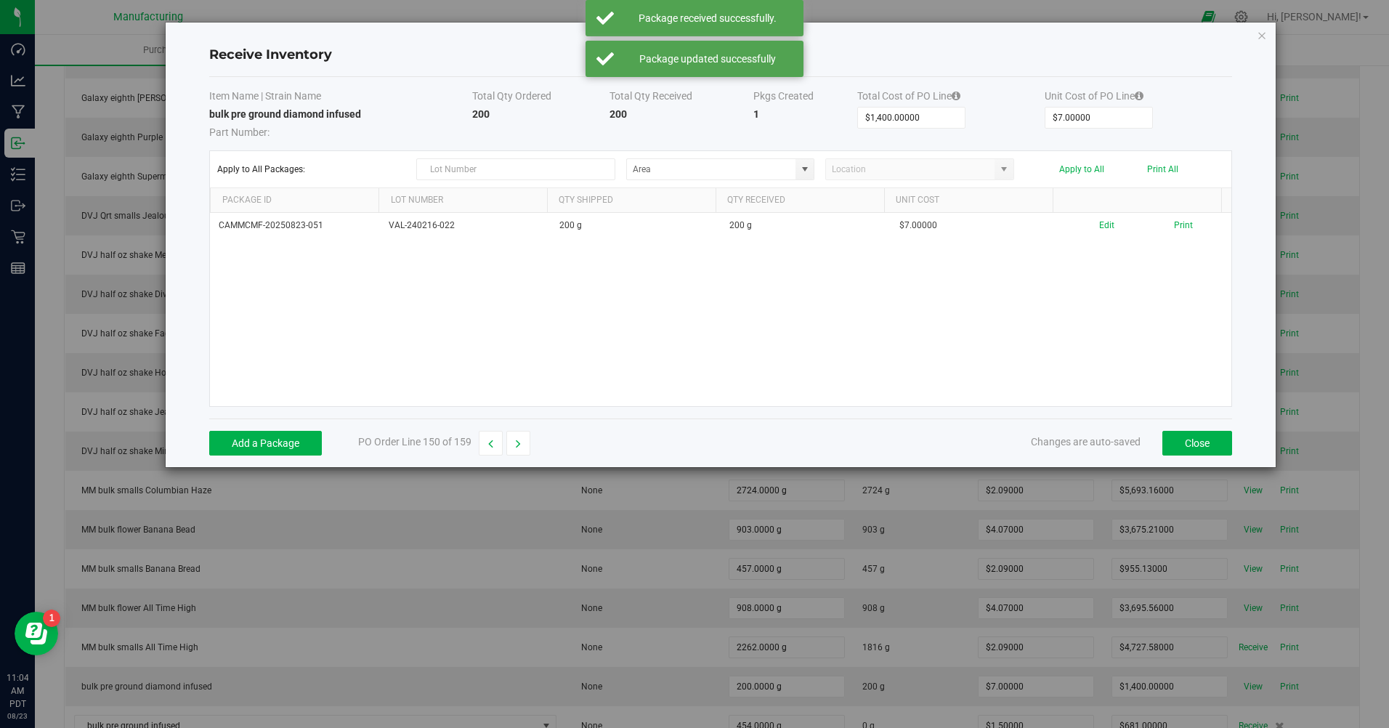
click at [1174, 225] on button "Print" at bounding box center [1183, 226] width 19 height 14
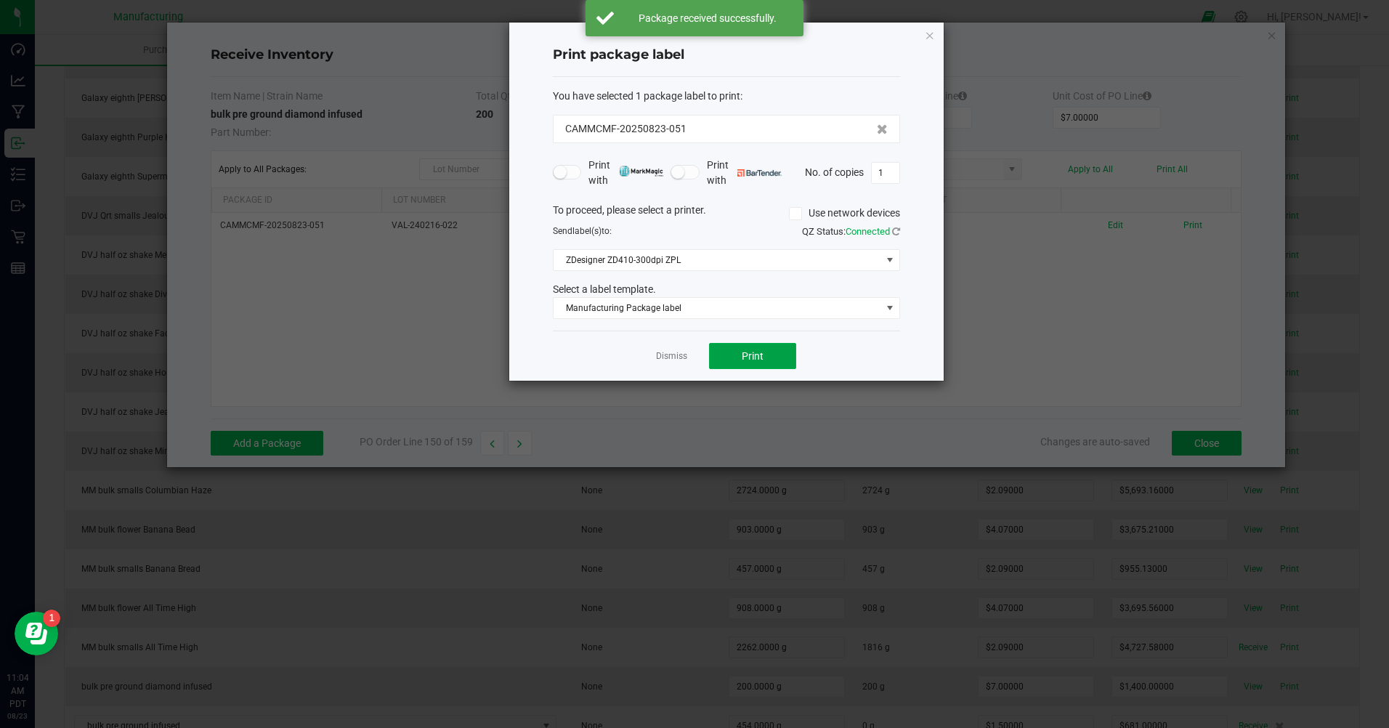
click at [781, 366] on button "Print" at bounding box center [752, 356] width 87 height 26
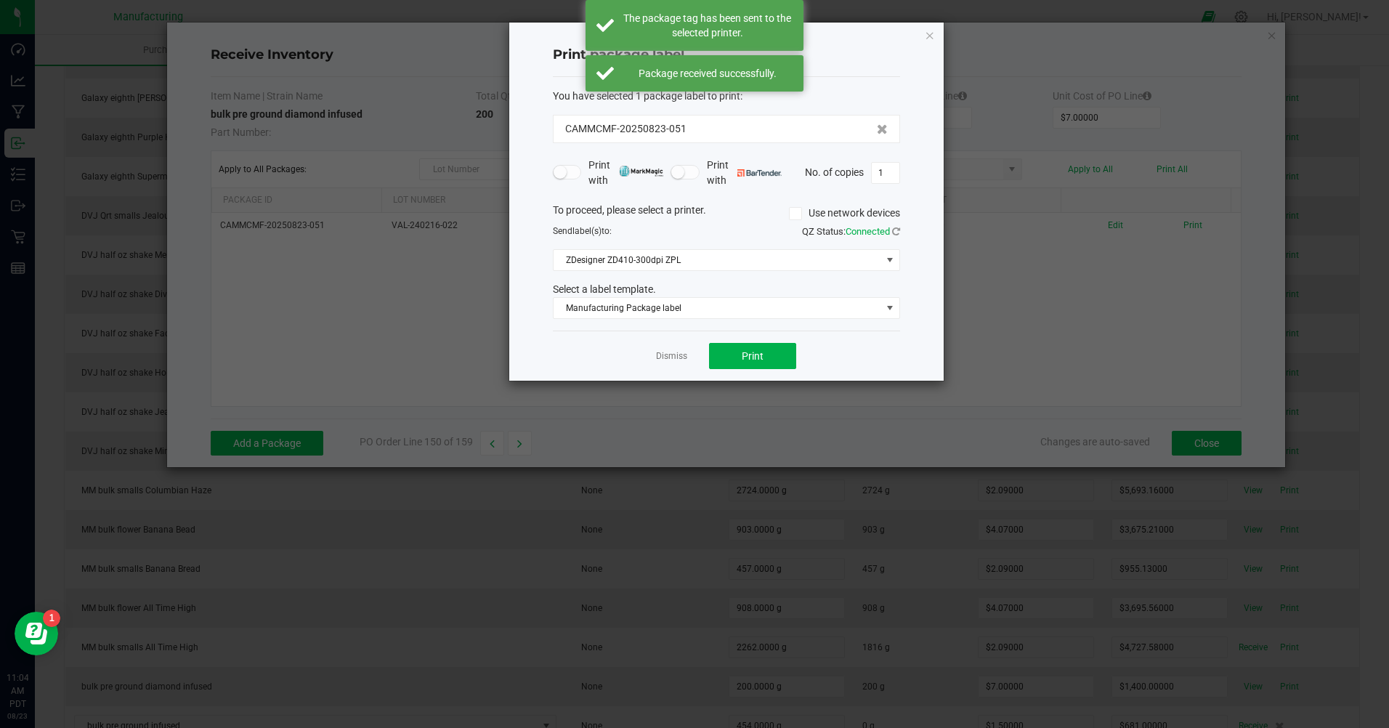
click at [673, 352] on link "Dismiss" at bounding box center [671, 356] width 31 height 12
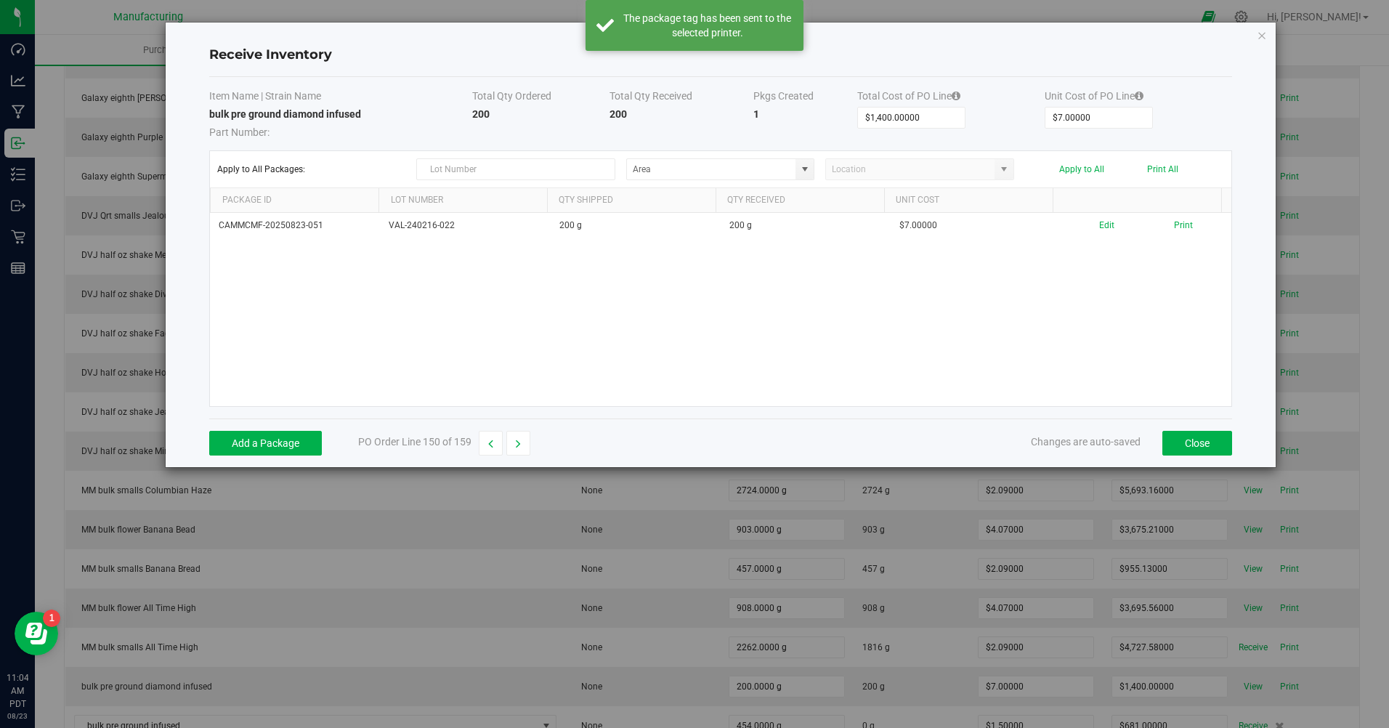
click at [527, 446] on button "button" at bounding box center [519, 443] width 24 height 25
type input "$681.00000"
type input "$1.50000"
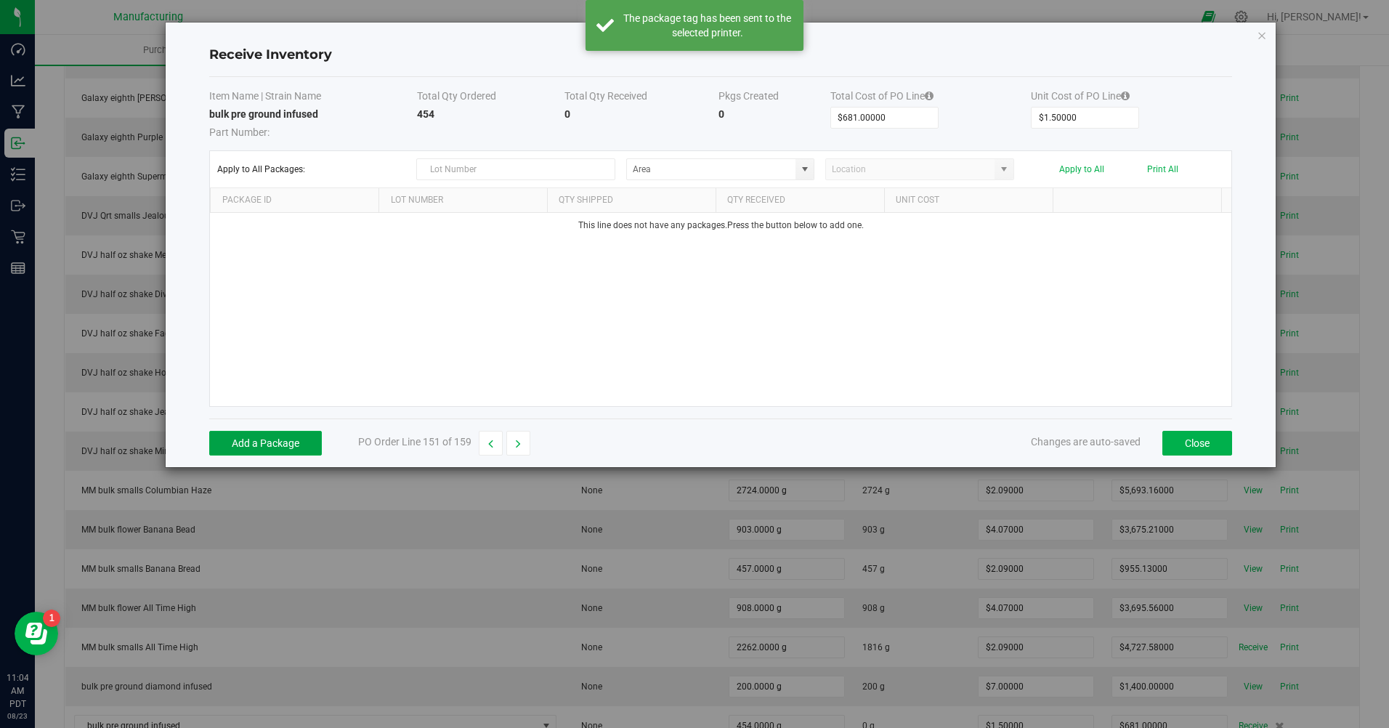
click at [308, 432] on button "Add a Package" at bounding box center [265, 443] width 113 height 25
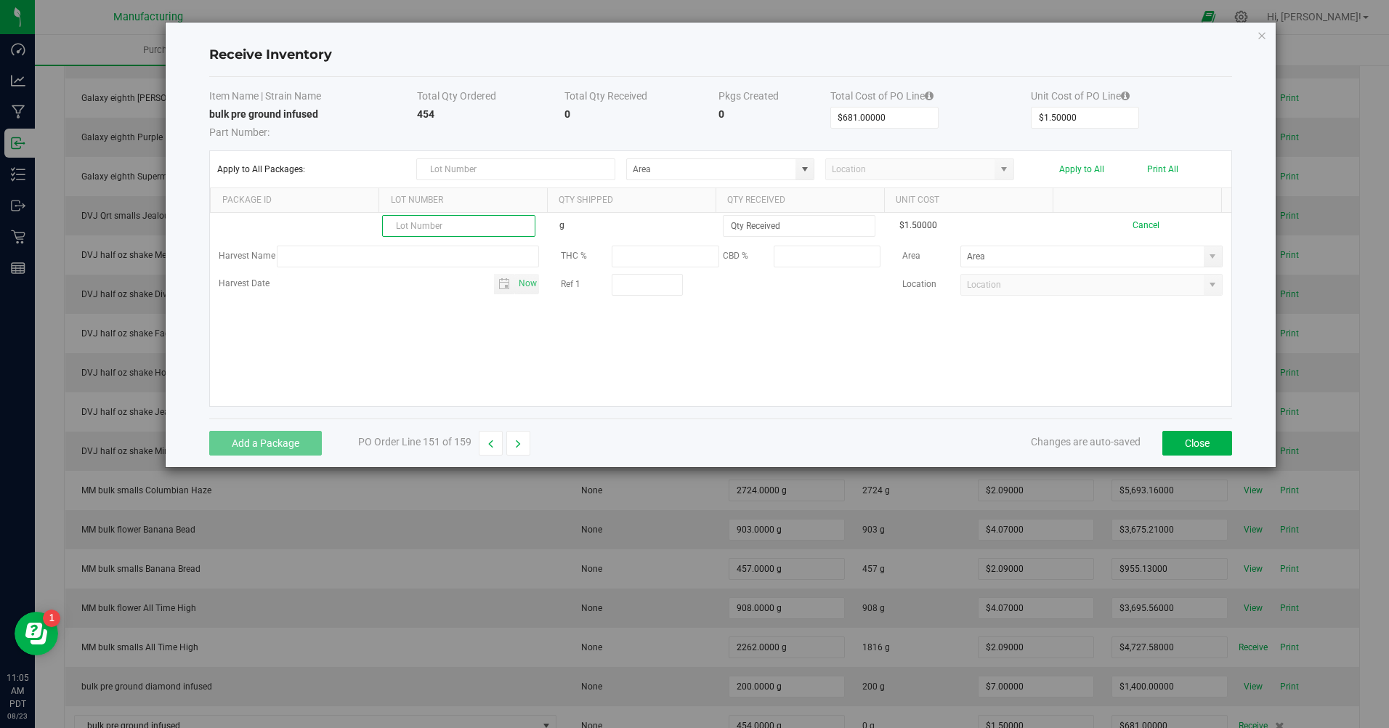
click at [435, 230] on input "text" at bounding box center [458, 226] width 153 height 22
type input "20250823"
click at [796, 227] on input at bounding box center [799, 226] width 151 height 20
type input "454.0000 g"
click at [792, 347] on kendo-grid-list "20250823 g 454.0000 g $1.50000 Cancel Harvest Name THC % CBD % Area Harvest Dat…" at bounding box center [721, 309] width 1022 height 193
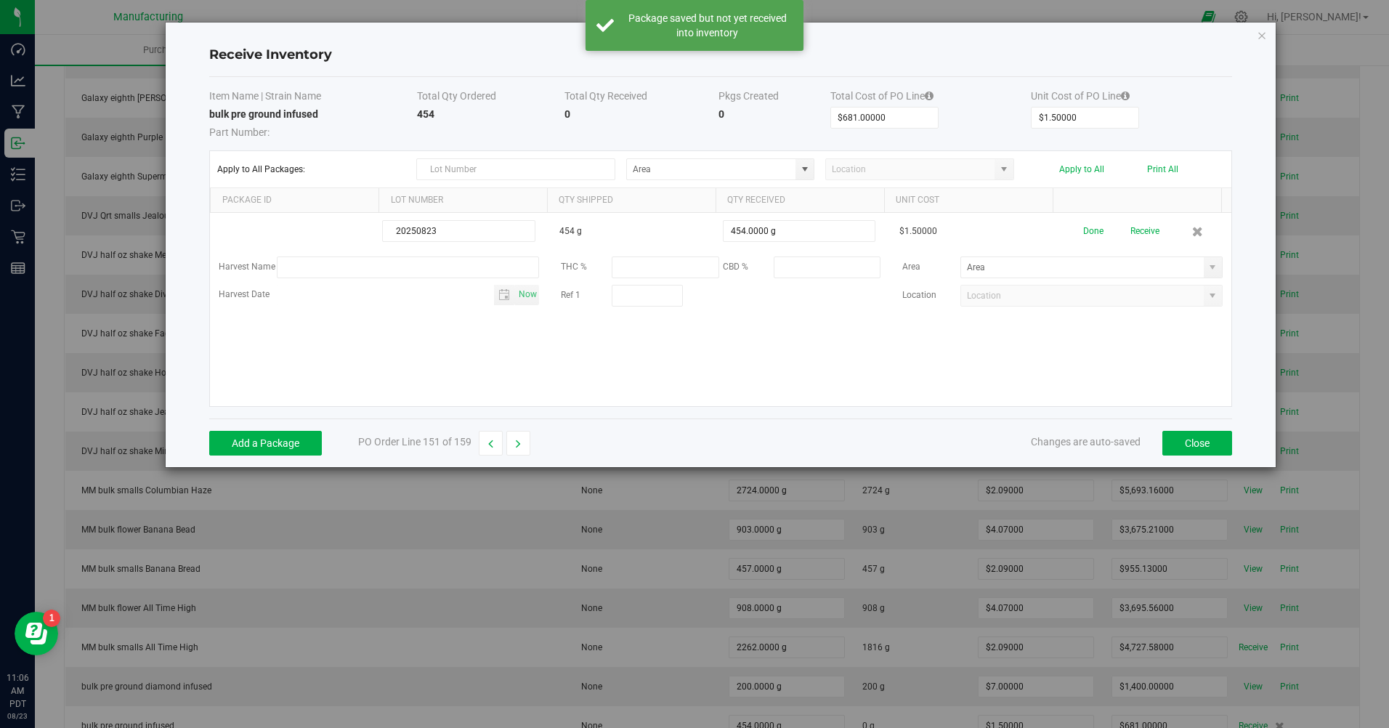
click at [1084, 238] on button "Done" at bounding box center [1094, 231] width 20 height 25
click at [1088, 233] on button "Edit" at bounding box center [1091, 231] width 15 height 25
click at [1207, 272] on span at bounding box center [1213, 268] width 12 height 12
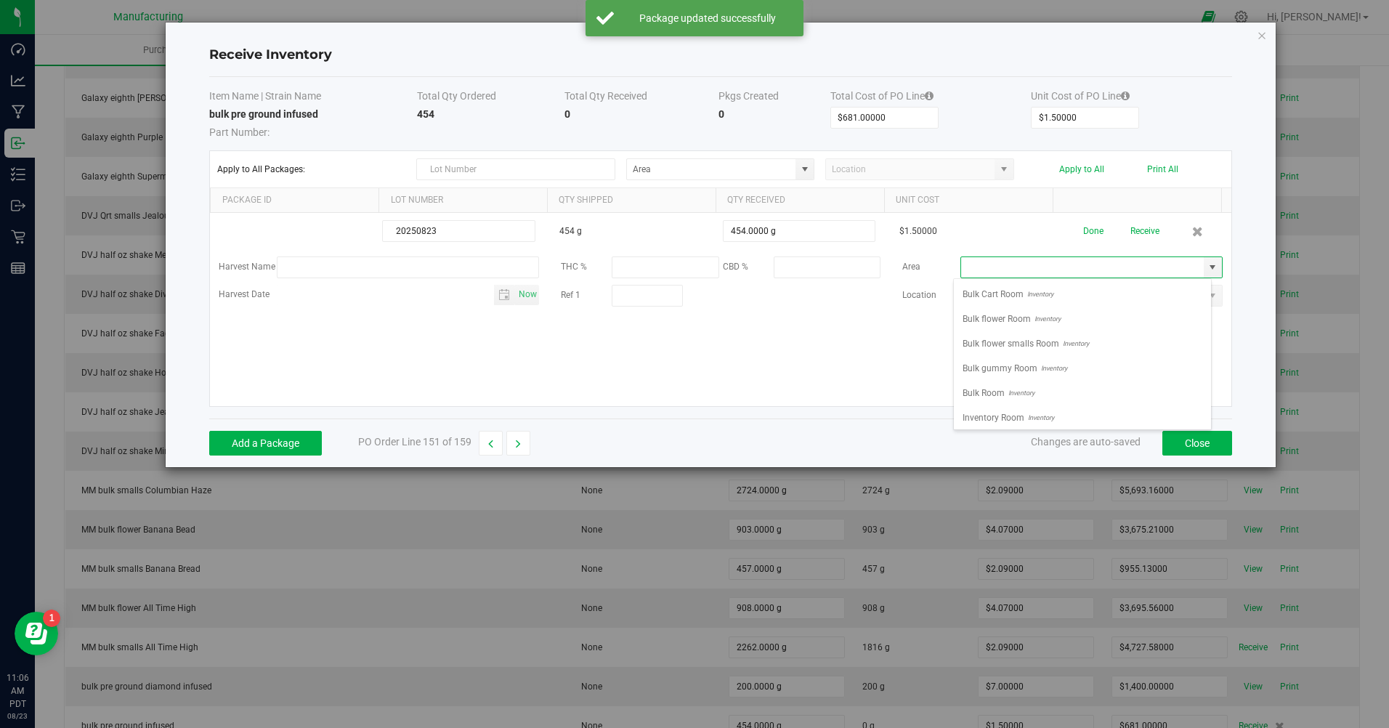
click at [1026, 326] on span "Bulk flower Room" at bounding box center [997, 319] width 68 height 22
type input "Bulk flower Room"
click at [1085, 230] on button "Done" at bounding box center [1094, 231] width 20 height 25
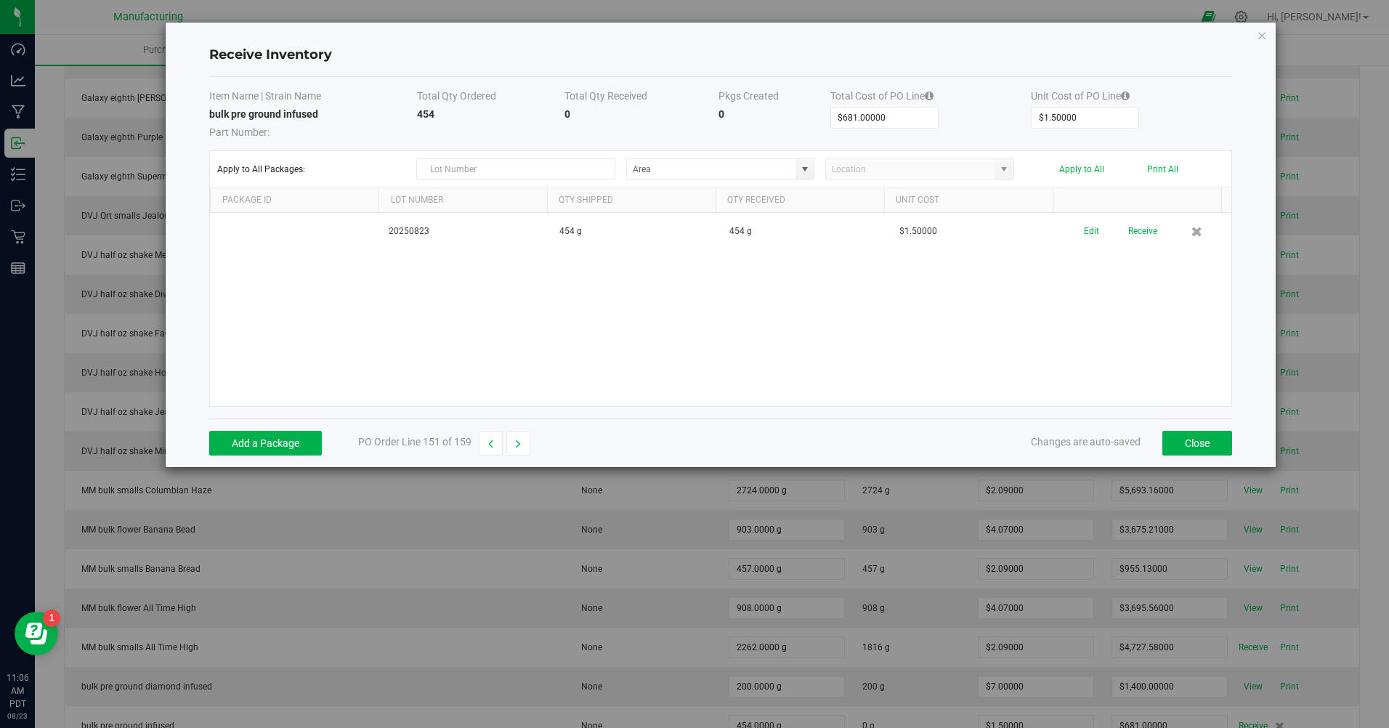
click at [1129, 230] on button "Receive" at bounding box center [1143, 231] width 29 height 25
click at [1174, 225] on button "Print" at bounding box center [1183, 226] width 19 height 14
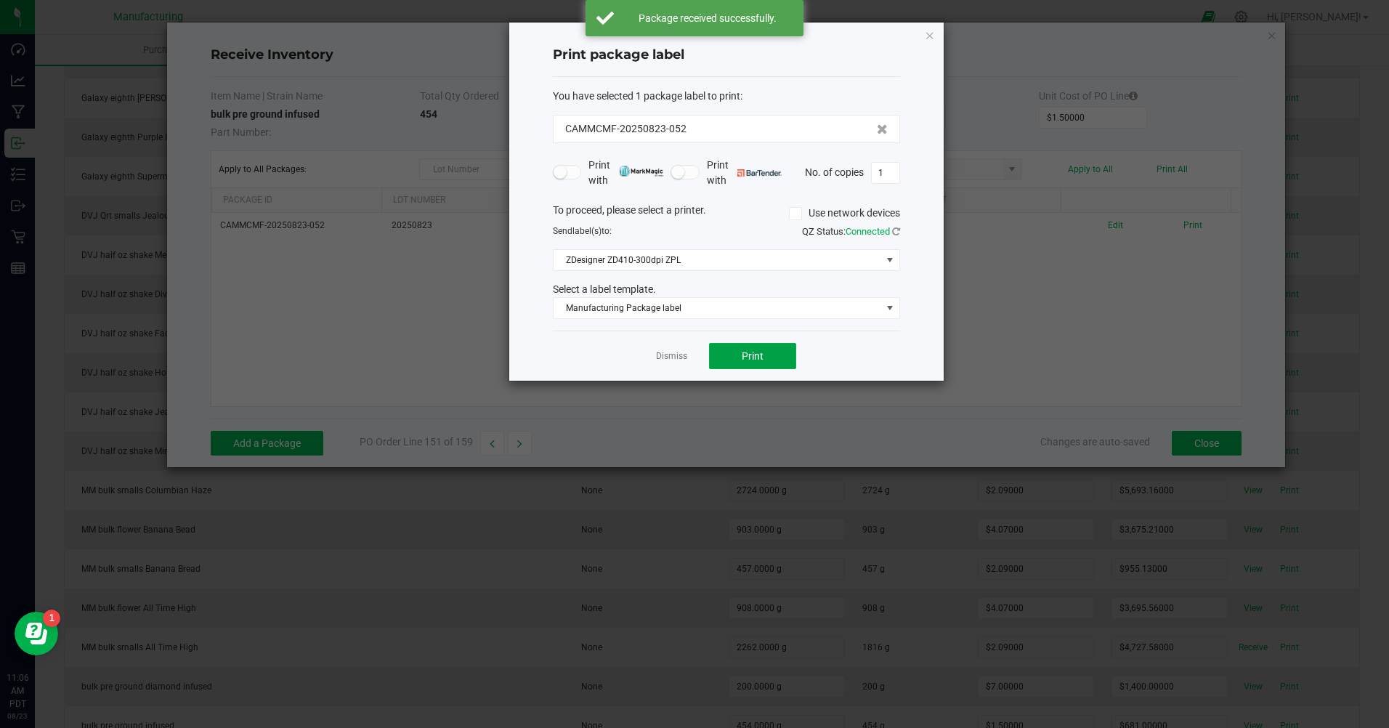
click at [791, 352] on button "Print" at bounding box center [752, 356] width 87 height 26
click at [669, 359] on link "Dismiss" at bounding box center [671, 356] width 31 height 12
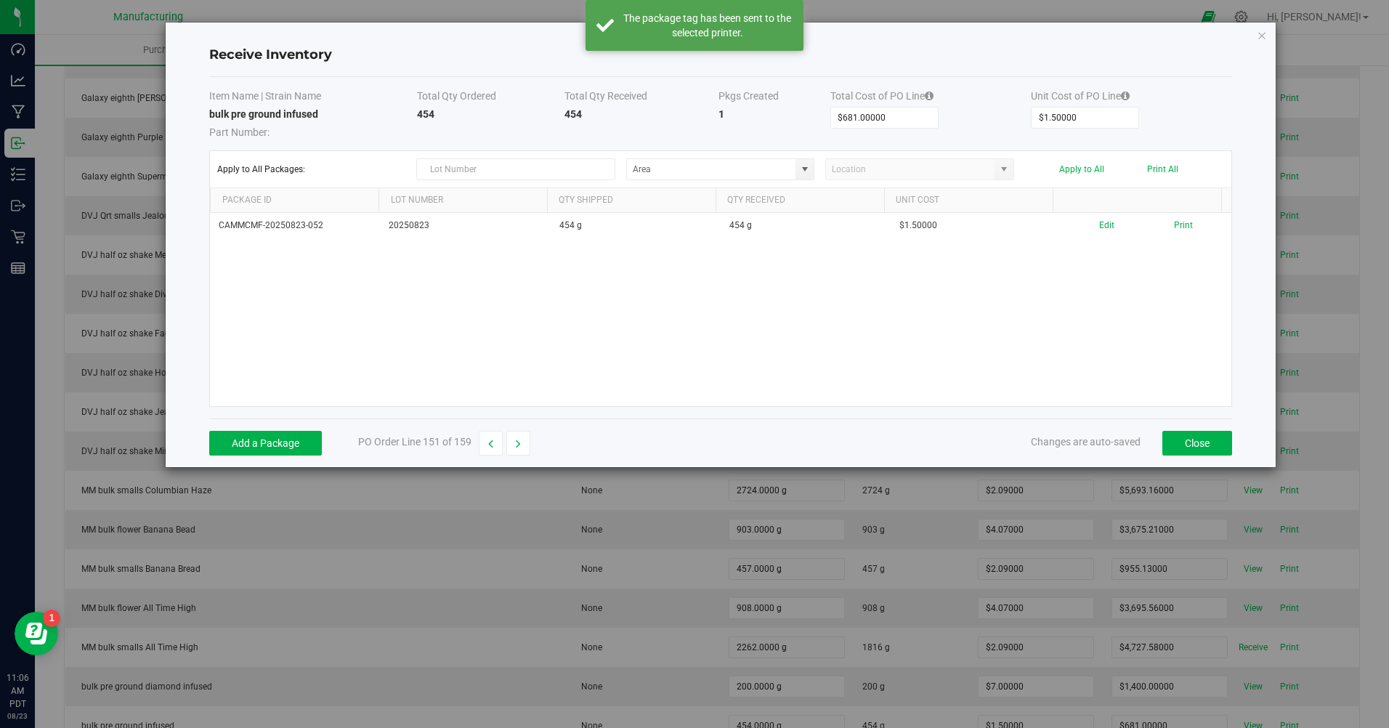
click at [526, 441] on button "button" at bounding box center [519, 443] width 24 height 25
type input "$204.00000"
type input "$8.50000"
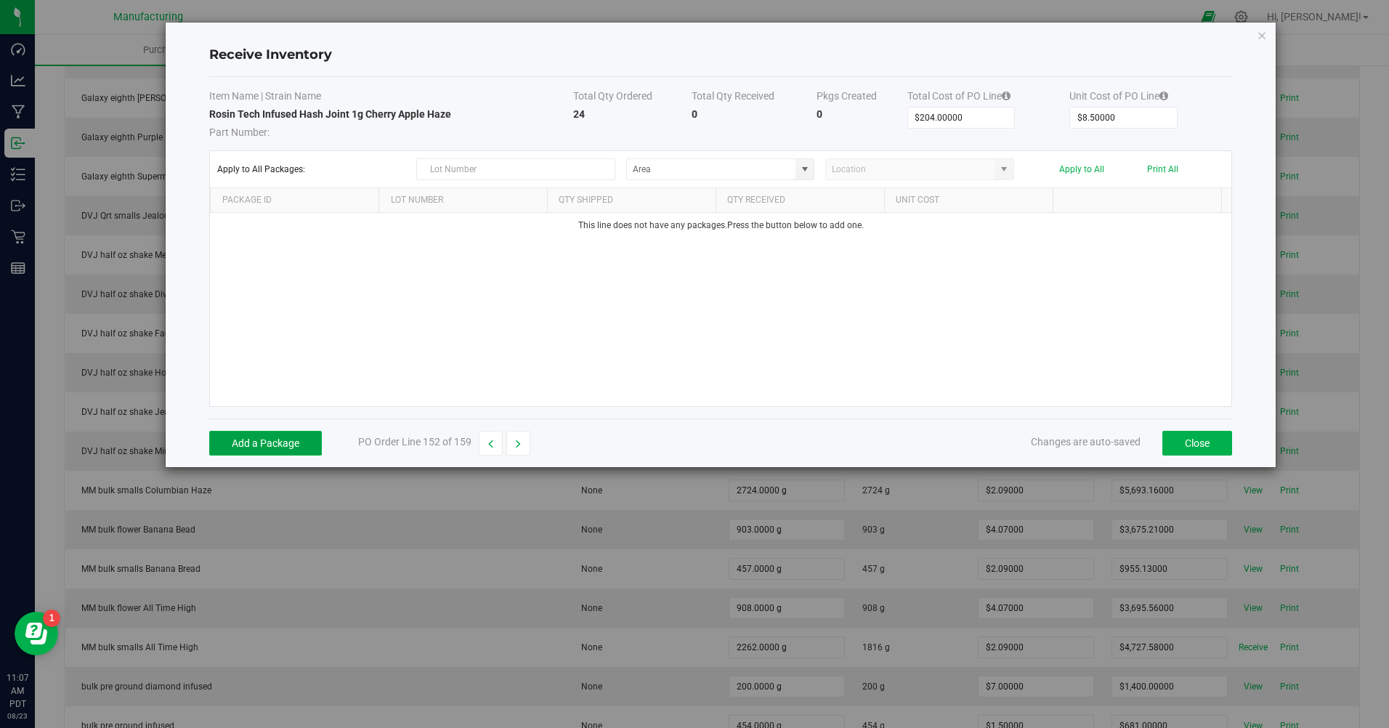
click at [310, 440] on button "Add a Package" at bounding box center [265, 443] width 113 height 25
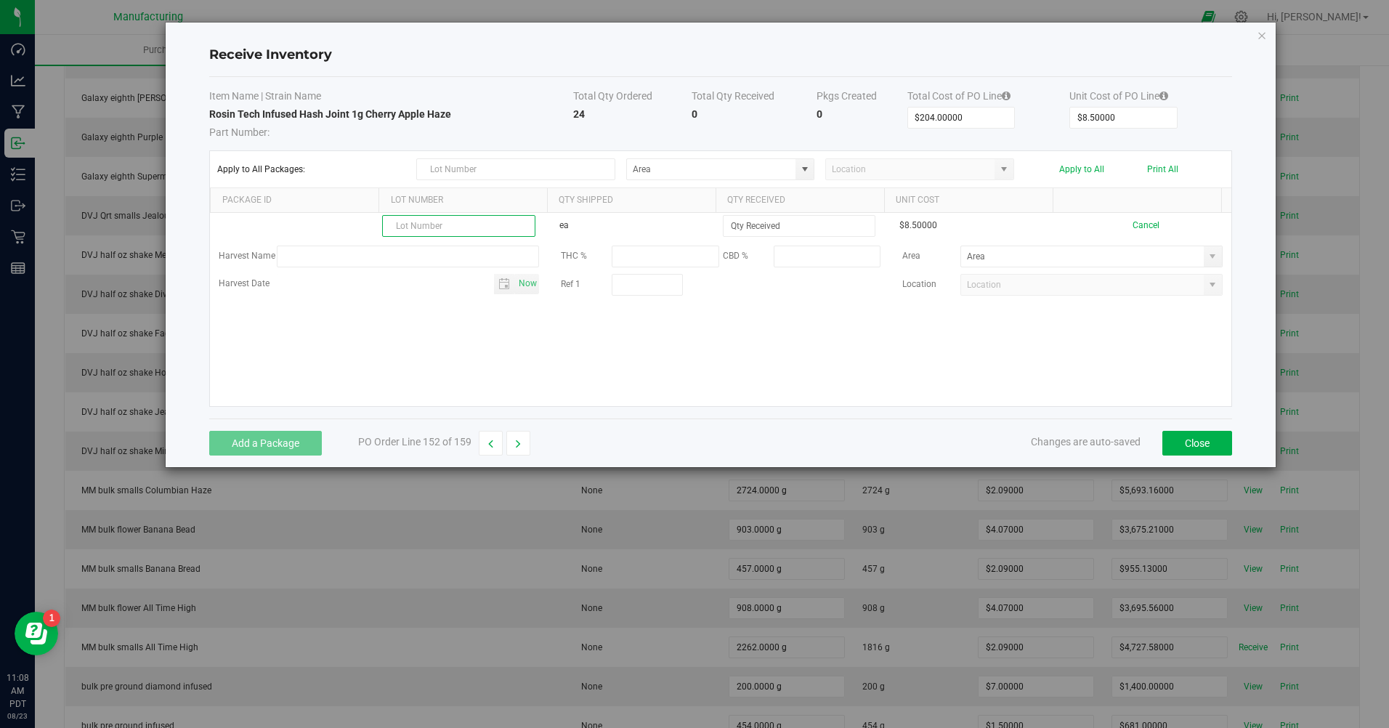
paste input "2506CGL2330.6087"
type input "2506CGL2330.6087"
click at [764, 225] on input at bounding box center [799, 226] width 151 height 20
type input "24 ea"
click at [1120, 352] on kendo-grid-list "2506CGL2330.6087 ea 24 ea $8.50000 Cancel Harvest Name THC % CBD % Area Harvest…" at bounding box center [721, 309] width 1022 height 193
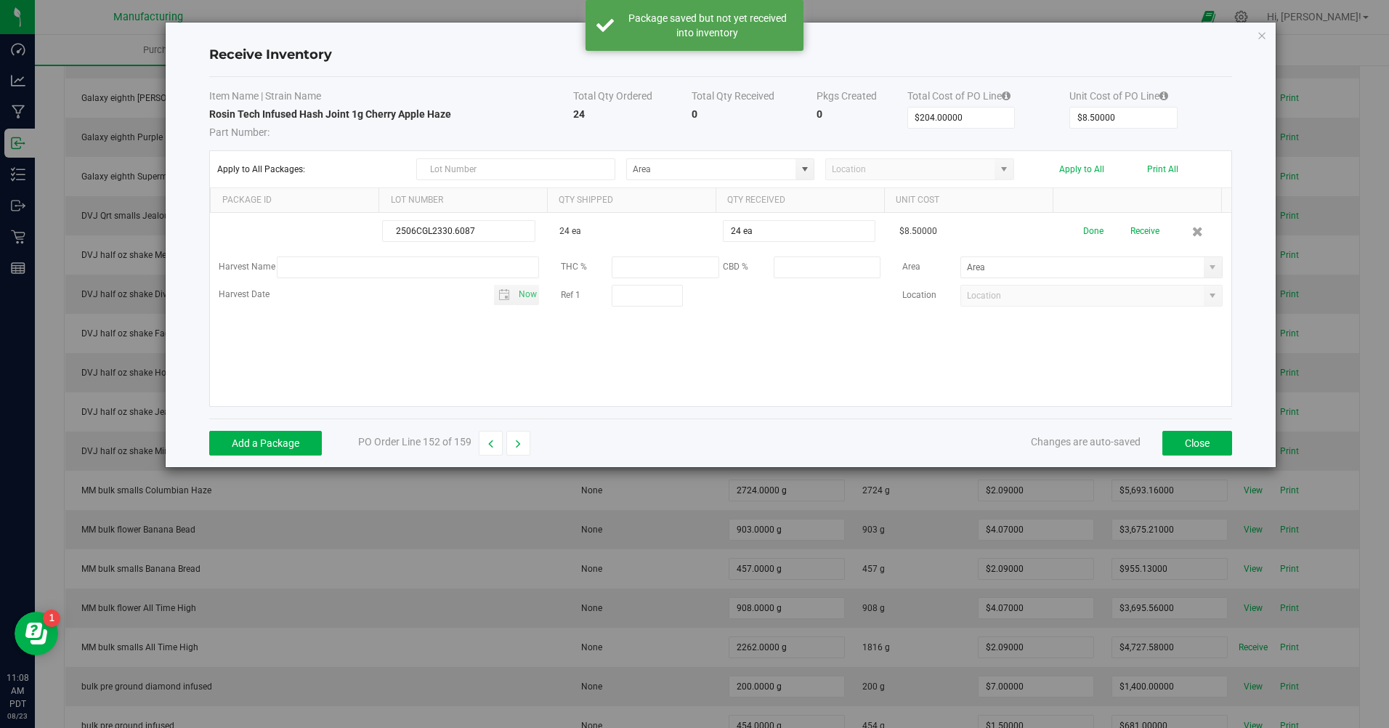
click at [1207, 262] on span at bounding box center [1213, 268] width 12 height 12
click at [1014, 408] on span "Inventory Room" at bounding box center [994, 418] width 62 height 22
type input "Inventory Room"
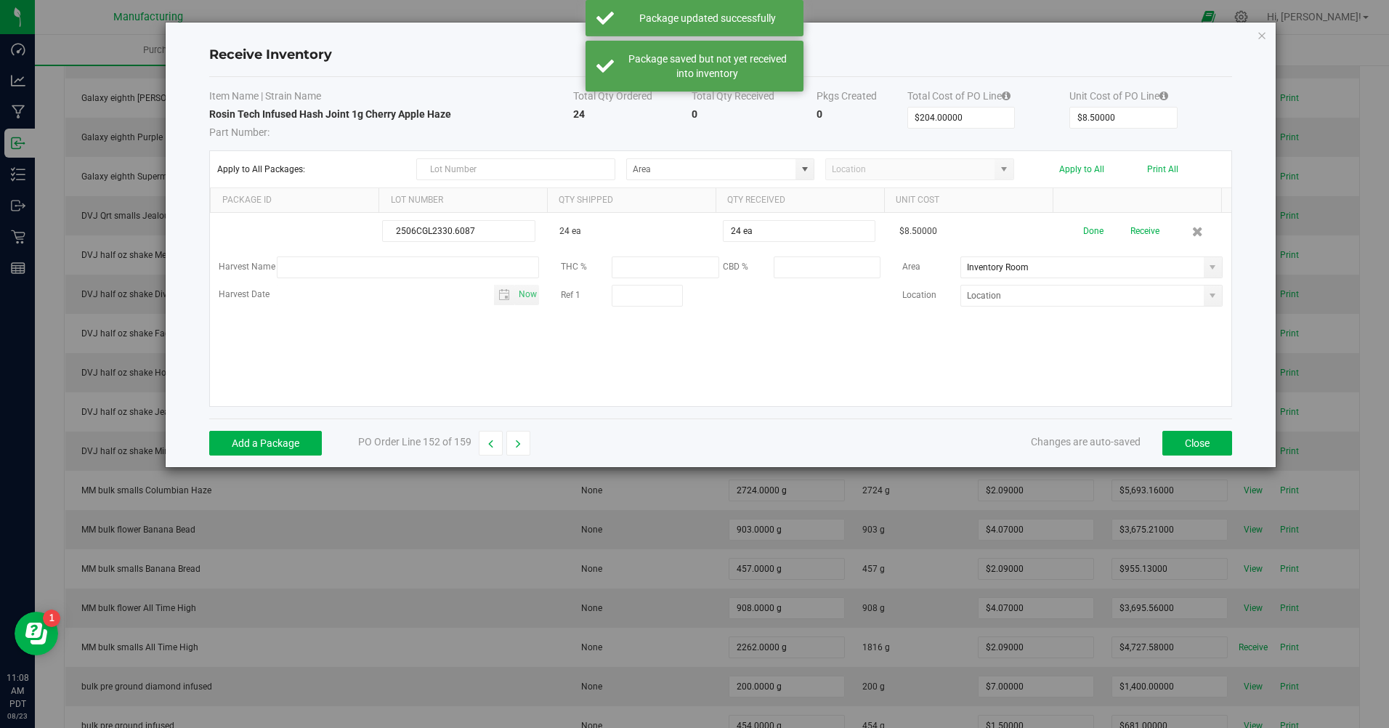
click at [1084, 228] on button "Done" at bounding box center [1094, 231] width 20 height 25
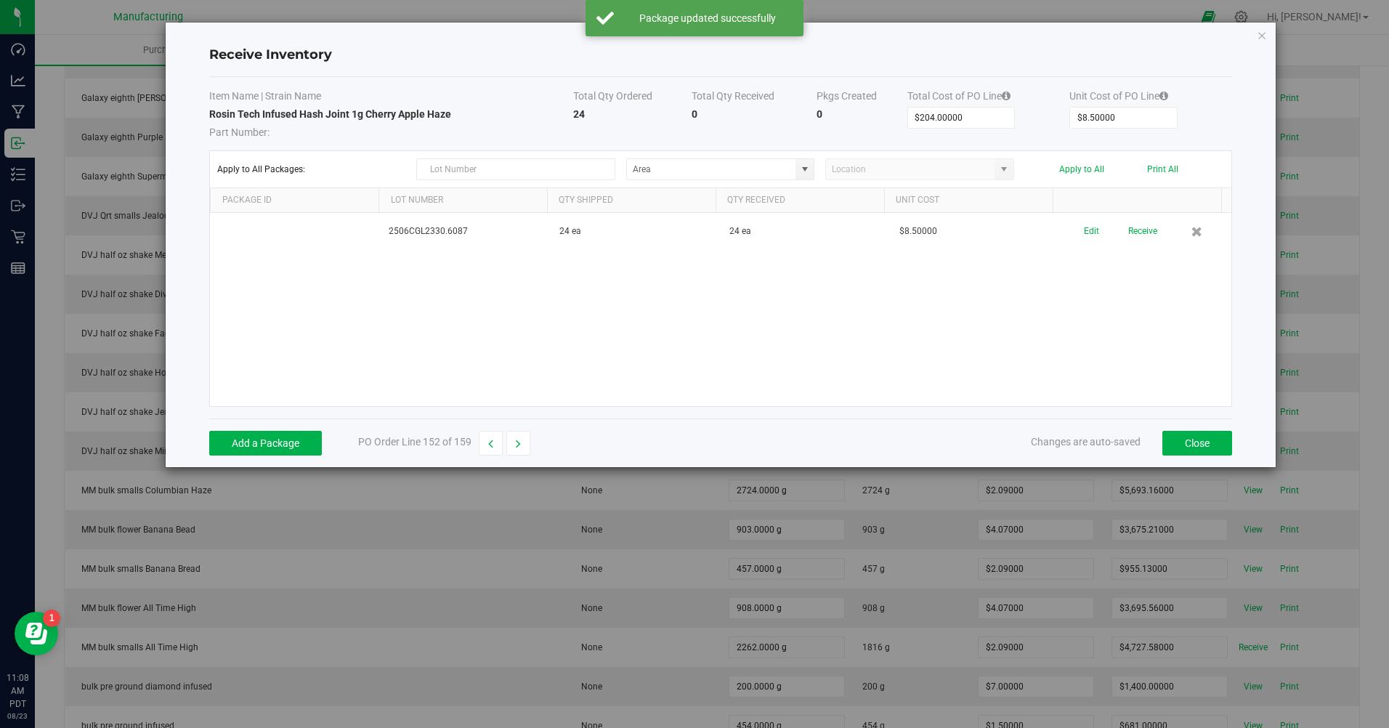
click at [1135, 233] on button "Receive" at bounding box center [1143, 231] width 29 height 25
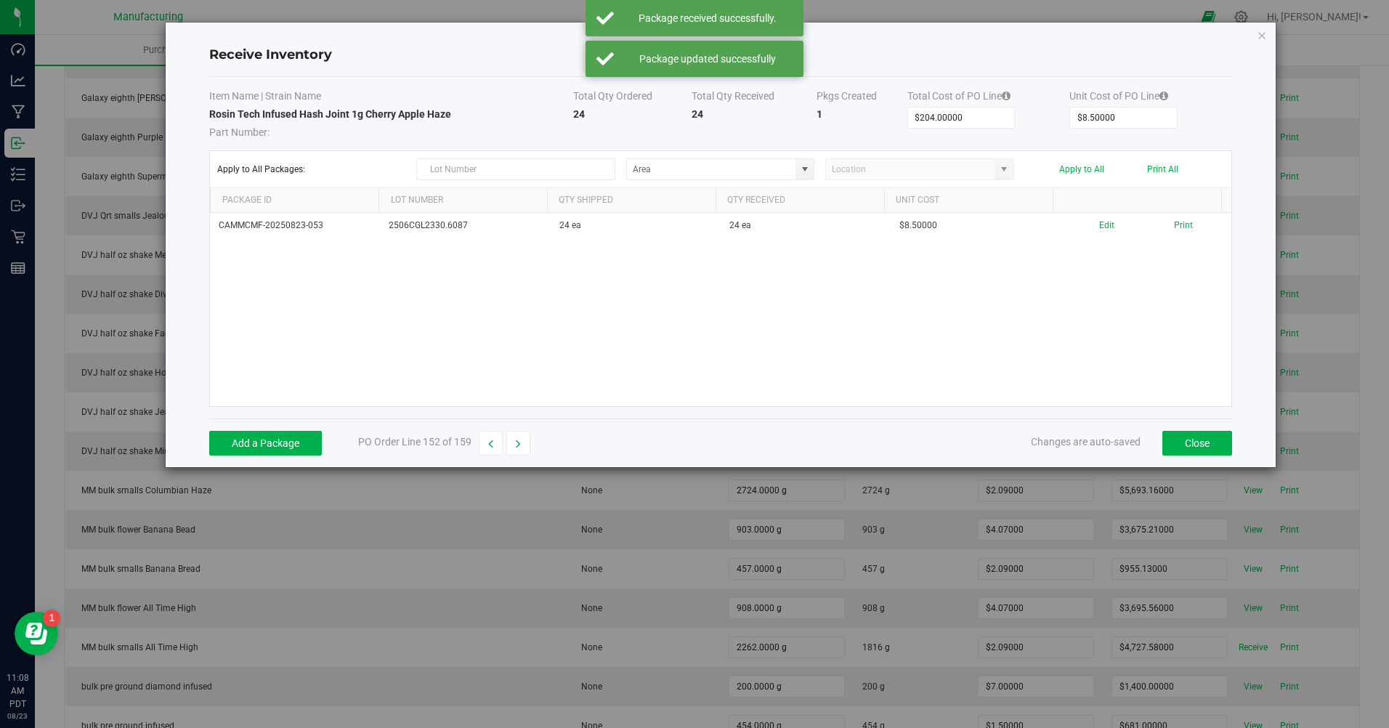
click at [1182, 228] on button "Print" at bounding box center [1183, 226] width 19 height 14
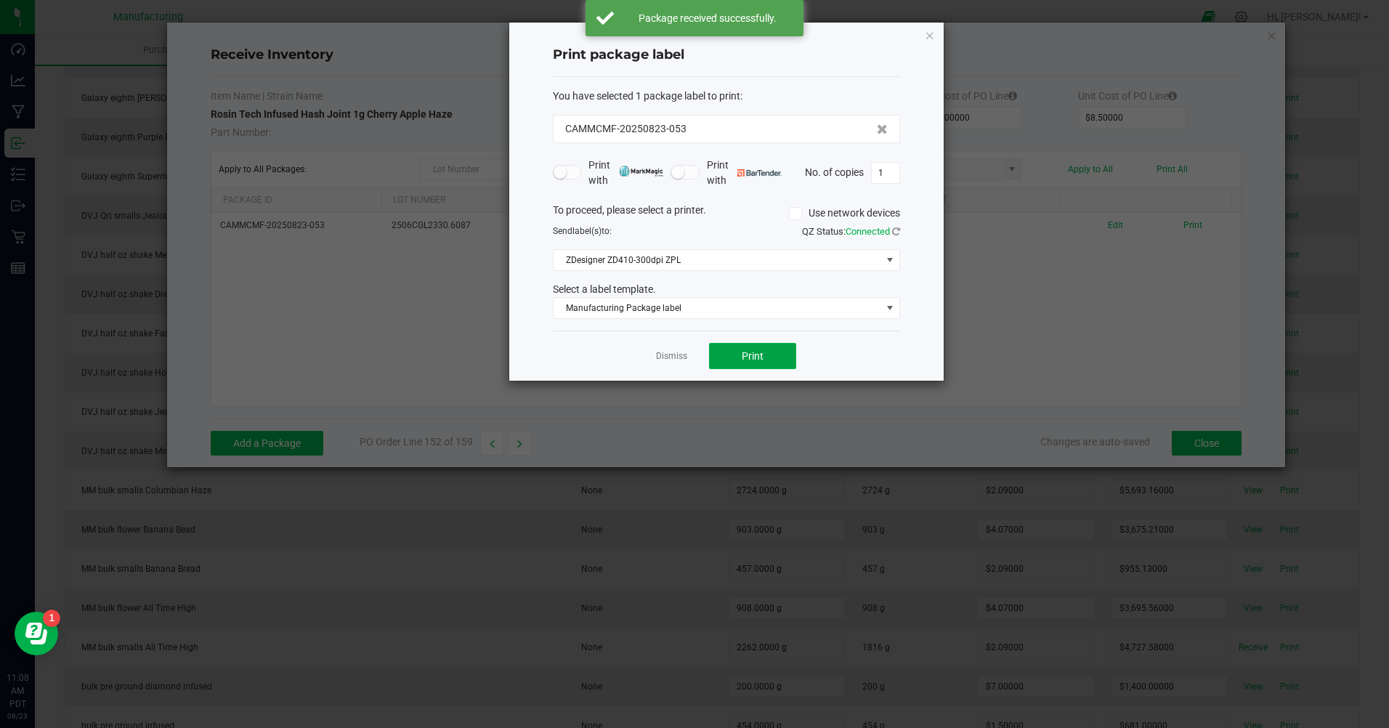
click at [734, 358] on button "Print" at bounding box center [752, 356] width 87 height 26
click at [667, 363] on link "Dismiss" at bounding box center [671, 356] width 31 height 12
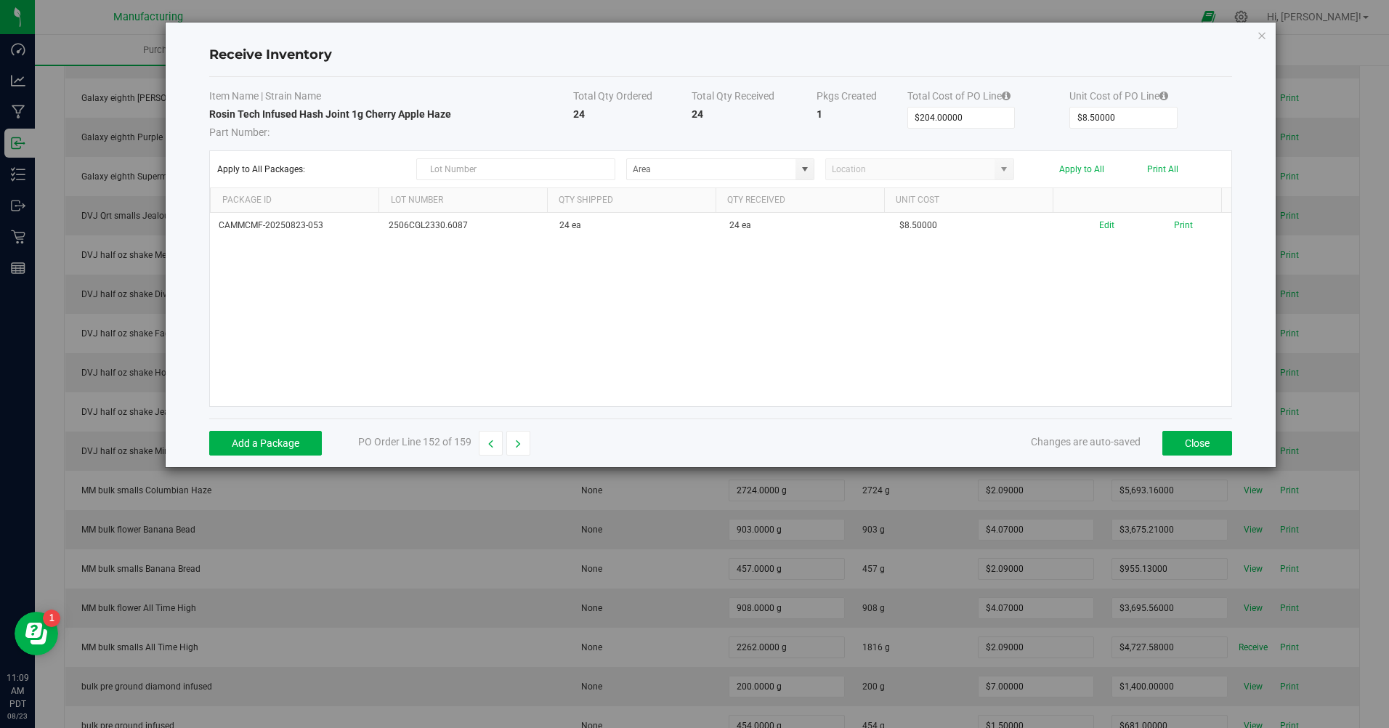
click at [521, 453] on button "button" at bounding box center [519, 443] width 24 height 25
click at [293, 457] on div "Add a Package PO Order Line 153 of 159 Changes are auto-saved Close" at bounding box center [720, 443] width 1023 height 49
click at [282, 435] on button "Add a Package" at bounding box center [265, 443] width 113 height 25
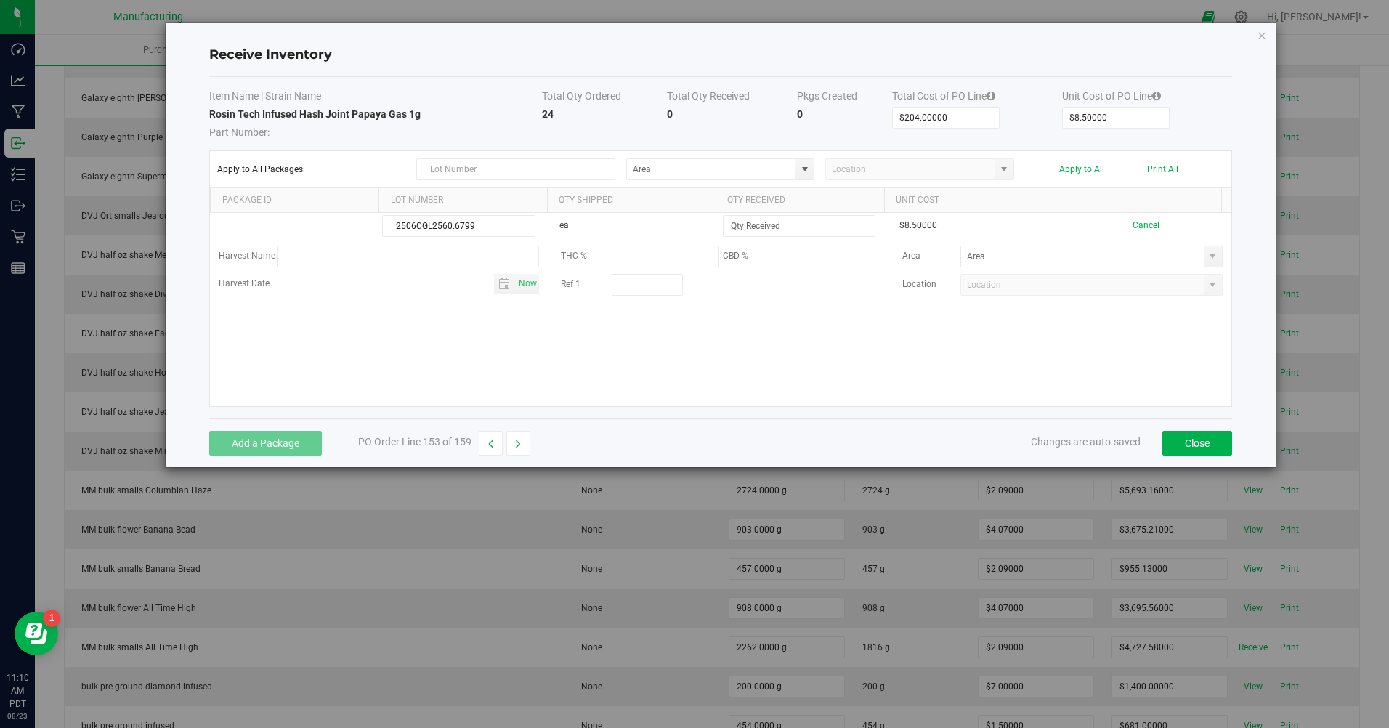
type input "2506CGL2560.6799"
click at [793, 222] on input at bounding box center [799, 226] width 151 height 20
type input "24 ea"
click at [741, 347] on kendo-grid-list "2506CGL2560.6799 ea 24 ea $8.50000 Cancel Harvest Name THC % CBD % Area Harvest…" at bounding box center [721, 309] width 1022 height 193
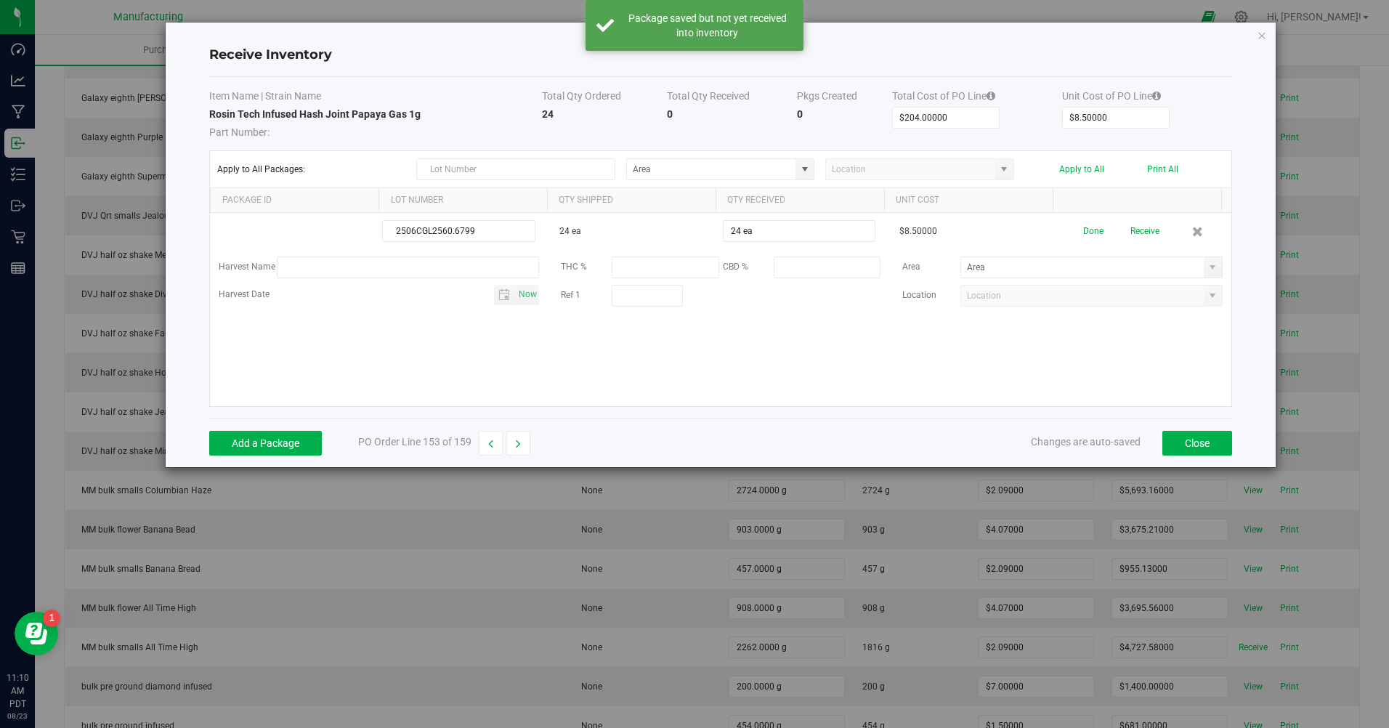
click at [1207, 269] on span at bounding box center [1213, 268] width 12 height 12
click at [1029, 416] on span "Inventory" at bounding box center [1040, 418] width 30 height 22
type input "Inventory Room"
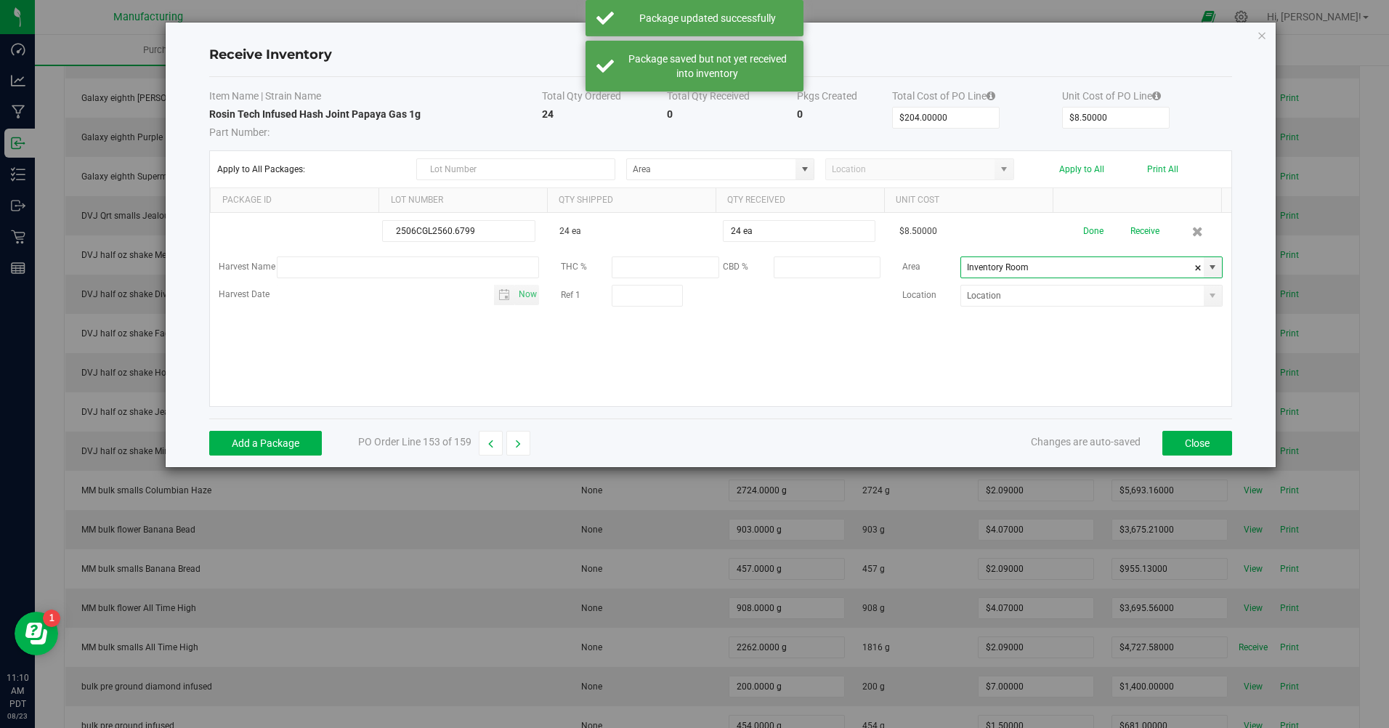
click at [1084, 230] on button "Done" at bounding box center [1094, 231] width 20 height 25
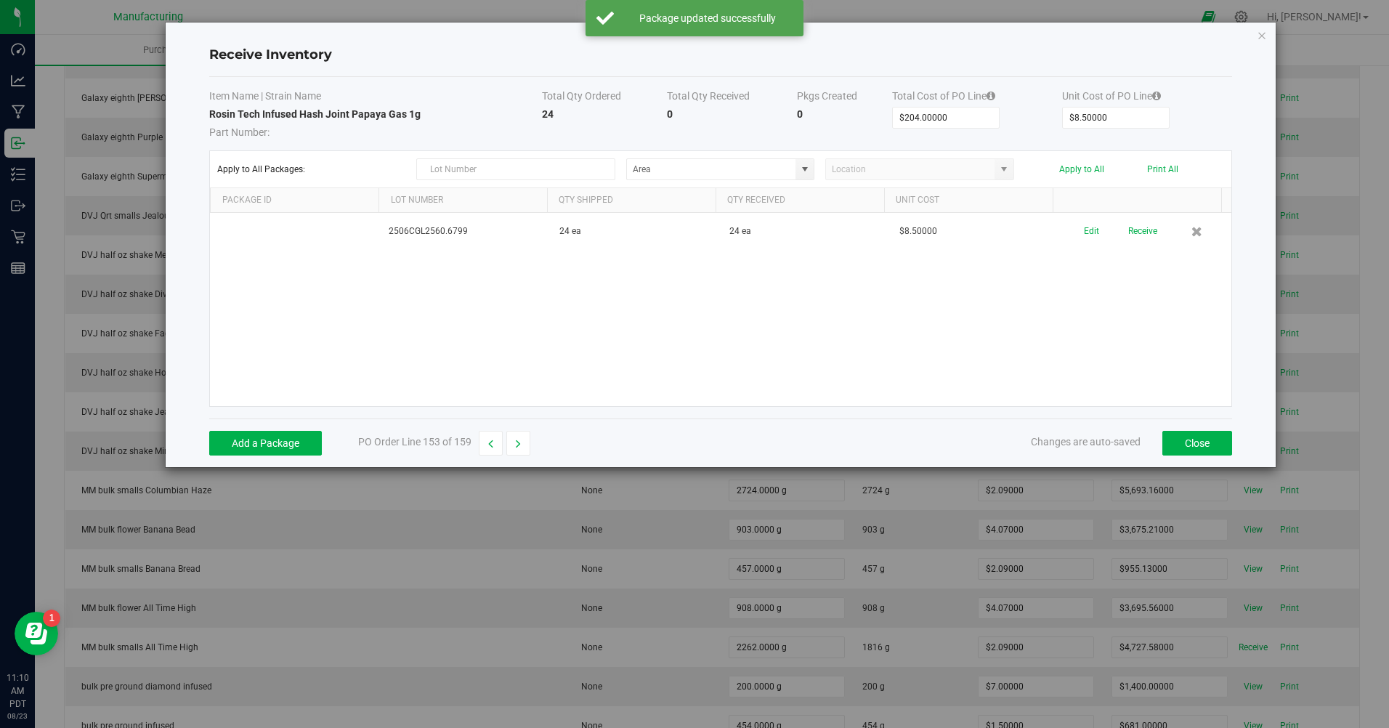
click at [1136, 240] on button "Receive" at bounding box center [1143, 231] width 29 height 25
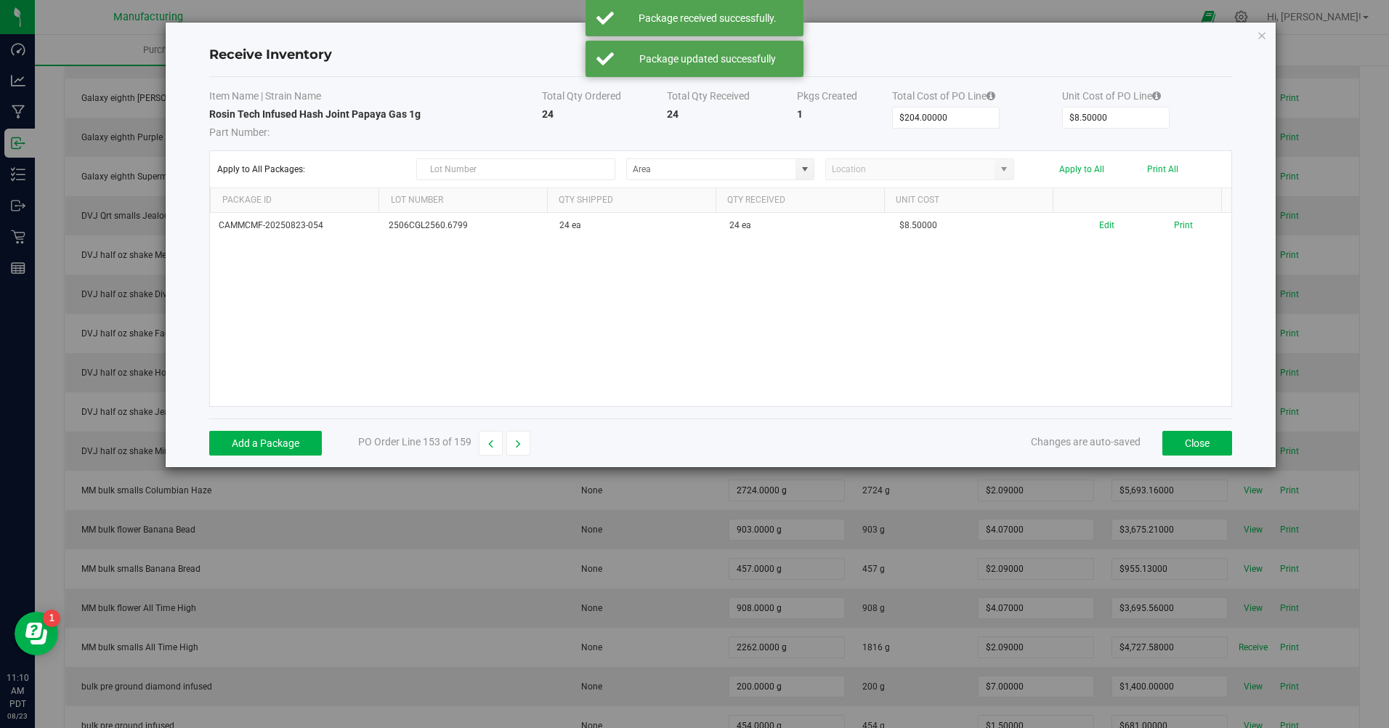
click at [1174, 230] on button "Print" at bounding box center [1183, 226] width 19 height 14
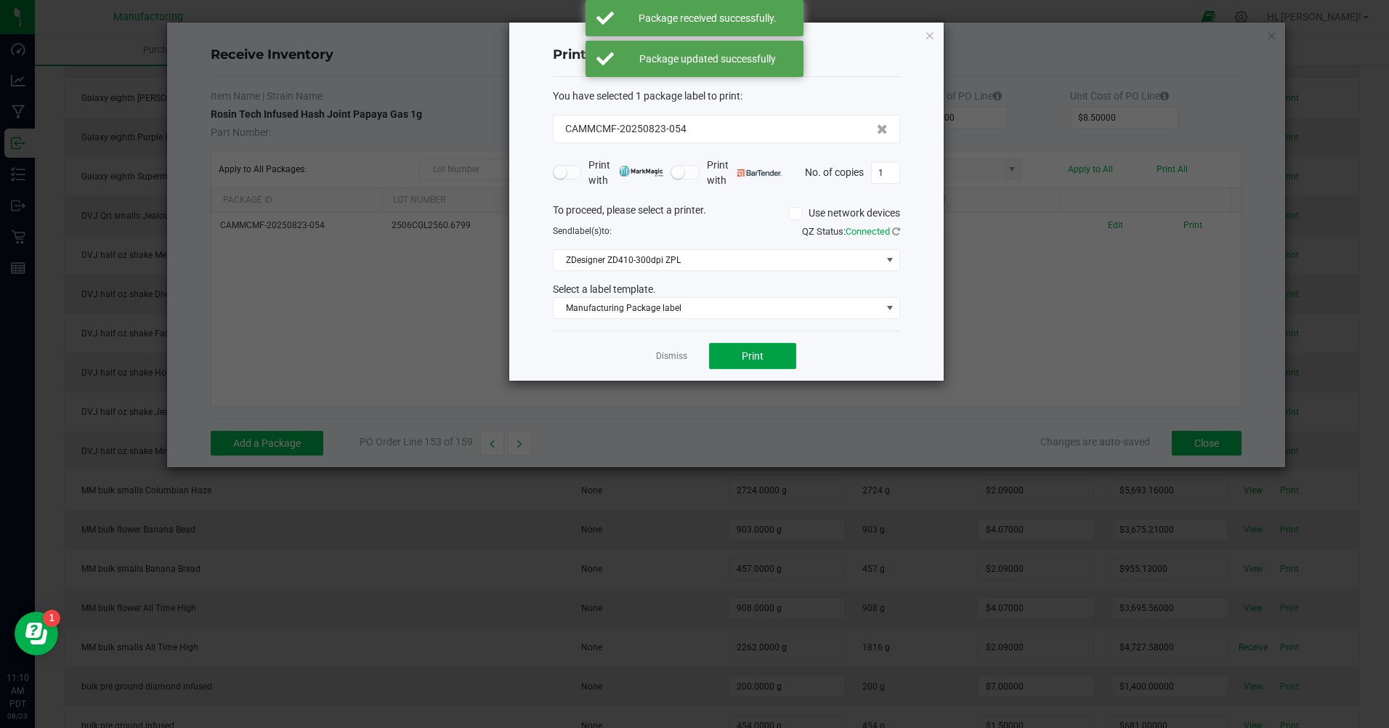
click at [794, 358] on button "Print" at bounding box center [752, 356] width 87 height 26
click at [682, 360] on link "Dismiss" at bounding box center [671, 356] width 31 height 12
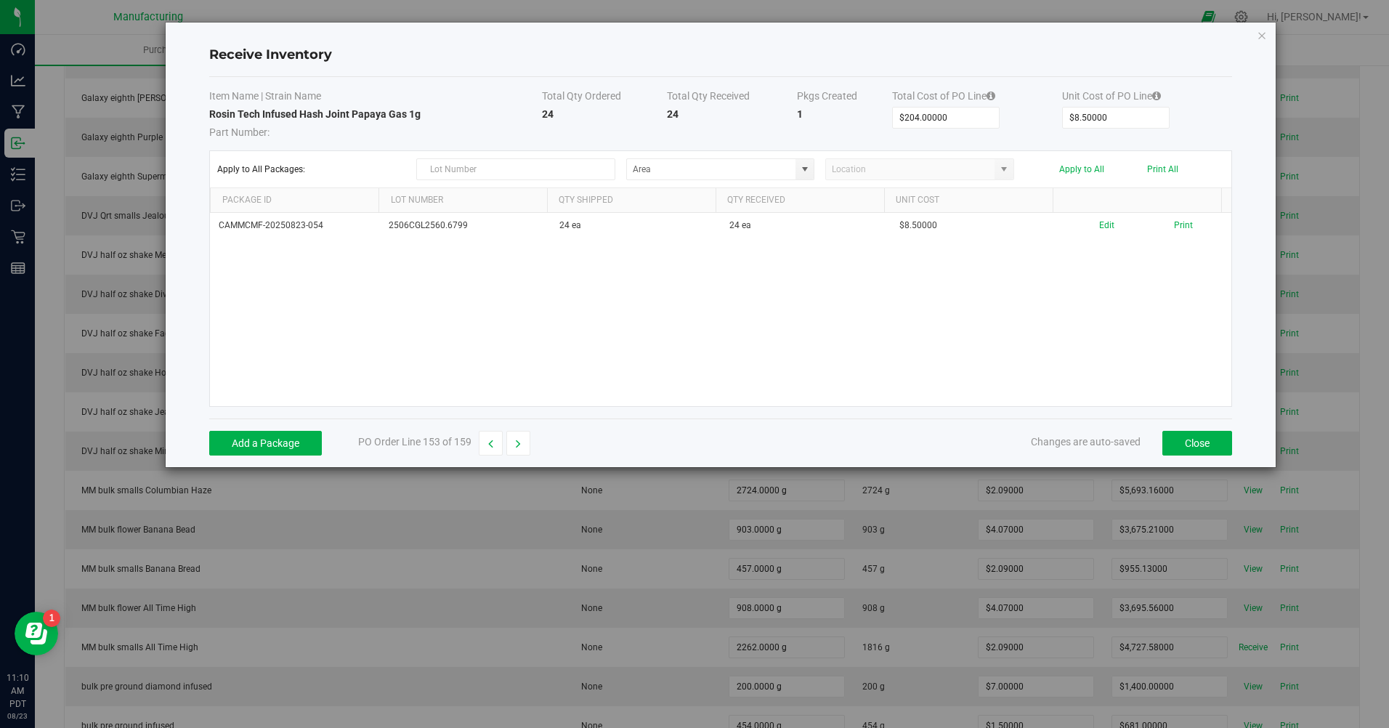
click at [512, 437] on button "button" at bounding box center [519, 443] width 24 height 25
type input "$460.00000"
type input "$23.00000"
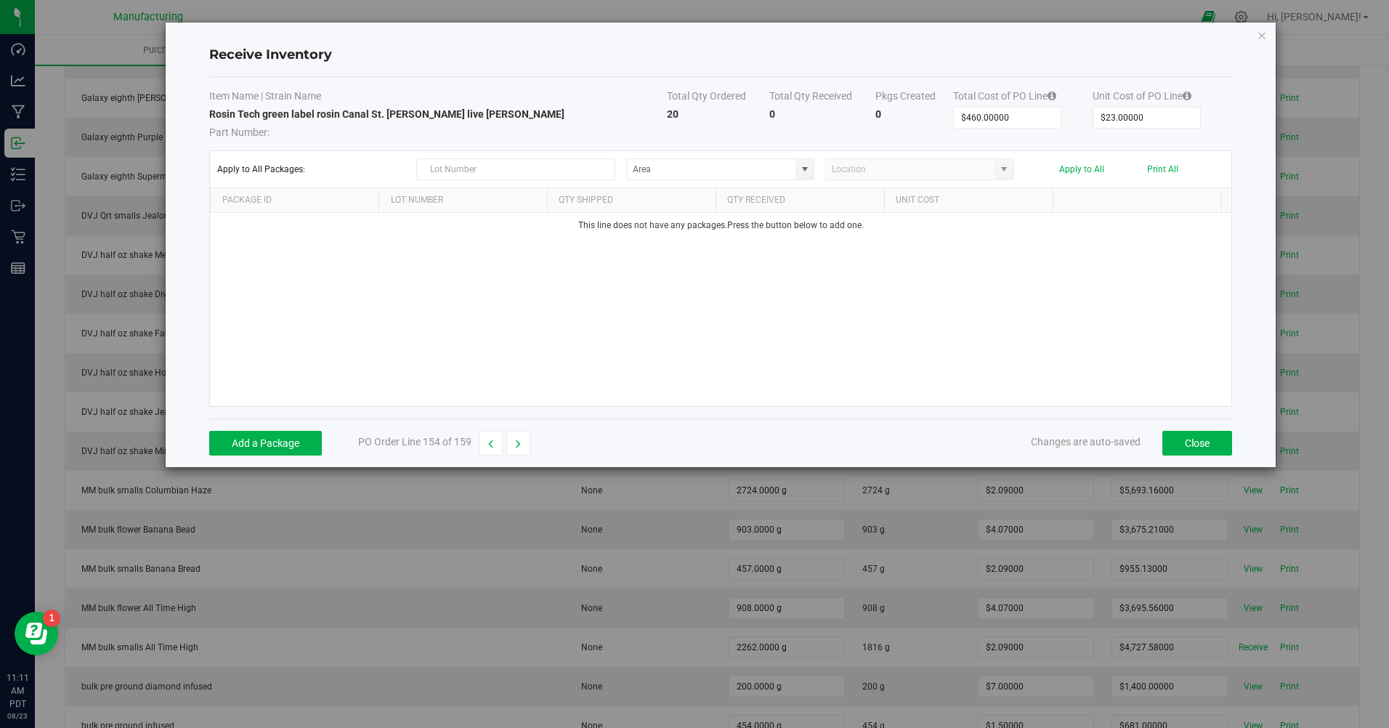
click at [509, 437] on button "button" at bounding box center [519, 443] width 24 height 25
click at [499, 448] on button "button" at bounding box center [491, 443] width 24 height 25
click at [263, 453] on button "Add a Package" at bounding box center [265, 443] width 113 height 25
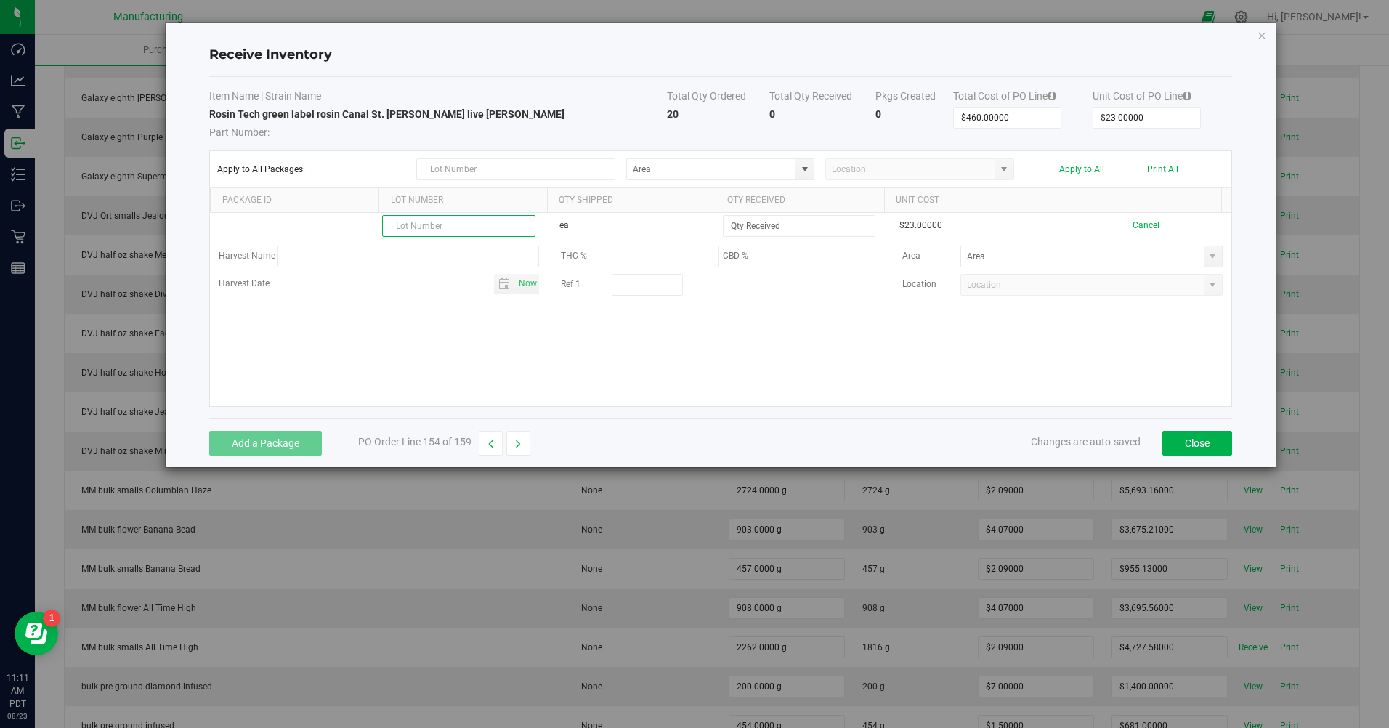
paste input "250815S004"
type input "250815S004"
click at [762, 228] on input at bounding box center [799, 226] width 151 height 20
type input "10 ea"
click at [460, 369] on kendo-grid-list "250815S004 ea 10 ea $23.00000 Cancel Harvest Name THC % CBD % Area Harvest Date…" at bounding box center [721, 309] width 1022 height 193
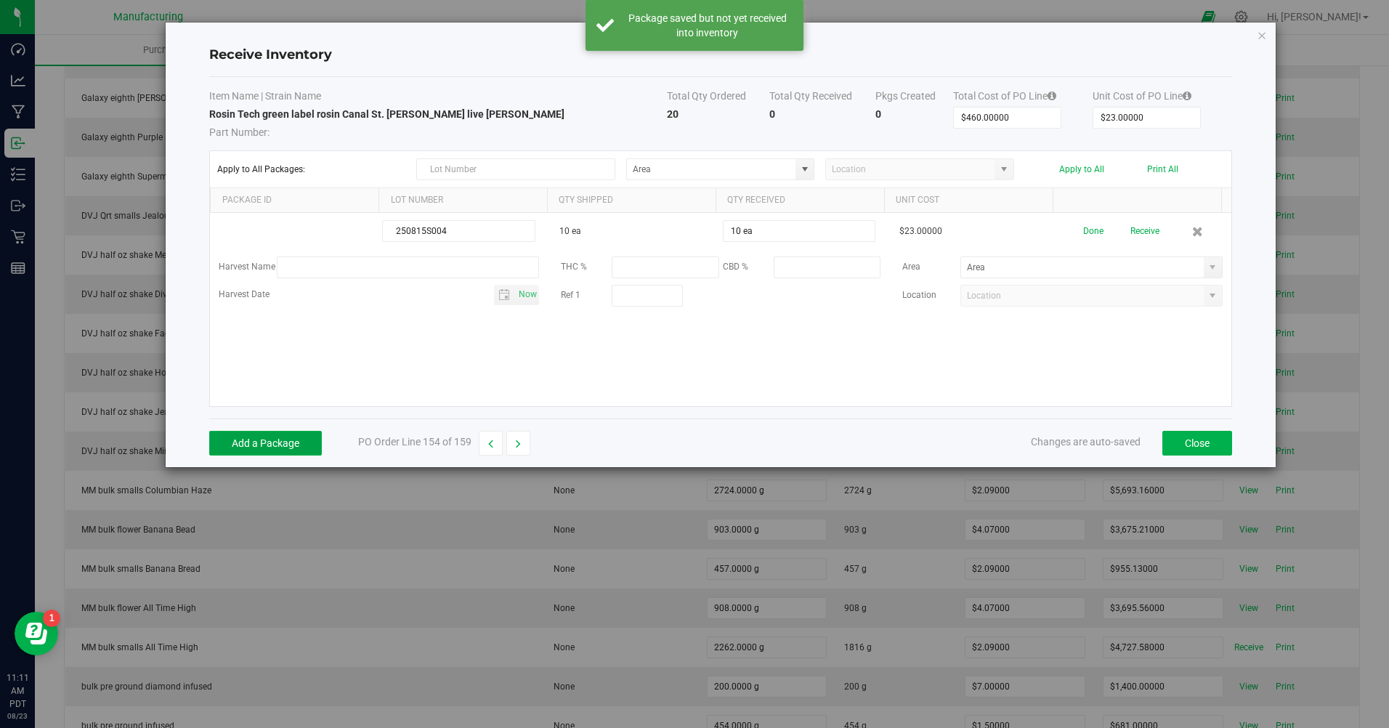
click at [269, 439] on button "Add a Package" at bounding box center [265, 443] width 113 height 25
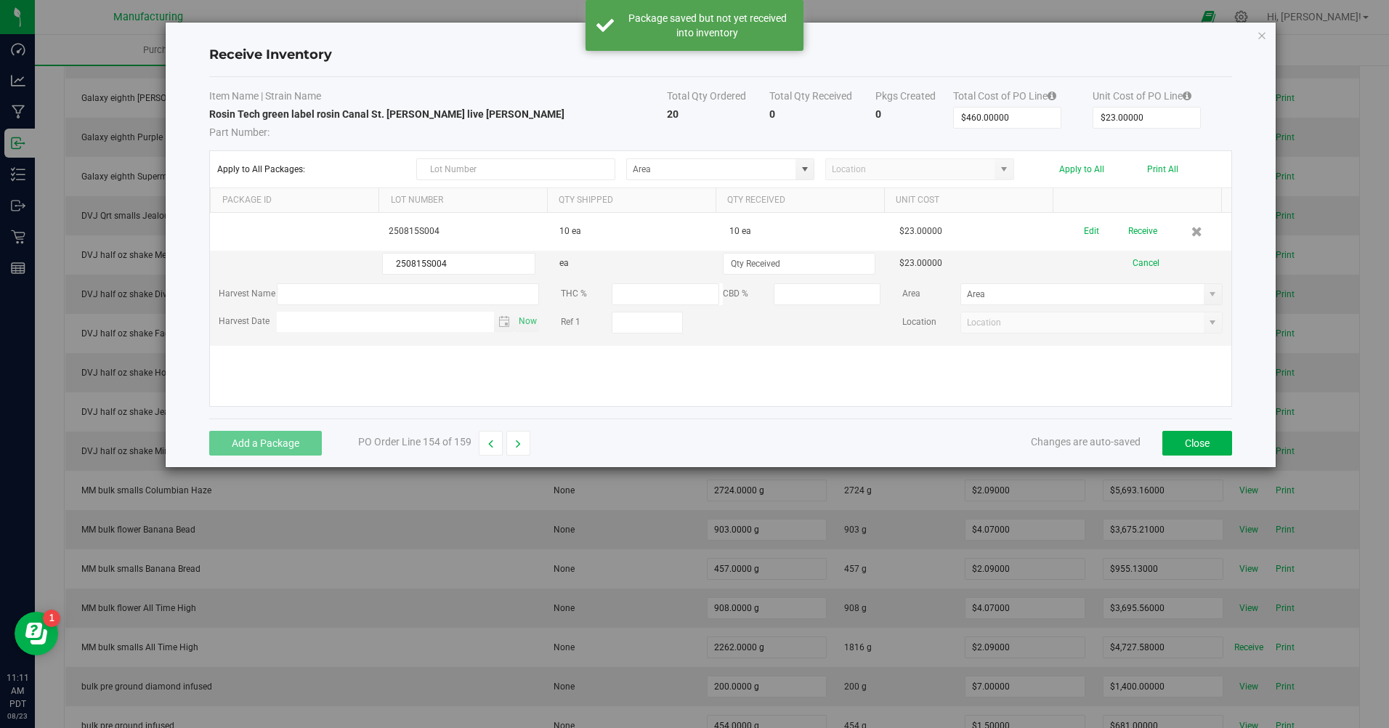
type input "250815S004"
click at [779, 273] on input at bounding box center [799, 264] width 151 height 20
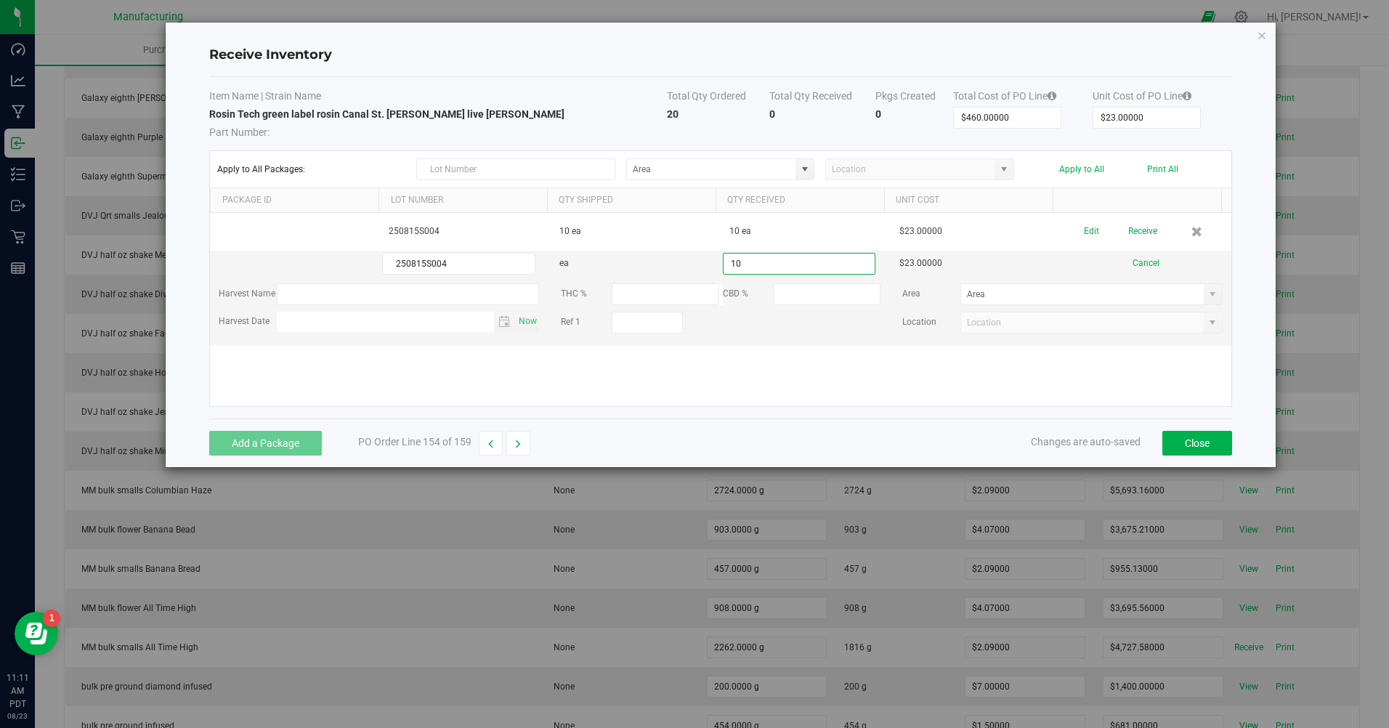
type input "10 ea"
click at [919, 389] on kendo-grid-list "250815S004 10 ea 10 ea $23.00000 Edit Receive 250815S004 ea 10 ea $23.00000 Can…" at bounding box center [721, 309] width 1022 height 193
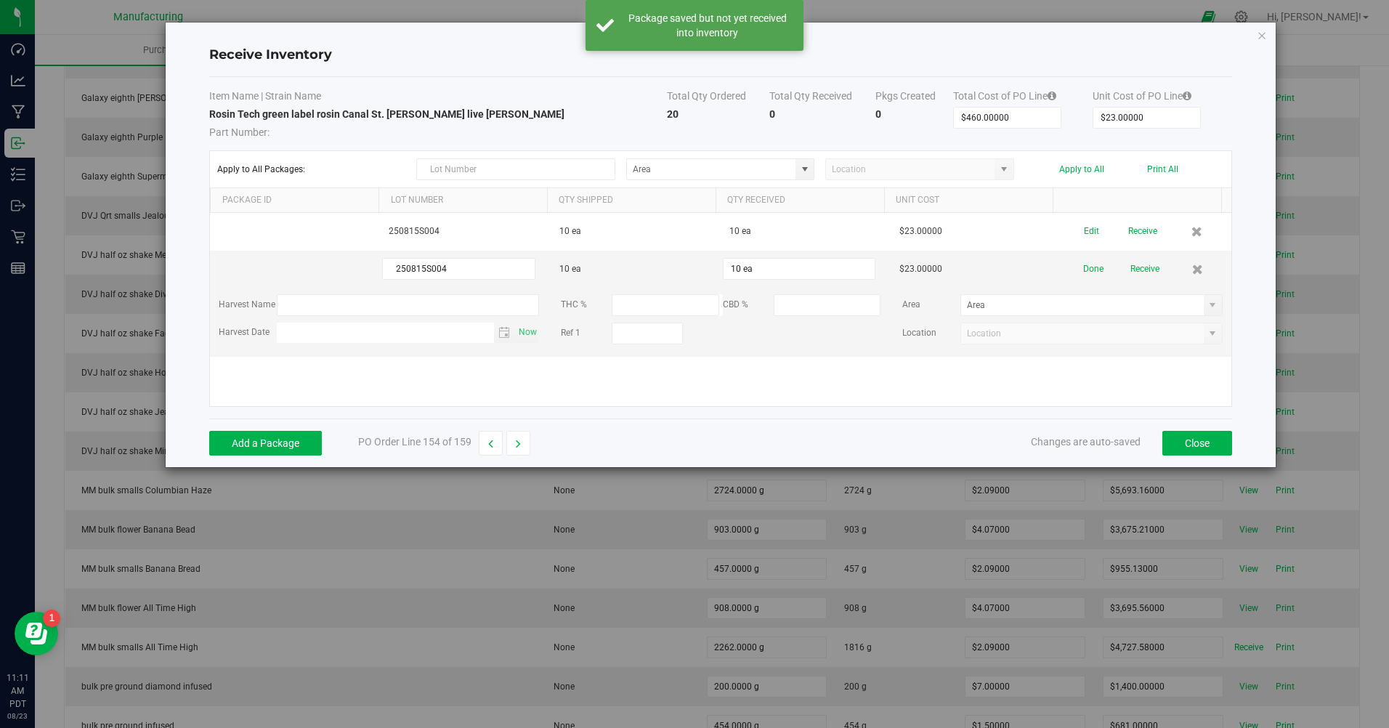
click at [802, 164] on span at bounding box center [805, 170] width 12 height 12
click at [660, 319] on span "Inventory Room" at bounding box center [667, 319] width 62 height 22
type input "Inventory Room"
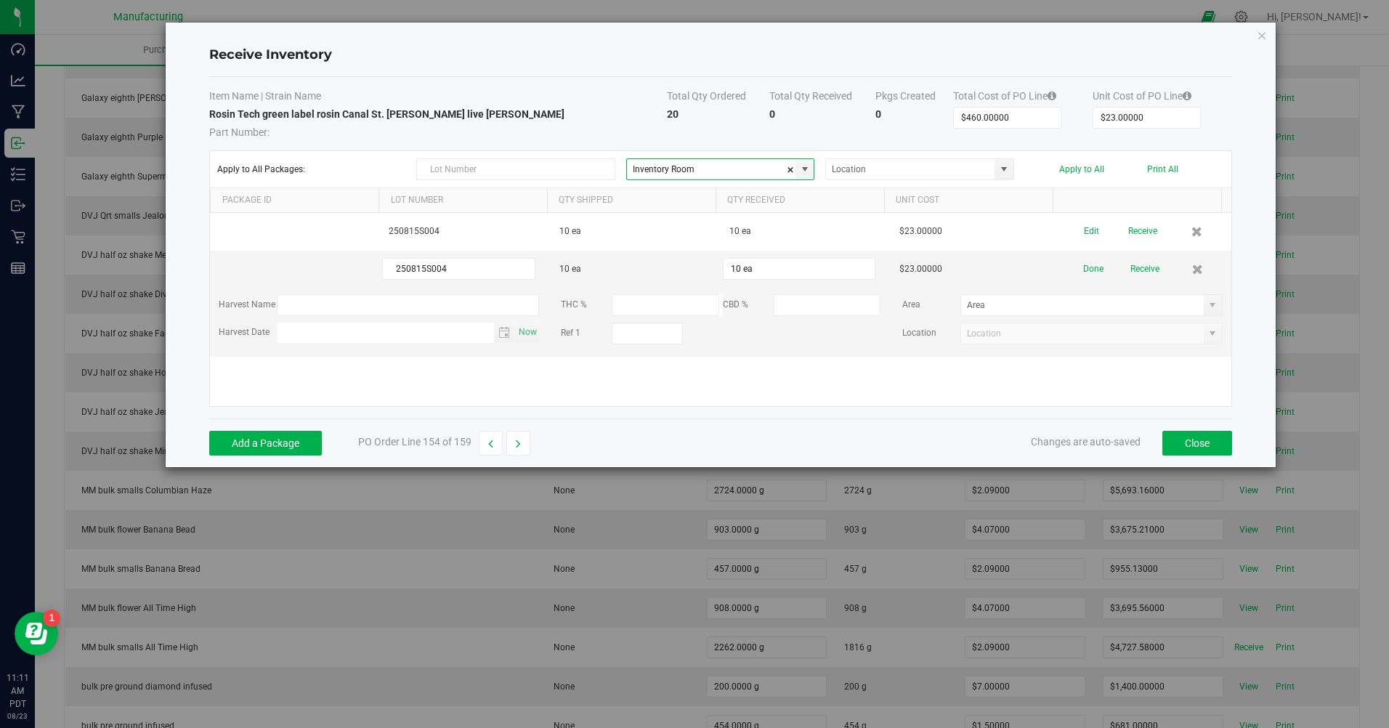
click at [1081, 172] on button "Apply to All" at bounding box center [1082, 169] width 45 height 10
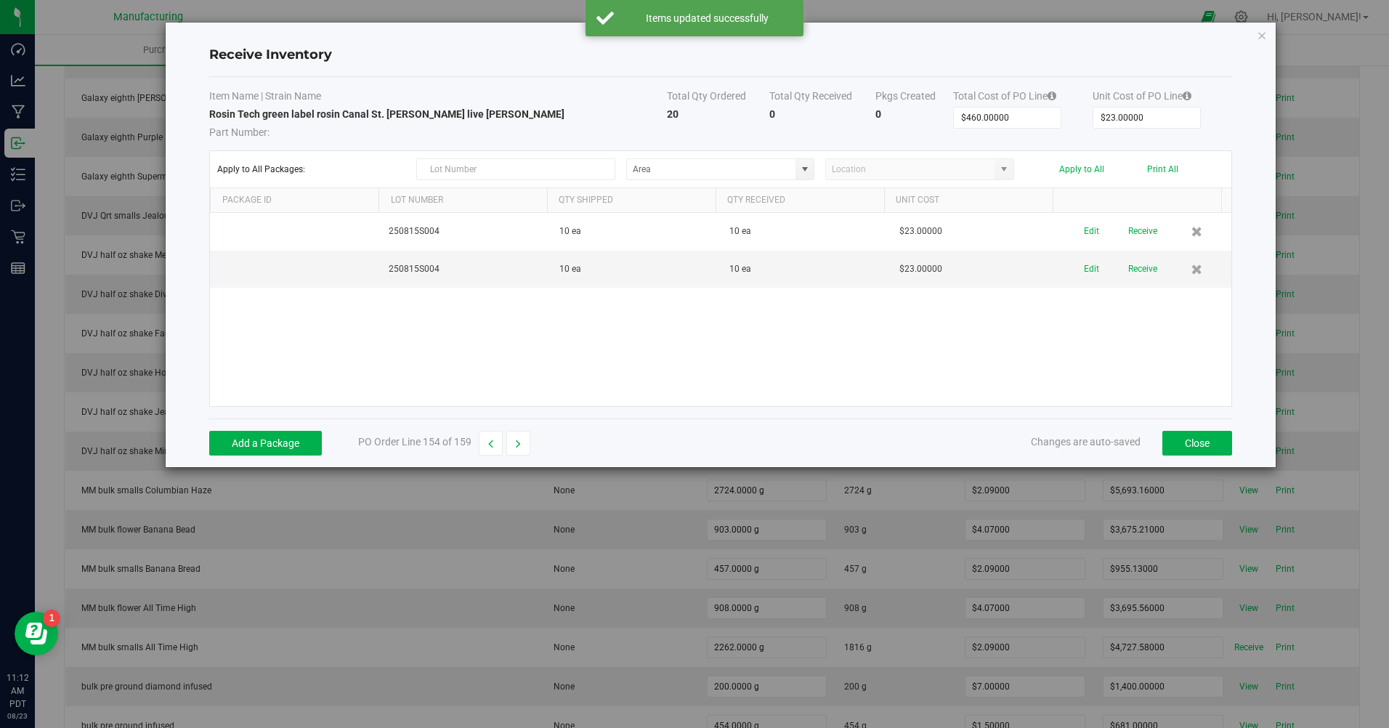
click at [1131, 230] on button "Receive" at bounding box center [1143, 231] width 29 height 25
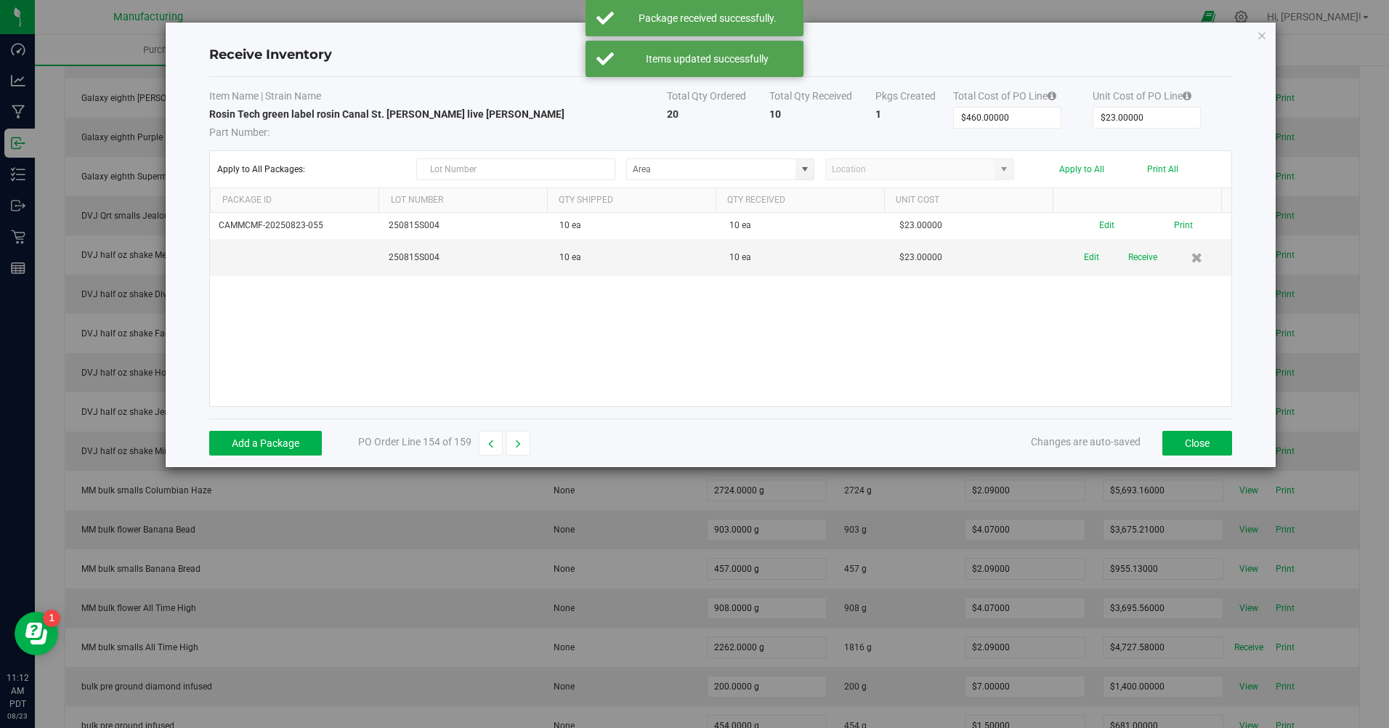
click at [1130, 273] on td "Edit Receive" at bounding box center [1147, 257] width 170 height 37
click at [1133, 262] on button "Receive" at bounding box center [1143, 257] width 29 height 25
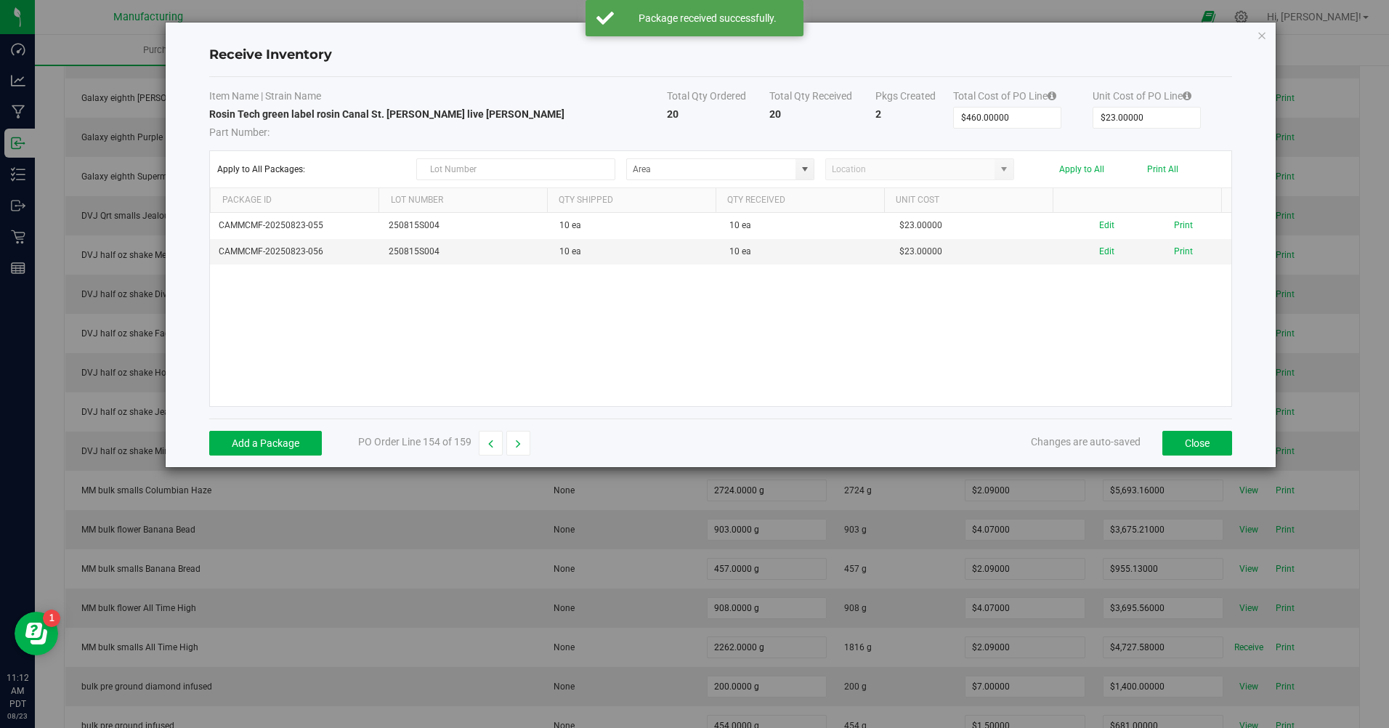
click at [1161, 173] on button "Print All" at bounding box center [1162, 169] width 31 height 10
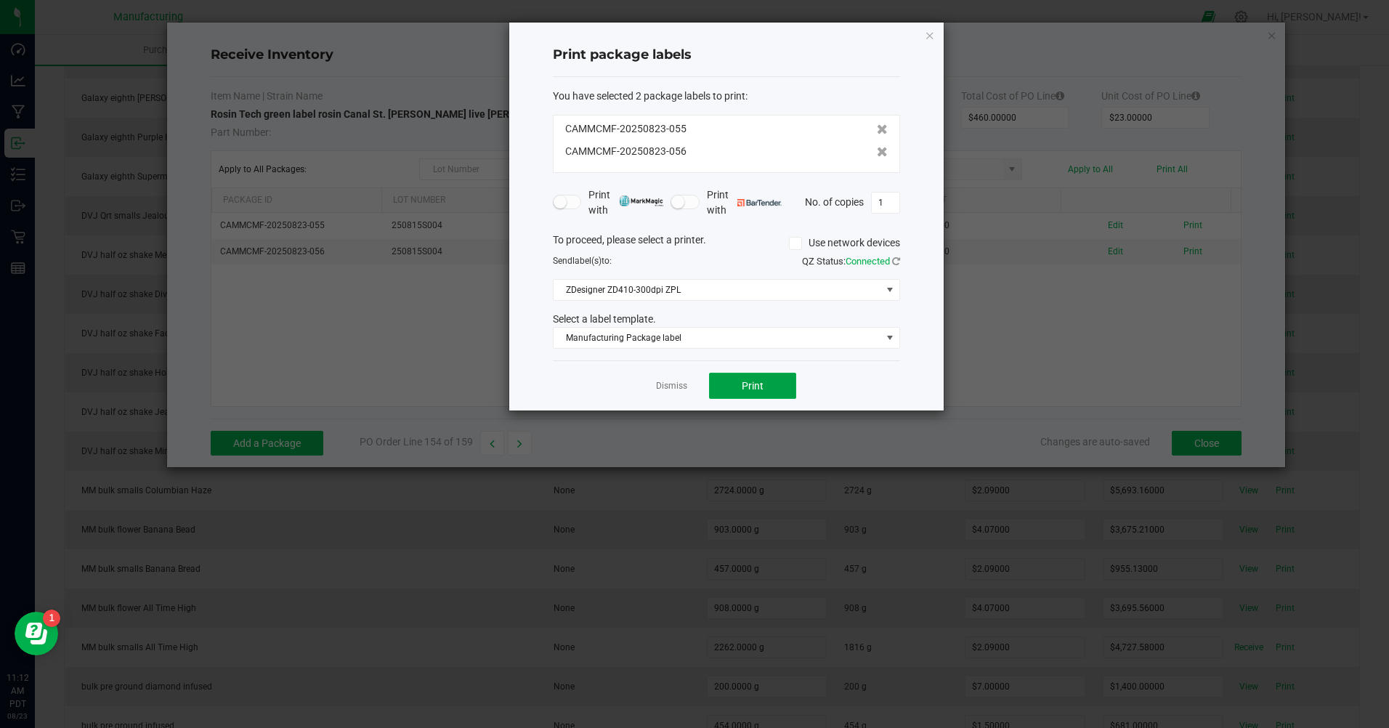
click at [770, 376] on button "Print" at bounding box center [752, 386] width 87 height 26
click at [681, 392] on link "Dismiss" at bounding box center [671, 386] width 31 height 12
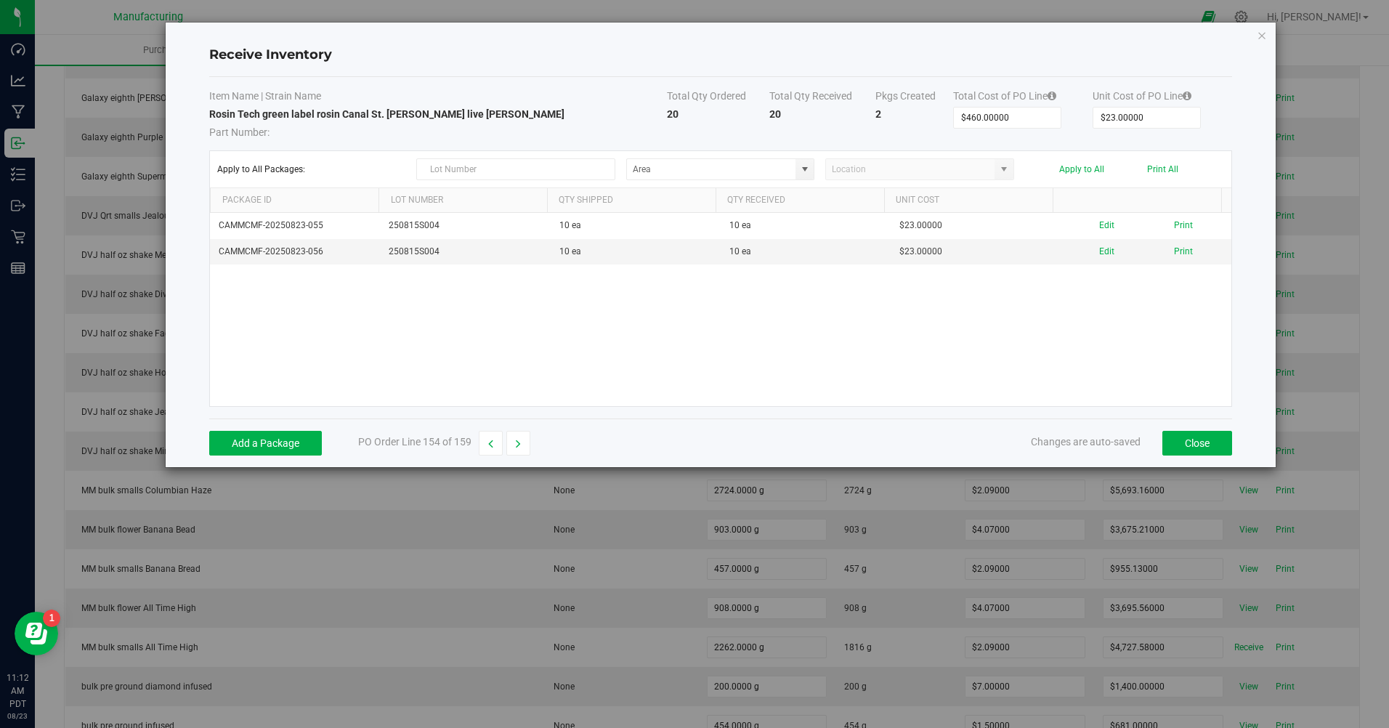
click at [515, 439] on button "button" at bounding box center [519, 443] width 24 height 25
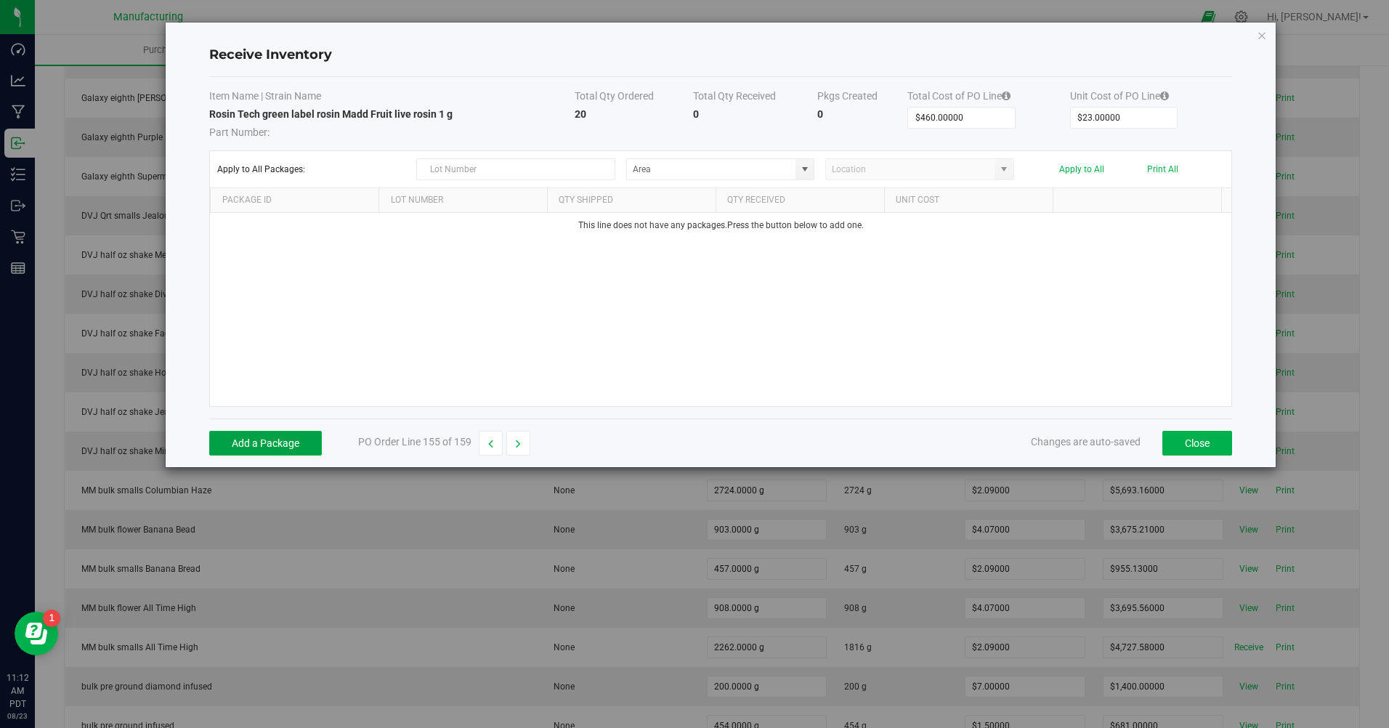
click at [304, 449] on button "Add a Package" at bounding box center [265, 443] width 113 height 25
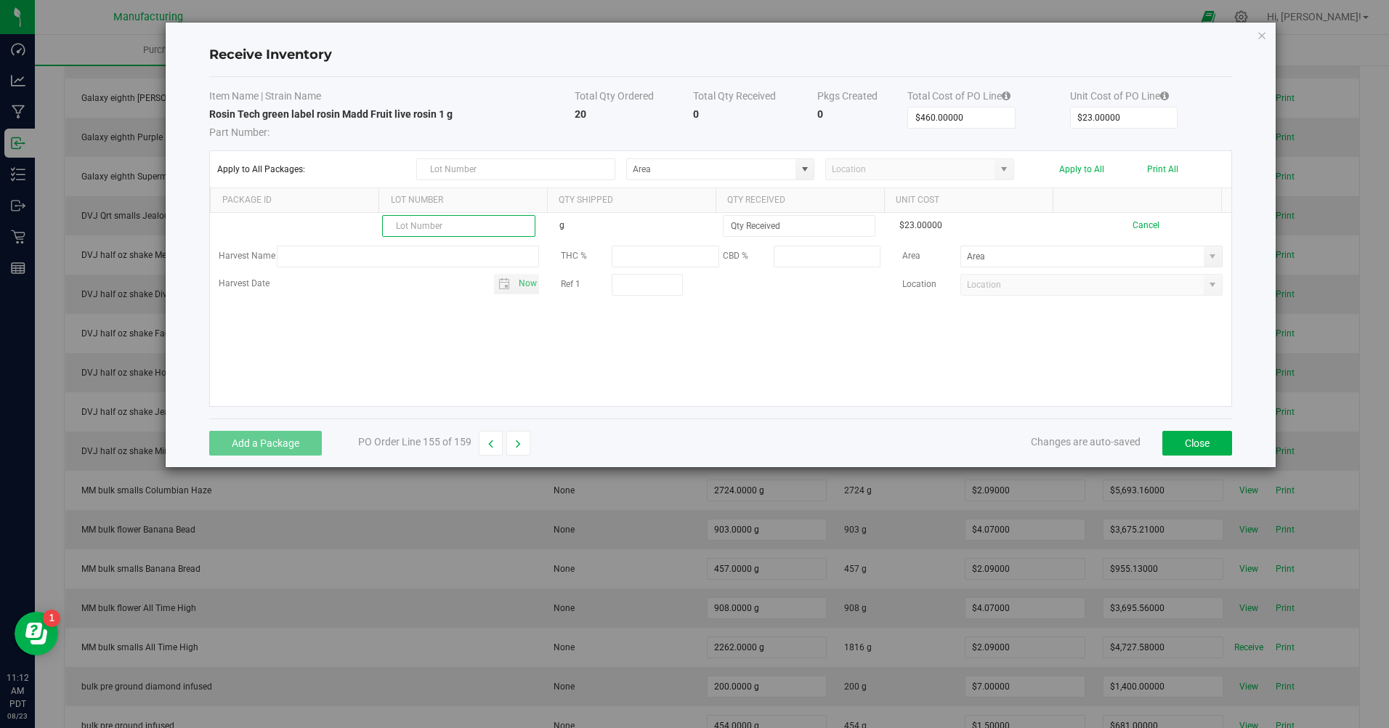
paste input "250815S005"
type input "250815S005"
click at [778, 230] on input at bounding box center [799, 226] width 151 height 20
type input "10.0000 g"
click at [640, 349] on kendo-grid-list "250815S005 g 10.0000 g $23.00000 Cancel Harvest Name THC % CBD % Area Harvest D…" at bounding box center [721, 309] width 1022 height 193
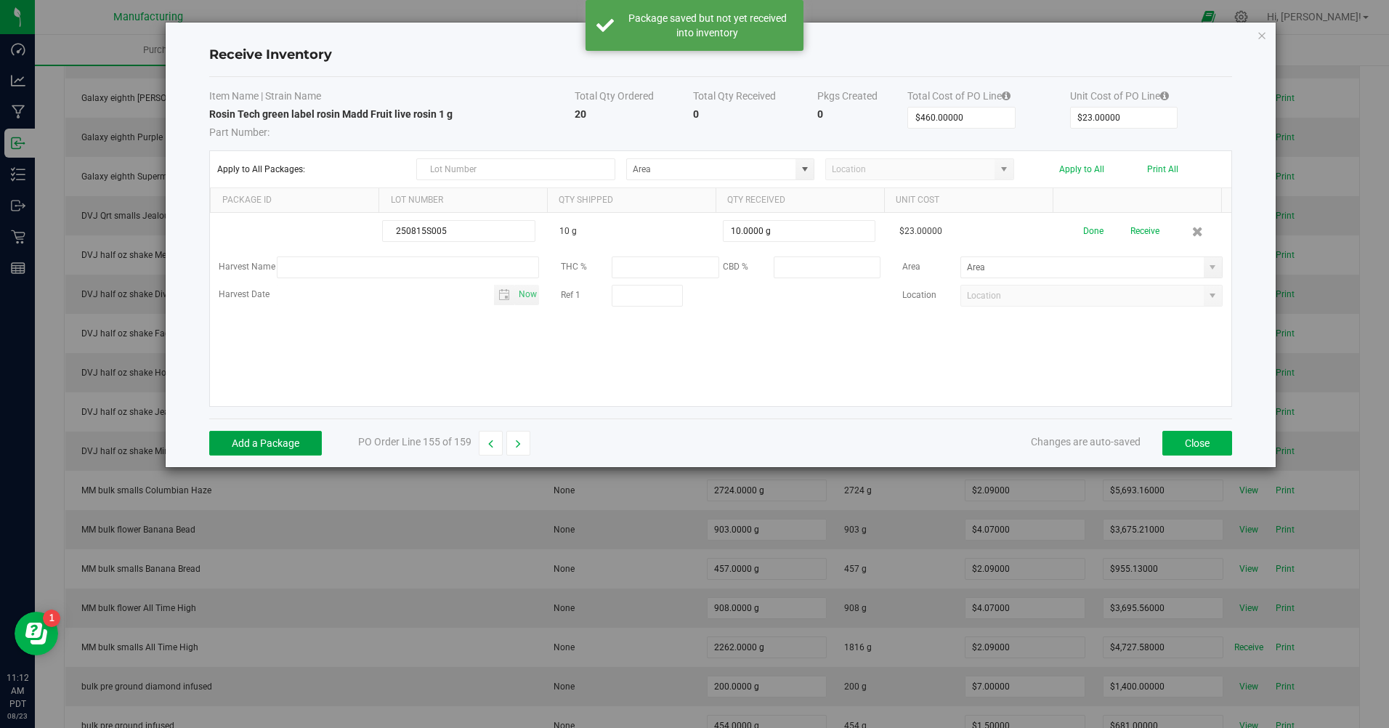
click at [259, 453] on button "Add a Package" at bounding box center [265, 443] width 113 height 25
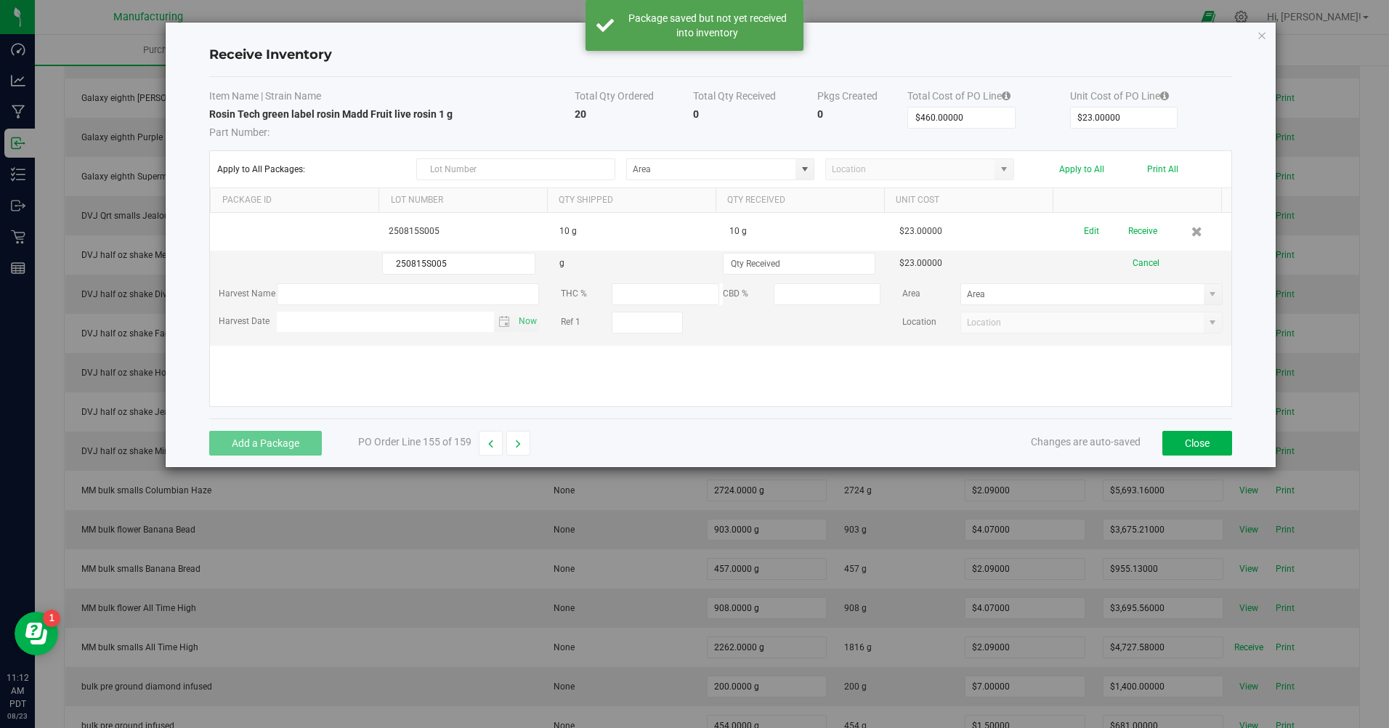
type input "250815S005"
click at [757, 256] on input at bounding box center [799, 264] width 151 height 20
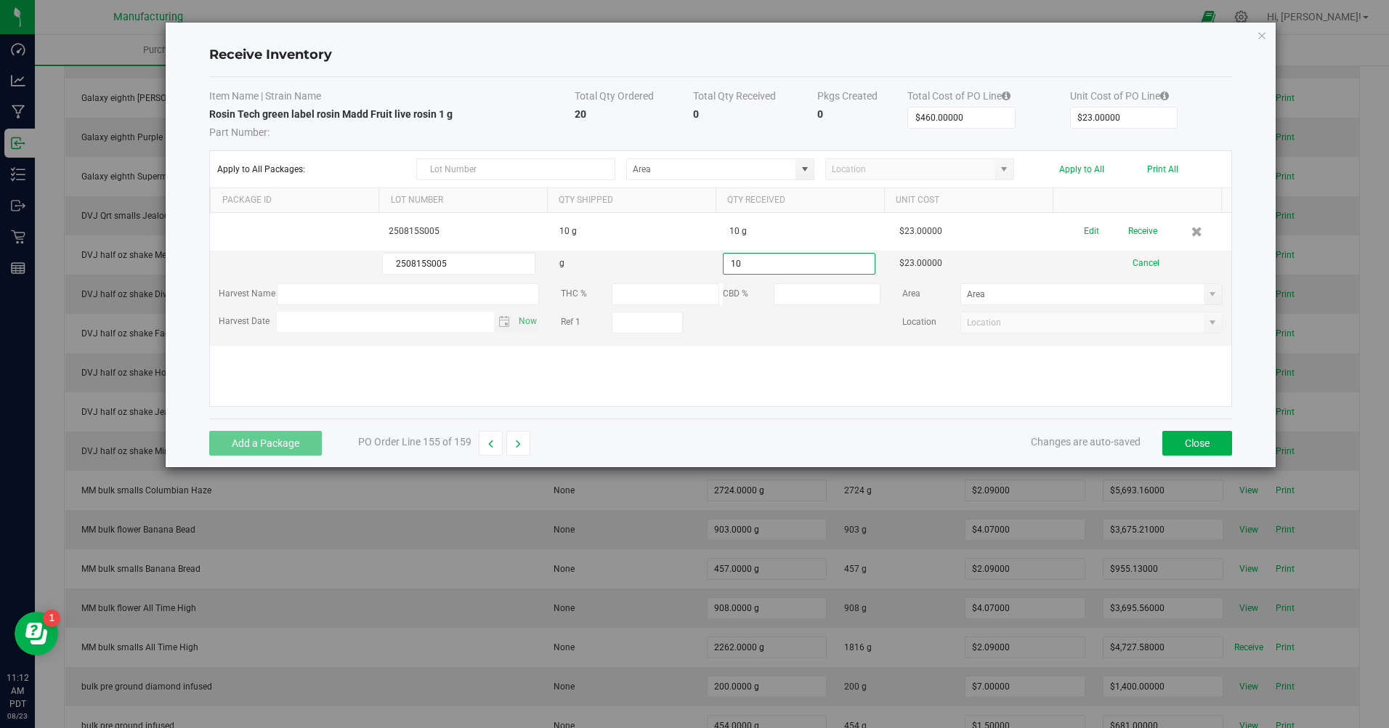
type input "10.0000 g"
click at [738, 377] on kendo-grid-list "250815S005 10 g 10 g $23.00000 Edit Receive 250815S005 g 10.0000 g $23.00000 Ca…" at bounding box center [721, 309] width 1022 height 193
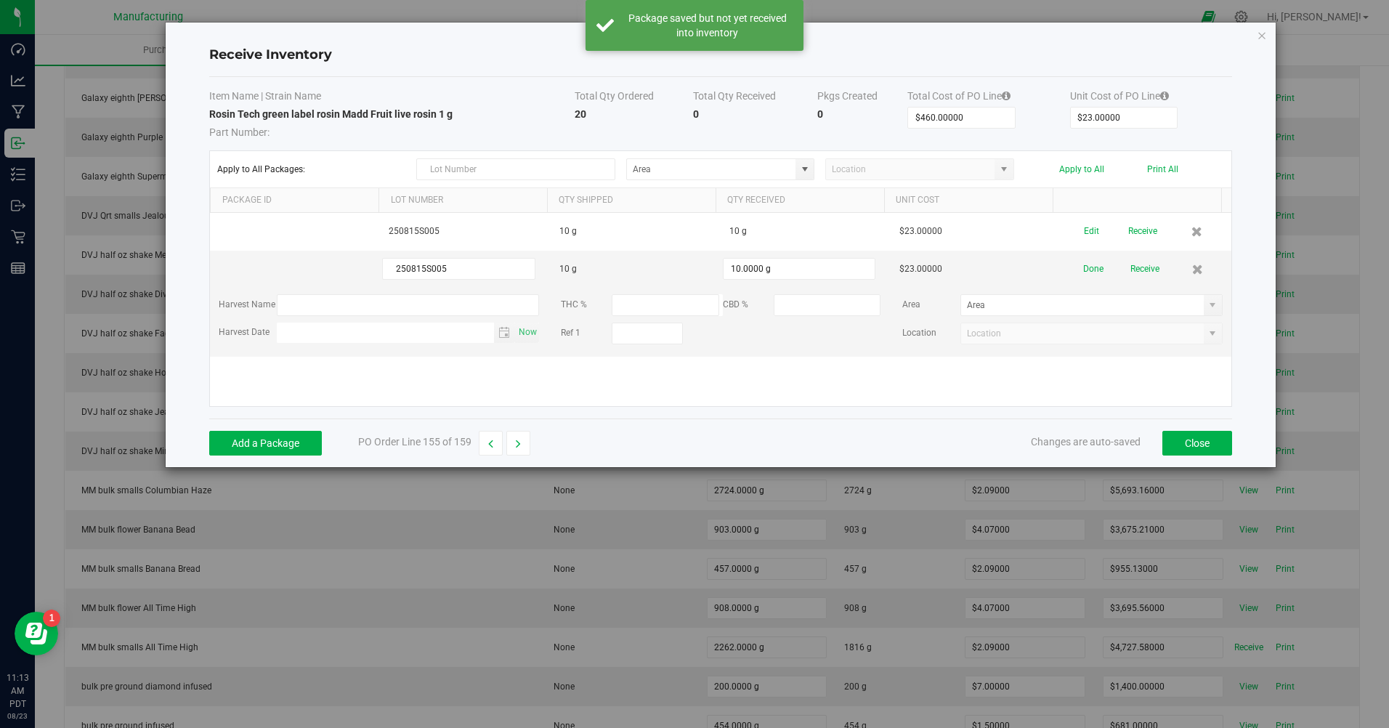
click at [801, 174] on span at bounding box center [805, 170] width 12 height 12
click at [648, 314] on span "Inventory Room" at bounding box center [667, 319] width 62 height 22
type input "Inventory Room"
click at [1094, 173] on button "Apply to All" at bounding box center [1082, 169] width 45 height 10
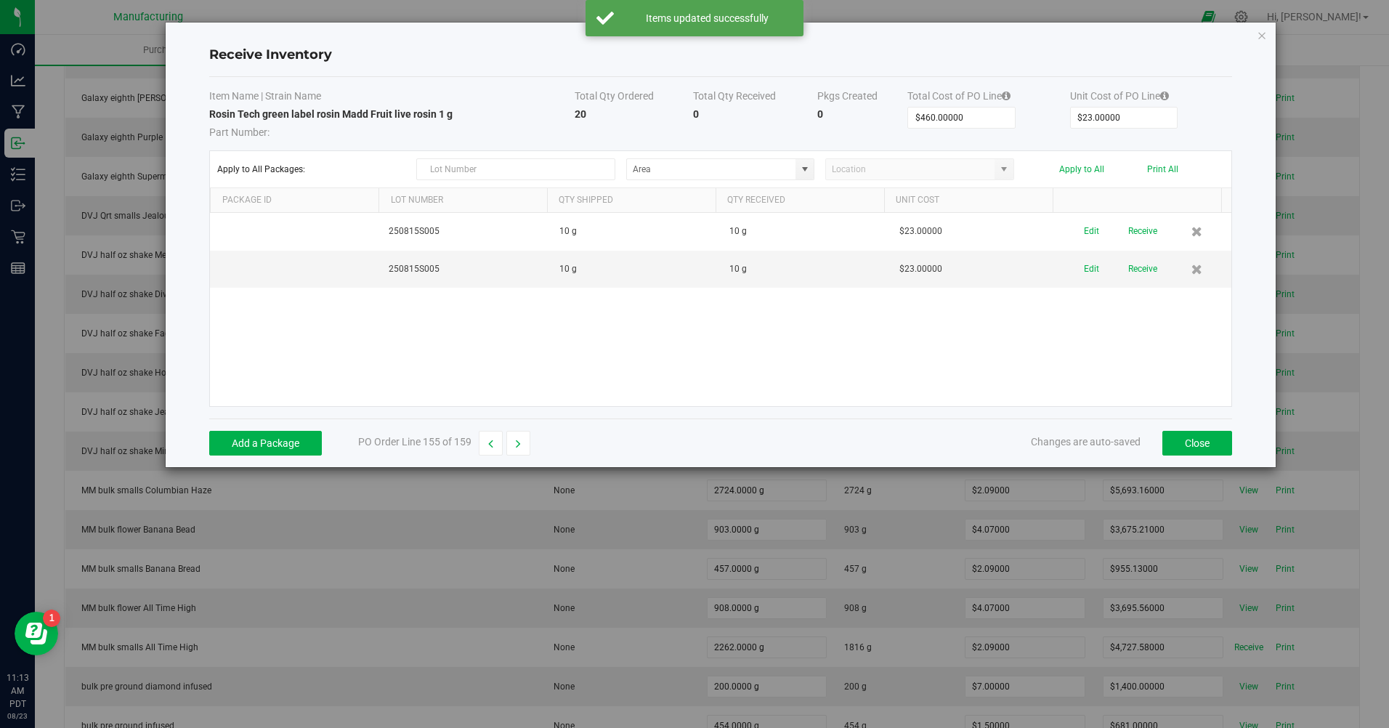
click at [1129, 229] on button "Receive" at bounding box center [1143, 231] width 29 height 25
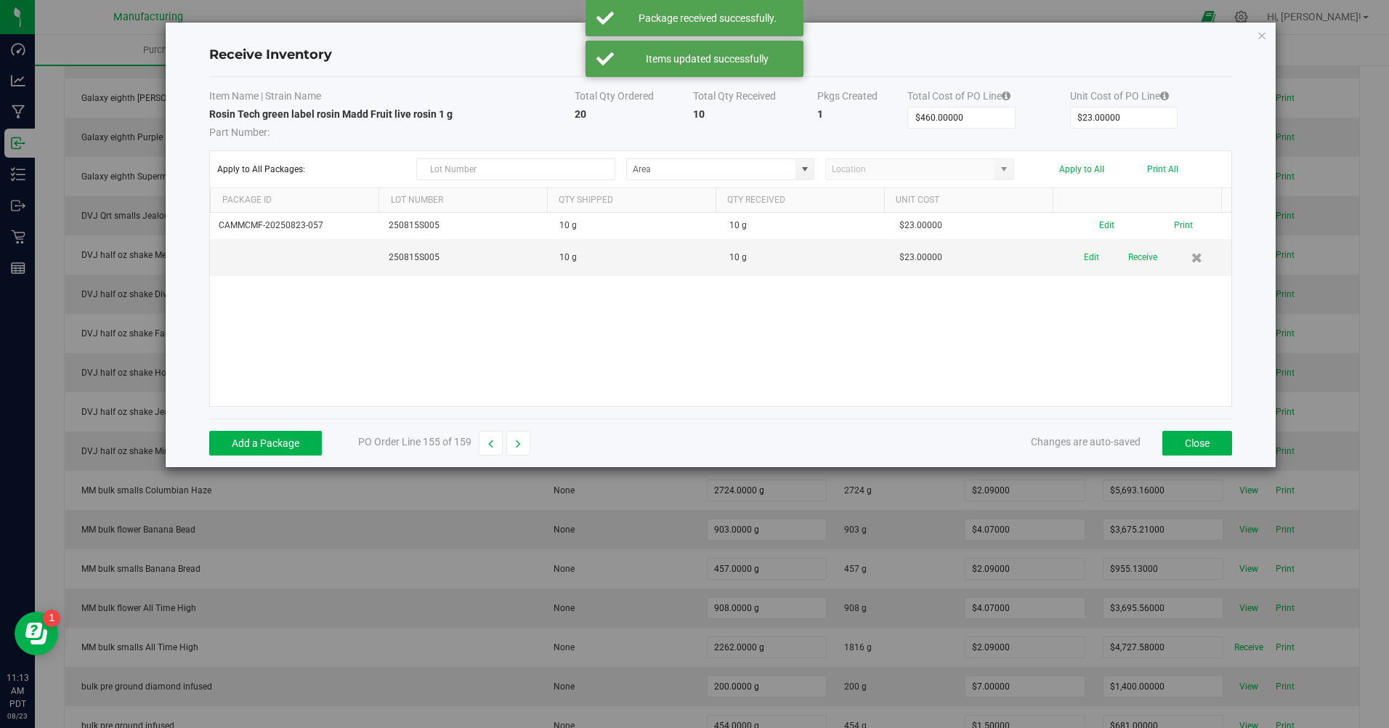
click at [1132, 257] on button "Receive" at bounding box center [1143, 257] width 29 height 25
click at [1169, 175] on div "Apply to All Packages: Apply to All Print All" at bounding box center [720, 169] width 1007 height 22
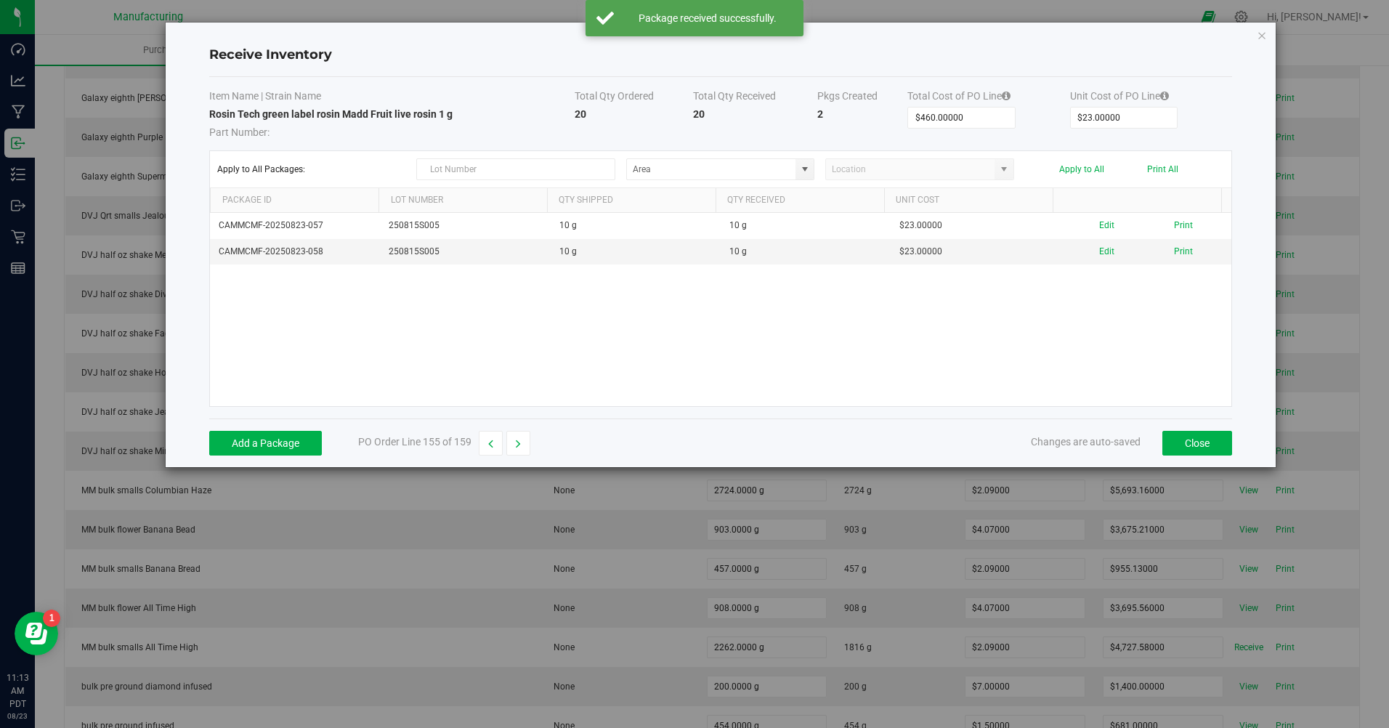
click at [1168, 174] on button "Print All" at bounding box center [1162, 169] width 31 height 10
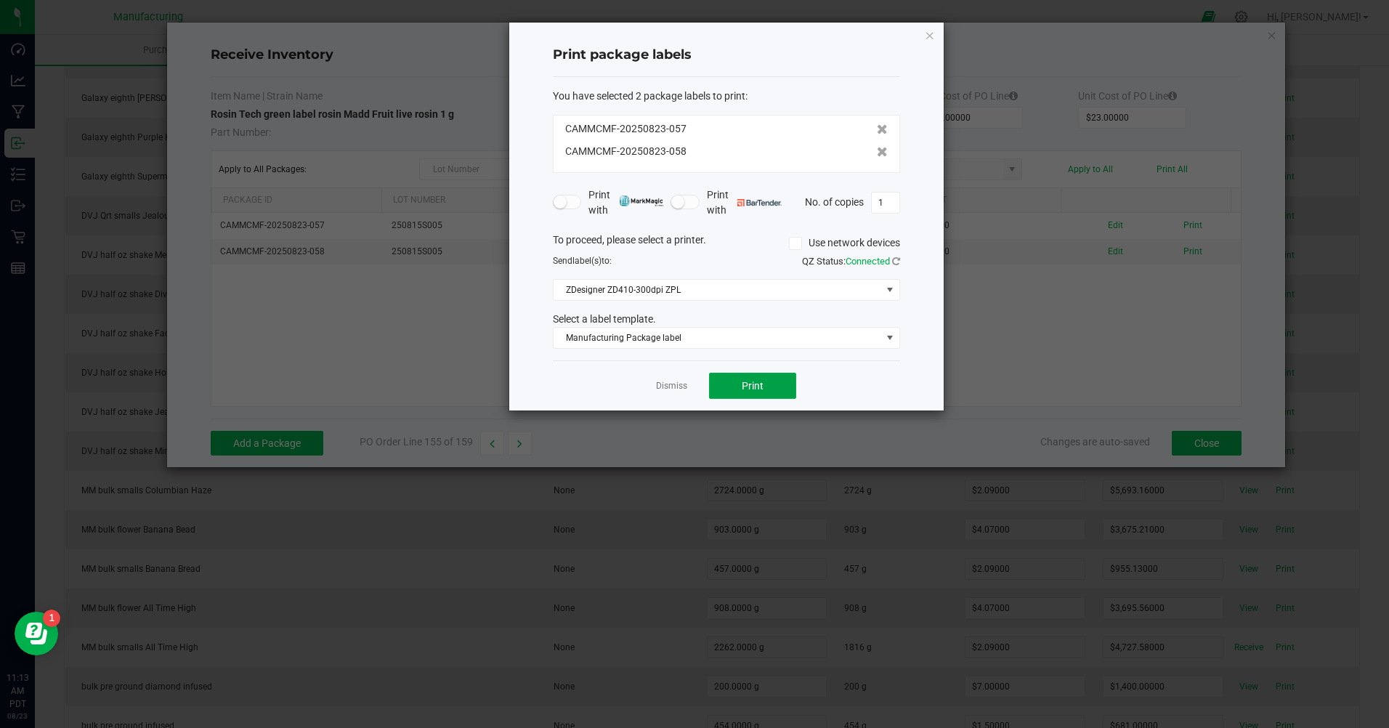
click at [749, 384] on span "Print" at bounding box center [753, 386] width 22 height 12
click at [674, 383] on link "Dismiss" at bounding box center [671, 386] width 31 height 12
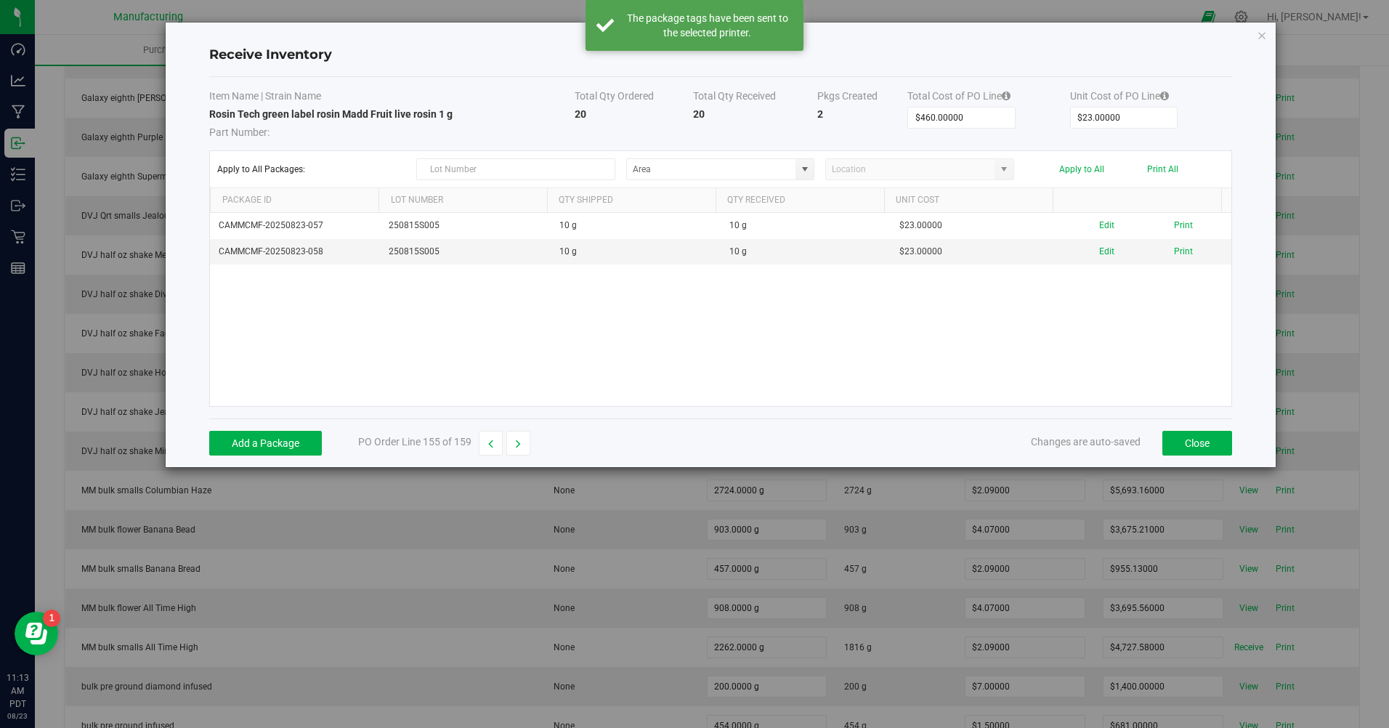
click at [522, 448] on button "button" at bounding box center [519, 443] width 24 height 25
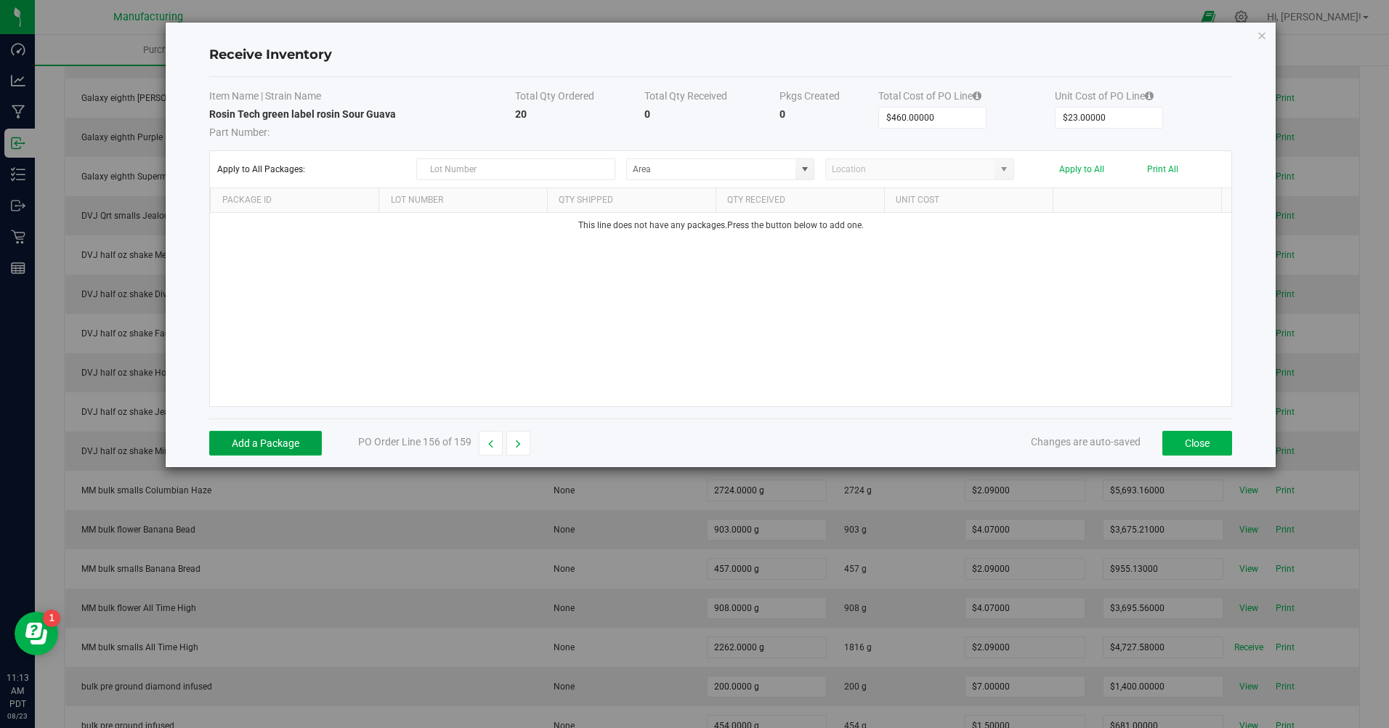
click at [291, 448] on button "Add a Package" at bounding box center [265, 443] width 113 height 25
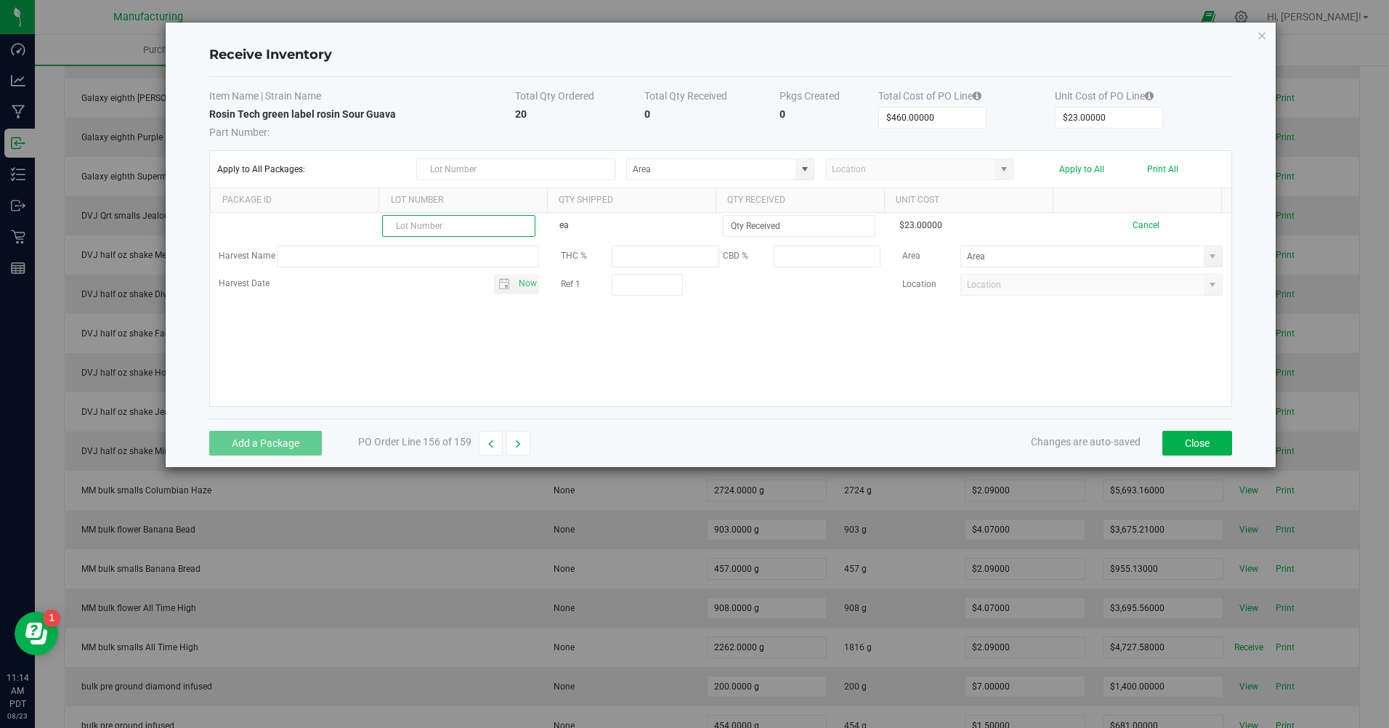
paste input "250815S006"
type input "250815S006"
click at [762, 221] on input at bounding box center [799, 226] width 151 height 20
type input "10 ea"
click at [712, 374] on kendo-grid-list "250815S006 ea 10 ea $23.00000 Cancel Harvest Name THC % CBD % Area Harvest Date…" at bounding box center [721, 309] width 1022 height 193
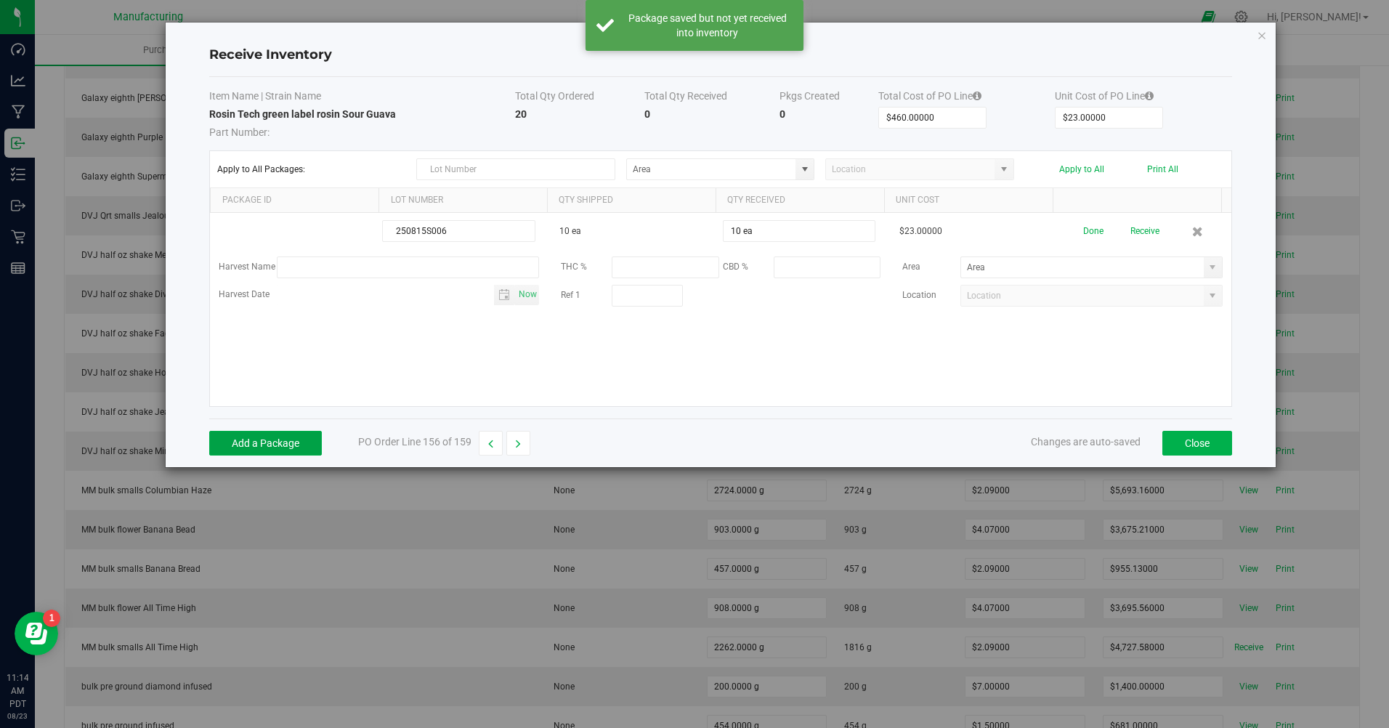
click at [286, 443] on button "Add a Package" at bounding box center [265, 443] width 113 height 25
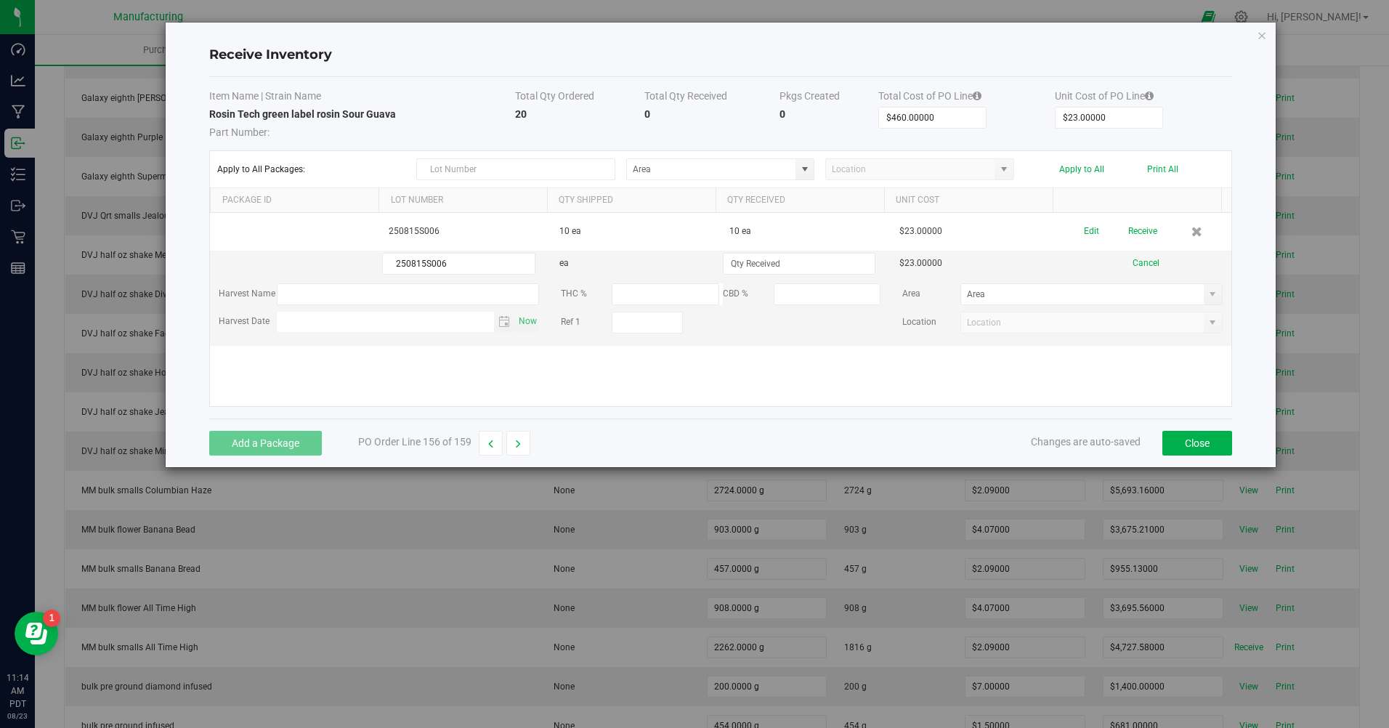
type input "250815S006"
click at [764, 267] on input at bounding box center [799, 264] width 151 height 20
type input "10 ea"
click at [605, 448] on div "Add a Package PO Order Line 156 of 159 Changes are auto-saved Close" at bounding box center [720, 443] width 1023 height 49
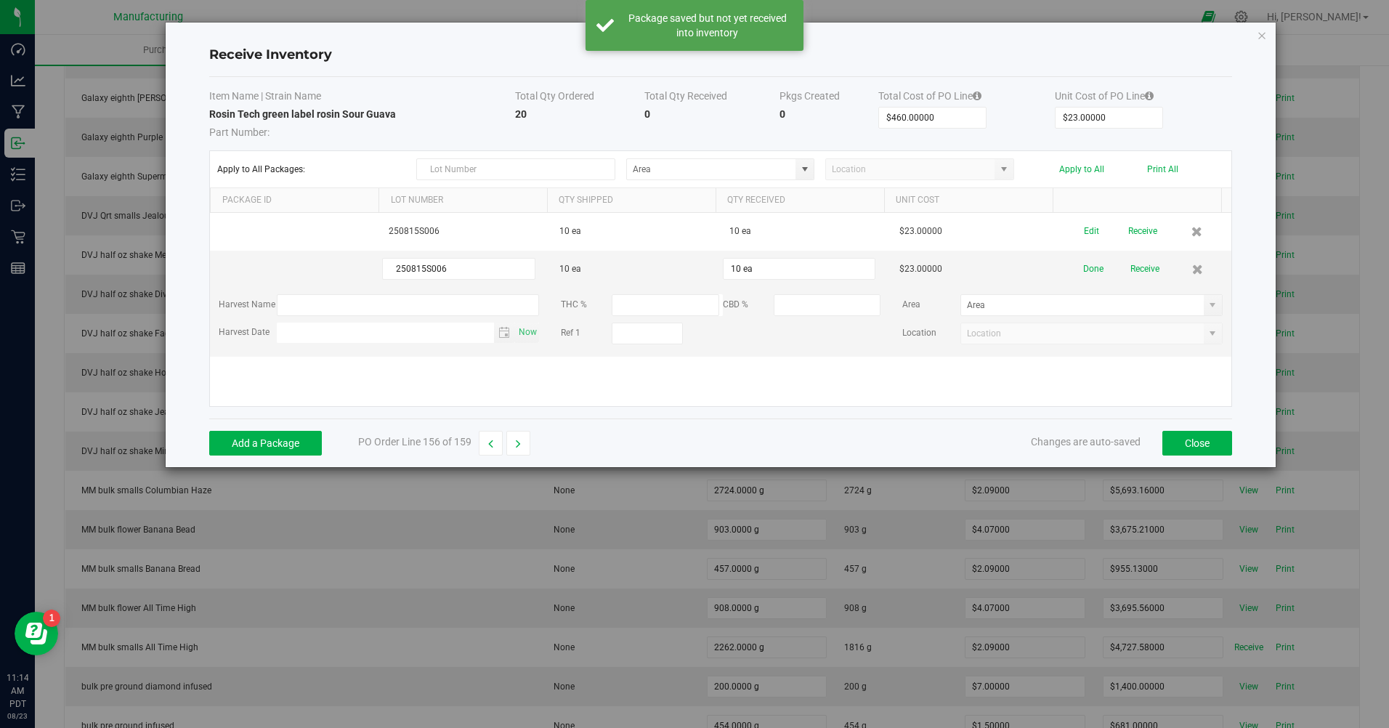
click at [813, 177] on span at bounding box center [805, 169] width 18 height 20
click at [657, 324] on span "Inventory Room" at bounding box center [667, 319] width 62 height 22
type input "Inventory Room"
click at [1081, 164] on button "Apply to All" at bounding box center [1082, 169] width 45 height 10
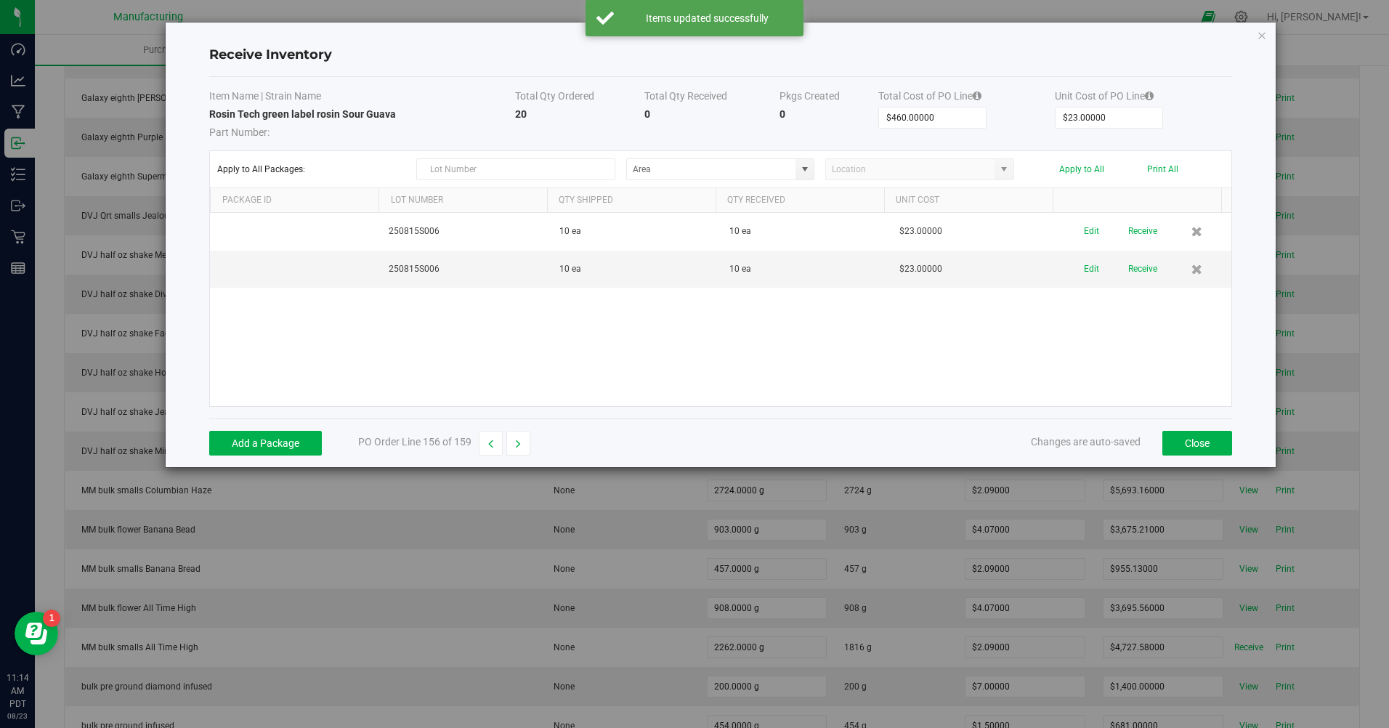
click at [1132, 226] on button "Receive" at bounding box center [1143, 231] width 29 height 25
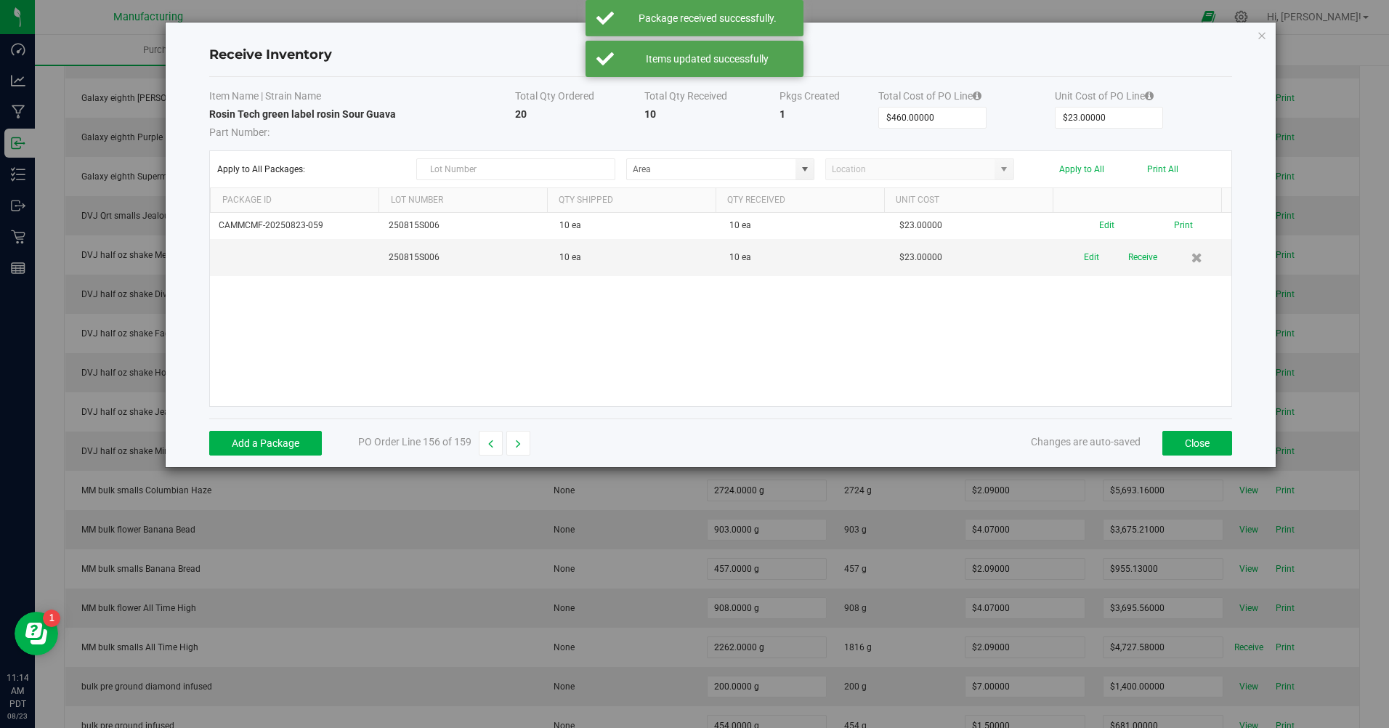
click at [1142, 263] on button "Receive" at bounding box center [1143, 257] width 29 height 25
click at [1167, 174] on div "Apply to All Packages: Apply to All Print All" at bounding box center [720, 169] width 1007 height 22
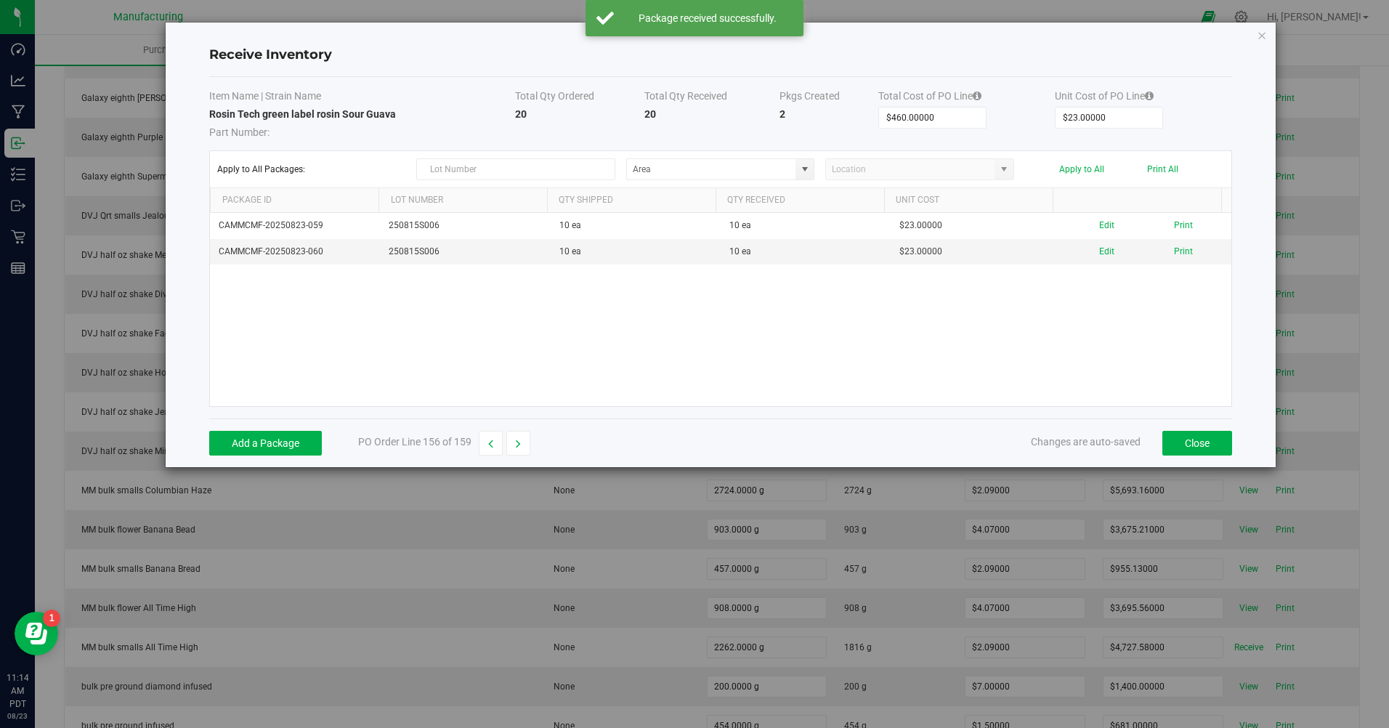
click at [1163, 172] on button "Print All" at bounding box center [1162, 169] width 31 height 10
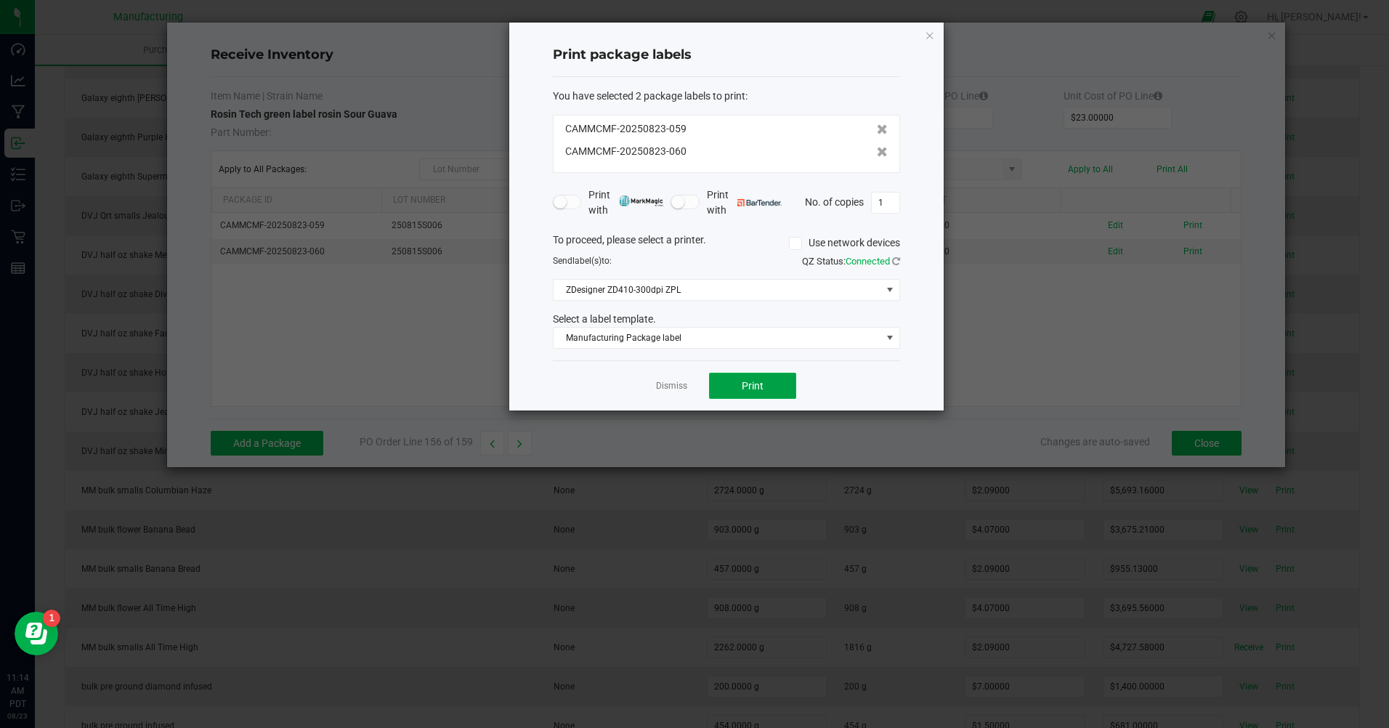
click at [767, 394] on button "Print" at bounding box center [752, 386] width 87 height 26
click at [671, 387] on link "Dismiss" at bounding box center [671, 386] width 31 height 12
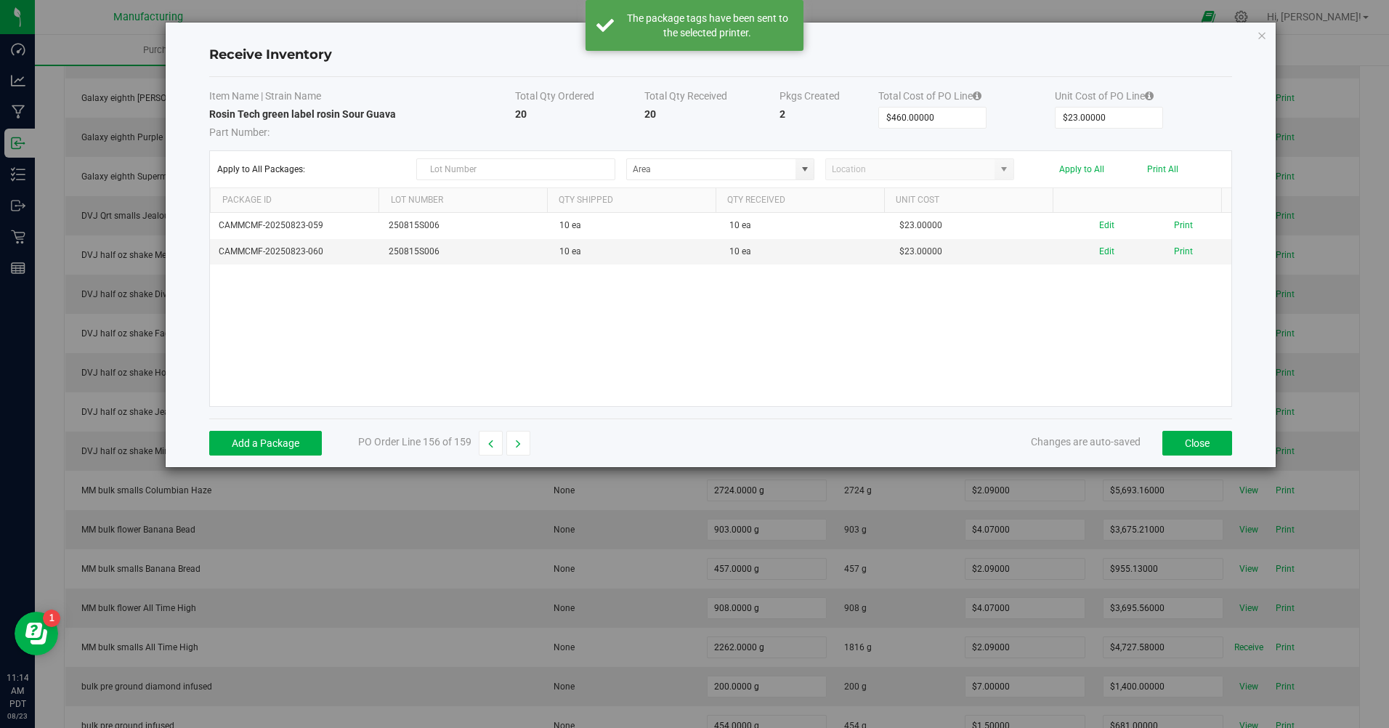
click at [515, 437] on button "button" at bounding box center [519, 443] width 24 height 25
type input "$936.00000"
type input "$26.00000"
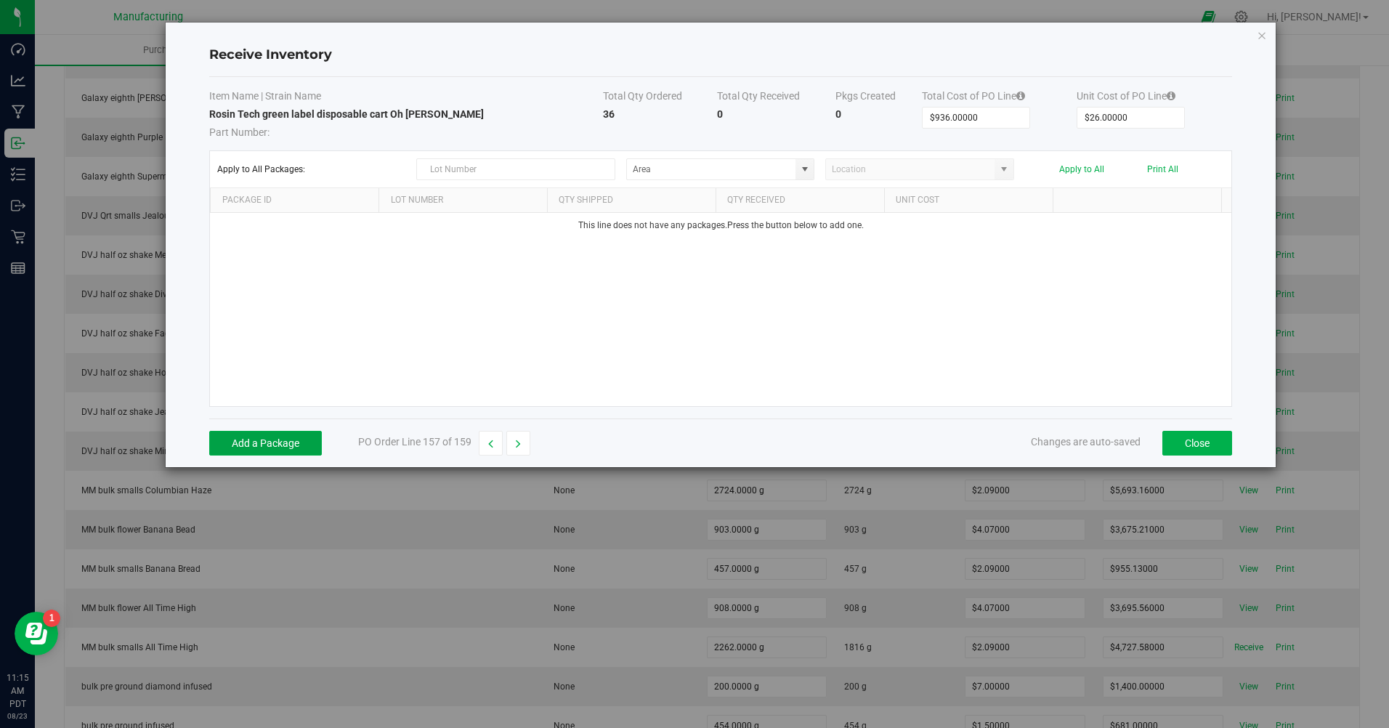
click at [292, 444] on button "Add a Package" at bounding box center [265, 443] width 113 height 25
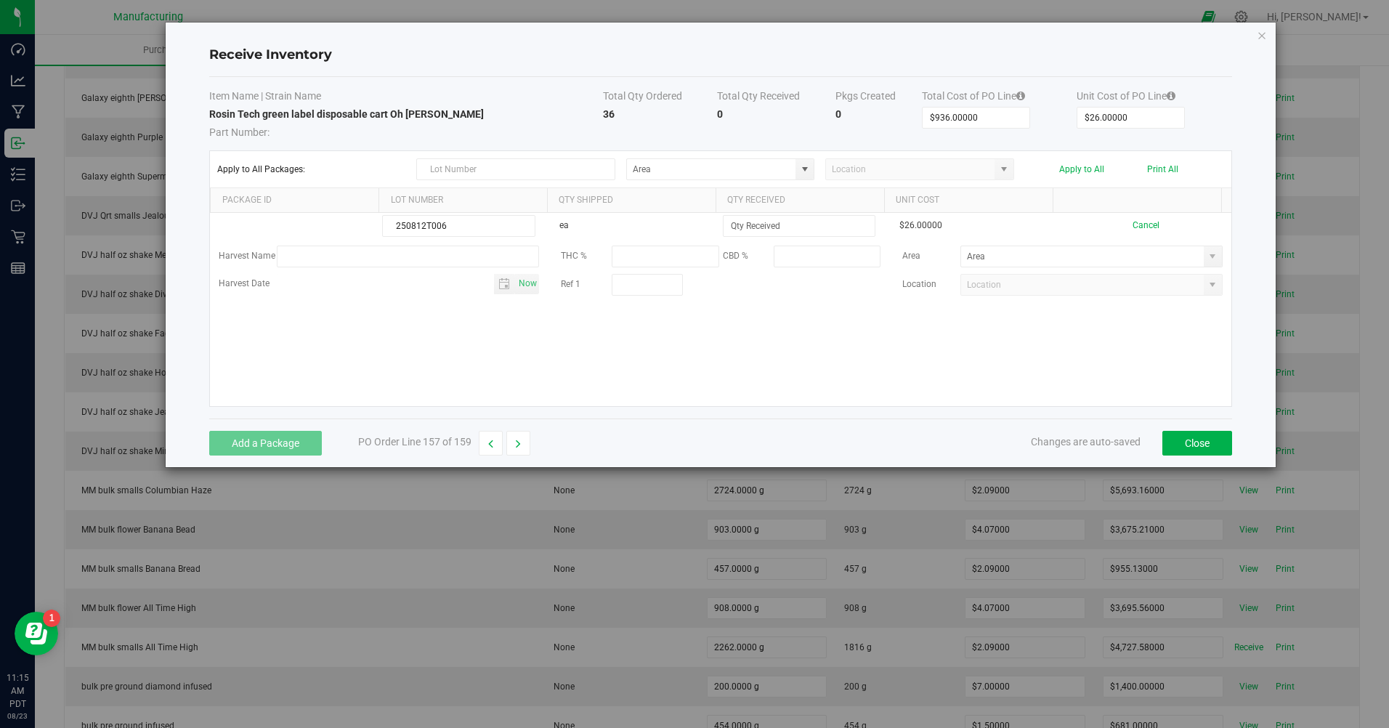
type input "250812T006"
click at [748, 222] on input at bounding box center [799, 226] width 151 height 20
type input "12 ea"
click at [444, 359] on kendo-grid-list "250812T006 ea 12 ea $26.00000 Cancel Harvest Name THC % CBD % Area Harvest Date…" at bounding box center [721, 309] width 1022 height 193
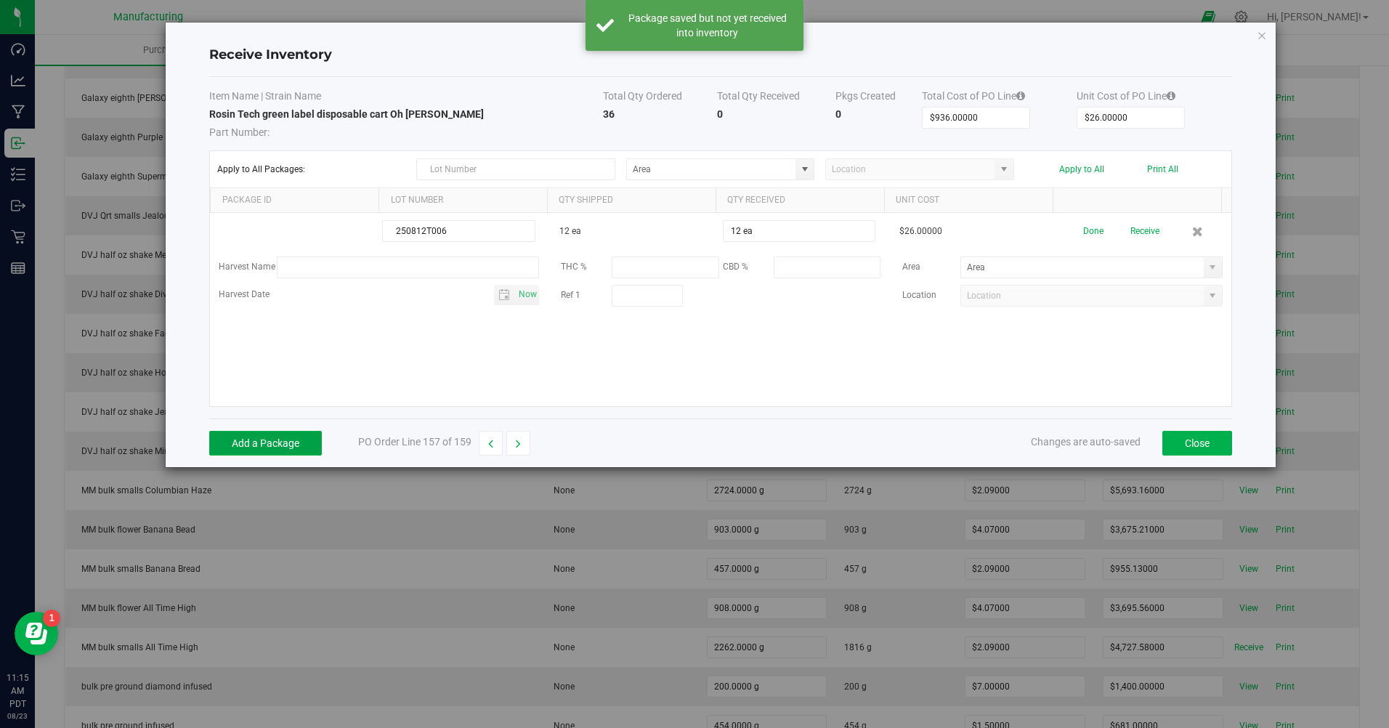
click at [265, 440] on button "Add a Package" at bounding box center [265, 443] width 113 height 25
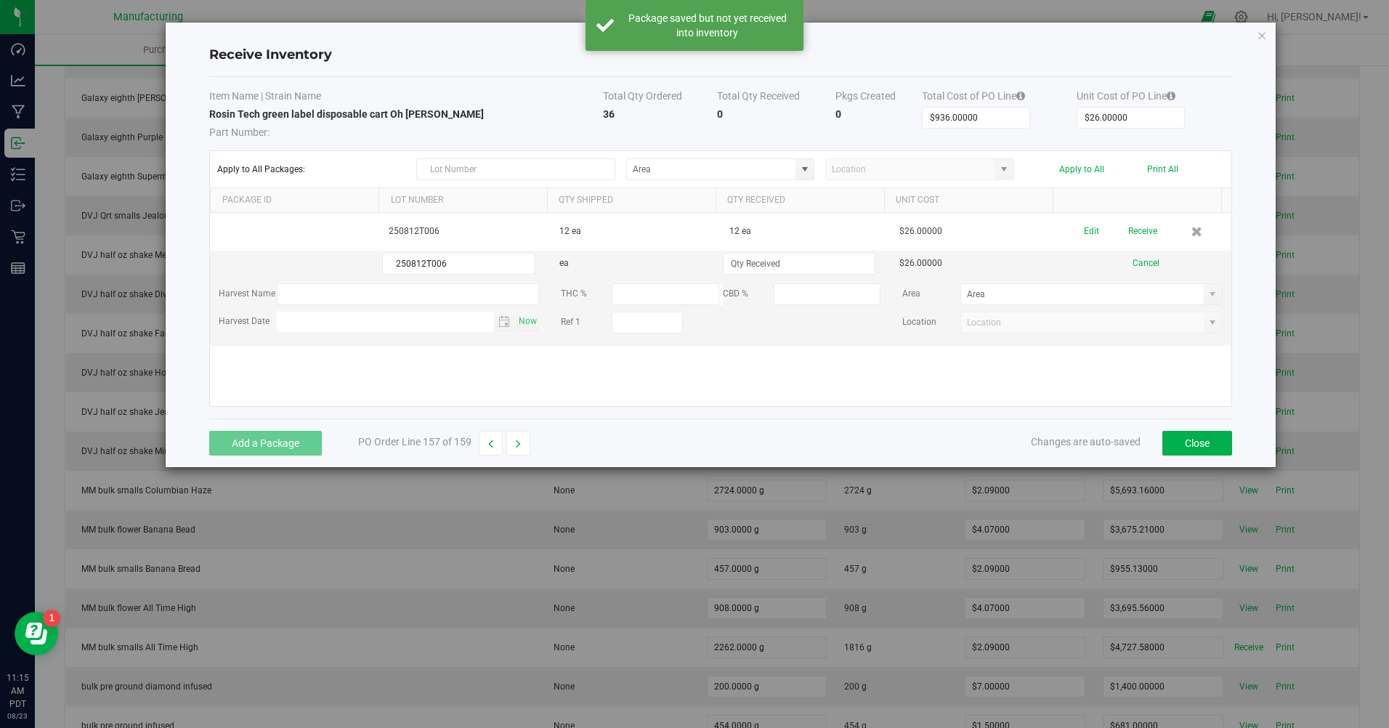
type input "250812T006"
click at [770, 270] on input at bounding box center [799, 264] width 151 height 20
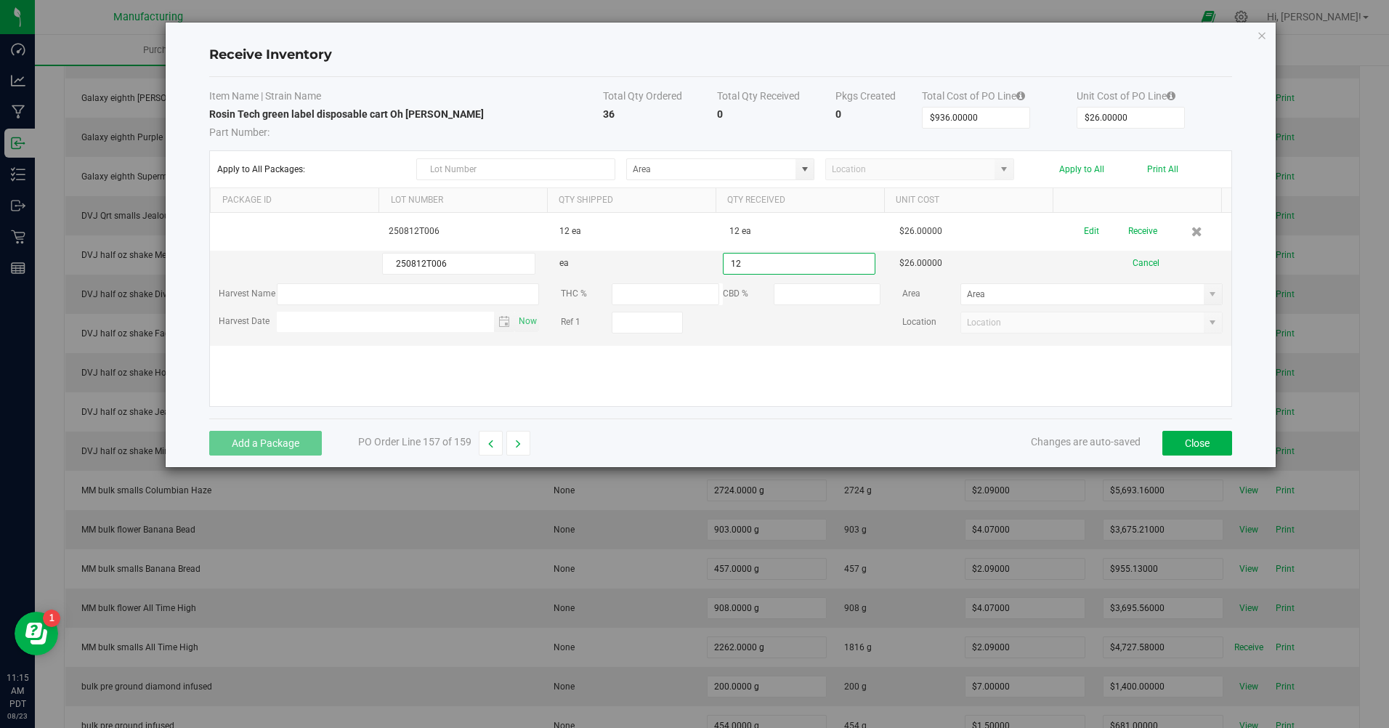
type input "12 ea"
click at [624, 379] on kendo-grid-list "250812T006 12 ea 12 ea $26.00000 Edit Receive 250812T006 ea 12 ea $26.00000 Can…" at bounding box center [721, 309] width 1022 height 193
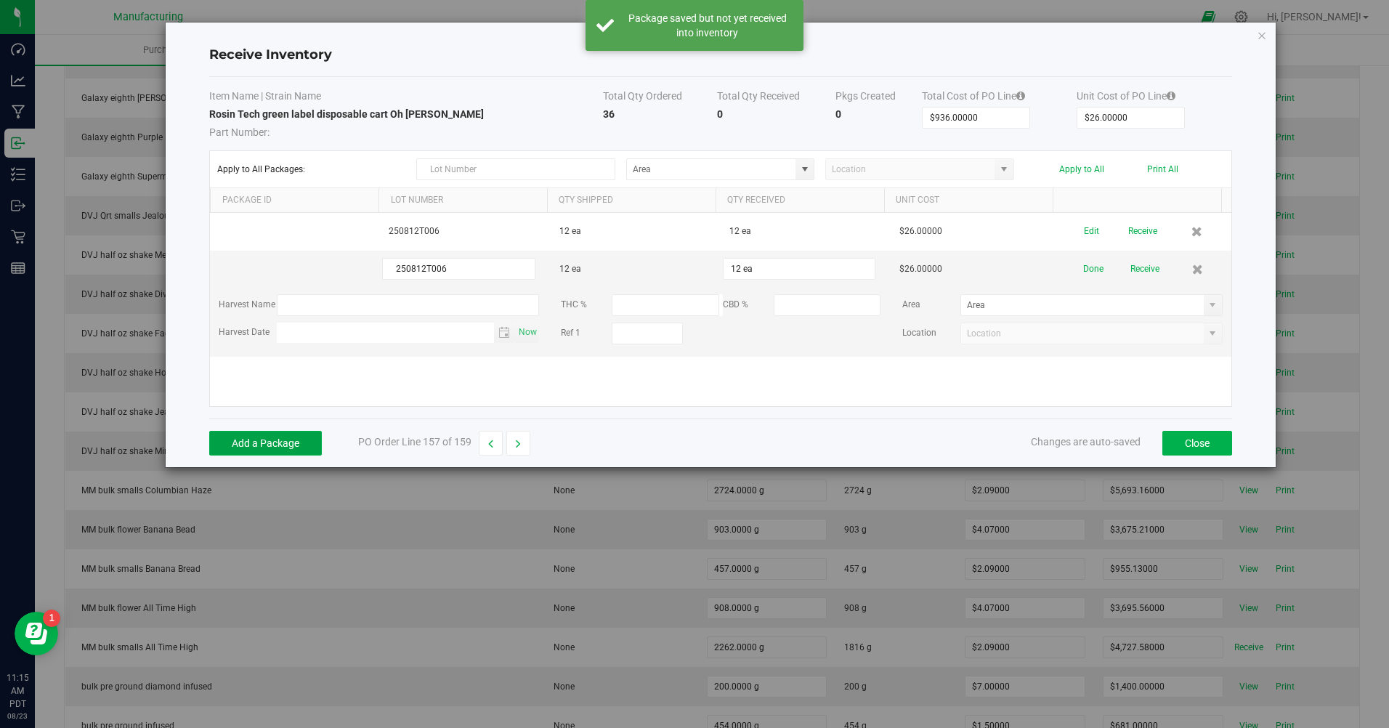
click at [283, 435] on button "Add a Package" at bounding box center [265, 443] width 113 height 25
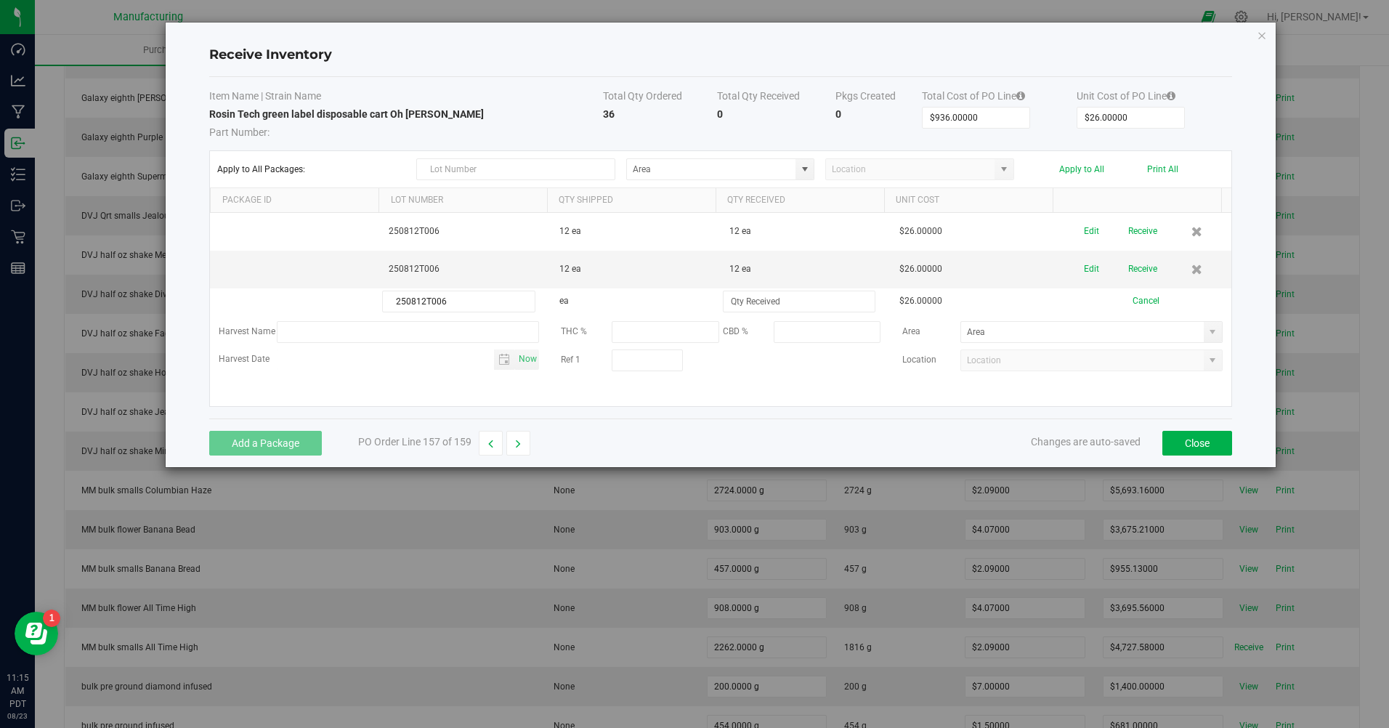
type input "250812T006"
click at [736, 306] on input at bounding box center [799, 301] width 151 height 20
type input "12 ea"
click at [711, 421] on div "Add a Package PO Order Line 157 of 159 Changes are auto-saved Close" at bounding box center [720, 443] width 1023 height 49
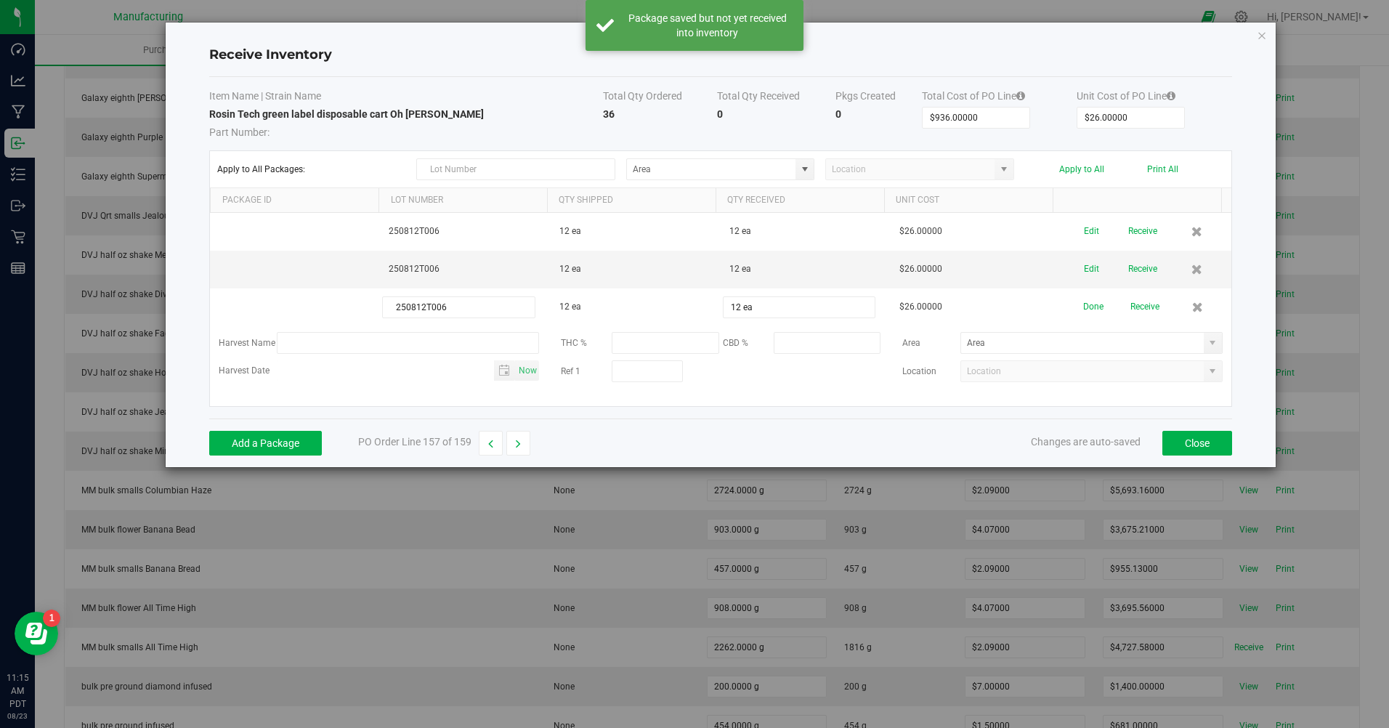
click at [815, 168] on div "Apply to All Packages: Apply to All Print All" at bounding box center [720, 169] width 1007 height 22
click at [810, 170] on span at bounding box center [805, 170] width 12 height 12
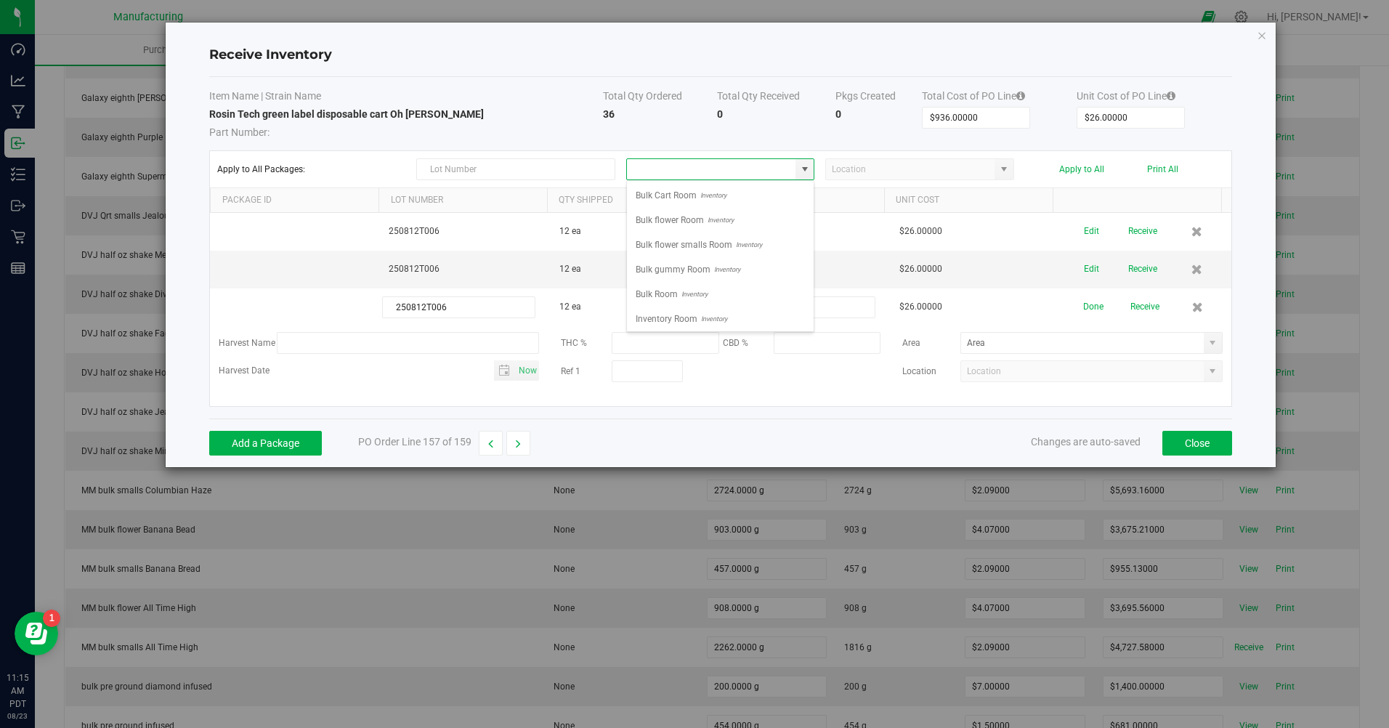
click at [674, 318] on span "Inventory Room" at bounding box center [667, 319] width 62 height 22
type input "Inventory Room"
click at [1085, 173] on button "Apply to All" at bounding box center [1082, 169] width 45 height 10
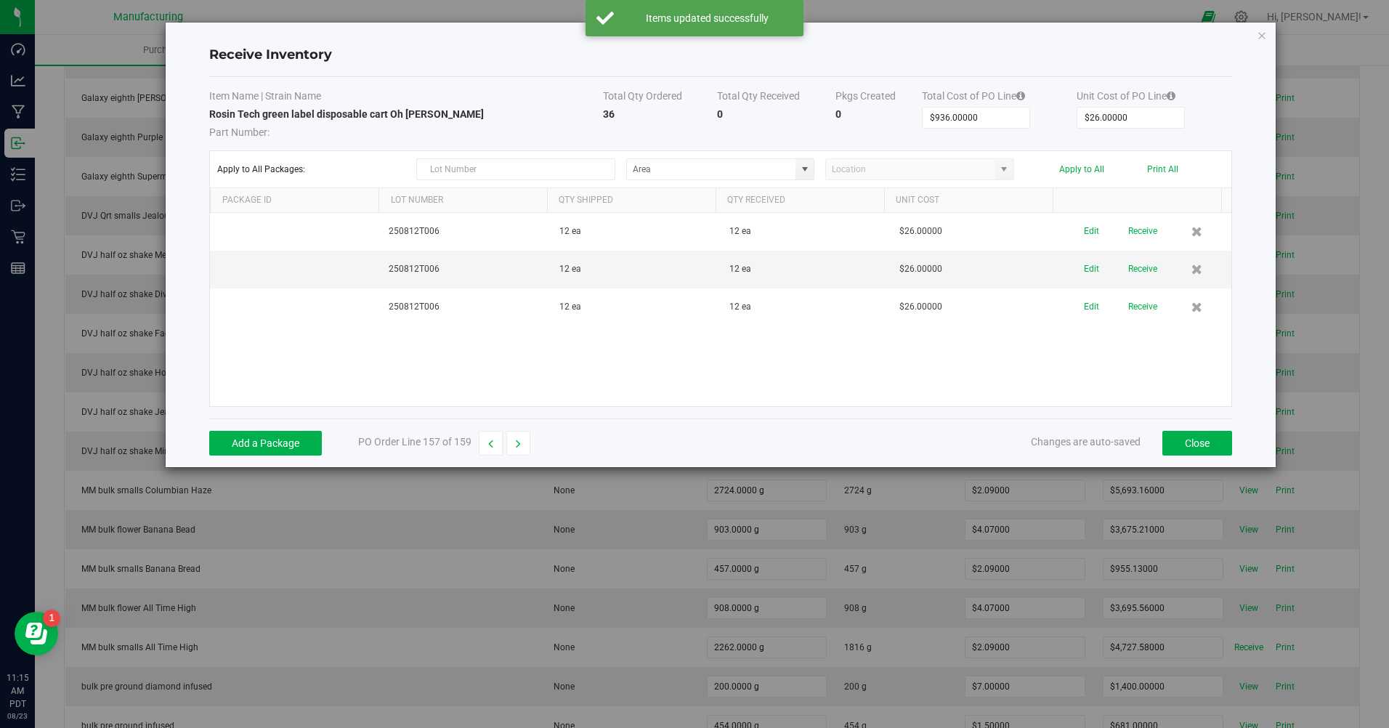
click at [1129, 242] on button "Receive" at bounding box center [1143, 231] width 29 height 25
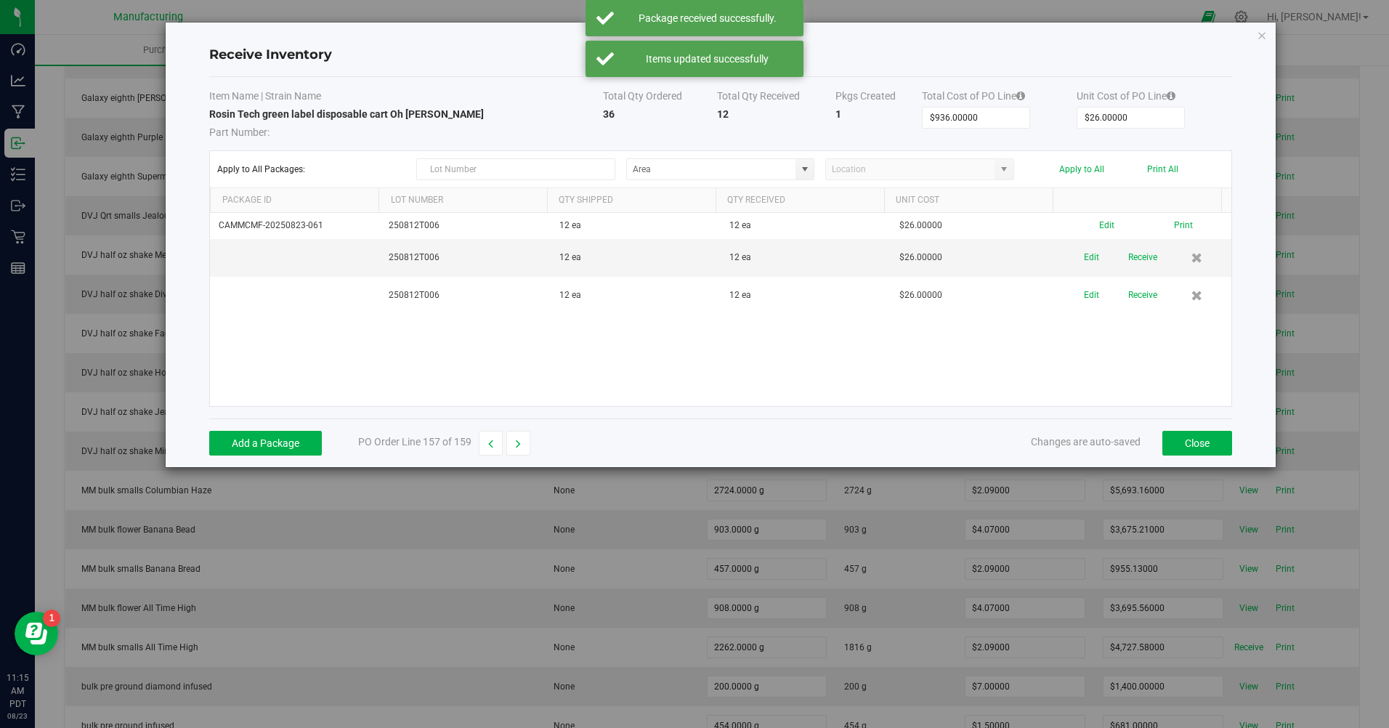
click at [1138, 259] on button "Receive" at bounding box center [1143, 257] width 29 height 25
click at [1137, 288] on button "Receive" at bounding box center [1143, 283] width 29 height 25
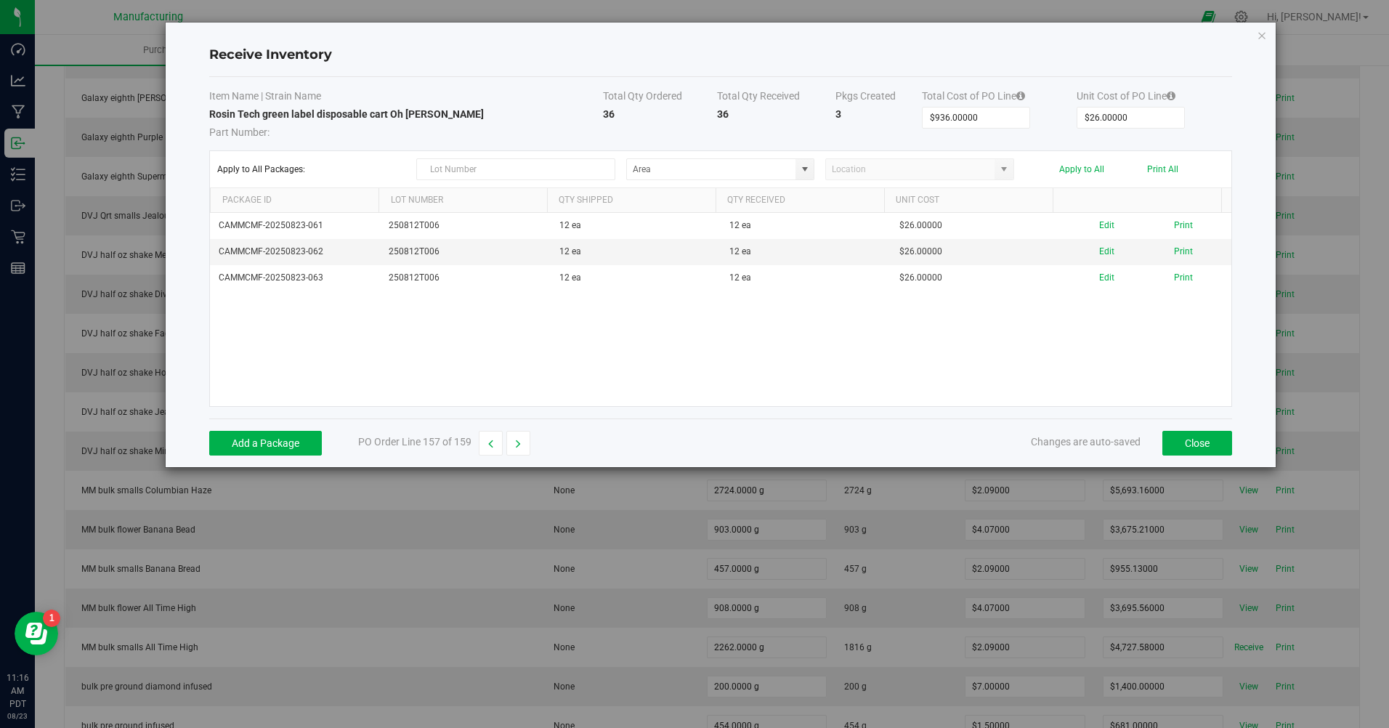
click at [1149, 165] on button "Print All" at bounding box center [1162, 169] width 31 height 10
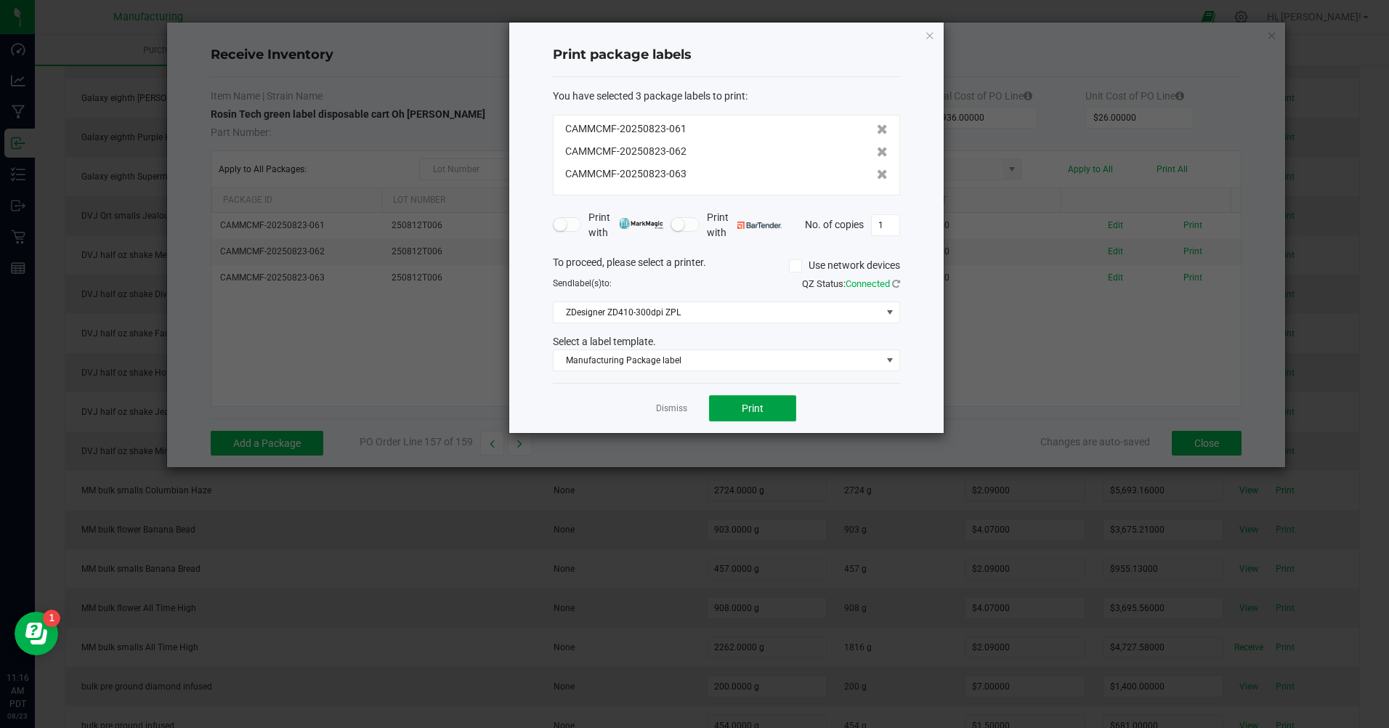
click at [785, 396] on button "Print" at bounding box center [752, 408] width 87 height 26
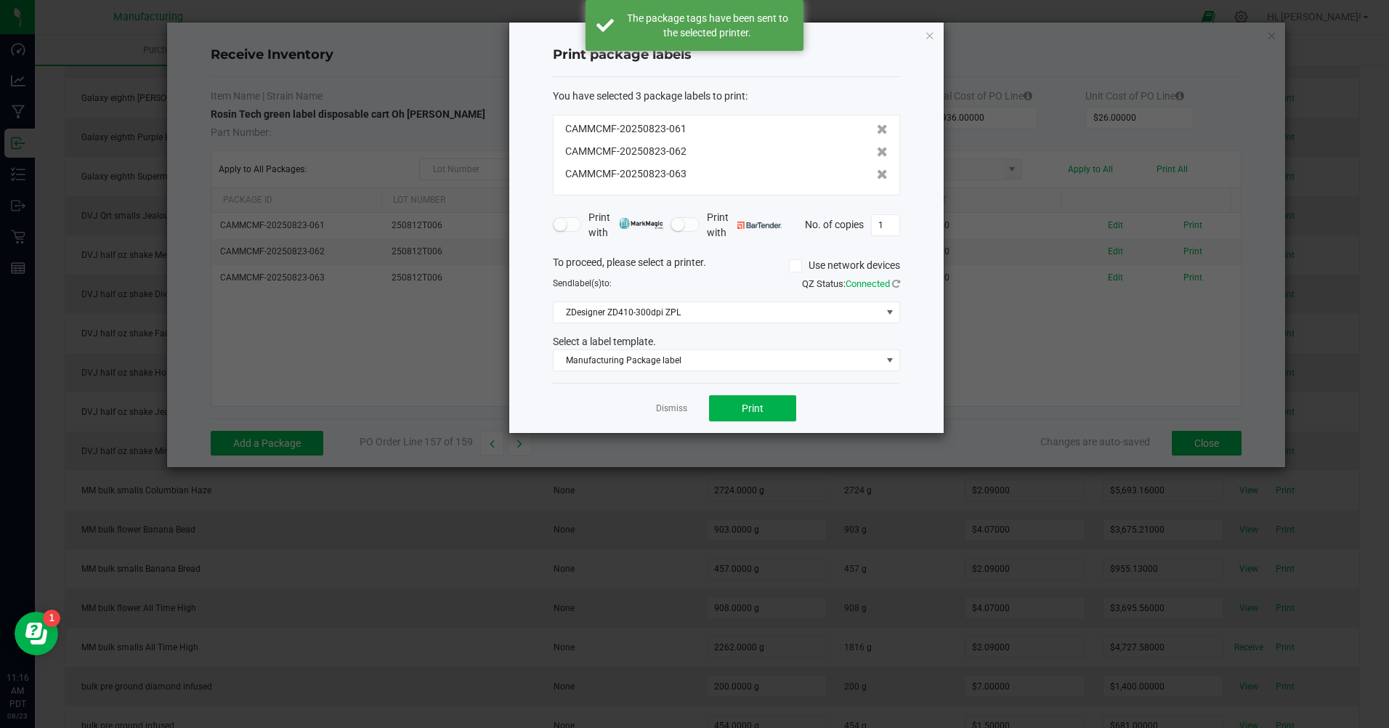
click at [681, 411] on link "Dismiss" at bounding box center [671, 409] width 31 height 12
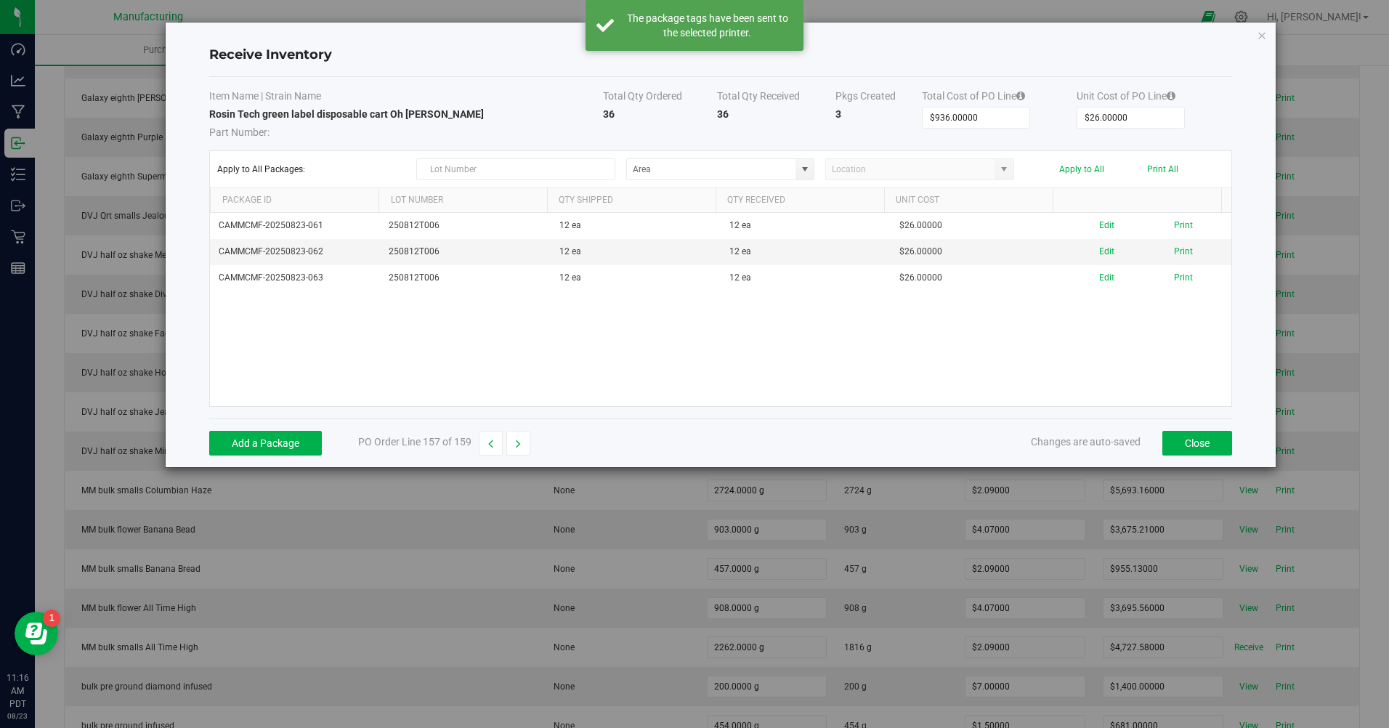
click at [512, 452] on button "button" at bounding box center [519, 443] width 24 height 25
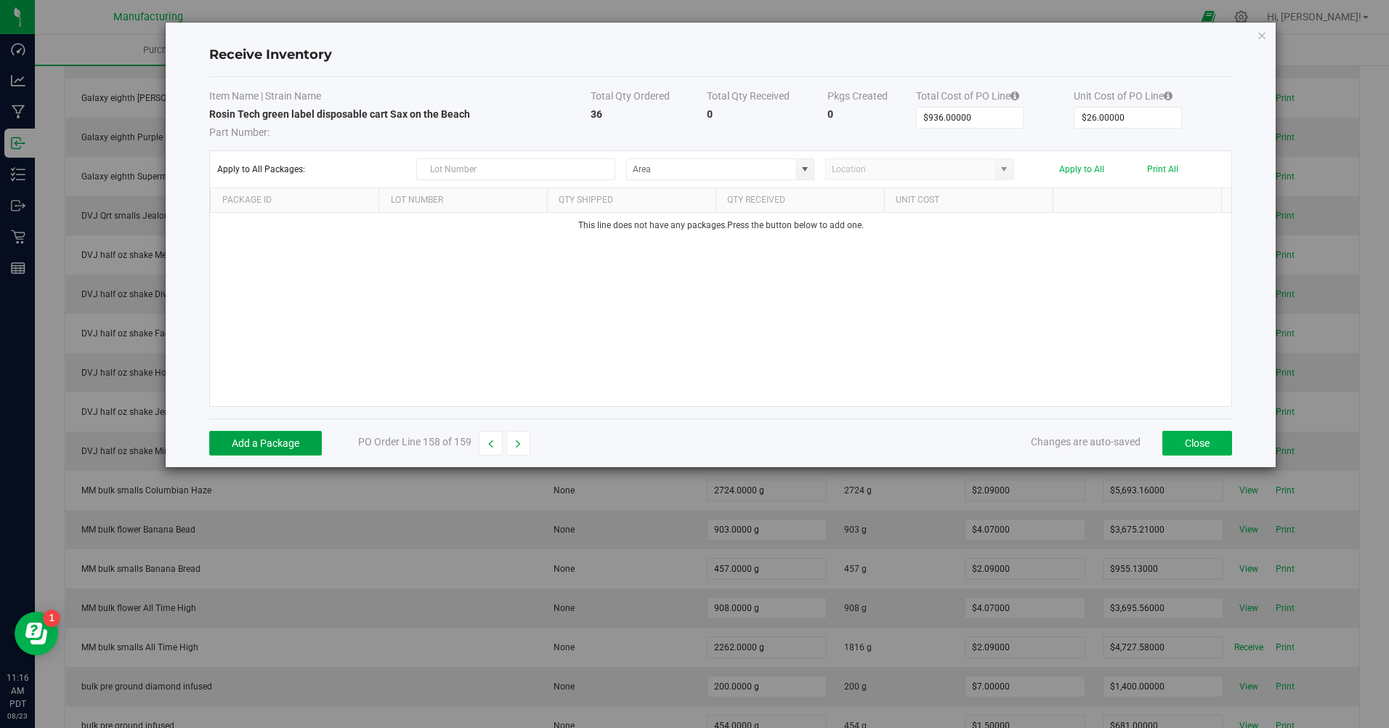
click at [276, 445] on button "Add a Package" at bounding box center [265, 443] width 113 height 25
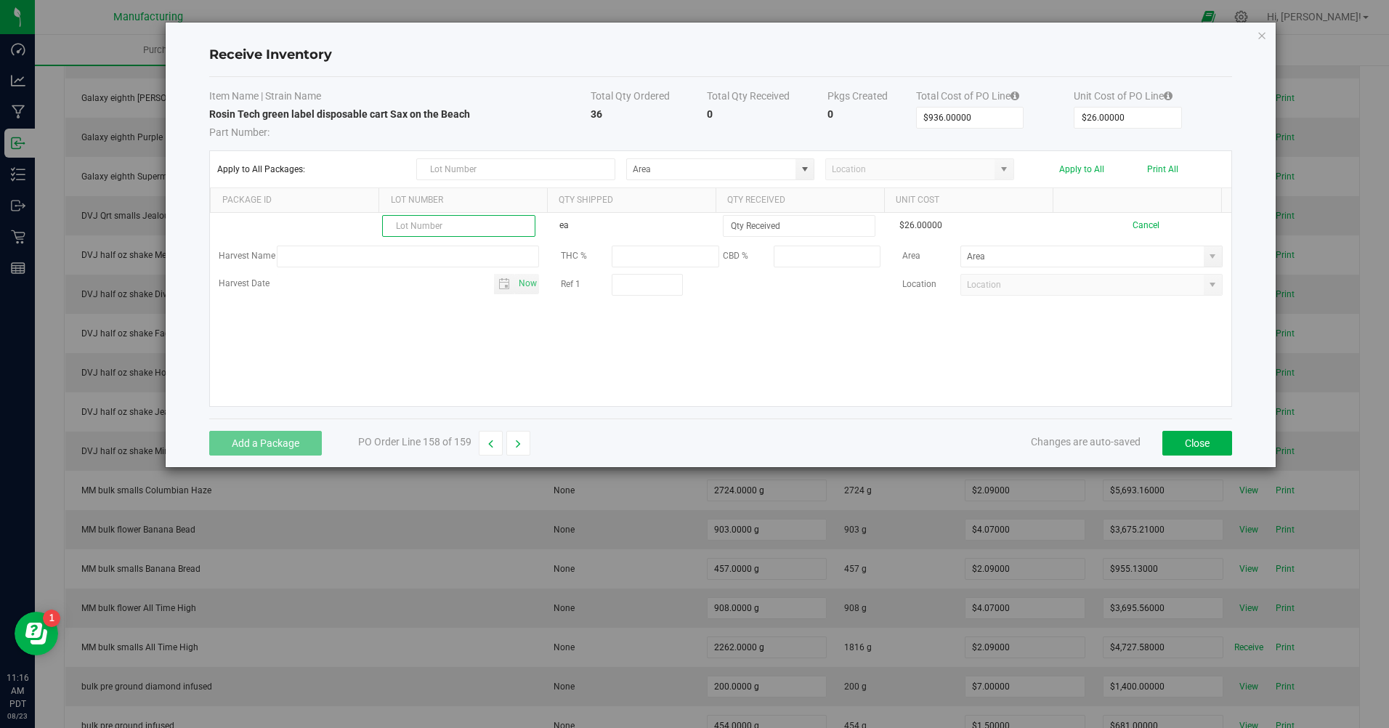
paste input "250812T005"
type input "250812T005"
click at [794, 232] on input at bounding box center [799, 226] width 151 height 20
type input "12 ea"
click at [698, 375] on kendo-grid-list "250812T005 ea 12 ea $26.00000 Cancel Harvest Name THC % CBD % Area Harvest Date…" at bounding box center [721, 309] width 1022 height 193
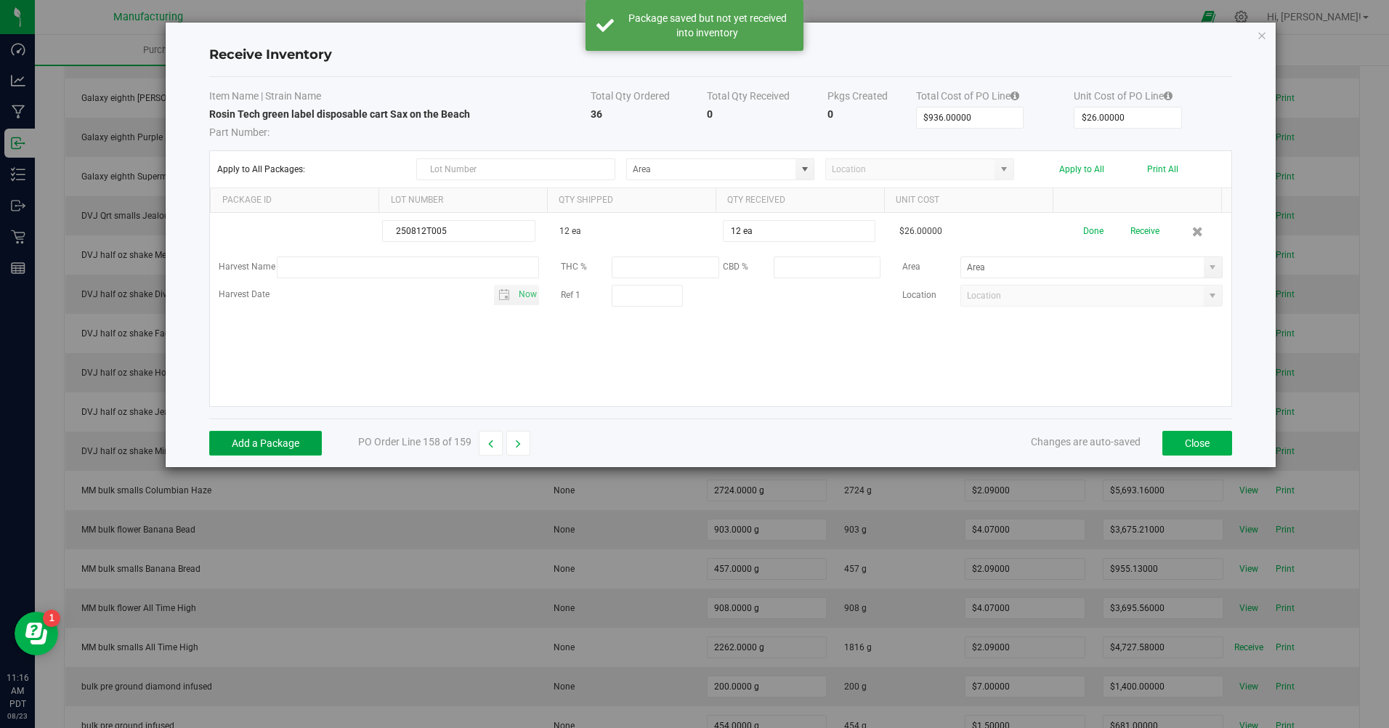
click at [301, 437] on button "Add a Package" at bounding box center [265, 443] width 113 height 25
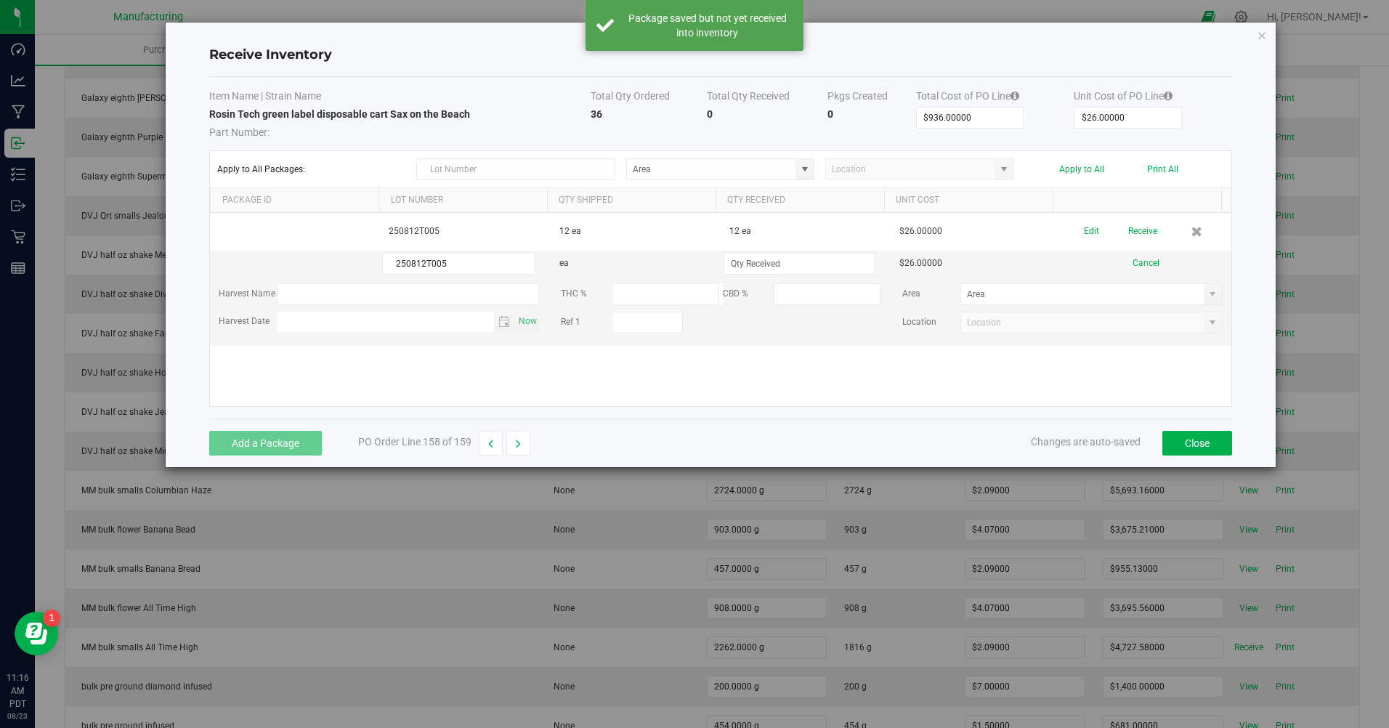
type input "250812T005"
click at [748, 265] on input at bounding box center [799, 264] width 151 height 20
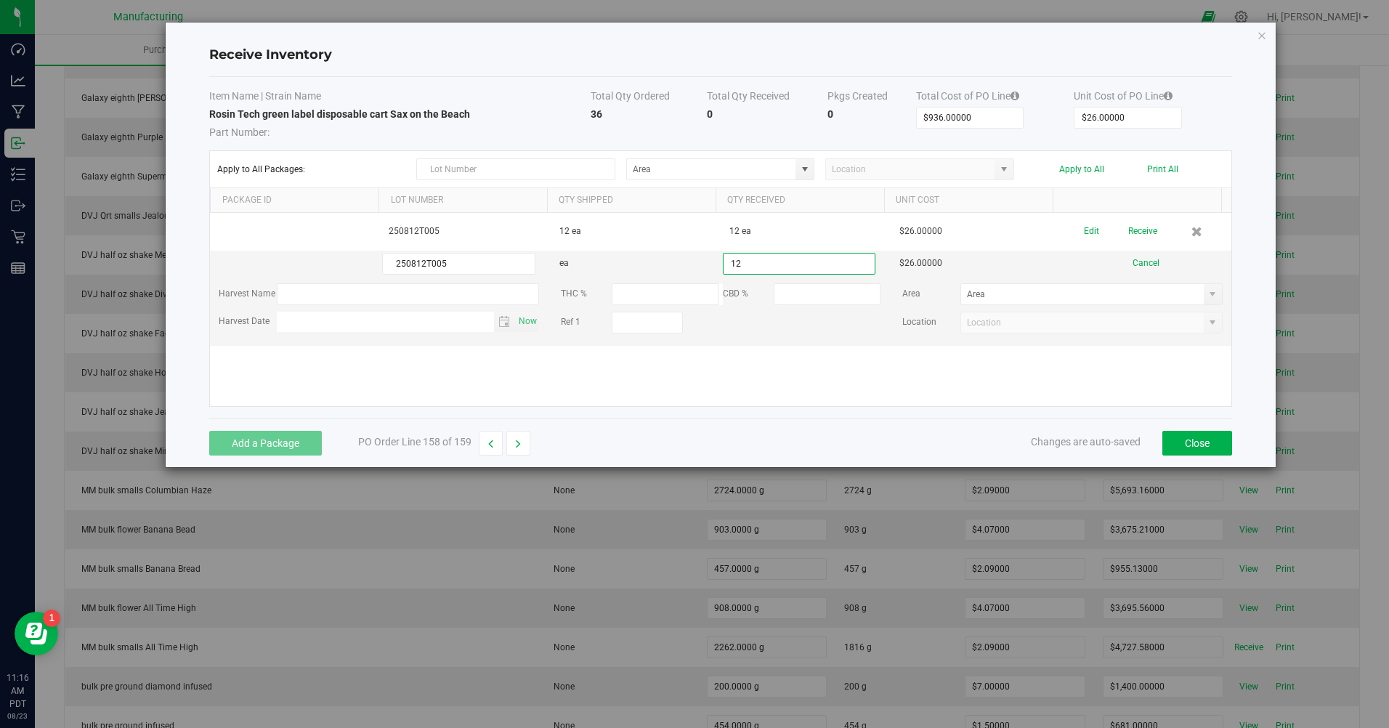
type input "12 ea"
click at [681, 357] on kendo-grid-list "250812T005 12 ea 12 ea $26.00000 Edit Receive 250812T005 ea 12 ea $26.00000 Can…" at bounding box center [721, 309] width 1022 height 193
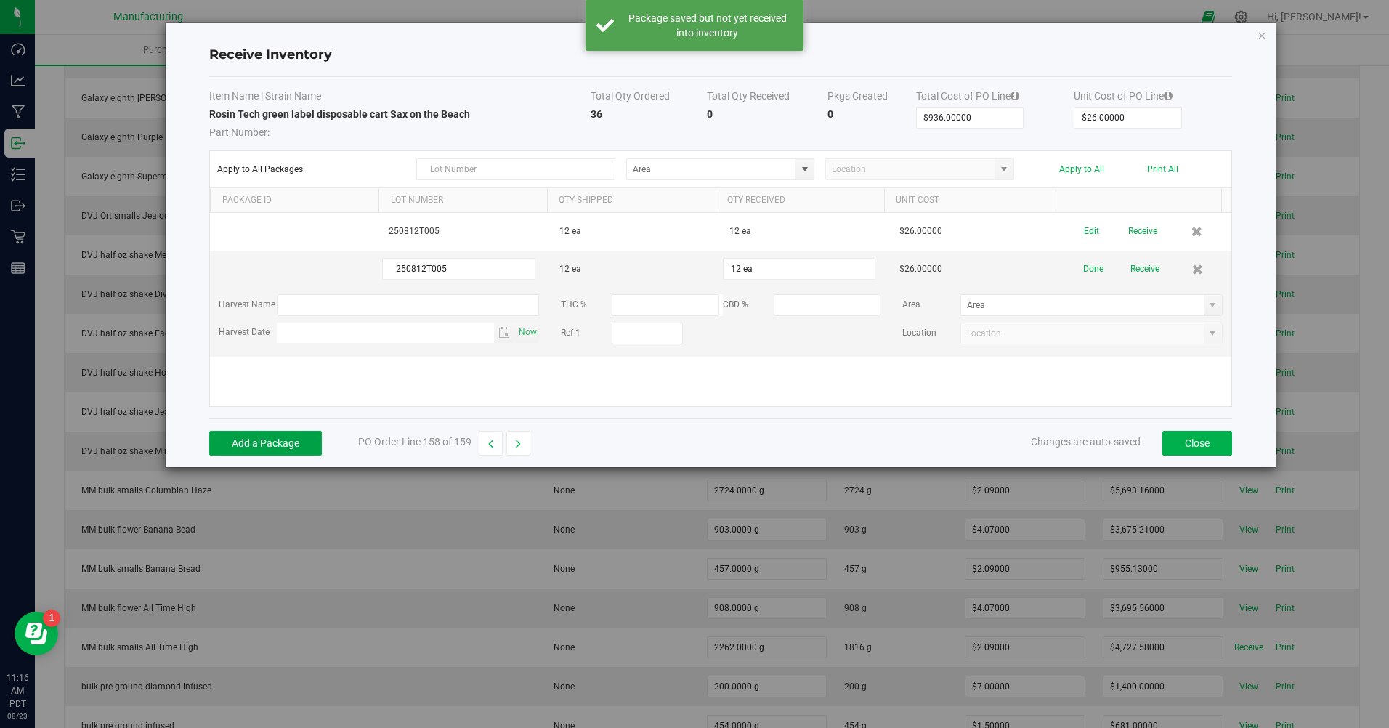
click at [306, 439] on button "Add a Package" at bounding box center [265, 443] width 113 height 25
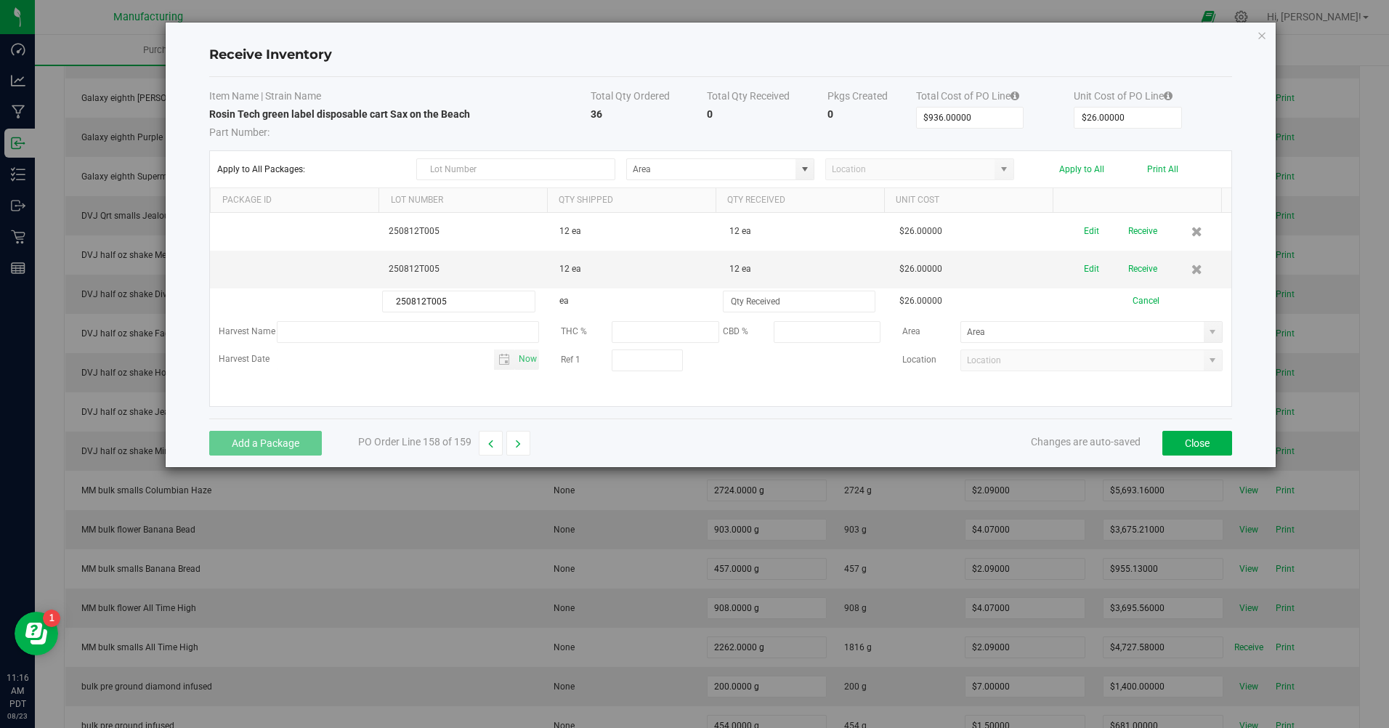
type input "250812T005"
click at [757, 305] on input at bounding box center [799, 301] width 151 height 20
type input "12 ea"
click at [690, 431] on div "Add a Package PO Order Line 158 of 159 Changes are auto-saved Close" at bounding box center [720, 443] width 1023 height 49
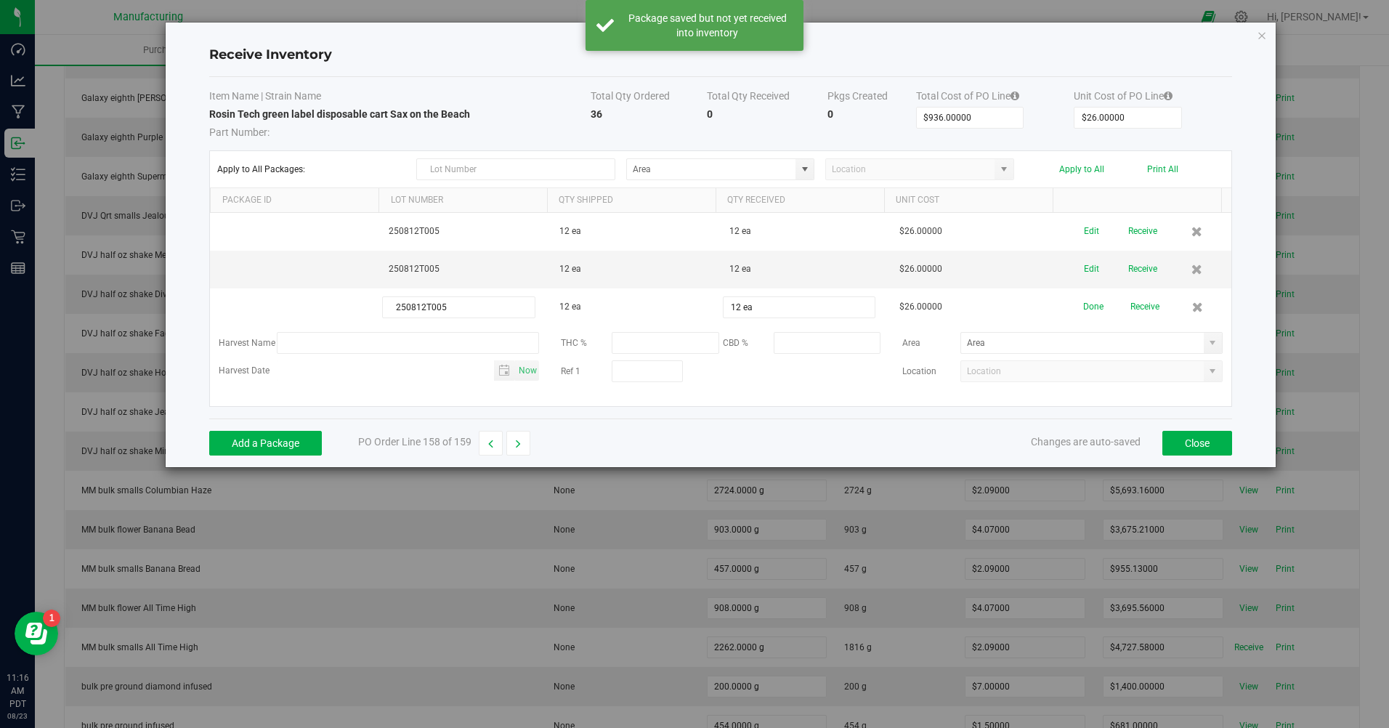
click at [805, 166] on span at bounding box center [805, 170] width 12 height 12
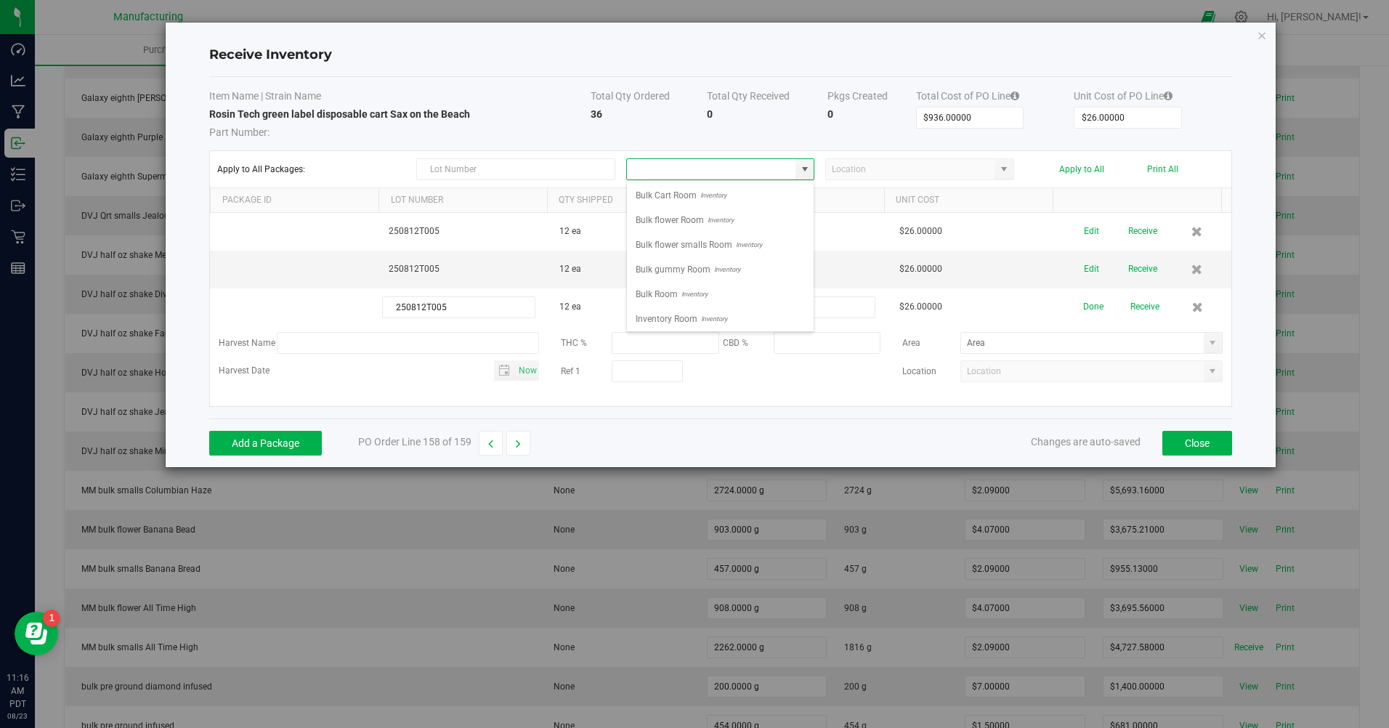
click at [658, 318] on span "Inventory Room" at bounding box center [667, 319] width 62 height 22
type input "Inventory Room"
click at [1085, 172] on button "Apply to All" at bounding box center [1082, 169] width 45 height 10
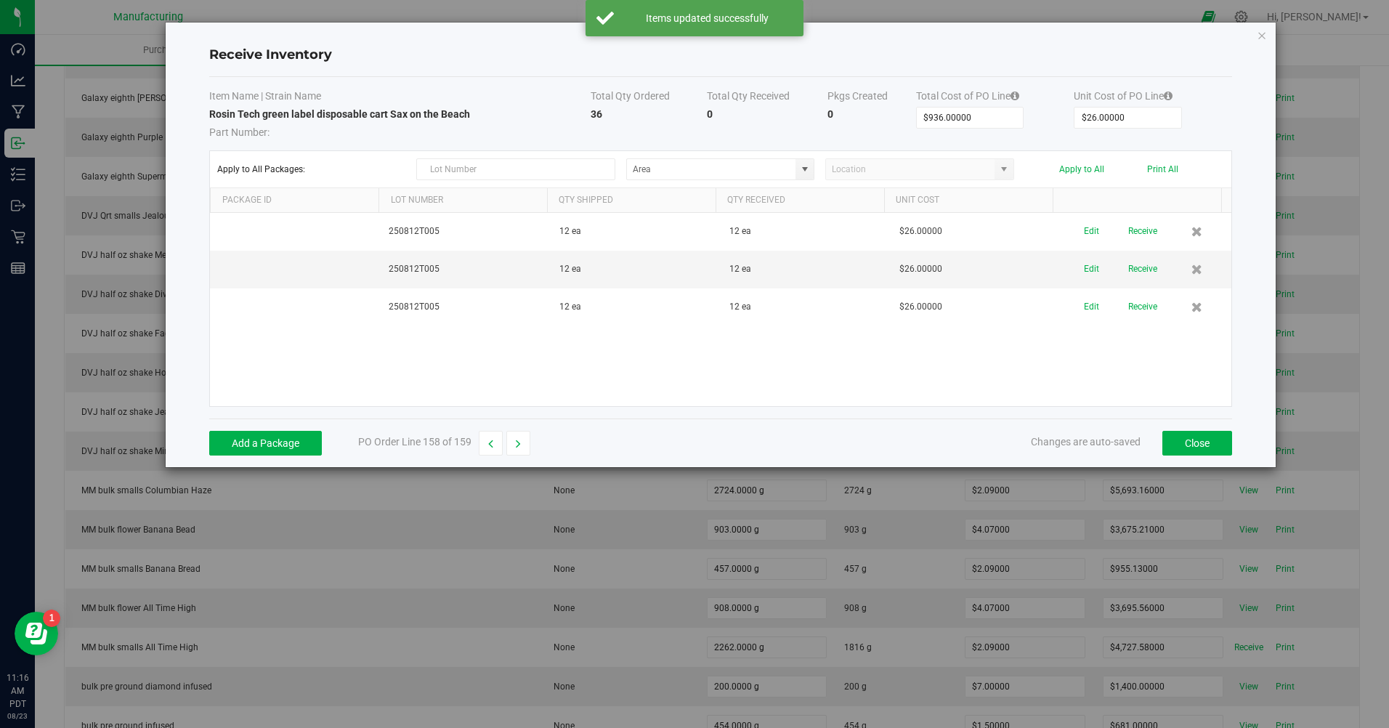
click at [1129, 230] on button "Receive" at bounding box center [1143, 231] width 29 height 25
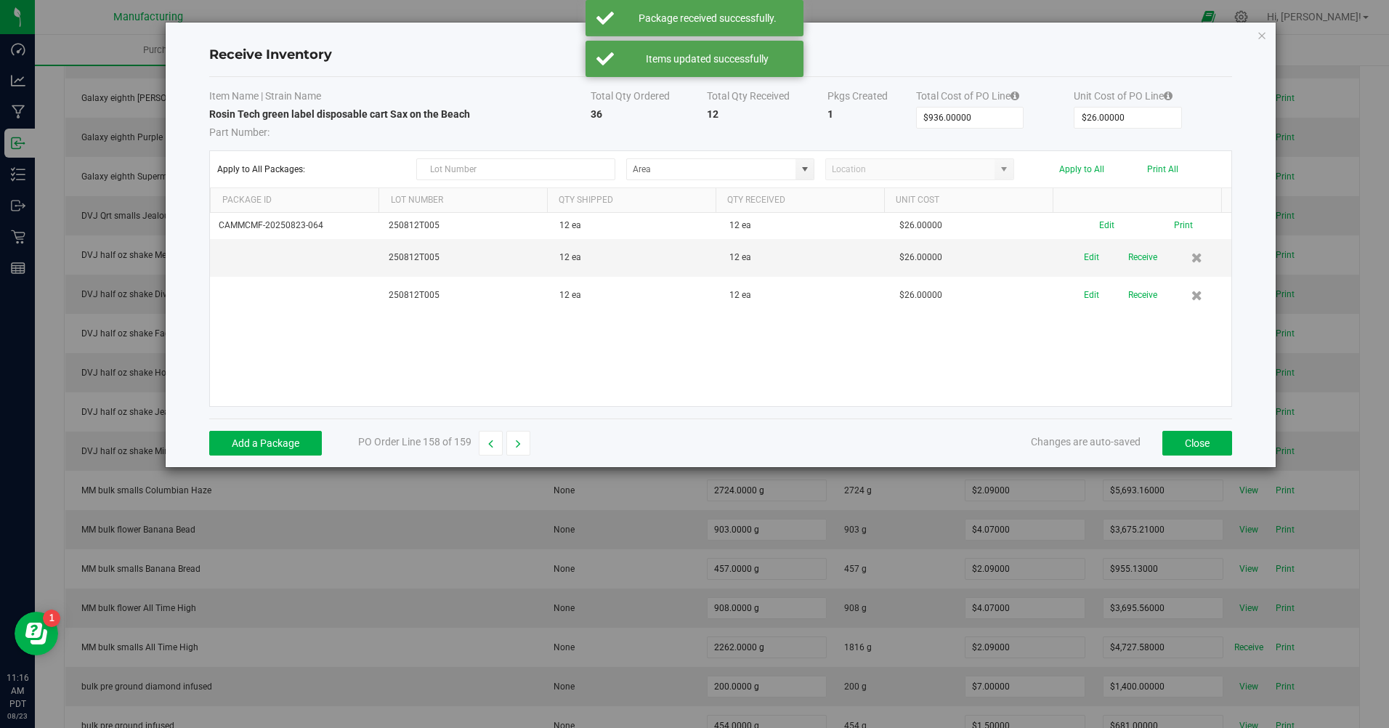
click at [1140, 265] on button "Receive" at bounding box center [1143, 257] width 29 height 25
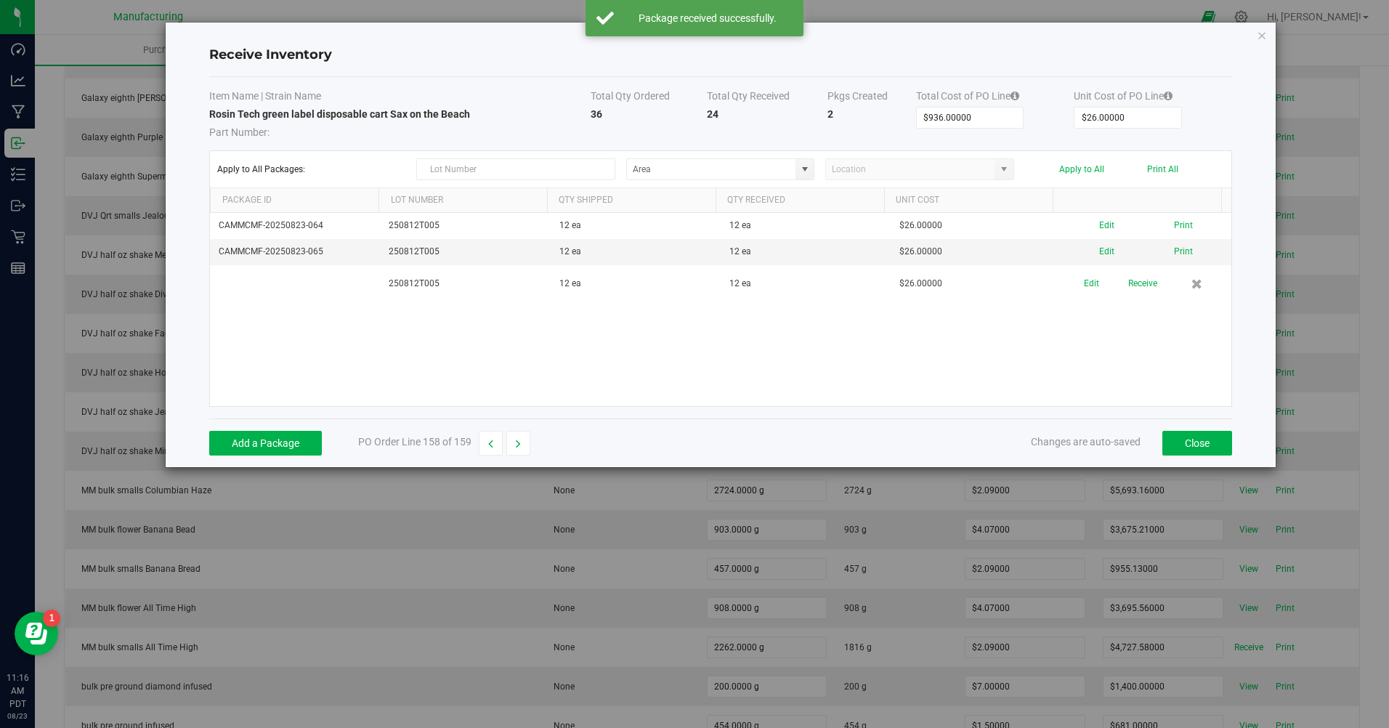
click at [1134, 288] on button "Receive" at bounding box center [1143, 283] width 29 height 25
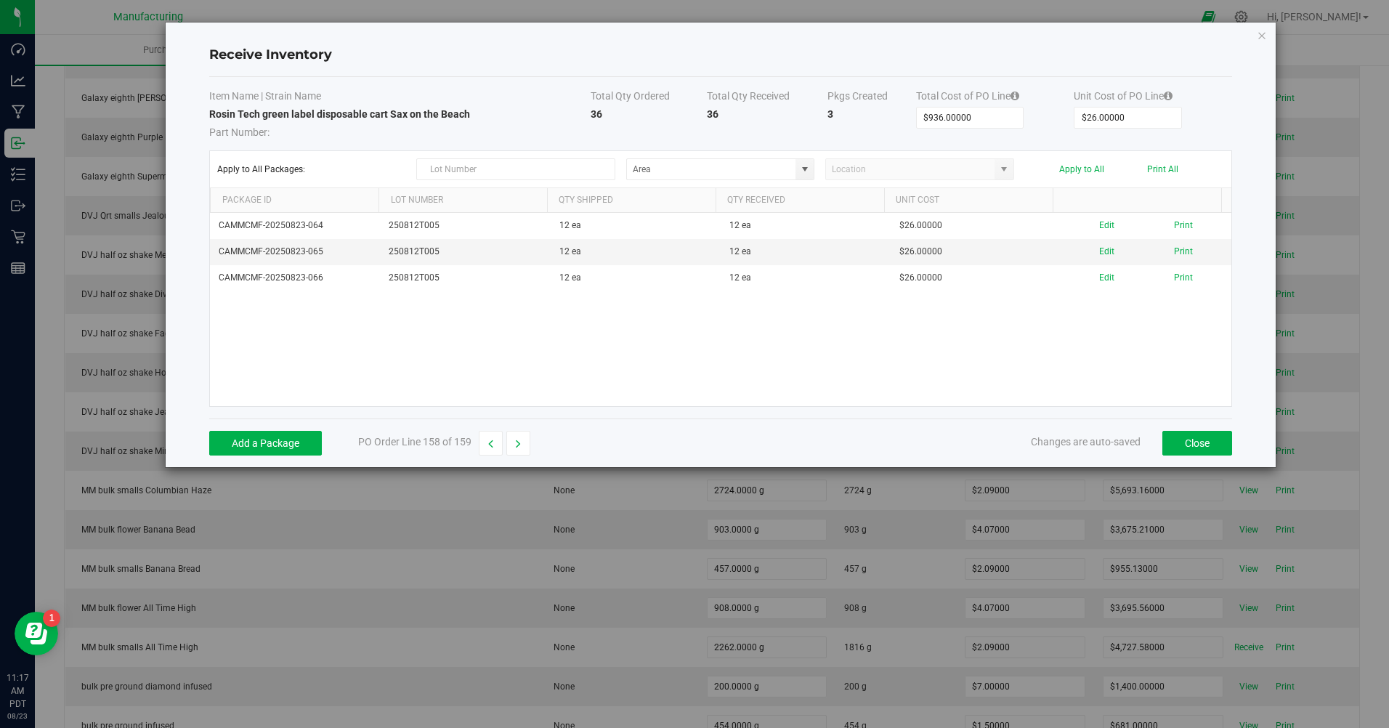
click at [1166, 168] on button "Print All" at bounding box center [1162, 169] width 31 height 10
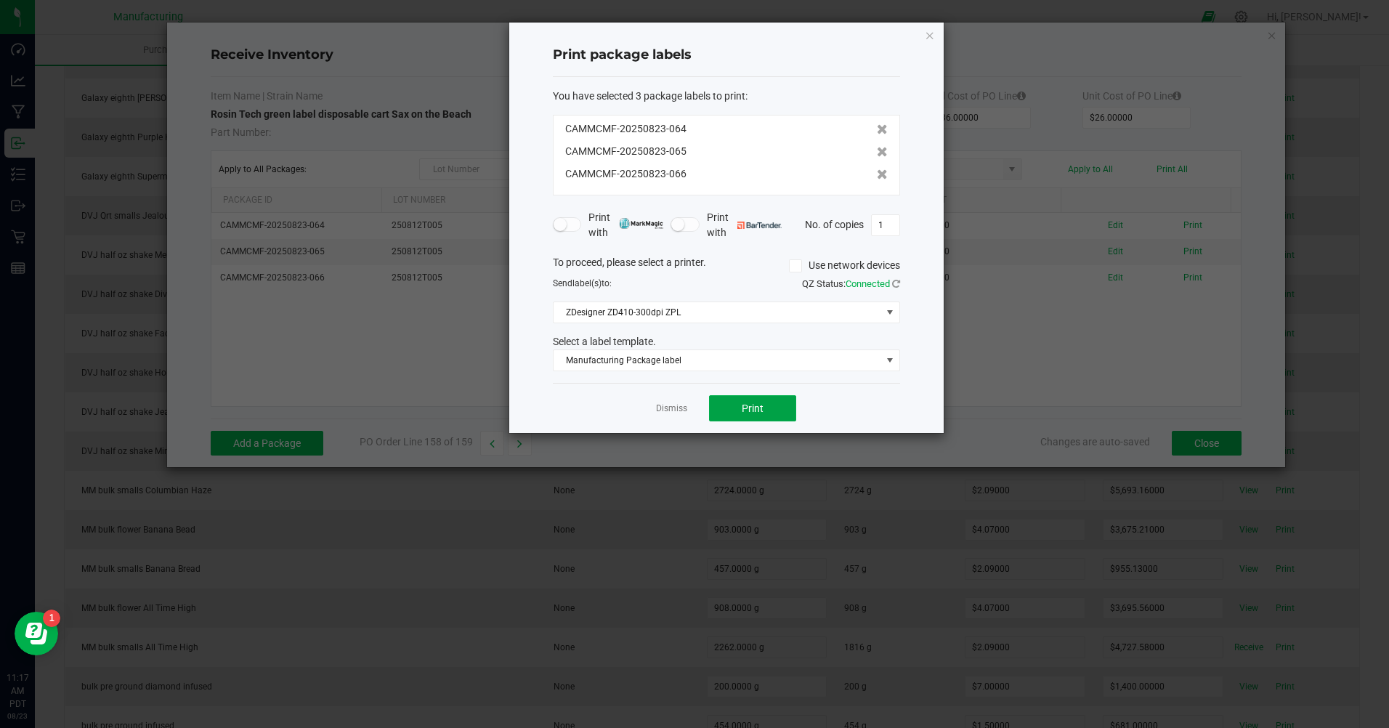
click at [749, 411] on span "Print" at bounding box center [753, 409] width 22 height 12
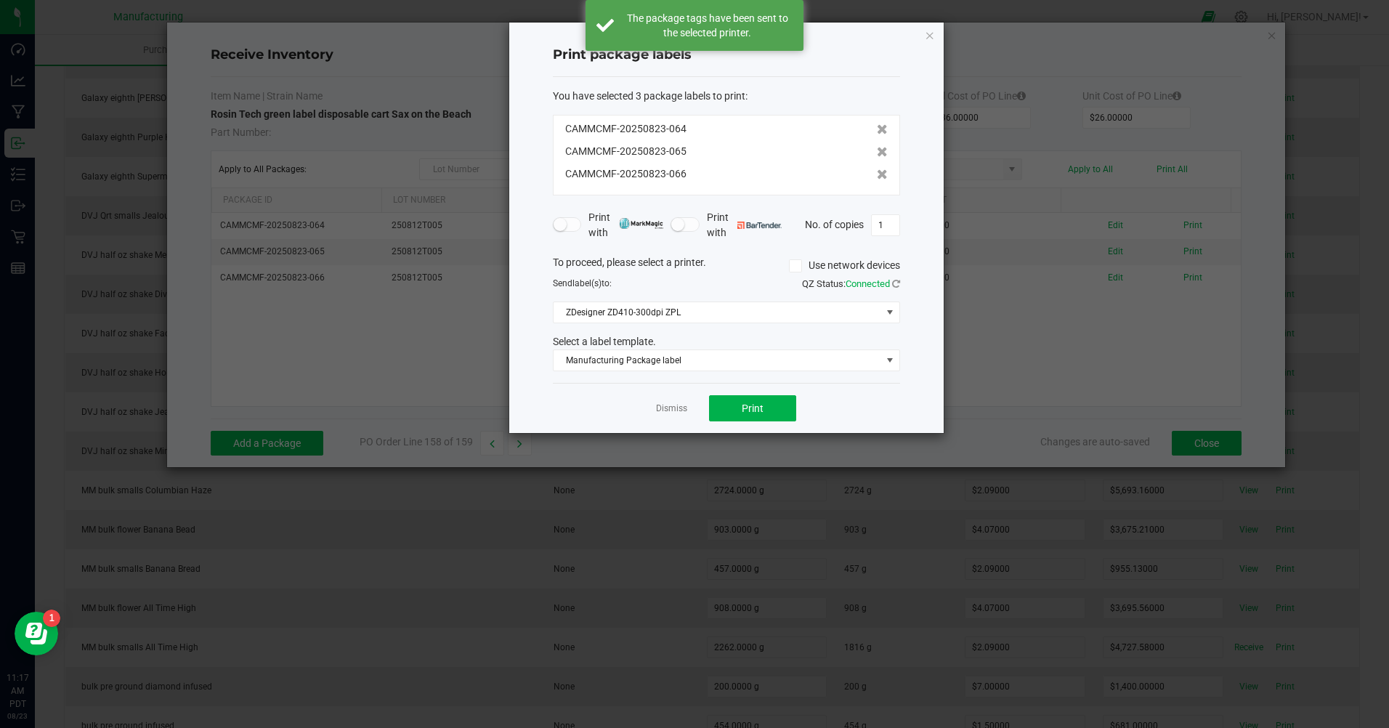
click at [686, 411] on link "Dismiss" at bounding box center [671, 409] width 31 height 12
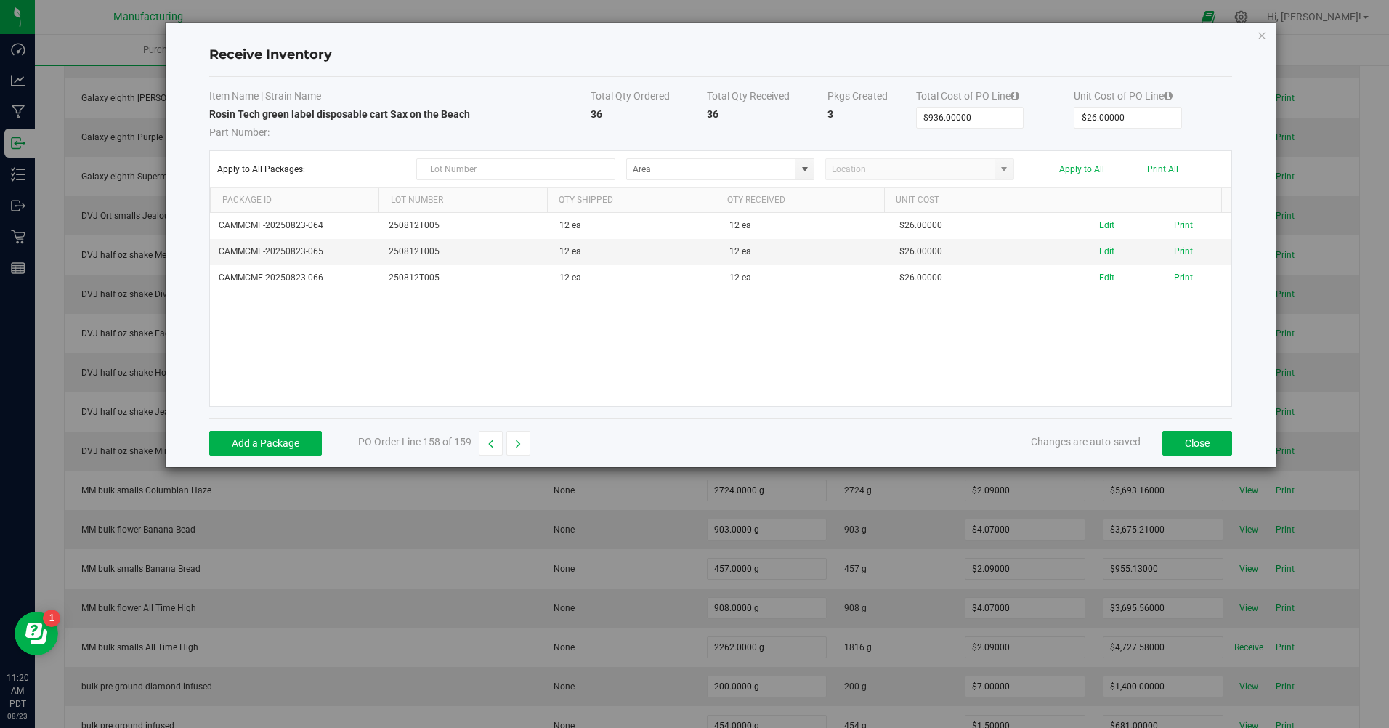
click at [518, 445] on icon "button" at bounding box center [518, 444] width 5 height 10
type input "$2,640.00000"
type input "$22.00000"
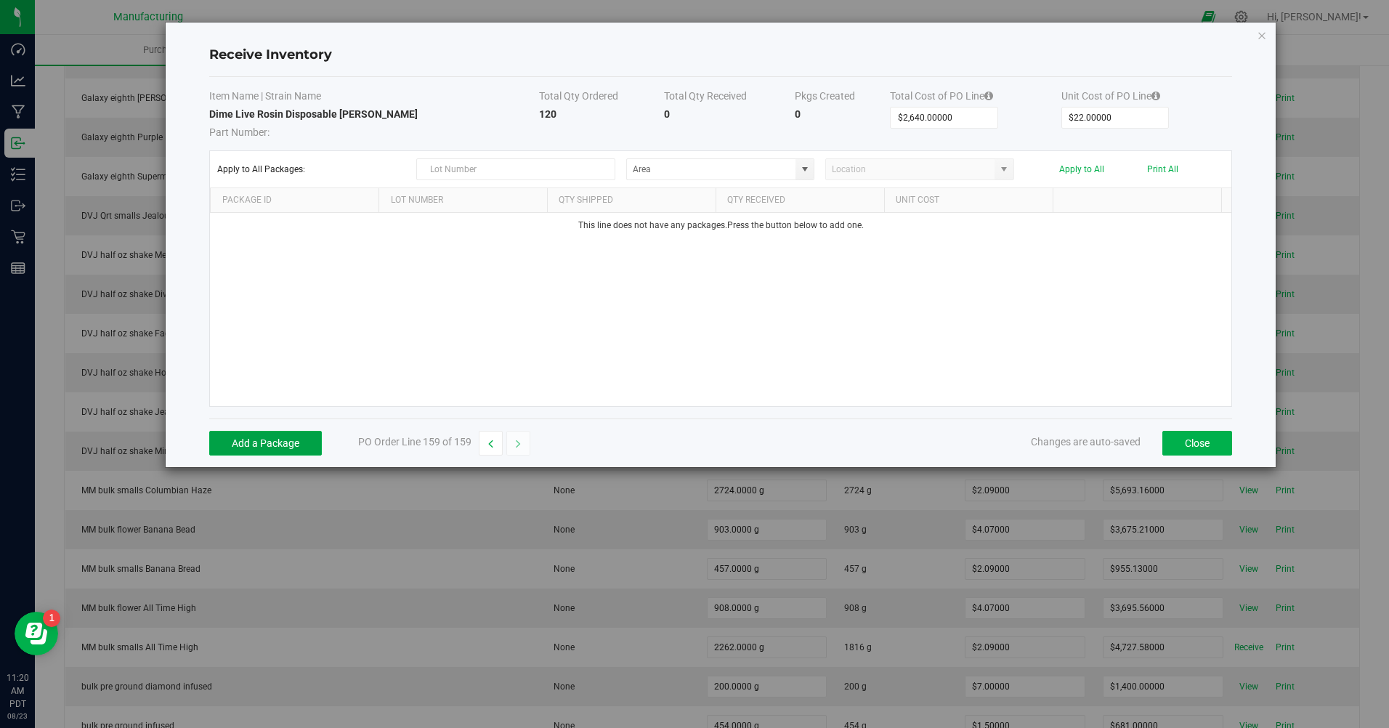
click at [291, 441] on button "Add a Package" at bounding box center [265, 443] width 113 height 25
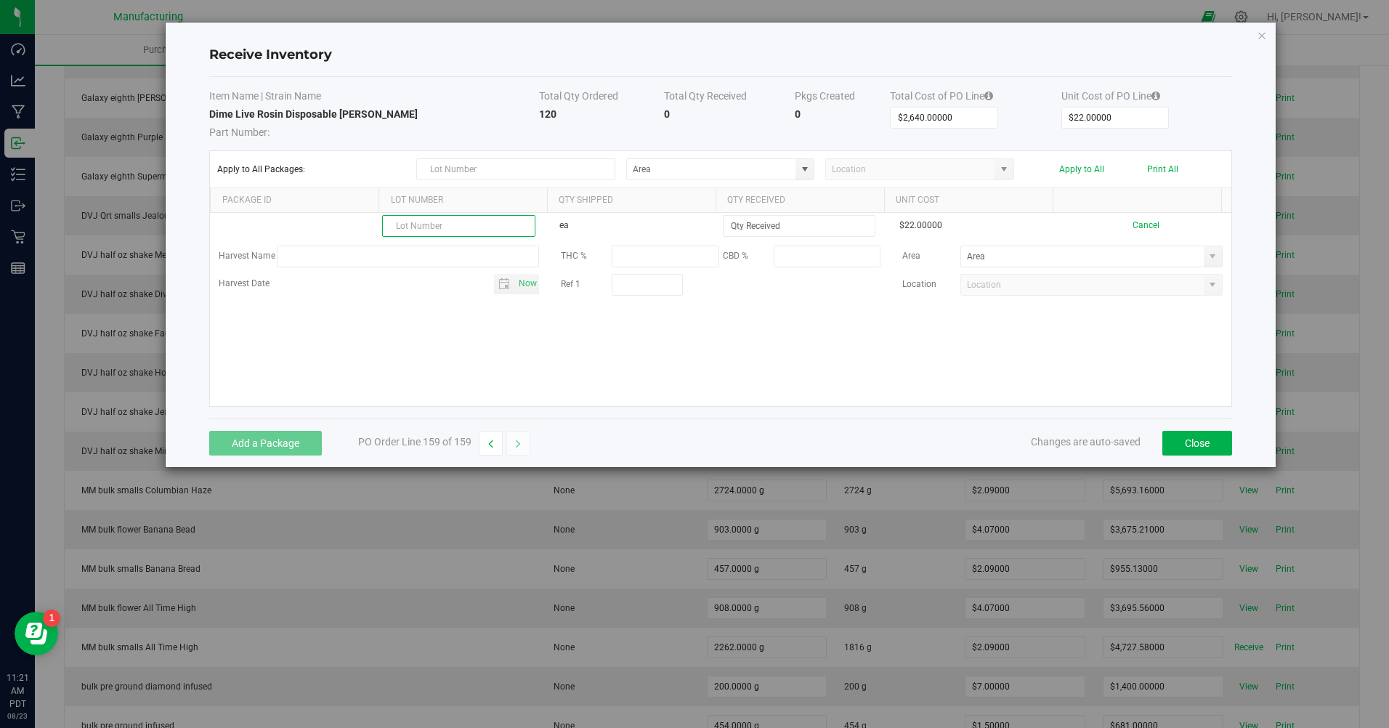
paste input "2507ENC8547_5665"
type input "2507ENC8547_5665"
click at [780, 226] on input at bounding box center [799, 226] width 151 height 20
type input "20 ea"
click at [687, 372] on kendo-grid-list "2507ENC8547_5665 ea 20 ea $22.00000 Cancel Harvest Name THC % CBD % Area Harves…" at bounding box center [721, 309] width 1022 height 193
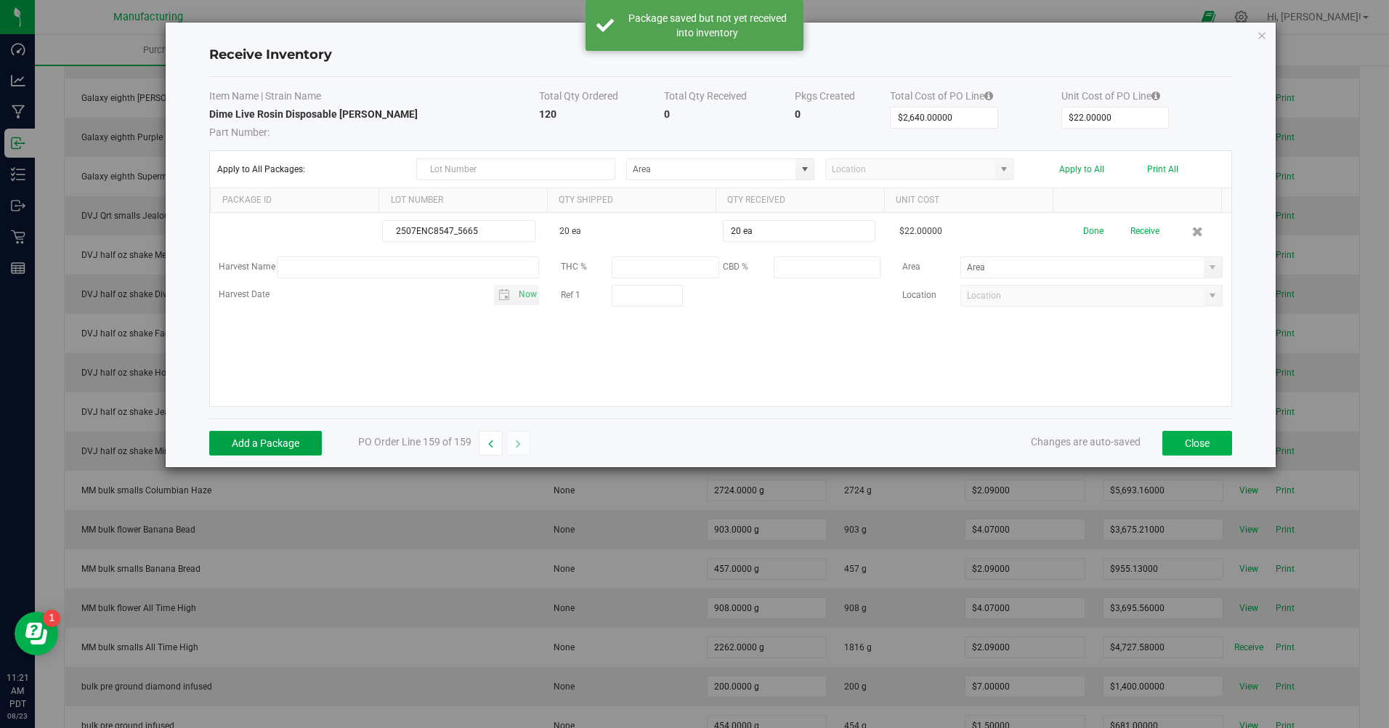
click at [289, 451] on button "Add a Package" at bounding box center [265, 443] width 113 height 25
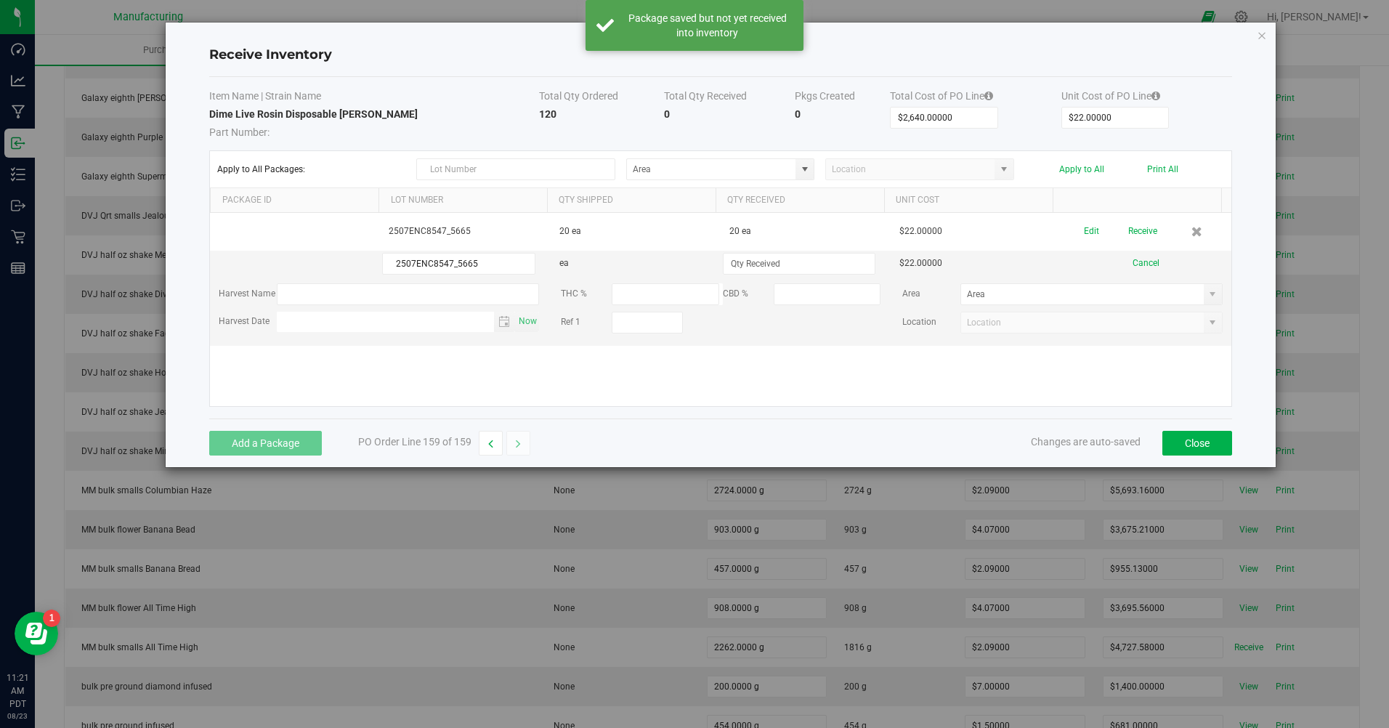
type input "2507ENC8547_5665"
click at [776, 273] on input at bounding box center [799, 264] width 151 height 20
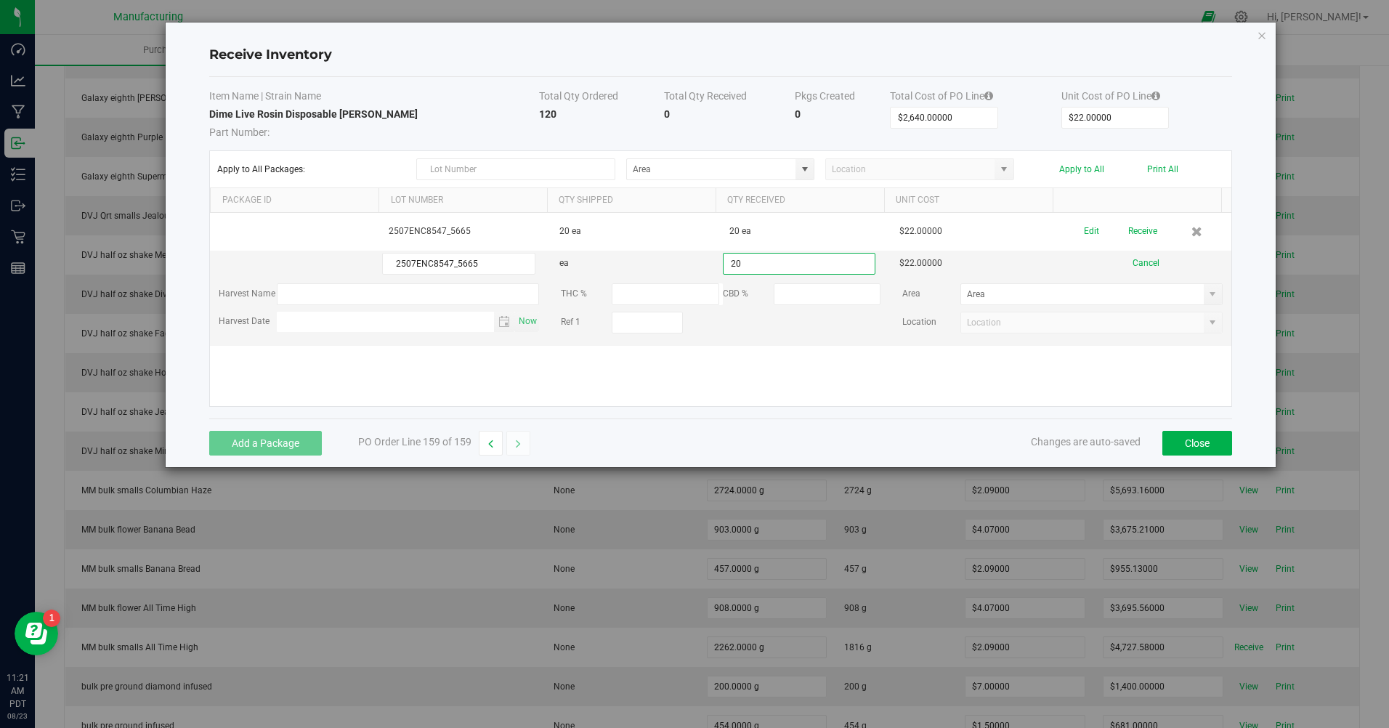
type input "20 ea"
click at [708, 381] on kendo-grid-list "2507ENC8547_5665 20 ea 20 ea $22.00000 Edit Receive 2507ENC8547_5665 ea 20 ea $…" at bounding box center [721, 309] width 1022 height 193
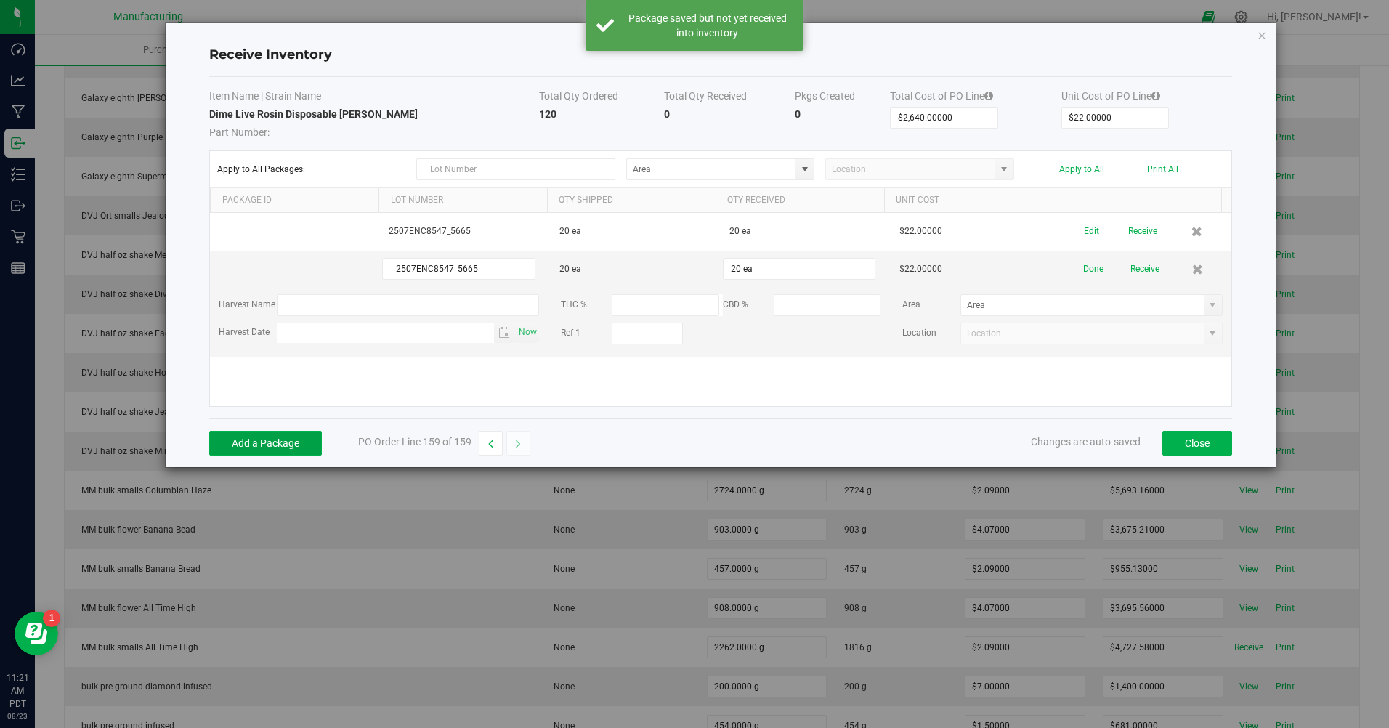
click at [298, 451] on button "Add a Package" at bounding box center [265, 443] width 113 height 25
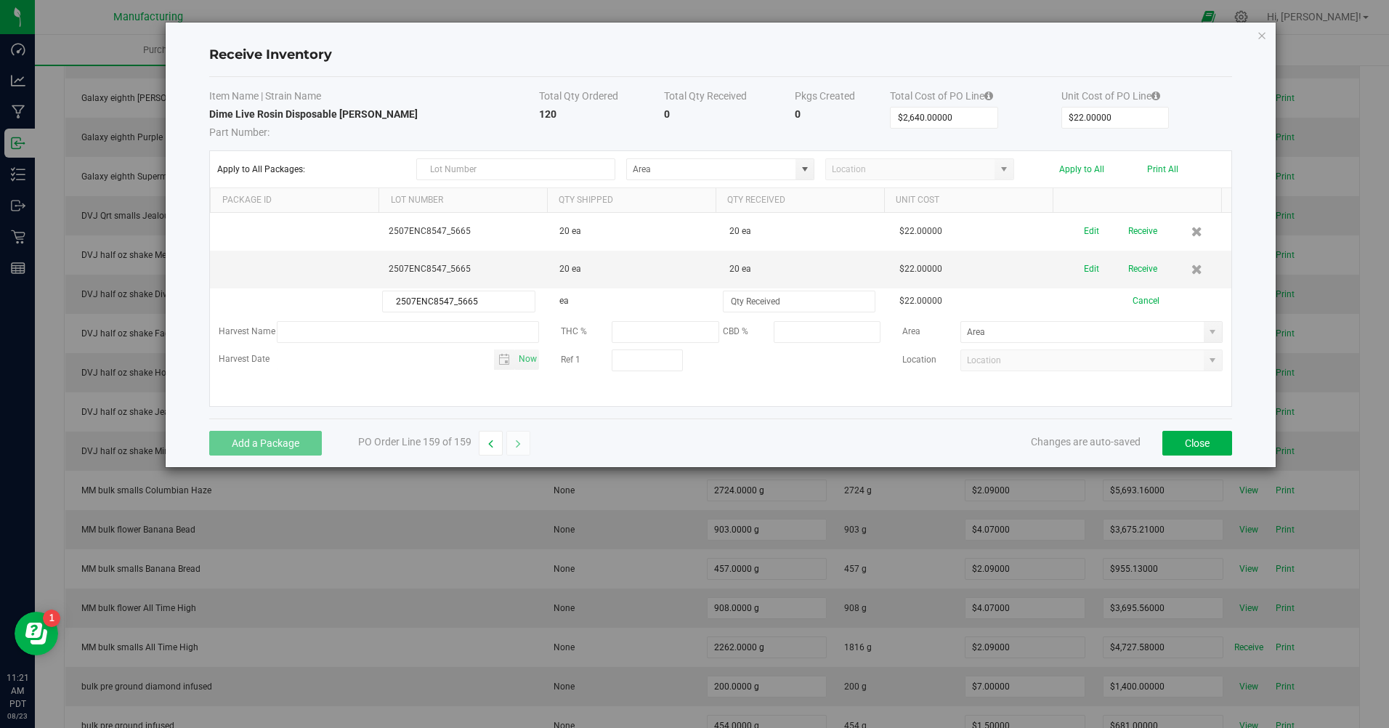
type input "2507ENC8547_5665"
click at [765, 294] on input at bounding box center [799, 301] width 151 height 20
type input "20 ea"
click at [607, 443] on div "Add a Package PO Order Line 159 of 159 Changes are auto-saved Close" at bounding box center [720, 443] width 1023 height 49
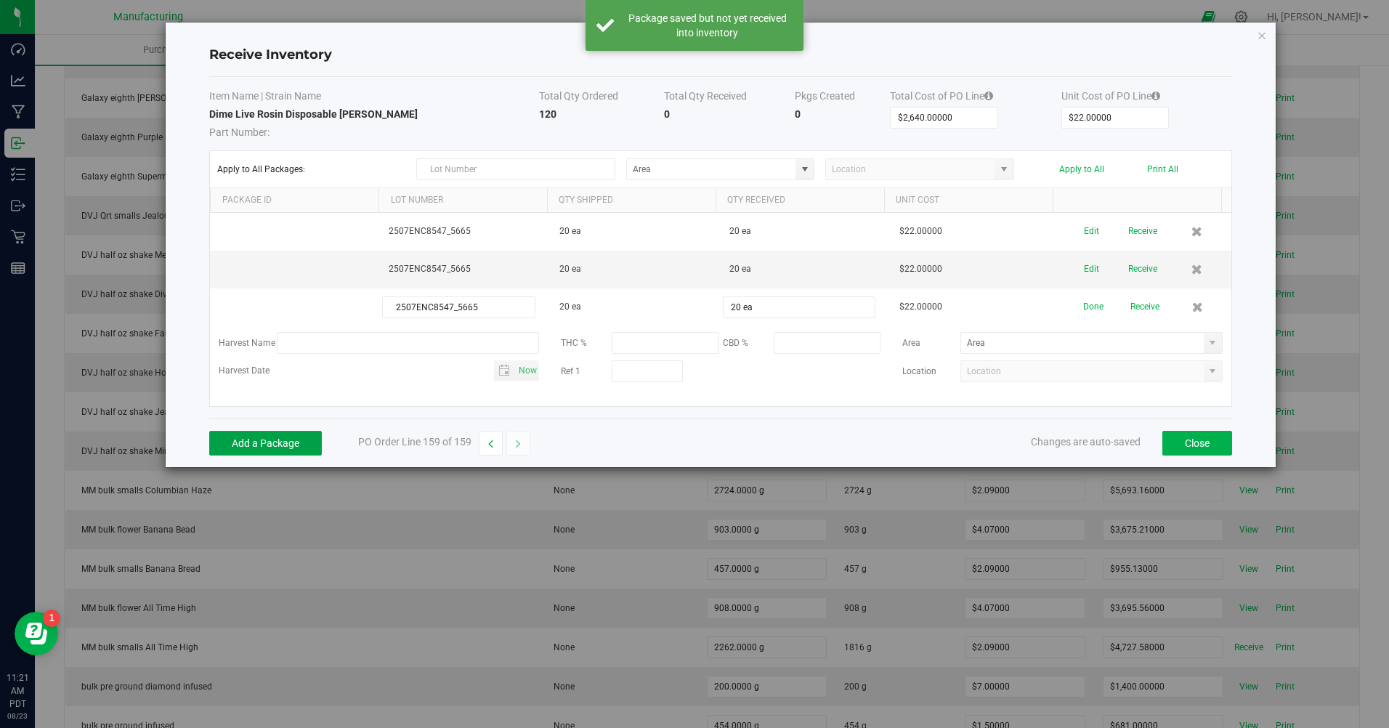
click at [296, 447] on button "Add a Package" at bounding box center [265, 443] width 113 height 25
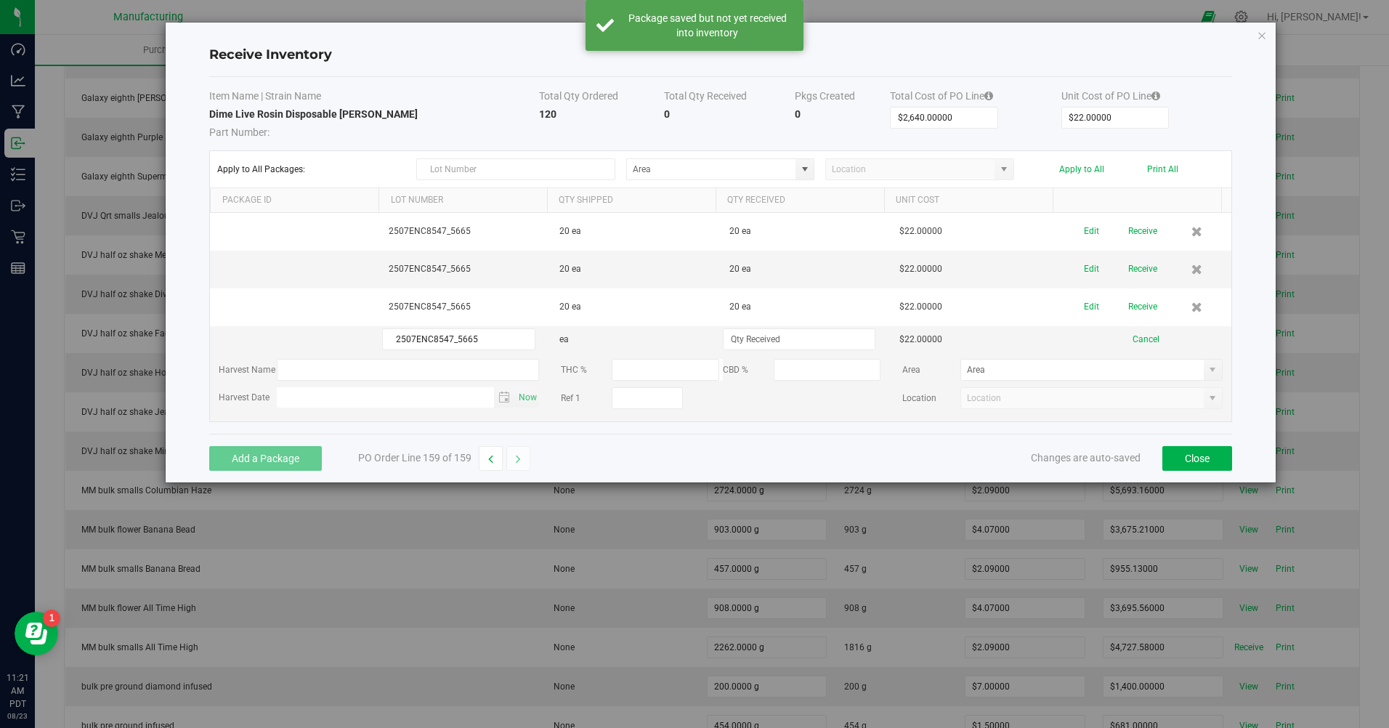
type input "2507ENC8547_5665"
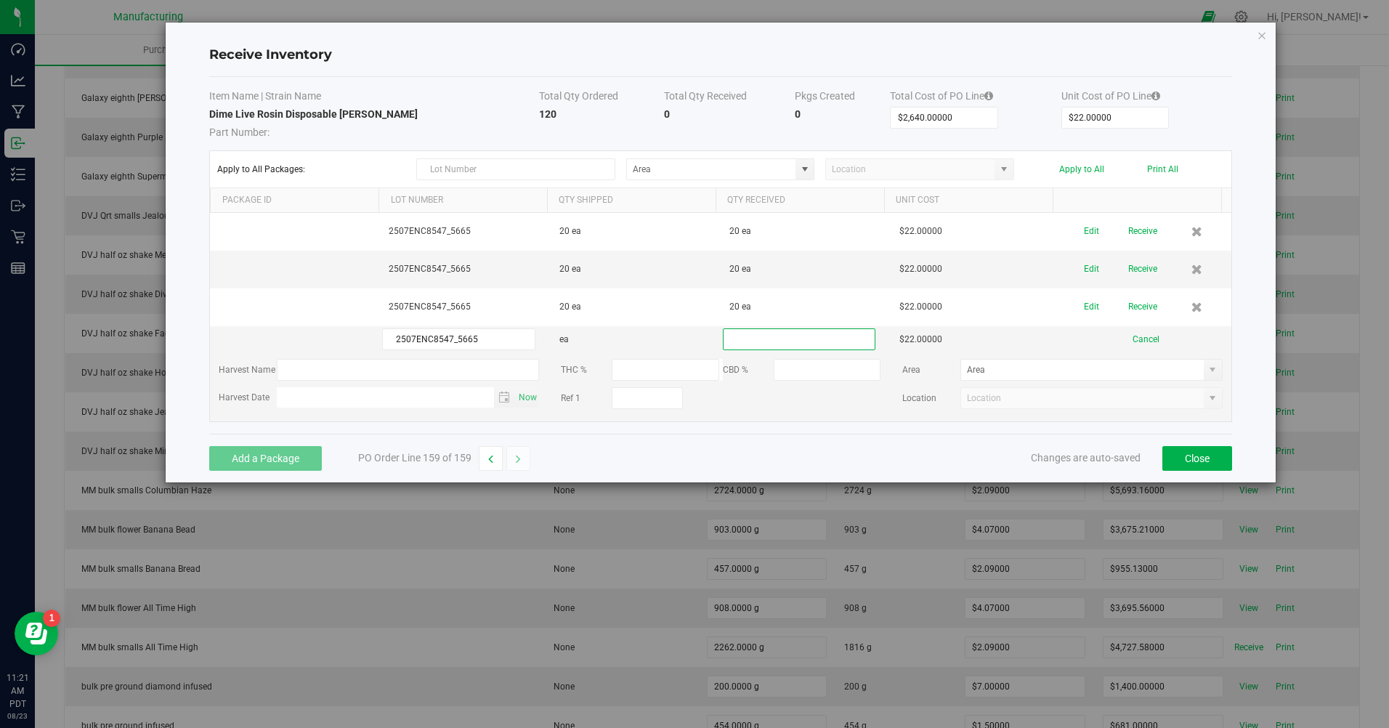
click at [752, 340] on input at bounding box center [799, 339] width 151 height 20
type input "20 ea"
click at [682, 457] on div "Add a Package PO Order Line 159 of 159 Changes are auto-saved Close" at bounding box center [720, 458] width 1023 height 49
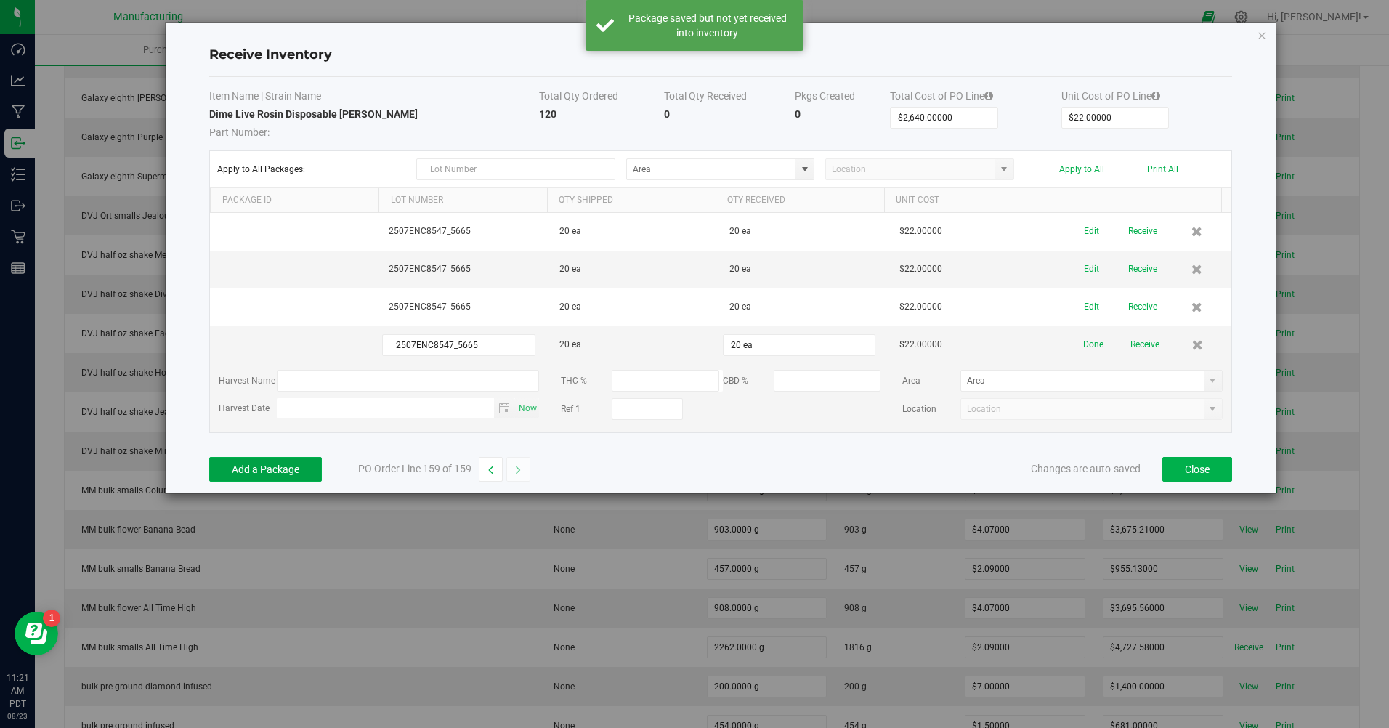
click at [301, 477] on button "Add a Package" at bounding box center [265, 469] width 113 height 25
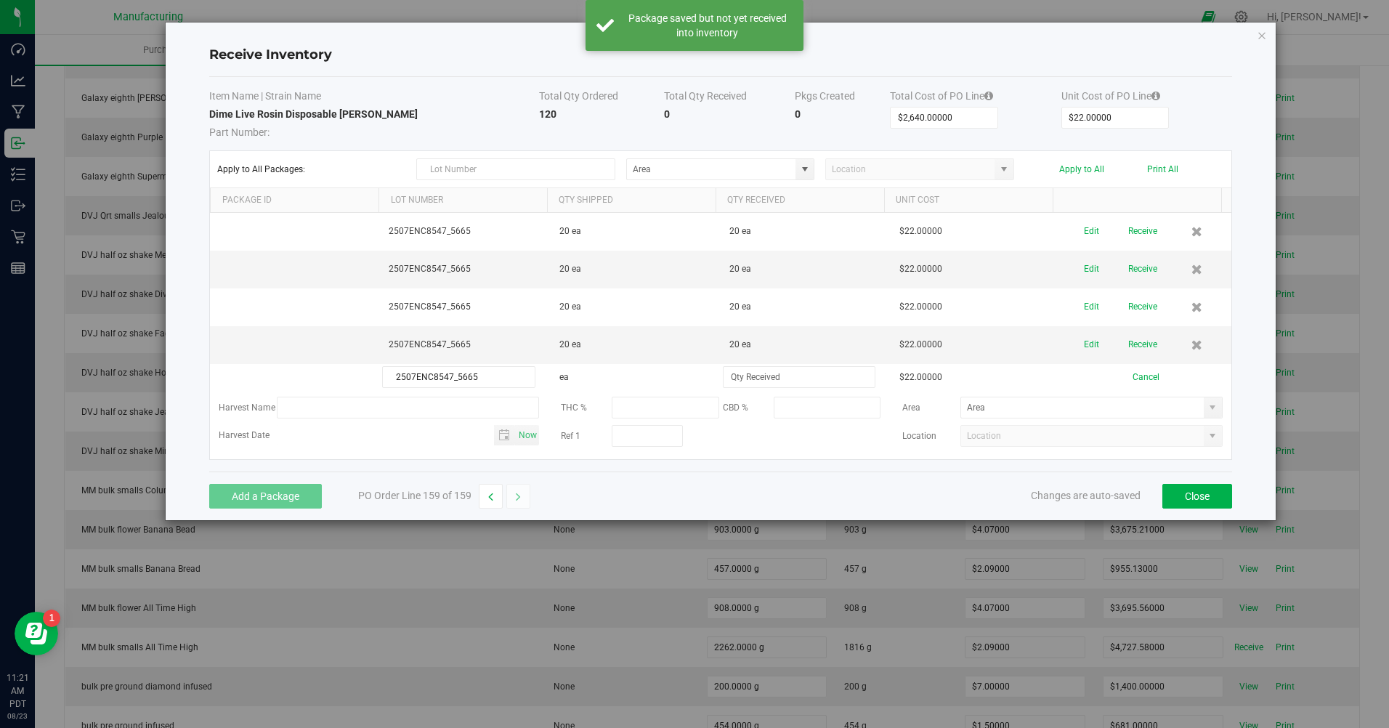
type input "2507ENC8547_5665"
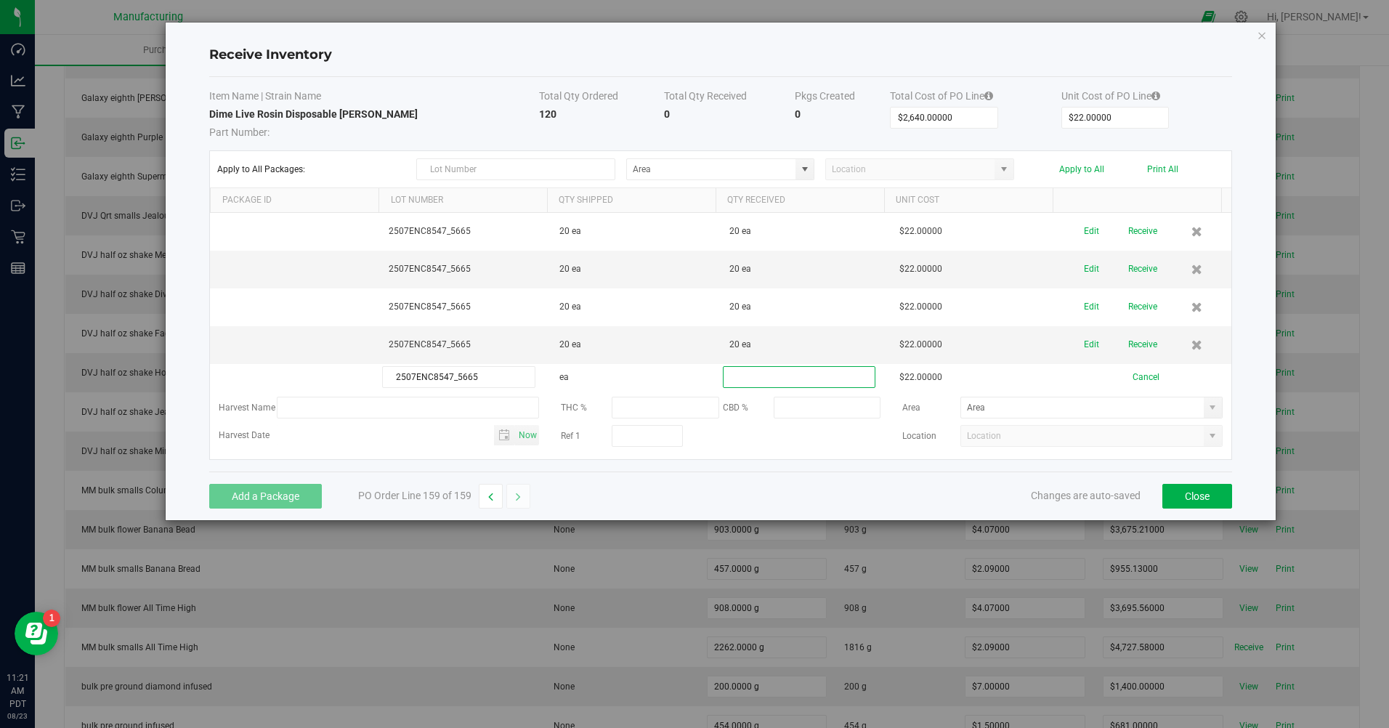
click at [730, 384] on input at bounding box center [799, 377] width 151 height 20
type input "20 ea"
click at [695, 488] on div "Add a Package PO Order Line 159 of 159 Changes are auto-saved Close" at bounding box center [720, 496] width 1023 height 49
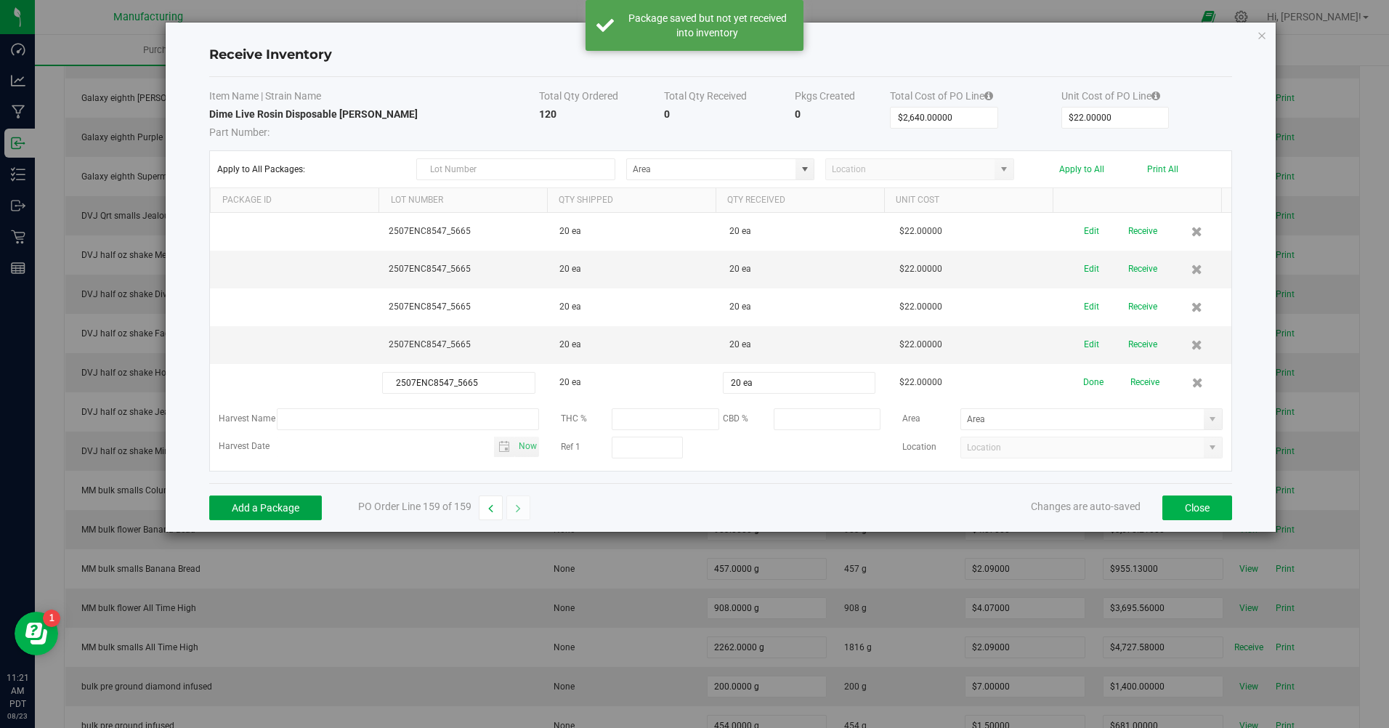
click at [291, 520] on button "Add a Package" at bounding box center [265, 508] width 113 height 25
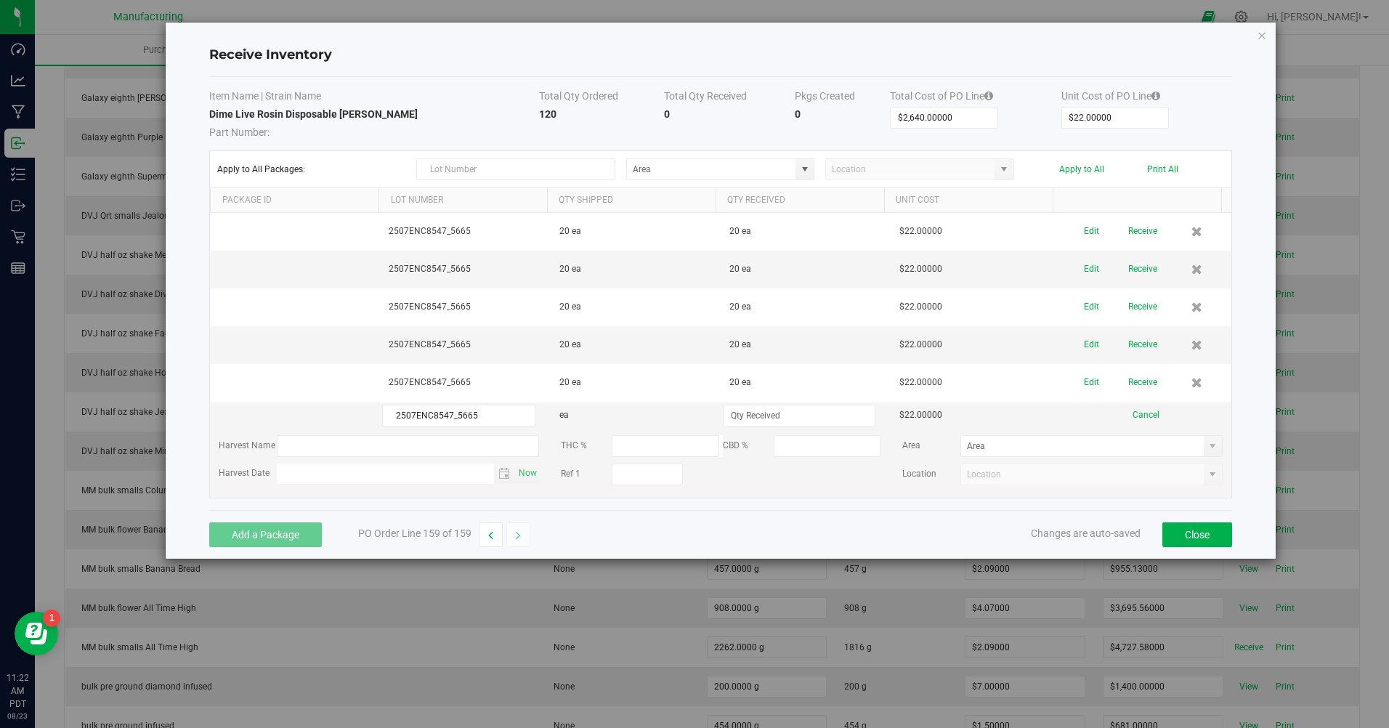
type input "2507ENC8547_5665"
click at [766, 411] on input at bounding box center [799, 416] width 151 height 20
type input "20 ea"
drag, startPoint x: 716, startPoint y: 550, endPoint x: 699, endPoint y: 531, distance: 25.2
click at [716, 550] on div "Add a Package PO Order Line 159 of 159 Changes are auto-saved Close" at bounding box center [720, 534] width 1023 height 49
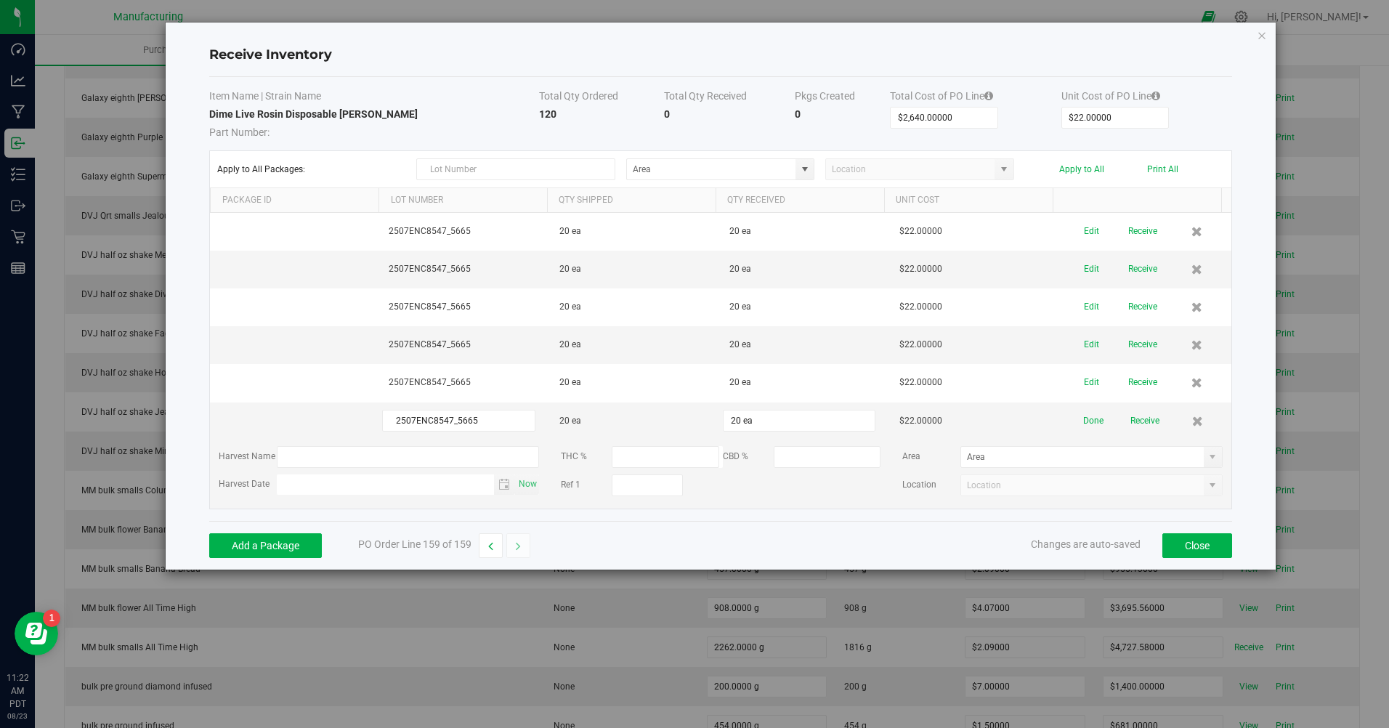
click at [796, 163] on span at bounding box center [805, 169] width 18 height 20
click at [664, 320] on span "Inventory Room" at bounding box center [667, 319] width 62 height 22
type input "Inventory Room"
click at [1075, 169] on button "Apply to All" at bounding box center [1082, 169] width 45 height 10
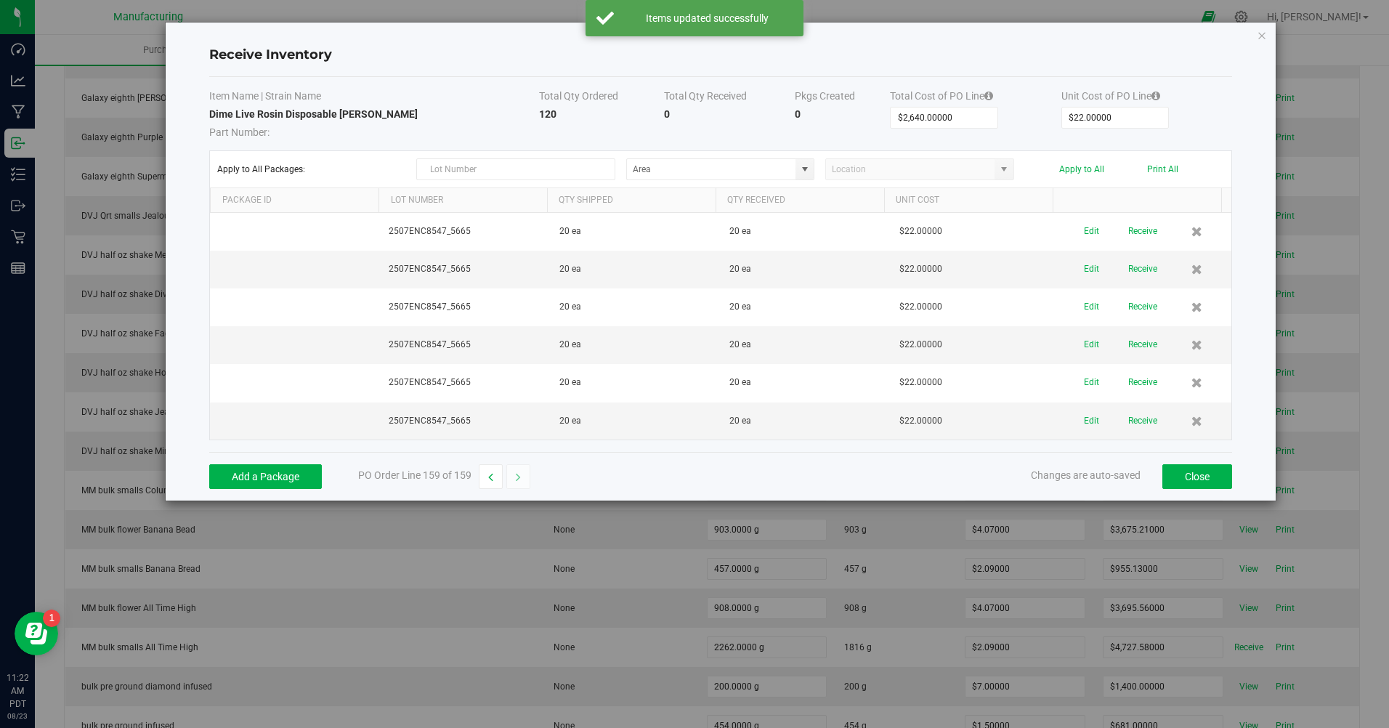
click at [1129, 230] on button "Receive" at bounding box center [1143, 231] width 29 height 25
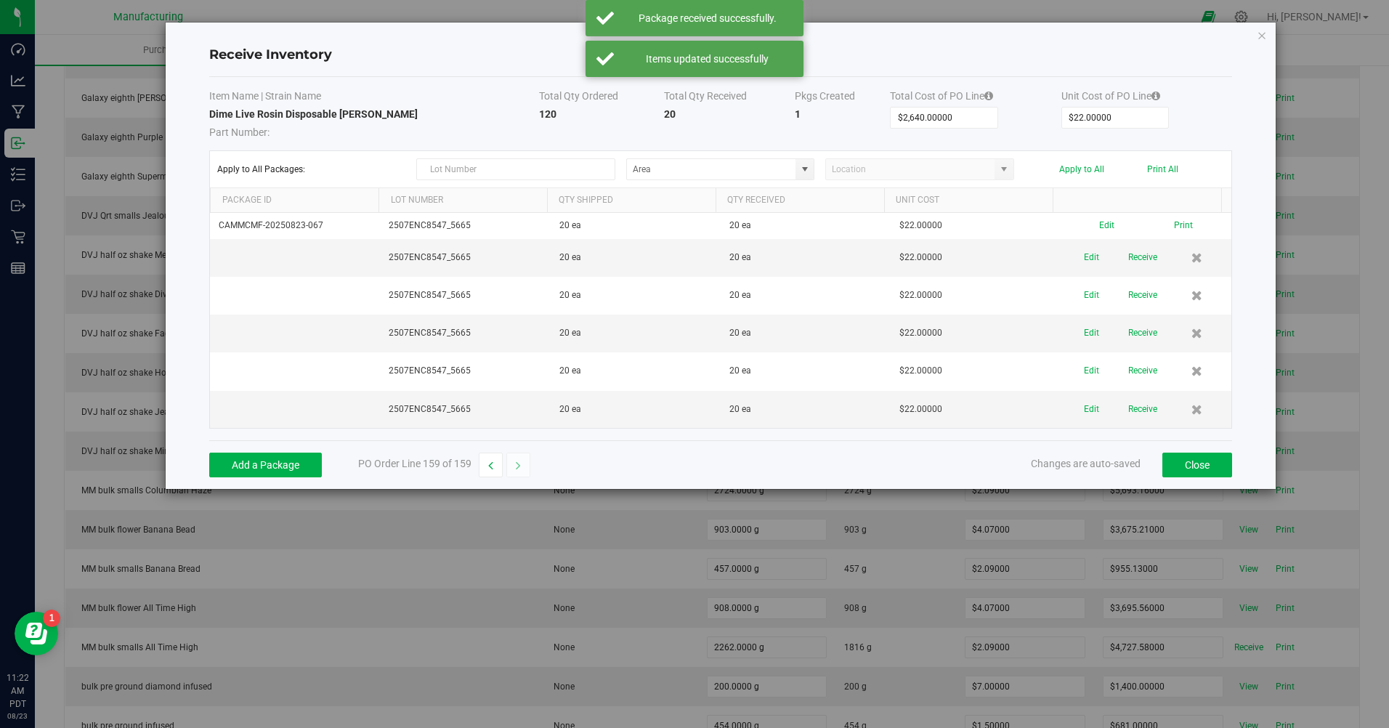
click at [1143, 254] on button "Receive" at bounding box center [1143, 257] width 29 height 25
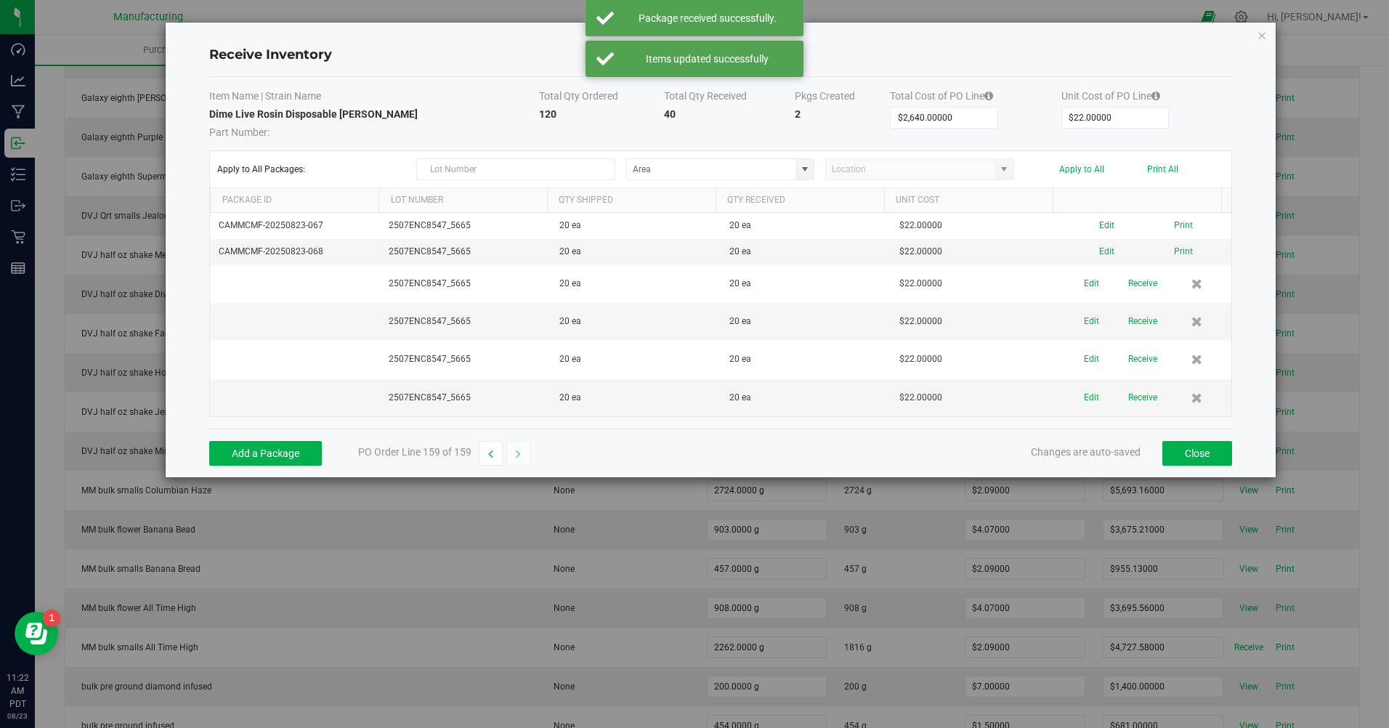
click at [1140, 293] on button "Receive" at bounding box center [1143, 283] width 29 height 25
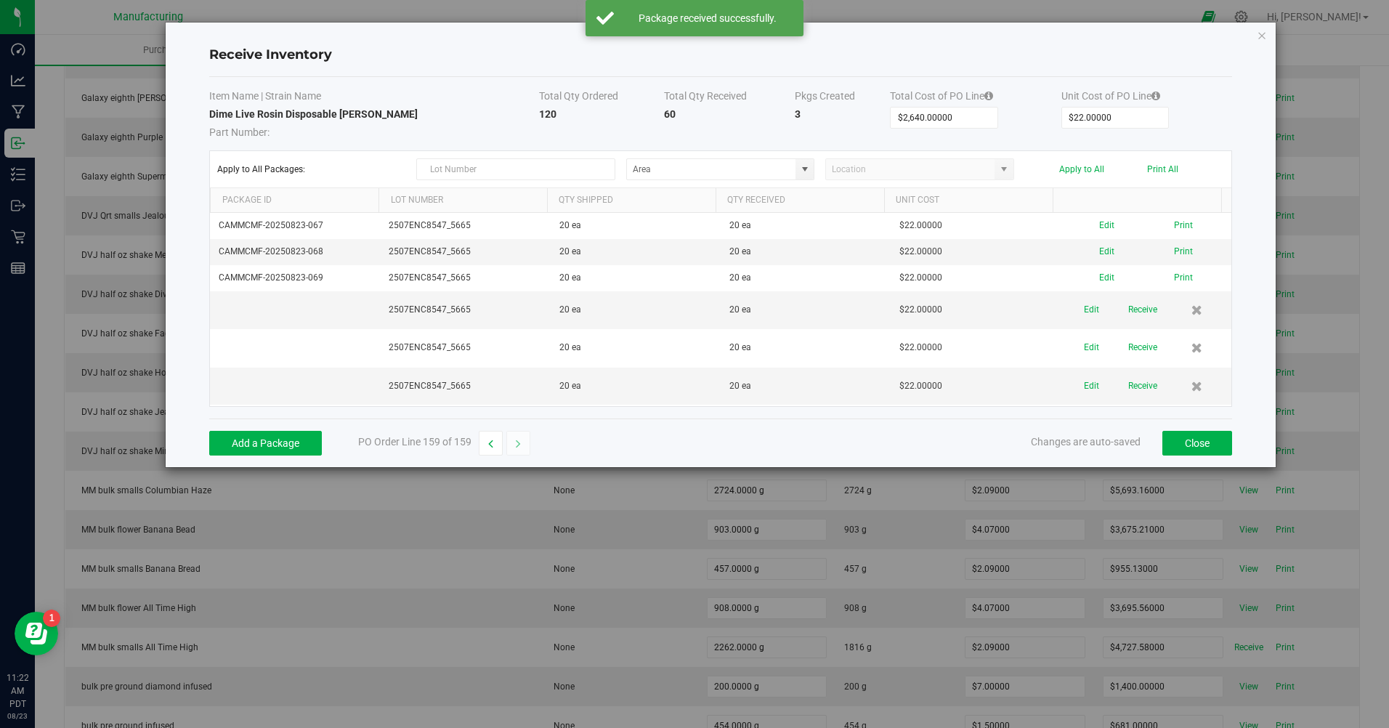
click at [1143, 305] on button "Receive" at bounding box center [1143, 309] width 29 height 25
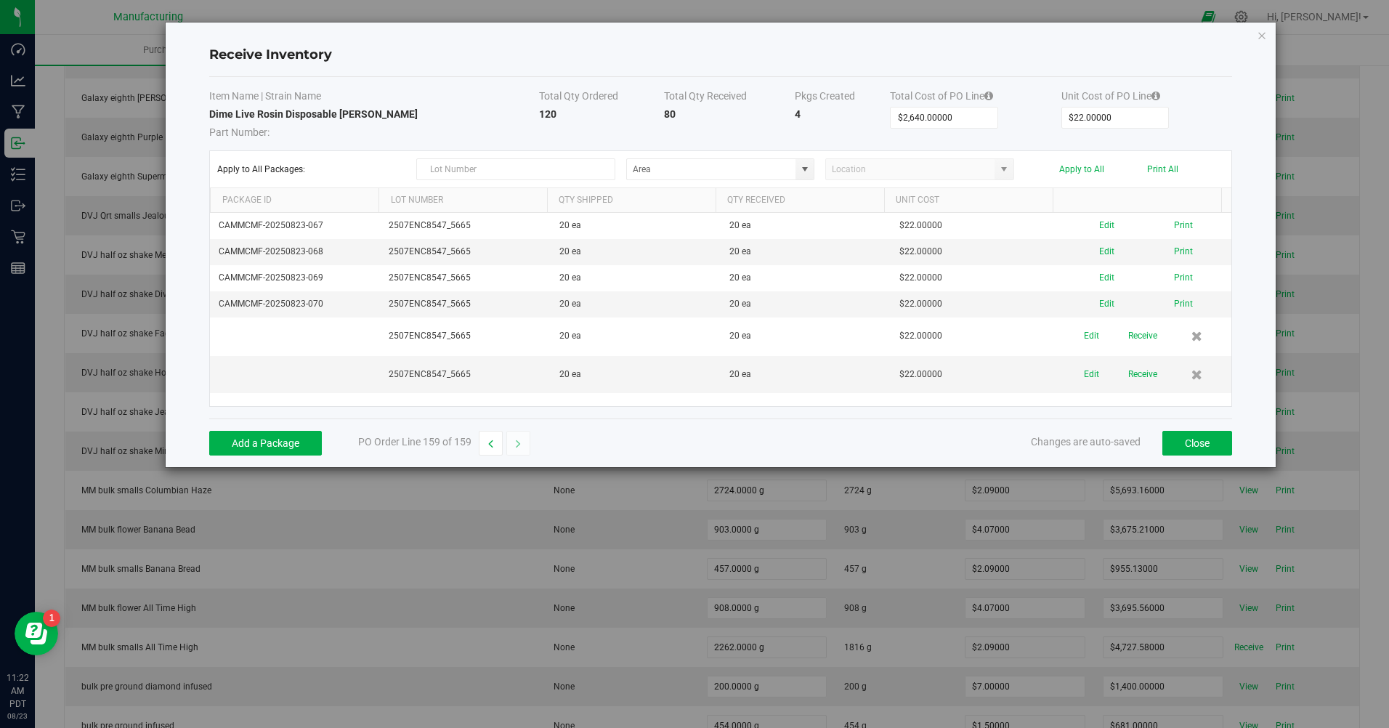
click at [1139, 339] on button "Receive" at bounding box center [1143, 335] width 29 height 25
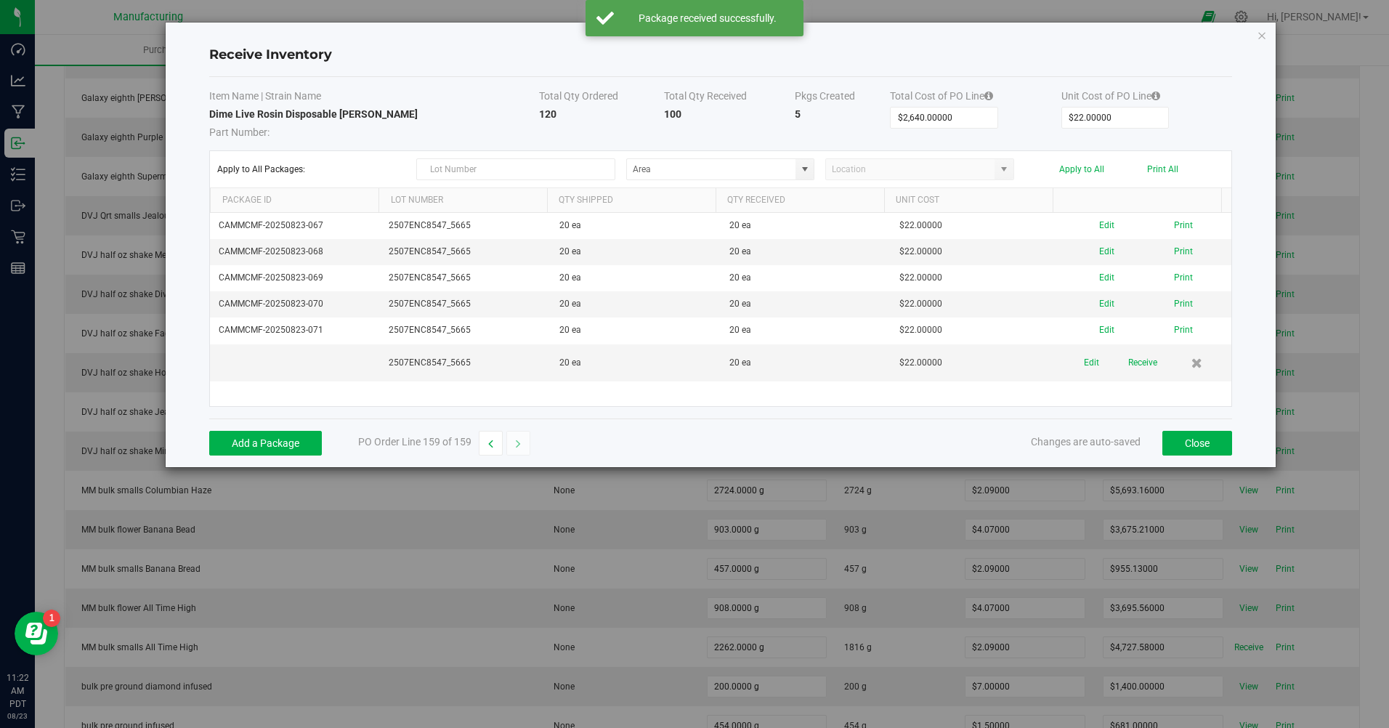
click at [1140, 362] on button "Receive" at bounding box center [1143, 362] width 29 height 25
click at [1165, 166] on button "Print All" at bounding box center [1162, 169] width 31 height 10
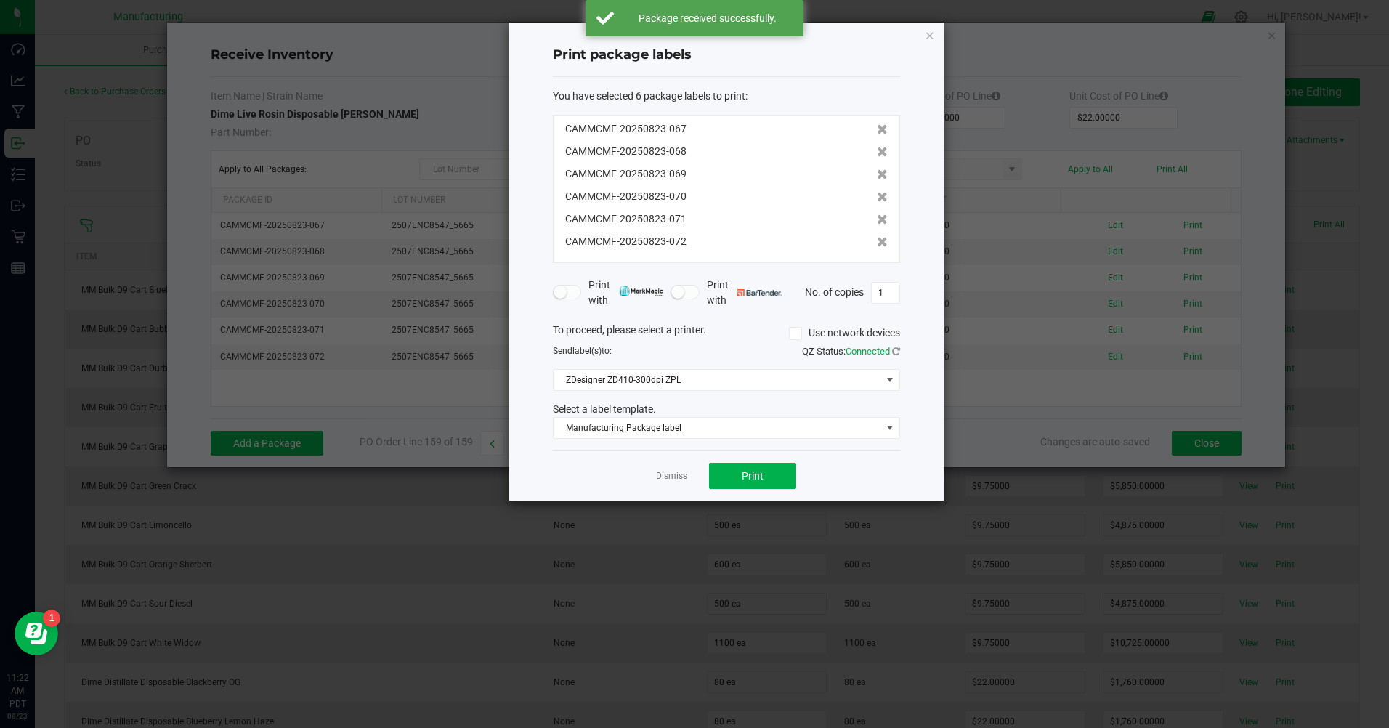
scroll to position [5450, 0]
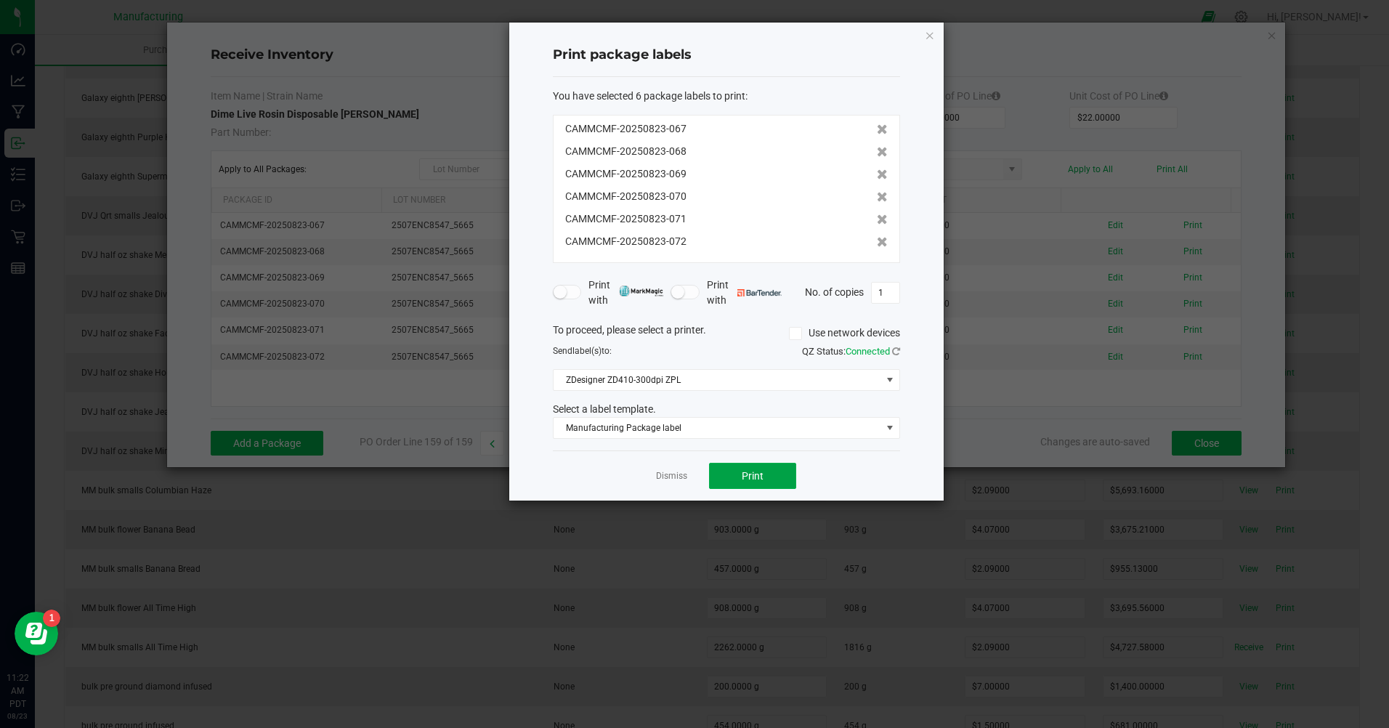
click at [780, 476] on button "Print" at bounding box center [752, 476] width 87 height 26
click at [675, 481] on link "Dismiss" at bounding box center [671, 476] width 31 height 12
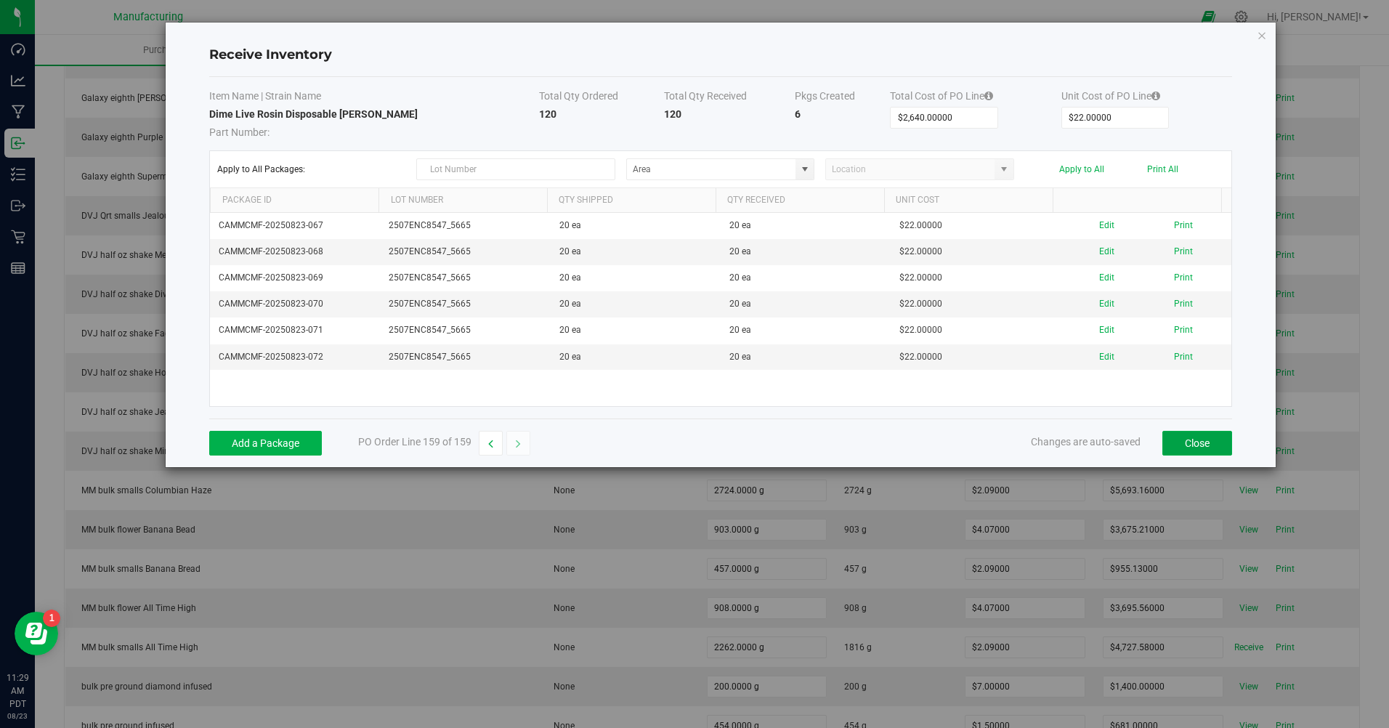
click at [1189, 443] on button "Close" at bounding box center [1198, 443] width 70 height 25
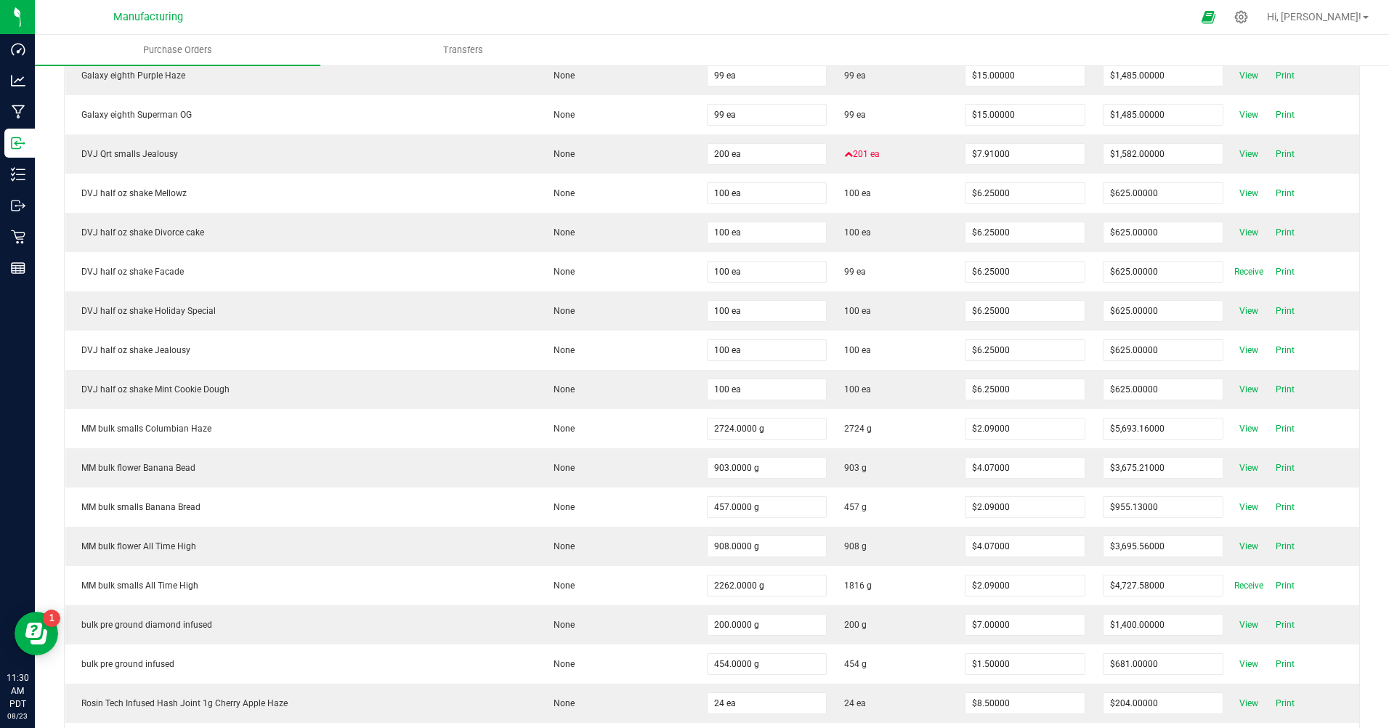
scroll to position [5391, 0]
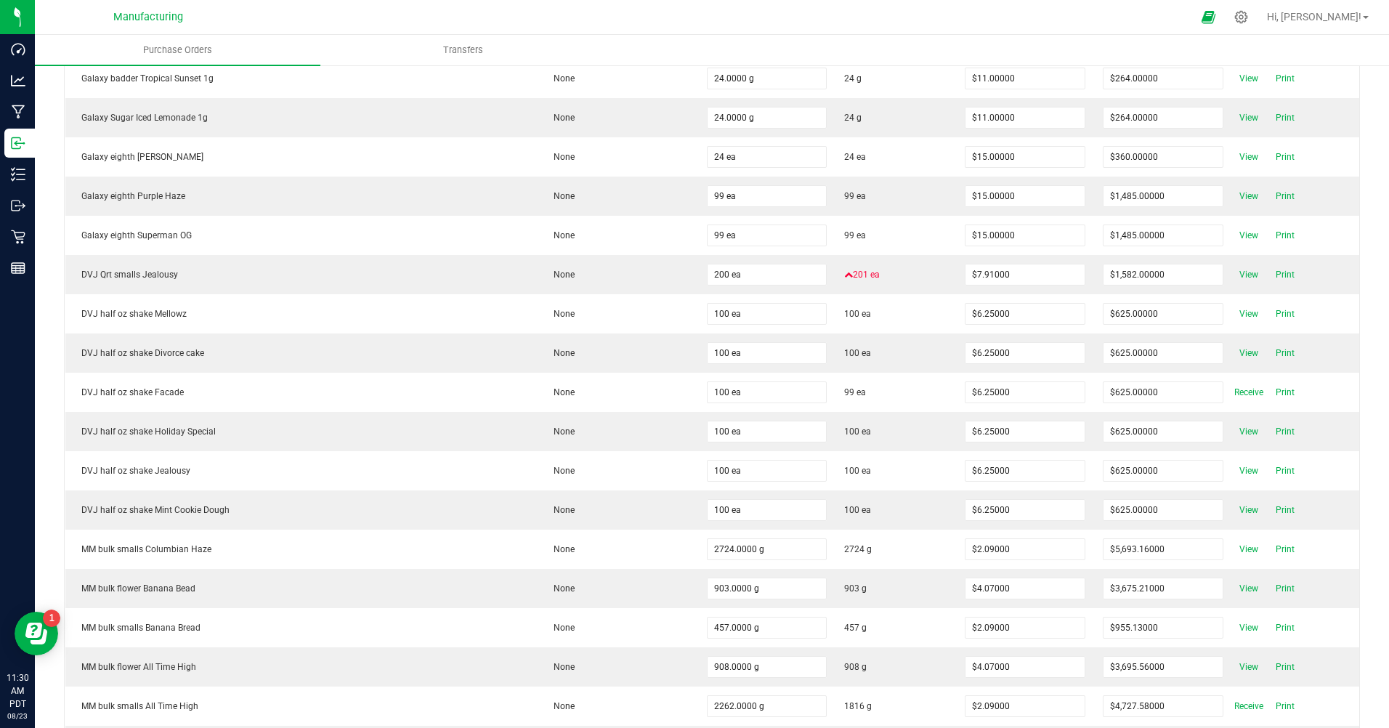
click at [1235, 388] on span "Receive" at bounding box center [1249, 392] width 29 height 17
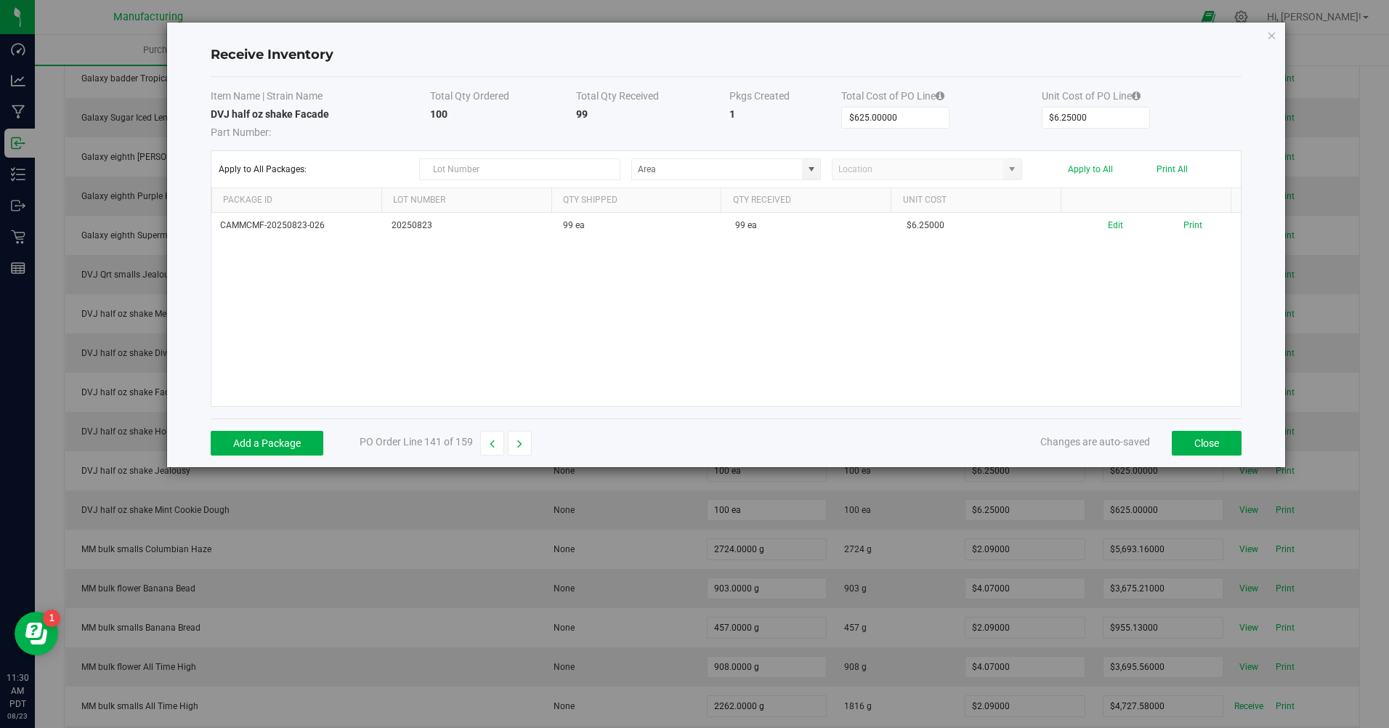
click at [1267, 36] on div "Receive Inventory Item Name | Strain Name Total Qty Ordered Total Qty Received …" at bounding box center [726, 245] width 1119 height 445
click at [1268, 35] on icon "Close modal" at bounding box center [1272, 34] width 10 height 17
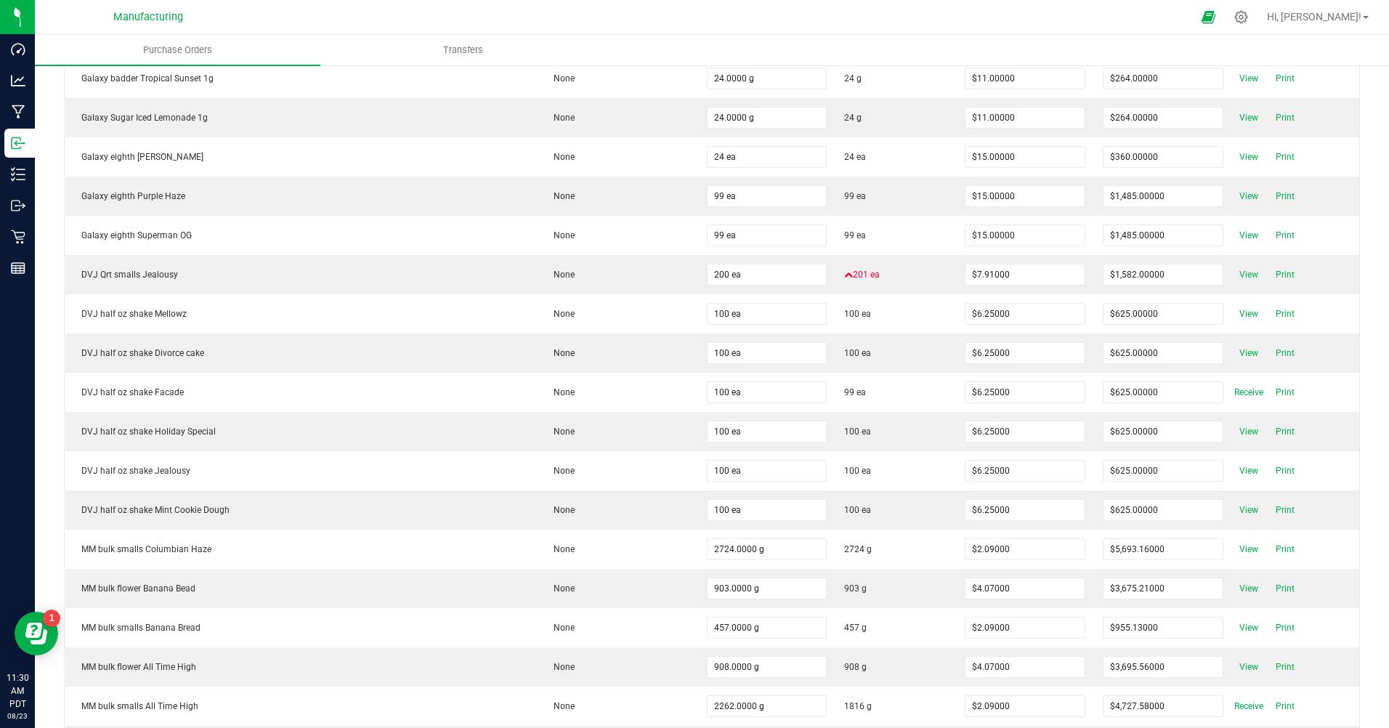
click at [1235, 390] on span "Receive" at bounding box center [1249, 392] width 29 height 17
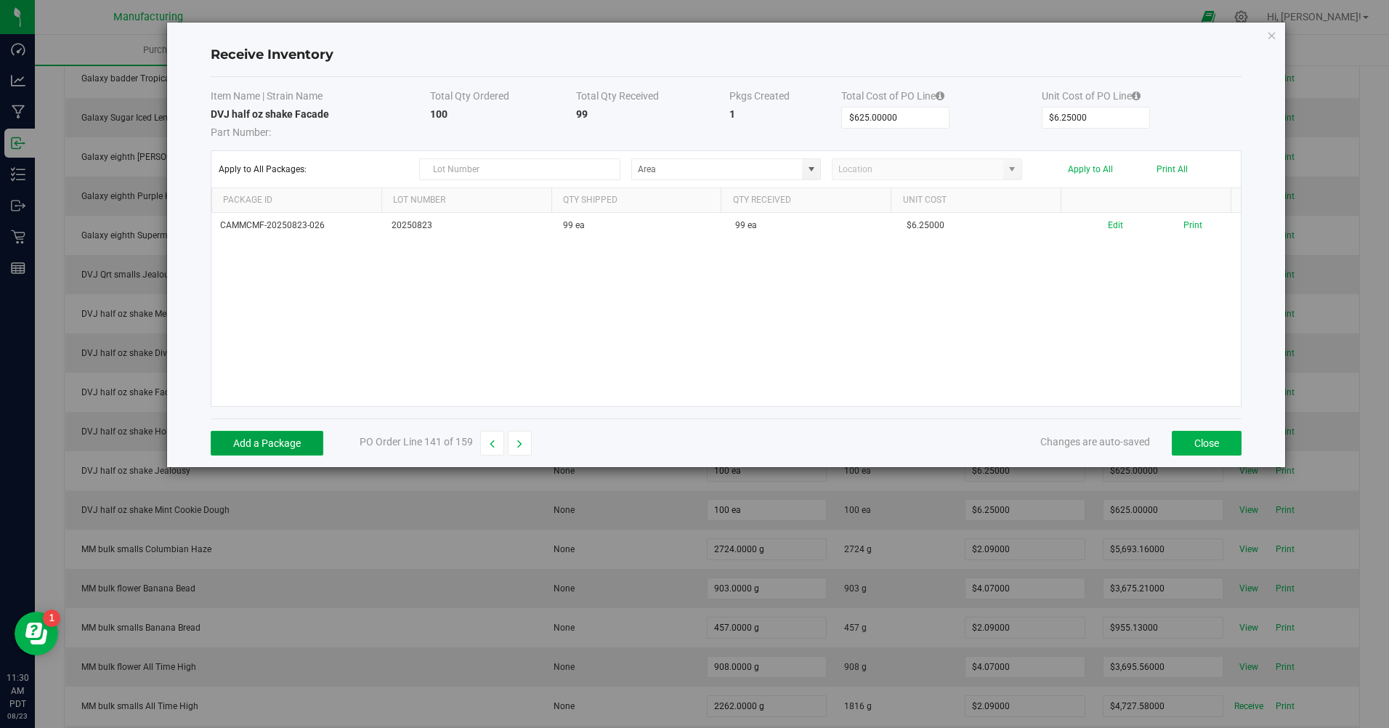
click at [286, 443] on button "Add a Package" at bounding box center [267, 443] width 113 height 25
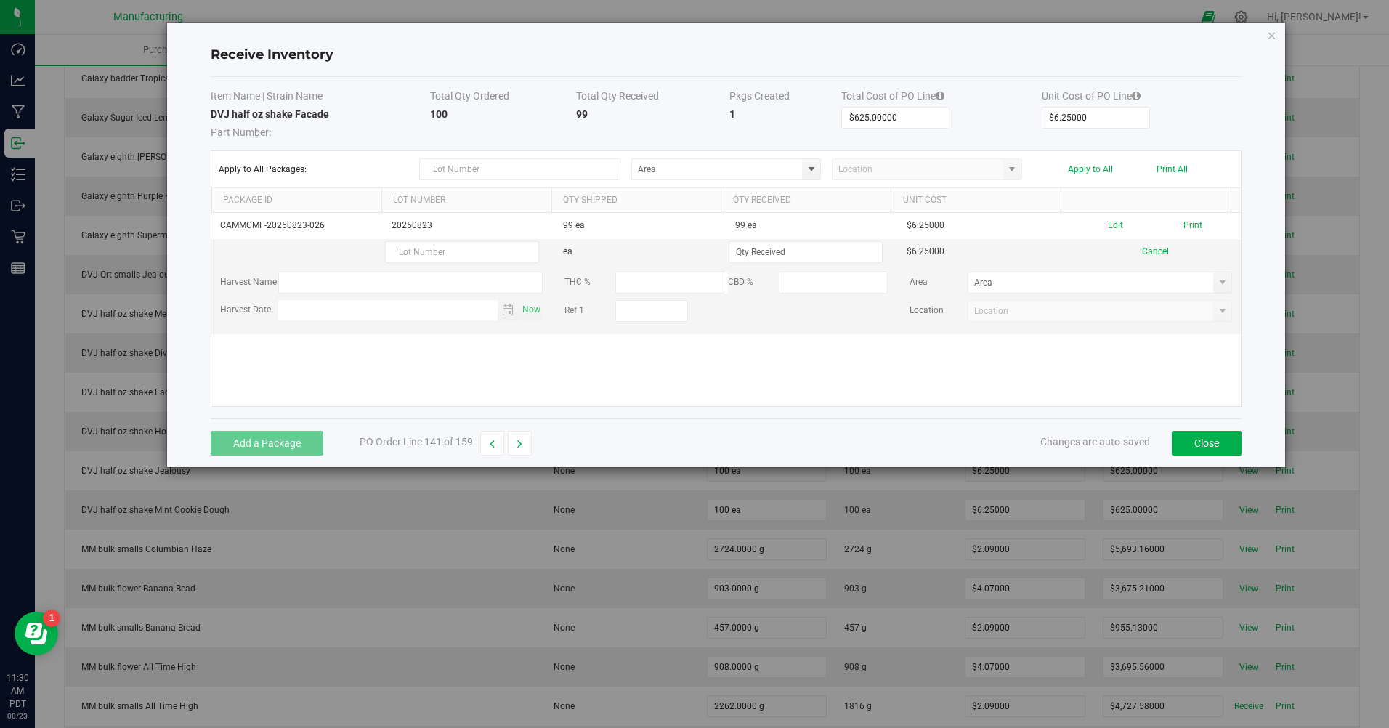
click at [388, 233] on td "20250823" at bounding box center [469, 226] width 172 height 26
click at [418, 226] on td "20250823" at bounding box center [469, 226] width 172 height 26
copy td "20250823"
click at [434, 254] on input "text" at bounding box center [462, 252] width 154 height 22
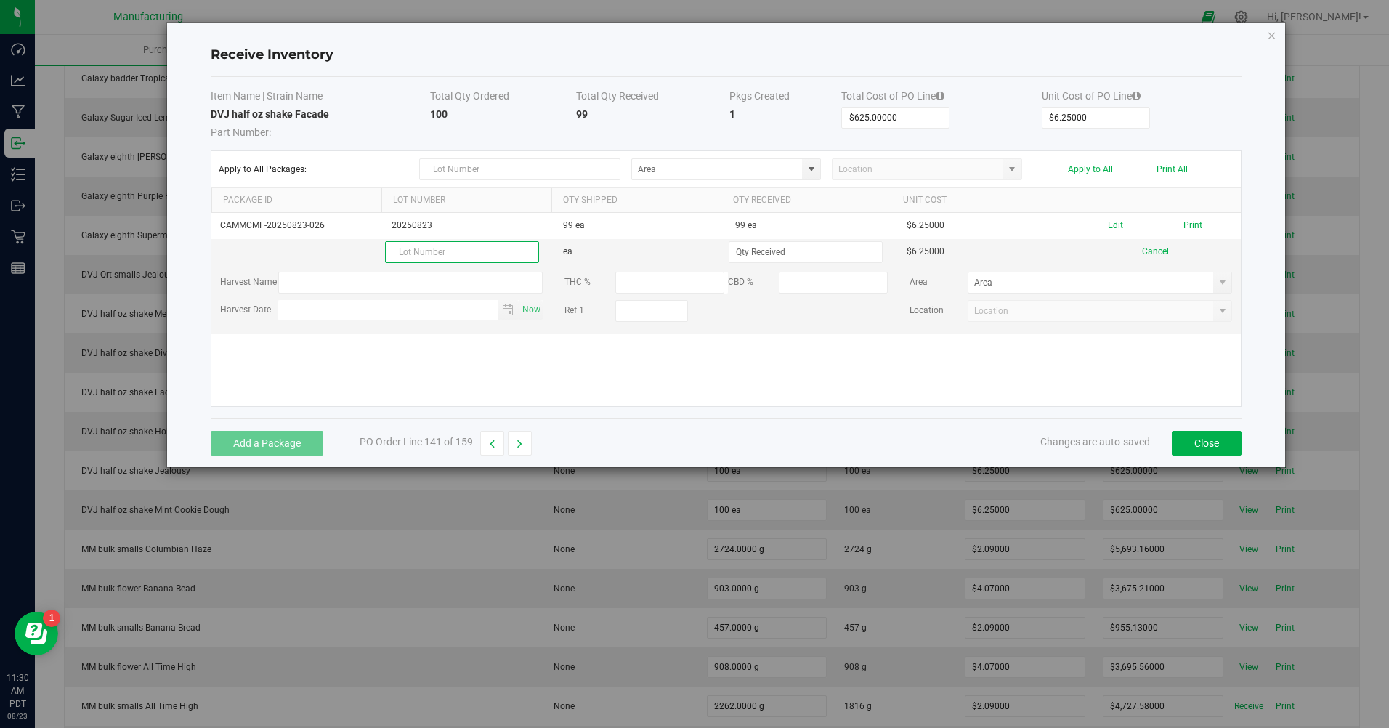
paste input "20250823"
type input "20250823"
drag, startPoint x: 738, startPoint y: 243, endPoint x: 746, endPoint y: 254, distance: 13.5
click at [738, 247] on input at bounding box center [806, 252] width 153 height 20
type input "1 ea"
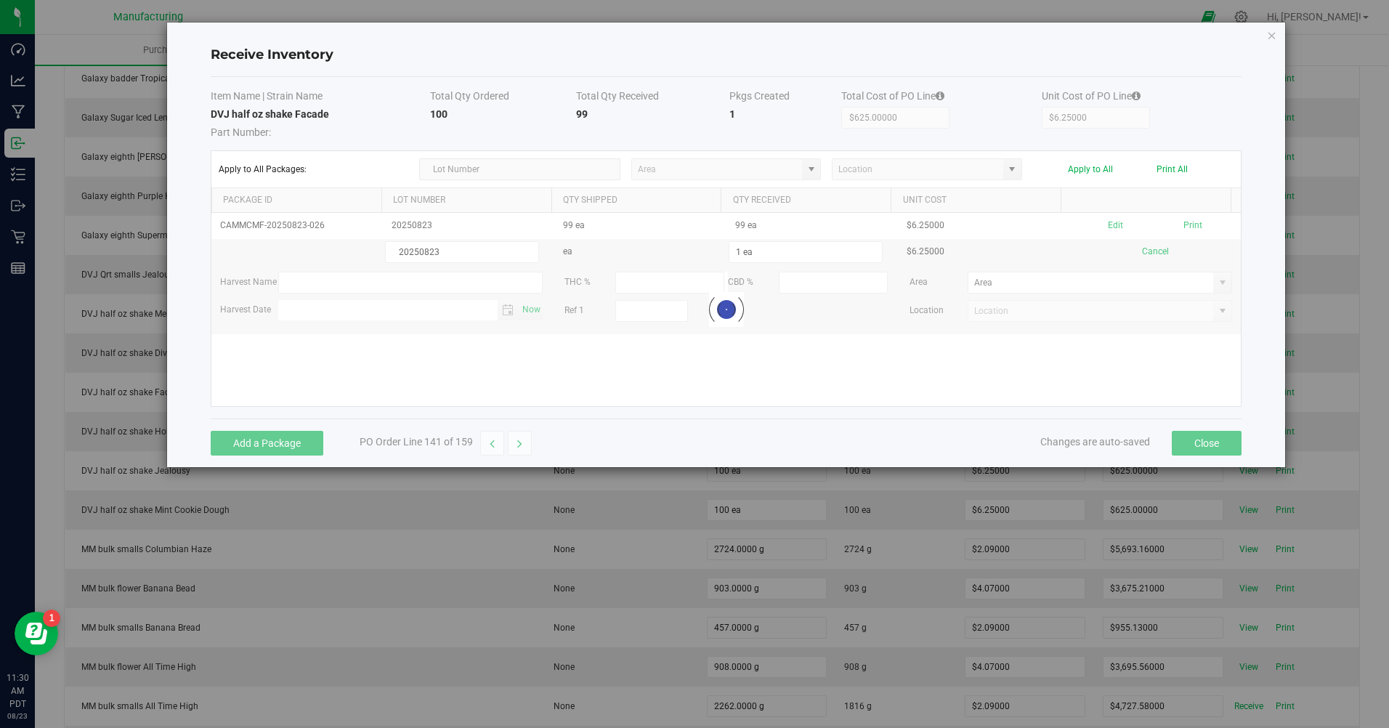
drag, startPoint x: 788, startPoint y: 360, endPoint x: 781, endPoint y: 342, distance: 19.3
click at [787, 361] on kendo-grid-list "CAMMCMF-20250823-026 20250823 99 ea 99 ea $6.25000 Edit Print 20250823 ea 1 ea …" at bounding box center [726, 309] width 1030 height 193
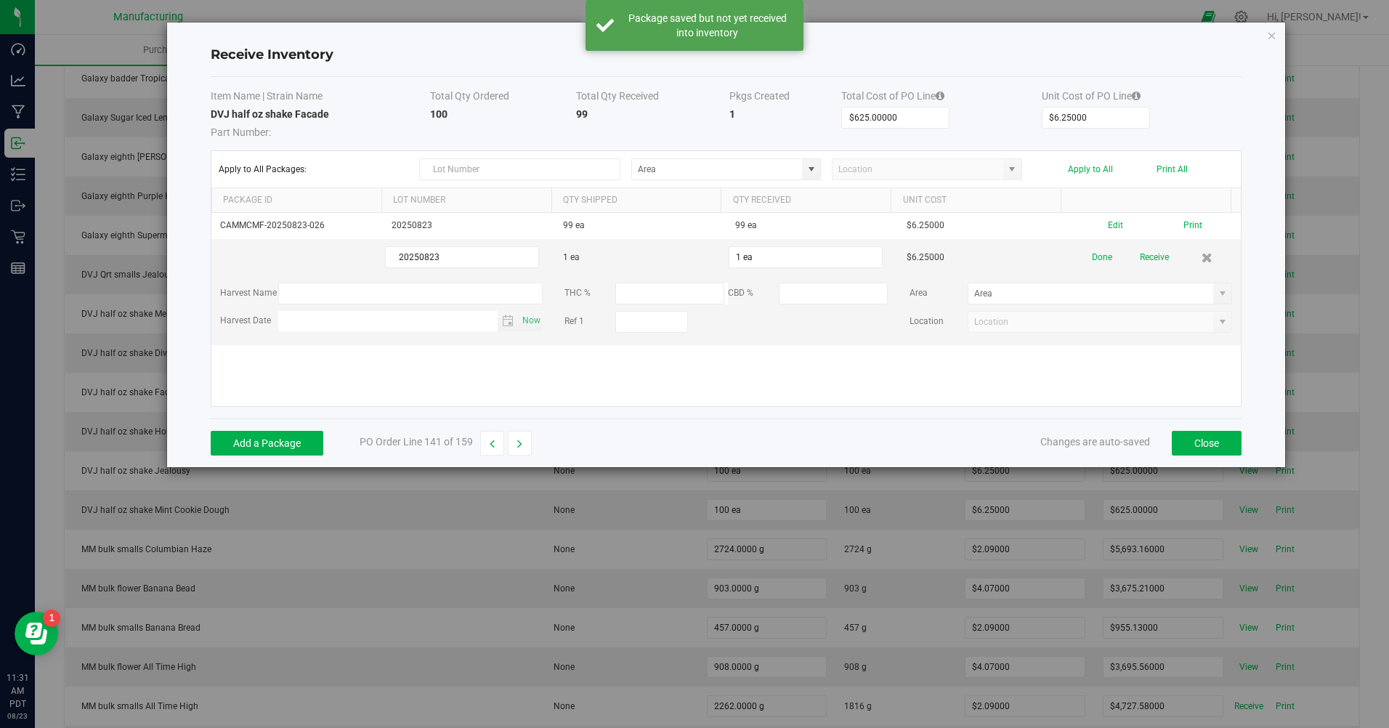
click at [1140, 259] on button "Receive" at bounding box center [1154, 257] width 29 height 25
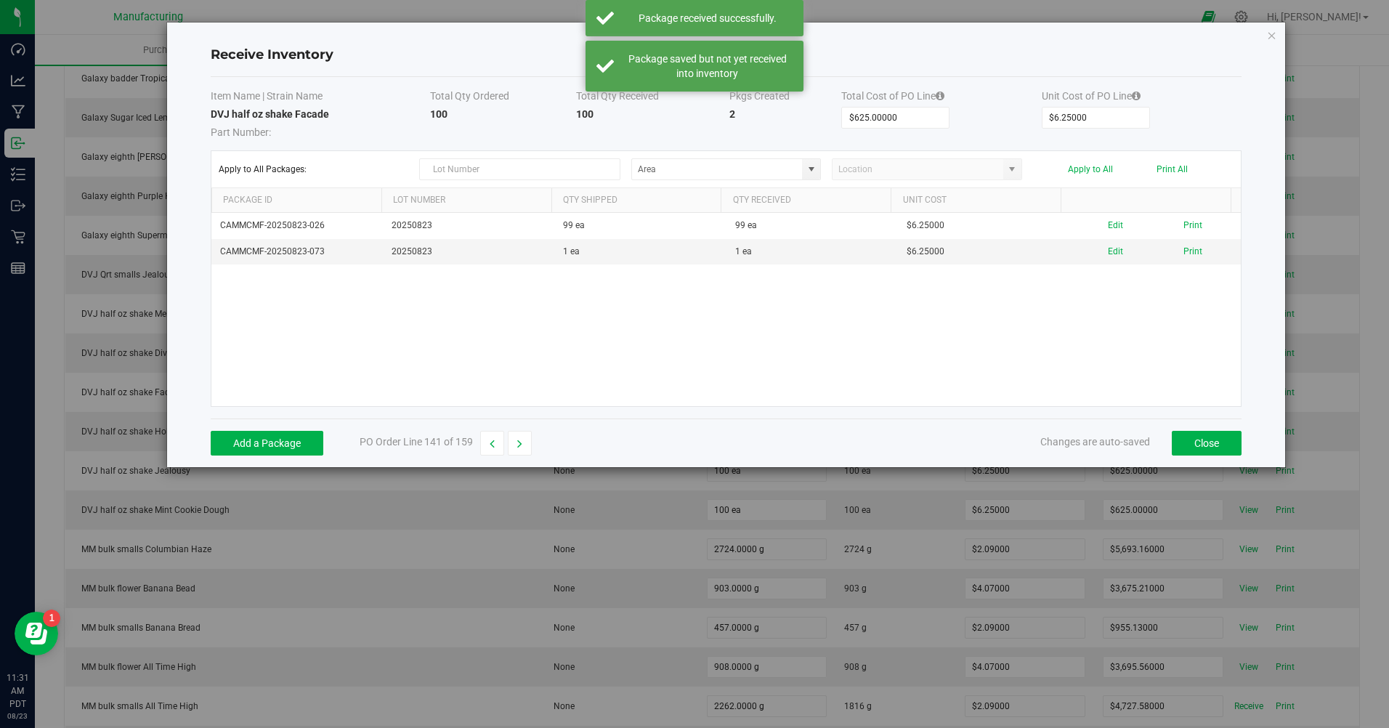
click at [1184, 250] on button "Print" at bounding box center [1193, 252] width 19 height 14
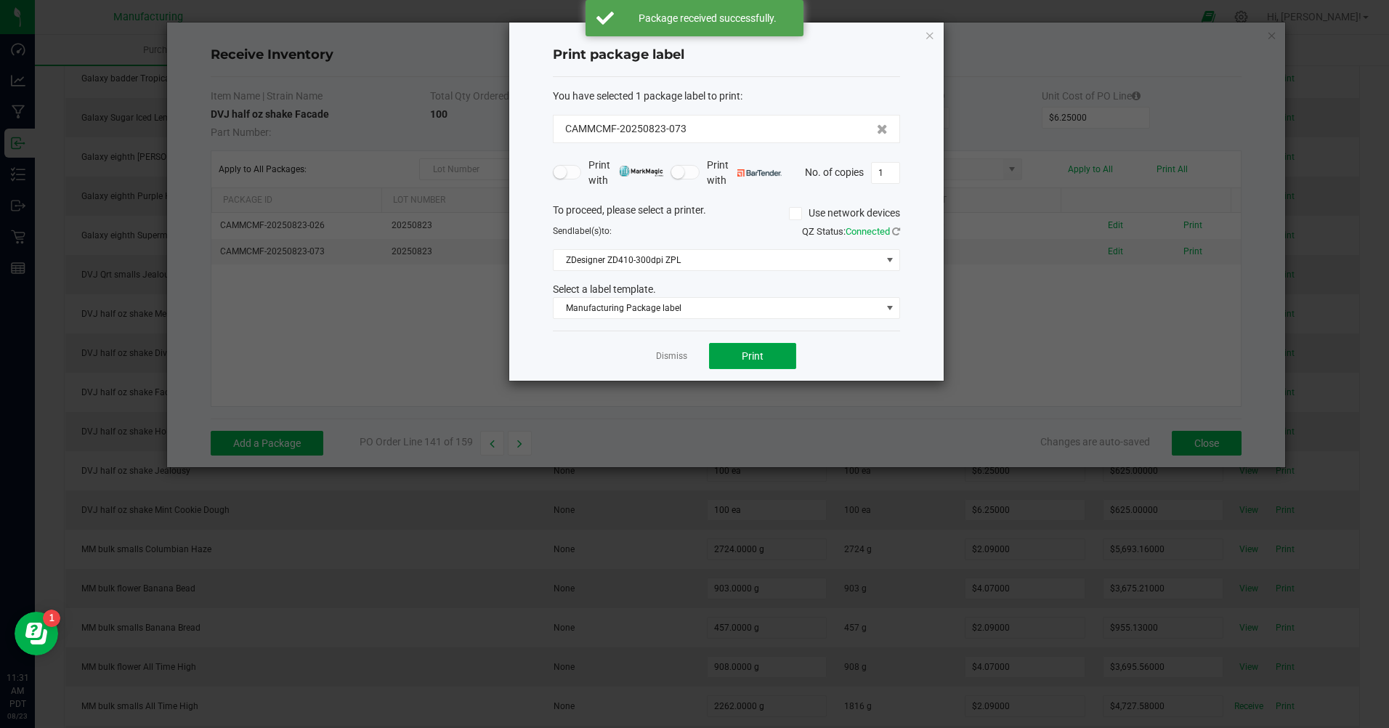
click at [791, 357] on button "Print" at bounding box center [752, 356] width 87 height 26
click at [671, 360] on link "Dismiss" at bounding box center [671, 356] width 31 height 12
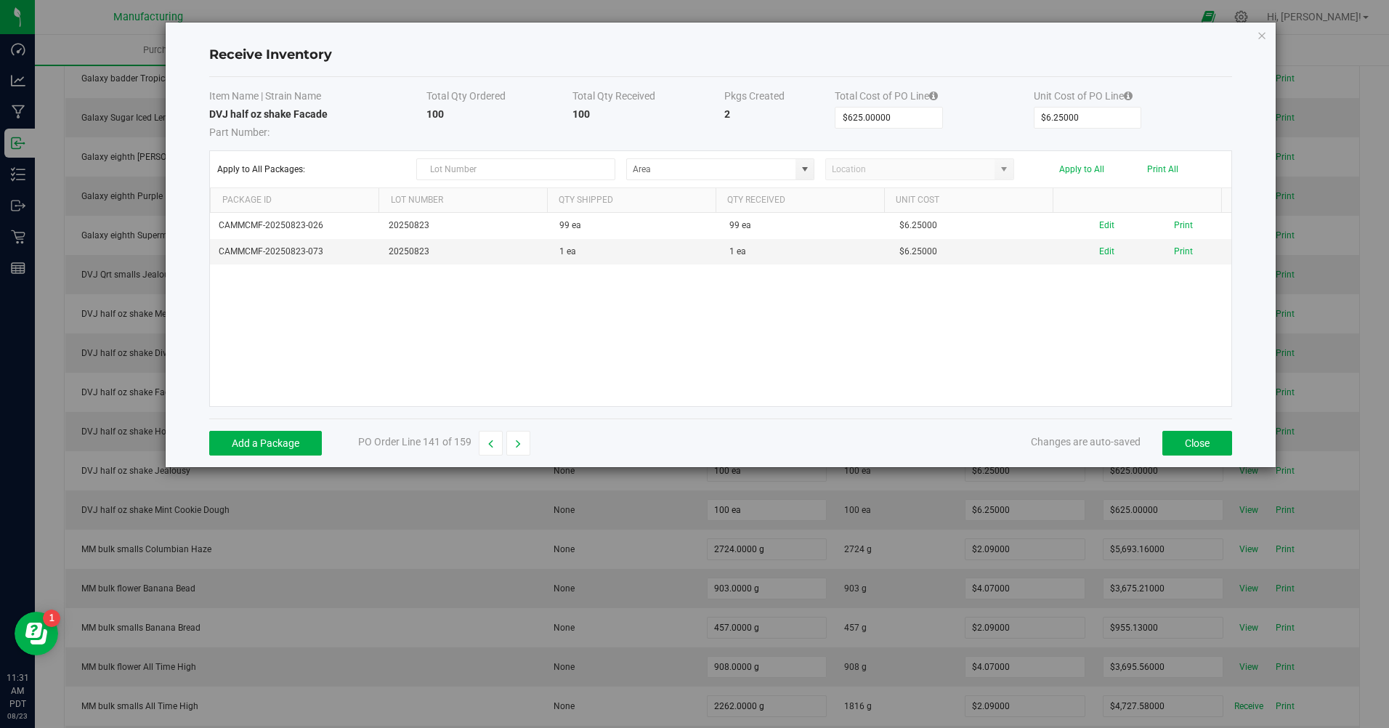
click at [522, 439] on button "button" at bounding box center [519, 443] width 24 height 25
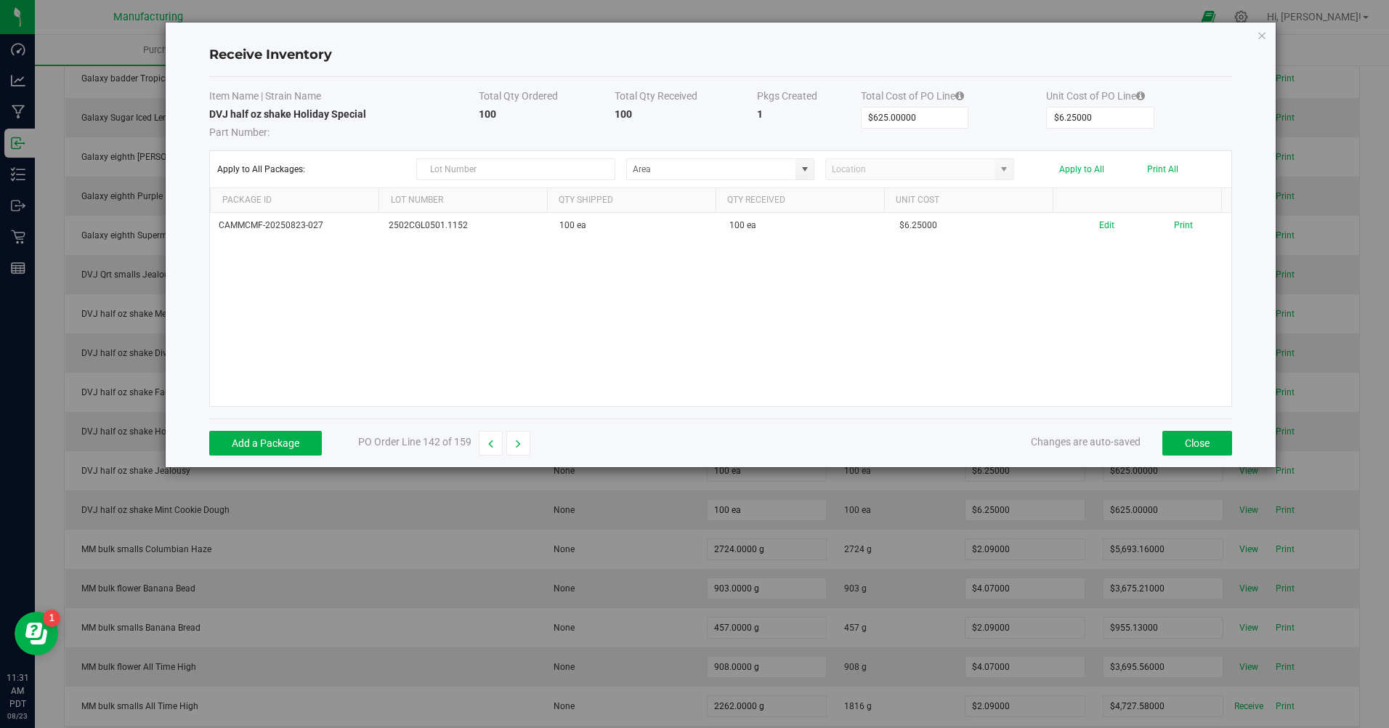
click at [1260, 36] on icon "Close modal" at bounding box center [1262, 34] width 10 height 17
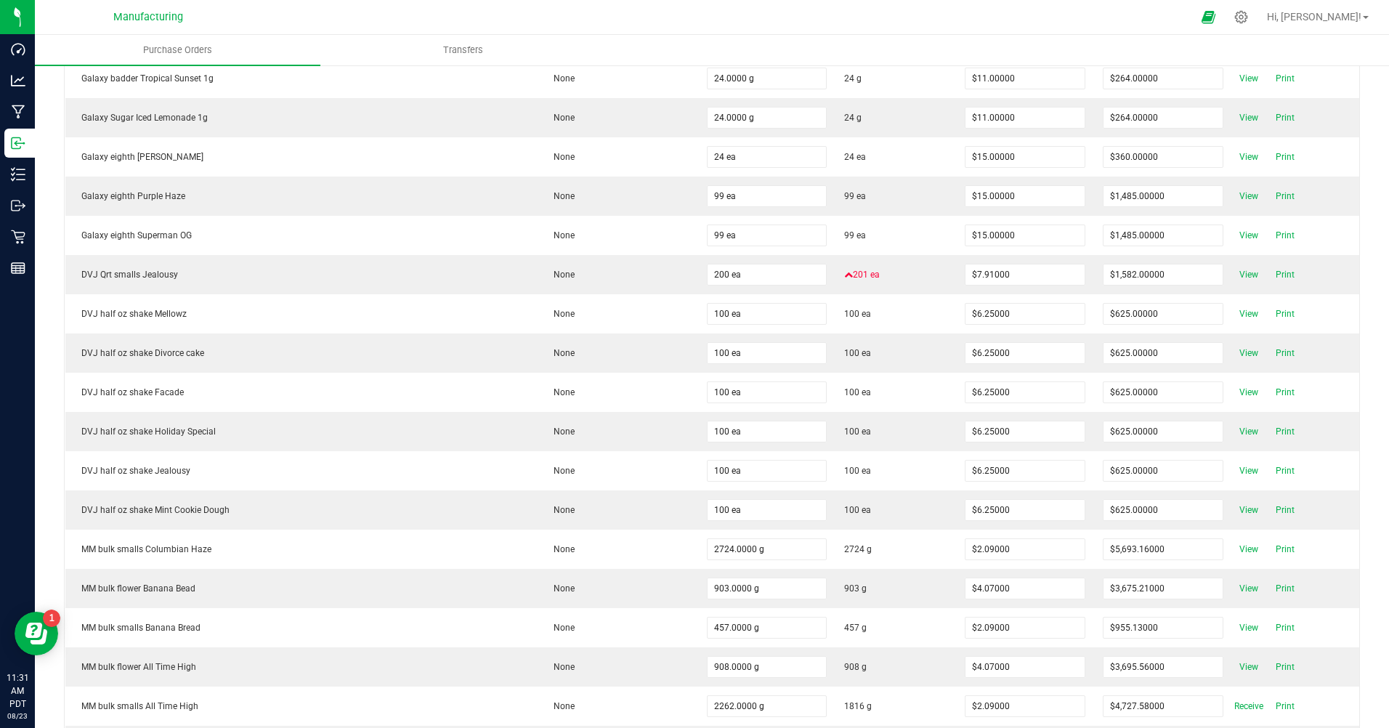
click at [1238, 709] on span "Receive" at bounding box center [1249, 706] width 29 height 17
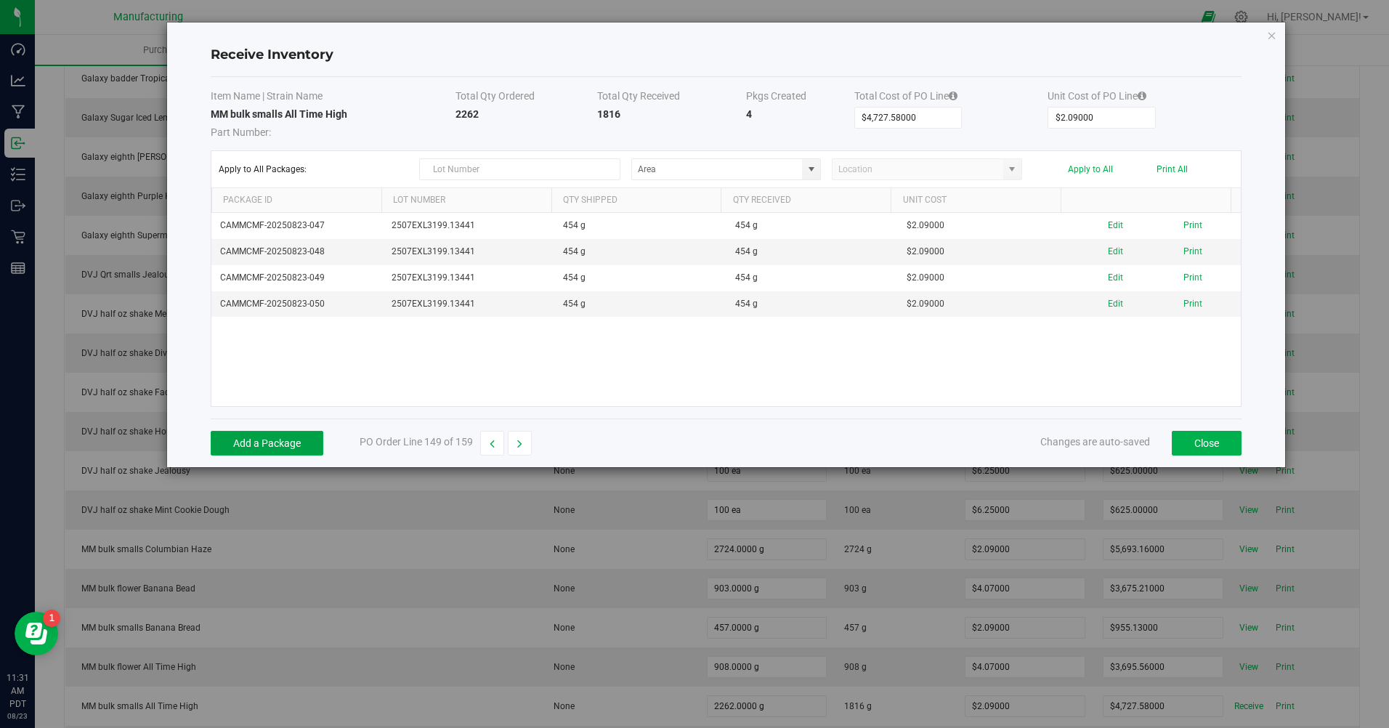
click at [217, 433] on button "Add a Package" at bounding box center [267, 443] width 113 height 25
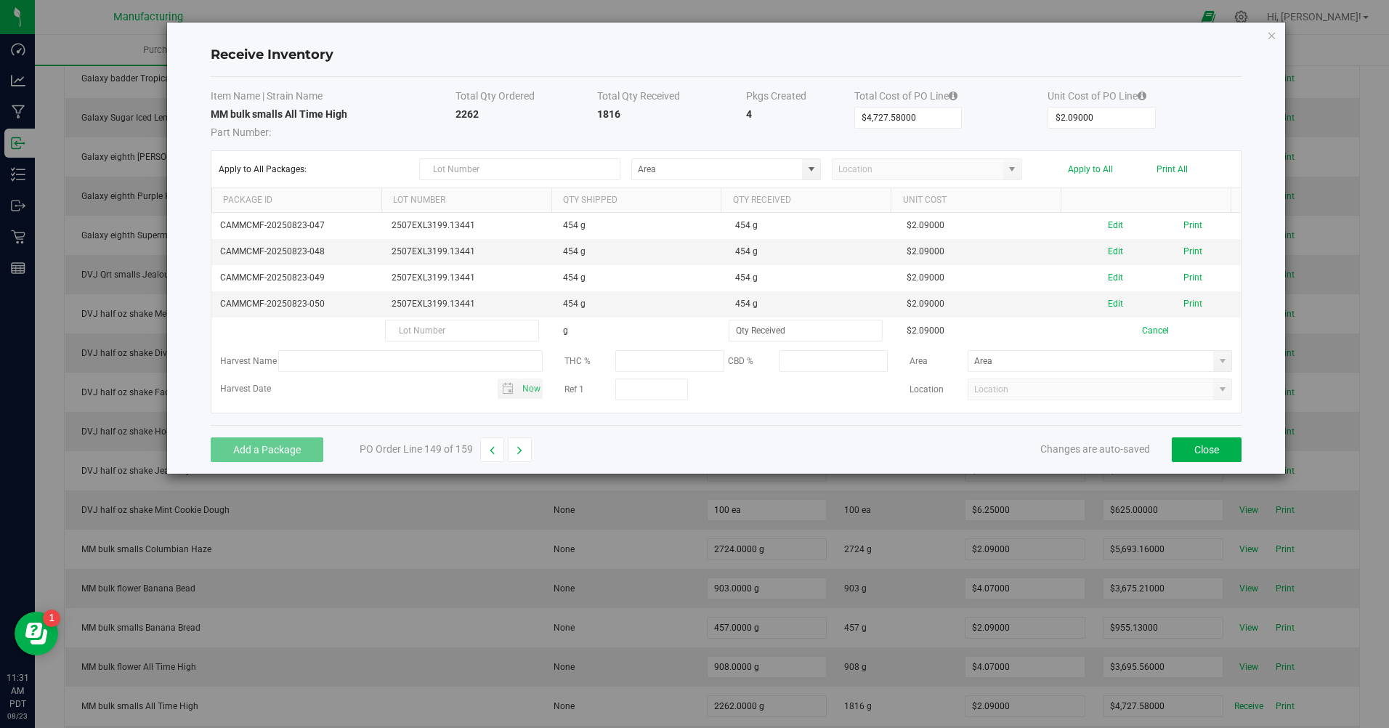
click at [404, 303] on td "2507EXL3199.13441" at bounding box center [469, 304] width 172 height 26
copy td "2507EXL3199.13441"
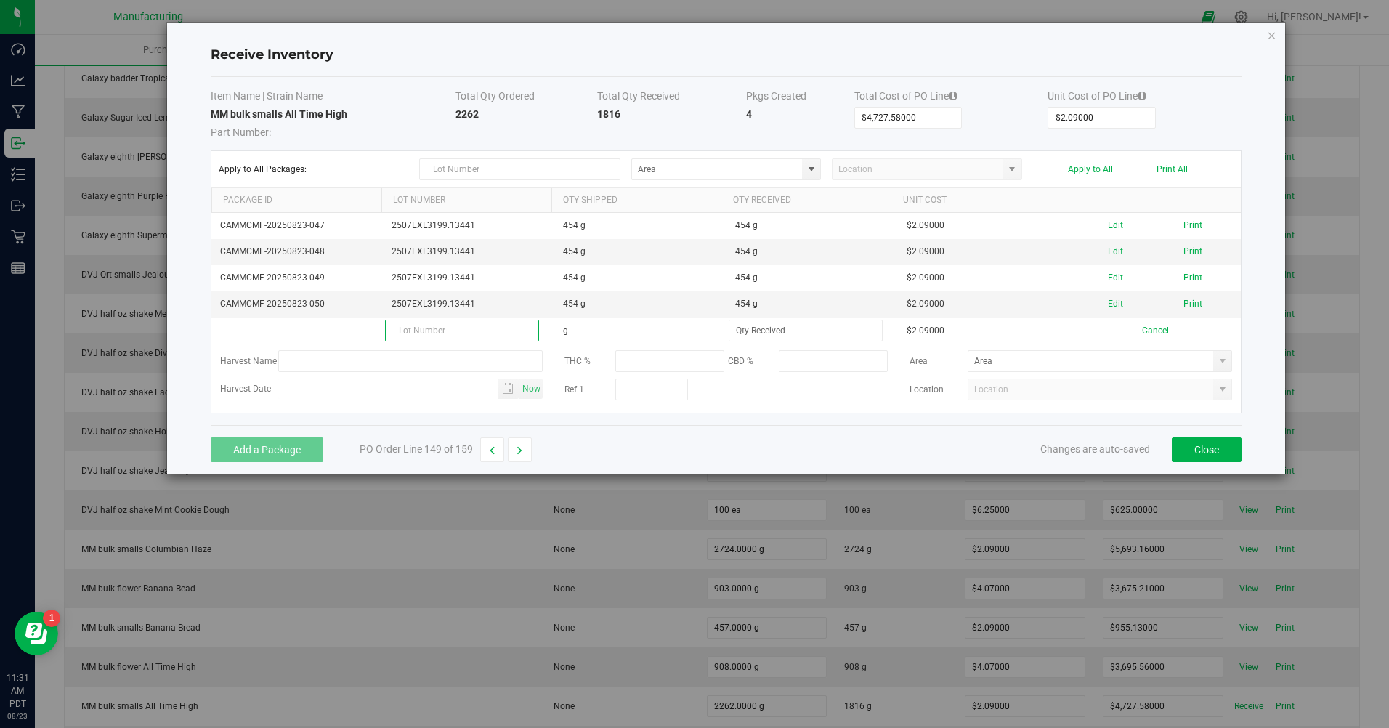
click at [440, 323] on input "text" at bounding box center [462, 331] width 154 height 22
paste input "2507EXL3199.13441"
type input "2507EXL3199.13441"
click at [762, 330] on input at bounding box center [806, 330] width 153 height 20
type input "446.0000 g"
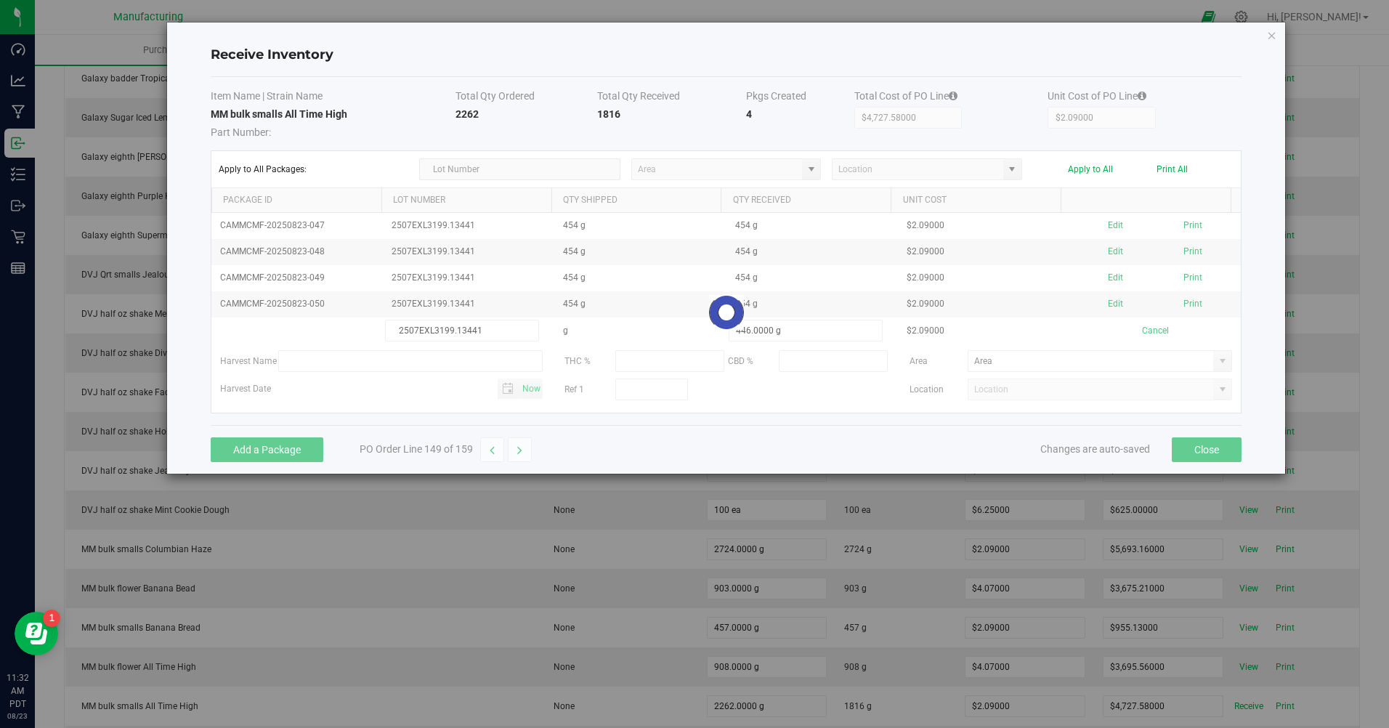
click at [736, 453] on div "Add a Package PO Order Line 149 of 159 Changes are auto-saved Close" at bounding box center [727, 449] width 1032 height 49
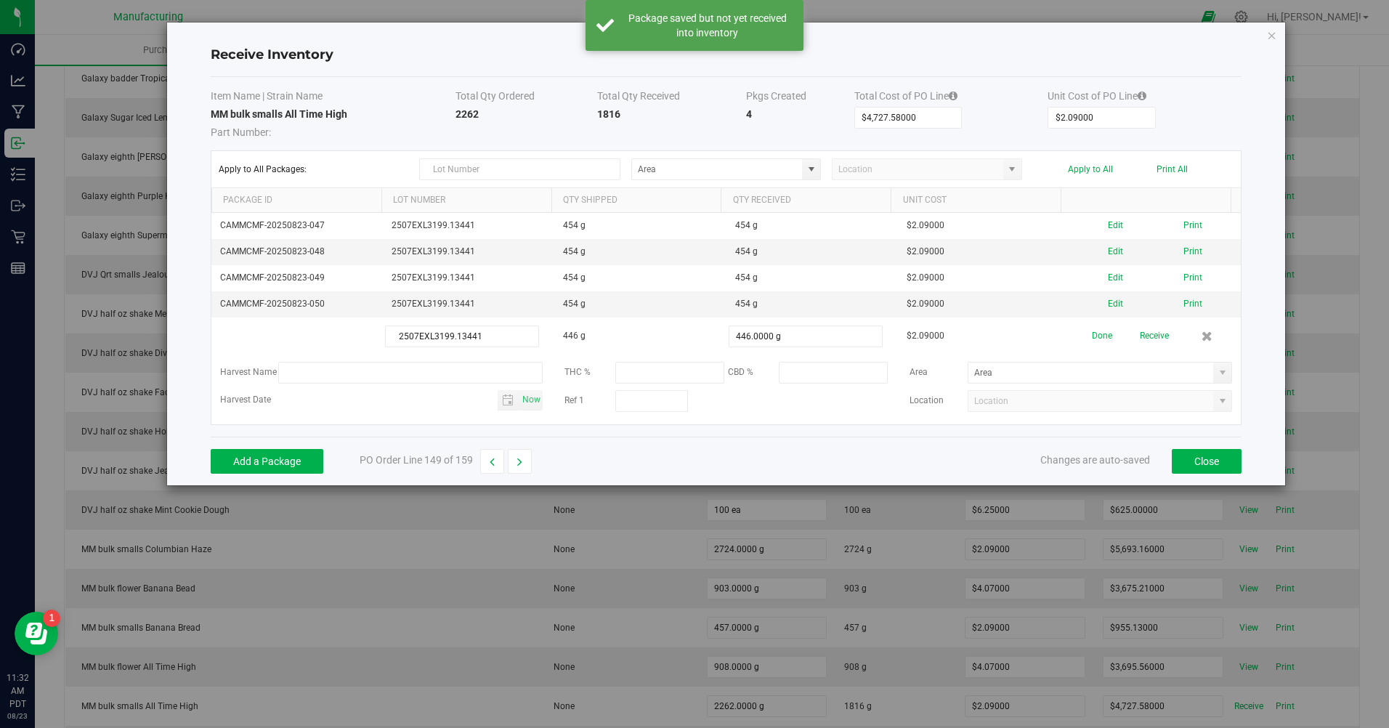
click at [1217, 370] on span at bounding box center [1223, 373] width 12 height 12
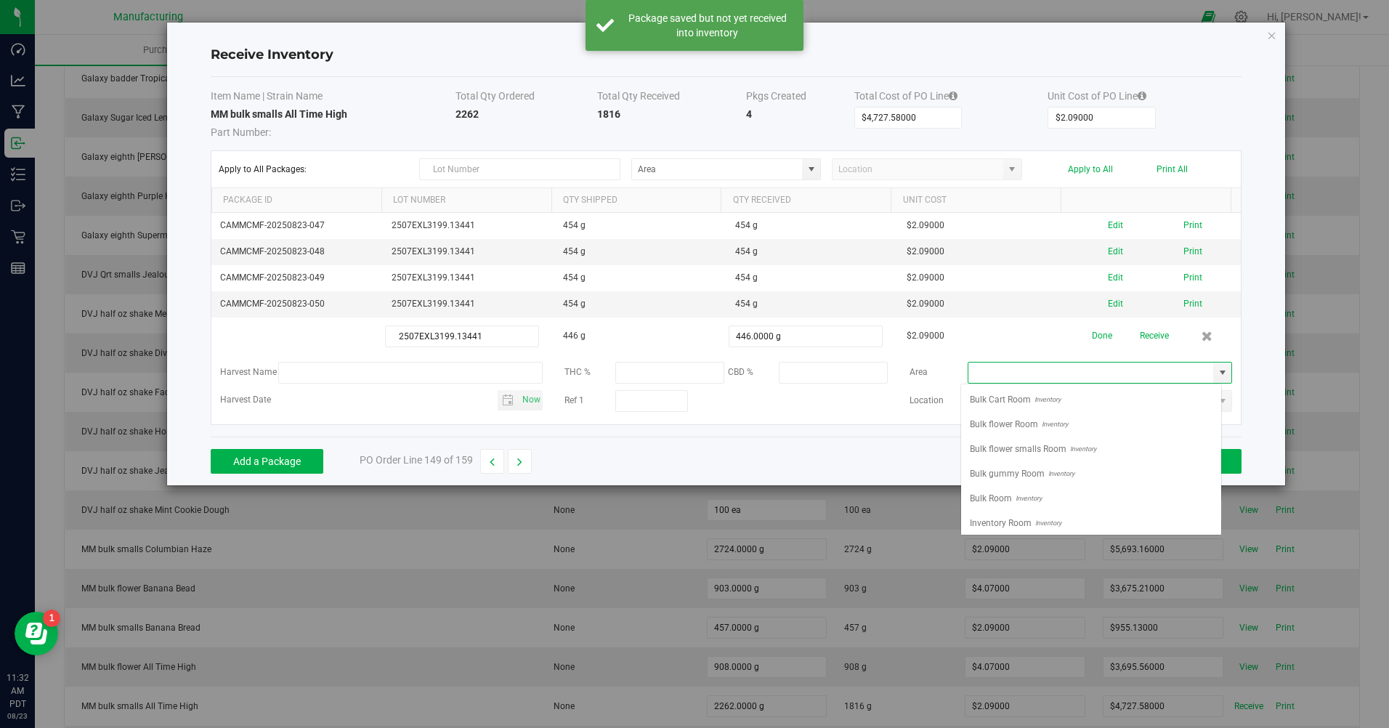
scroll to position [22, 261]
click at [1009, 445] on span "Bulk flower smalls Room" at bounding box center [1018, 449] width 97 height 22
type input "Bulk flower smalls Room"
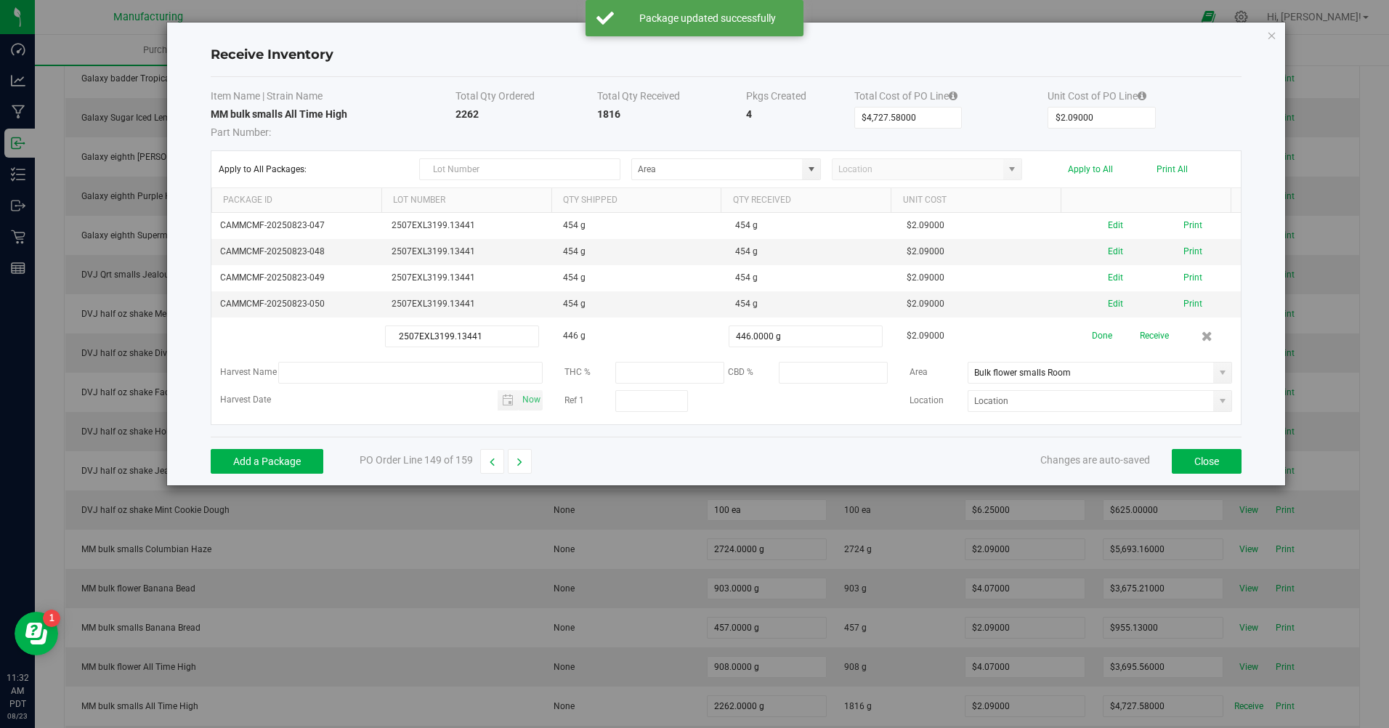
click at [1092, 334] on button "Done" at bounding box center [1102, 335] width 20 height 25
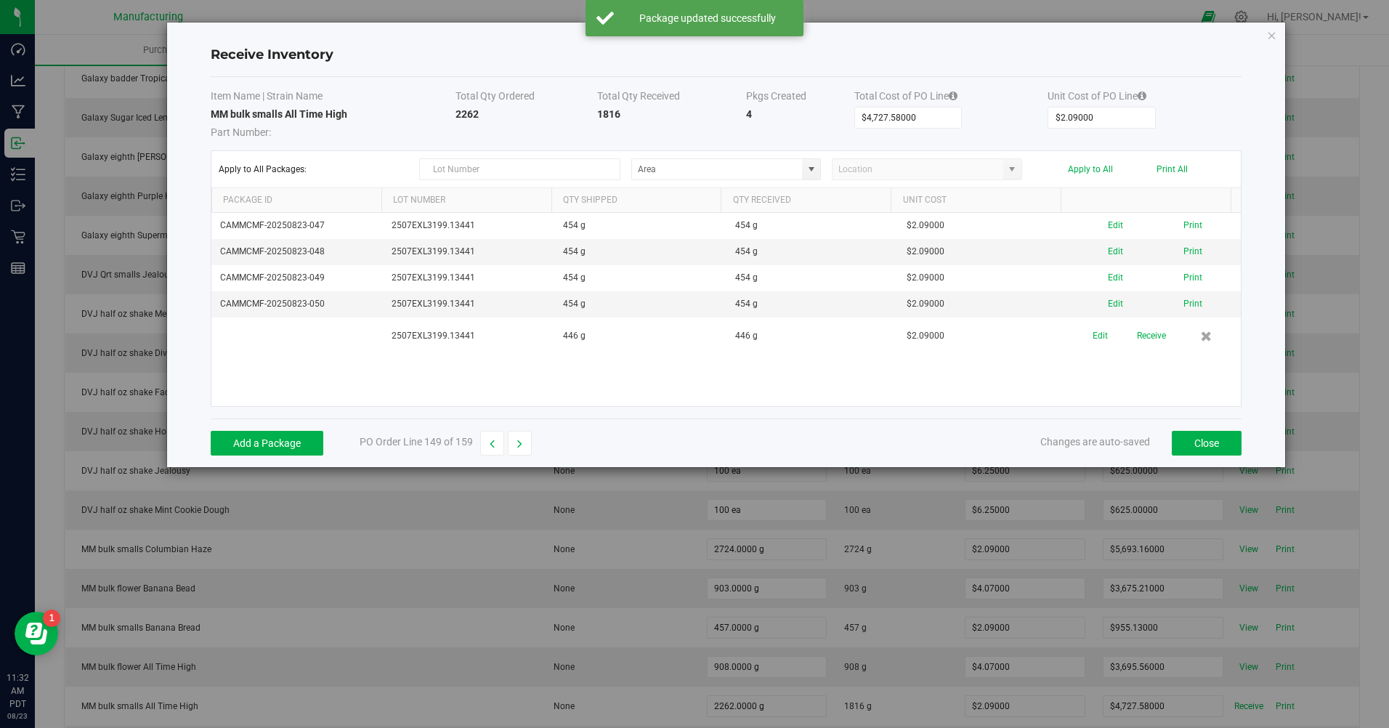
click at [1145, 341] on button "Receive" at bounding box center [1151, 335] width 29 height 25
click at [1184, 331] on button "Print" at bounding box center [1193, 330] width 19 height 14
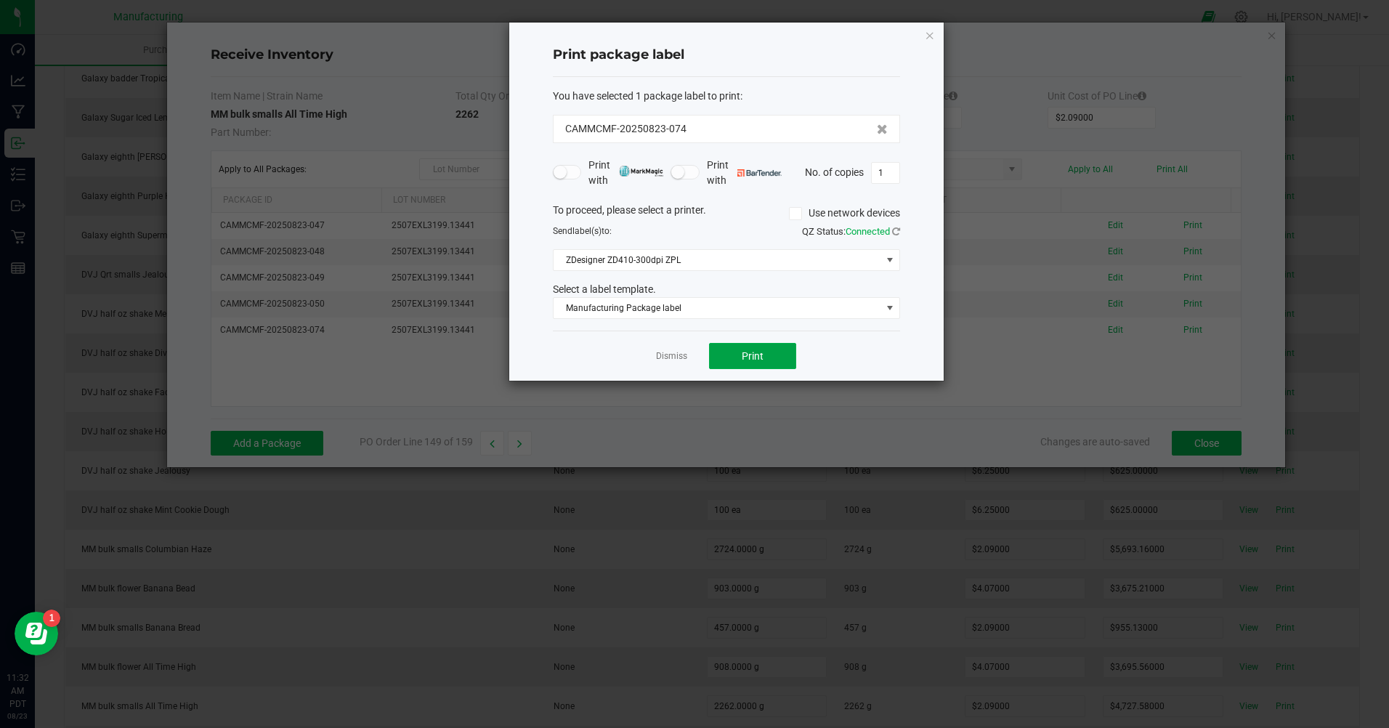
click at [769, 360] on button "Print" at bounding box center [752, 356] width 87 height 26
click at [682, 360] on link "Dismiss" at bounding box center [671, 356] width 31 height 12
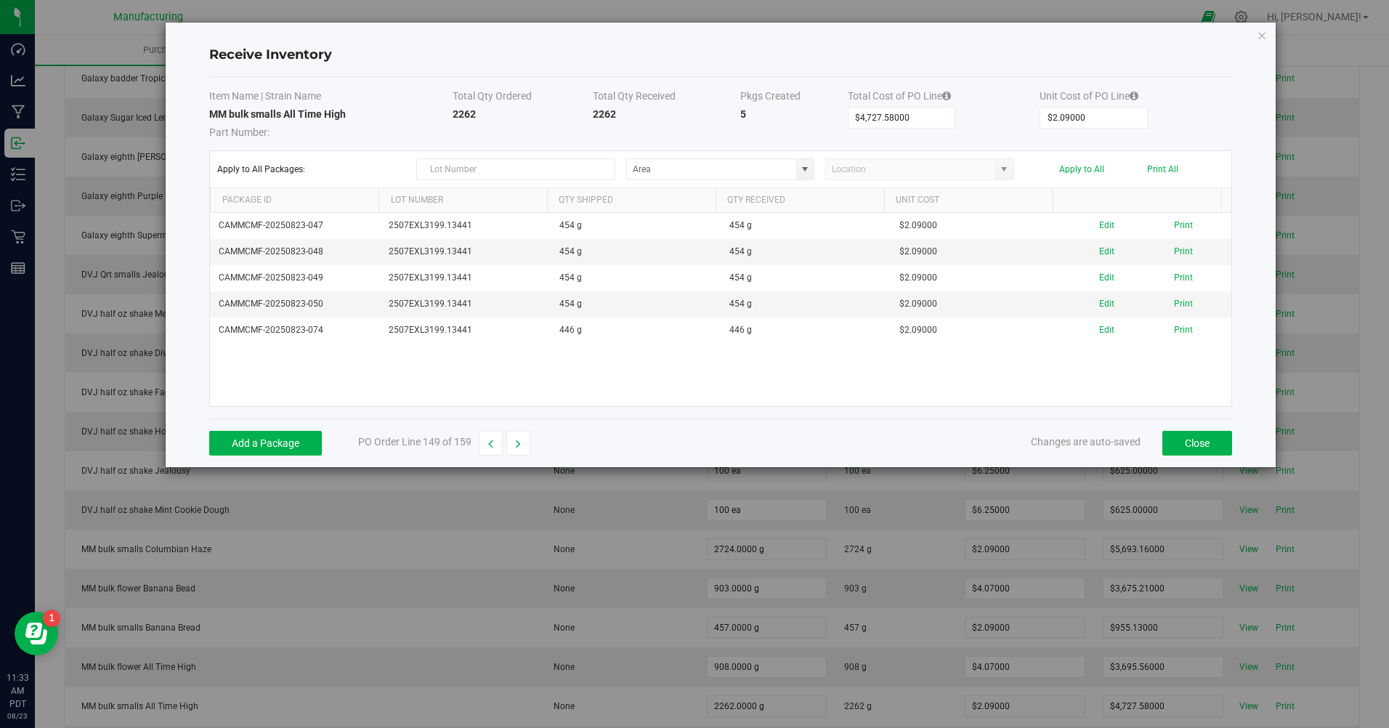
click at [516, 448] on icon "button" at bounding box center [518, 444] width 5 height 10
type input "$1,400.00000"
type input "$7.00000"
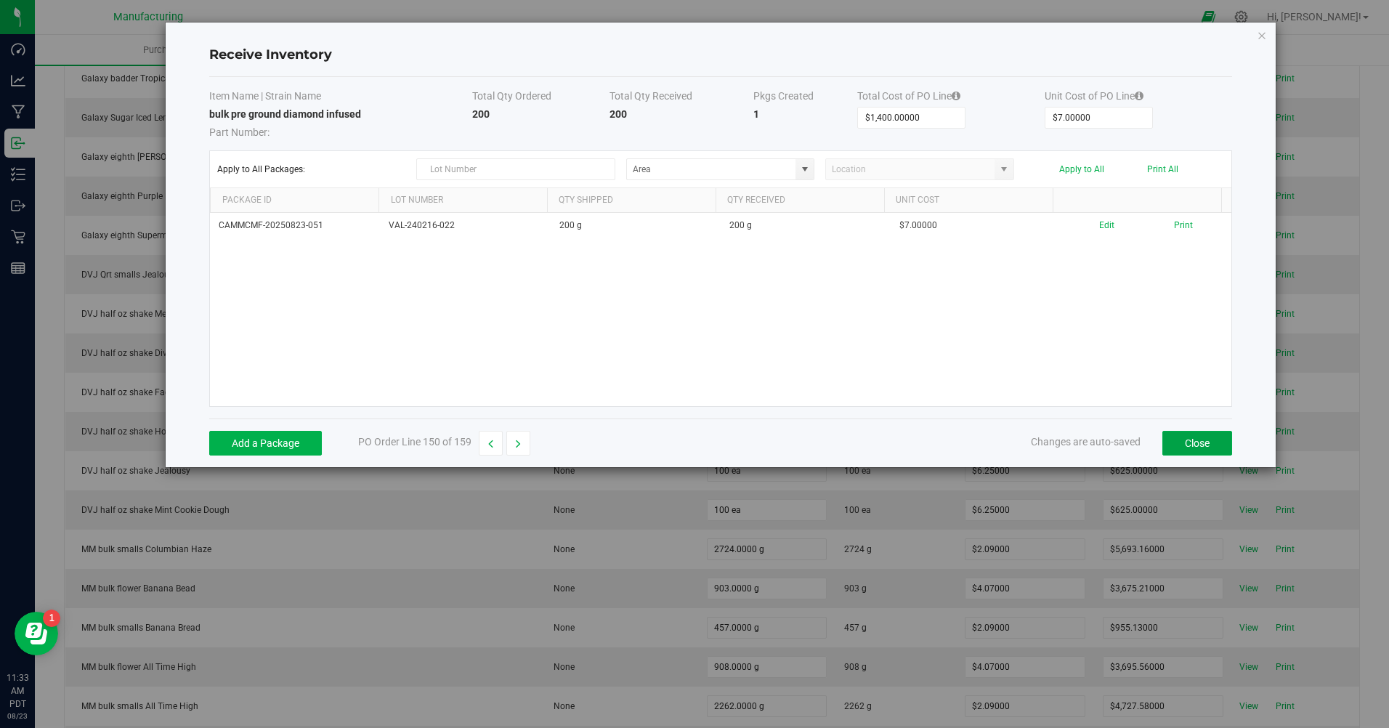
click at [1177, 437] on button "Close" at bounding box center [1198, 443] width 70 height 25
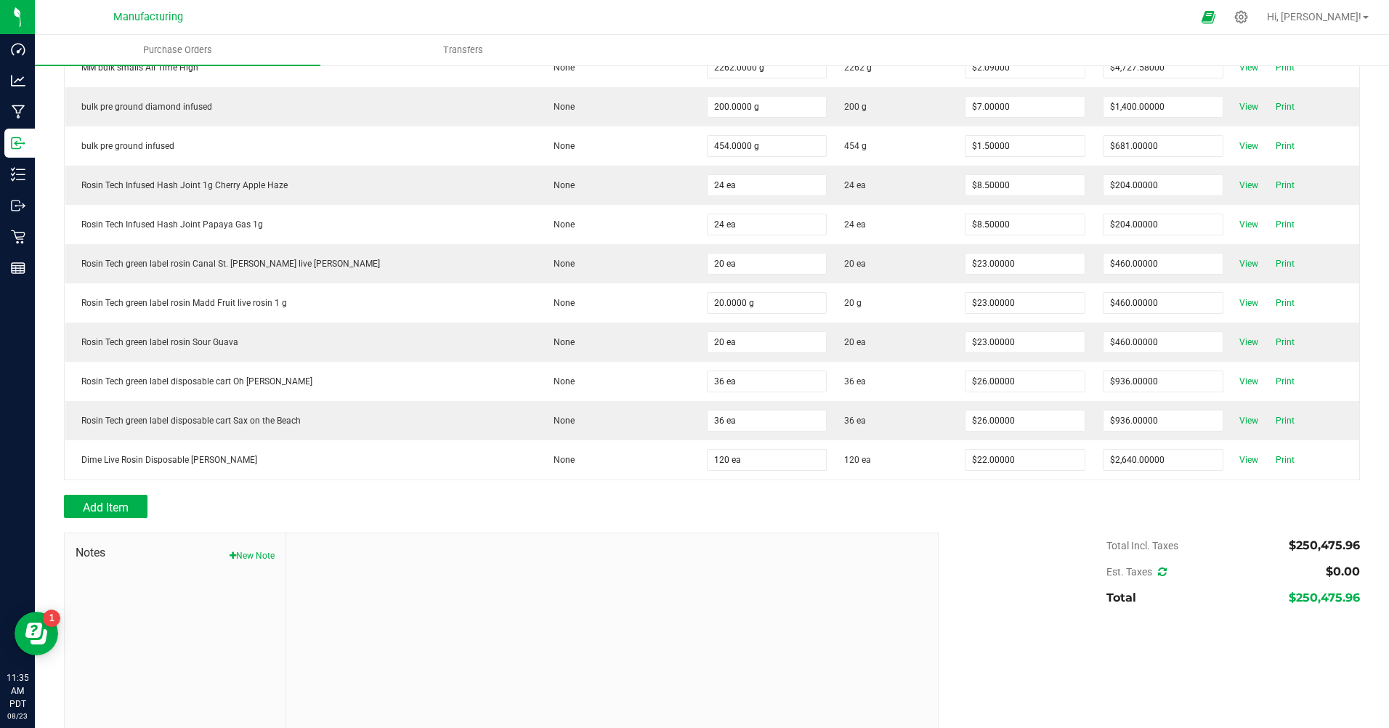
scroll to position [6045, 0]
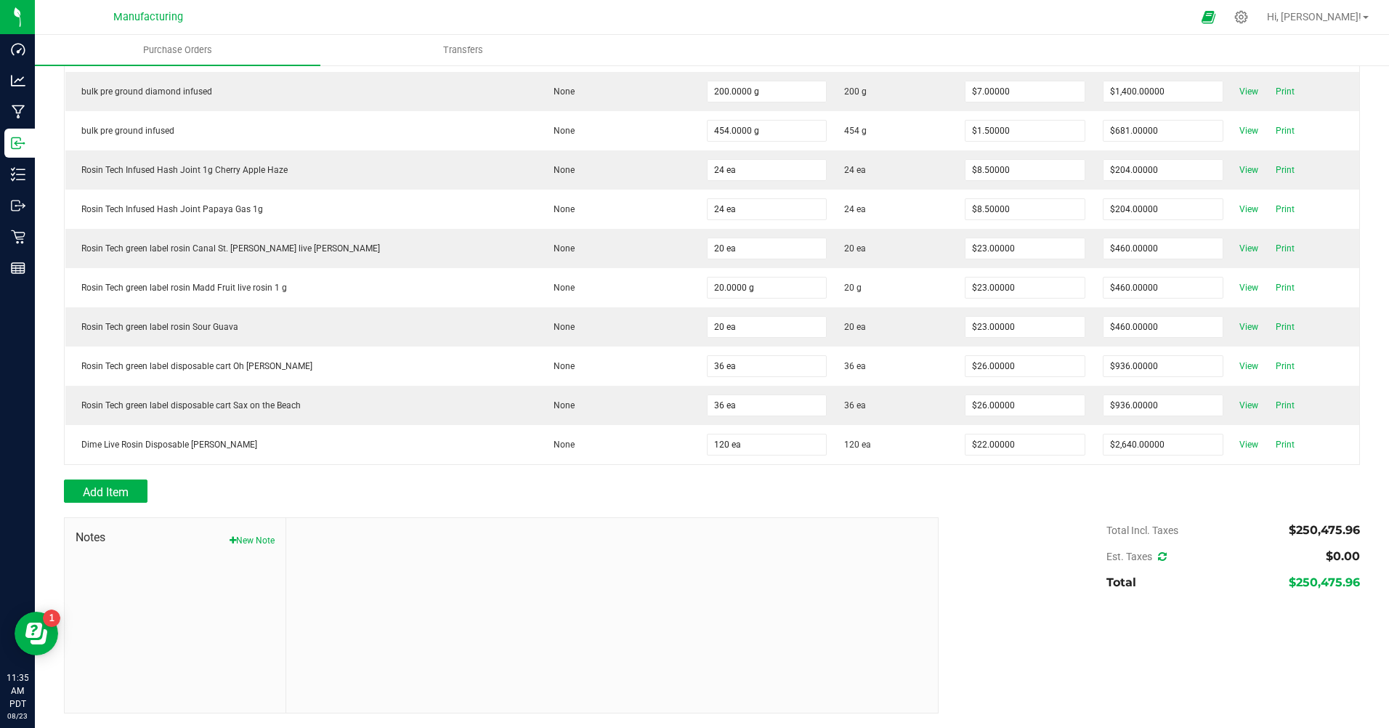
click at [22, 139] on icon at bounding box center [18, 143] width 15 height 15
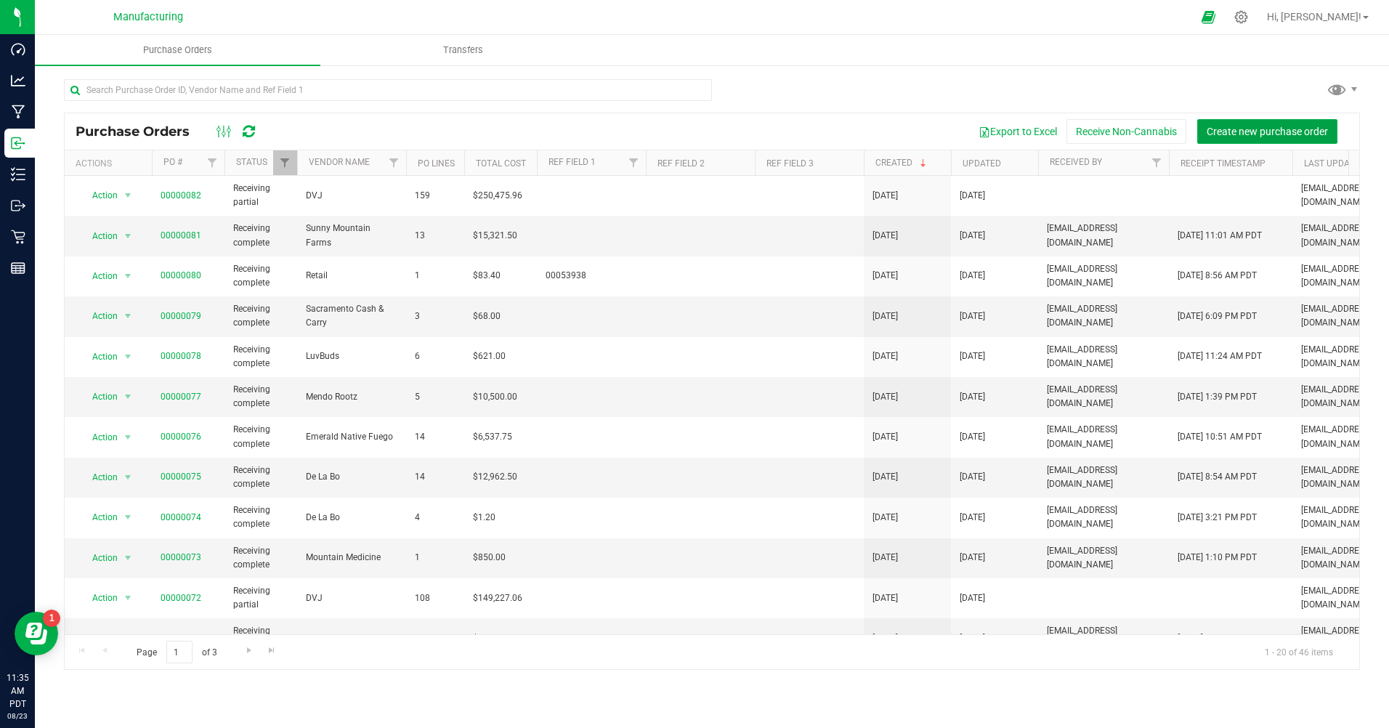
click at [1238, 129] on span "Create new purchase order" at bounding box center [1267, 132] width 121 height 12
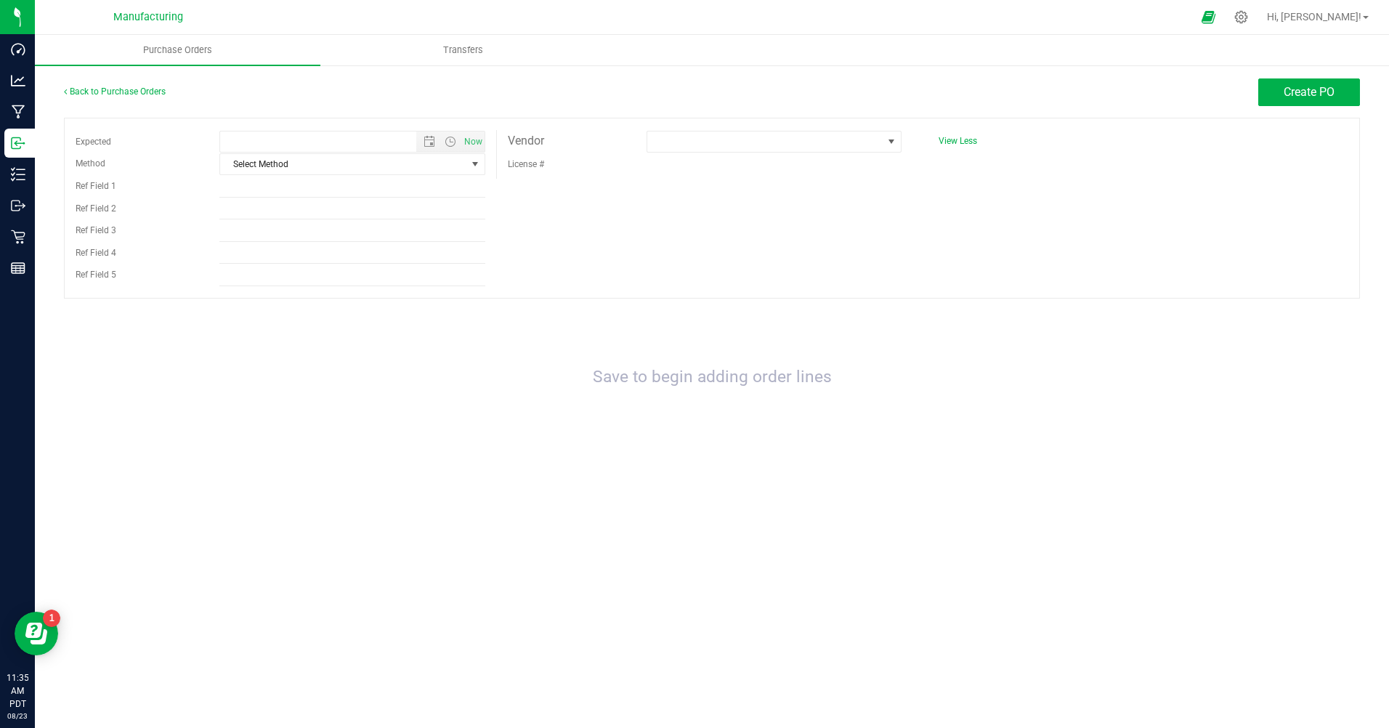
type input "8/23/2025 11:35 AM"
click at [902, 134] on div at bounding box center [774, 141] width 277 height 23
click at [896, 137] on span at bounding box center [892, 142] width 12 height 12
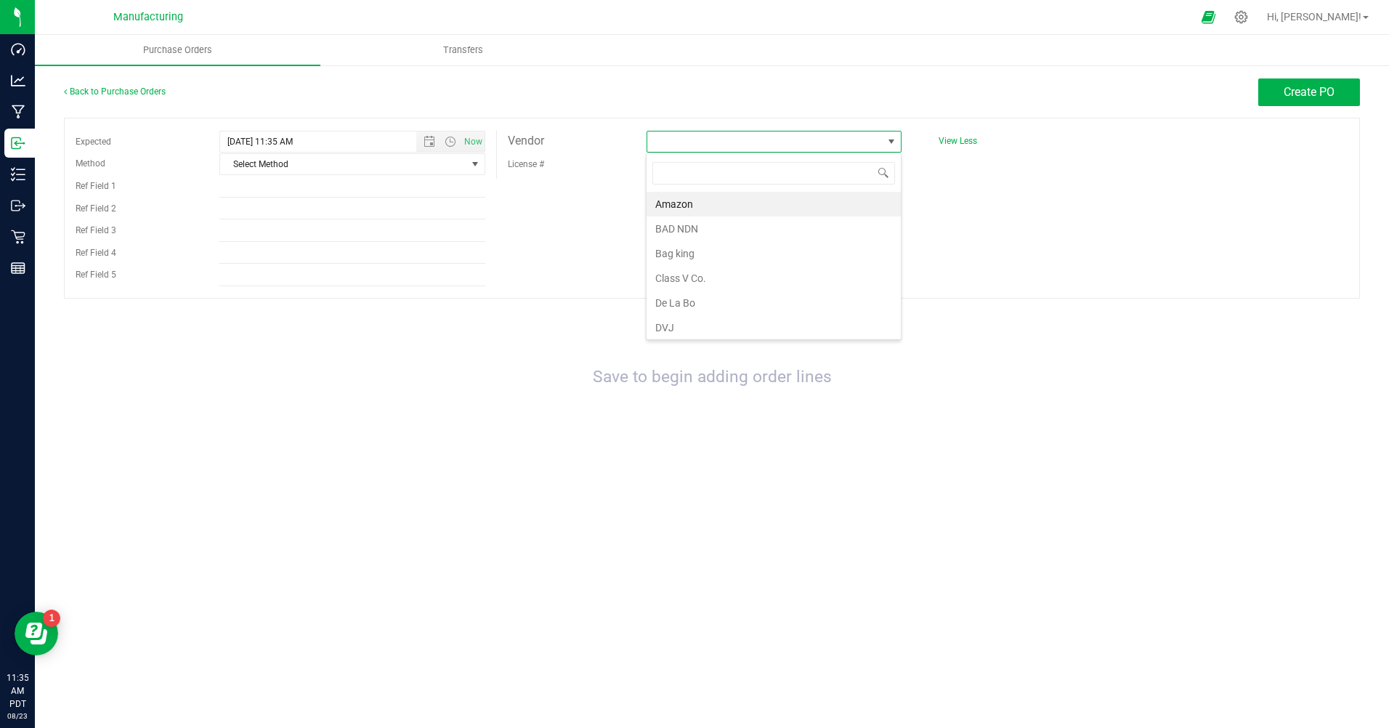
scroll to position [22, 256]
click at [685, 325] on li "DVJ" at bounding box center [774, 327] width 254 height 25
click at [1321, 84] on button "Create PO" at bounding box center [1310, 92] width 102 height 28
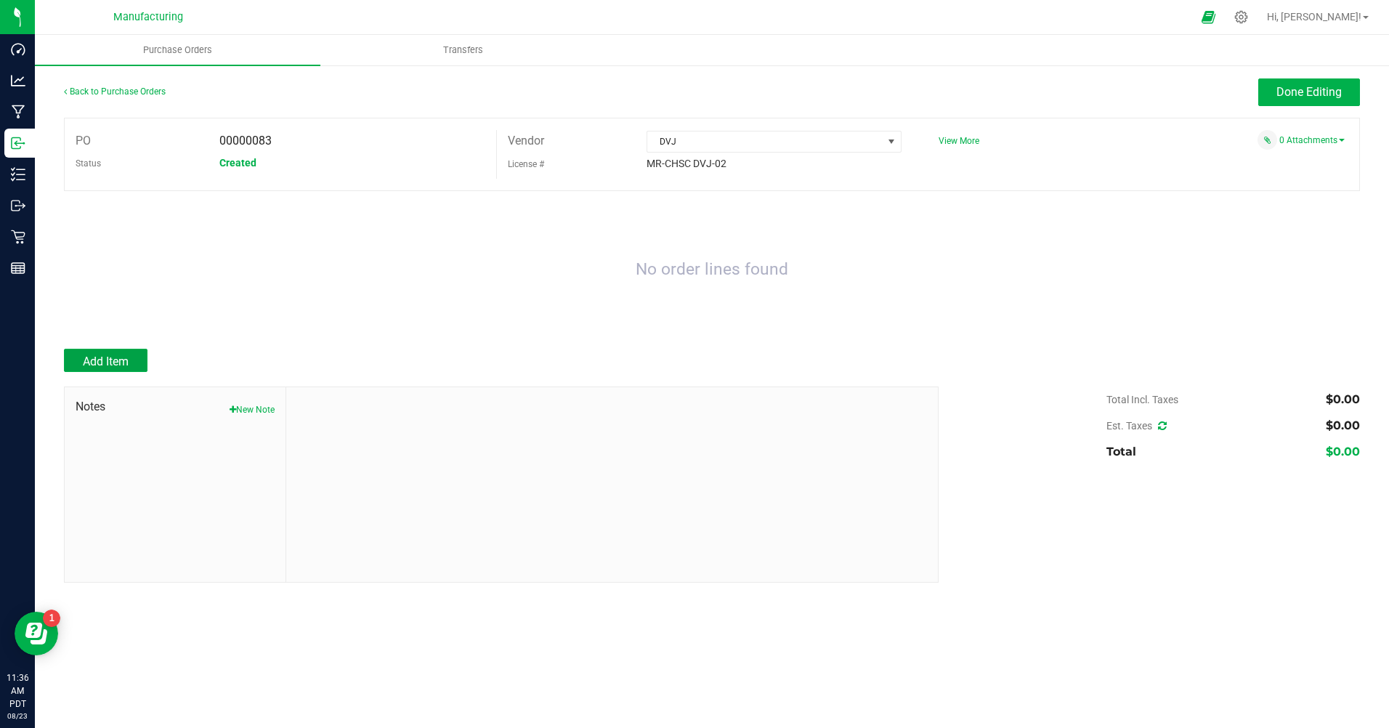
click at [94, 352] on button "Add Item" at bounding box center [106, 360] width 84 height 23
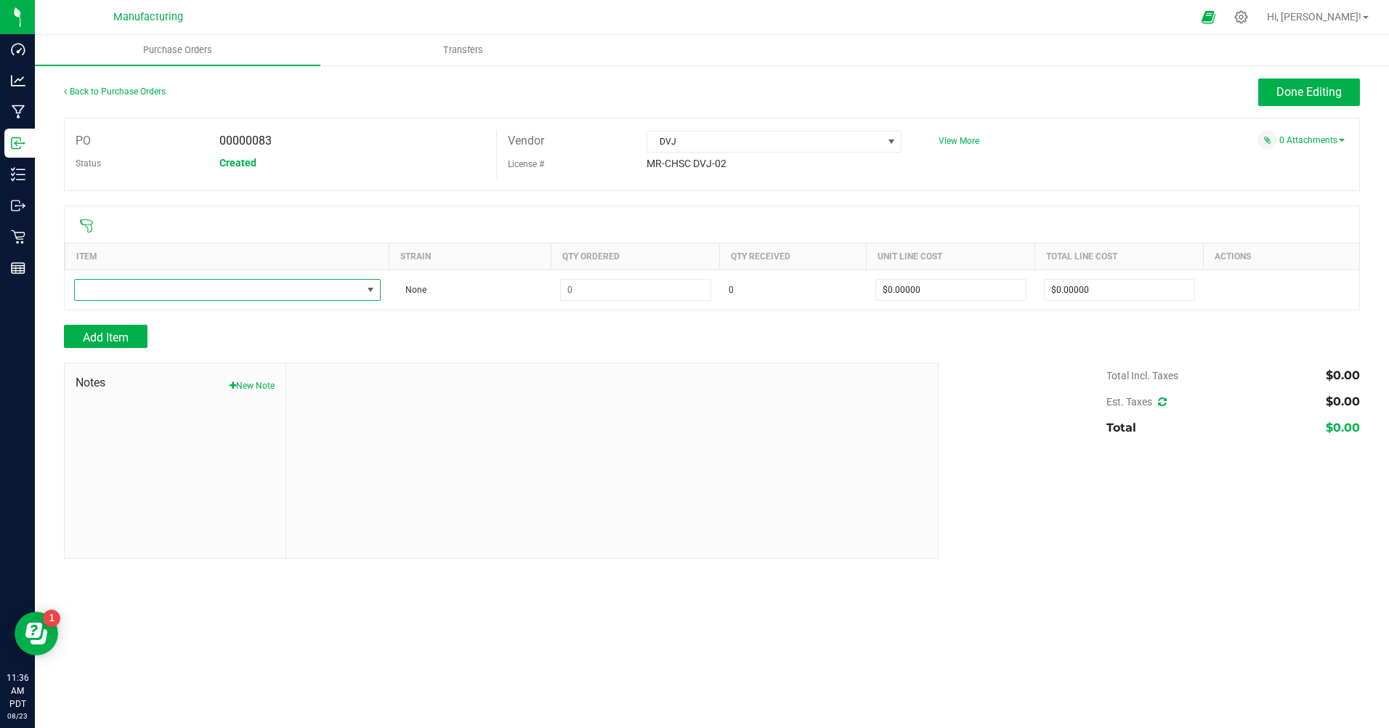
click at [141, 291] on span "NO DATA FOUND" at bounding box center [218, 290] width 287 height 20
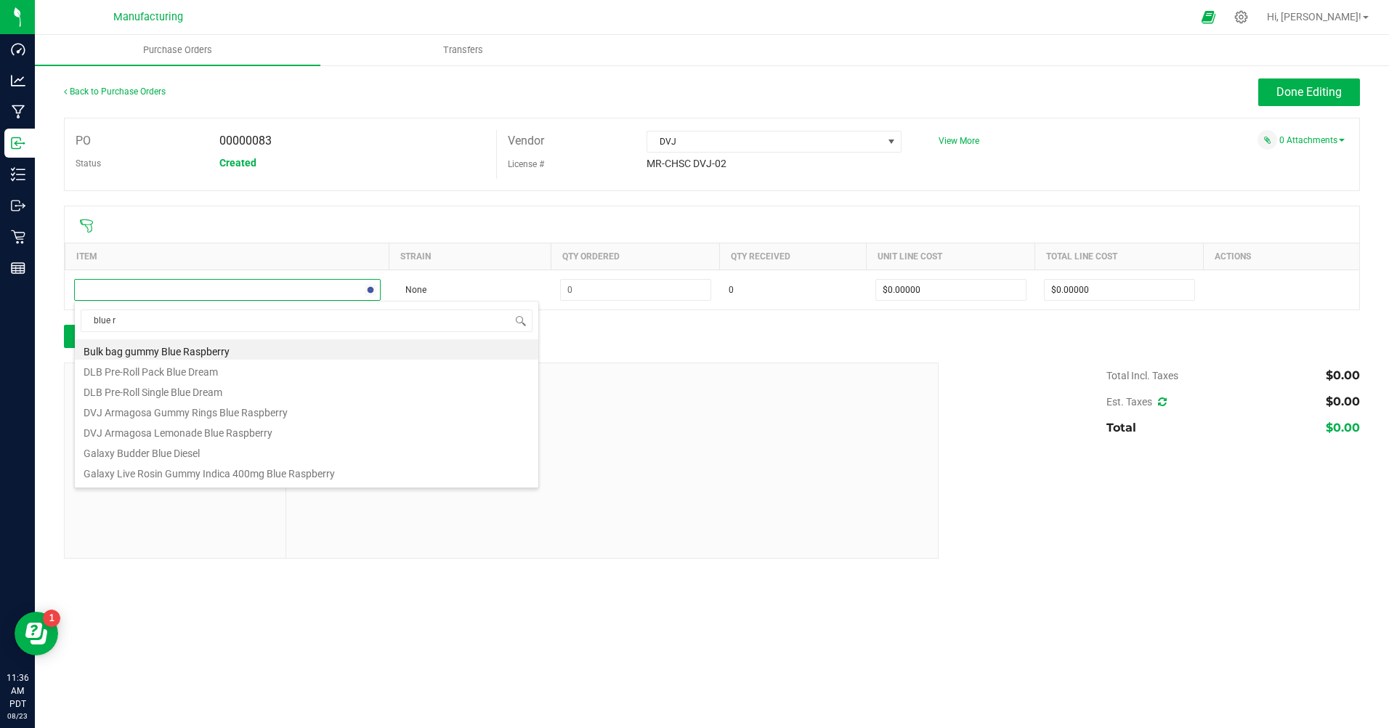
type input "blue ru"
click at [183, 376] on li "MM Bulk Flower Blue [PERSON_NAME]" at bounding box center [307, 370] width 464 height 20
type input "$4.19000"
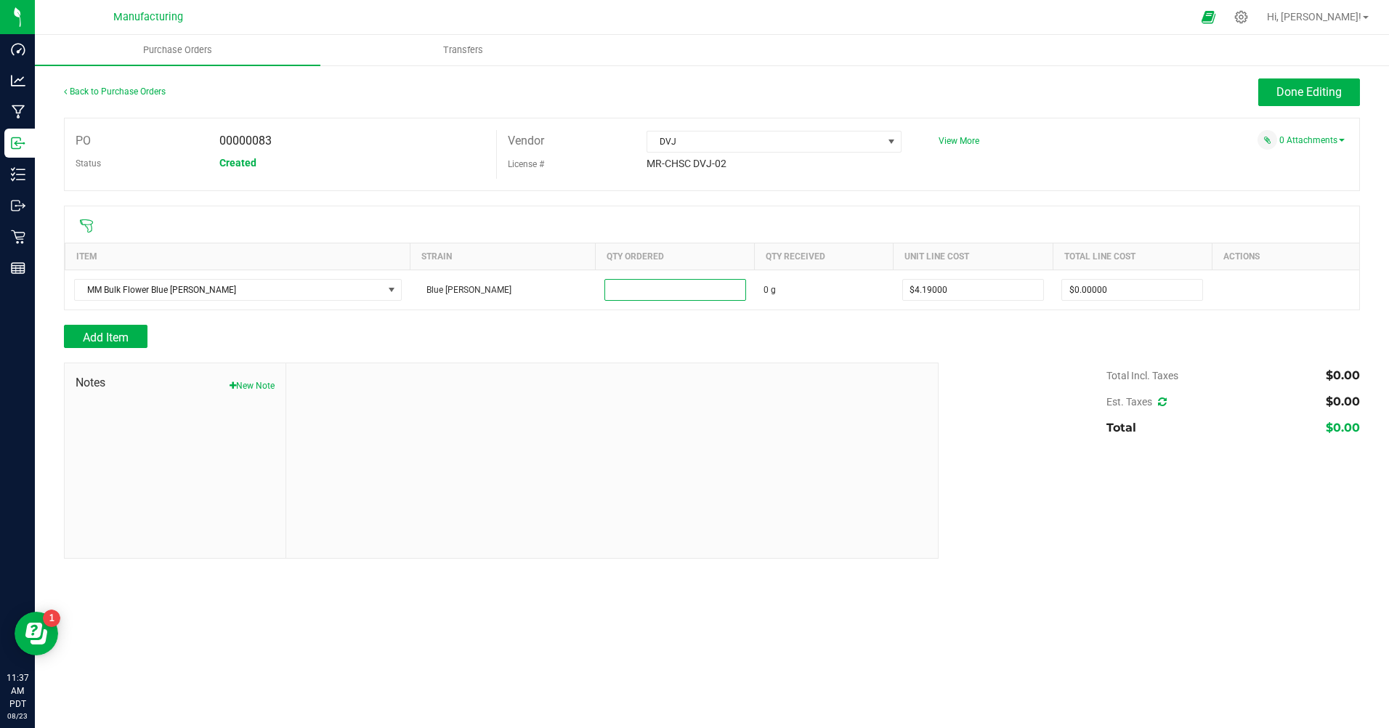
click at [629, 295] on input at bounding box center [675, 290] width 140 height 20
type input "1738.0000 g"
click at [720, 330] on div "Add Item" at bounding box center [496, 336] width 864 height 23
type input "$7,282.22000"
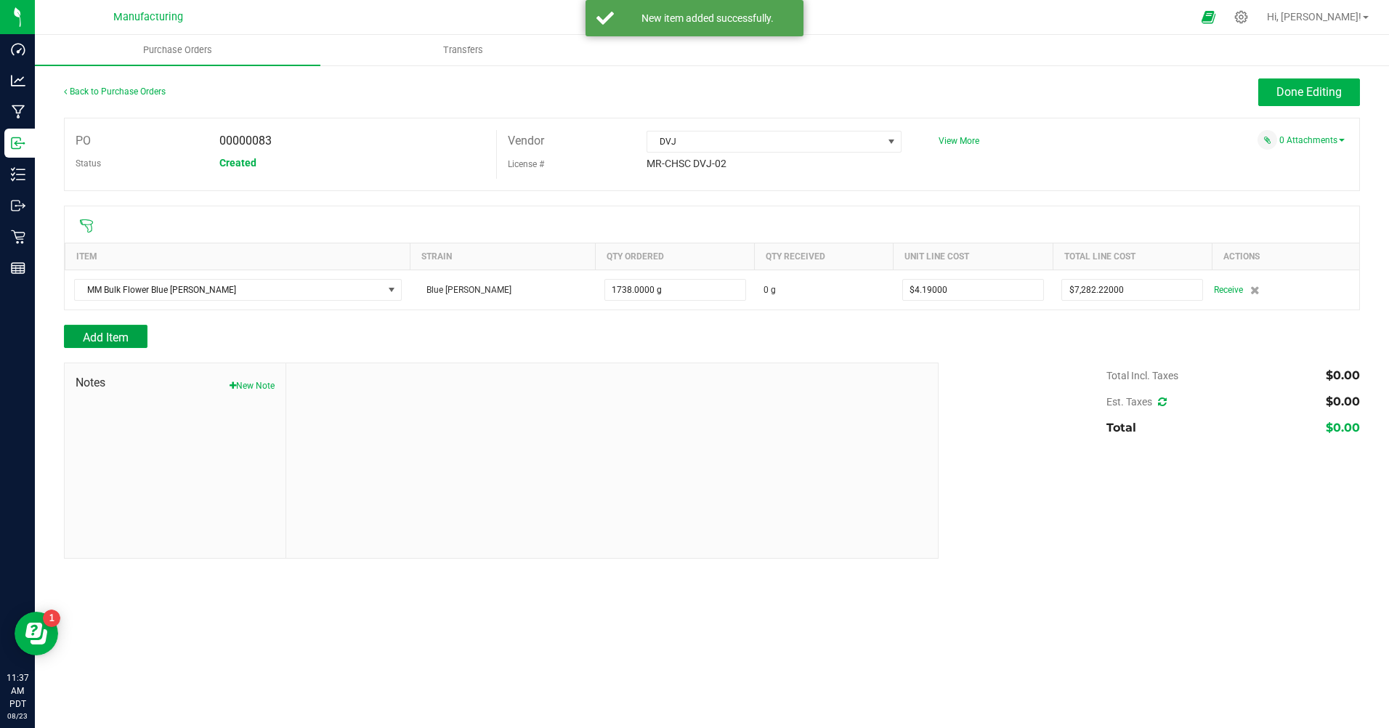
click at [113, 336] on span "Add Item" at bounding box center [106, 338] width 46 height 14
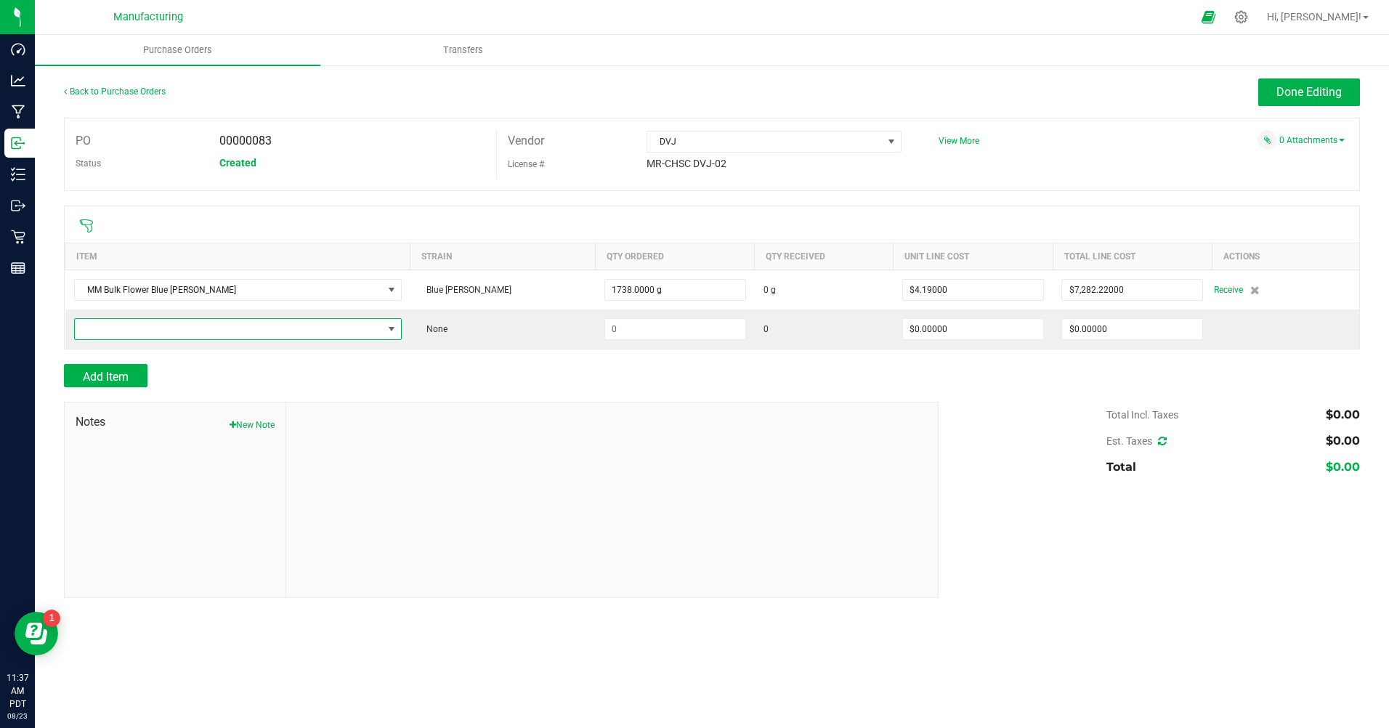
click at [116, 331] on span "NO DATA FOUND" at bounding box center [229, 329] width 308 height 20
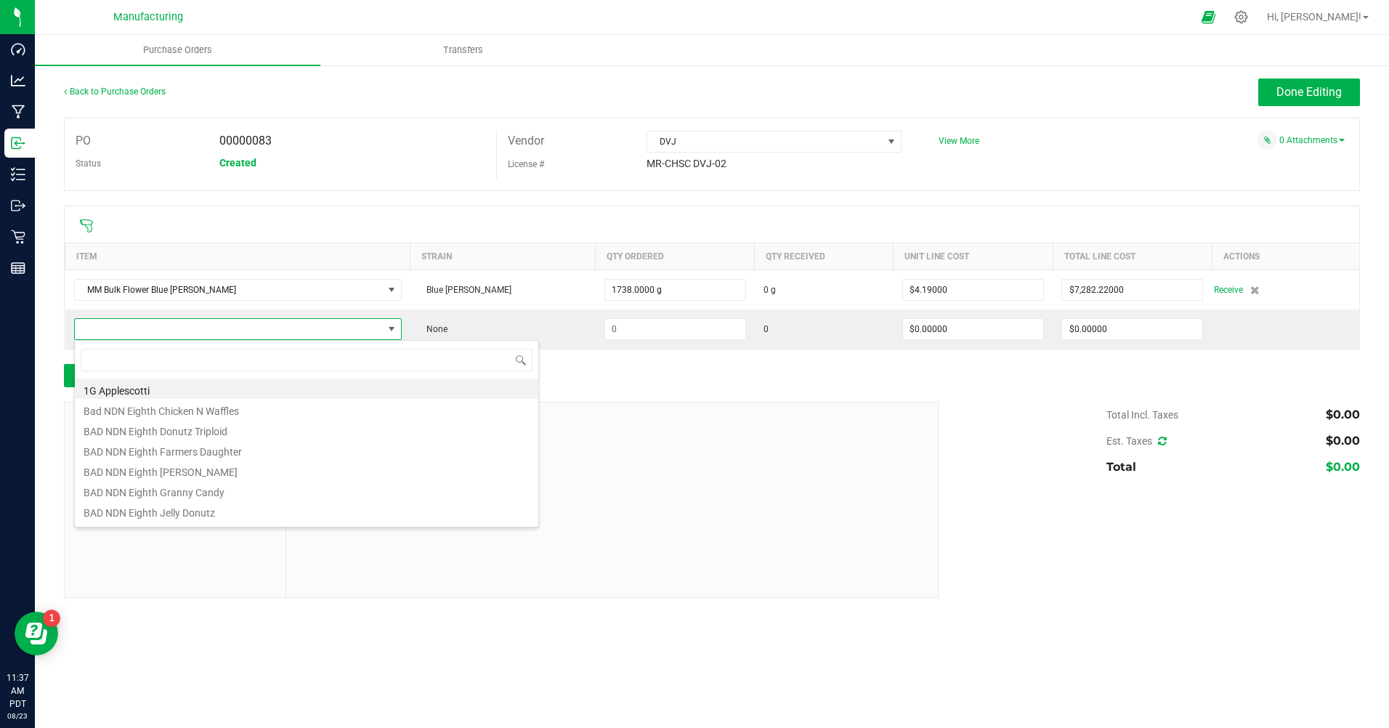
click at [116, 331] on span at bounding box center [229, 329] width 308 height 20
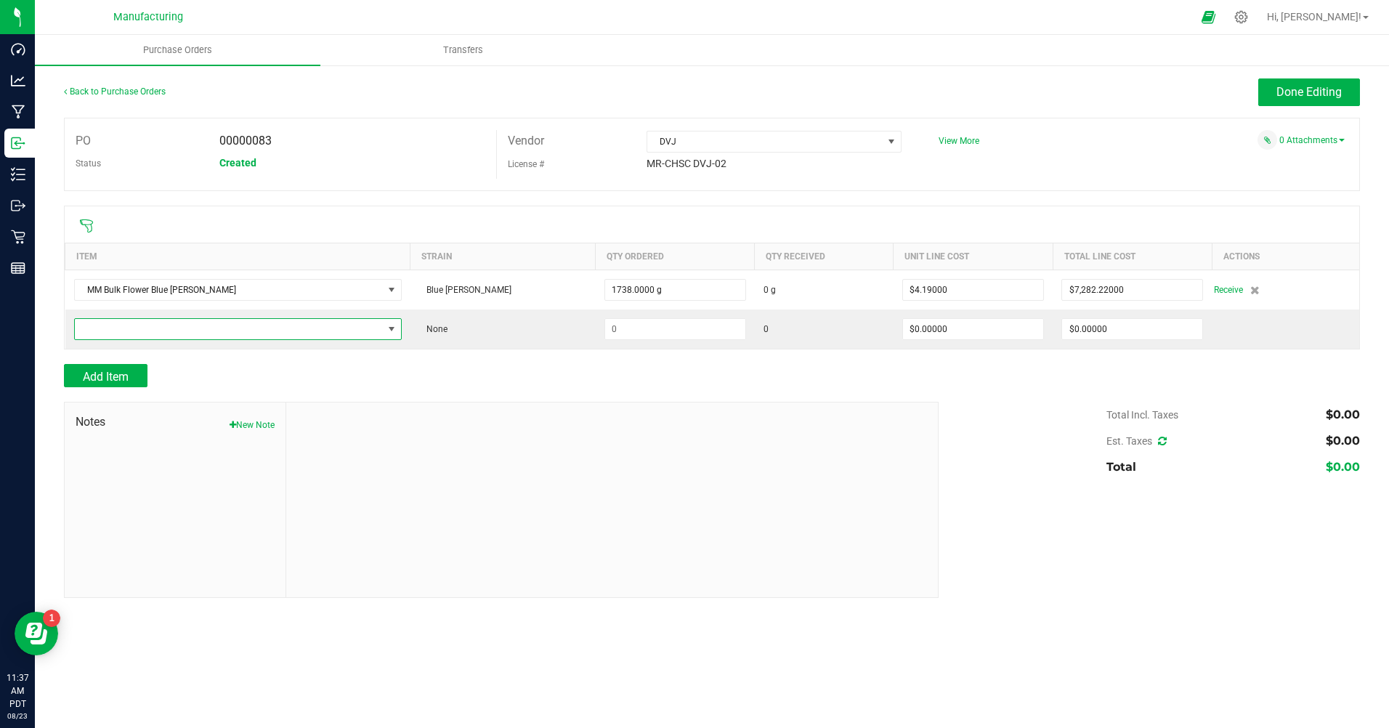
click at [116, 331] on span "NO DATA FOUND" at bounding box center [229, 329] width 308 height 20
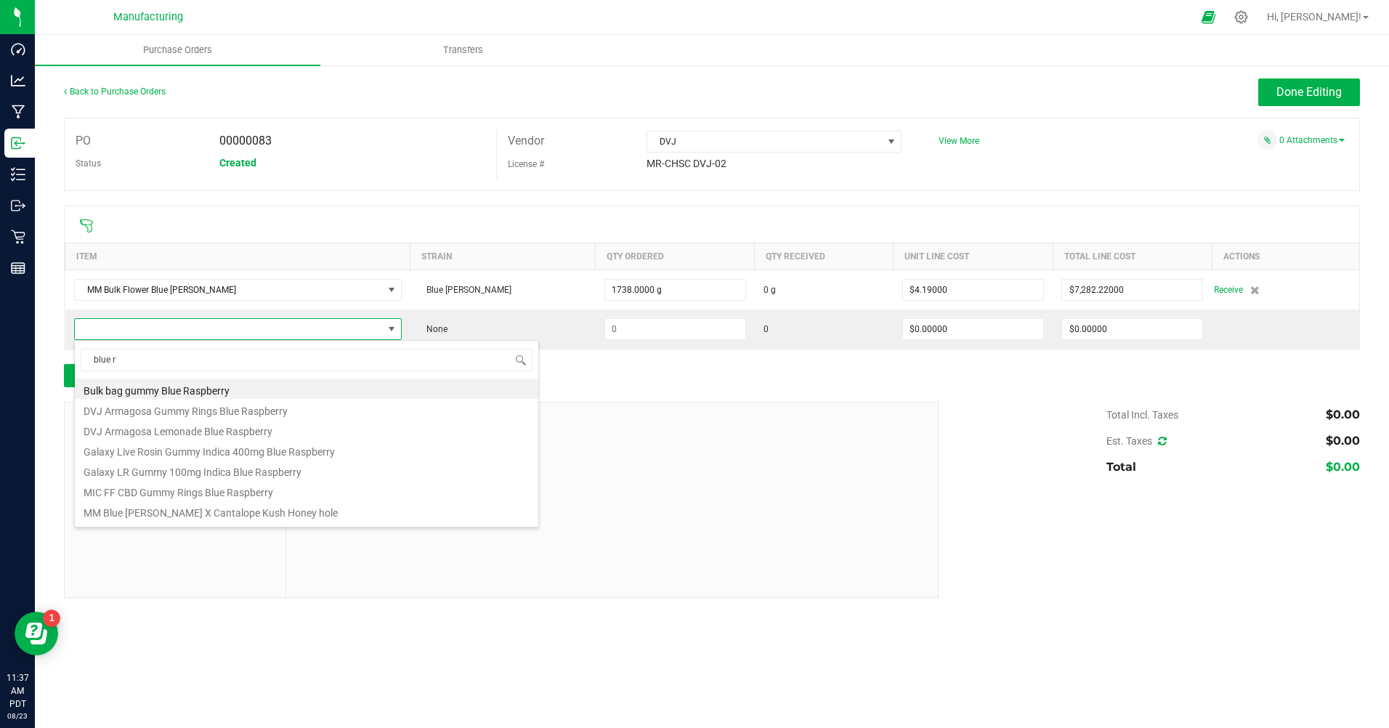
type input "blue ru"
click at [214, 453] on li "MM Bulk Smalls Blue [PERSON_NAME]" at bounding box center [307, 450] width 464 height 20
type input "$2.31000"
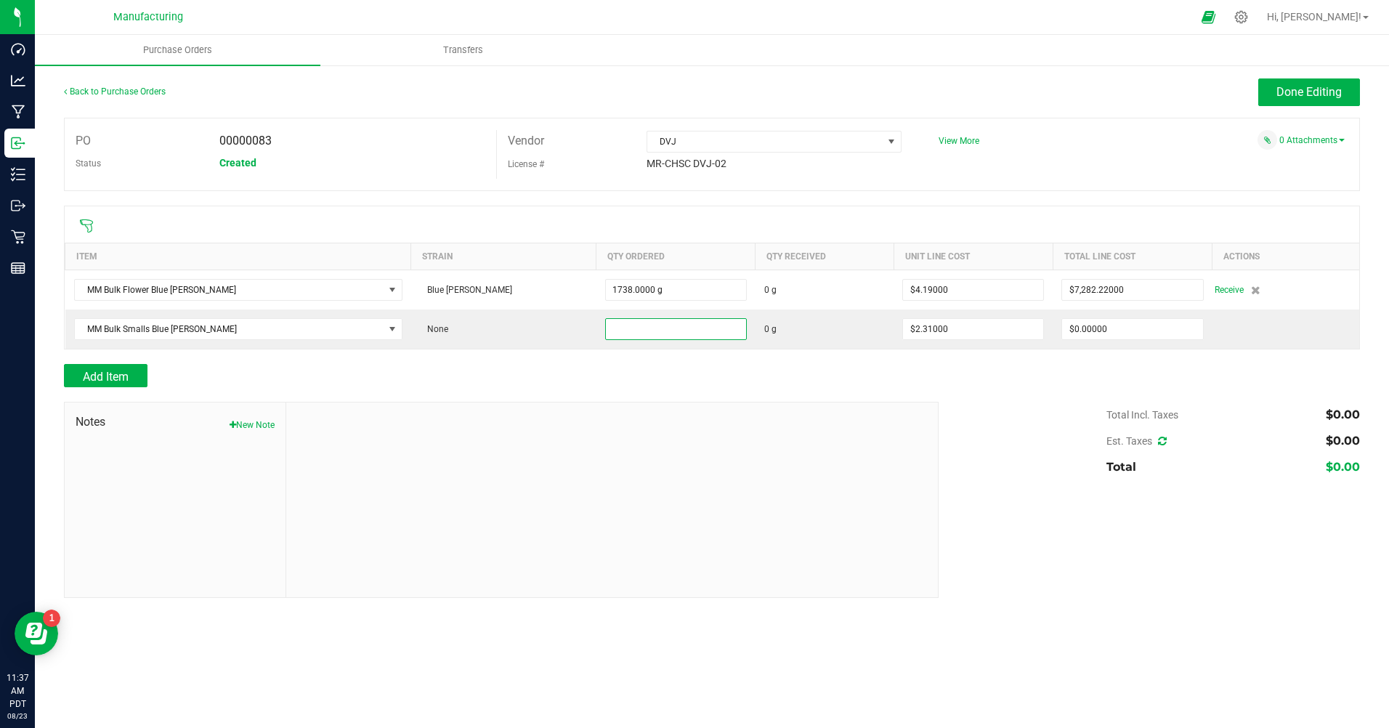
click at [606, 331] on input at bounding box center [676, 329] width 140 height 20
type input "4"
type input "881.0000 g"
click at [620, 373] on div "Add Item" at bounding box center [496, 375] width 864 height 23
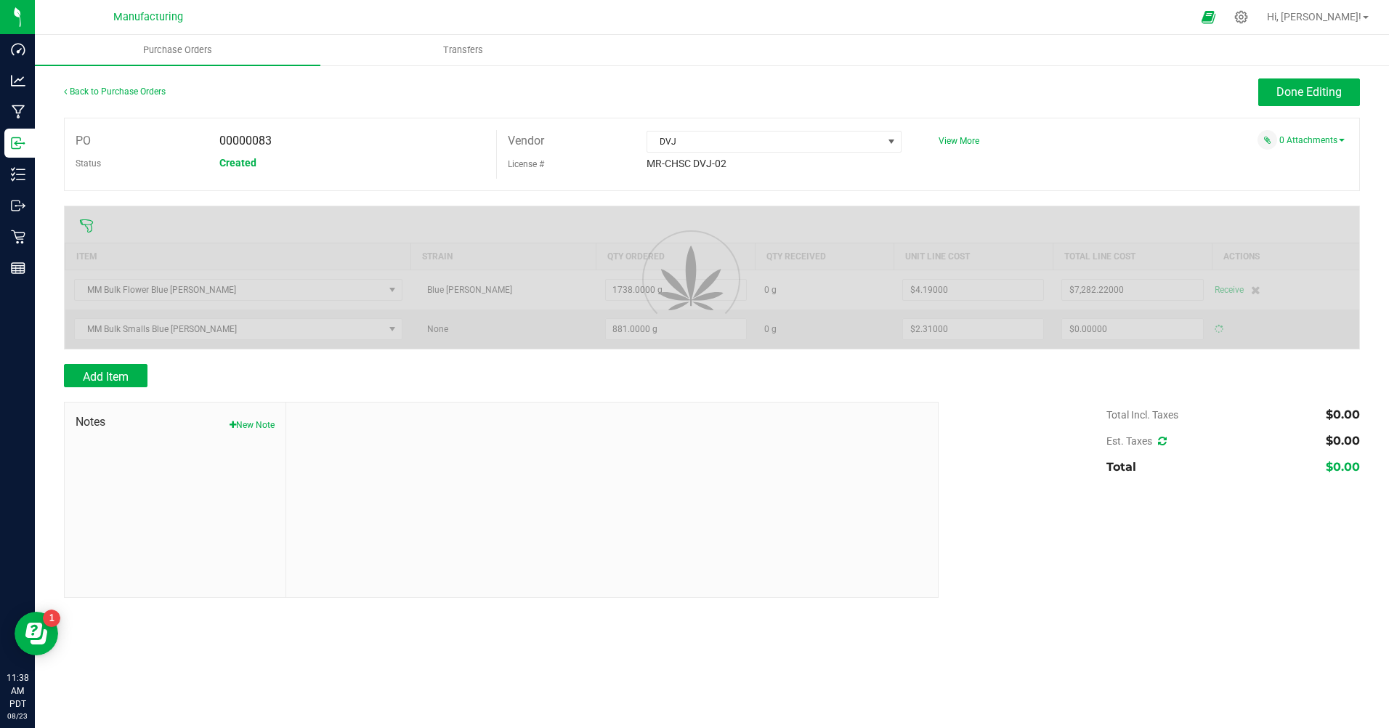
type input "$2,035.11000"
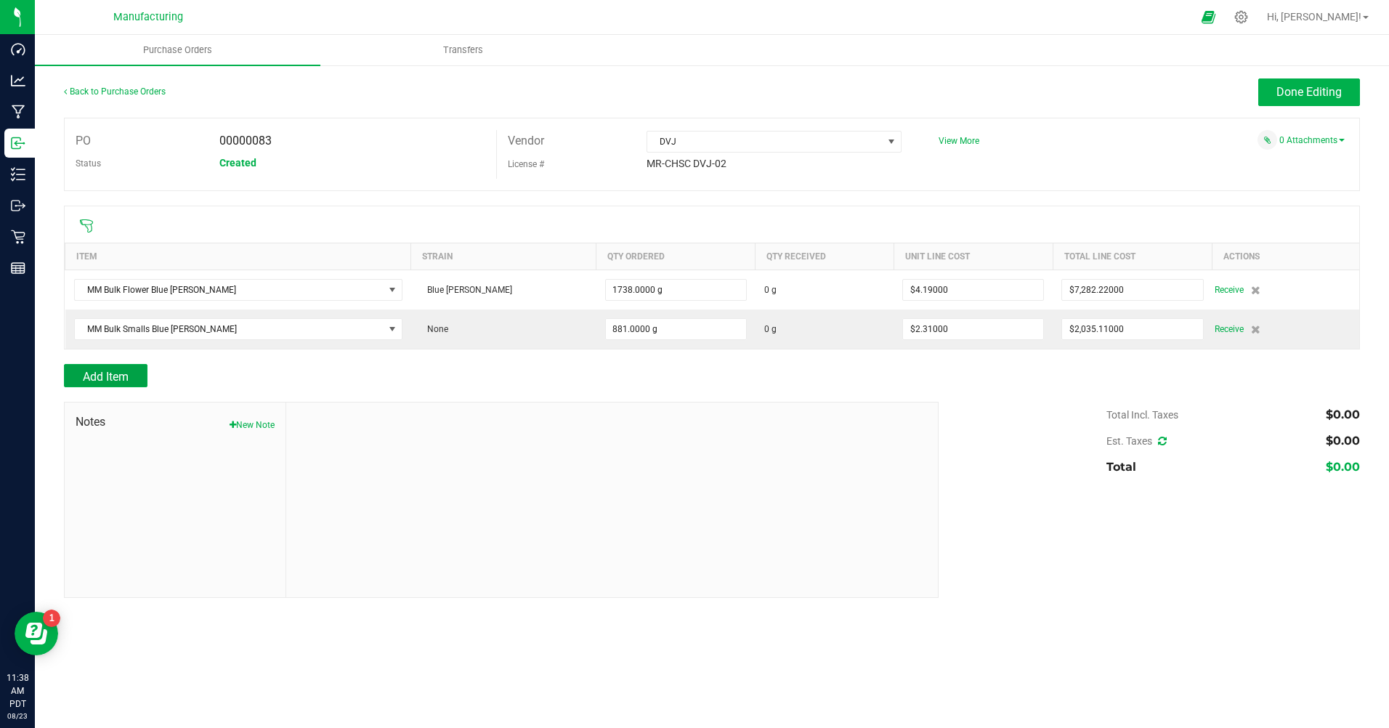
click at [141, 380] on button "Add Item" at bounding box center [106, 375] width 84 height 23
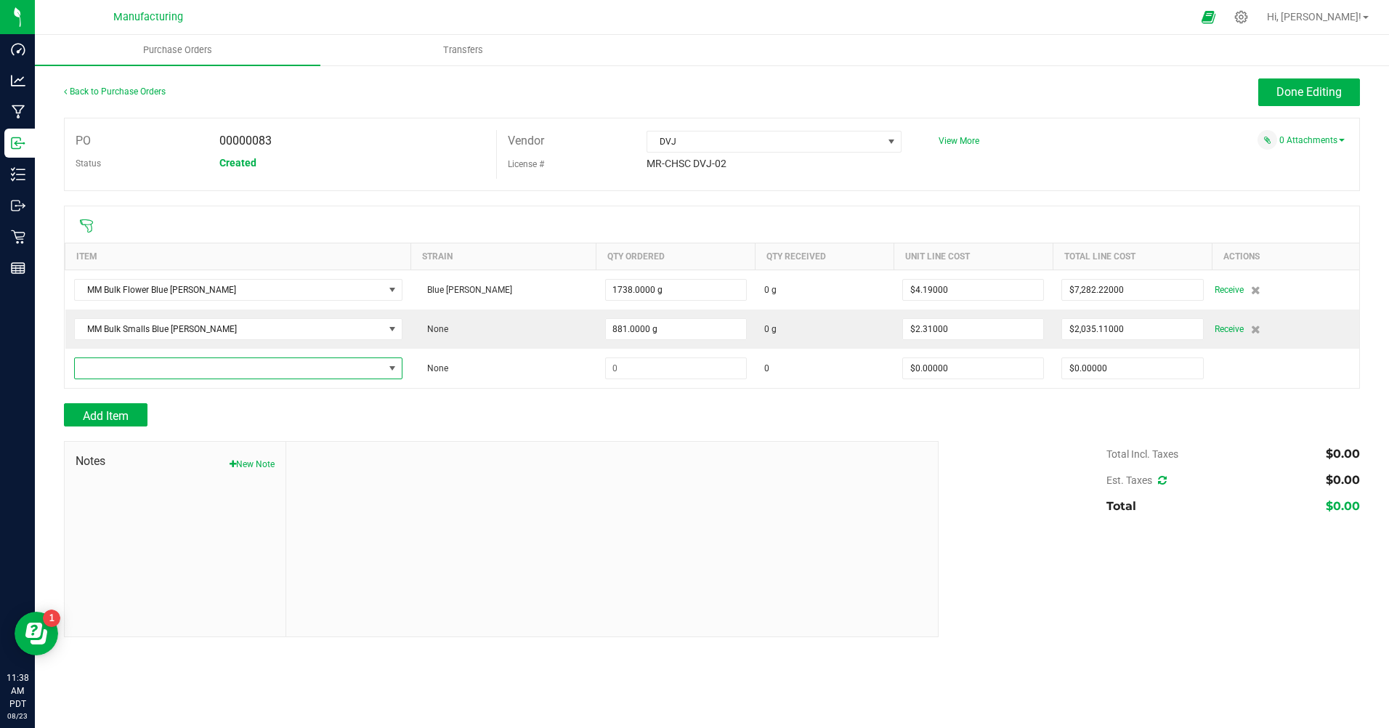
click at [151, 368] on span "NO DATA FOUND" at bounding box center [229, 368] width 309 height 20
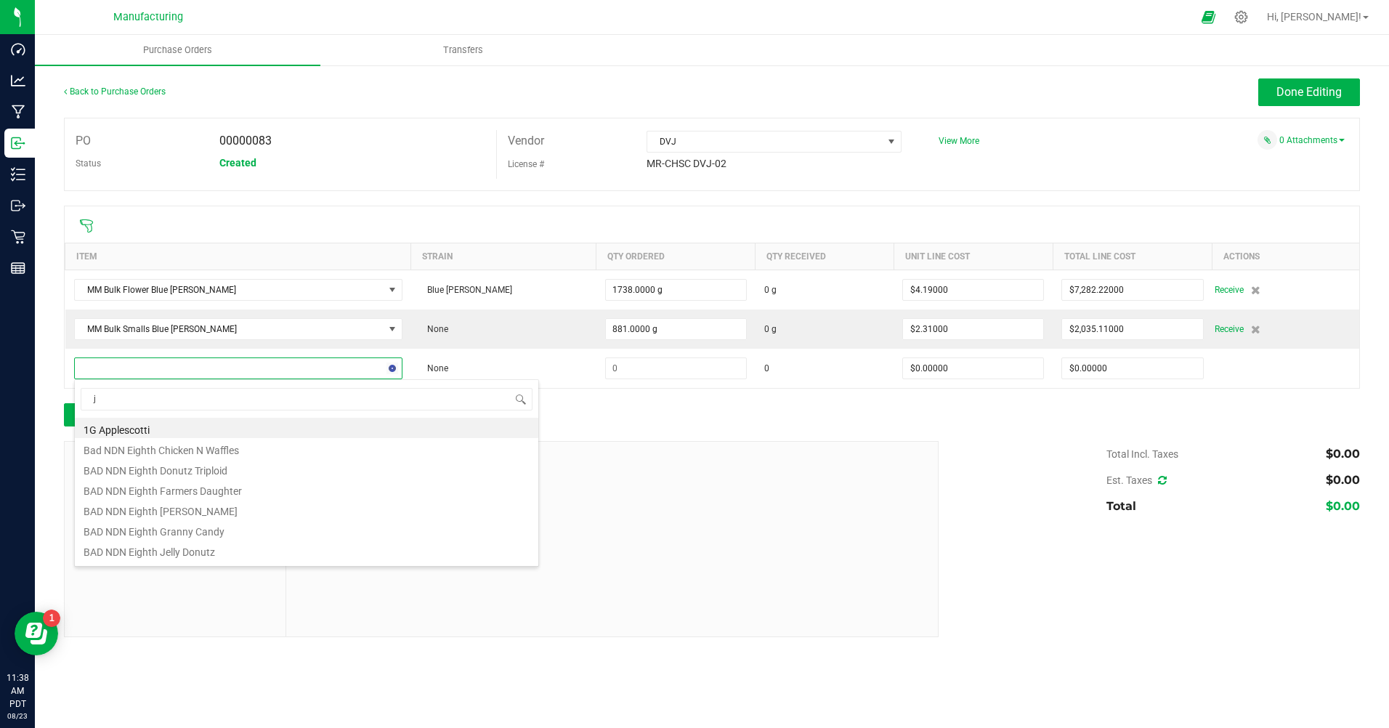
type input "j1"
click at [160, 476] on li "MM Bulk Flower J1" at bounding box center [307, 469] width 464 height 20
type input "$4.18000"
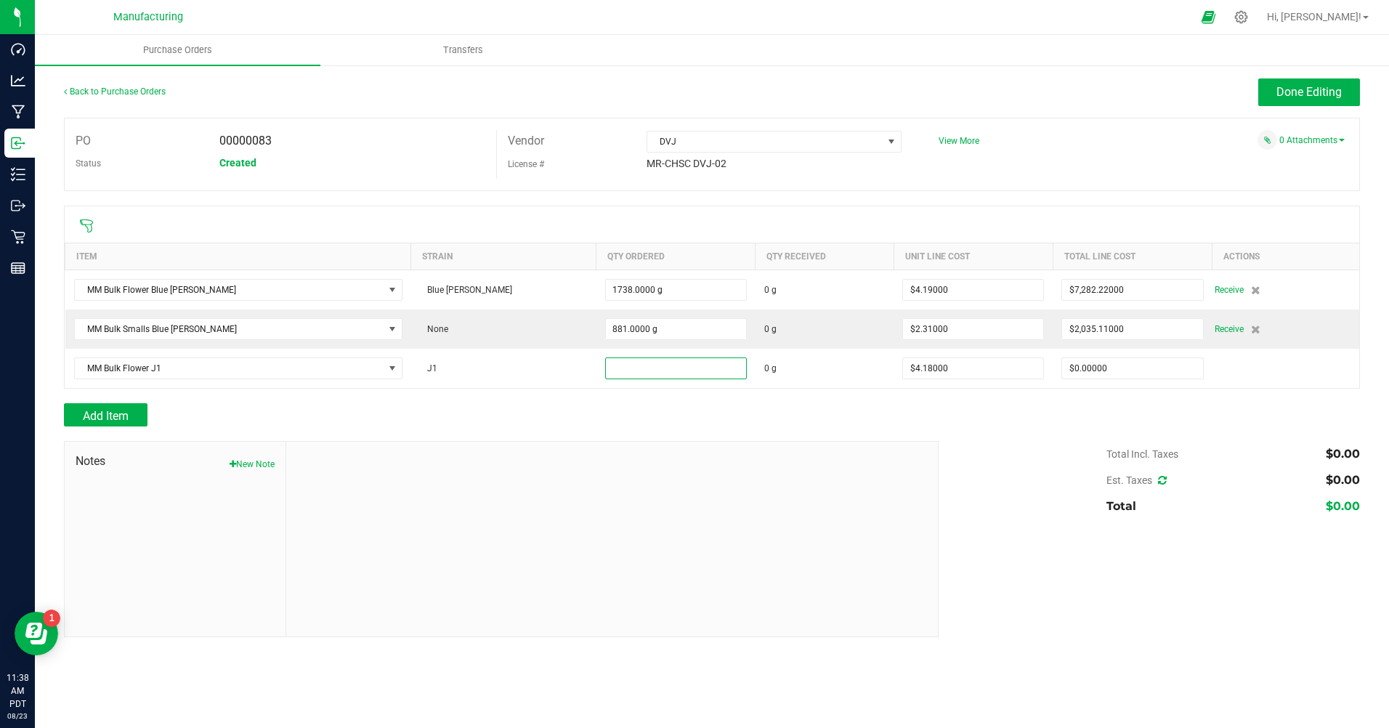
click at [606, 374] on input at bounding box center [676, 368] width 140 height 20
type input "867.0000 g"
click at [626, 400] on div at bounding box center [712, 396] width 1296 height 15
type input "$3,624.06000"
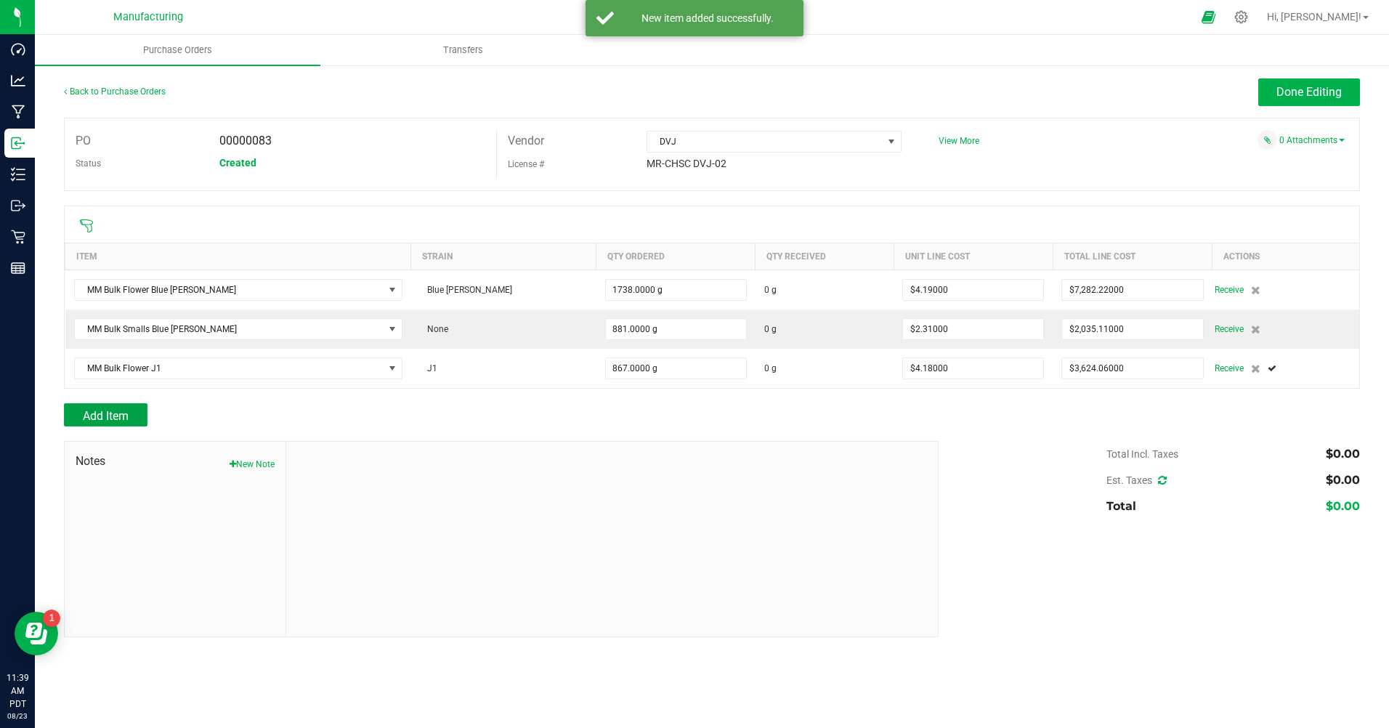
click at [126, 423] on span "Add Item" at bounding box center [106, 416] width 46 height 14
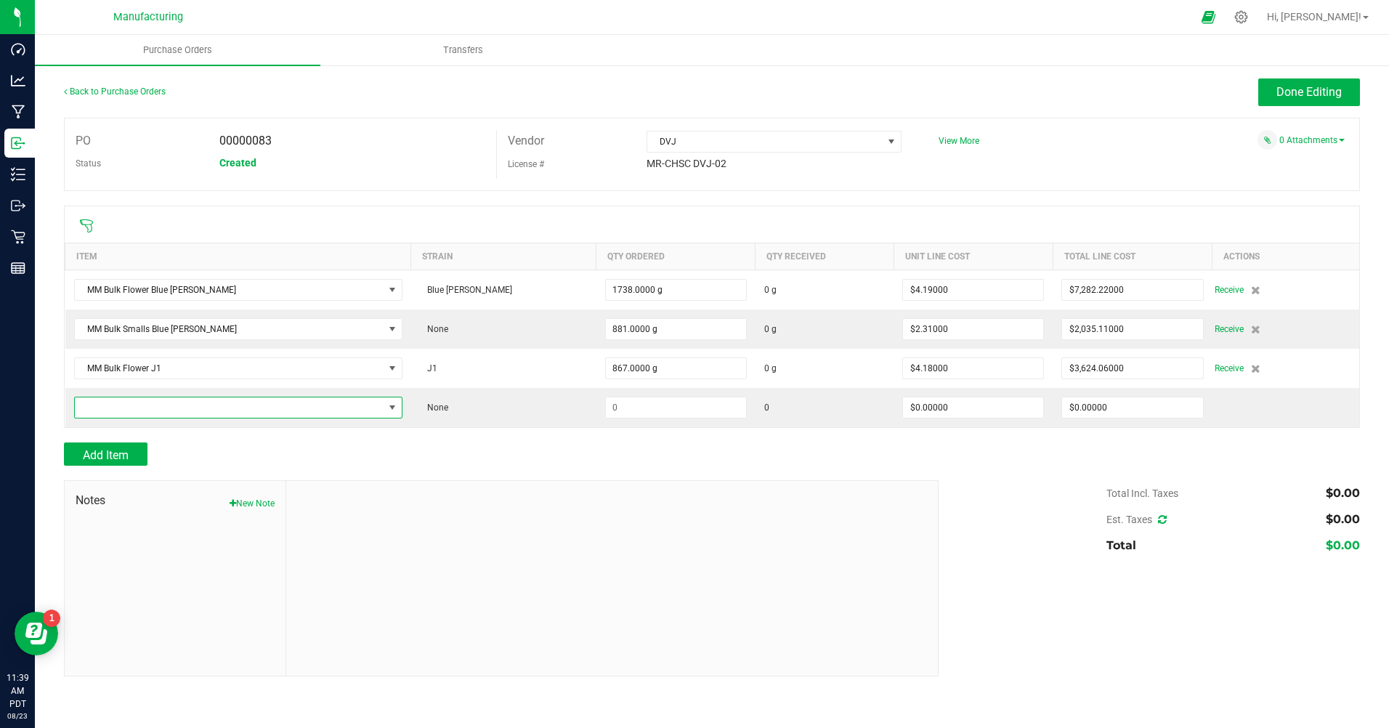
click at [154, 406] on span "NO DATA FOUND" at bounding box center [229, 408] width 309 height 20
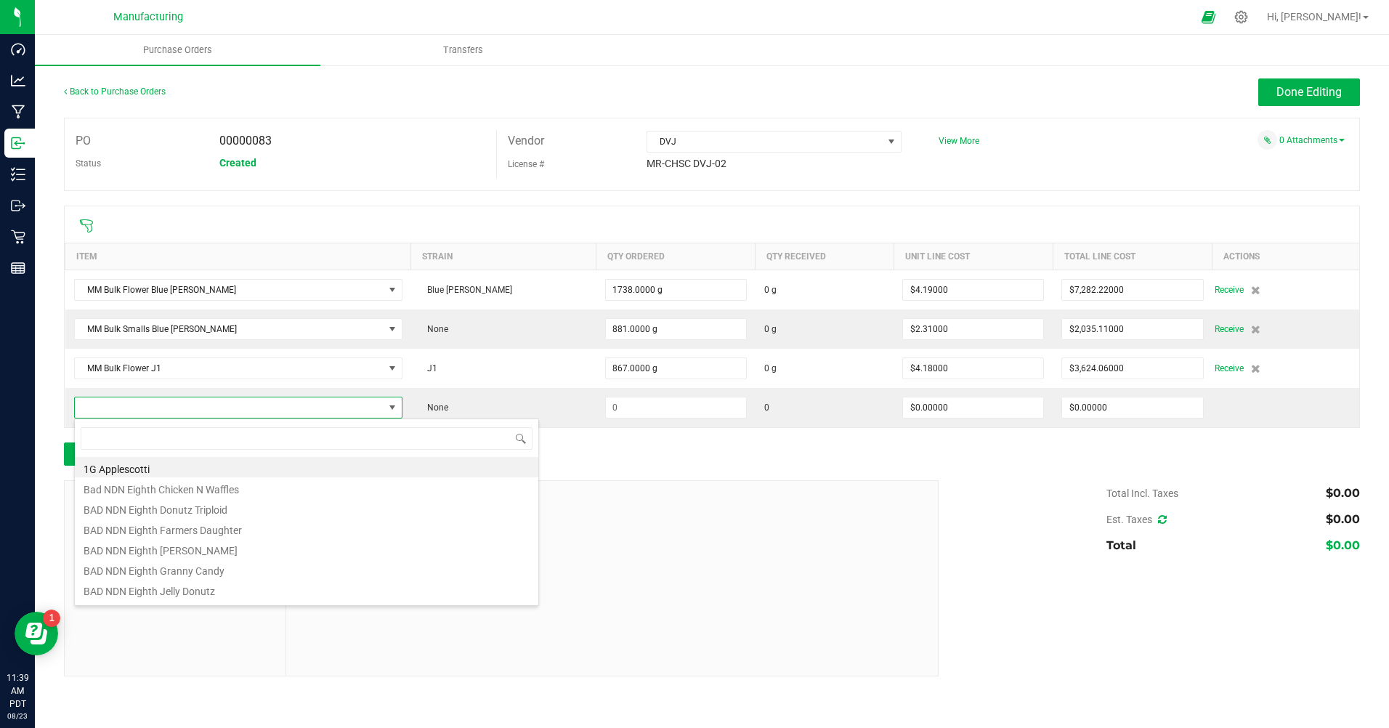
click at [154, 406] on span at bounding box center [229, 408] width 309 height 20
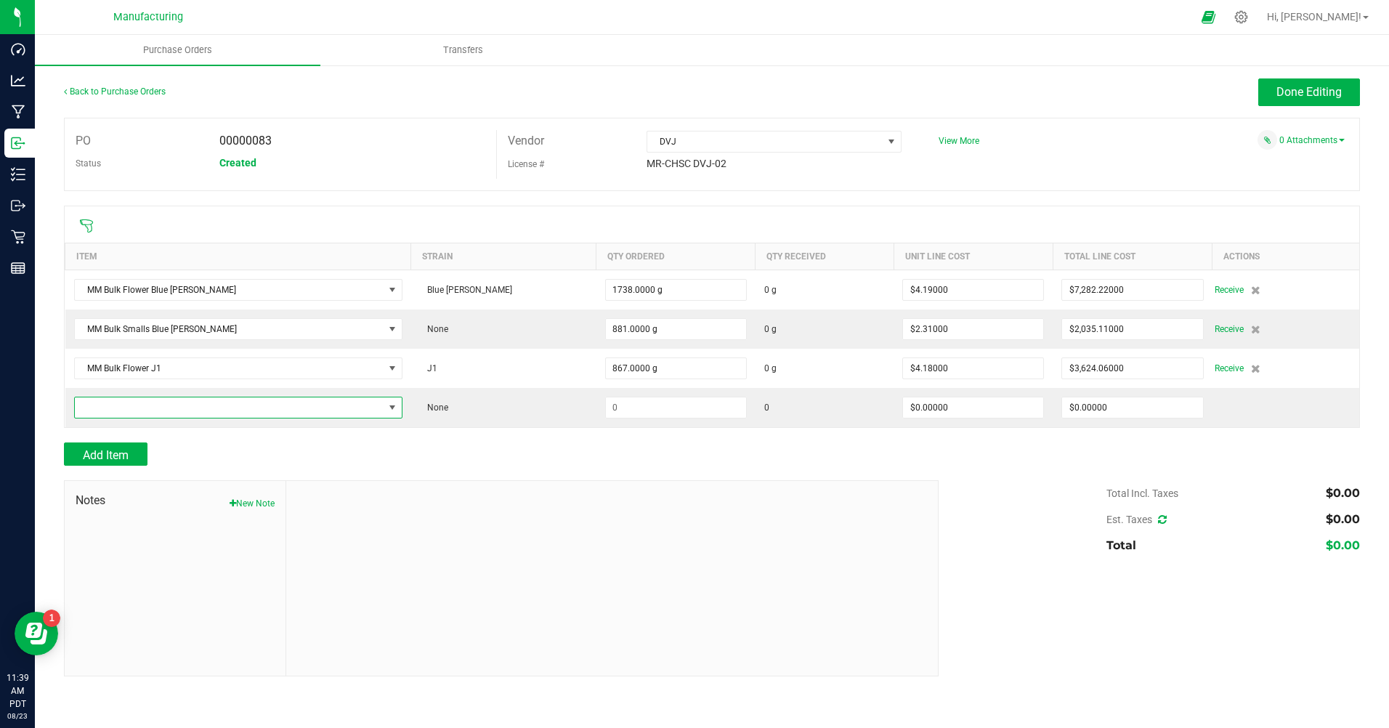
click at [154, 406] on span "NO DATA FOUND" at bounding box center [229, 408] width 309 height 20
type input "orange tr"
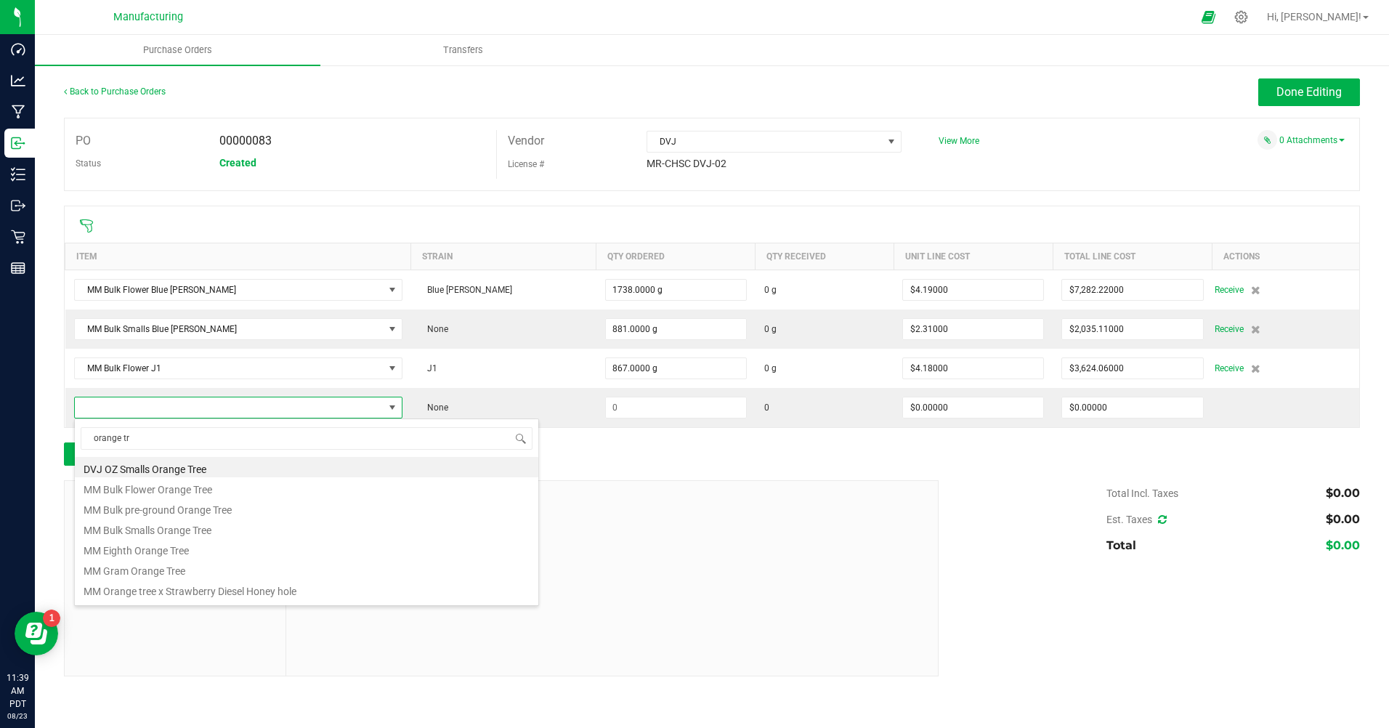
click at [214, 533] on li "MM Bulk Smalls Orange Tree" at bounding box center [307, 528] width 464 height 20
type input "$2.31000"
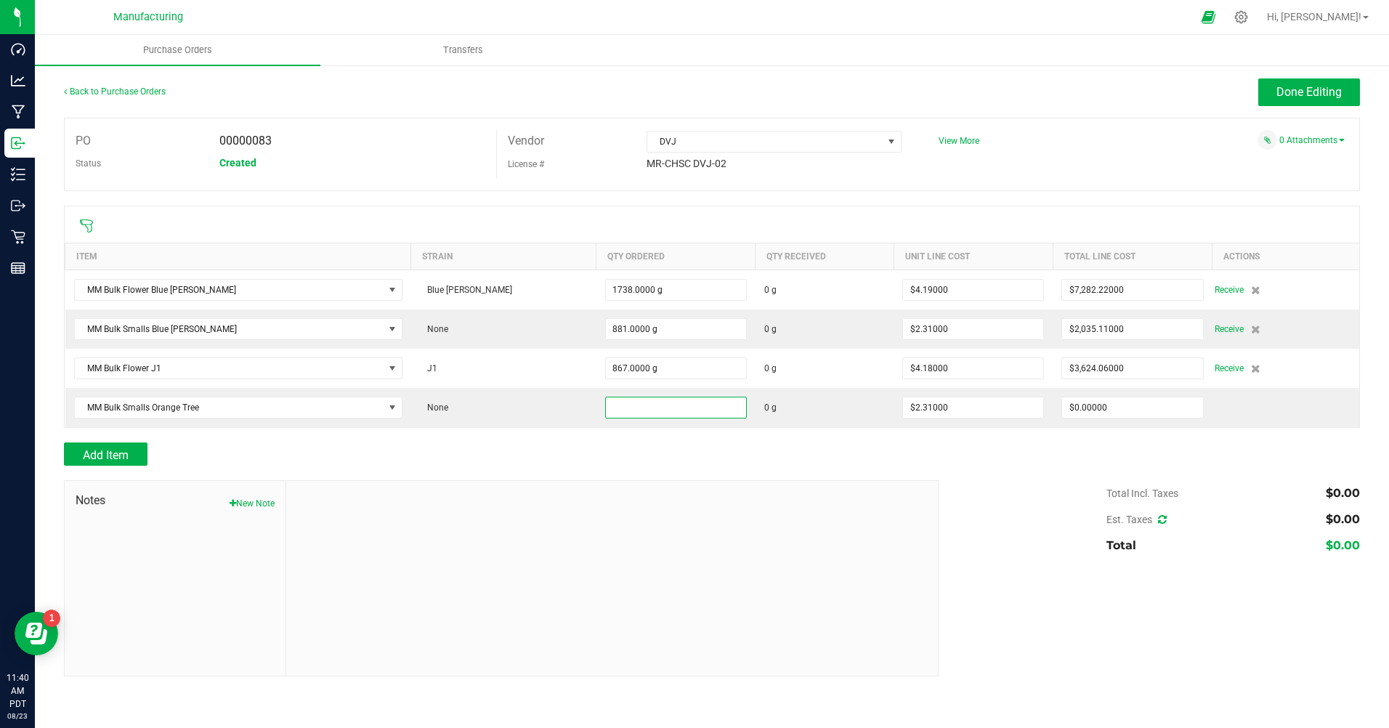
click at [629, 400] on input at bounding box center [676, 408] width 140 height 20
type input "901.0000 g"
click at [657, 453] on div "Add Item" at bounding box center [496, 454] width 864 height 23
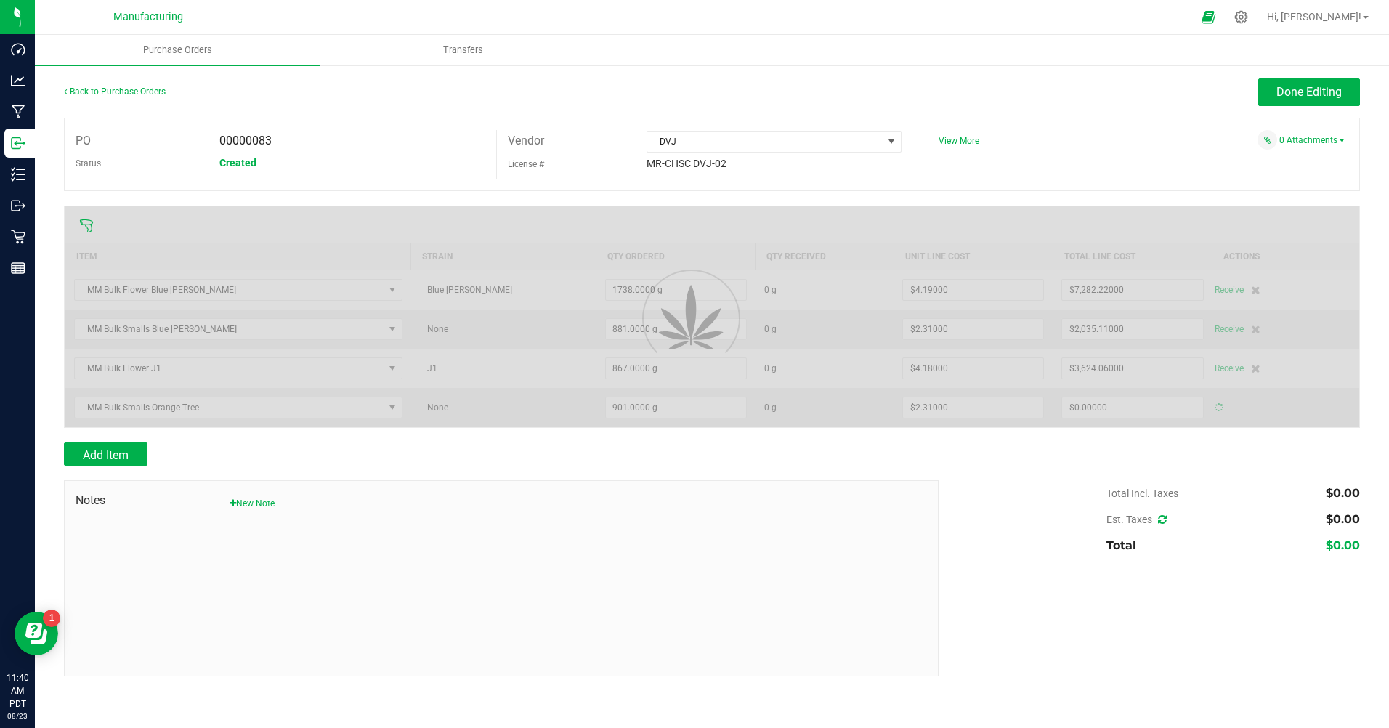
type input "$2,081.31000"
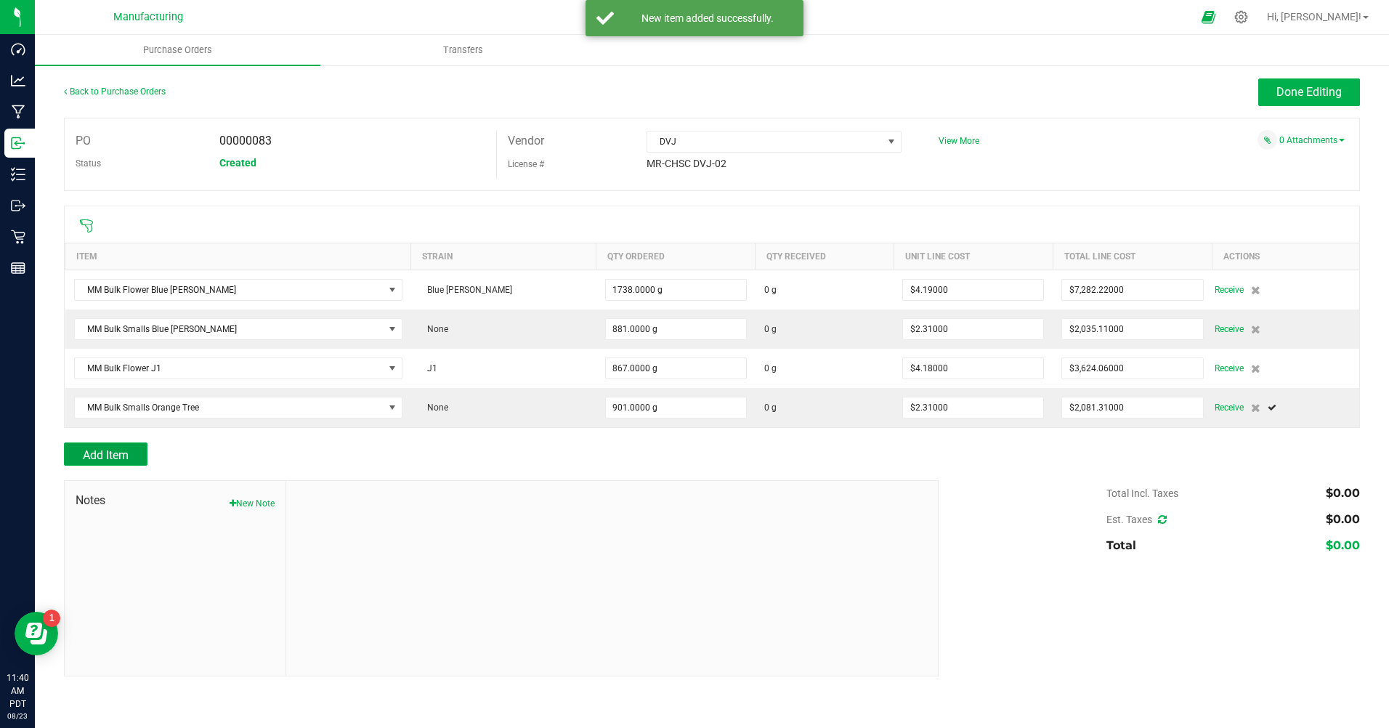
click at [110, 444] on button "Add Item" at bounding box center [106, 454] width 84 height 23
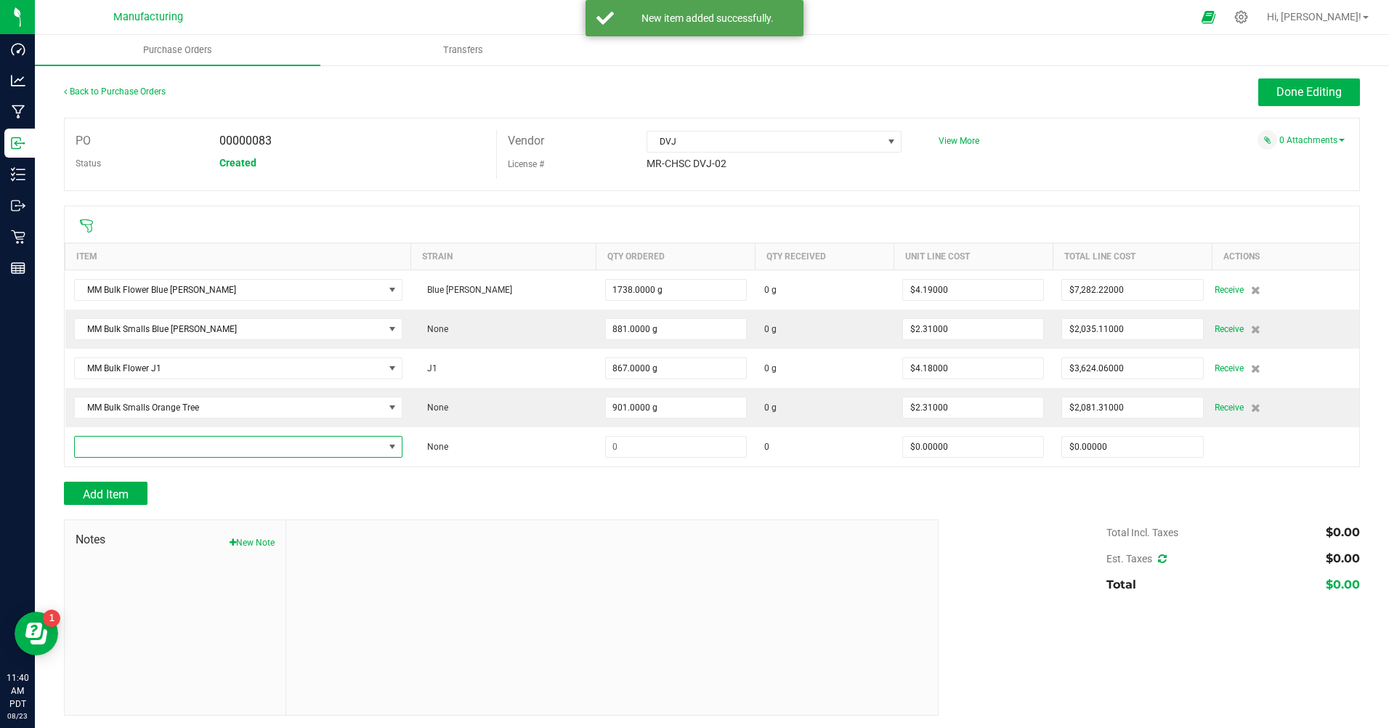
click at [110, 444] on span "NO DATA FOUND" at bounding box center [229, 447] width 309 height 20
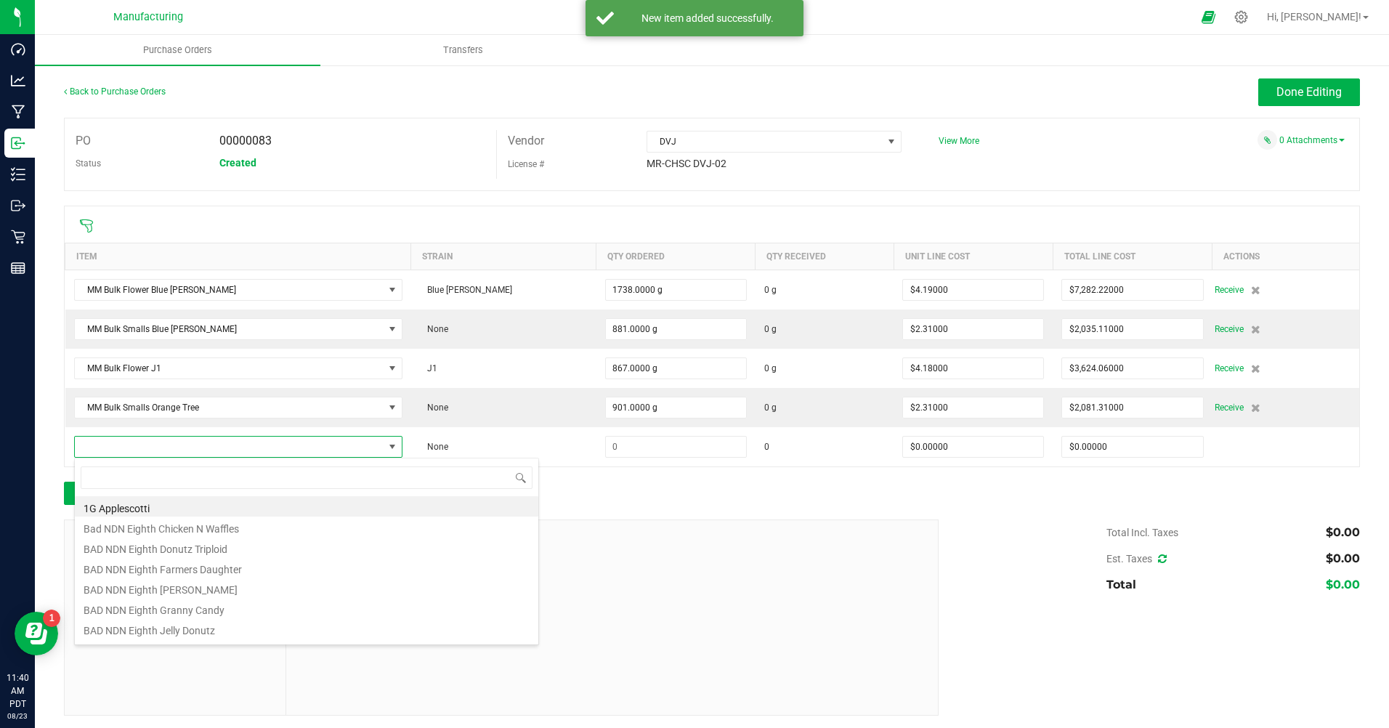
scroll to position [22, 302]
type input "wowz"
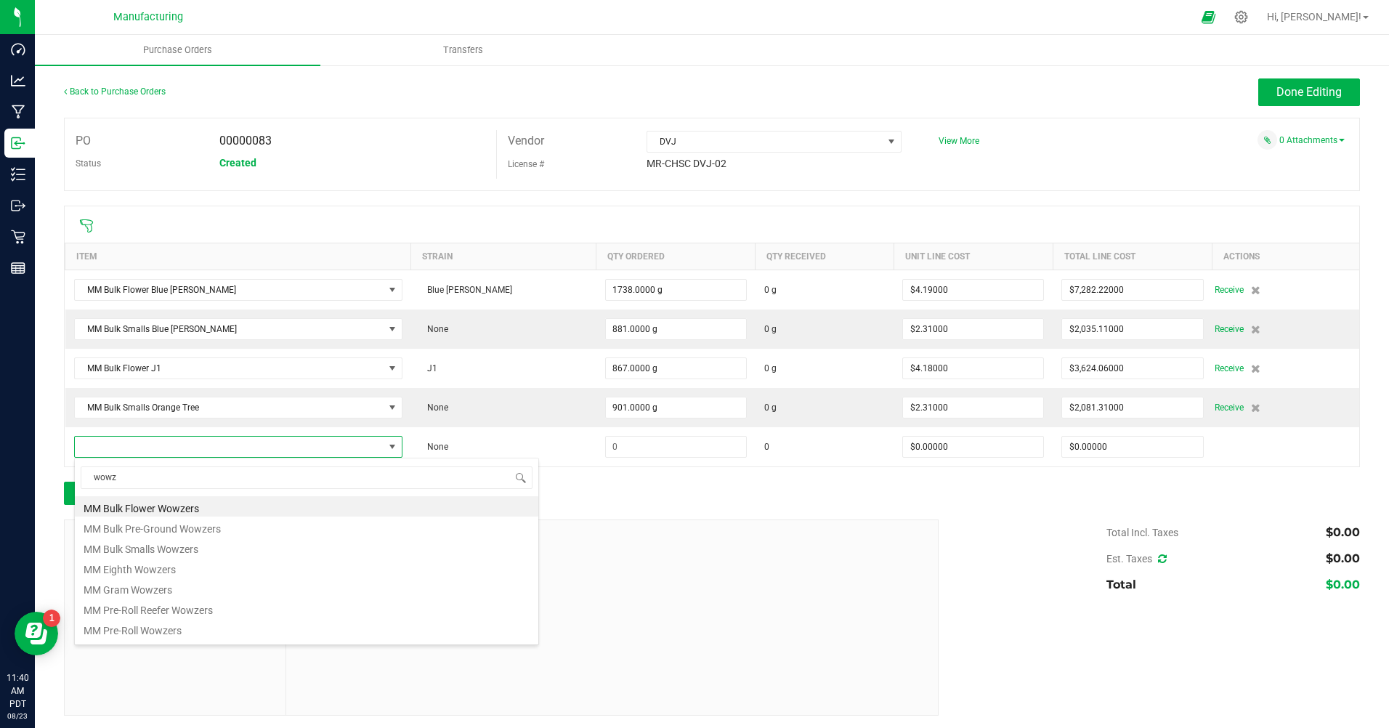
click at [153, 553] on li "MM Bulk Smalls Wowzers" at bounding box center [307, 547] width 464 height 20
type input "$2.42000"
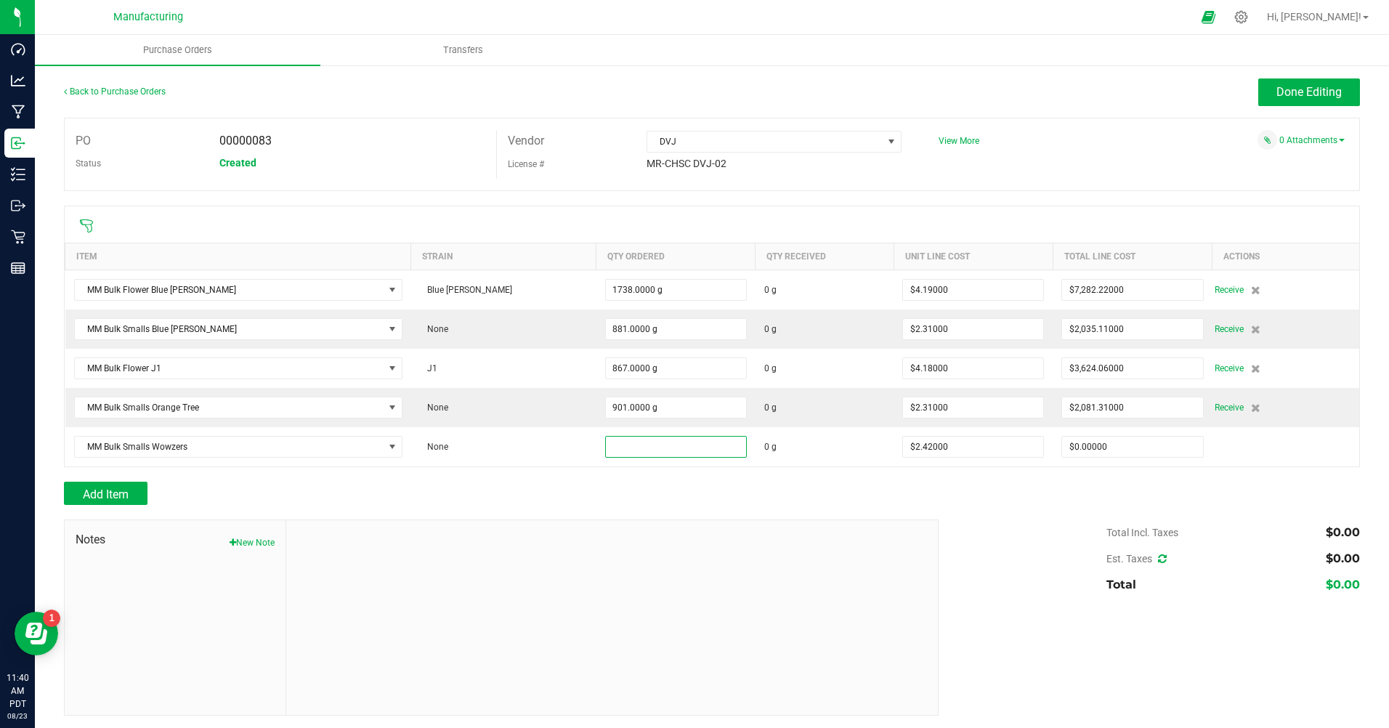
click at [606, 445] on input at bounding box center [676, 447] width 140 height 20
type input "422.0000 g"
click at [639, 514] on div at bounding box center [712, 512] width 1296 height 15
type input "$1,021.24000"
click at [1215, 289] on span "Receive" at bounding box center [1229, 289] width 29 height 17
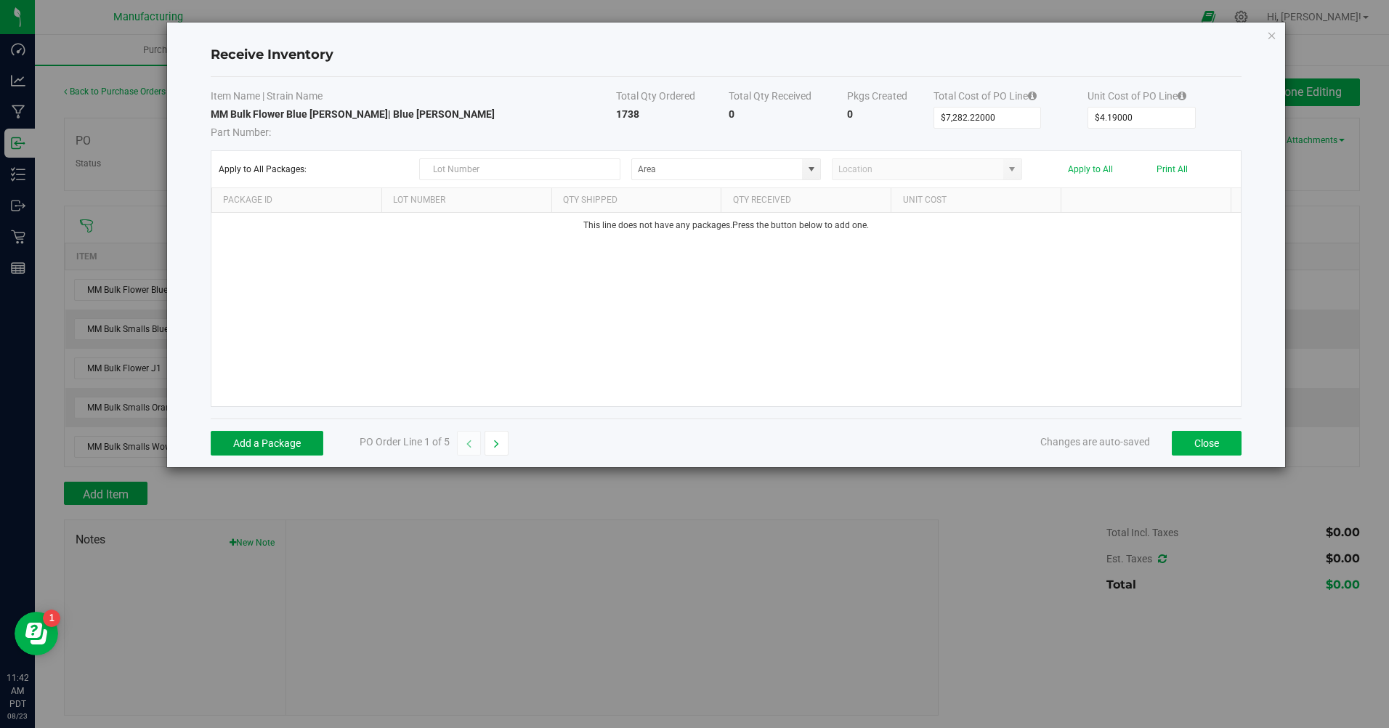
click at [263, 445] on button "Add a Package" at bounding box center [267, 443] width 113 height 25
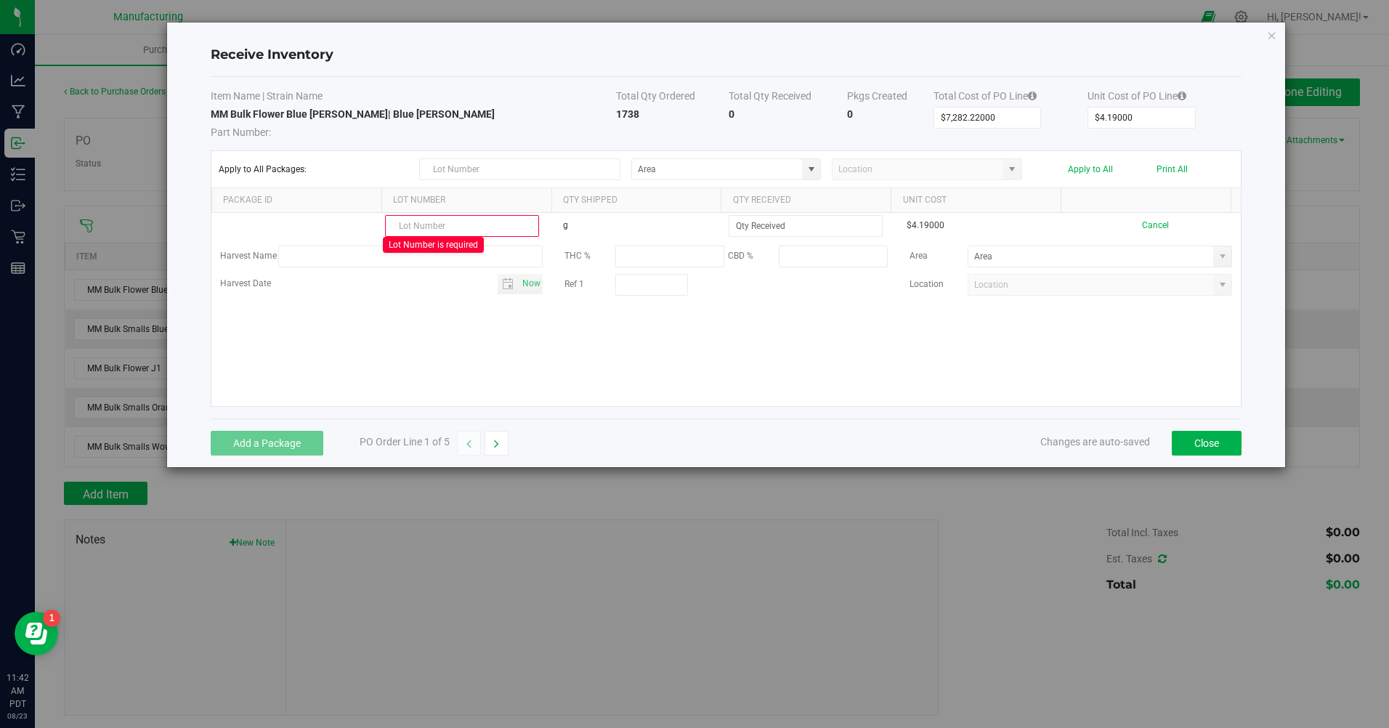
paste input "2412CGL3895.10628"
type input "2412CGL3895.10628376"
click at [752, 230] on input at bounding box center [806, 226] width 153 height 20
type input "376.0000 g"
click at [285, 345] on kendo-grid-list "2412CGL3895.10628376 g 376.0000 g $4.19000 Cancel Harvest Name THC % CBD % Area…" at bounding box center [726, 309] width 1030 height 193
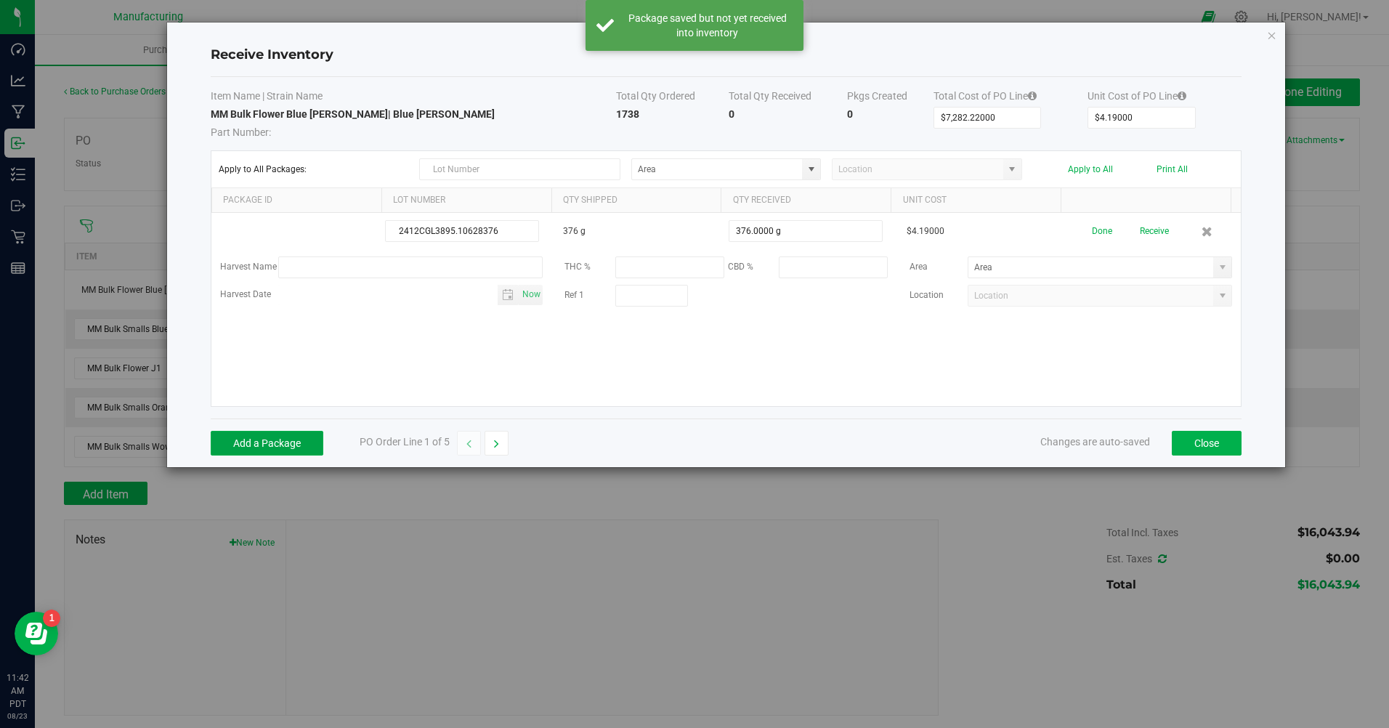
click at [259, 445] on button "Add a Package" at bounding box center [267, 443] width 113 height 25
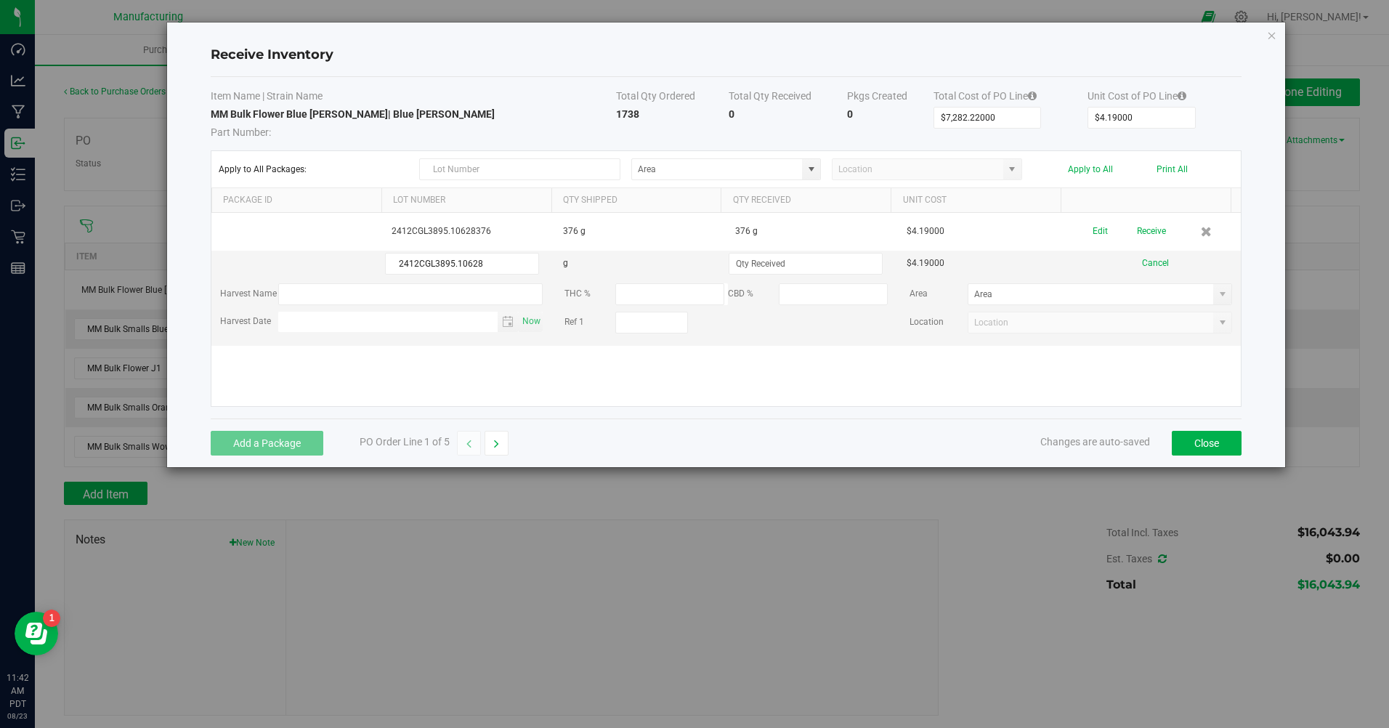
type input "2412CGL3895.10628"
click at [791, 261] on input at bounding box center [806, 264] width 153 height 20
type input "454.0000 g"
click at [677, 383] on kendo-grid-list "2412CGL3895.10628376 376 g 376 g $4.19000 Edit Receive 2412CGL3895.10628 g 454.…" at bounding box center [726, 309] width 1030 height 193
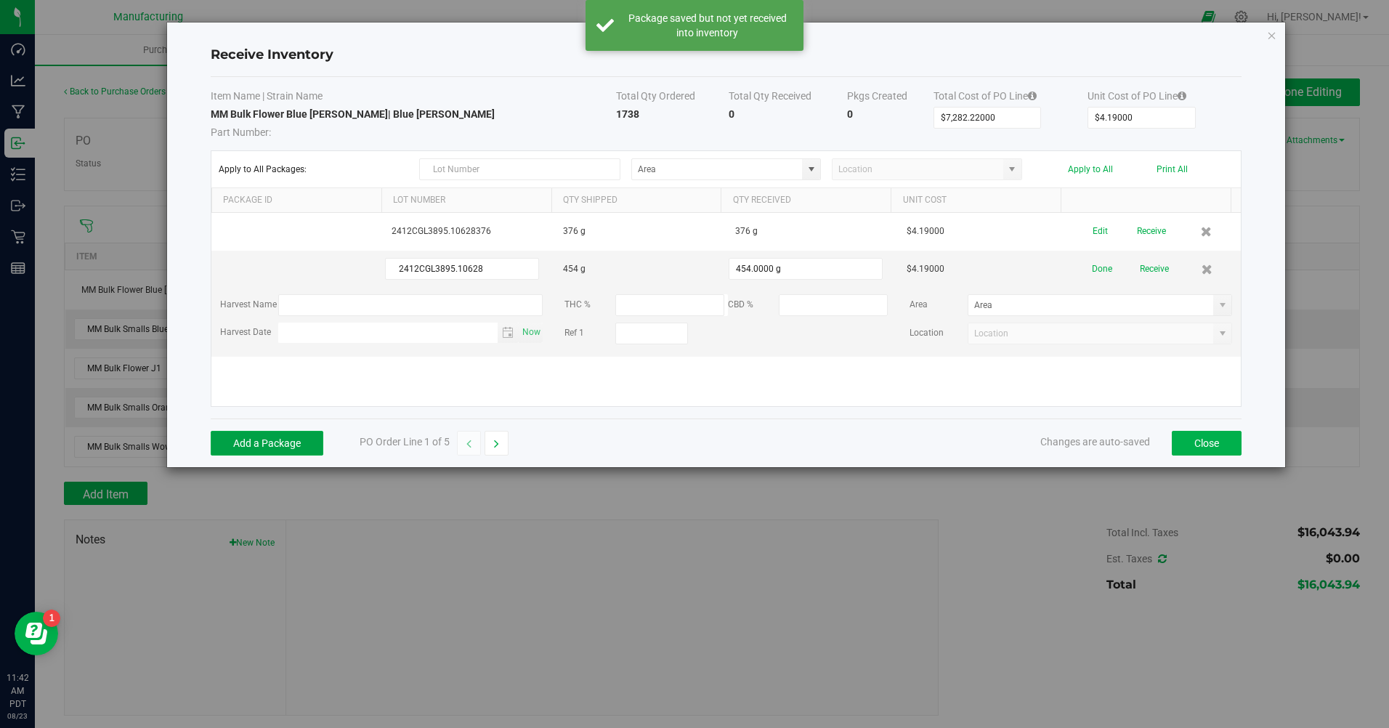
click at [273, 448] on button "Add a Package" at bounding box center [267, 443] width 113 height 25
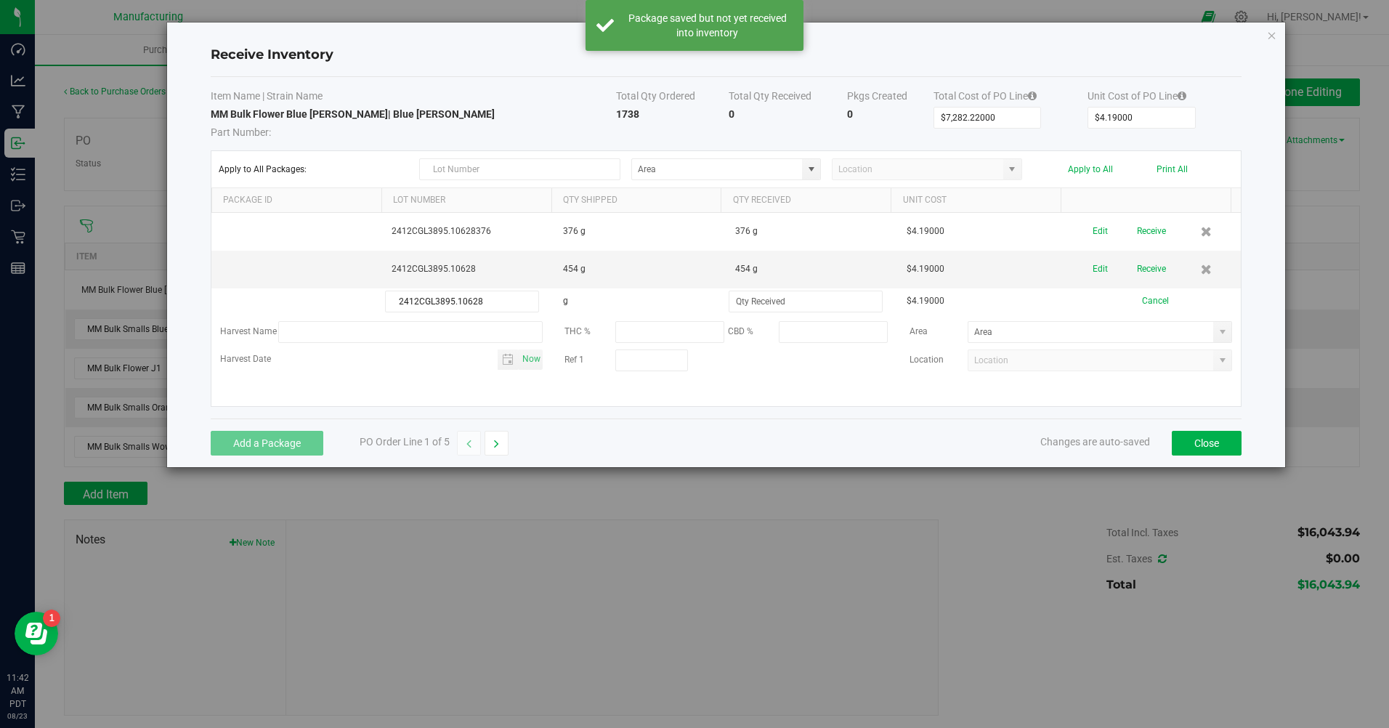
type input "2412CGL3895.10628"
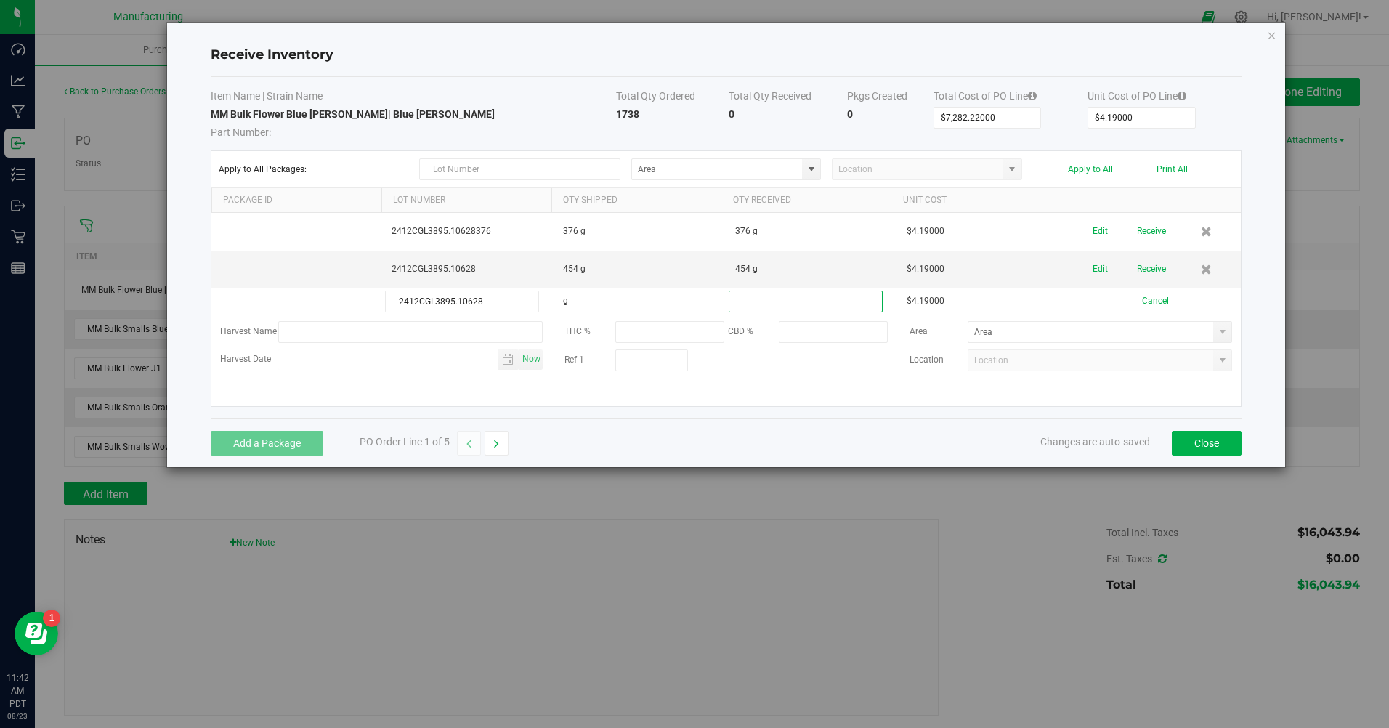
click at [767, 297] on input at bounding box center [806, 301] width 153 height 20
type input "454.0000 g"
click at [800, 432] on div "Add a Package PO Order Line 1 of 5 Changes are auto-saved Close" at bounding box center [727, 443] width 1032 height 49
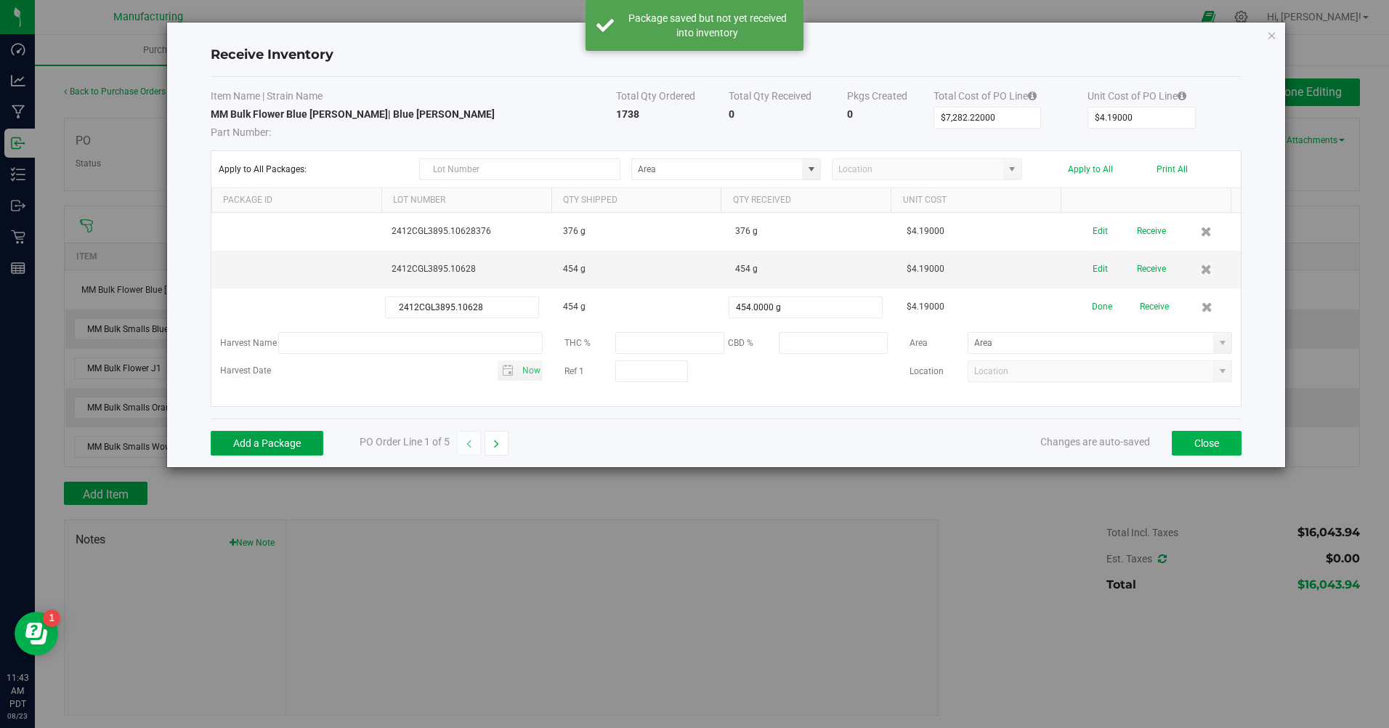
click at [289, 440] on button "Add a Package" at bounding box center [267, 443] width 113 height 25
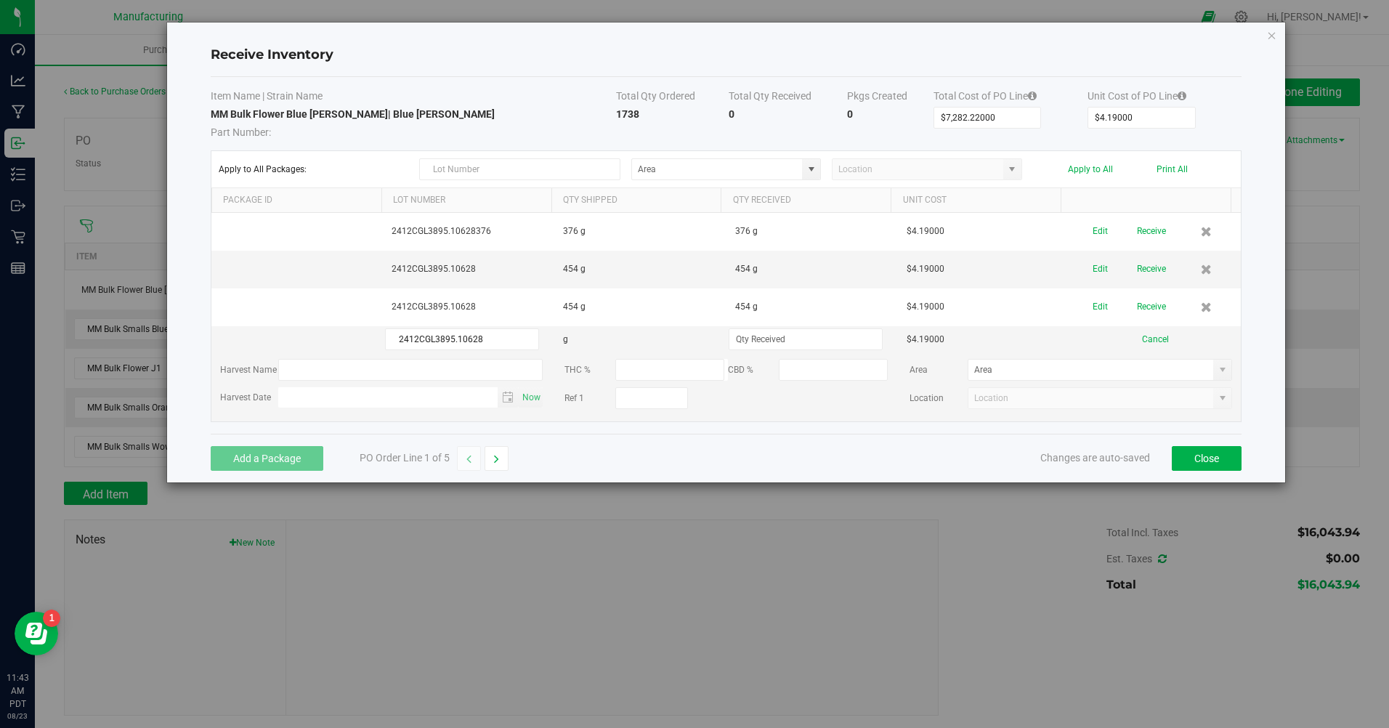
type input "2412CGL3895.10628"
click at [752, 345] on input at bounding box center [806, 339] width 153 height 20
type input "454.0000 g"
click at [768, 463] on div "Add a Package PO Order Line 1 of 5 Changes are auto-saved Close" at bounding box center [727, 458] width 1032 height 49
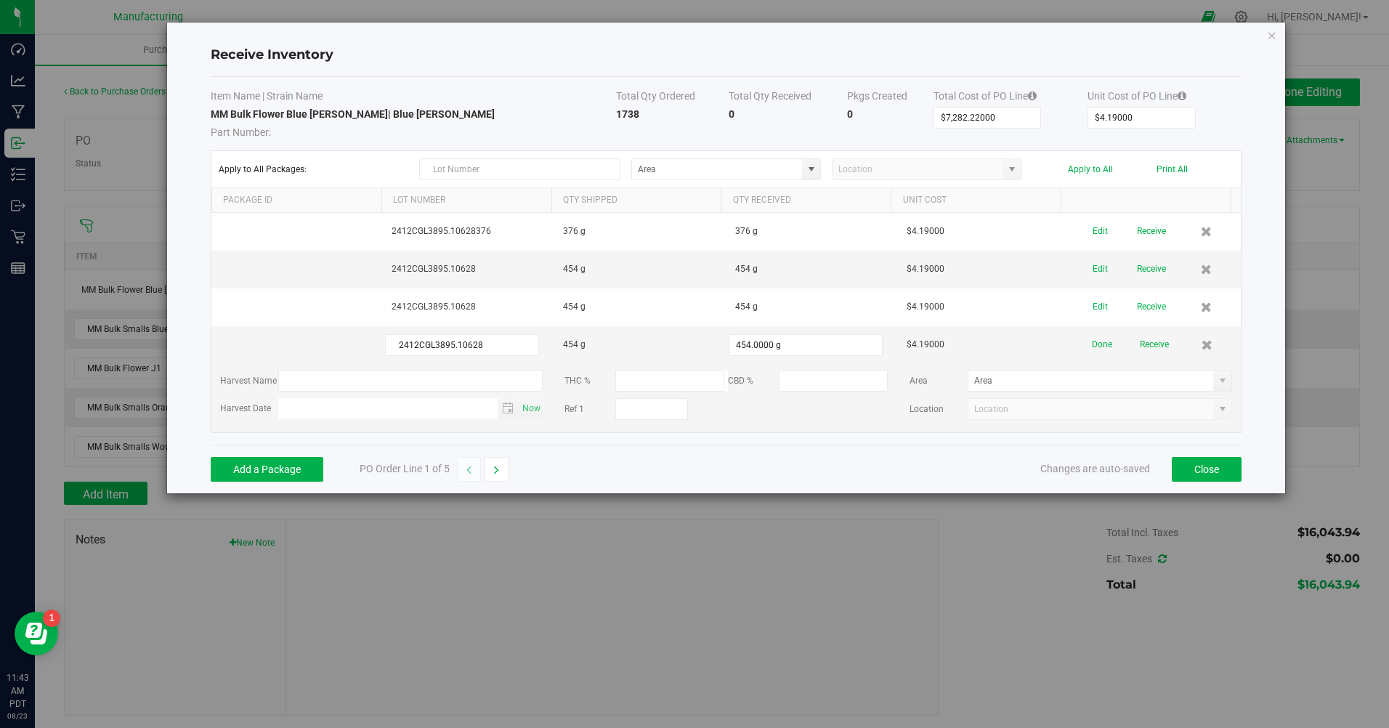
click at [815, 172] on span at bounding box center [812, 170] width 12 height 12
click at [684, 214] on span "Bulk flower Room" at bounding box center [675, 220] width 68 height 22
type input "Bulk flower Room"
click at [1094, 172] on button "Apply to All" at bounding box center [1090, 169] width 45 height 10
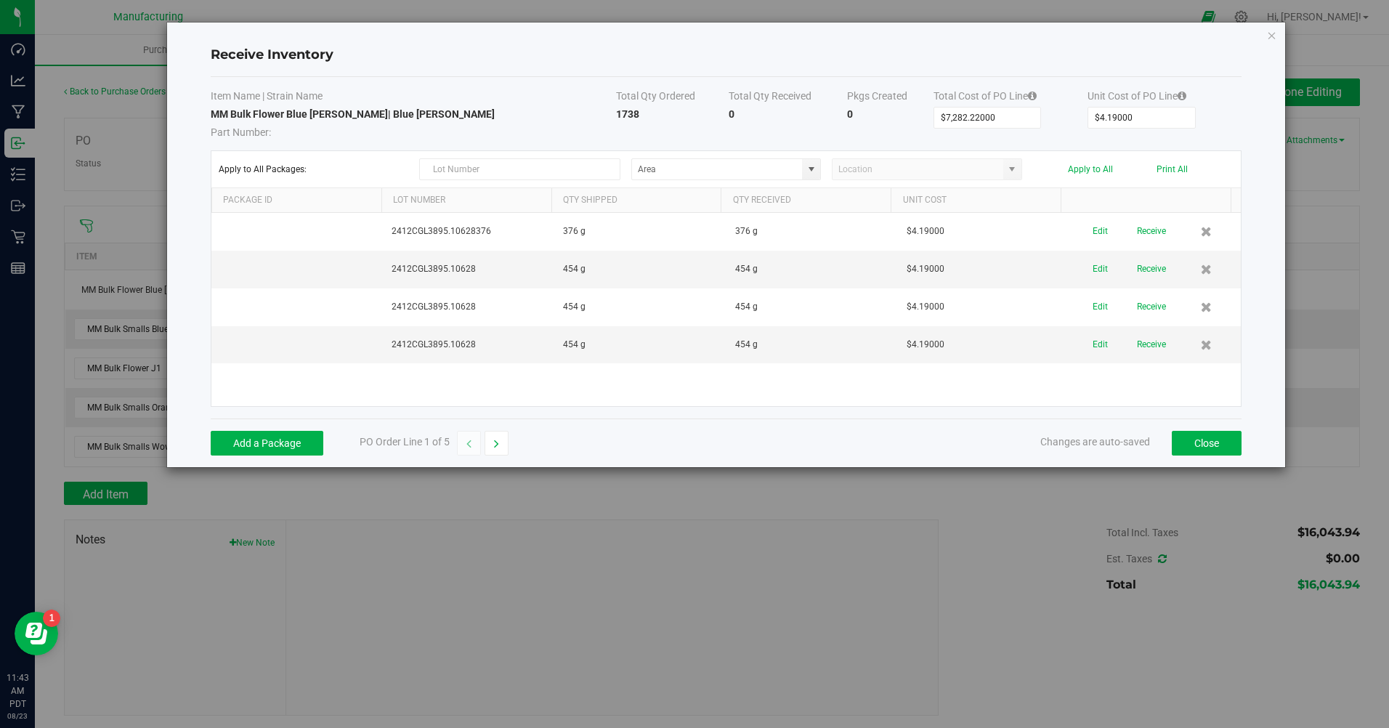
click at [505, 444] on button "button" at bounding box center [497, 443] width 24 height 25
type input "$2,035.11000"
type input "$2.31000"
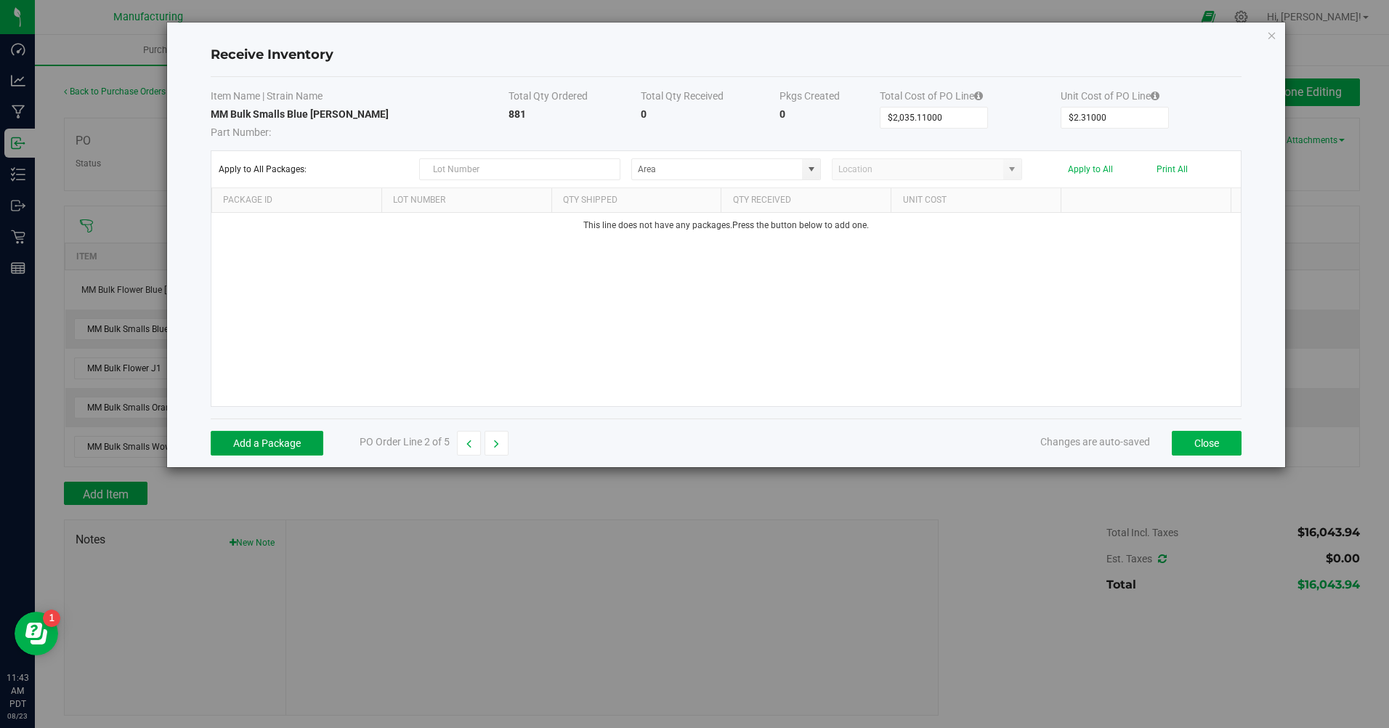
click at [280, 442] on button "Add a Package" at bounding box center [267, 443] width 113 height 25
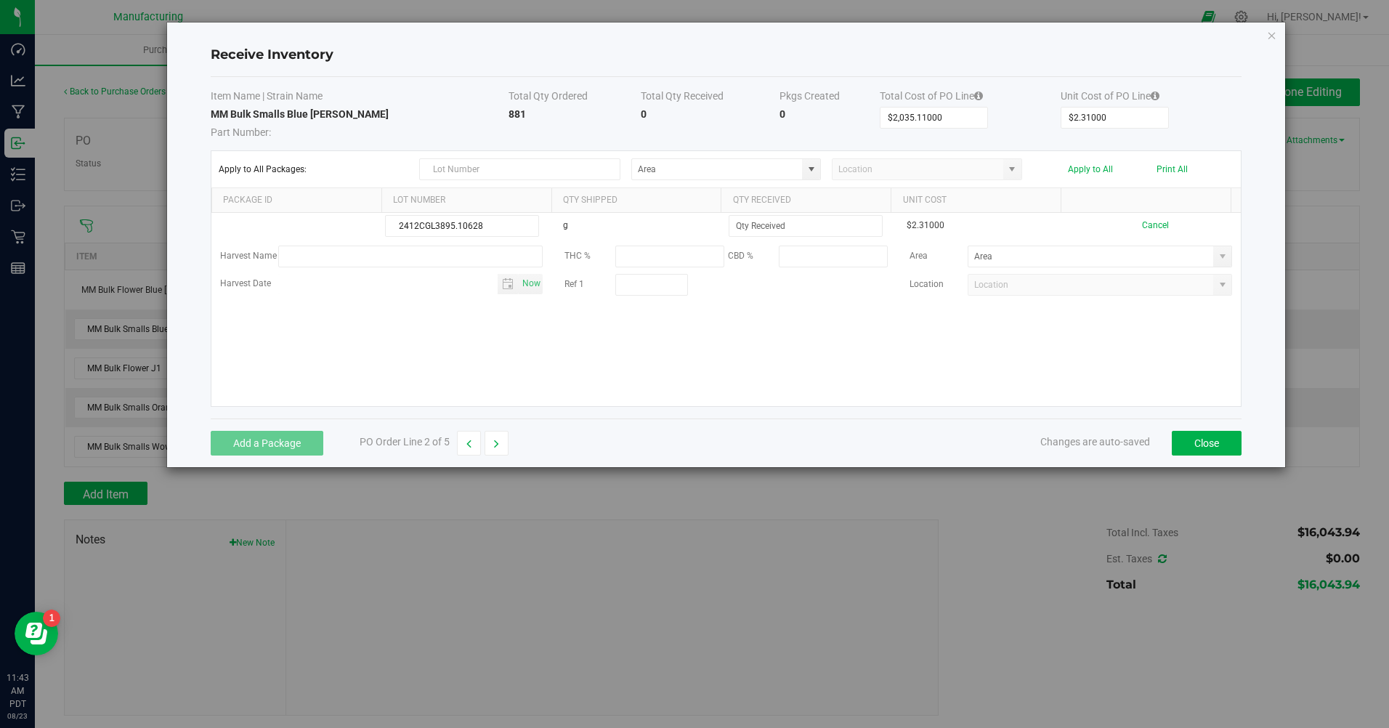
type input "2412CGL3895.10628"
click at [737, 222] on input at bounding box center [806, 226] width 153 height 20
type input "441.0000 g"
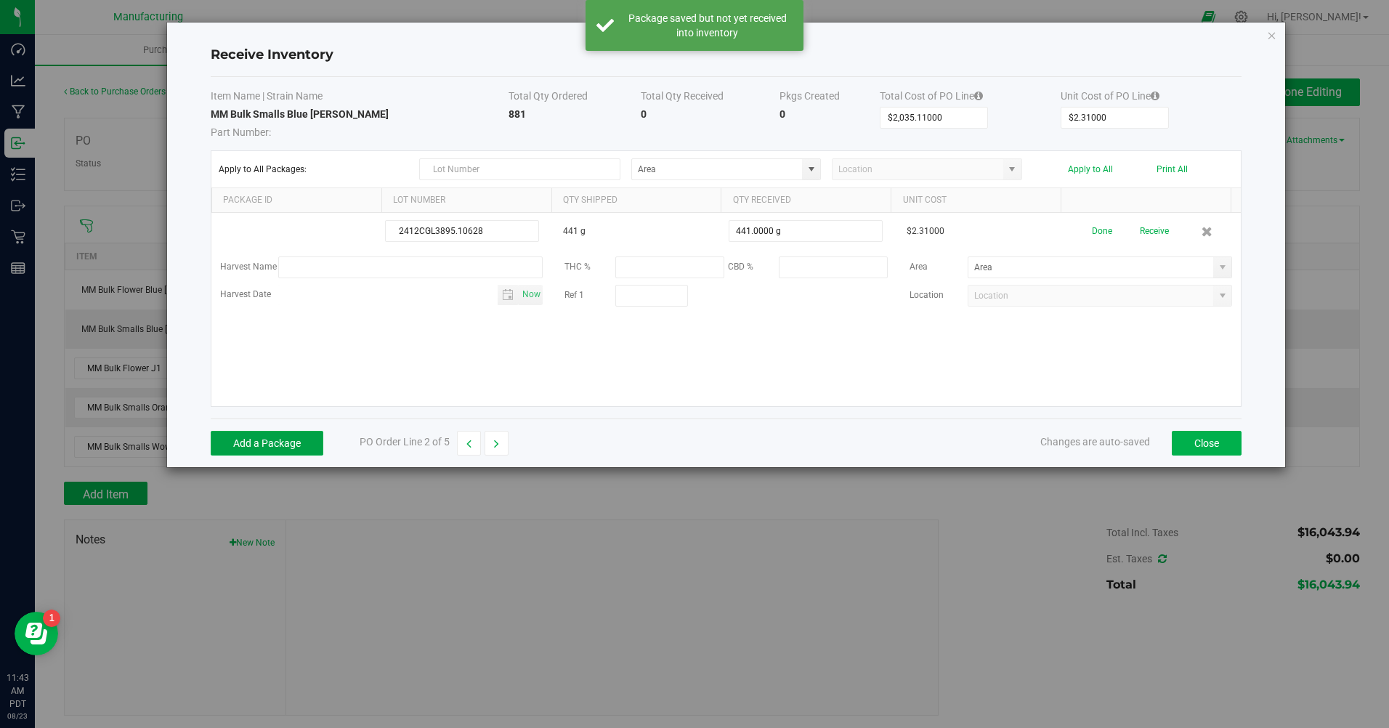
click at [307, 437] on button "Add a Package" at bounding box center [267, 443] width 113 height 25
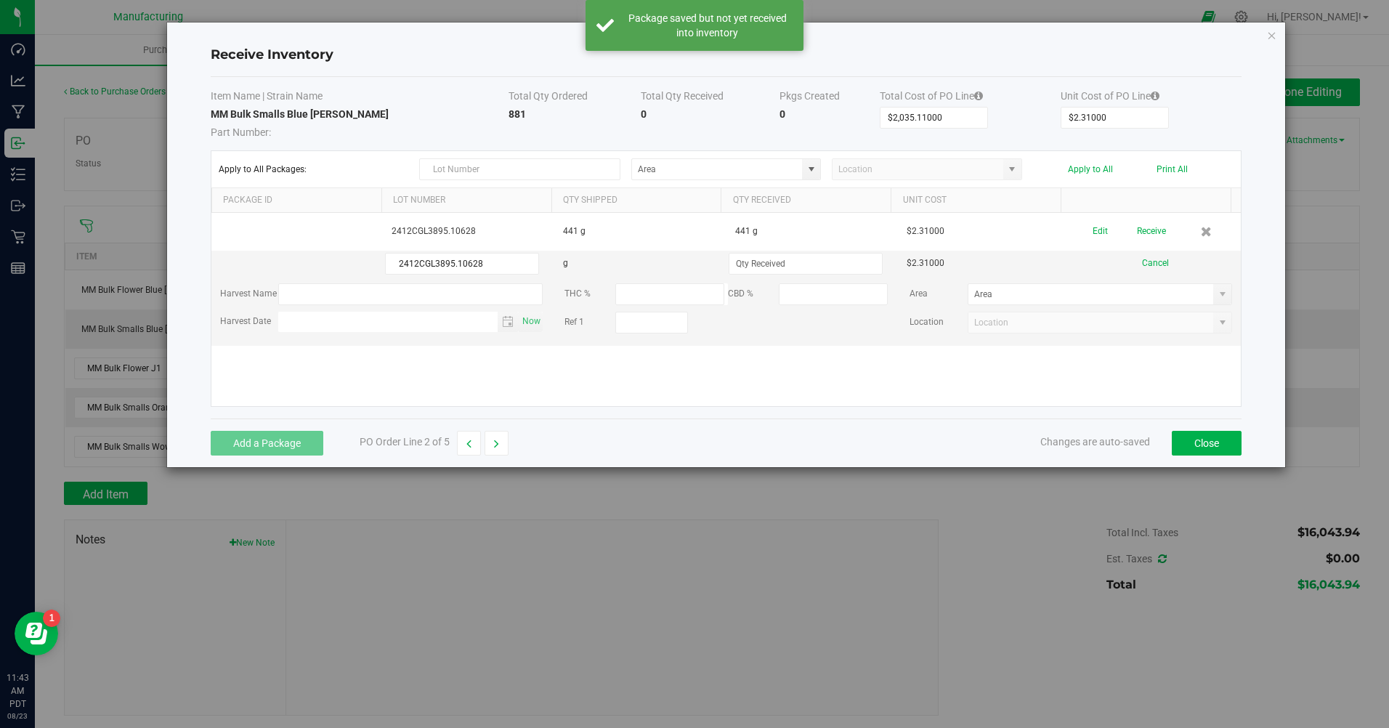
type input "2412CGL3895.10628"
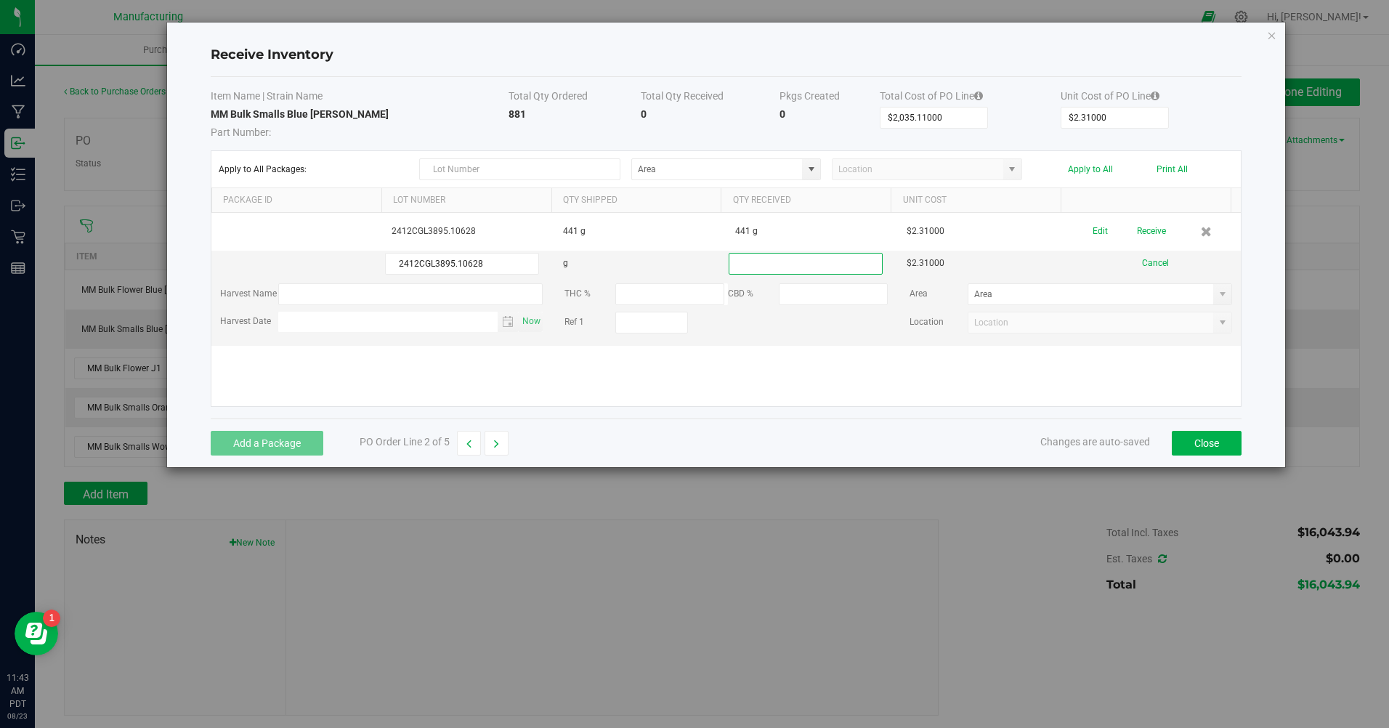
click at [782, 270] on input at bounding box center [806, 264] width 153 height 20
type input "440.0000 g"
click at [706, 383] on kendo-grid-list "2412CGL3895.10628 441 g 441 g $2.31000 Edit Receive 2412CGL3895.10628 g 440.000…" at bounding box center [726, 309] width 1030 height 193
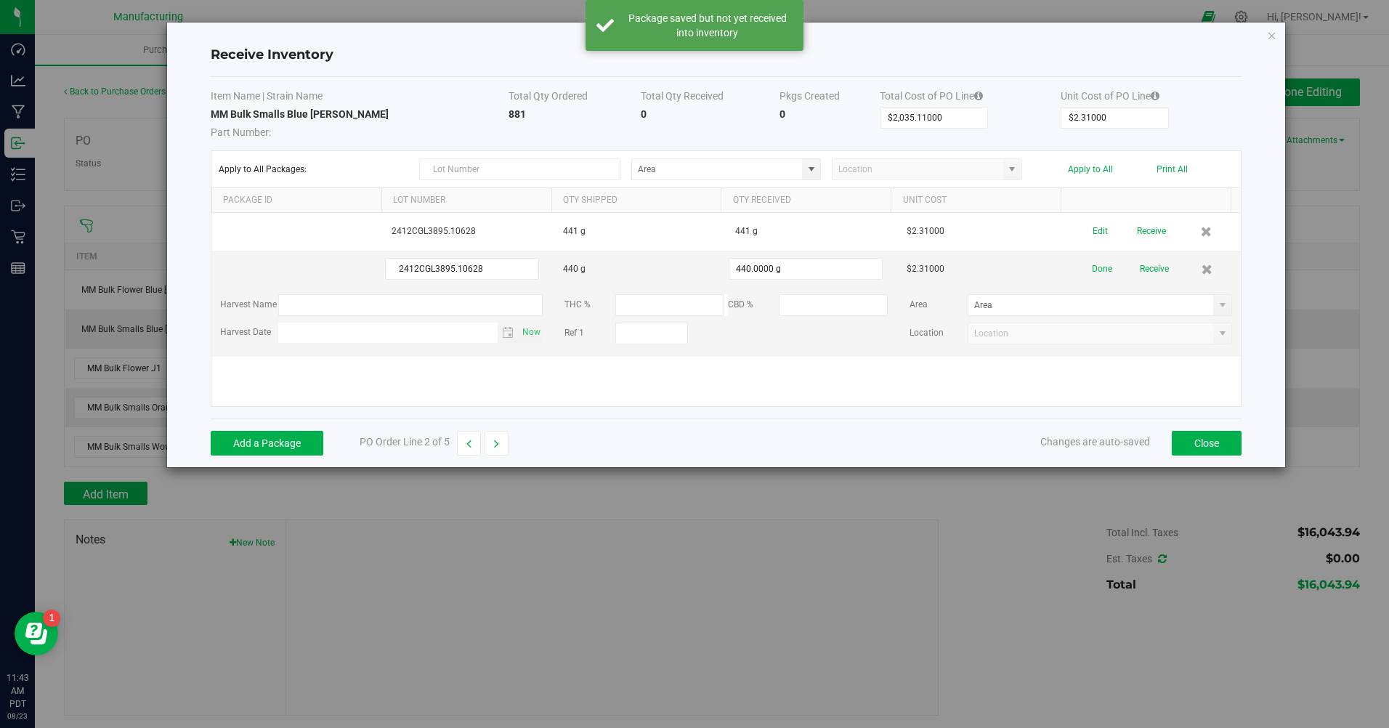
click at [812, 176] on span at bounding box center [811, 169] width 18 height 20
click at [699, 246] on span "Bulk flower smalls Room" at bounding box center [689, 245] width 97 height 22
type input "Bulk flower smalls Room"
click at [1101, 174] on div "Apply to All Packages: Bulk flower smalls Room Apply to All Print All" at bounding box center [727, 169] width 1016 height 22
click at [1100, 169] on button "Apply to All" at bounding box center [1090, 169] width 45 height 10
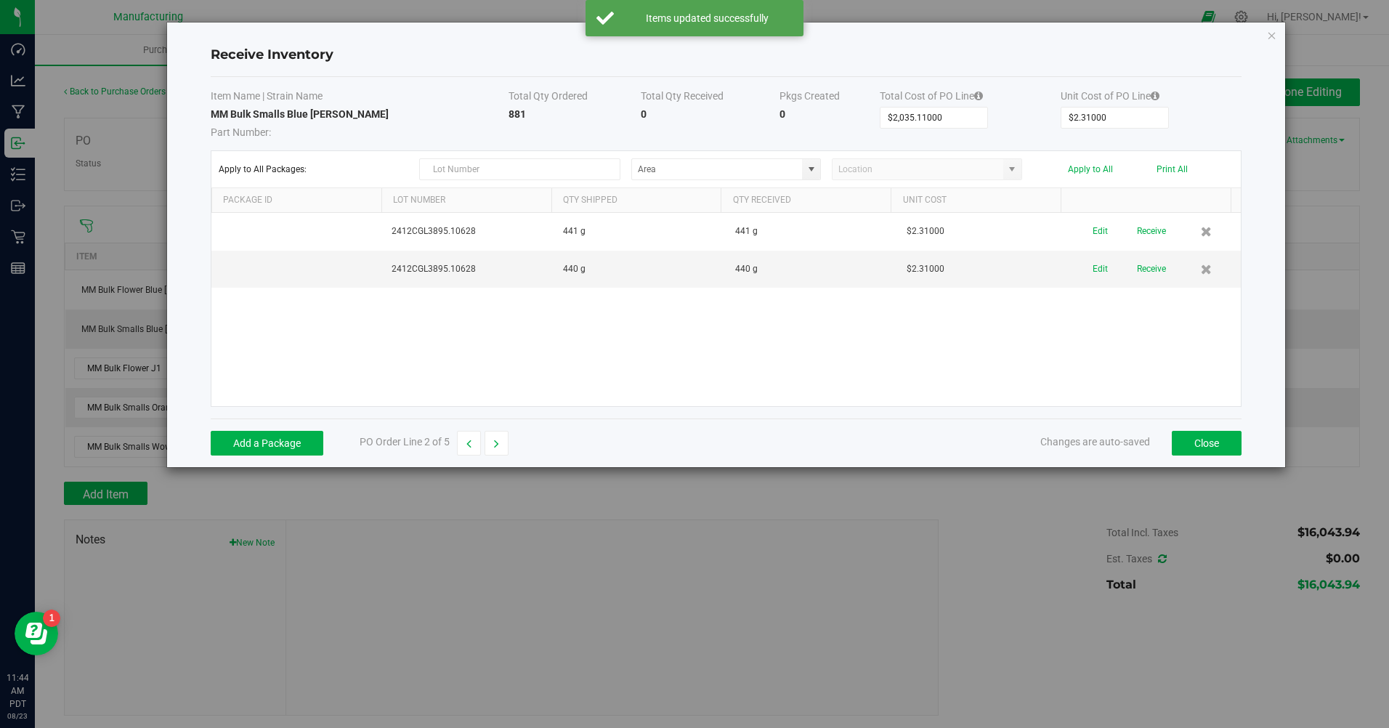
click at [499, 447] on icon "button" at bounding box center [496, 444] width 5 height 10
type input "$3,624.06000"
type input "$4.18000"
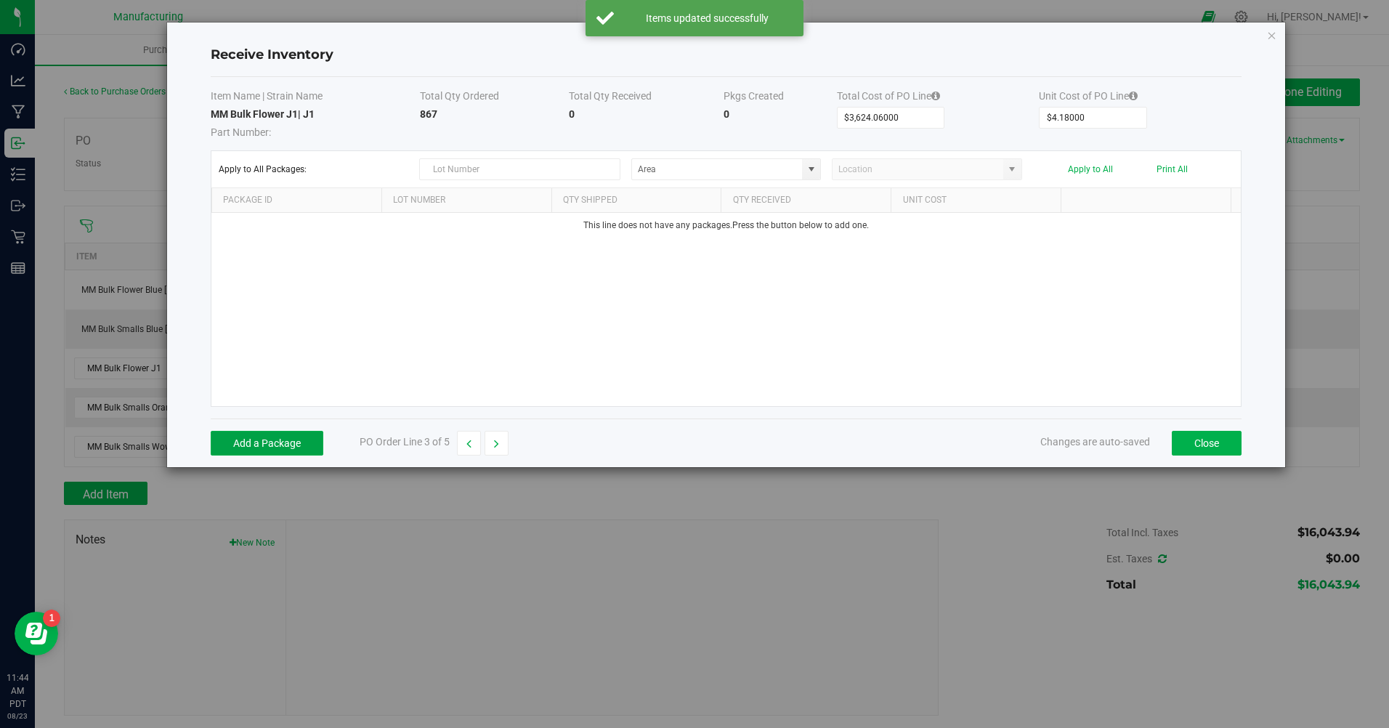
click at [294, 445] on button "Add a Package" at bounding box center [267, 443] width 113 height 25
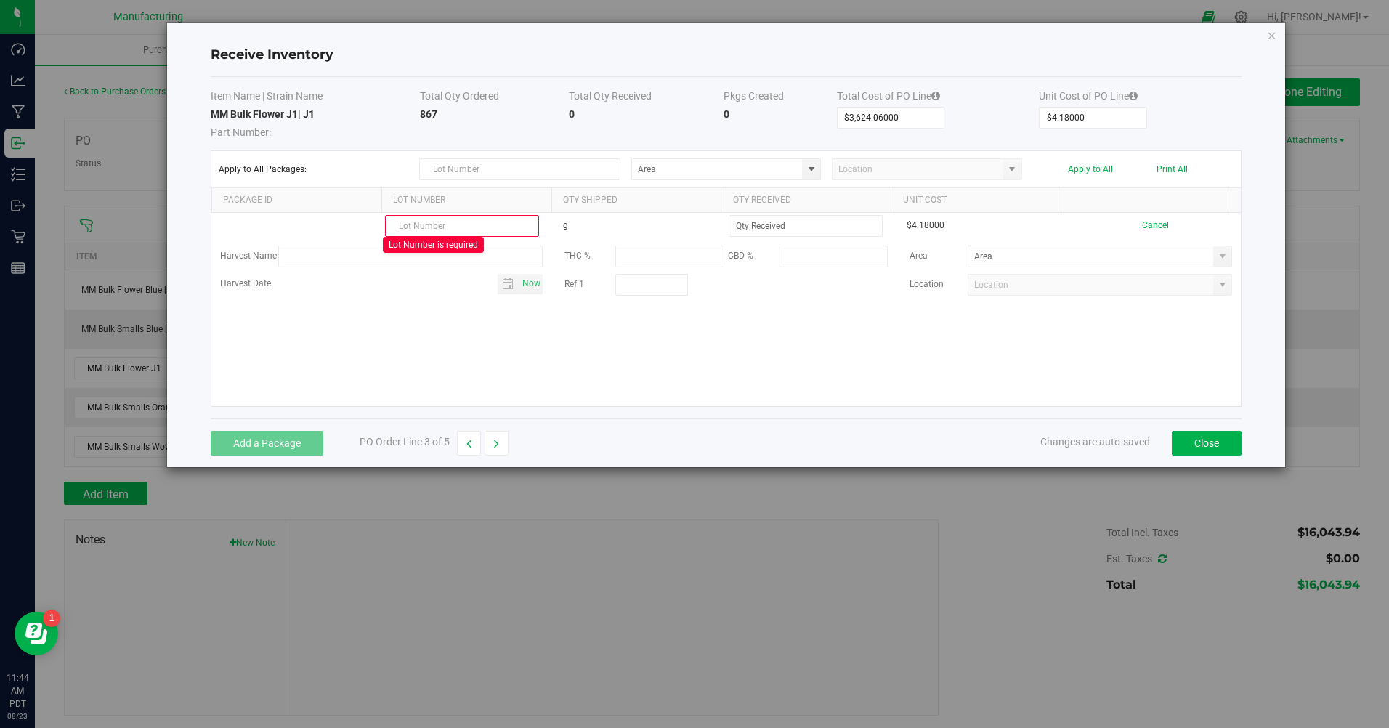
paste input "VAL-240315-020"
type input "VAL-240315-020"
click at [796, 234] on input at bounding box center [806, 226] width 153 height 20
type input "413.0000 g"
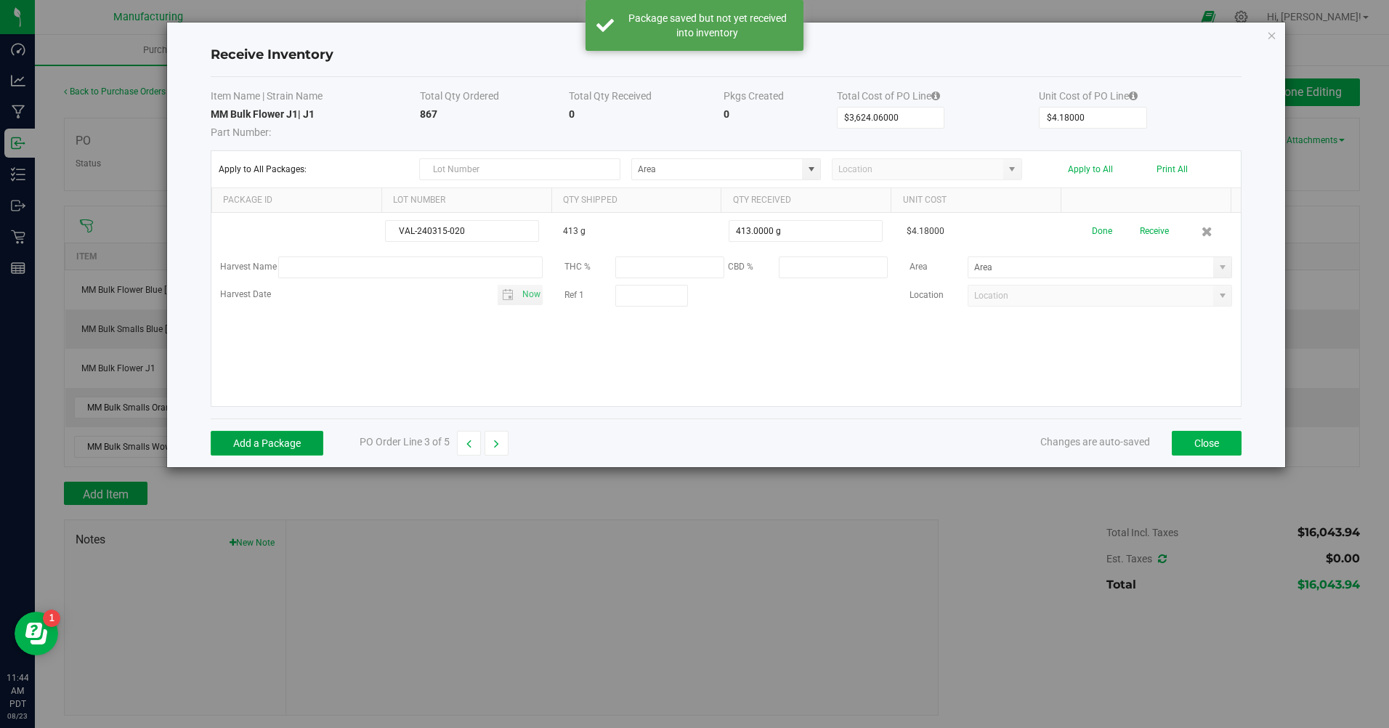
click at [254, 446] on button "Add a Package" at bounding box center [267, 443] width 113 height 25
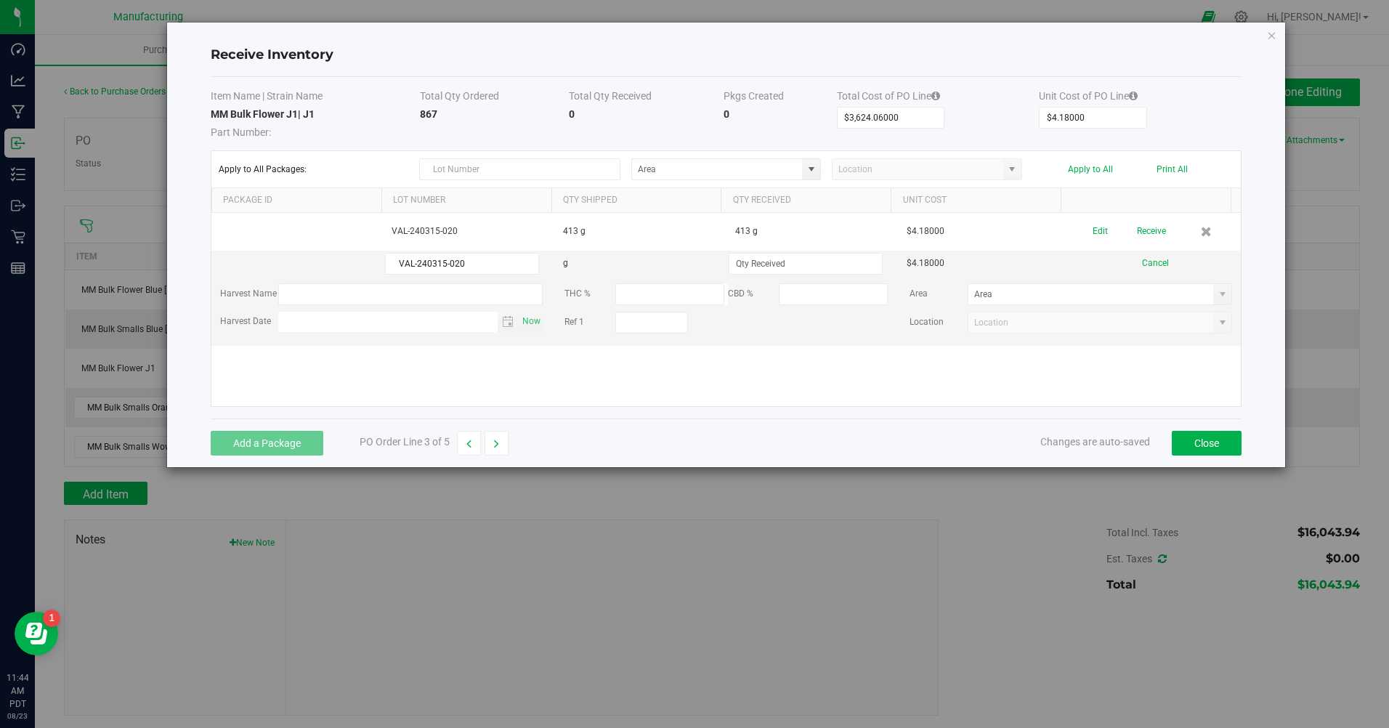
type input "VAL-240315-020"
click at [738, 262] on input at bounding box center [806, 264] width 153 height 20
type input "454.0000 g"
click at [663, 375] on kendo-grid-list "VAL-240315-020 413 g 413 g $4.18000 Edit Receive VAL-240315-020 g 454.0000 g $4…" at bounding box center [726, 309] width 1030 height 193
click at [816, 168] on span at bounding box center [812, 170] width 12 height 12
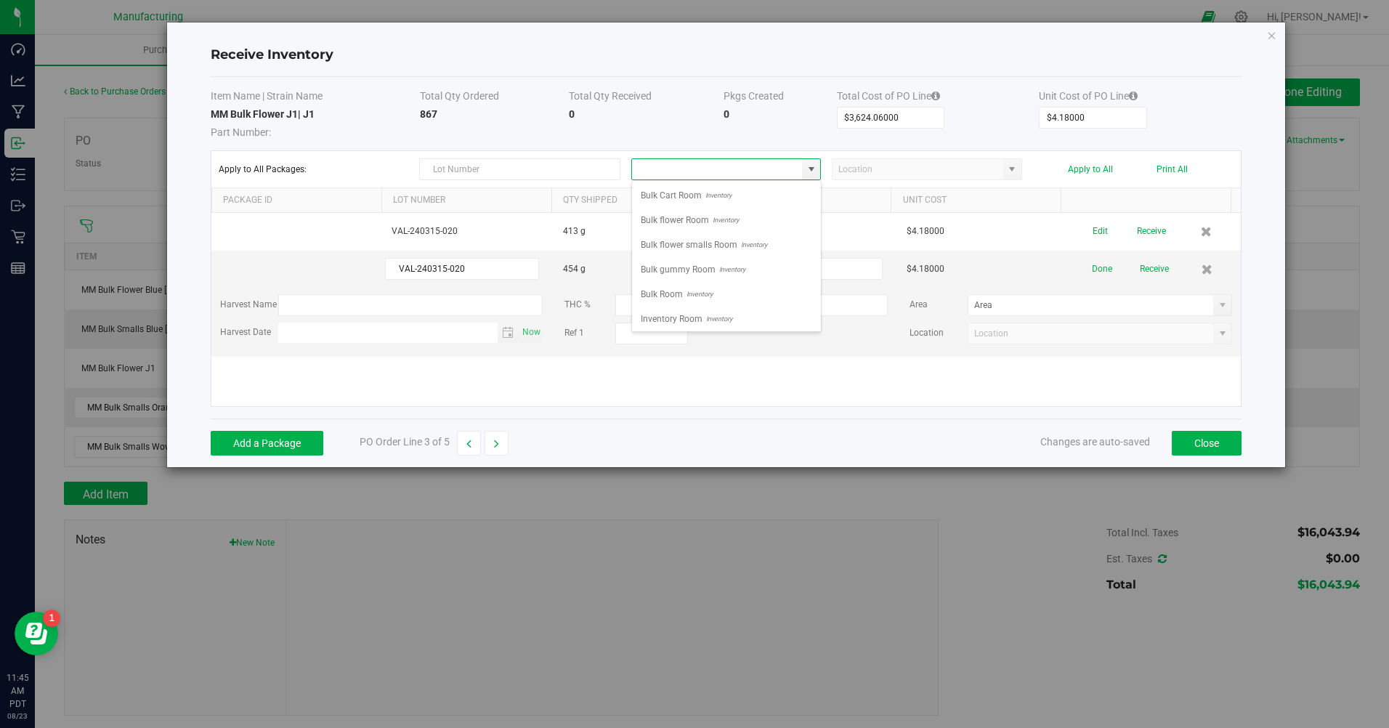
click at [722, 223] on span "Inventory" at bounding box center [724, 220] width 30 height 22
type input "Bulk flower Room"
click at [1094, 169] on button "Apply to All" at bounding box center [1090, 169] width 45 height 10
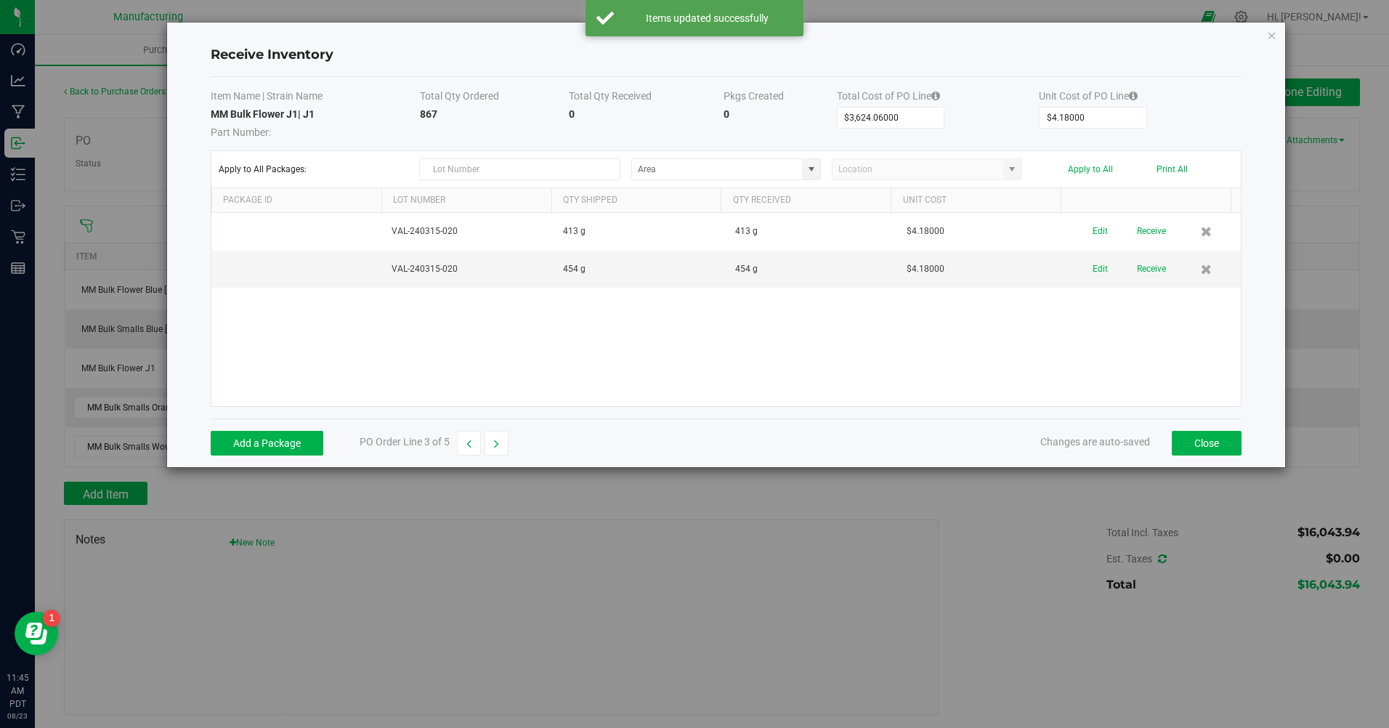
click at [499, 442] on button "button" at bounding box center [497, 443] width 24 height 25
type input "$2,081.31000"
type input "$2.31000"
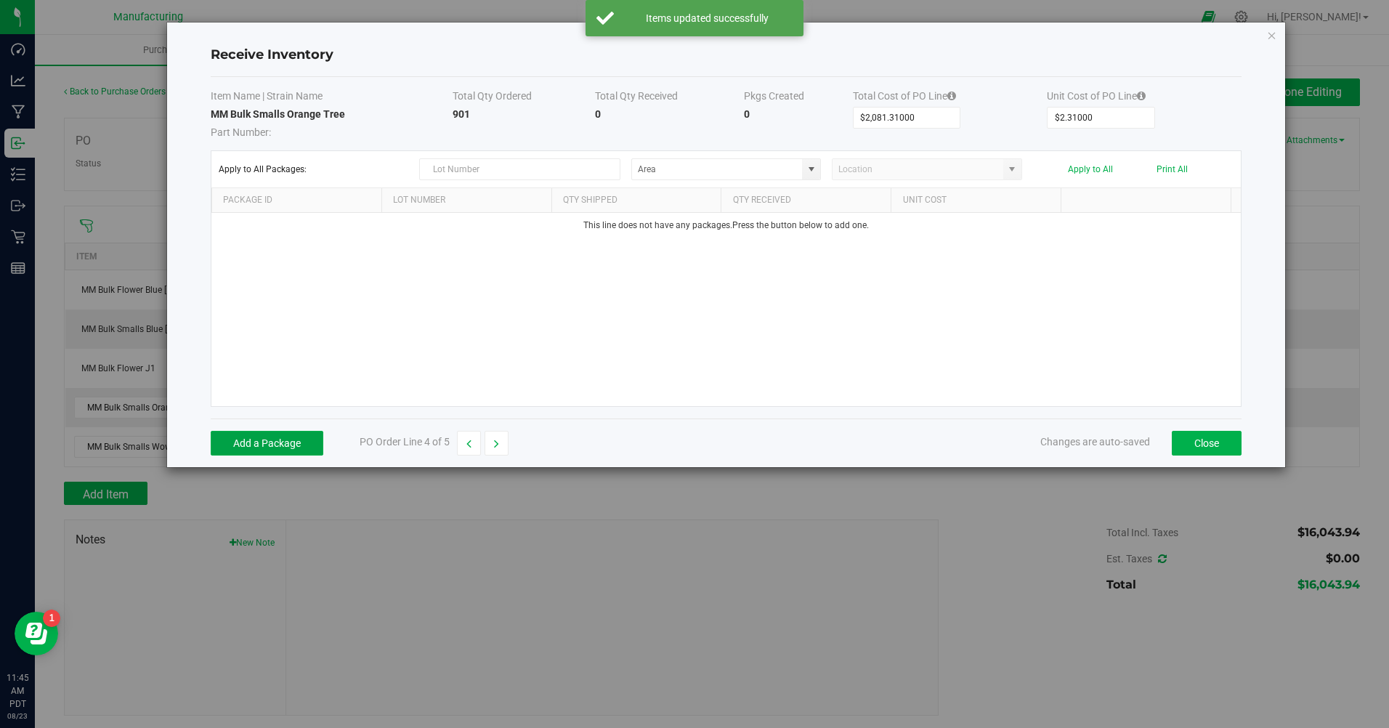
click at [310, 451] on button "Add a Package" at bounding box center [267, 443] width 113 height 25
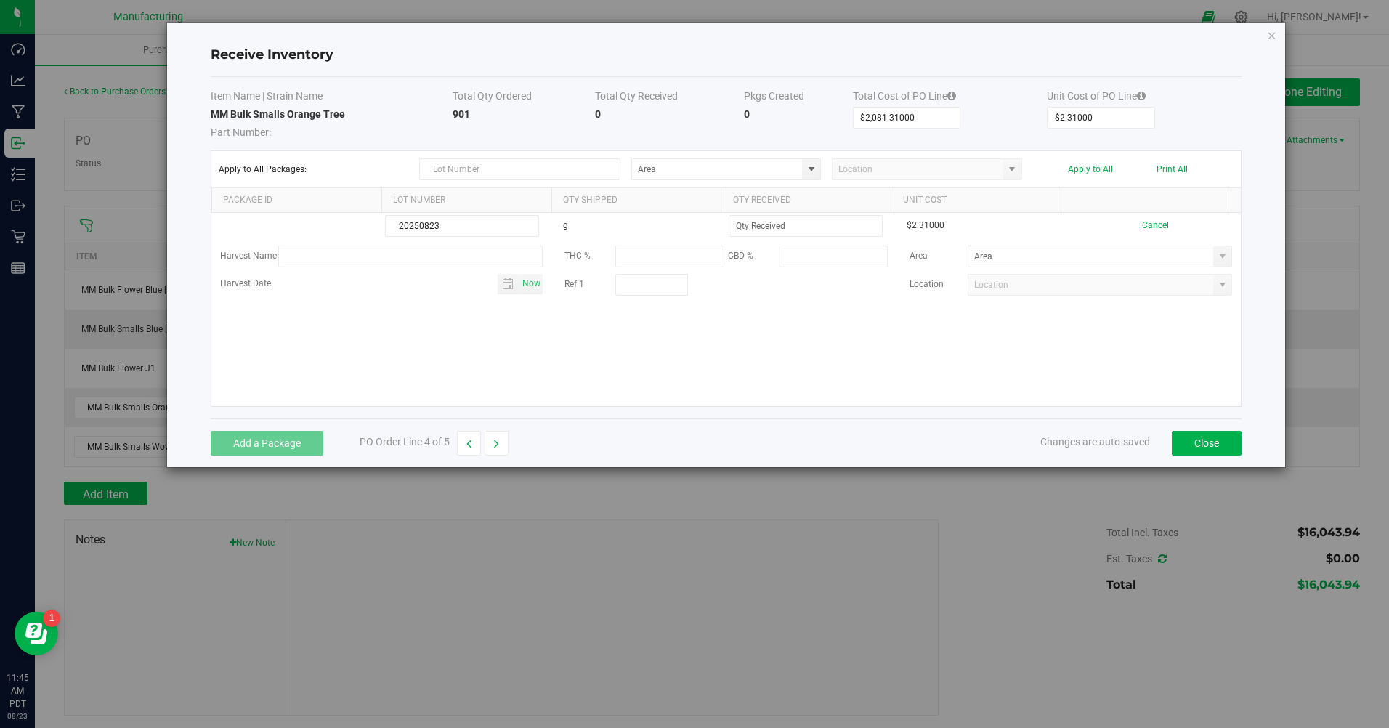
type input "20250823"
click at [730, 224] on input at bounding box center [806, 226] width 153 height 20
type input "0"
type input "901.0000 g"
click at [1129, 347] on kendo-grid-list "20250823 g 901.0000 g $2.31000 Cancel Harvest Name THC % CBD % Area Harvest Dat…" at bounding box center [726, 309] width 1030 height 193
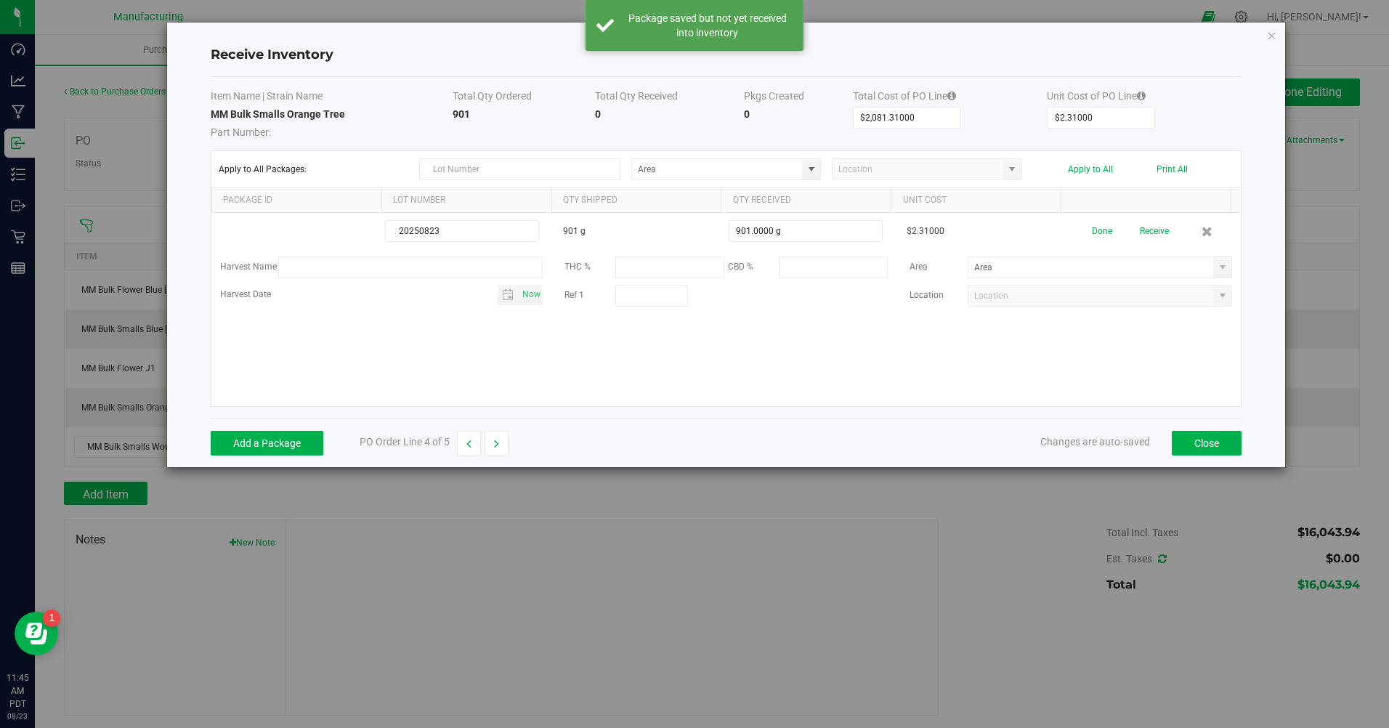
click at [1217, 265] on span at bounding box center [1223, 268] width 12 height 12
click at [1033, 342] on span "Bulk flower smalls Room" at bounding box center [1018, 344] width 97 height 22
type input "Bulk flower smalls Room"
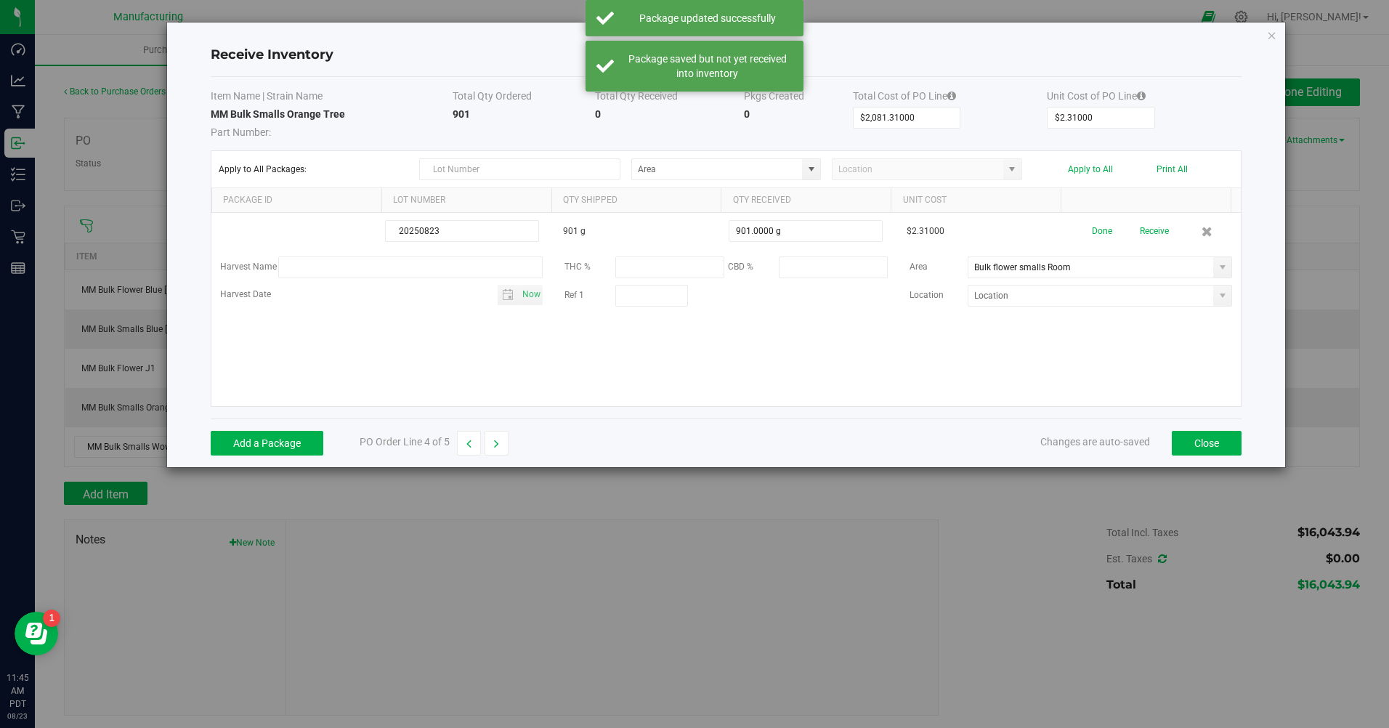
click at [1033, 342] on div "20250823 901 g 901.0000 g $2.31000 Done Receive Harvest Name THC % CBD % Area B…" at bounding box center [726, 309] width 1030 height 193
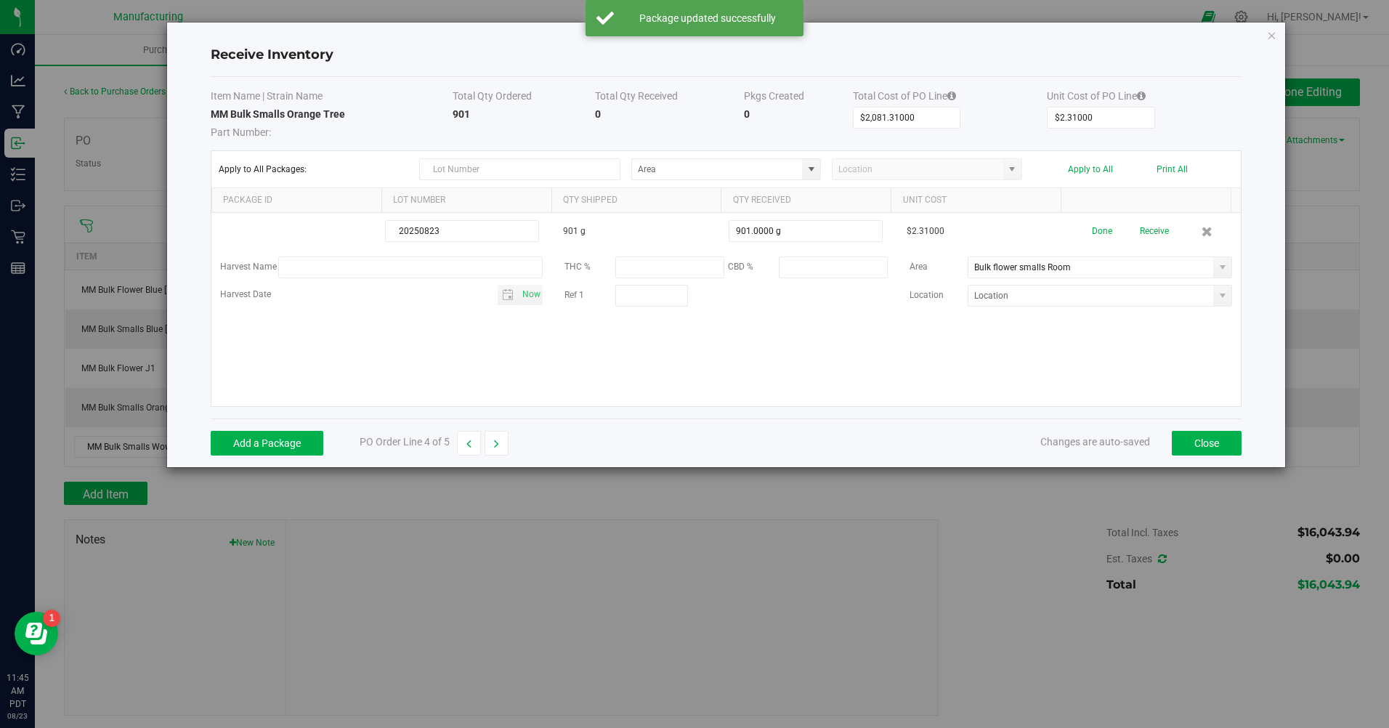
click at [1094, 223] on button "Done" at bounding box center [1102, 231] width 20 height 25
click at [499, 444] on button "button" at bounding box center [497, 443] width 24 height 25
type input "$1,021.24000"
type input "$2.42000"
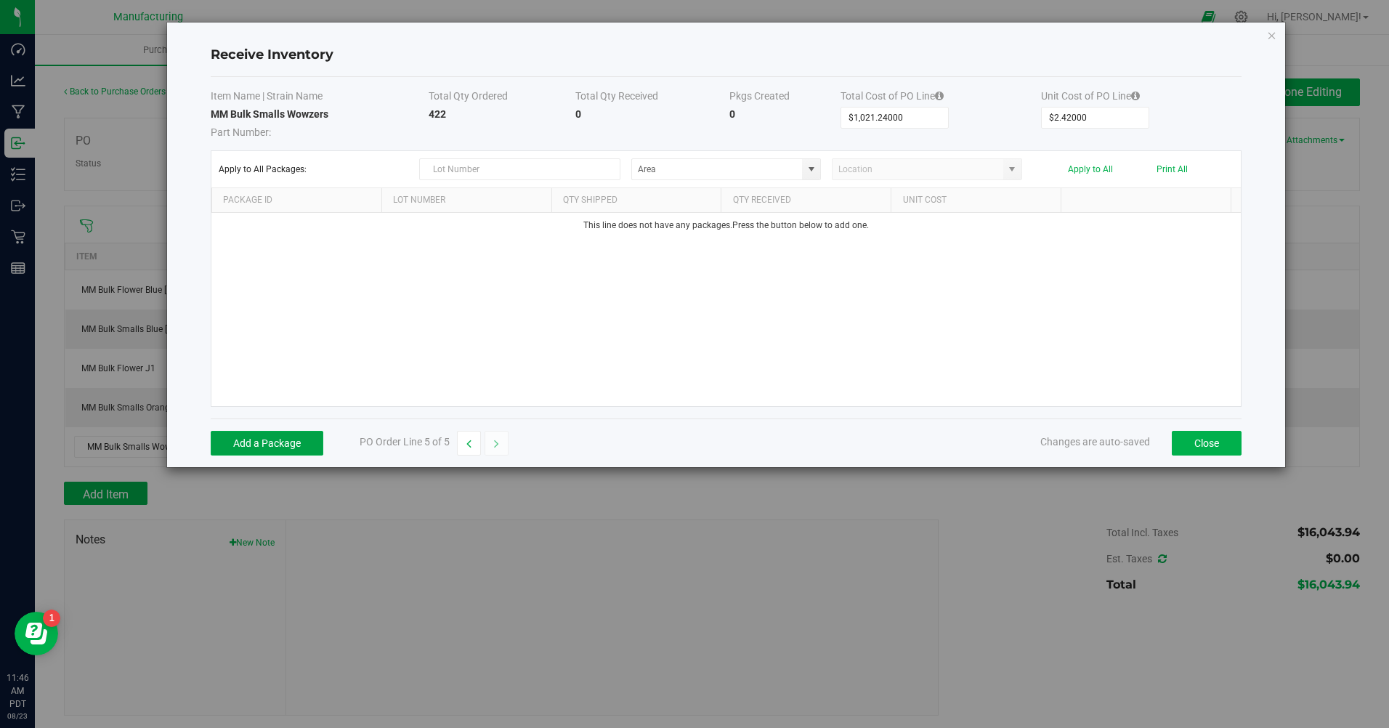
click at [275, 441] on button "Add a Package" at bounding box center [267, 443] width 113 height 25
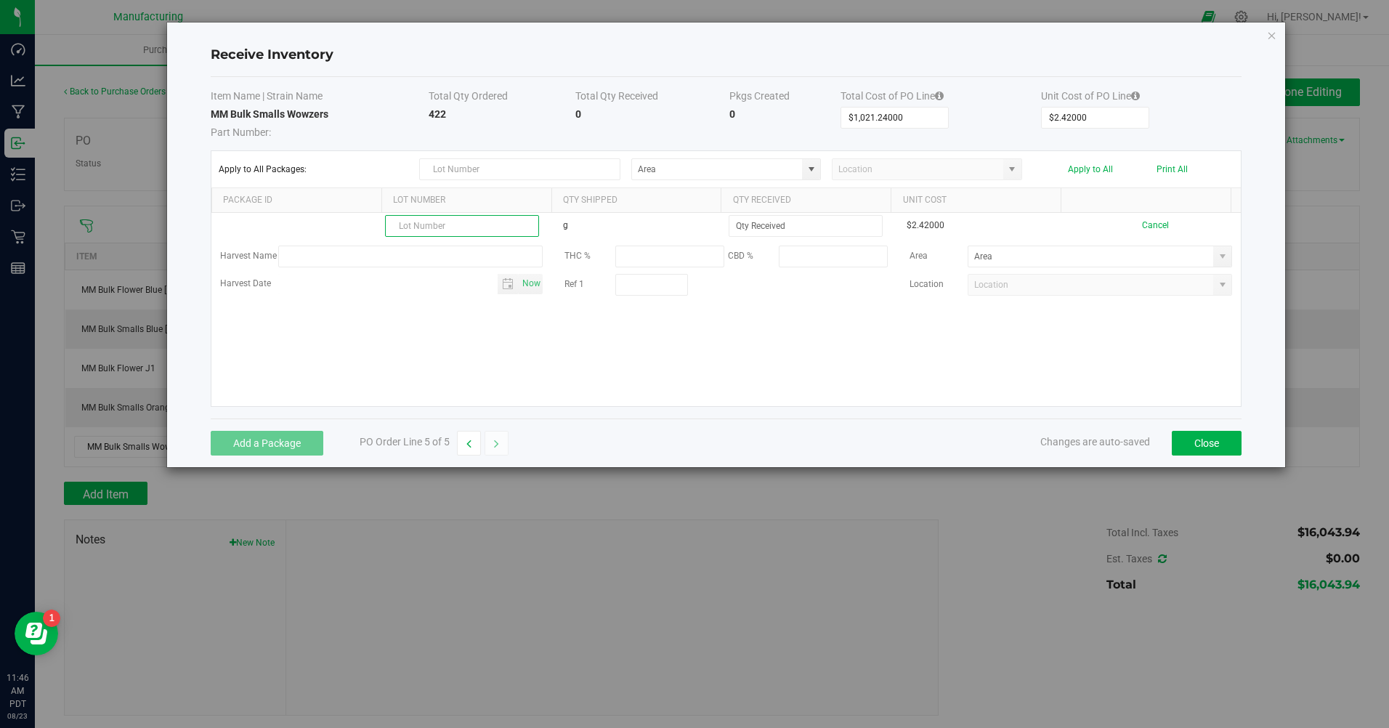
paste input "2410CGL3118.8703"
type input "2410CGL3118.8703"
click at [753, 227] on input at bounding box center [806, 226] width 153 height 20
type input "422.0000 g"
click at [841, 346] on kendo-grid-list "2410CGL3118.8703 g 422.0000 g $2.42000 Cancel Harvest Name THC % CBD % Area Har…" at bounding box center [726, 309] width 1030 height 193
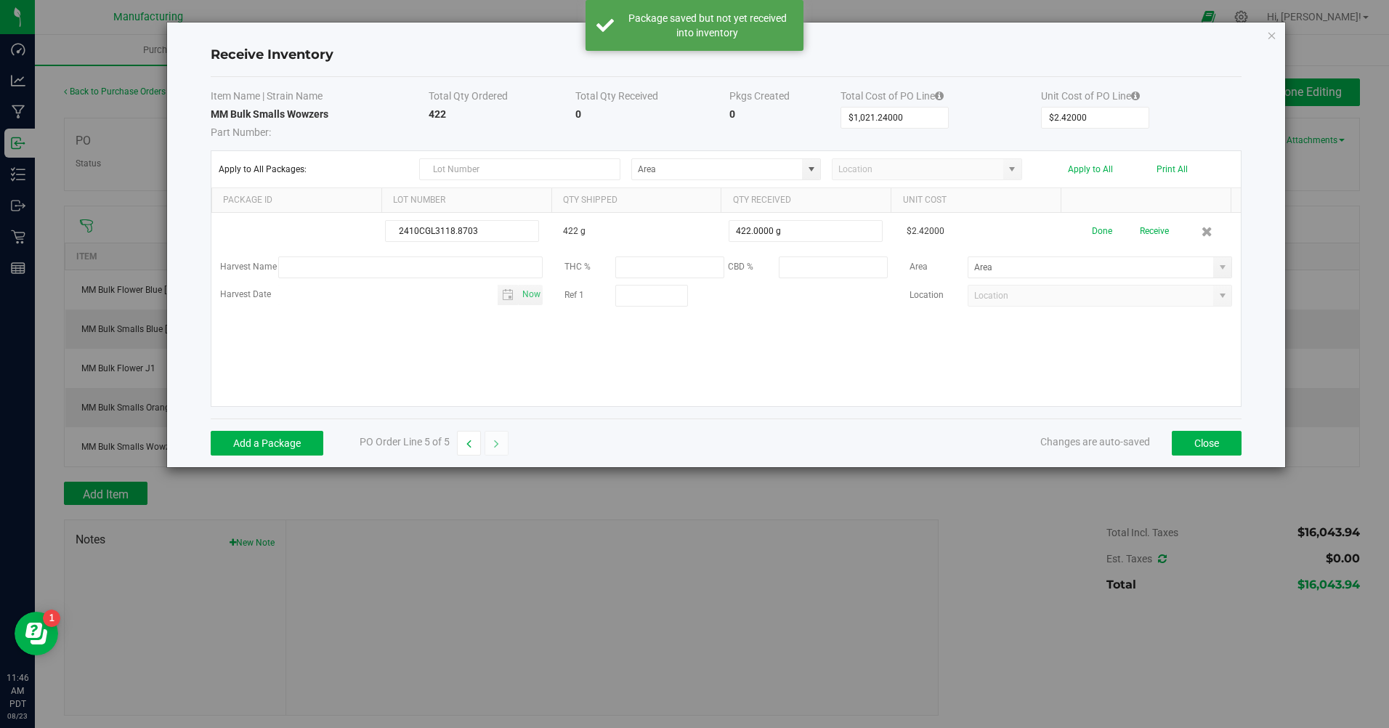
click at [1216, 259] on span at bounding box center [1223, 267] width 18 height 20
click at [1020, 342] on span "Bulk flower smalls Room" at bounding box center [1018, 344] width 97 height 22
type input "Bulk flower smalls Room"
click at [1092, 230] on button "Done" at bounding box center [1102, 231] width 20 height 25
drag, startPoint x: 1115, startPoint y: 336, endPoint x: 1181, endPoint y: 405, distance: 94.6
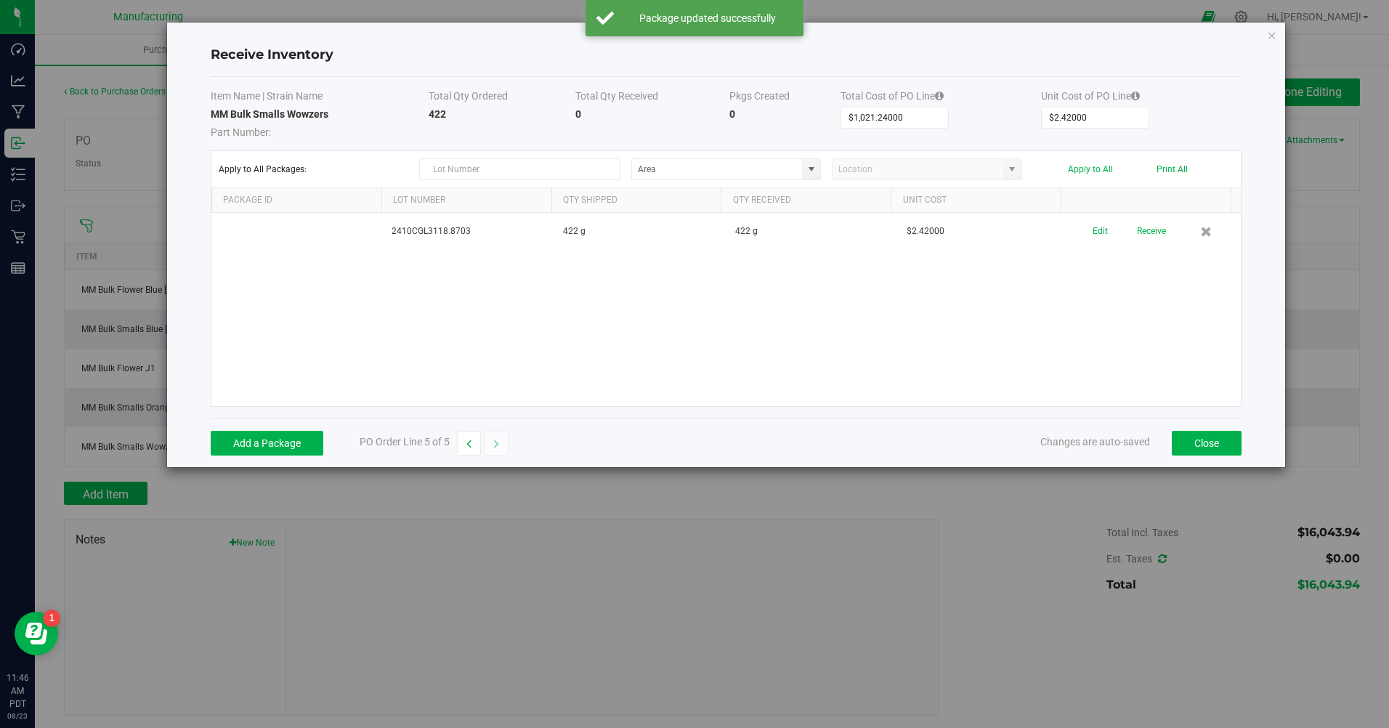
click at [1143, 385] on div "2410CGL3118.8703 422 g 422 g $2.42000 Edit Receive" at bounding box center [726, 309] width 1030 height 193
click at [1200, 436] on button "Close" at bounding box center [1207, 443] width 70 height 25
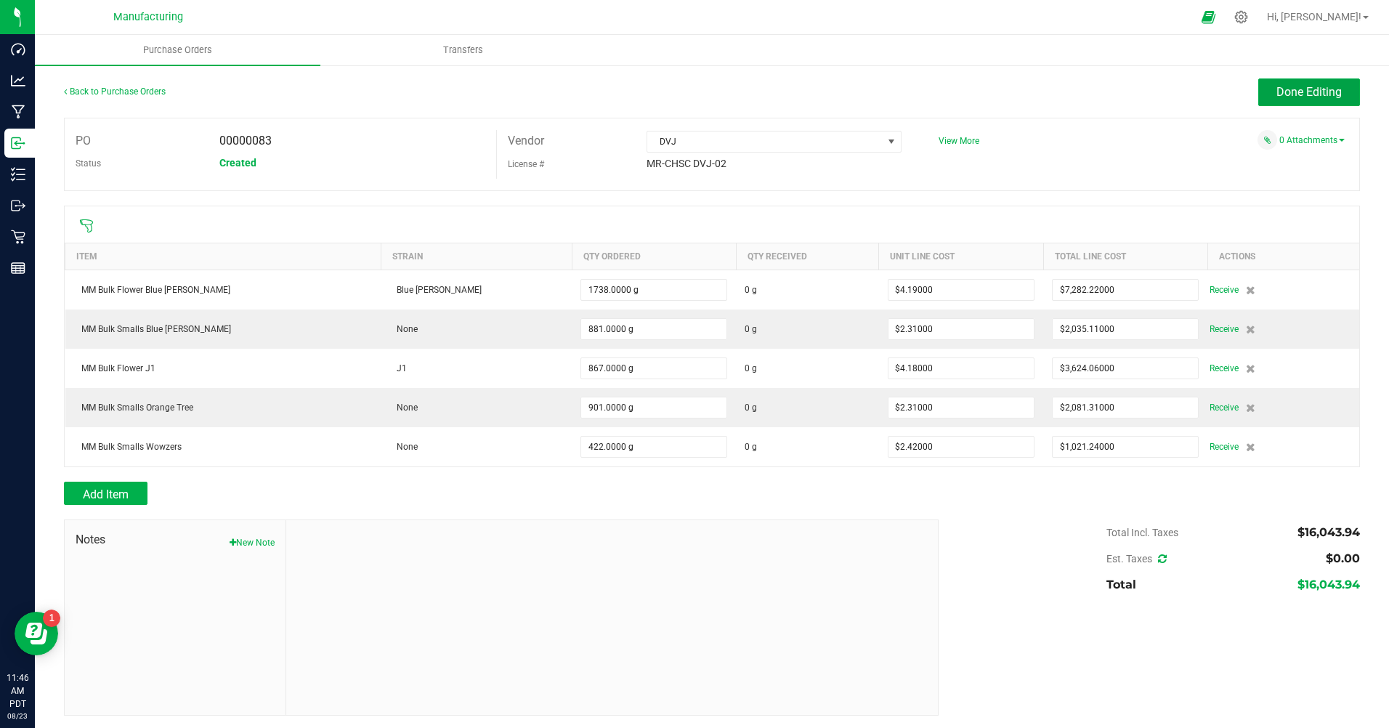
click at [1294, 94] on span "Done Editing" at bounding box center [1309, 92] width 65 height 14
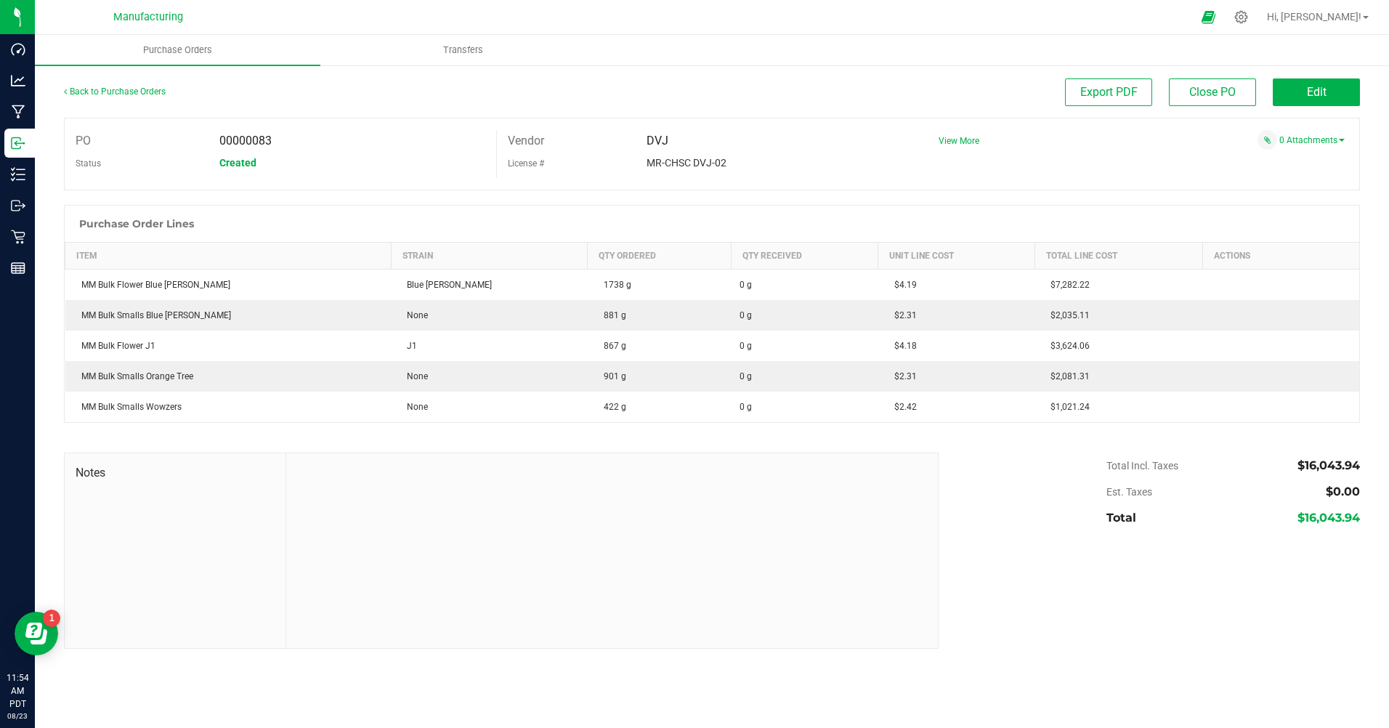
click at [142, 97] on div "Back to Purchase Orders" at bounding box center [226, 91] width 324 height 26
click at [149, 87] on link "Back to Purchase Orders" at bounding box center [115, 91] width 102 height 10
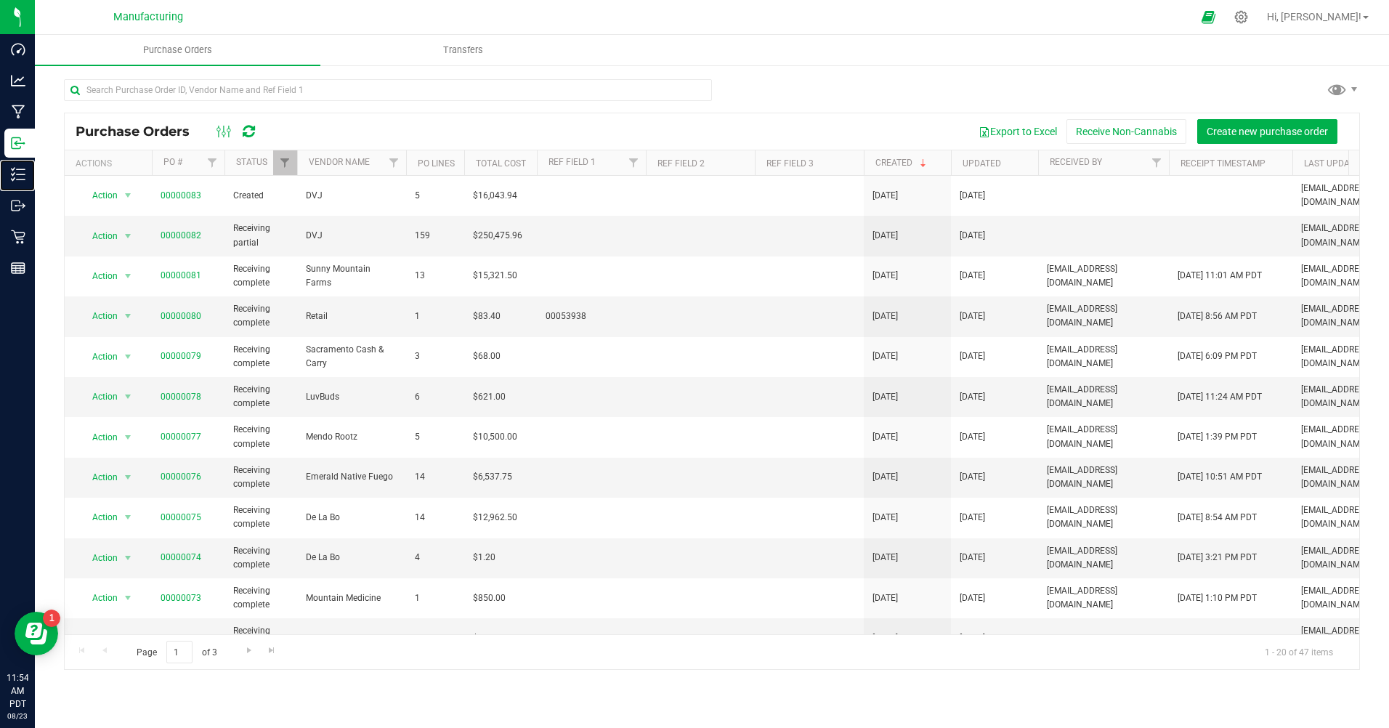
click at [0, 0] on p "Inventory" at bounding box center [0, 0] width 0 height 0
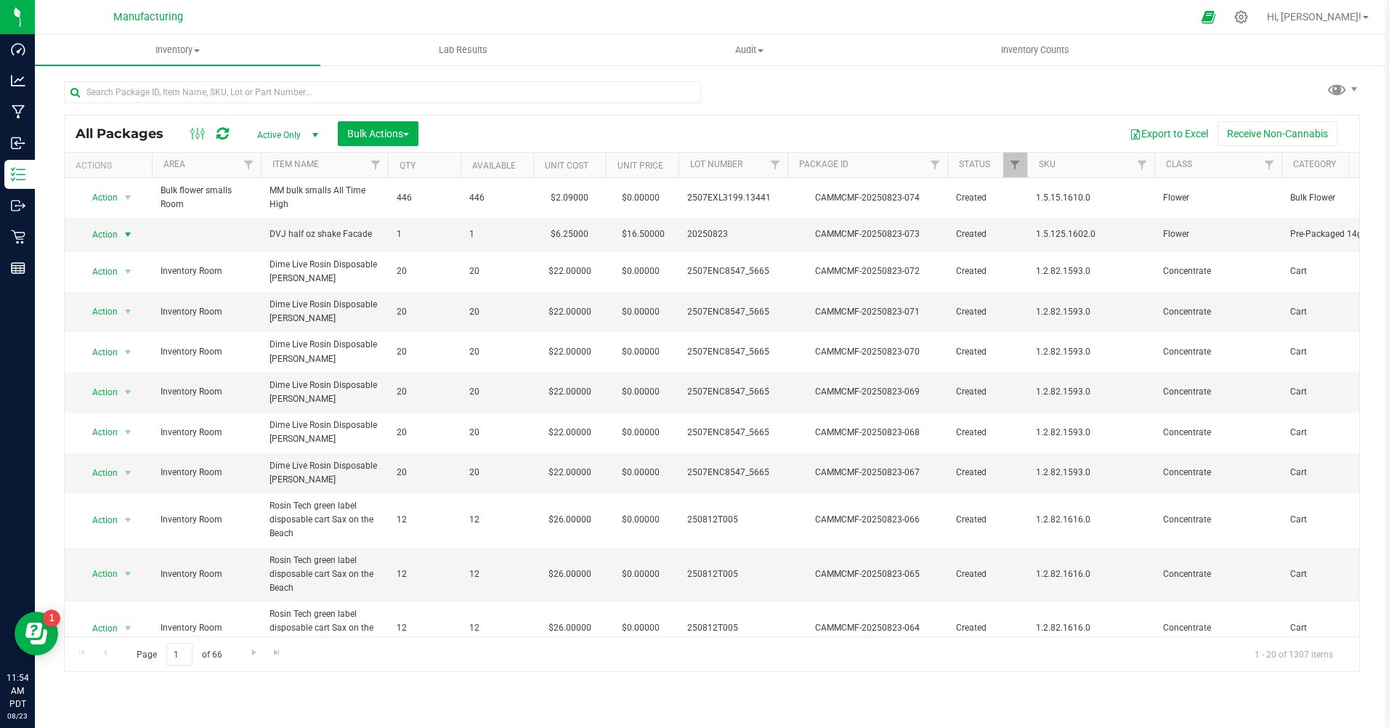
click at [122, 235] on span "select" at bounding box center [128, 235] width 12 height 12
click at [140, 350] on li "Locate package" at bounding box center [126, 345] width 93 height 22
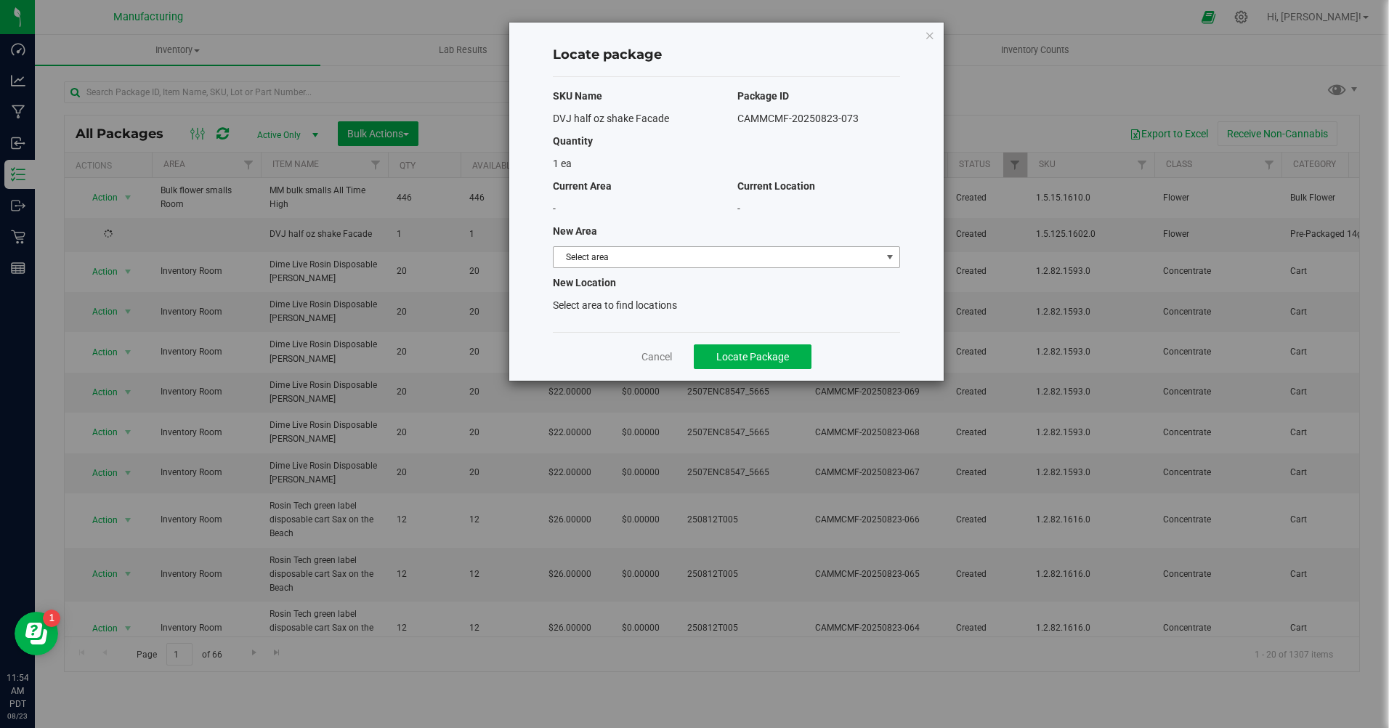
click at [772, 256] on span "Select area" at bounding box center [718, 257] width 328 height 20
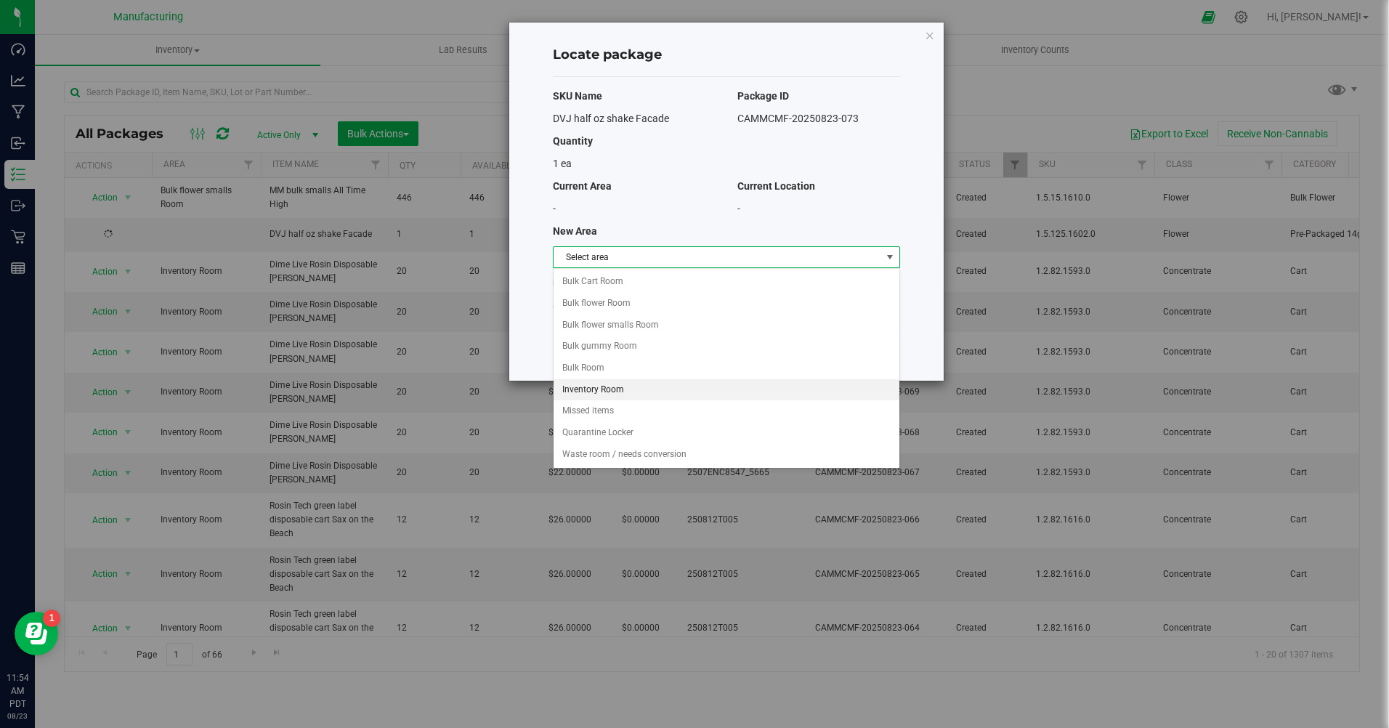
click at [588, 392] on li "Inventory Room" at bounding box center [727, 390] width 346 height 22
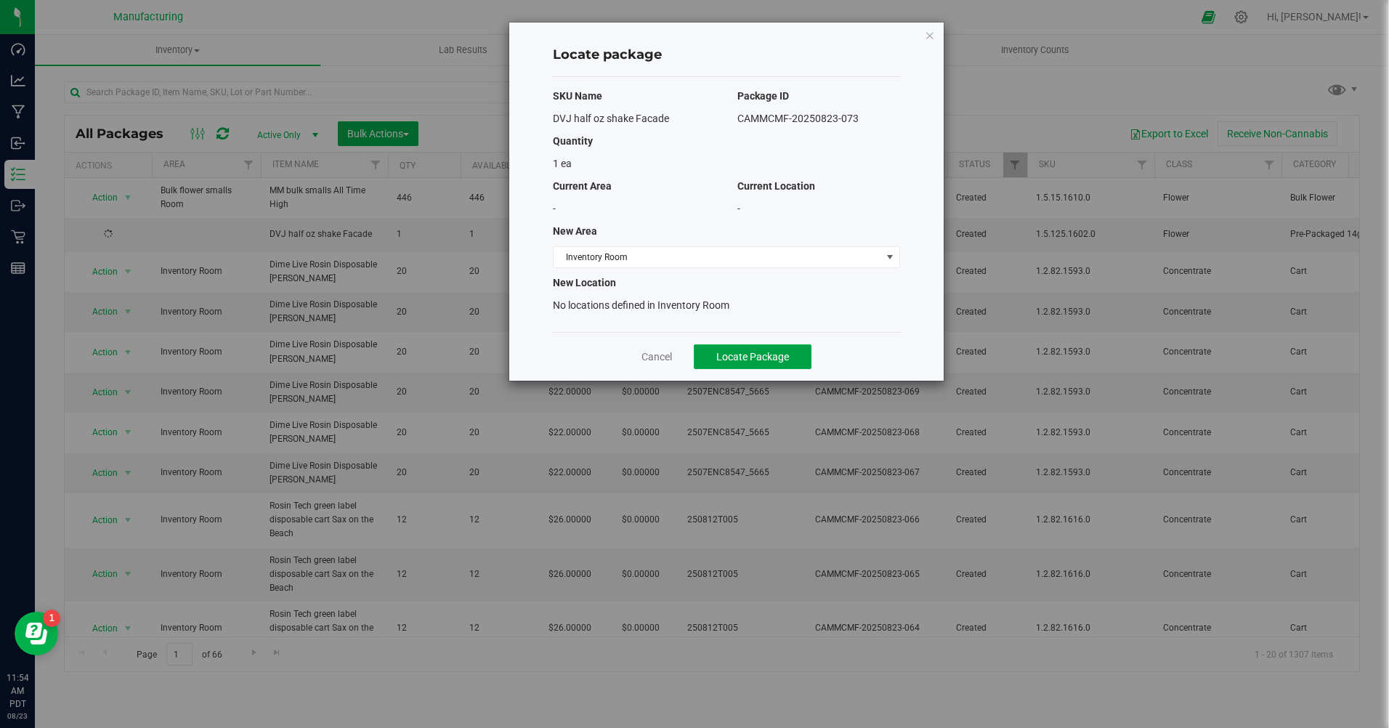
click at [743, 366] on button "Locate Package" at bounding box center [753, 356] width 118 height 25
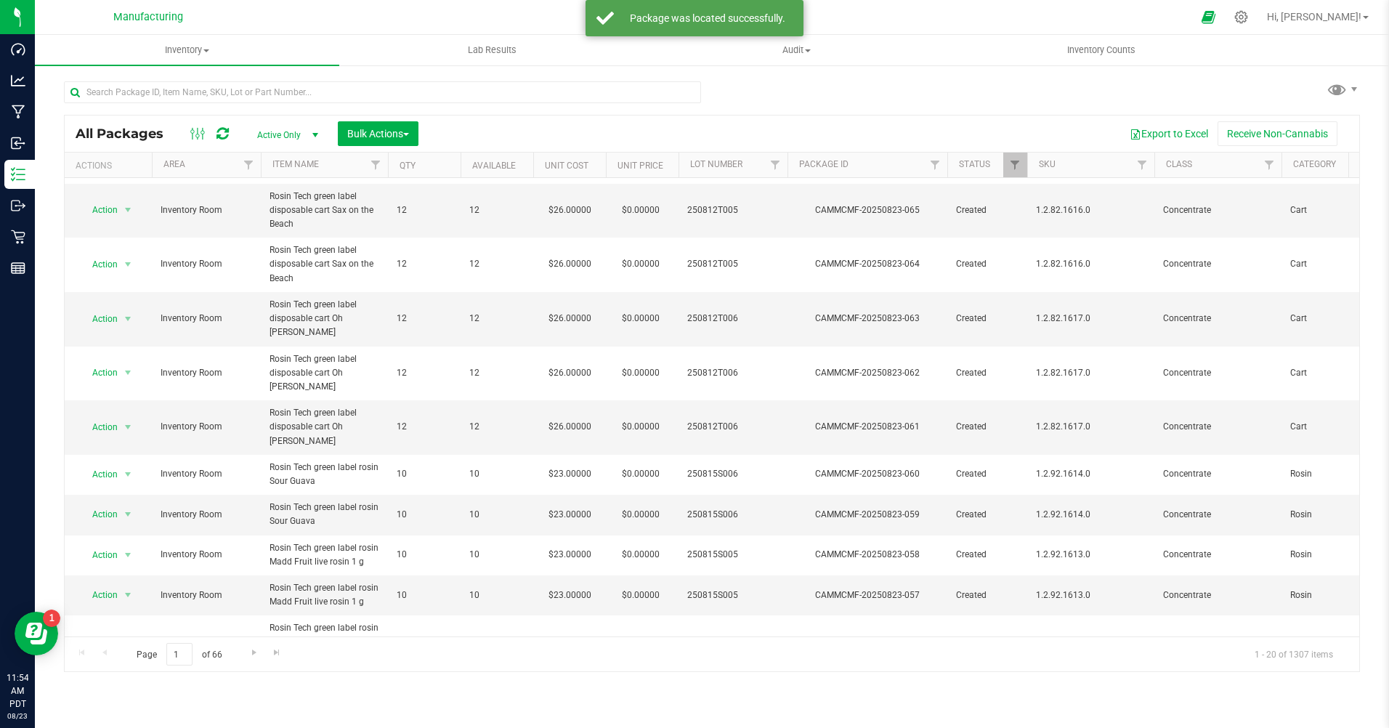
scroll to position [392, 0]
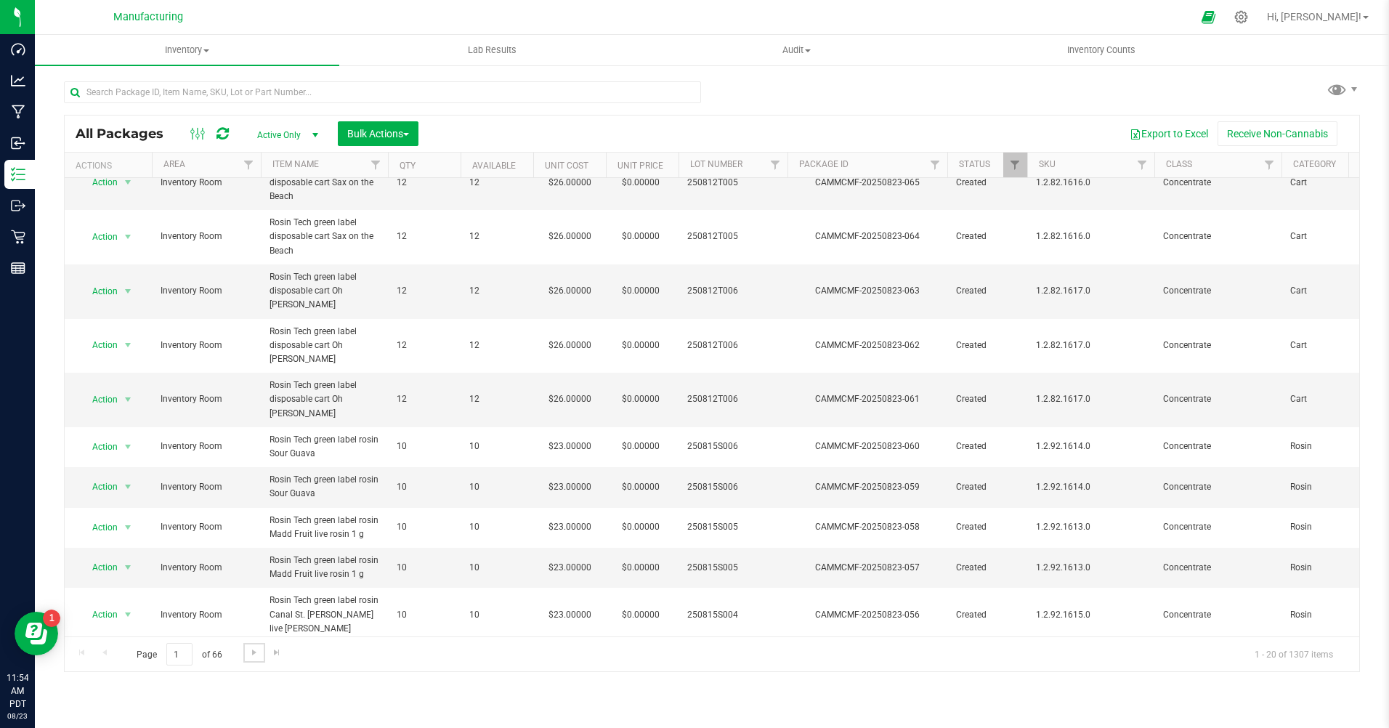
click at [259, 649] on span "Go to the next page" at bounding box center [255, 653] width 12 height 12
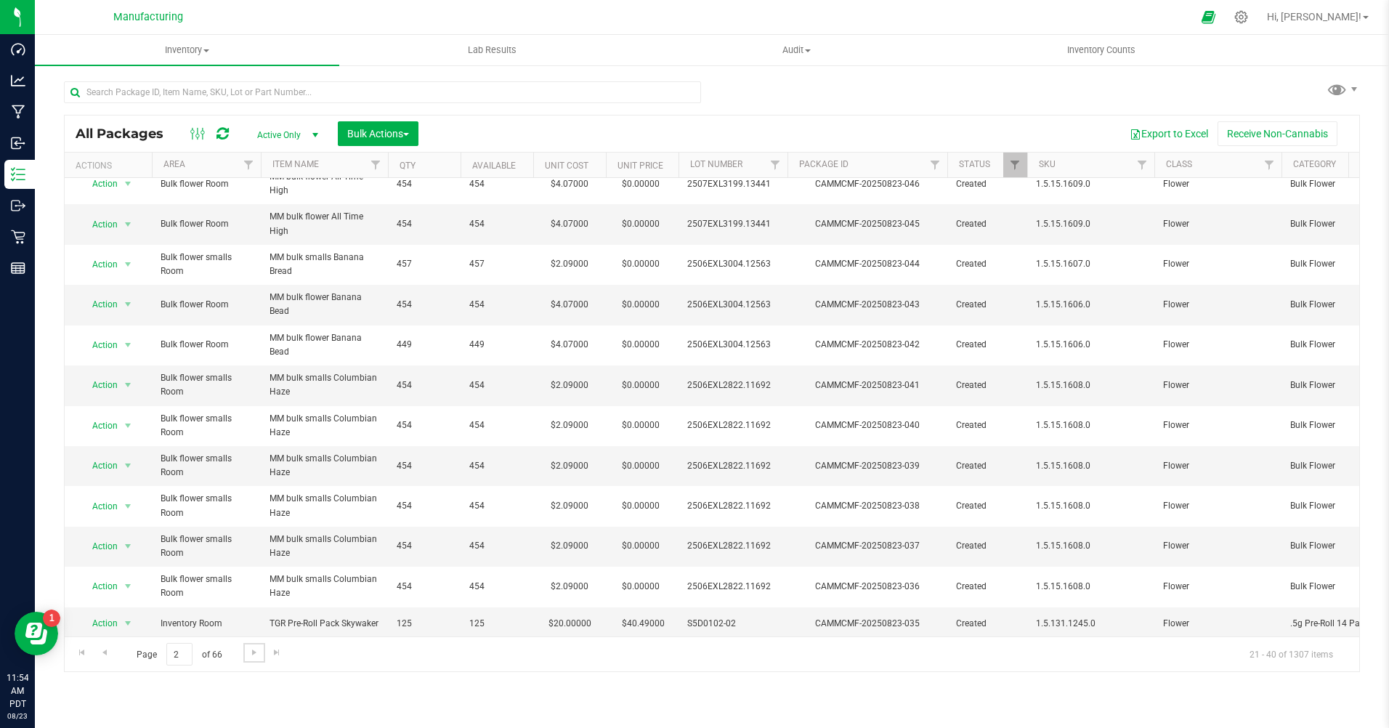
scroll to position [343, 0]
click at [253, 653] on span "Go to the next page" at bounding box center [255, 653] width 12 height 12
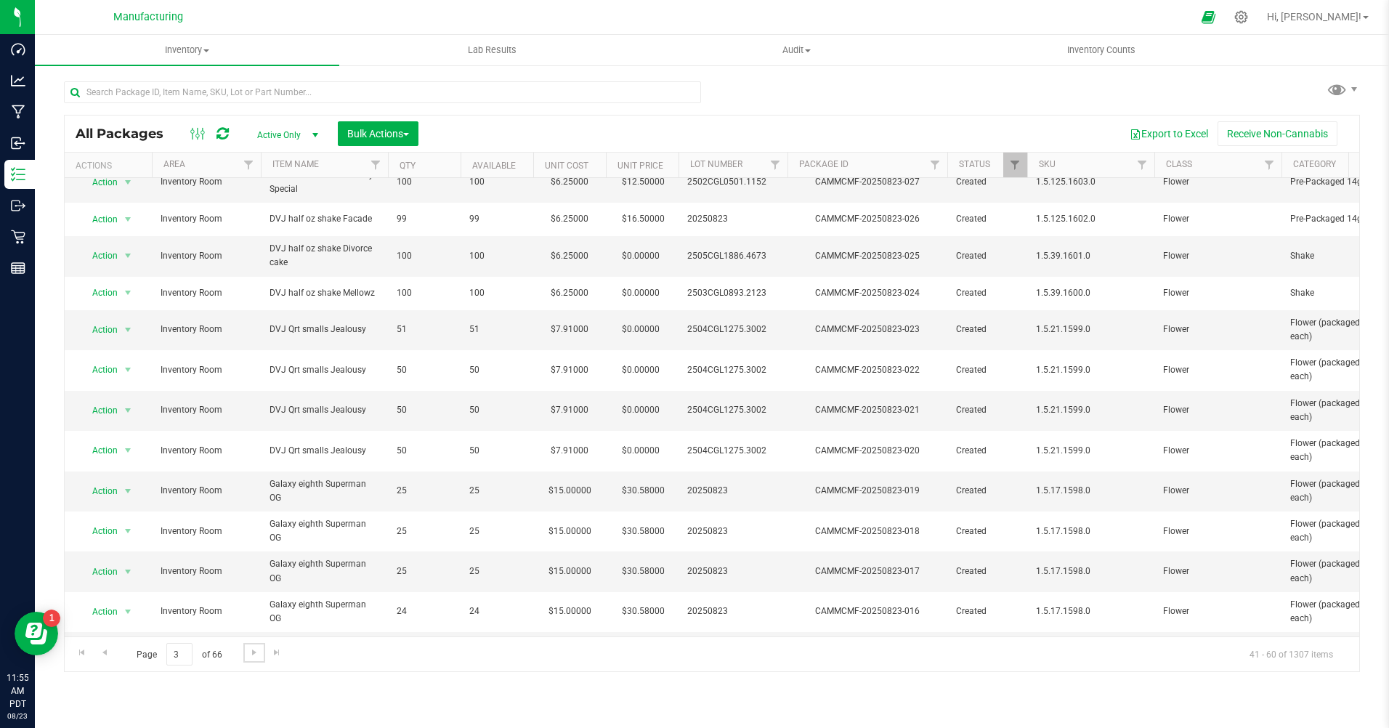
scroll to position [336, 0]
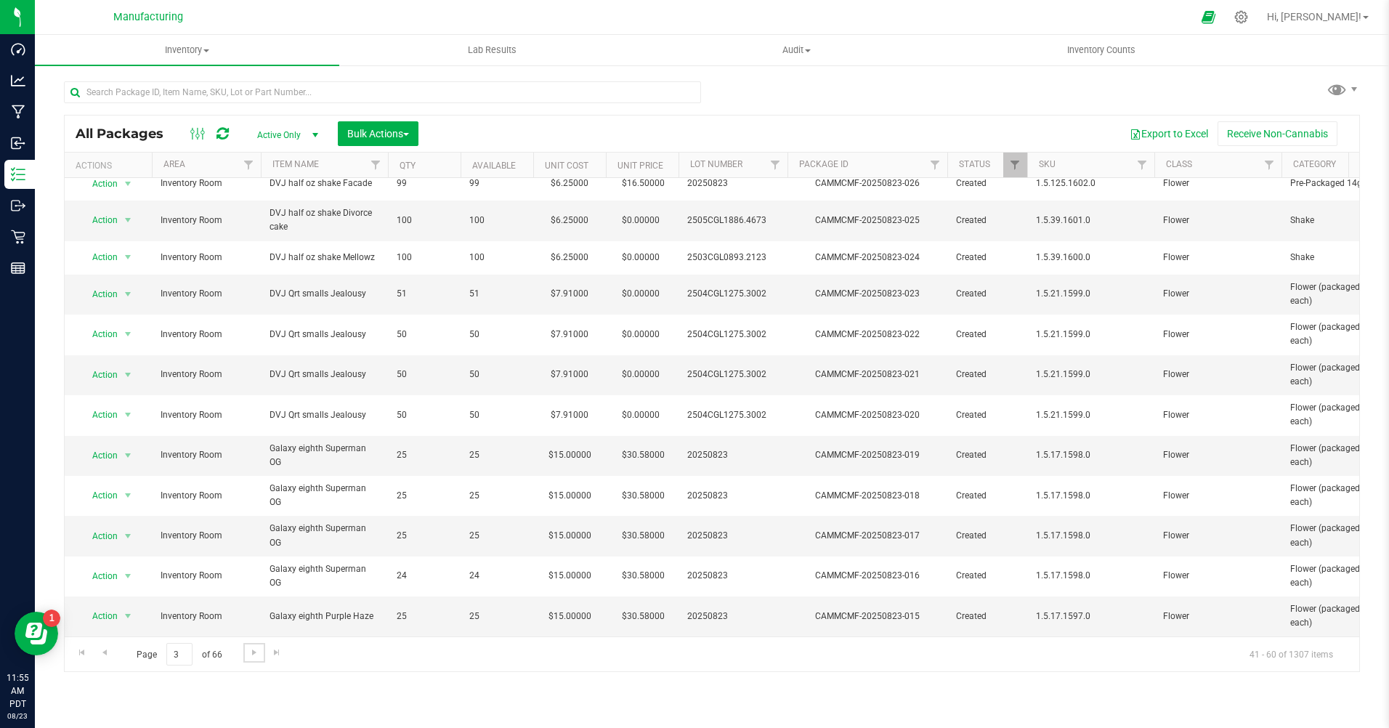
click at [254, 651] on span "Go to the next page" at bounding box center [255, 653] width 12 height 12
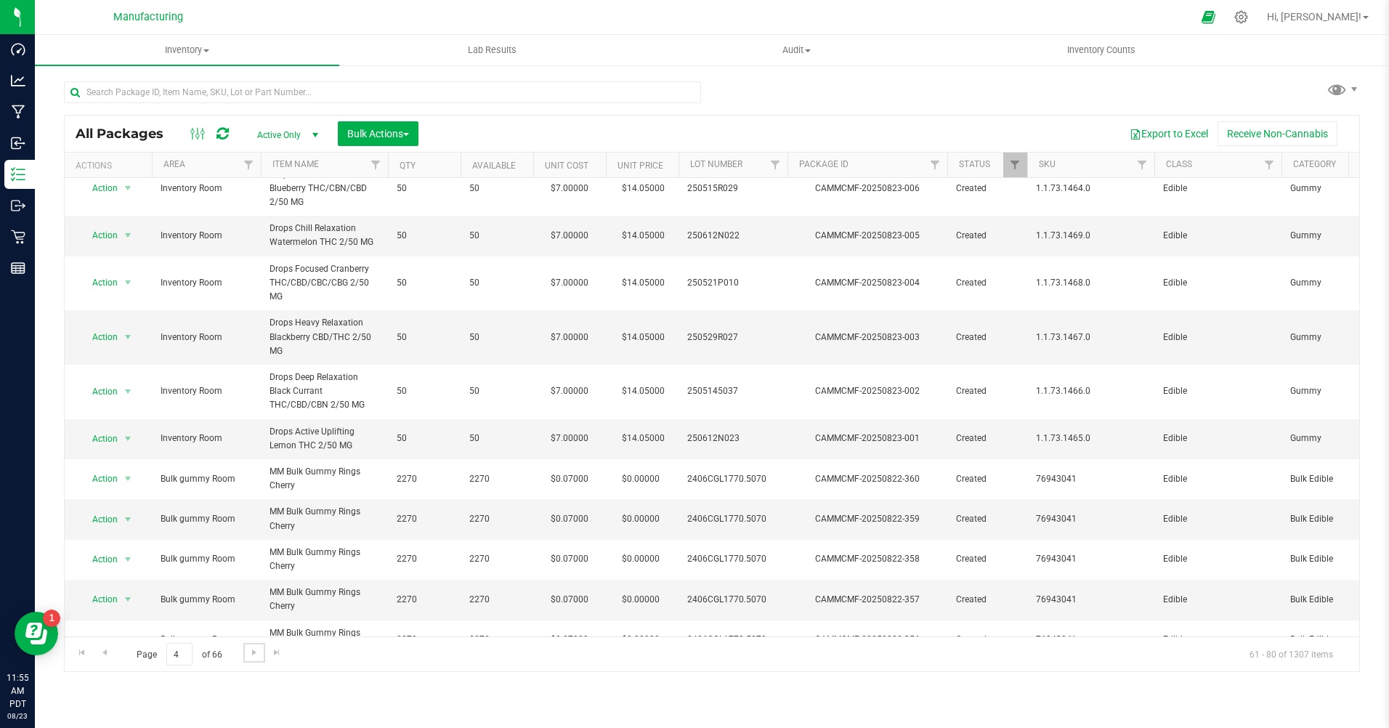
scroll to position [440, 0]
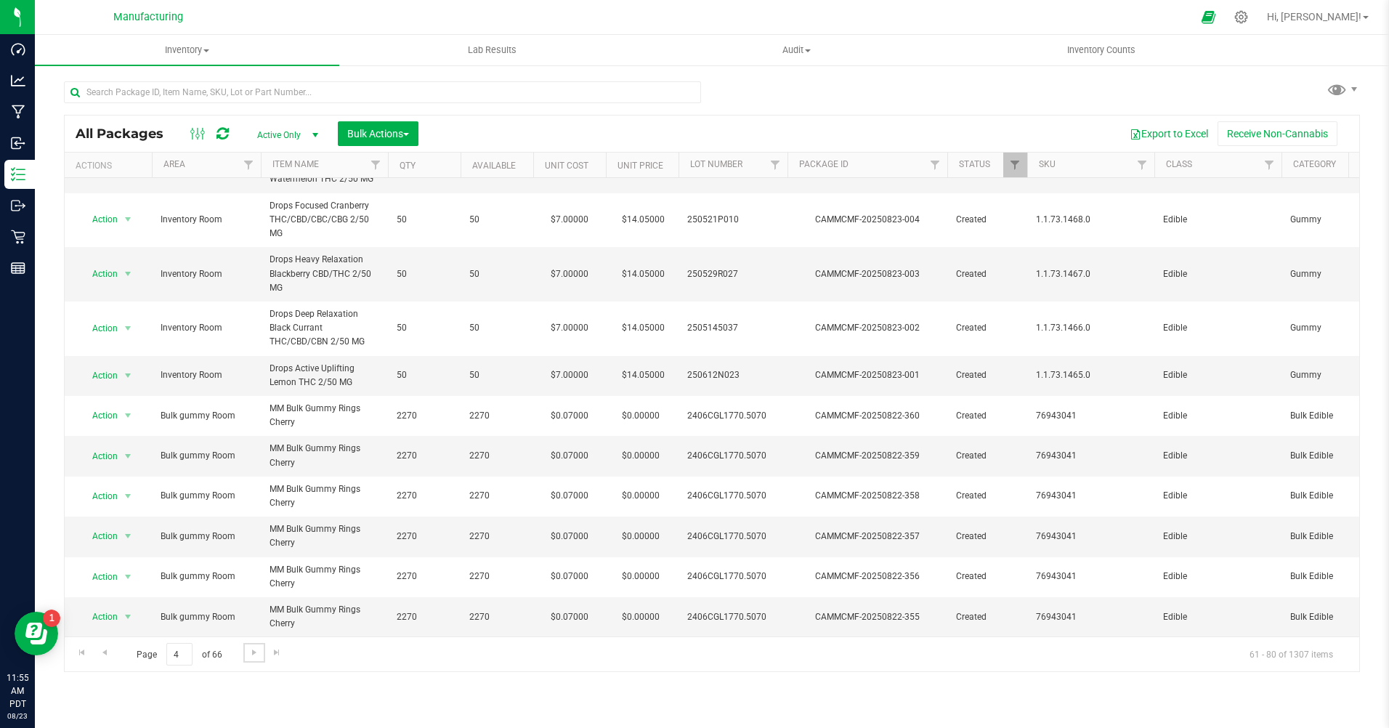
click at [253, 657] on span "Go to the next page" at bounding box center [255, 653] width 12 height 12
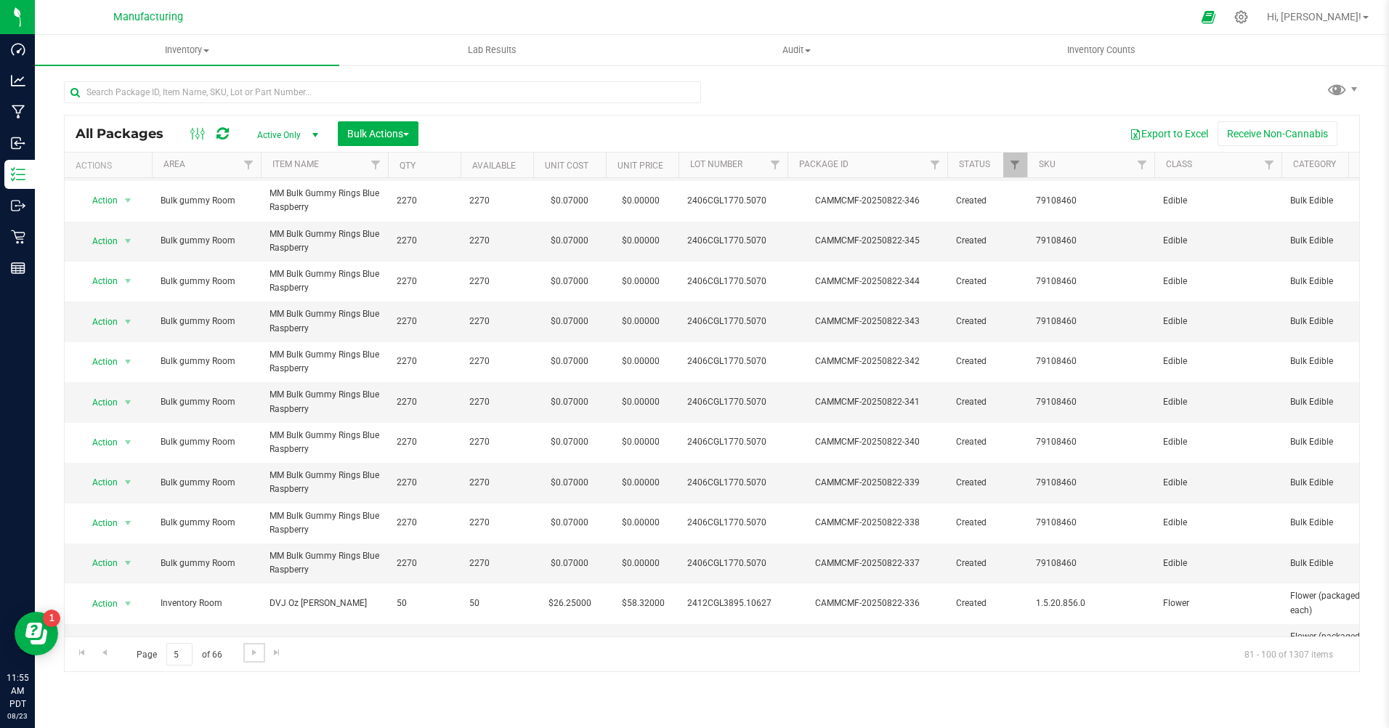
scroll to position [356, 0]
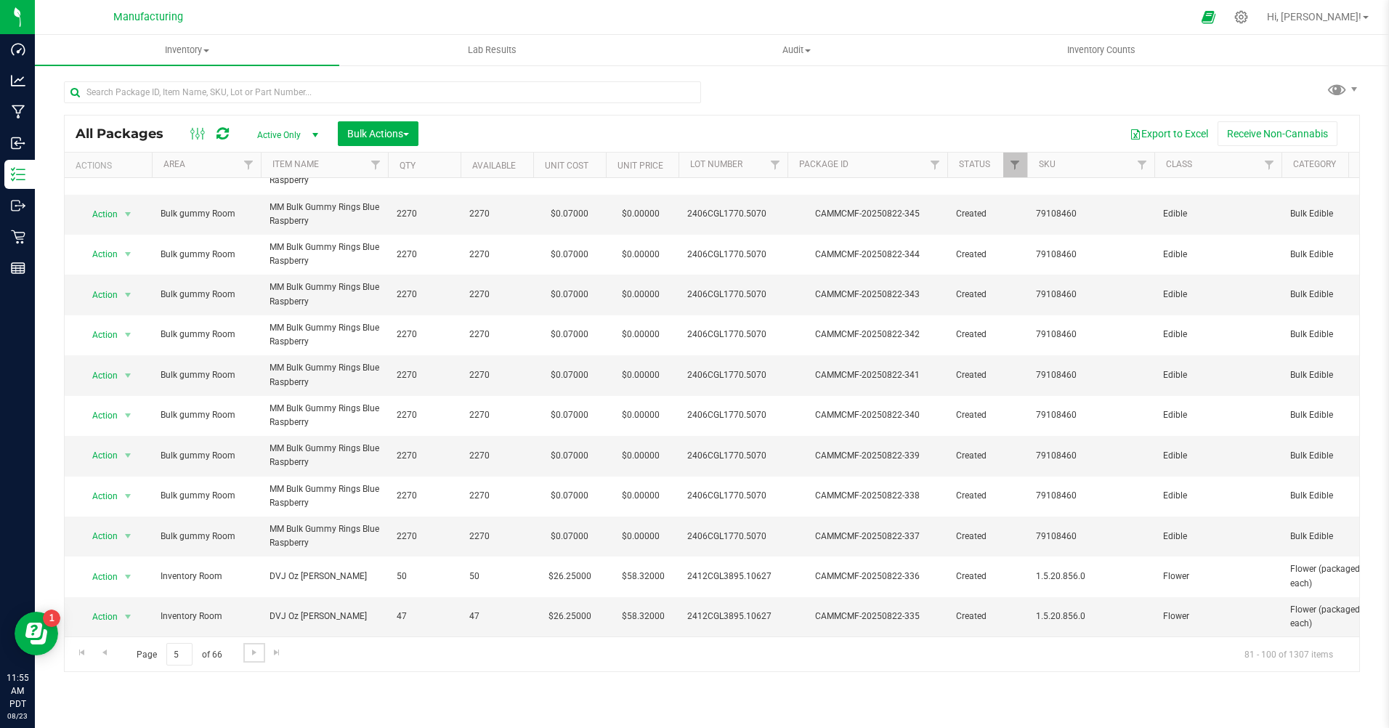
click at [258, 655] on span "Go to the next page" at bounding box center [255, 653] width 12 height 12
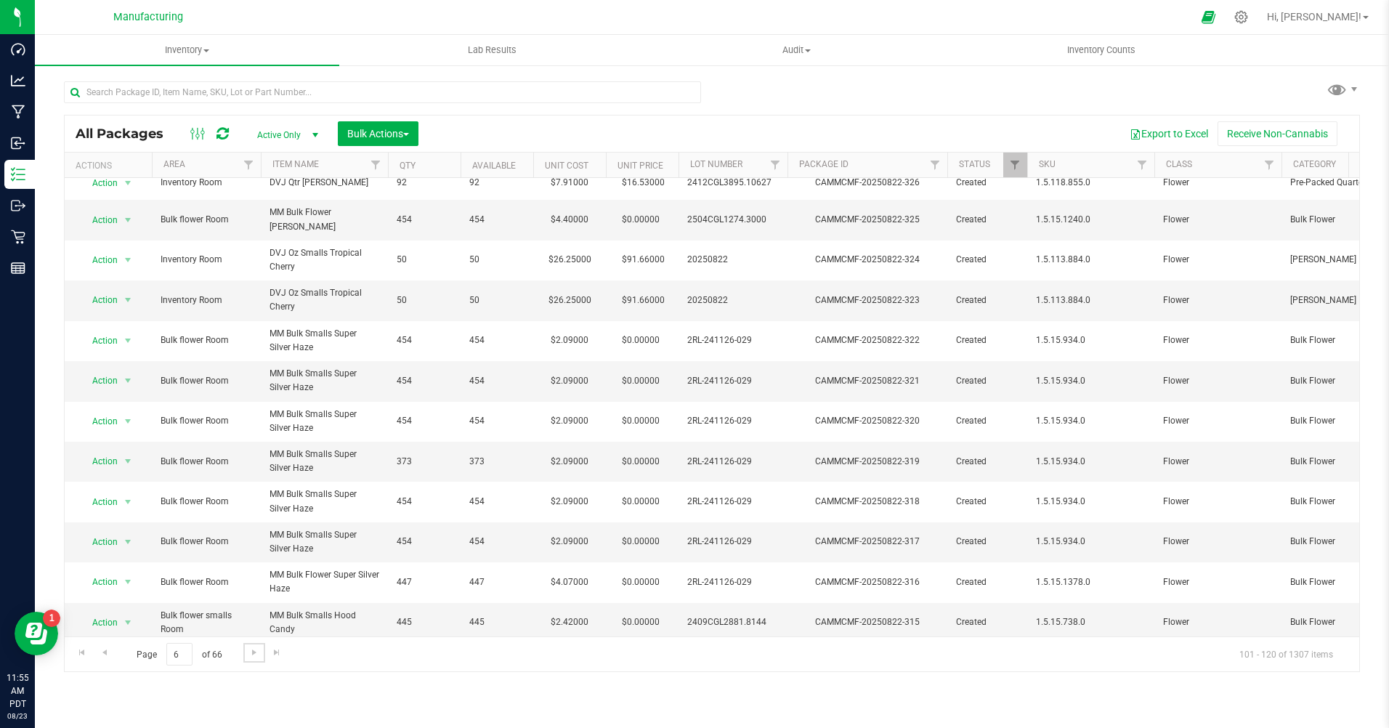
scroll to position [350, 0]
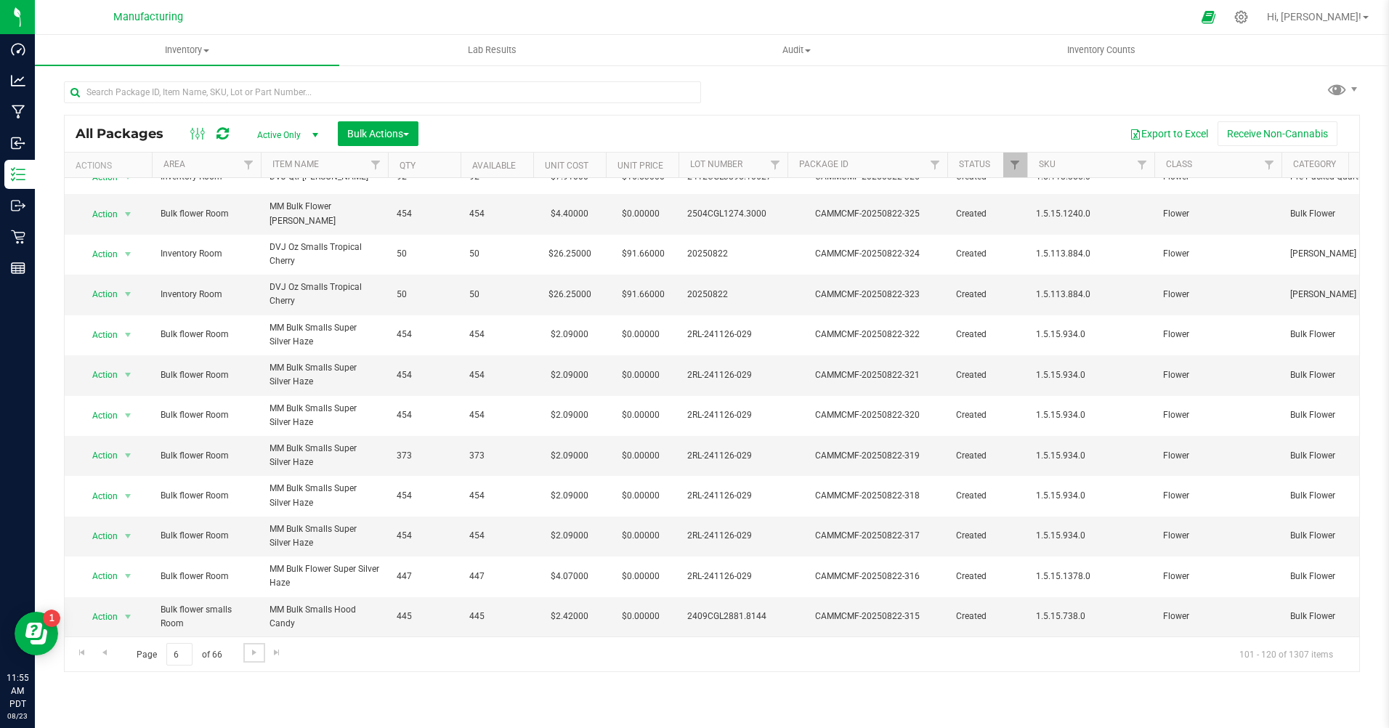
click at [259, 656] on link "Go to the next page" at bounding box center [253, 653] width 21 height 20
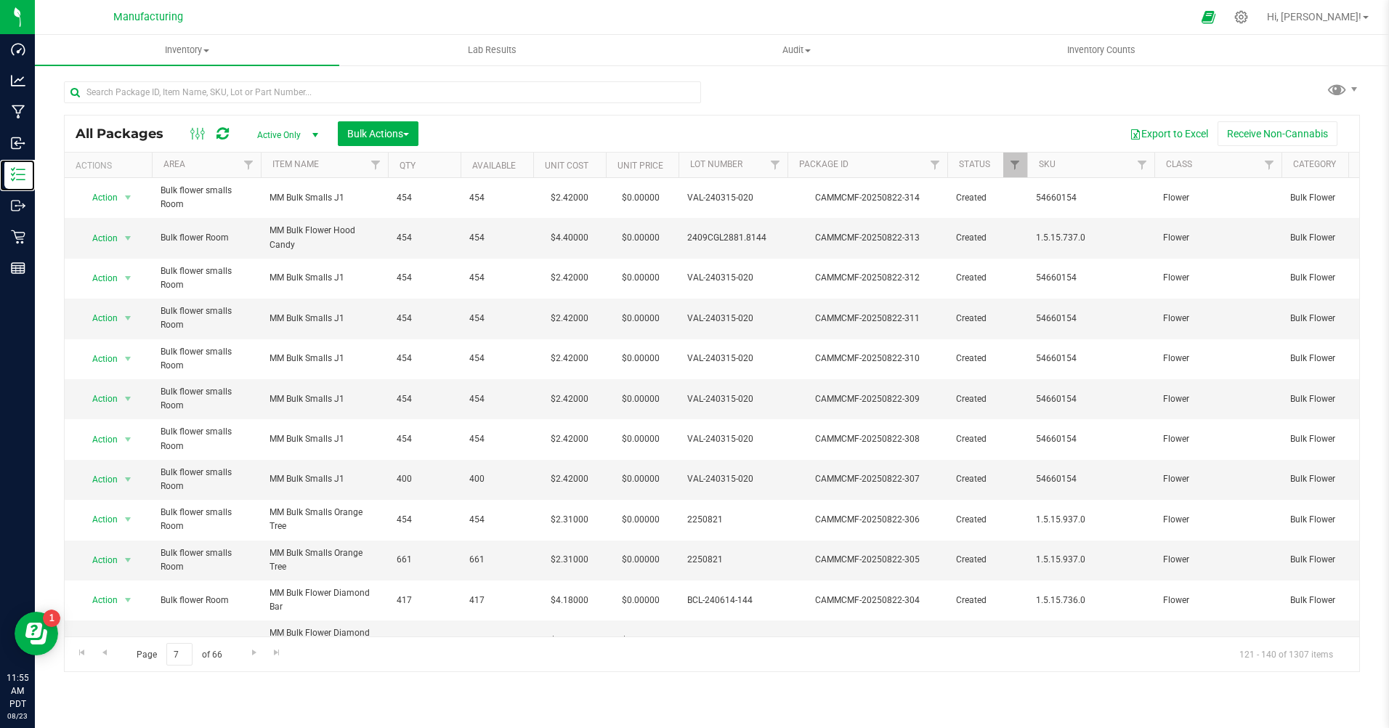
click at [0, 0] on p "Inventory" at bounding box center [0, 0] width 0 height 0
